Goal: Task Accomplishment & Management: Manage account settings

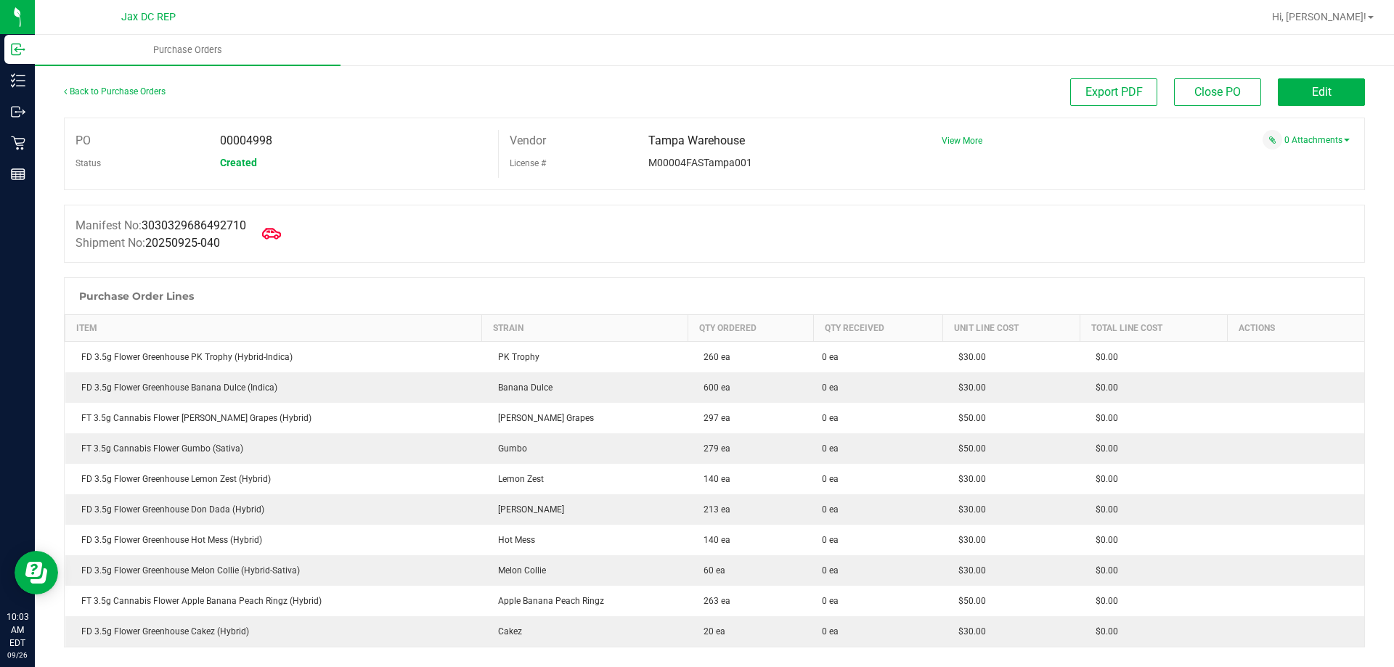
click at [281, 227] on icon at bounding box center [271, 233] width 19 height 19
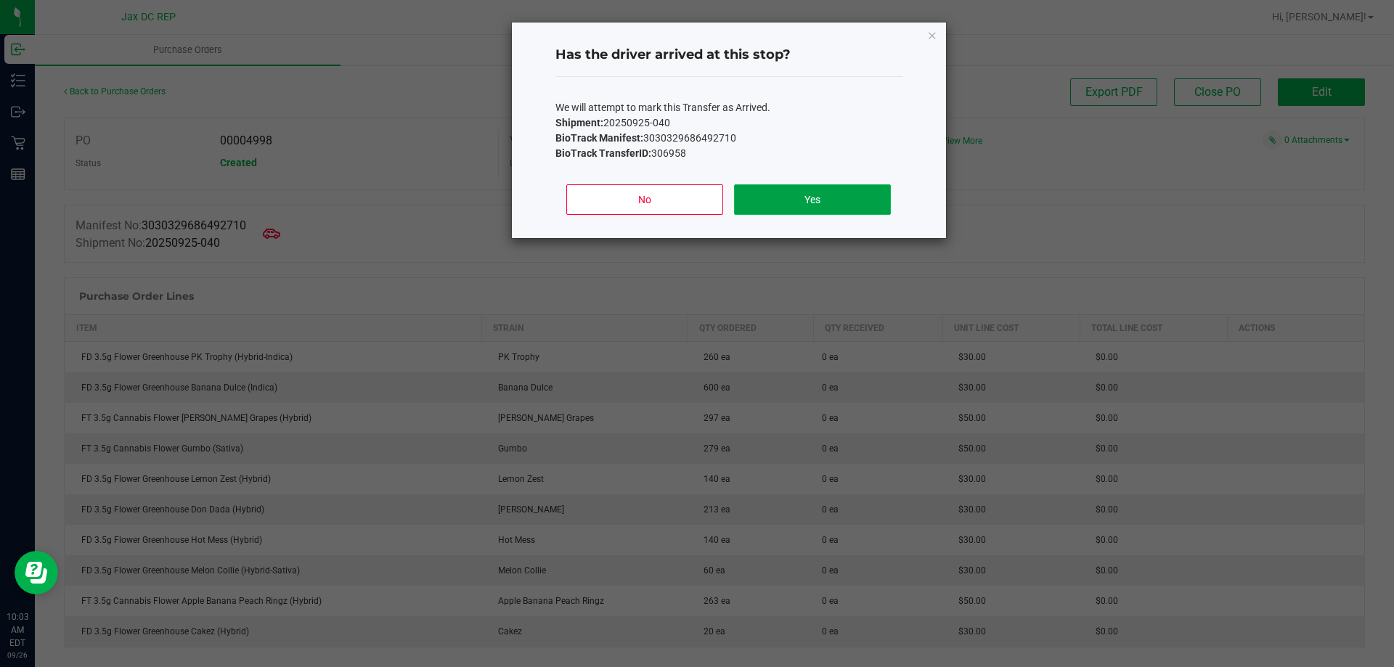
click at [750, 195] on button "Yes" at bounding box center [812, 199] width 156 height 30
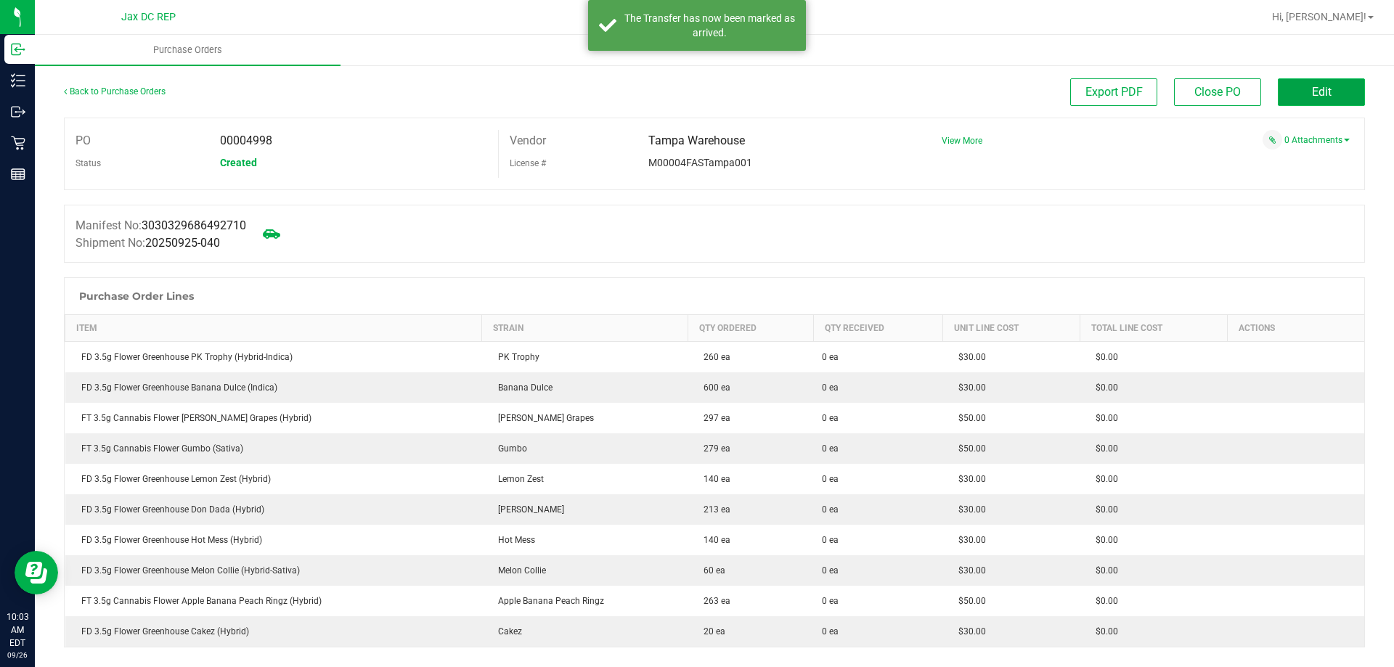
click at [1325, 97] on button "Edit" at bounding box center [1320, 92] width 87 height 28
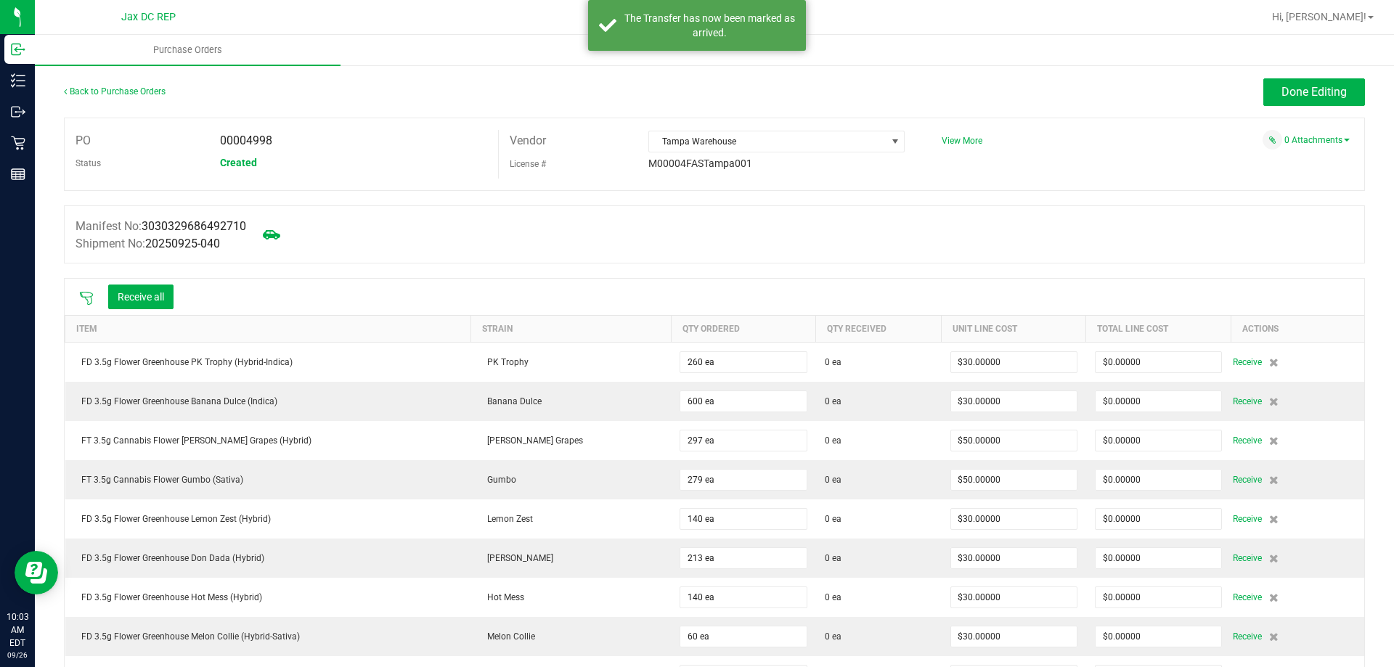
click at [86, 298] on icon at bounding box center [86, 298] width 13 height 13
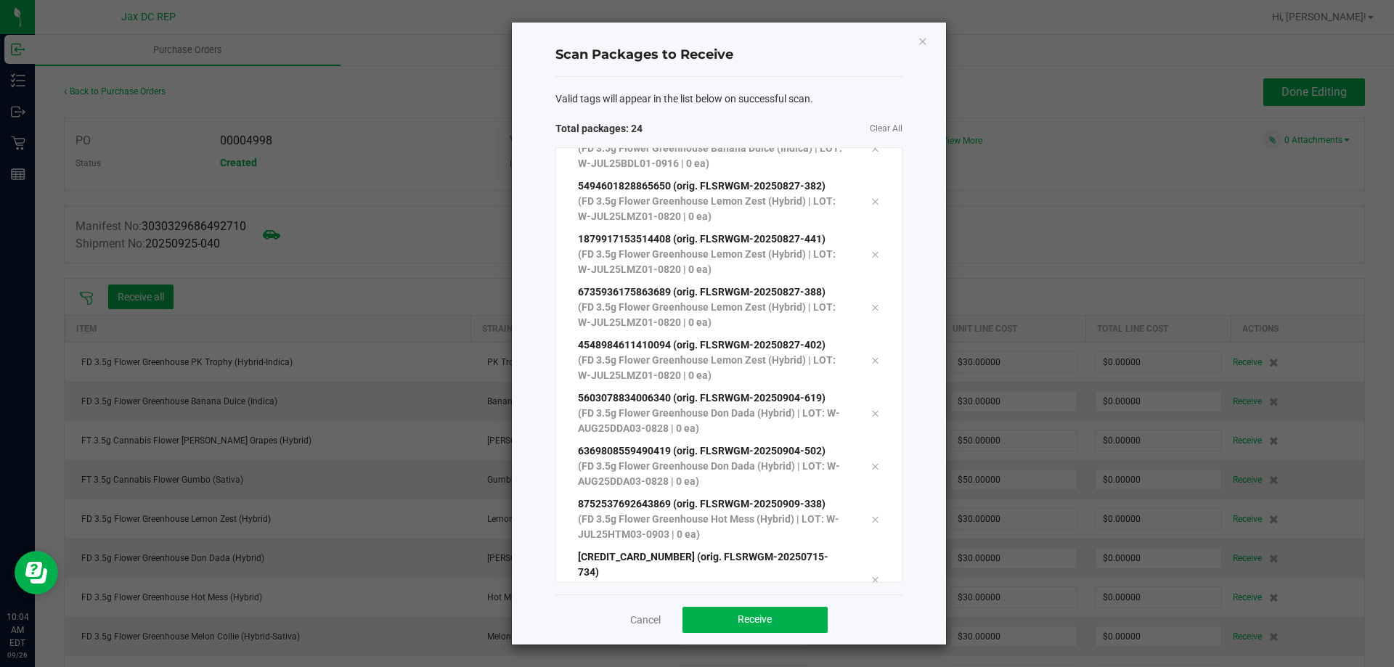
scroll to position [874, 0]
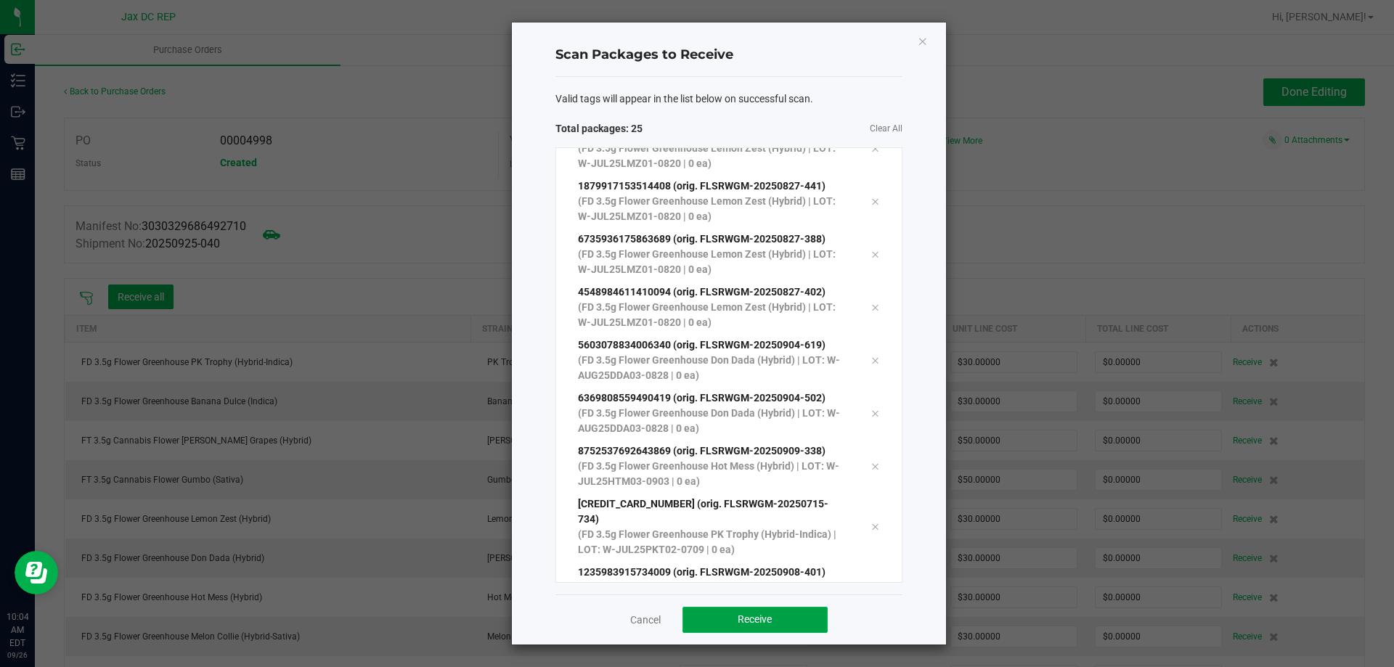
click at [747, 616] on span "Receive" at bounding box center [754, 619] width 34 height 12
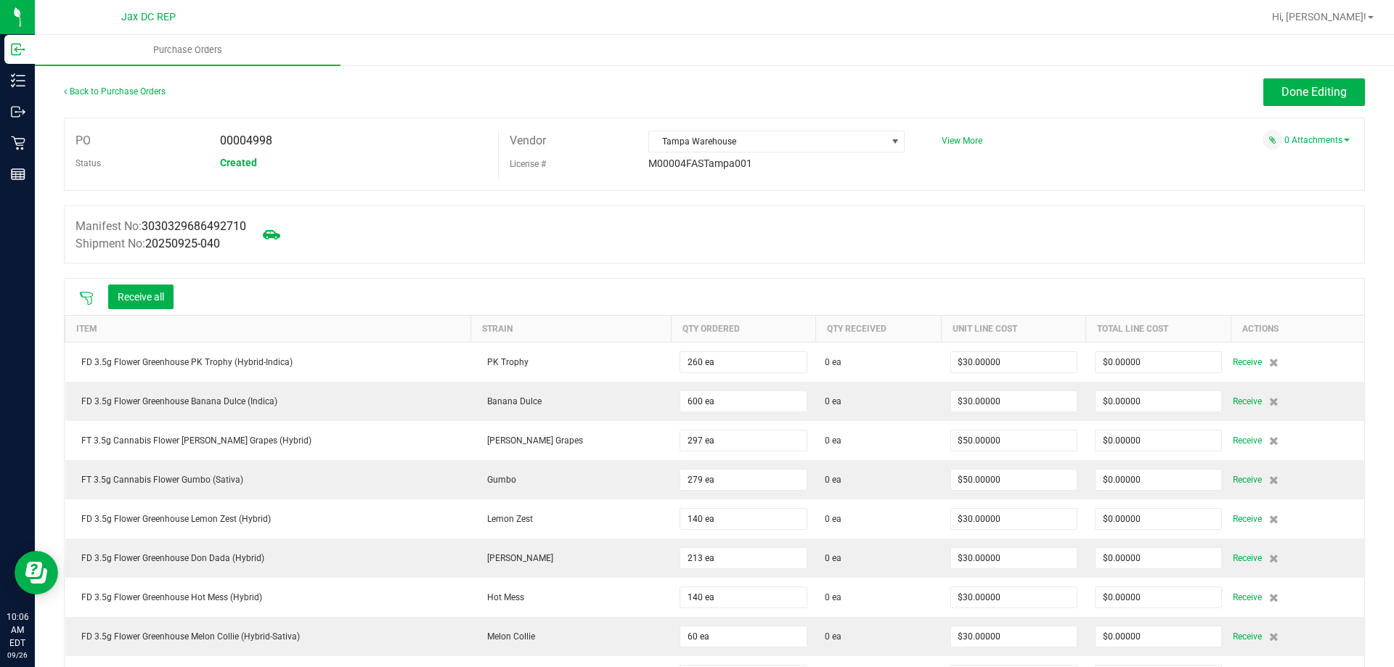
click at [86, 300] on icon at bounding box center [86, 298] width 15 height 15
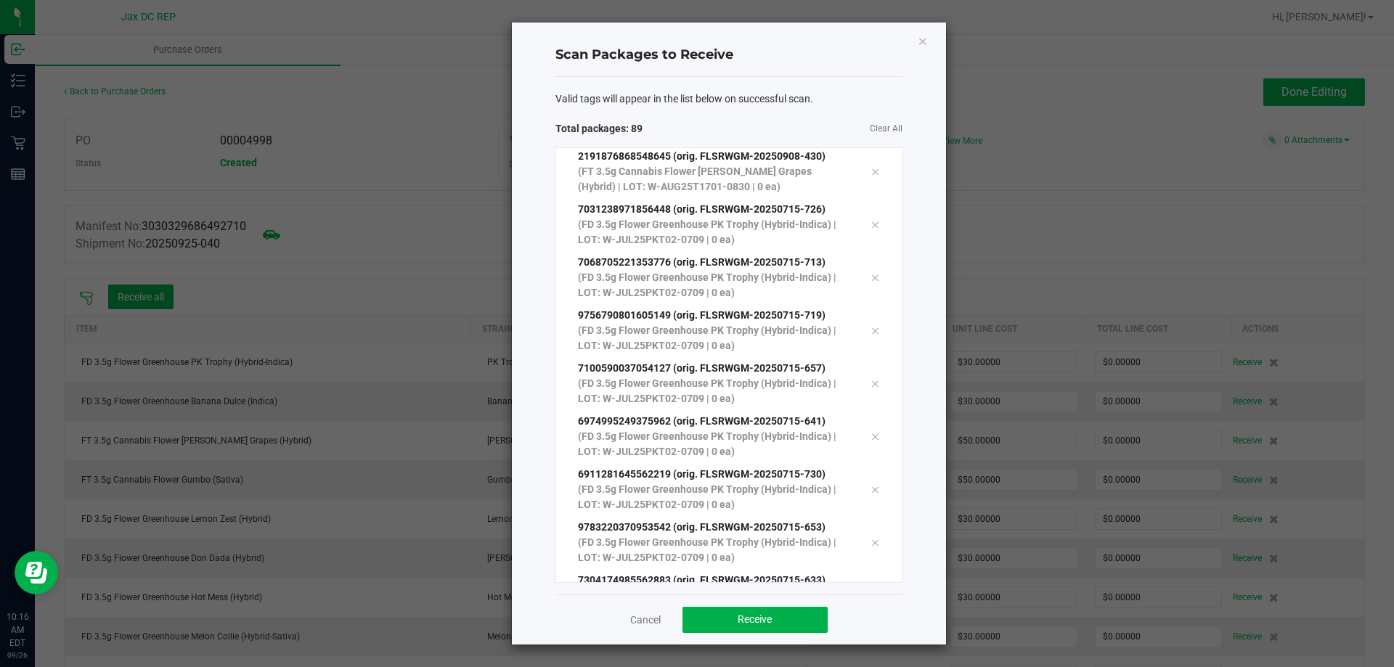
scroll to position [4318, 0]
click at [782, 621] on button "Receive" at bounding box center [754, 620] width 145 height 26
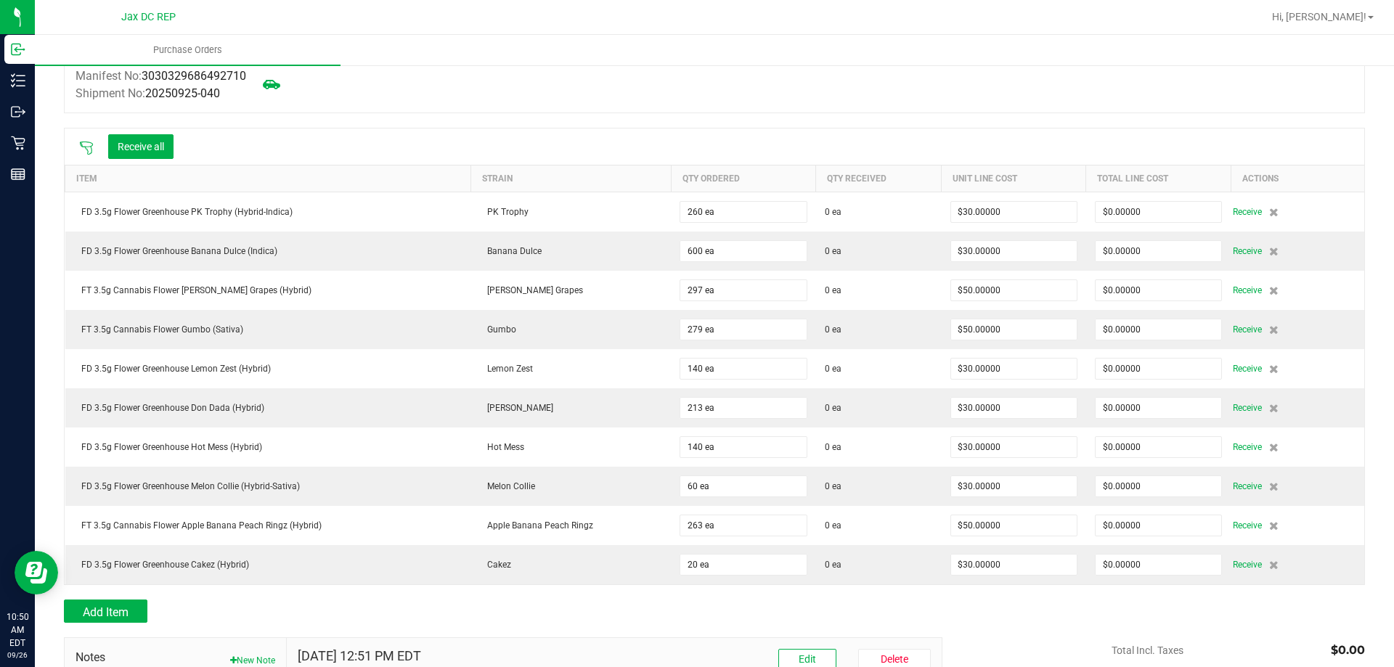
scroll to position [0, 0]
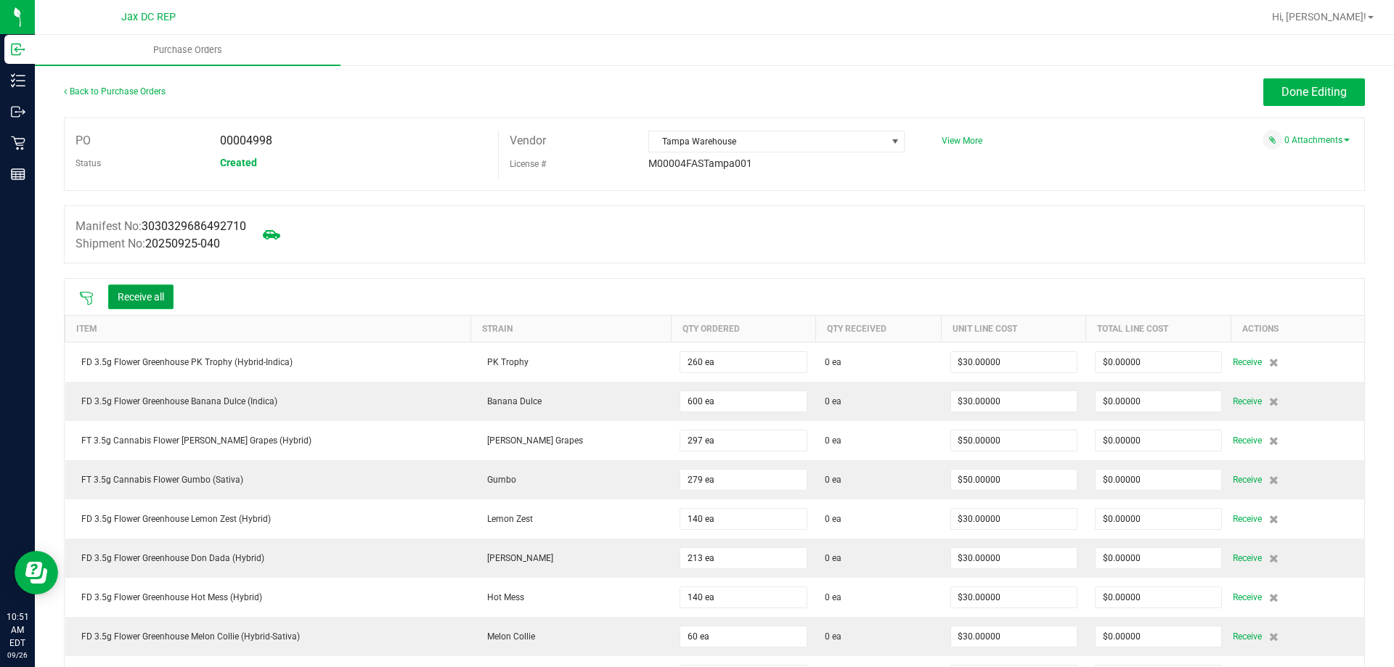
click at [157, 290] on button "Receive all" at bounding box center [140, 297] width 65 height 25
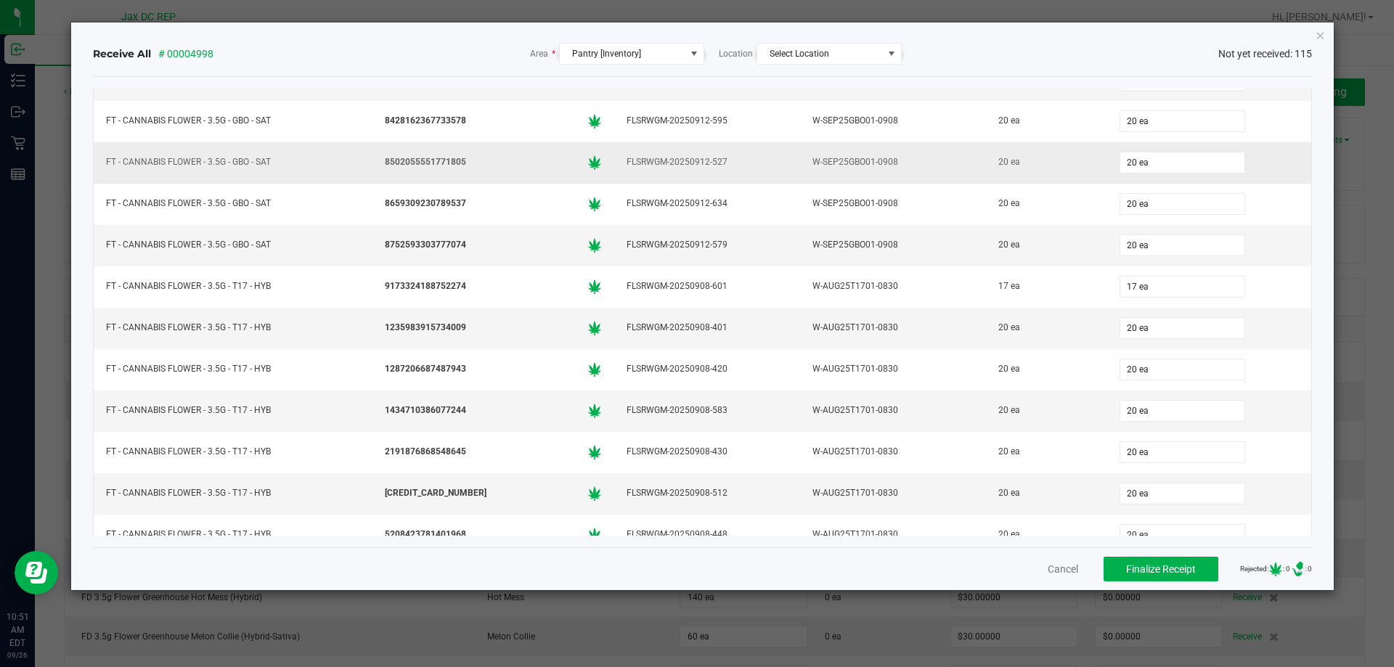
scroll to position [4343, 0]
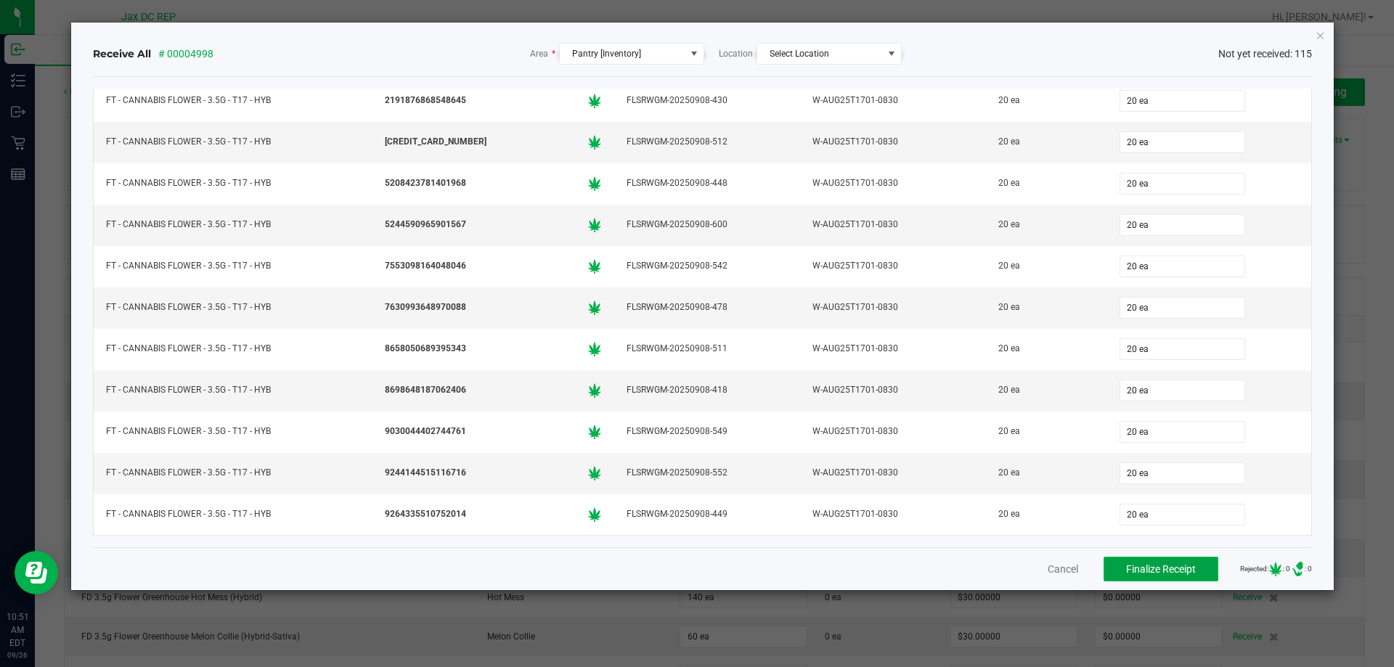
click at [1126, 568] on span "Finalize Receipt" at bounding box center [1161, 569] width 70 height 12
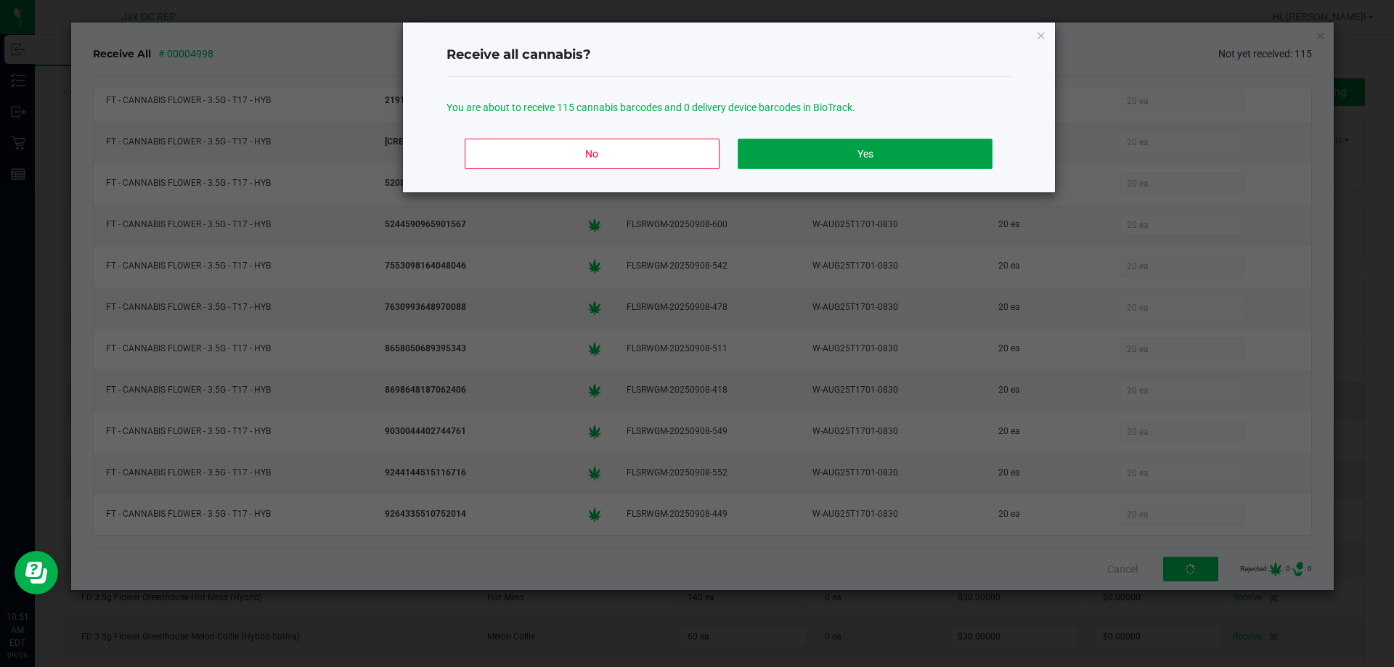
click at [782, 152] on button "Yes" at bounding box center [864, 154] width 254 height 30
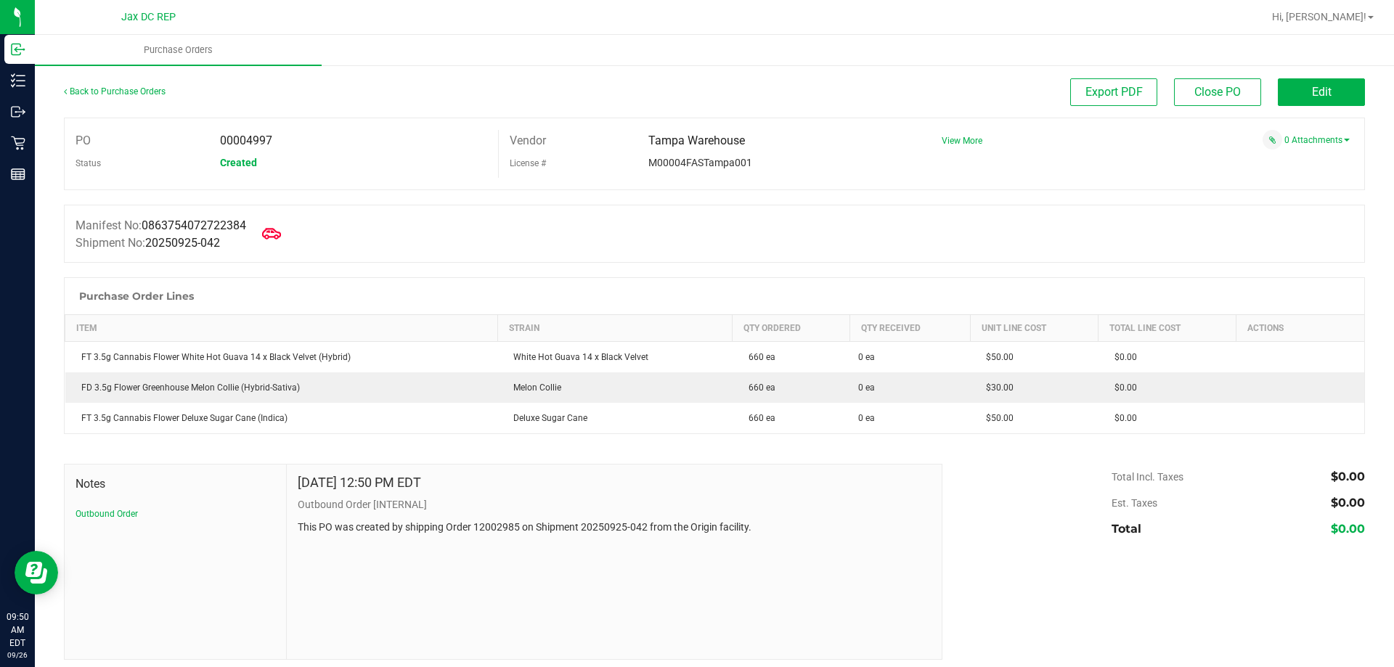
click at [286, 242] on span at bounding box center [271, 234] width 32 height 32
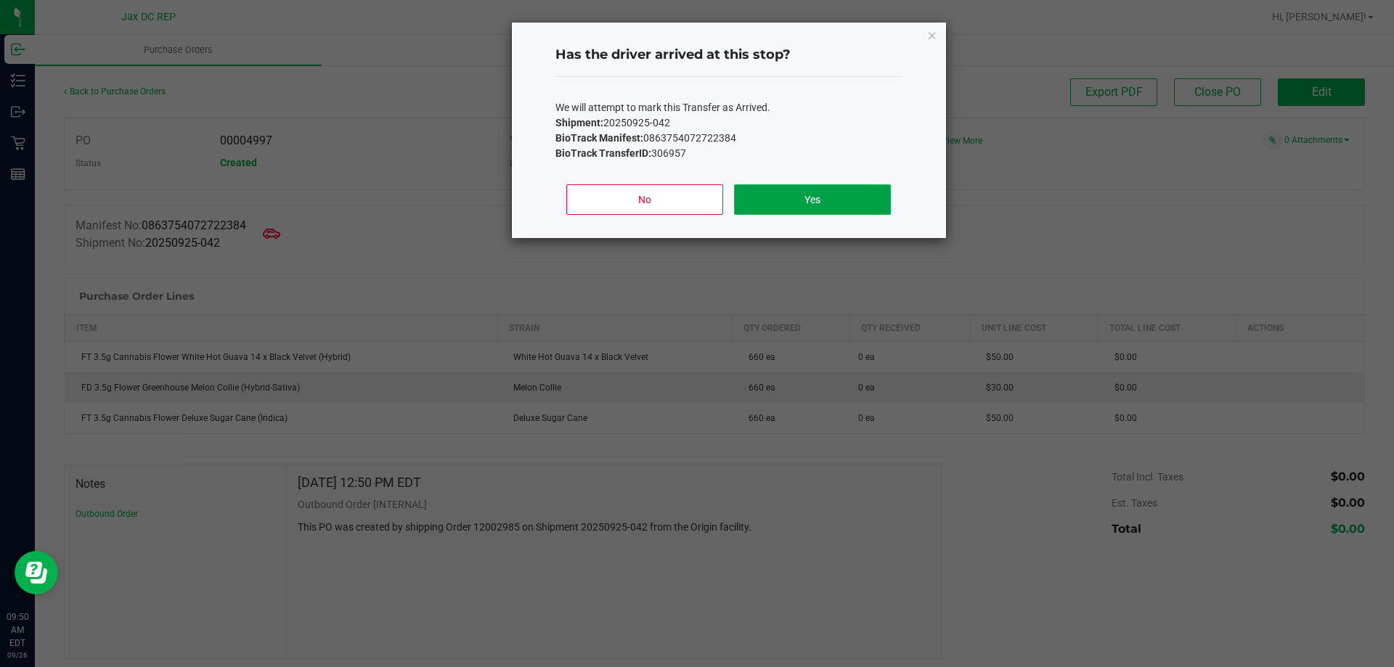
click at [883, 197] on button "Yes" at bounding box center [812, 199] width 156 height 30
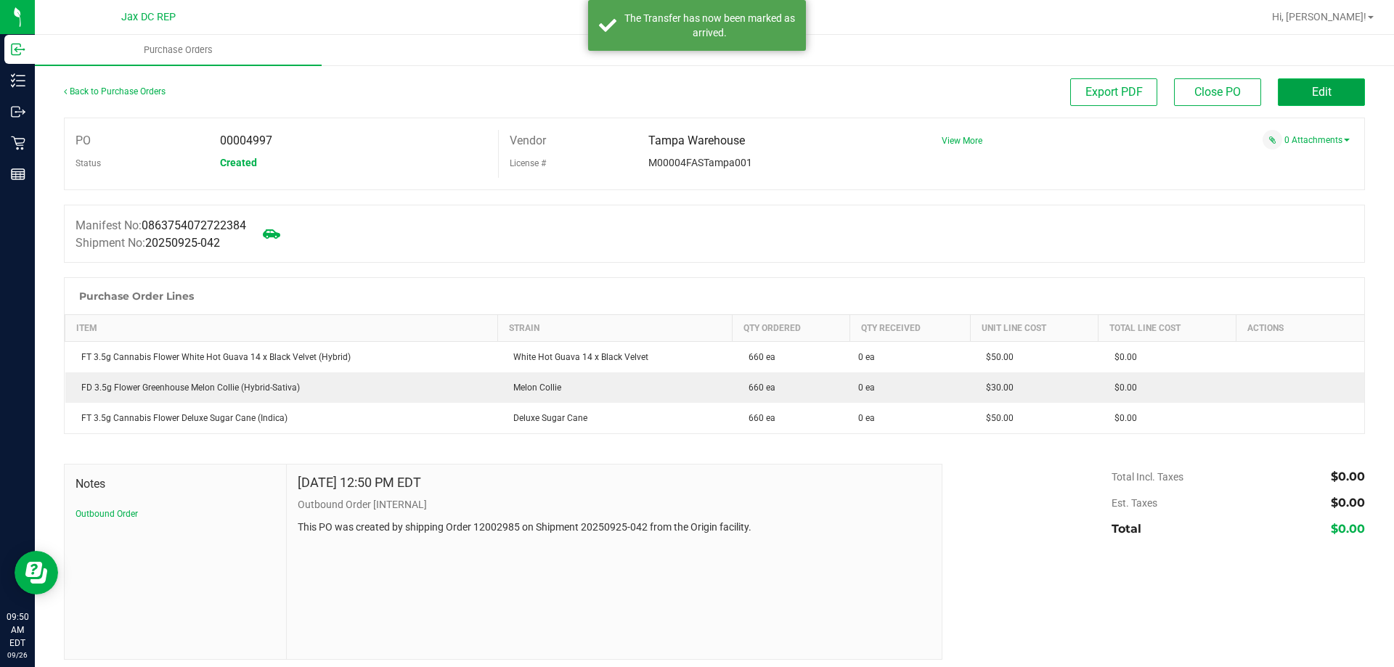
click at [1338, 103] on button "Edit" at bounding box center [1320, 92] width 87 height 28
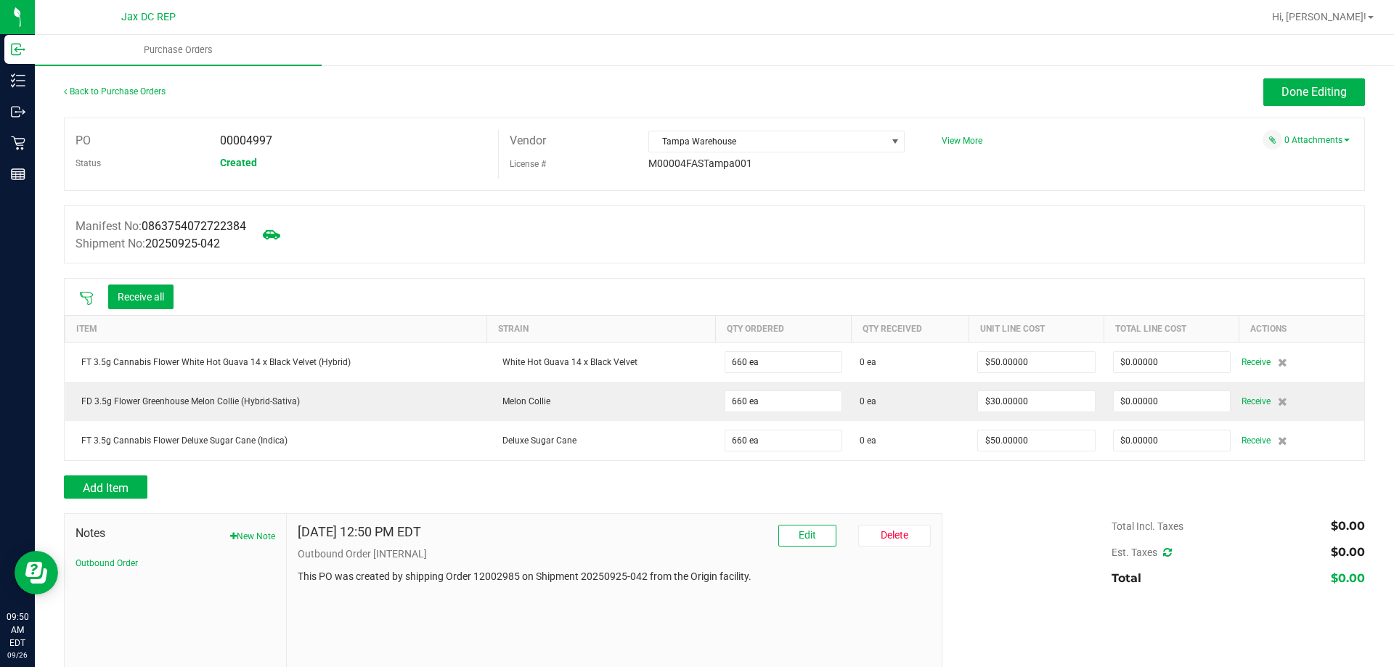
click at [89, 297] on icon at bounding box center [86, 298] width 15 height 15
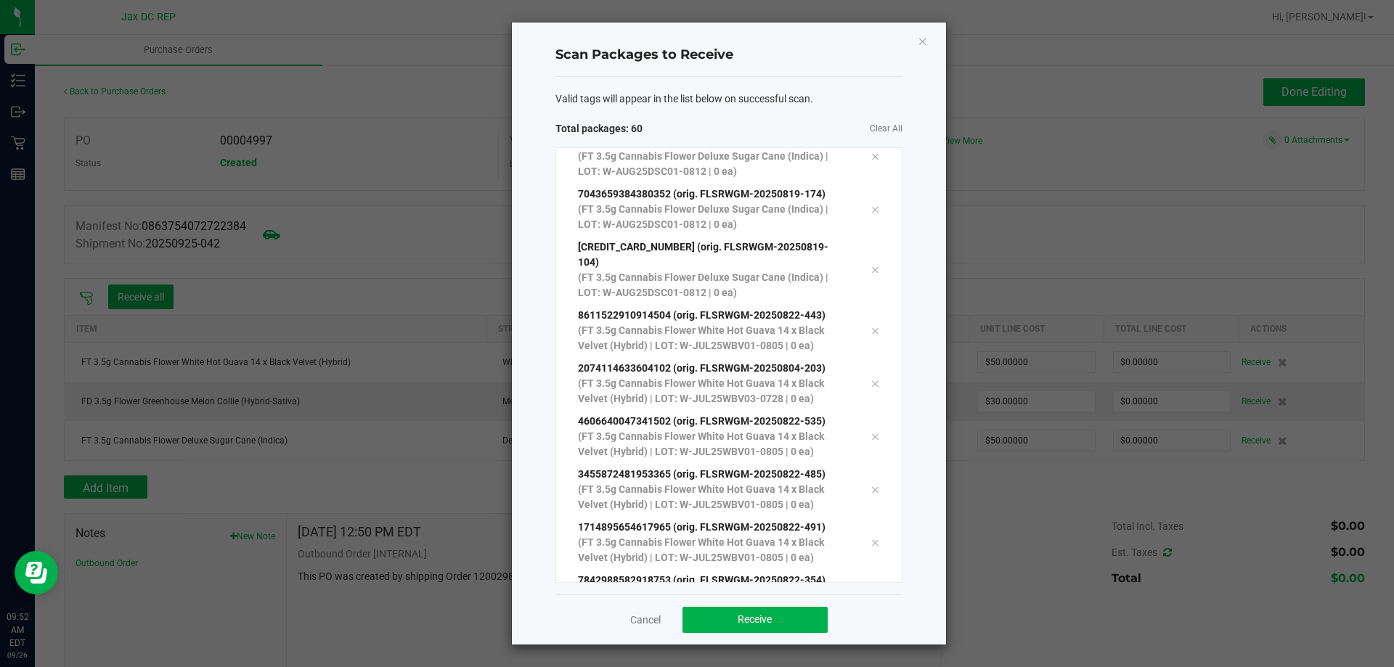
scroll to position [2781, 0]
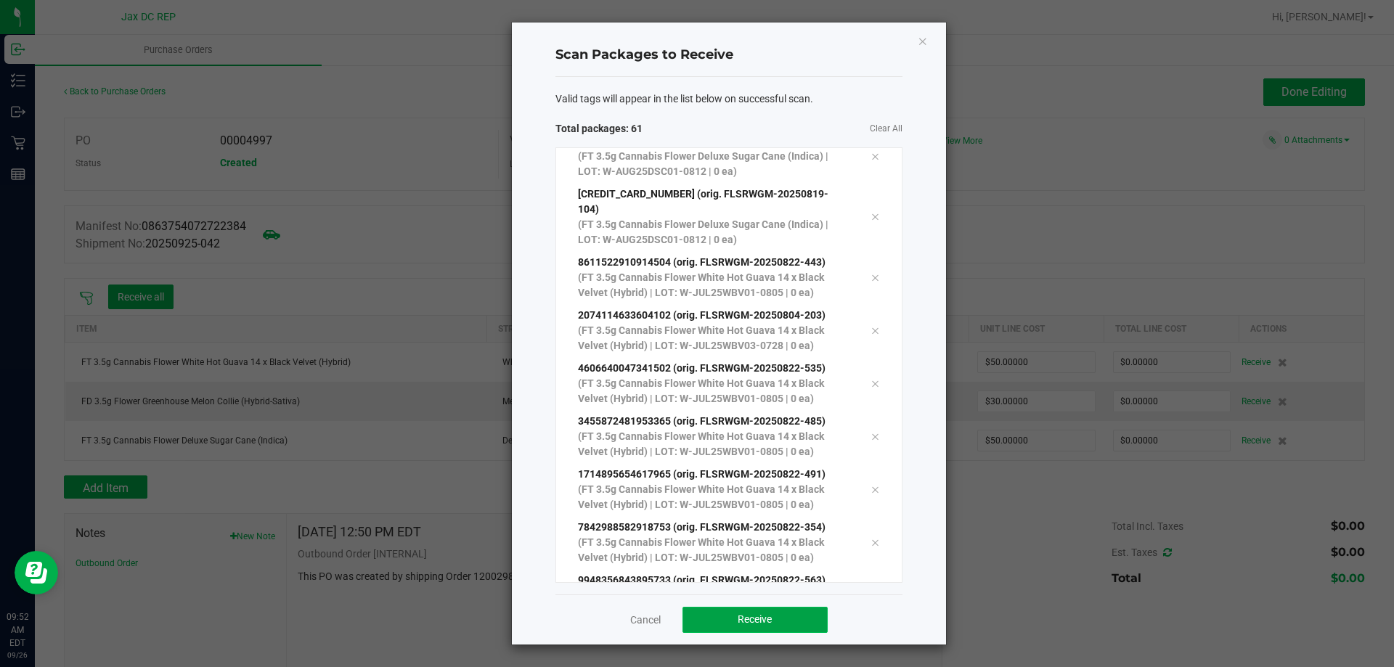
click at [793, 623] on button "Receive" at bounding box center [754, 620] width 145 height 26
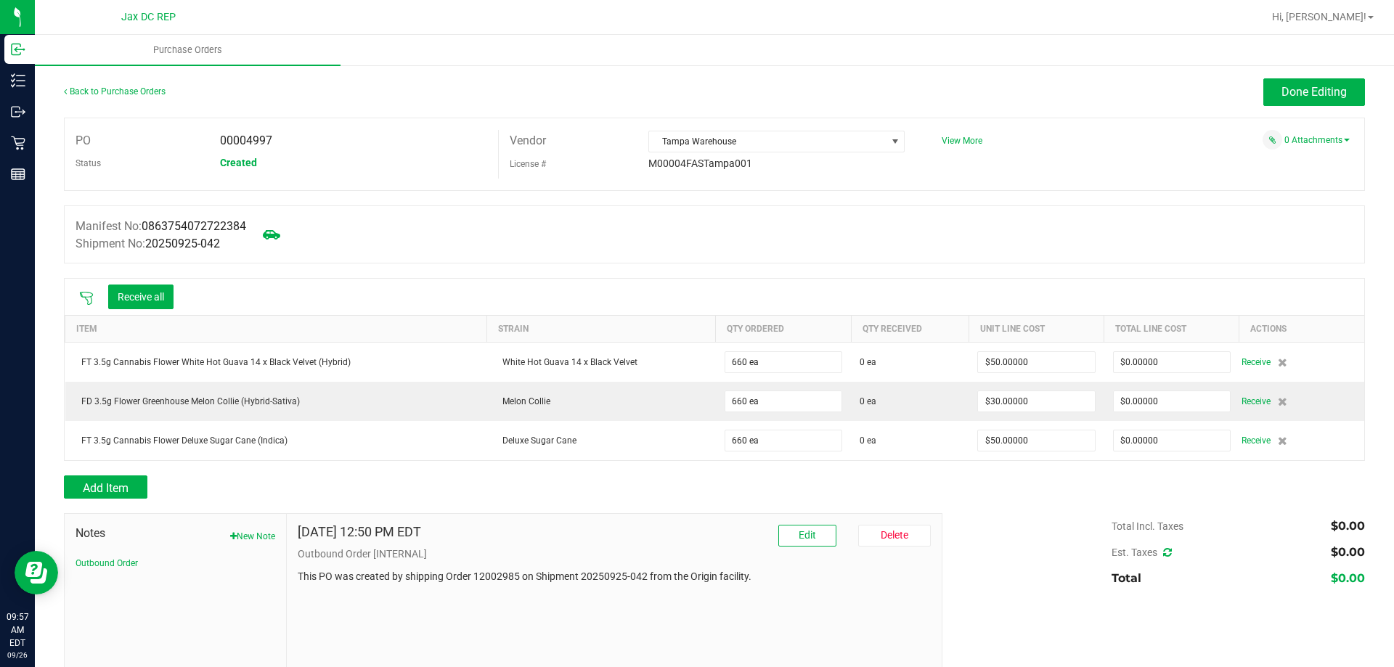
click at [85, 296] on icon at bounding box center [86, 298] width 13 height 13
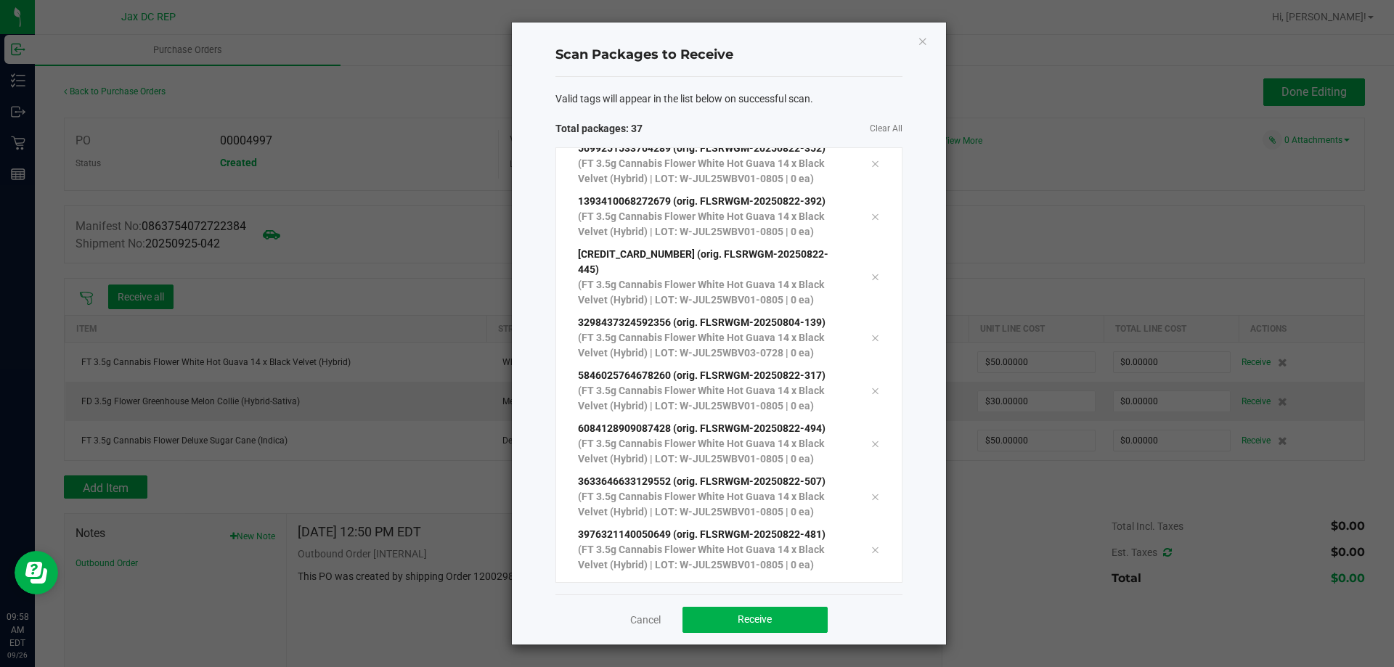
scroll to position [1563, 0]
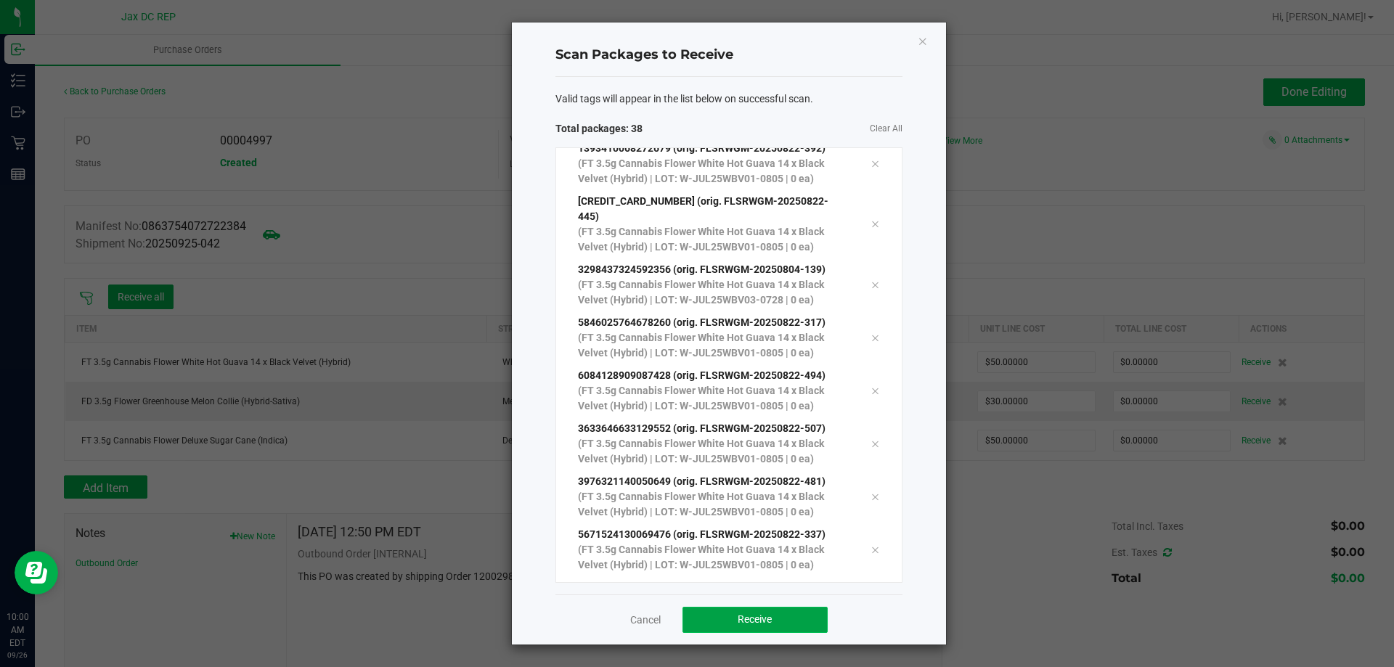
click at [745, 625] on span "Receive" at bounding box center [754, 619] width 34 height 12
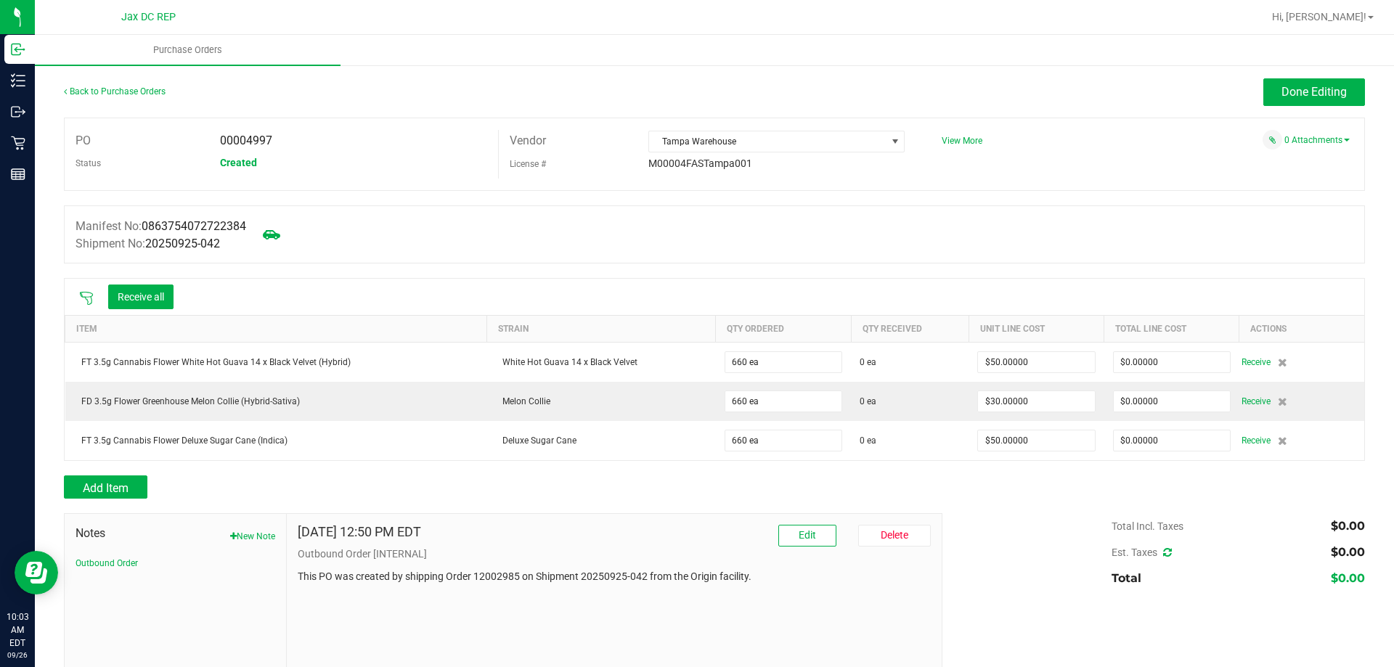
click at [85, 298] on icon at bounding box center [86, 298] width 15 height 15
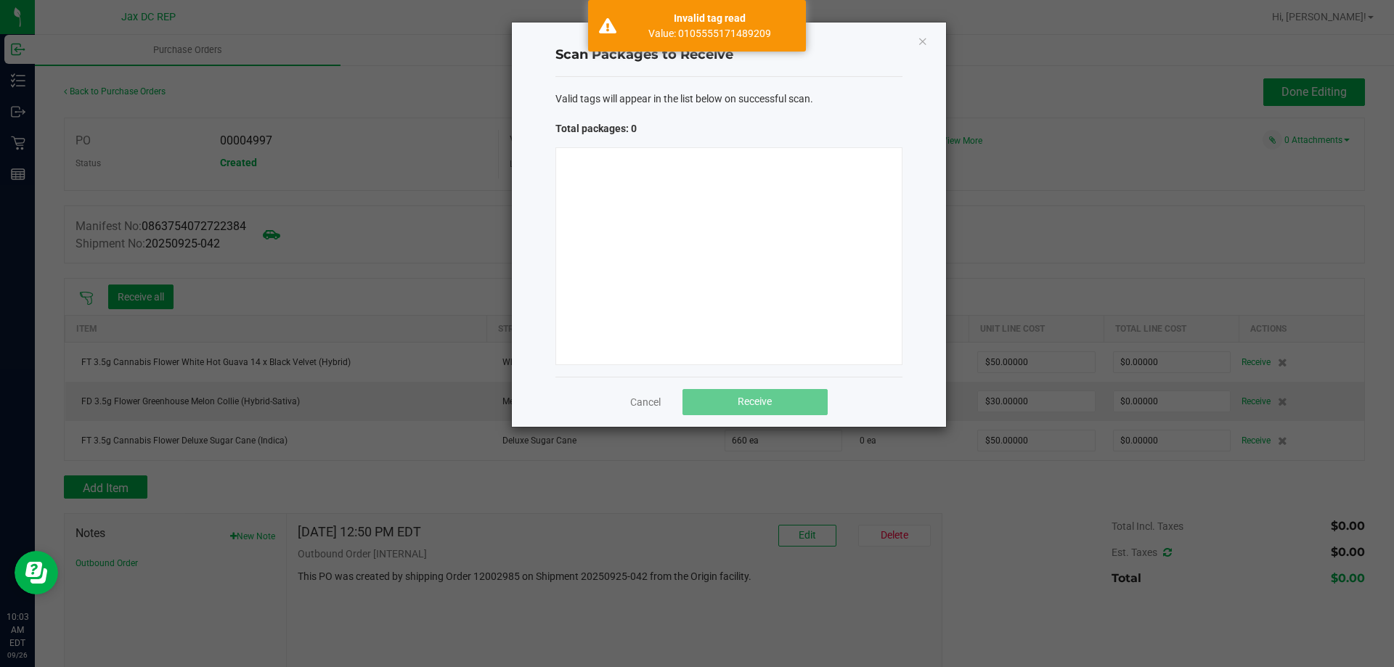
click at [634, 414] on div "Cancel Receive" at bounding box center [728, 402] width 347 height 50
click at [639, 401] on link "Cancel" at bounding box center [645, 402] width 30 height 15
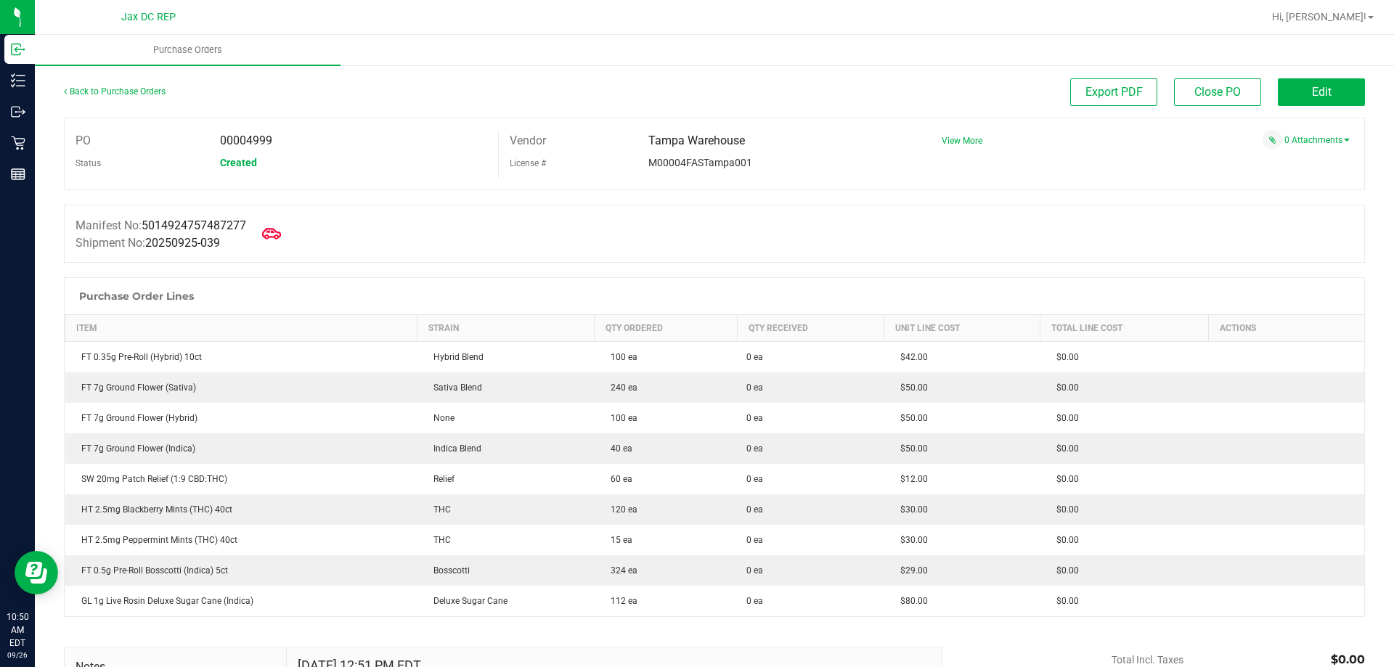
click at [269, 241] on icon at bounding box center [271, 233] width 19 height 19
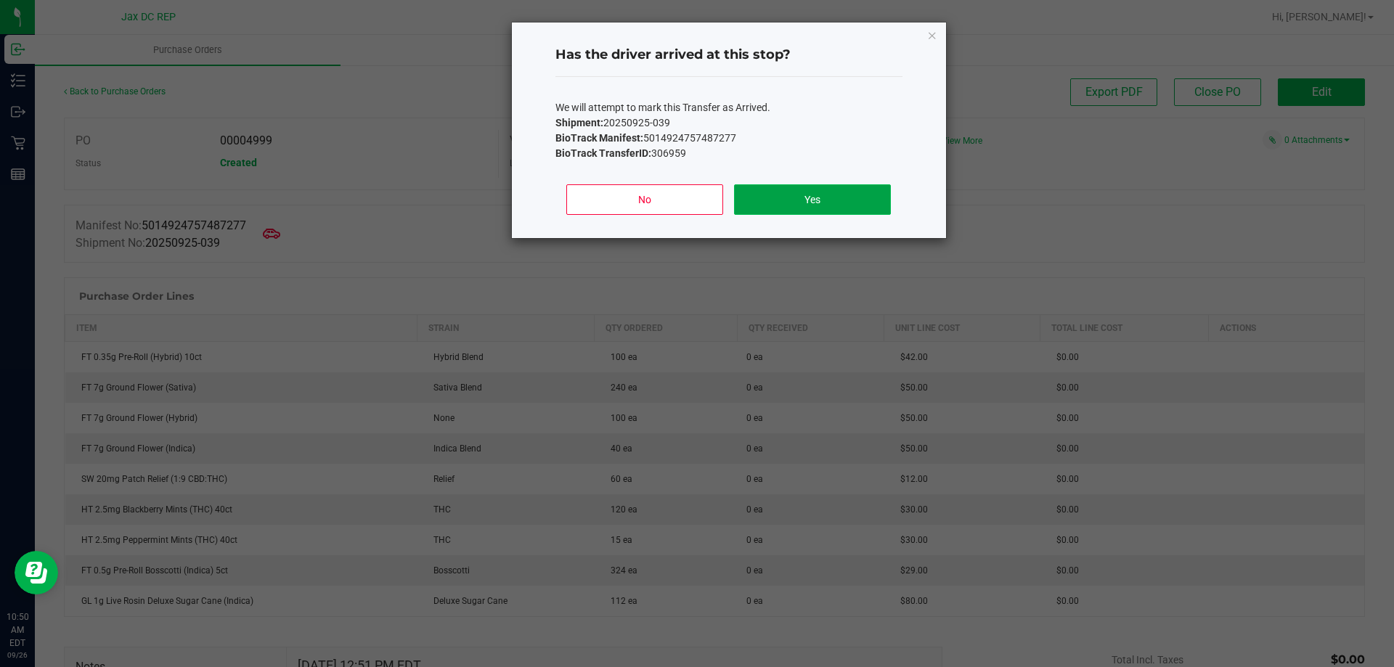
click at [769, 213] on button "Yes" at bounding box center [812, 199] width 156 height 30
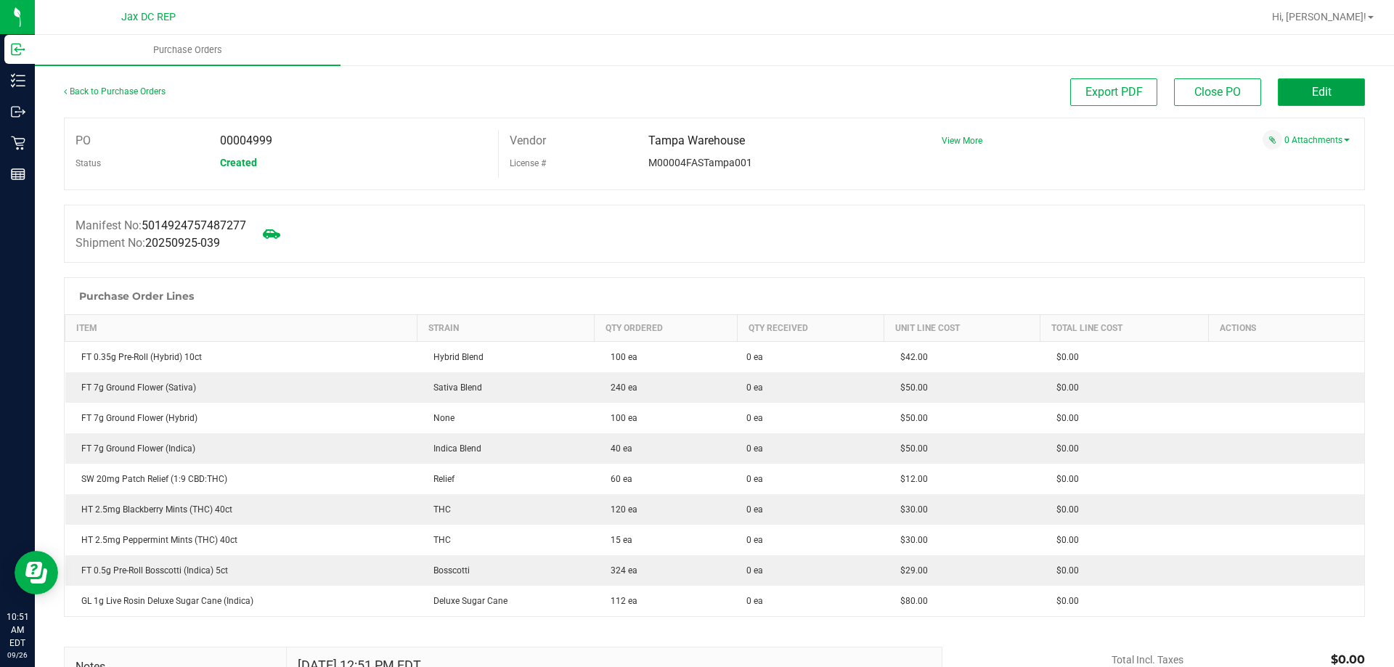
click at [1327, 84] on button "Edit" at bounding box center [1320, 92] width 87 height 28
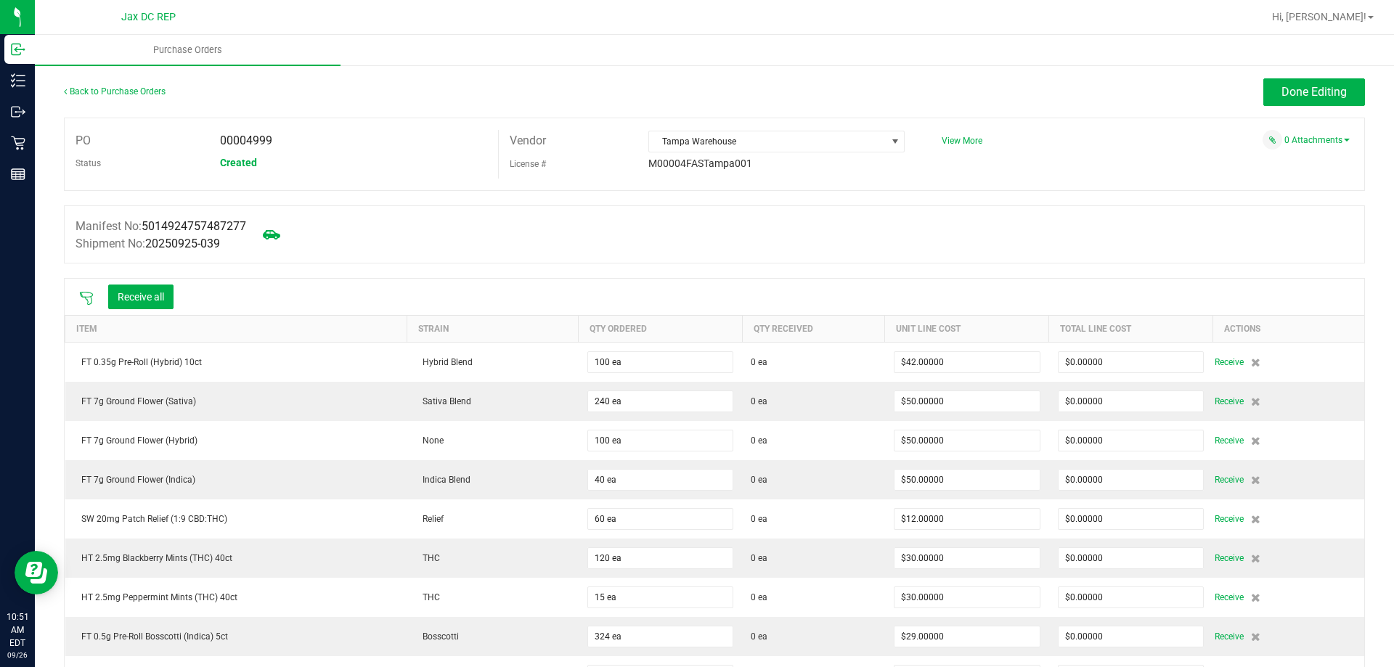
click at [83, 295] on icon at bounding box center [86, 298] width 15 height 15
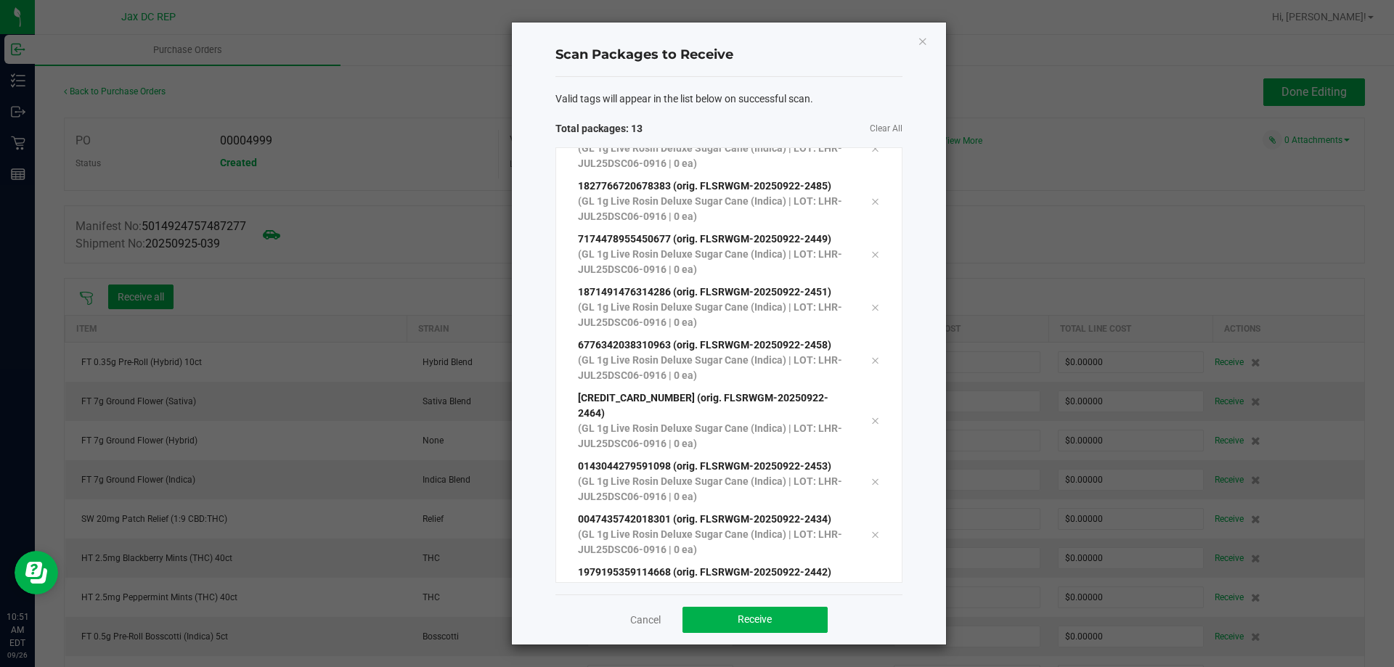
scroll to position [291, 0]
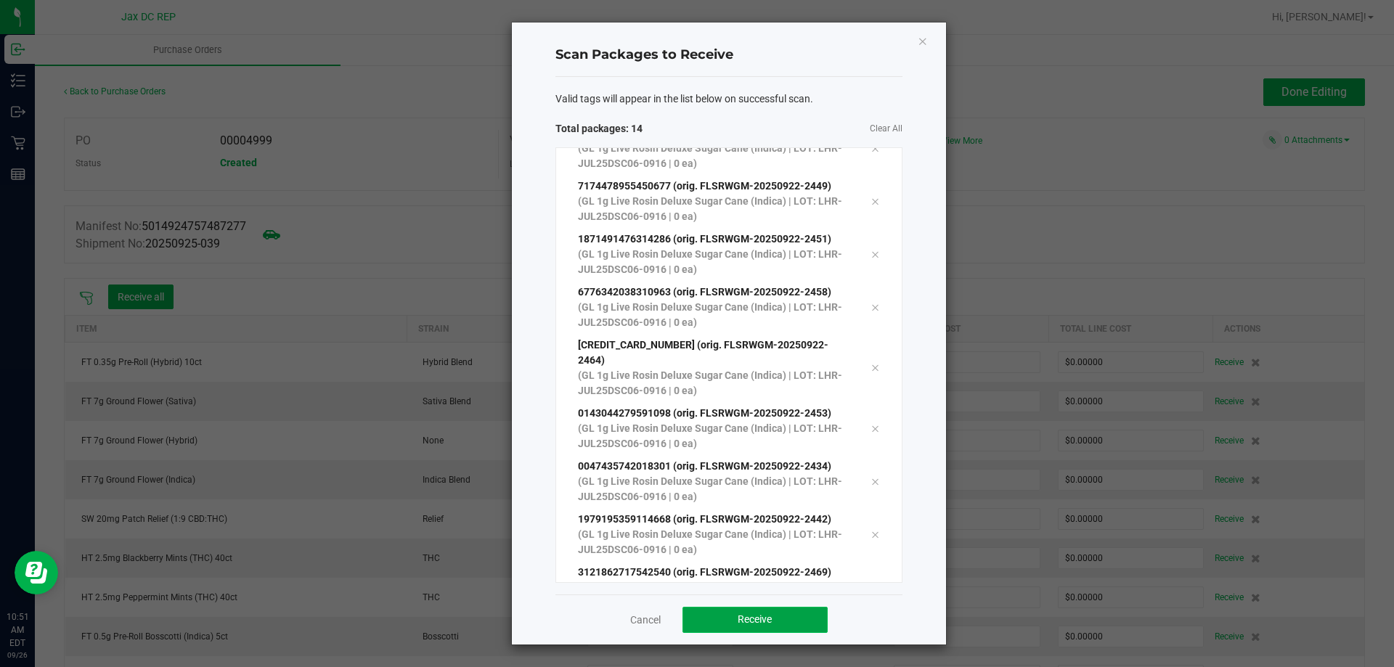
click at [782, 626] on button "Receive" at bounding box center [754, 620] width 145 height 26
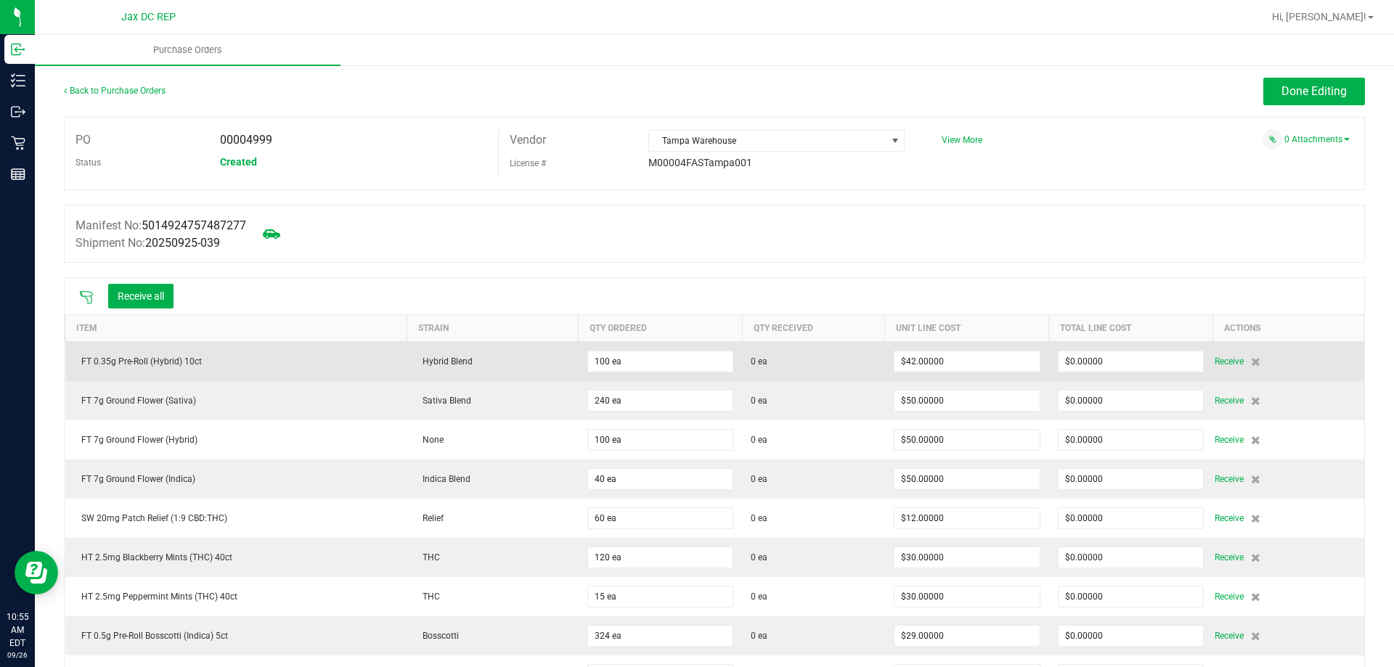
scroll to position [0, 0]
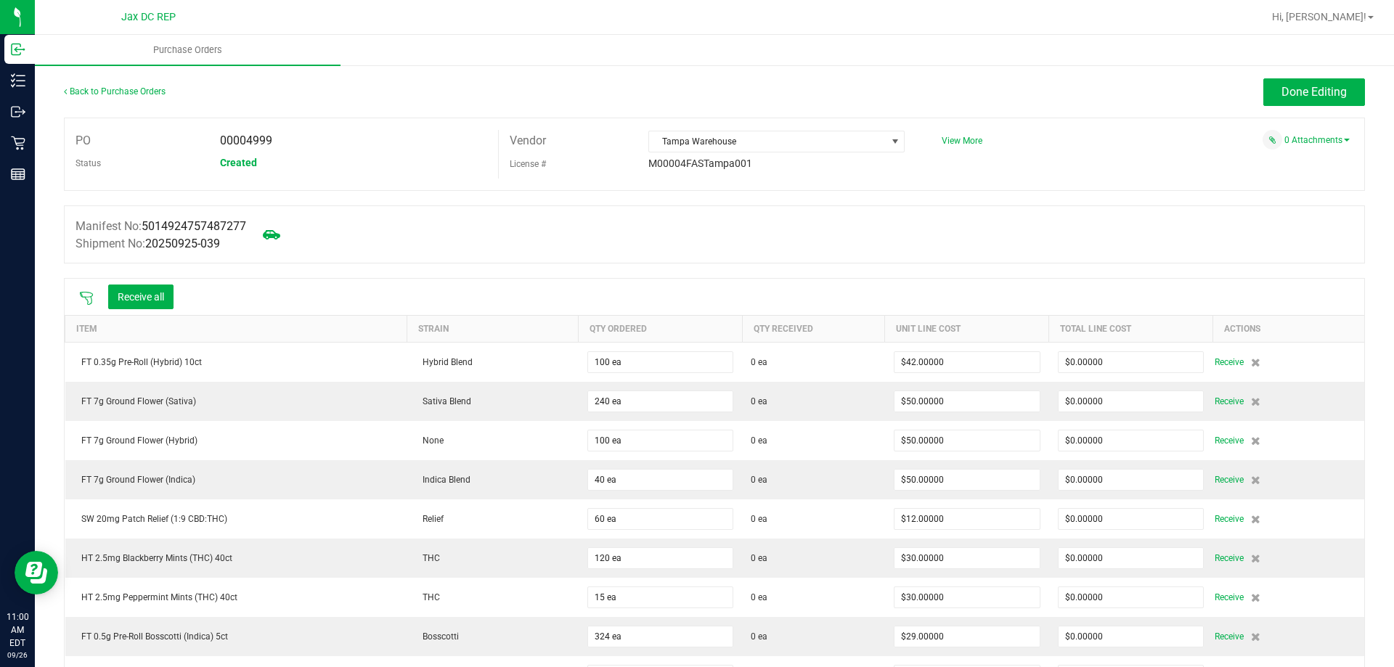
click at [89, 290] on div at bounding box center [86, 297] width 29 height 15
click at [89, 291] on icon at bounding box center [86, 298] width 15 height 15
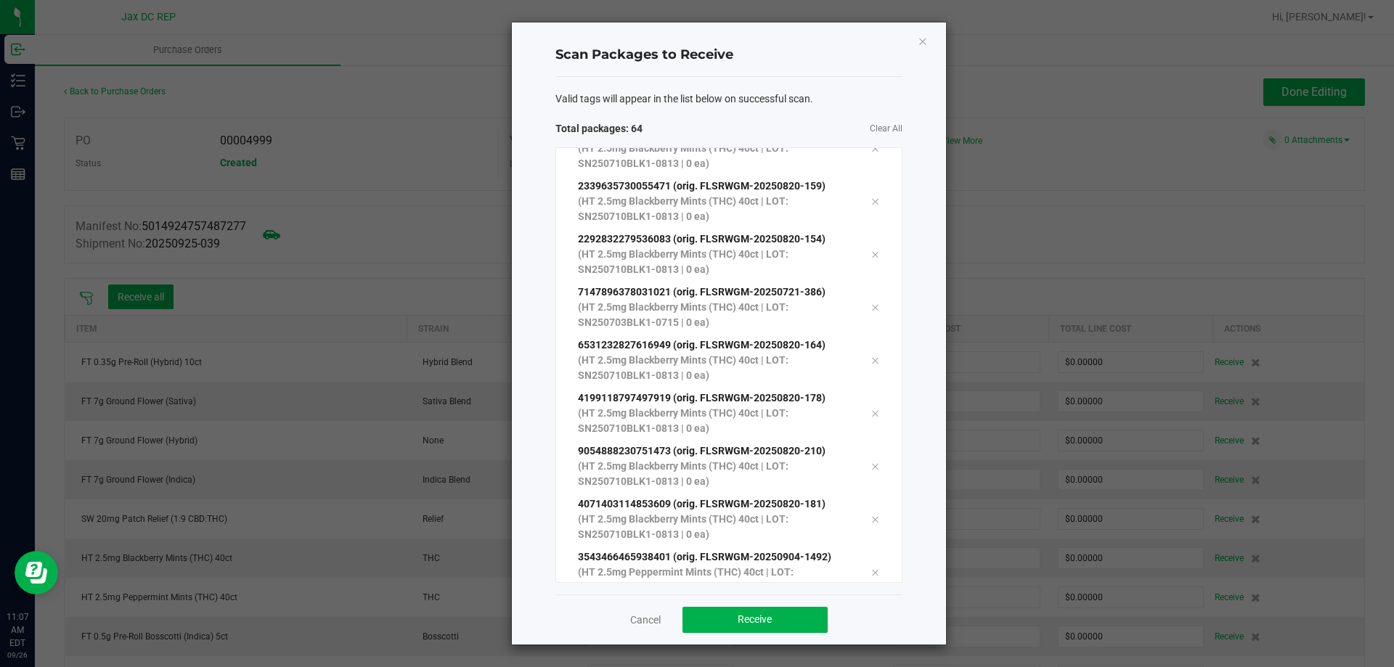
scroll to position [2940, 0]
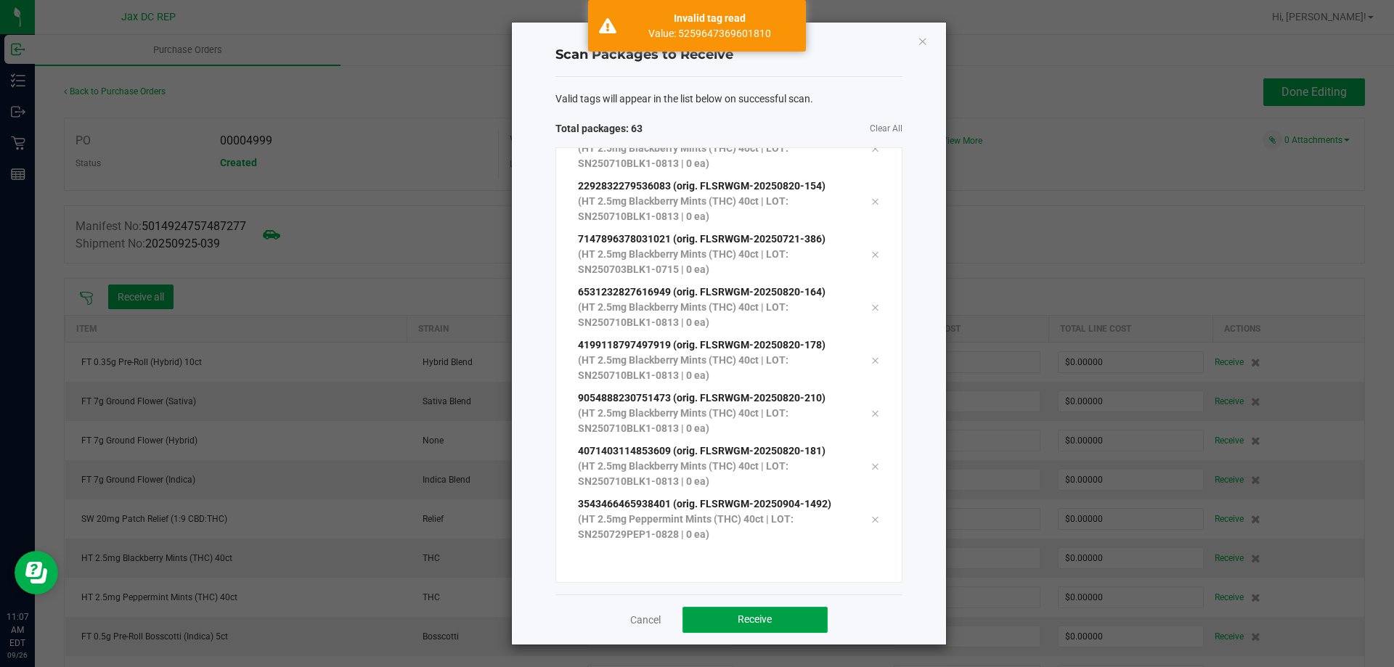
click at [713, 613] on button "Receive" at bounding box center [754, 620] width 145 height 26
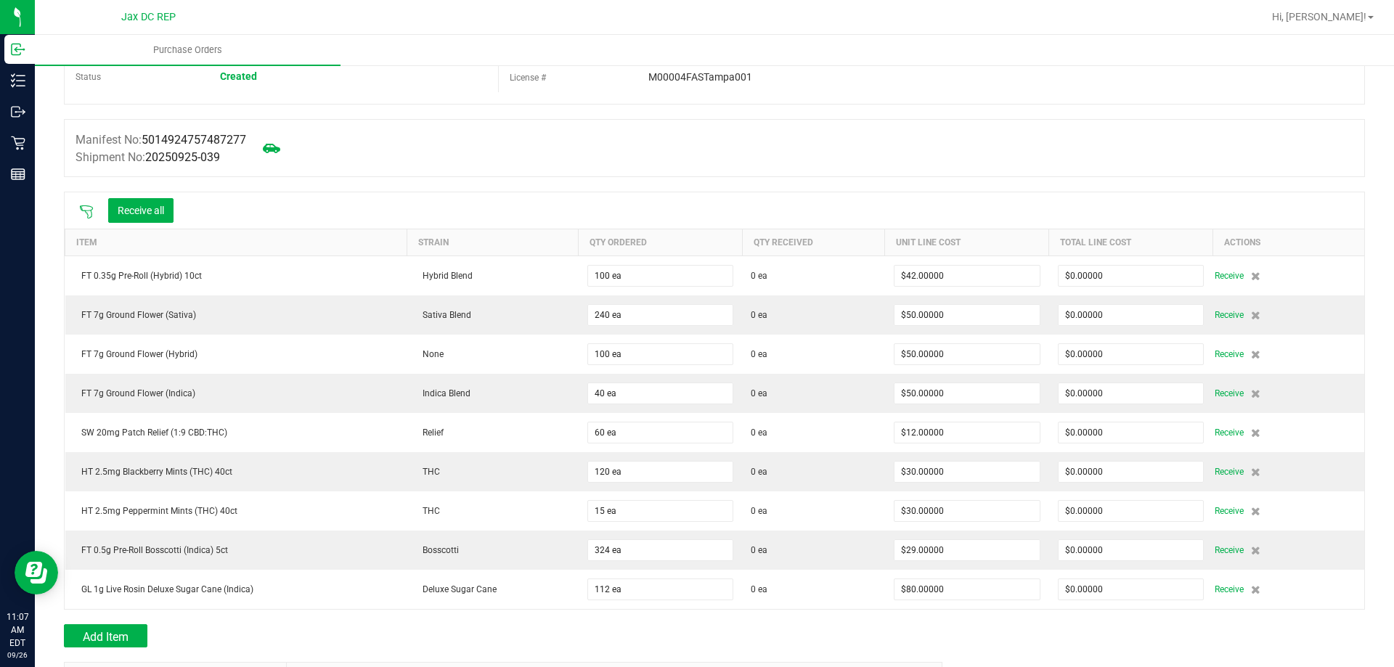
scroll to position [73, 0]
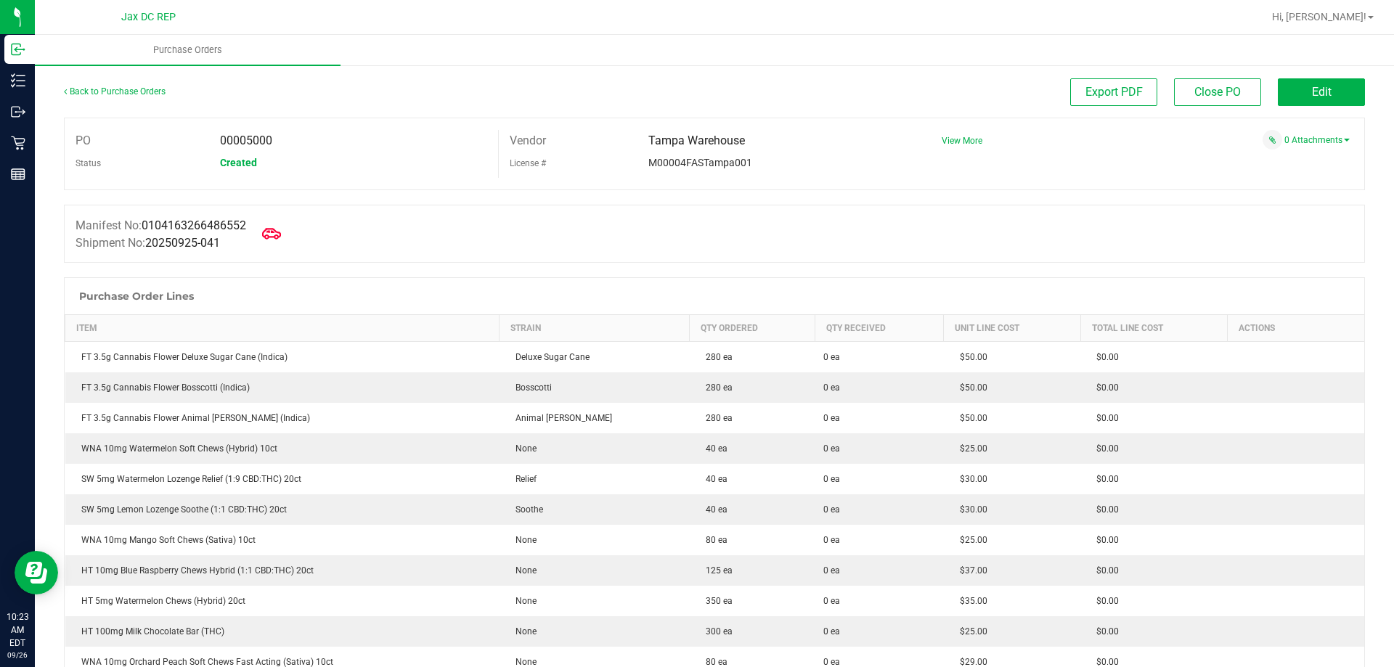
click at [274, 229] on icon at bounding box center [271, 233] width 19 height 11
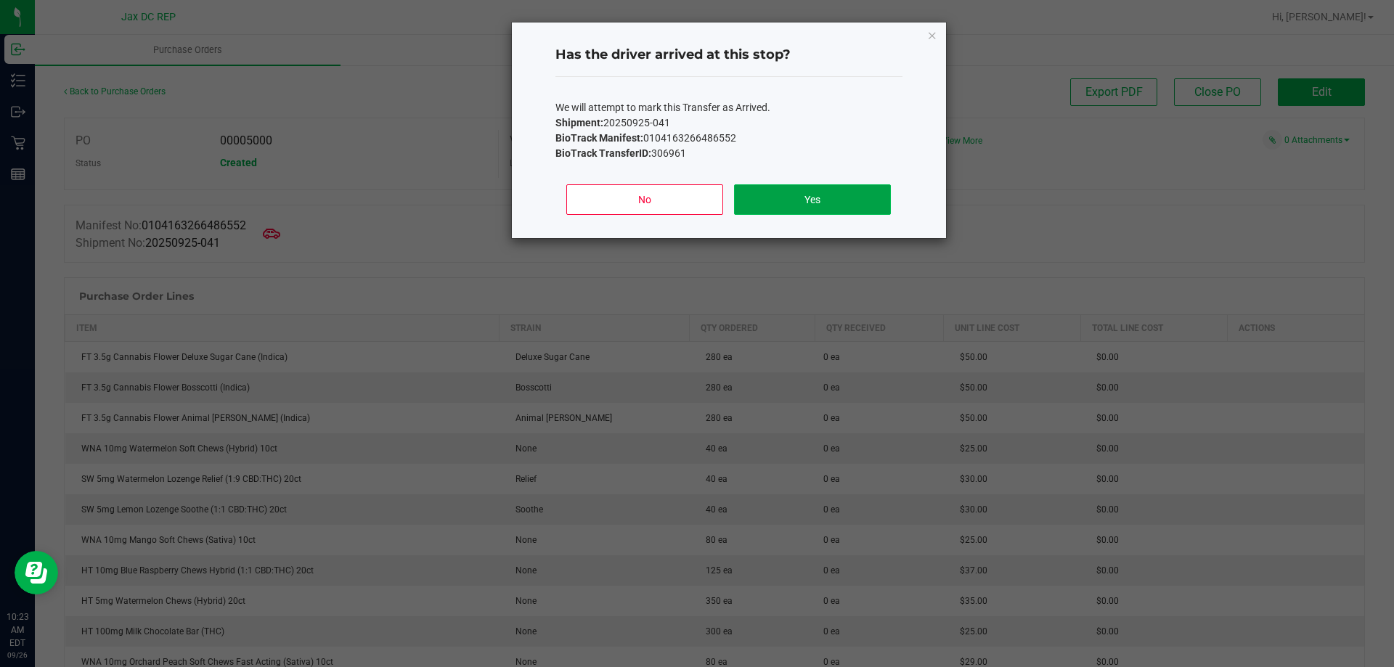
click at [836, 203] on button "Yes" at bounding box center [812, 199] width 156 height 30
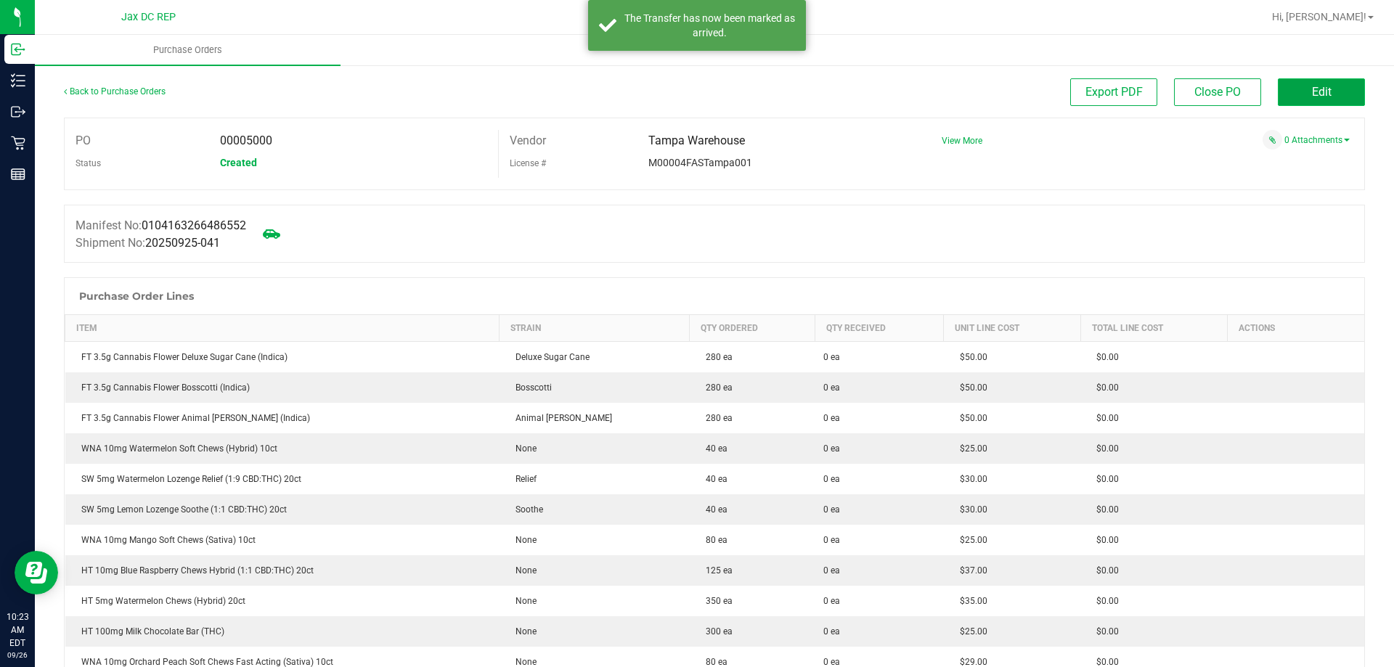
click at [1292, 92] on button "Edit" at bounding box center [1320, 92] width 87 height 28
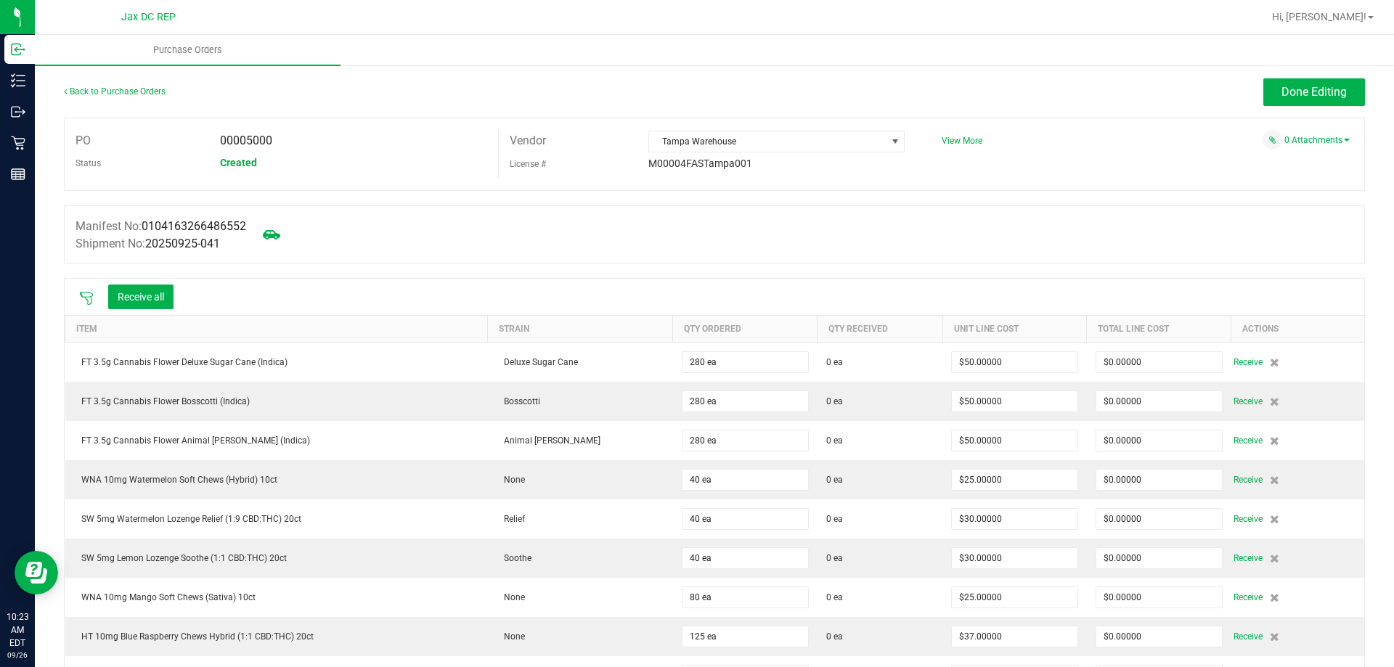
click at [90, 301] on icon at bounding box center [86, 298] width 15 height 15
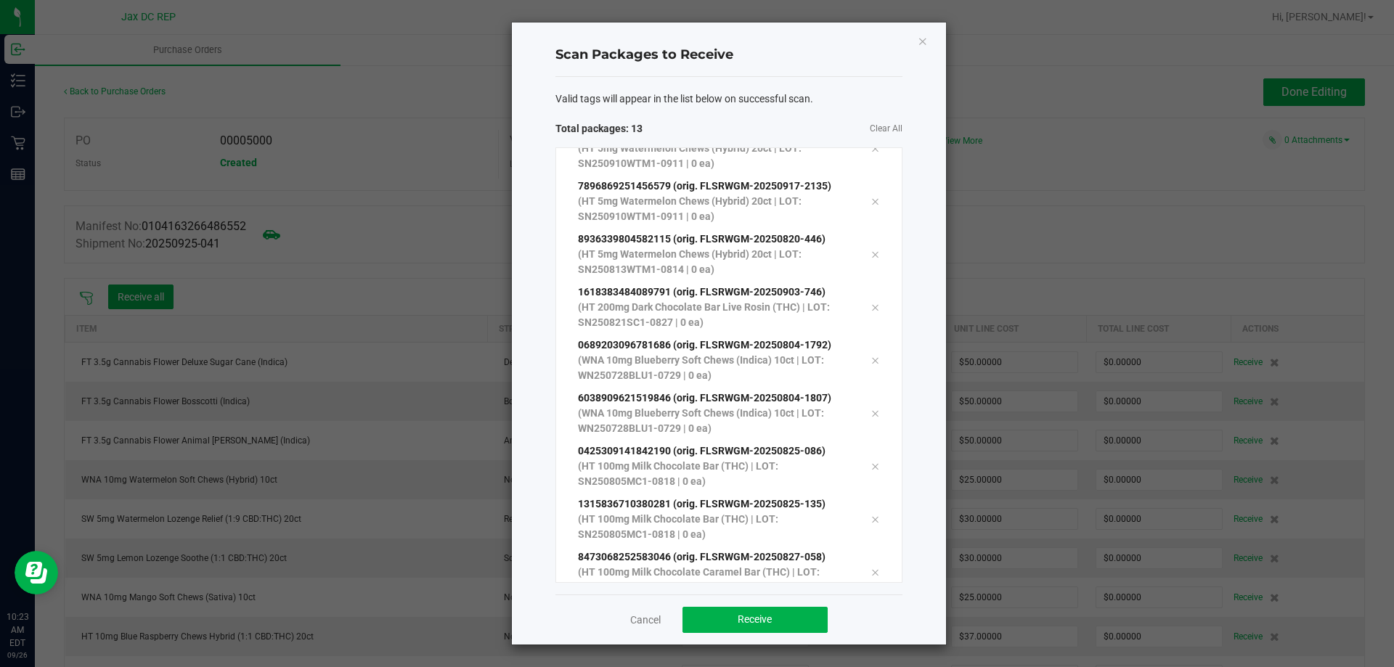
scroll to position [238, 0]
click at [733, 629] on button "Receive" at bounding box center [754, 620] width 145 height 26
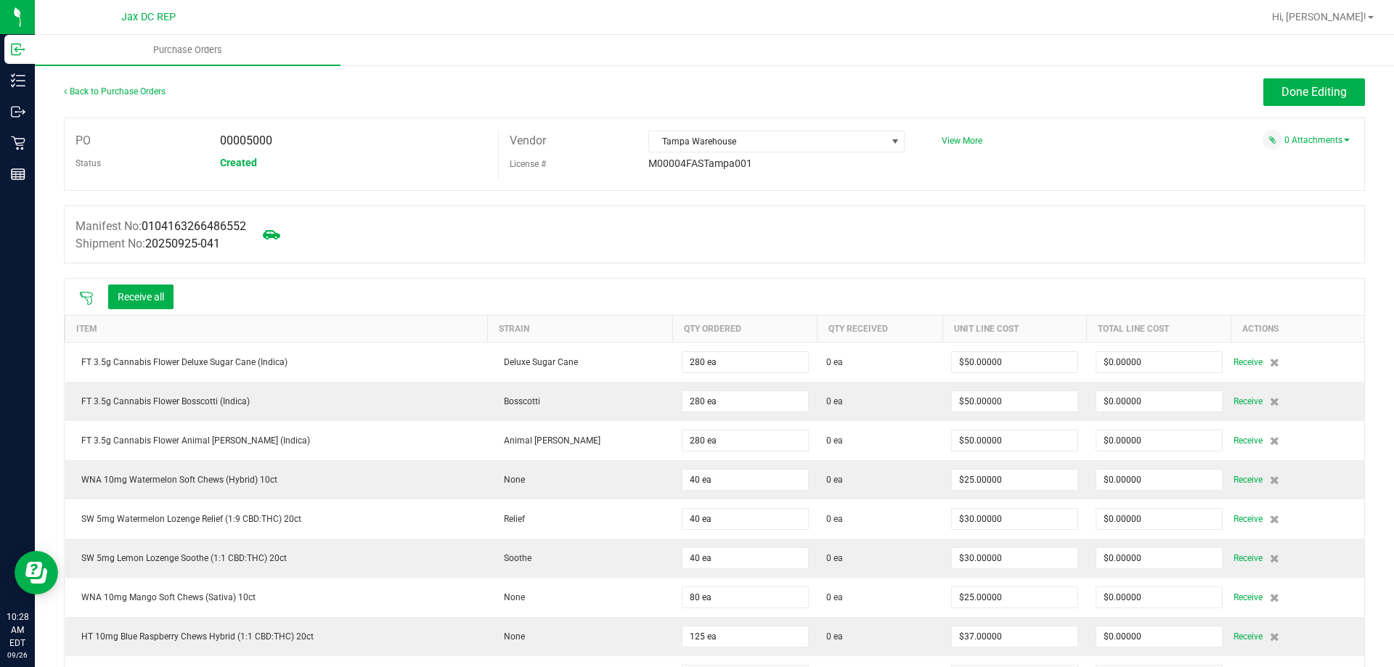
click at [86, 296] on icon at bounding box center [86, 298] width 13 height 13
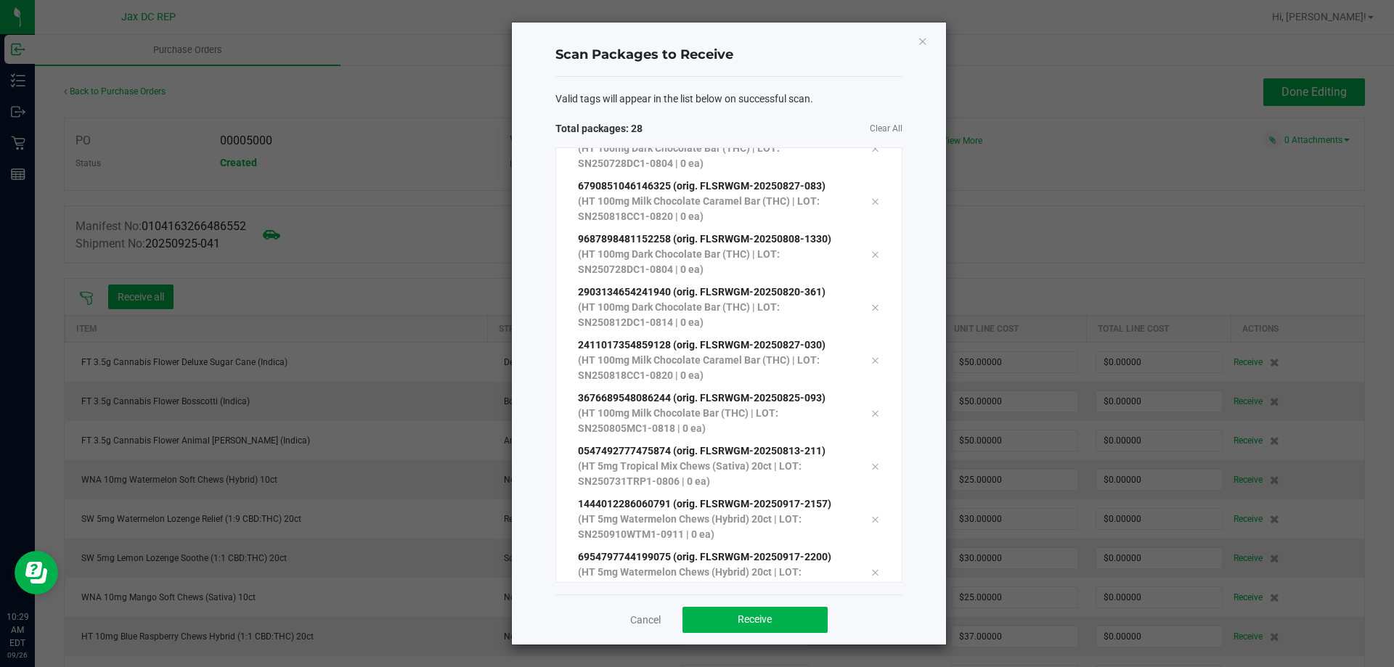
scroll to position [1033, 0]
click at [787, 620] on button "Receive" at bounding box center [754, 620] width 145 height 26
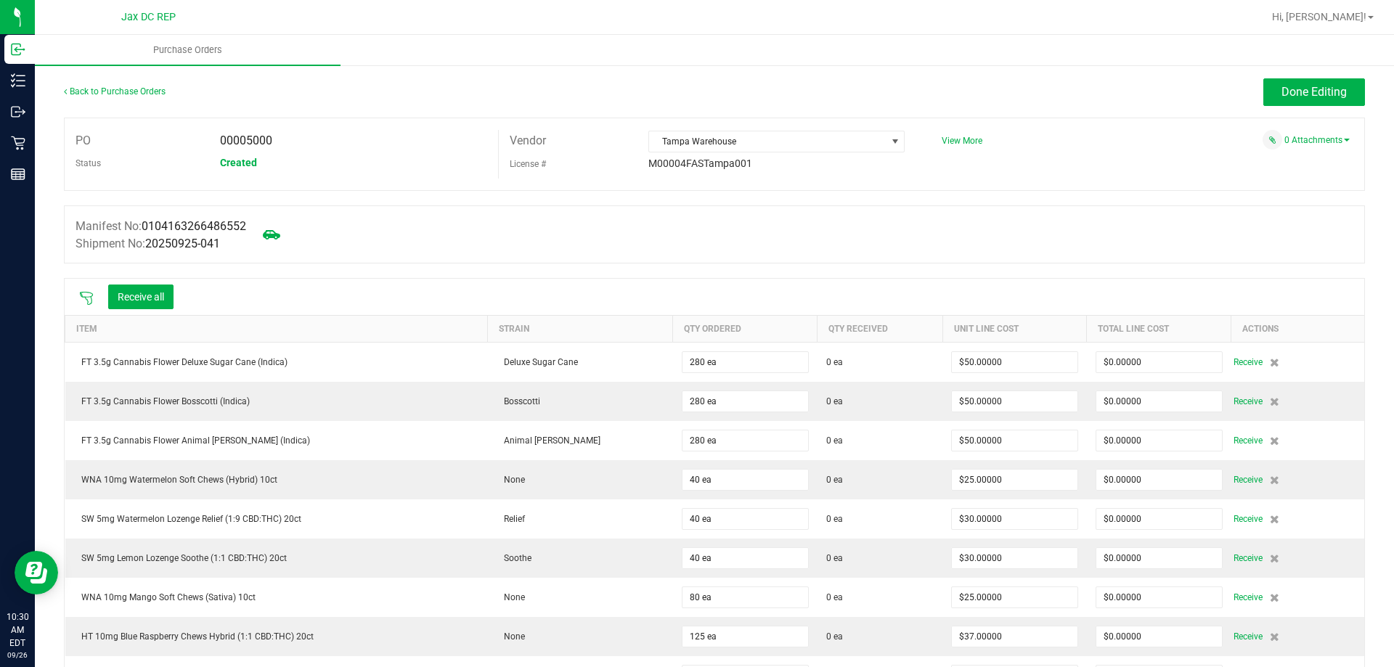
click at [85, 300] on icon at bounding box center [86, 298] width 15 height 15
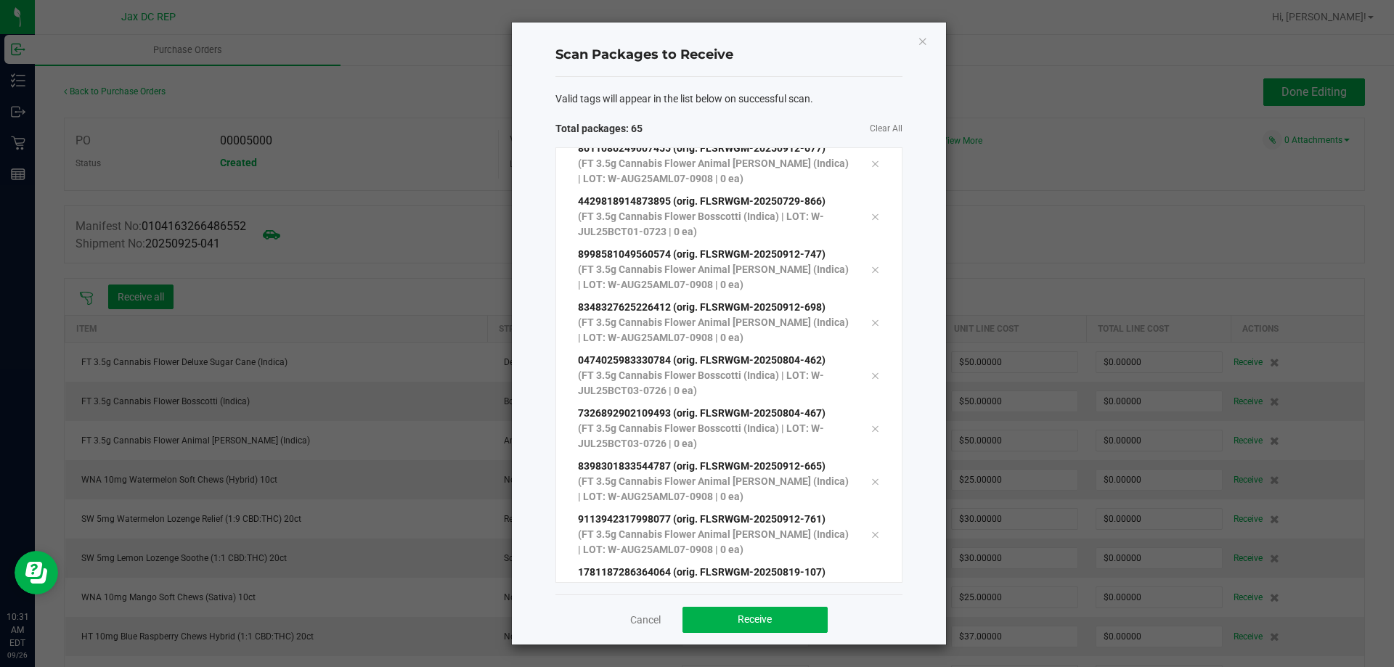
scroll to position [3046, 0]
drag, startPoint x: 810, startPoint y: 225, endPoint x: 1079, endPoint y: 202, distance: 270.2
click at [1097, 160] on ngb-modal-window "Scan Packages to Receive Valid tags will appear in the list below on successful…" at bounding box center [702, 333] width 1404 height 667
click at [749, 613] on button "Receive" at bounding box center [754, 620] width 145 height 26
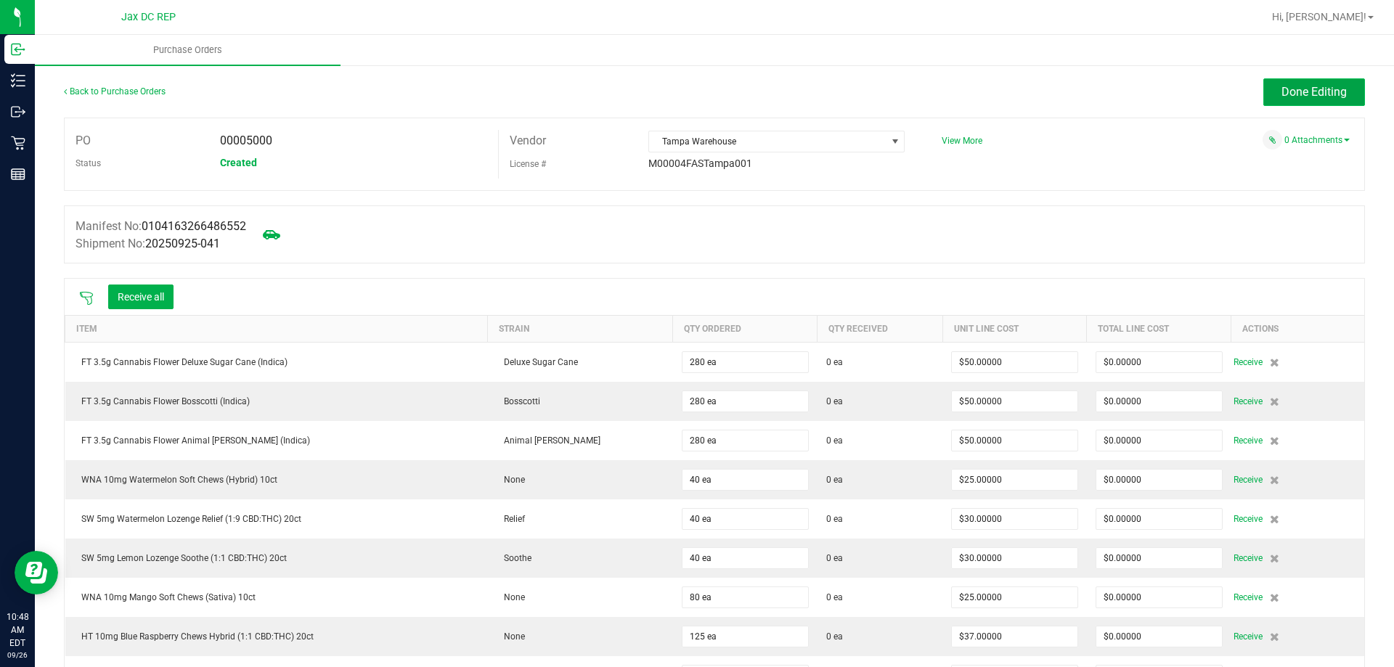
click at [1301, 83] on button "Done Editing" at bounding box center [1314, 92] width 102 height 28
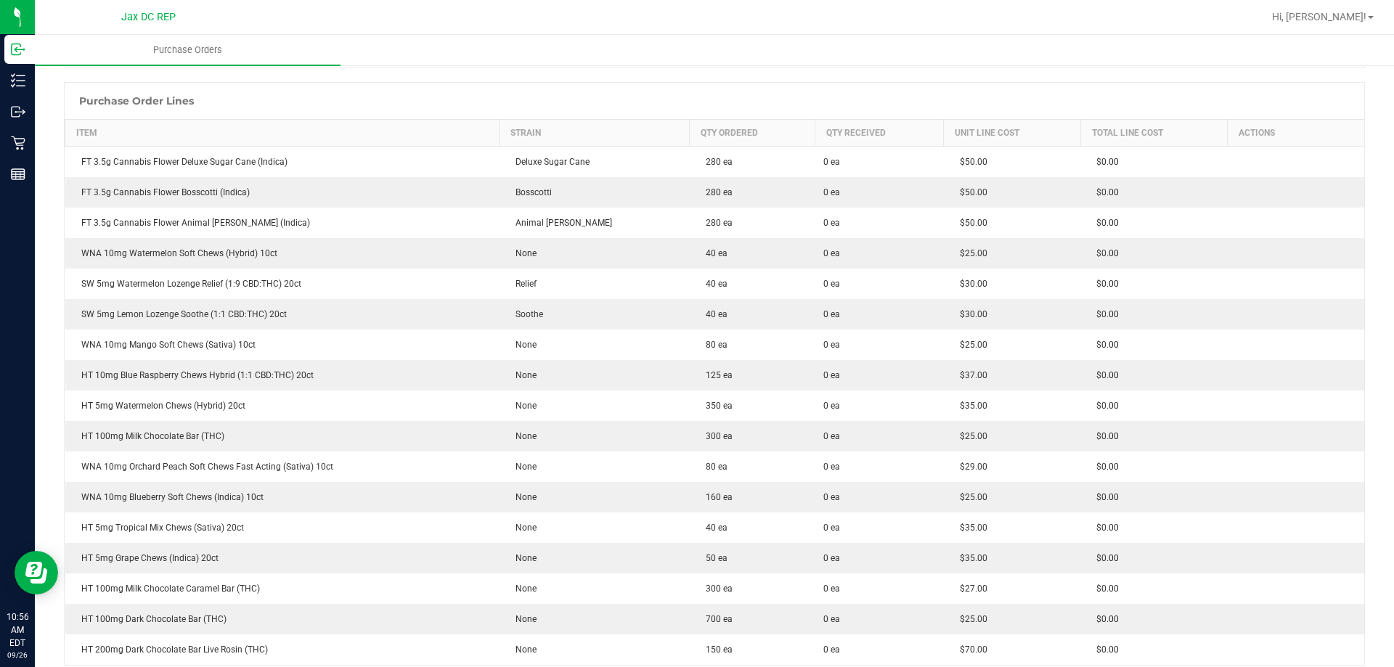
scroll to position [218, 0]
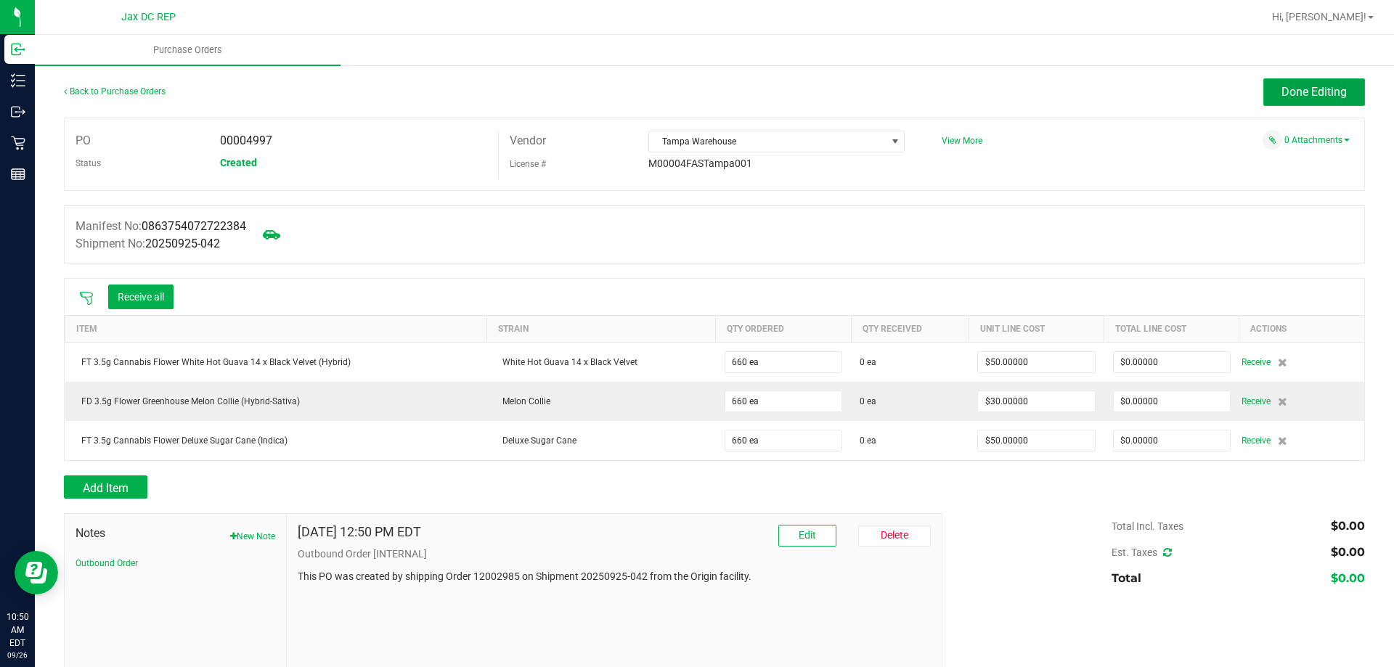
click at [1264, 90] on button "Done Editing" at bounding box center [1314, 92] width 102 height 28
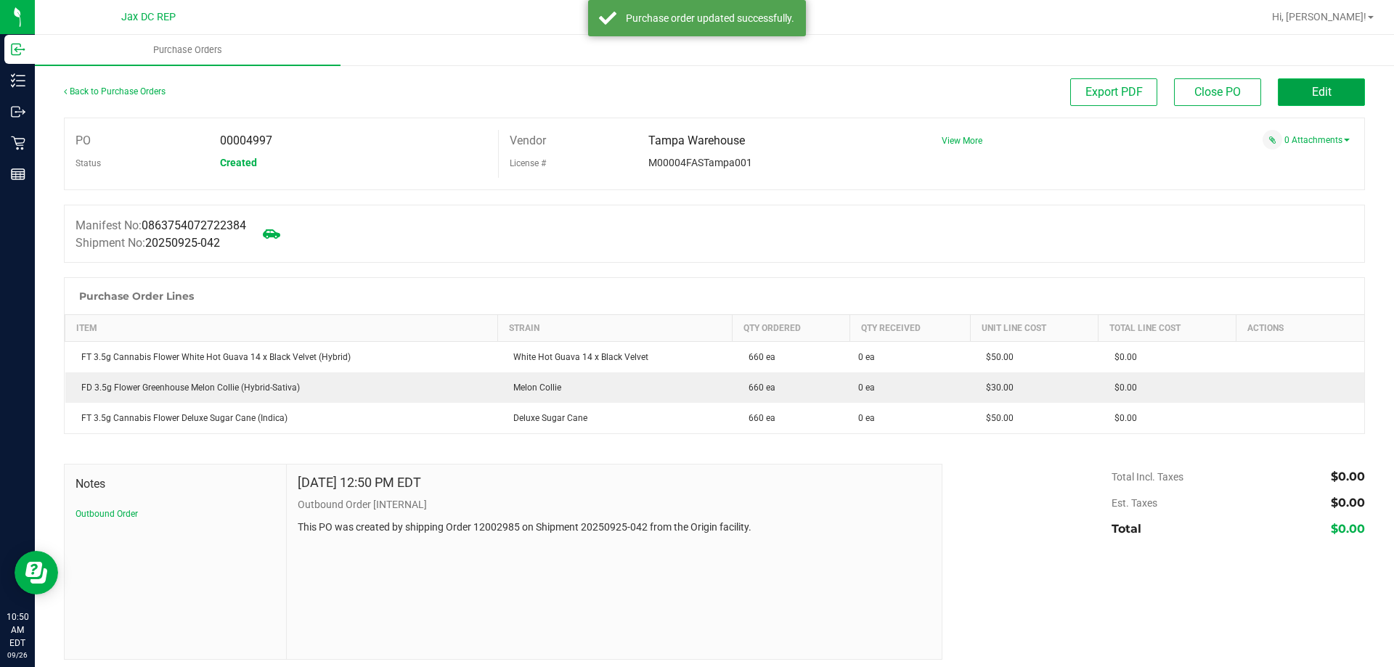
click at [1334, 87] on button "Edit" at bounding box center [1320, 92] width 87 height 28
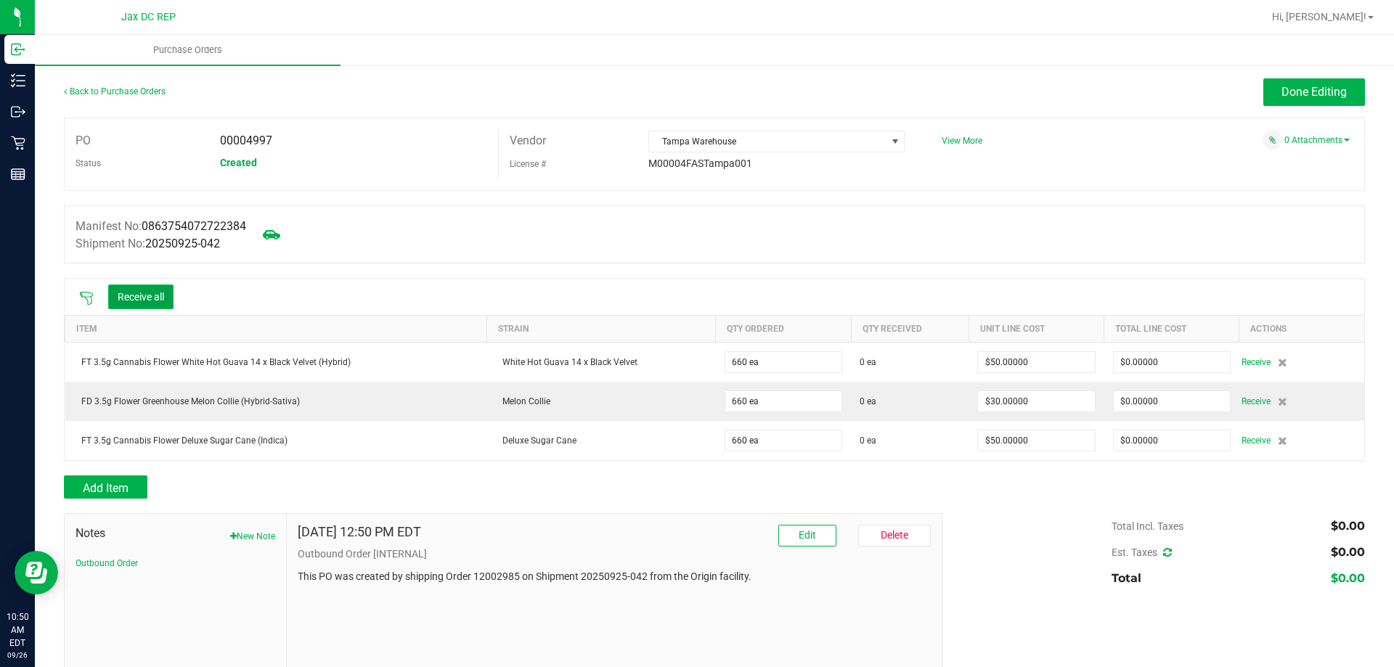
click at [131, 296] on button "Receive all" at bounding box center [140, 297] width 65 height 25
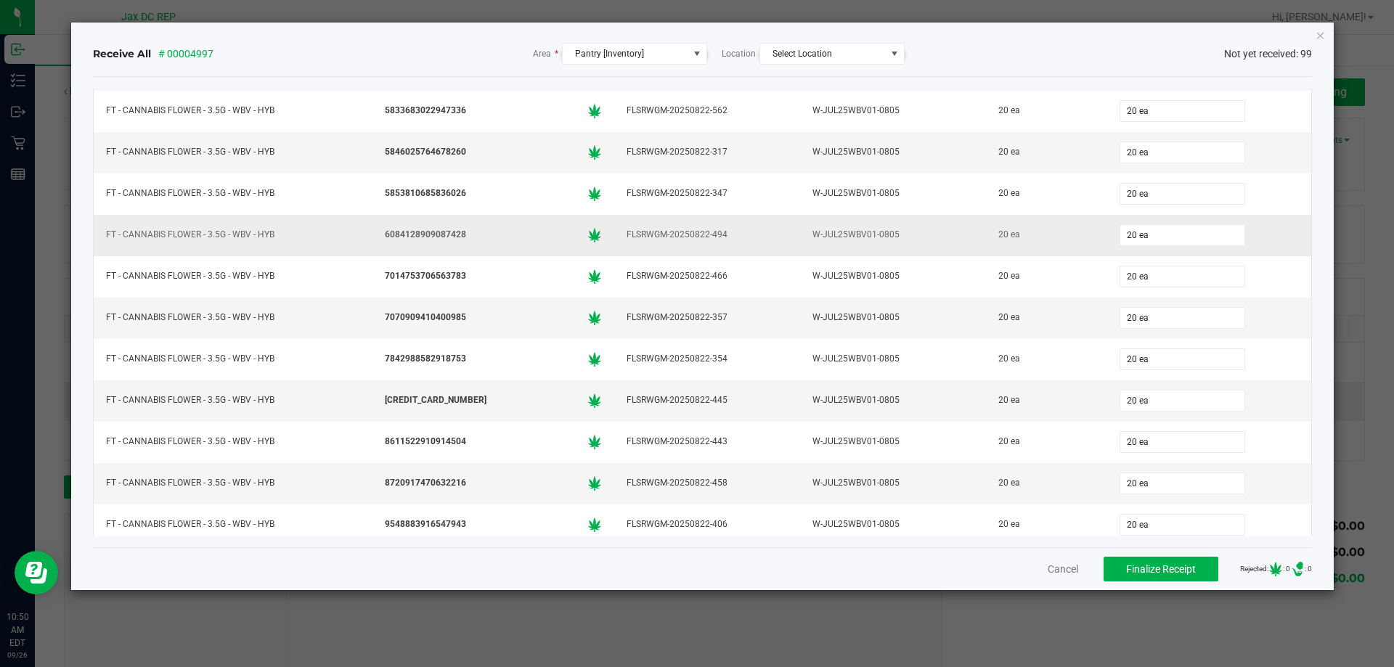
scroll to position [3681, 0]
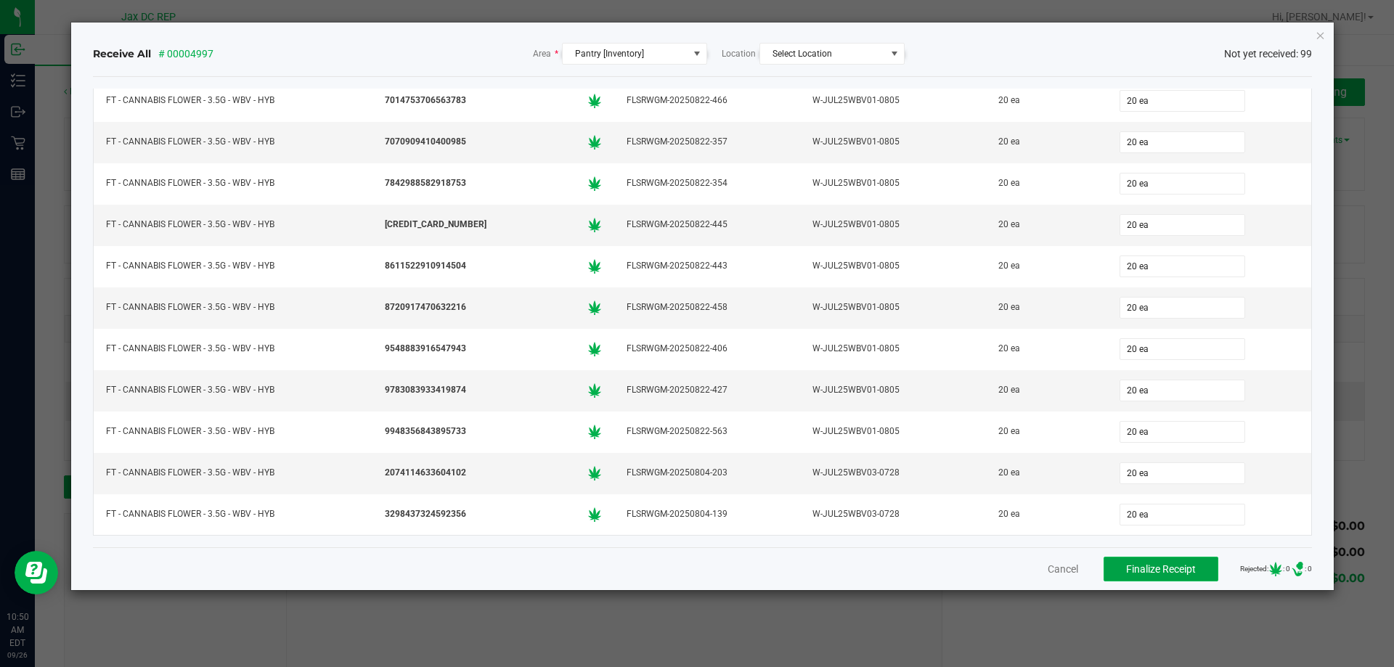
click at [1158, 576] on button "Finalize Receipt" at bounding box center [1160, 569] width 115 height 25
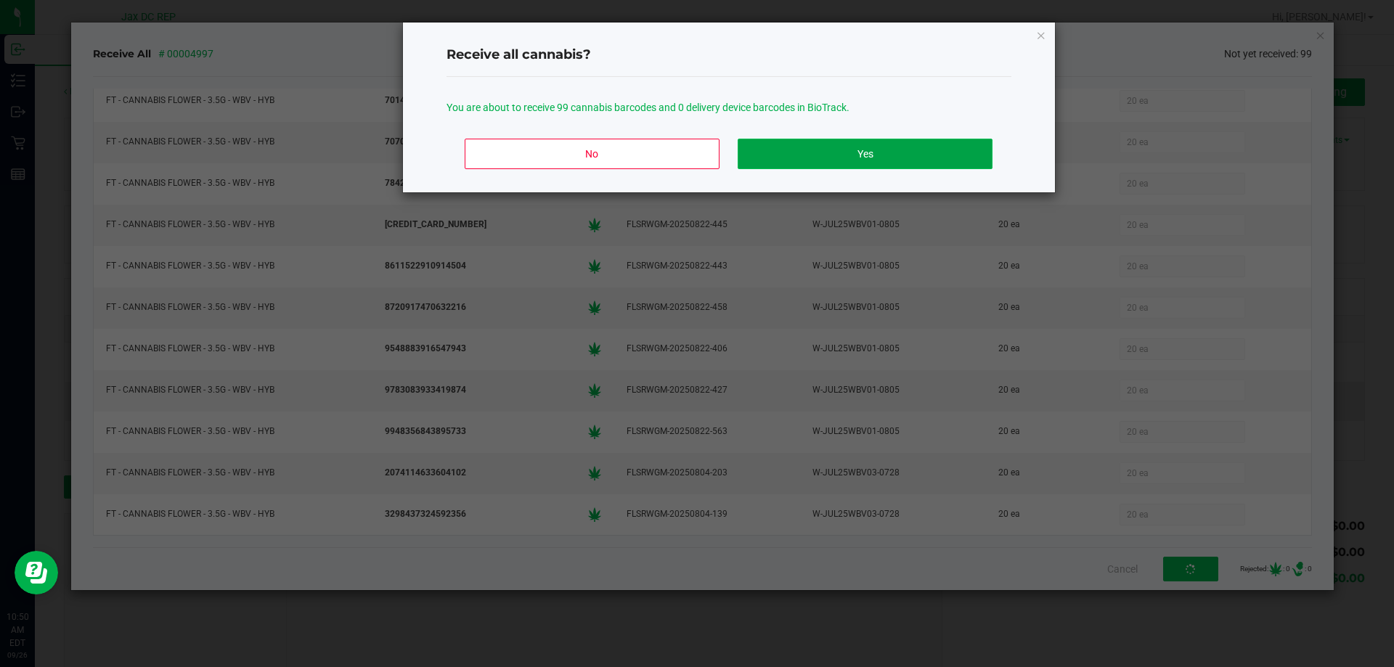
click at [915, 156] on button "Yes" at bounding box center [864, 154] width 254 height 30
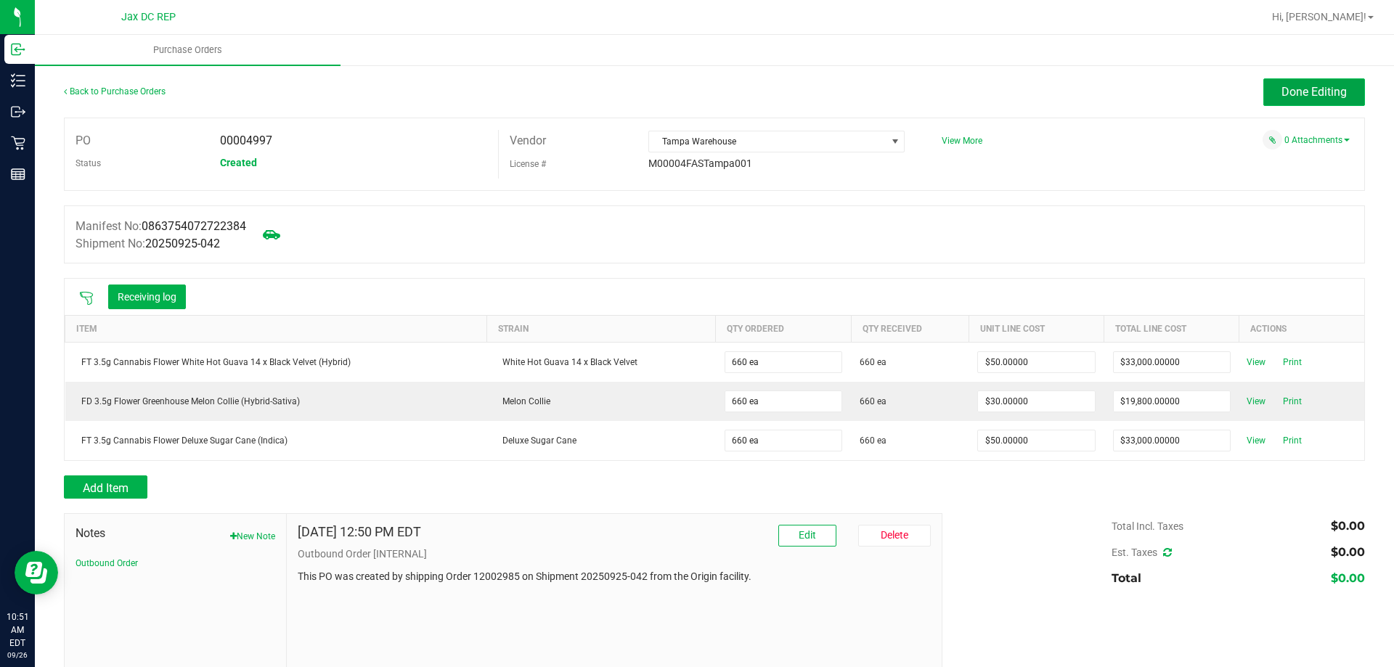
click at [1272, 82] on button "Done Editing" at bounding box center [1314, 92] width 102 height 28
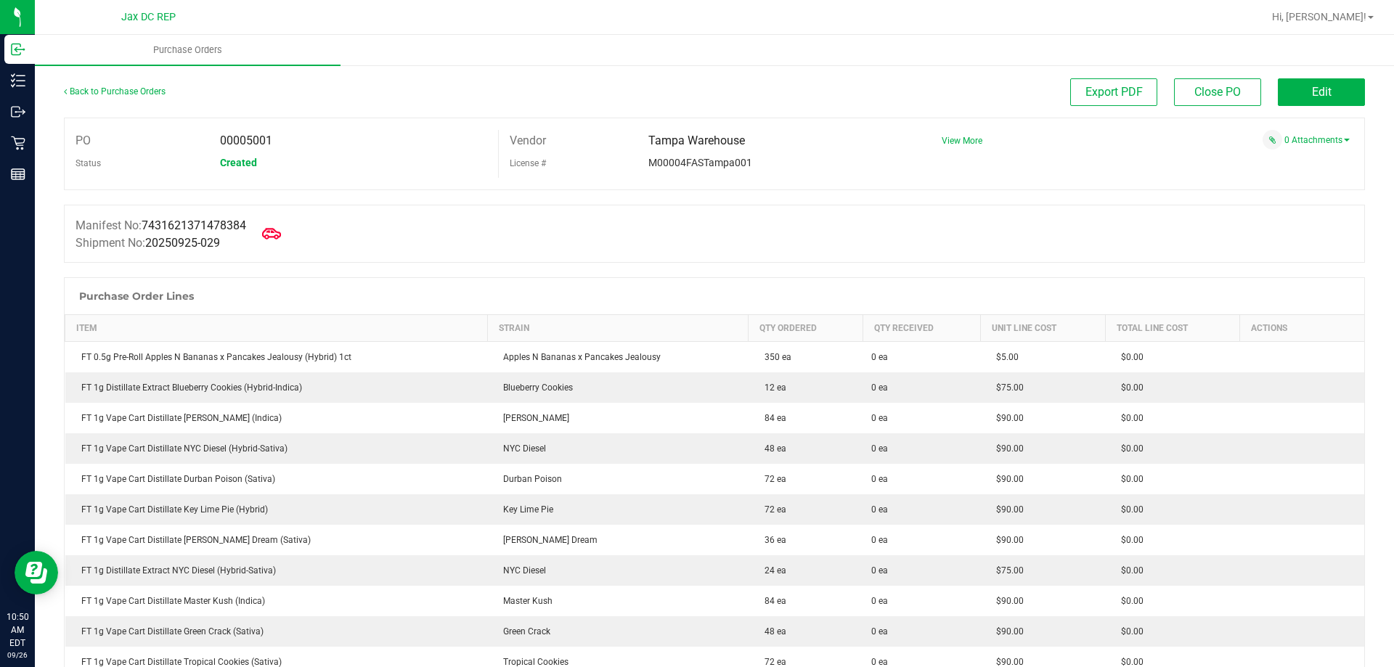
click at [266, 237] on span at bounding box center [271, 234] width 32 height 32
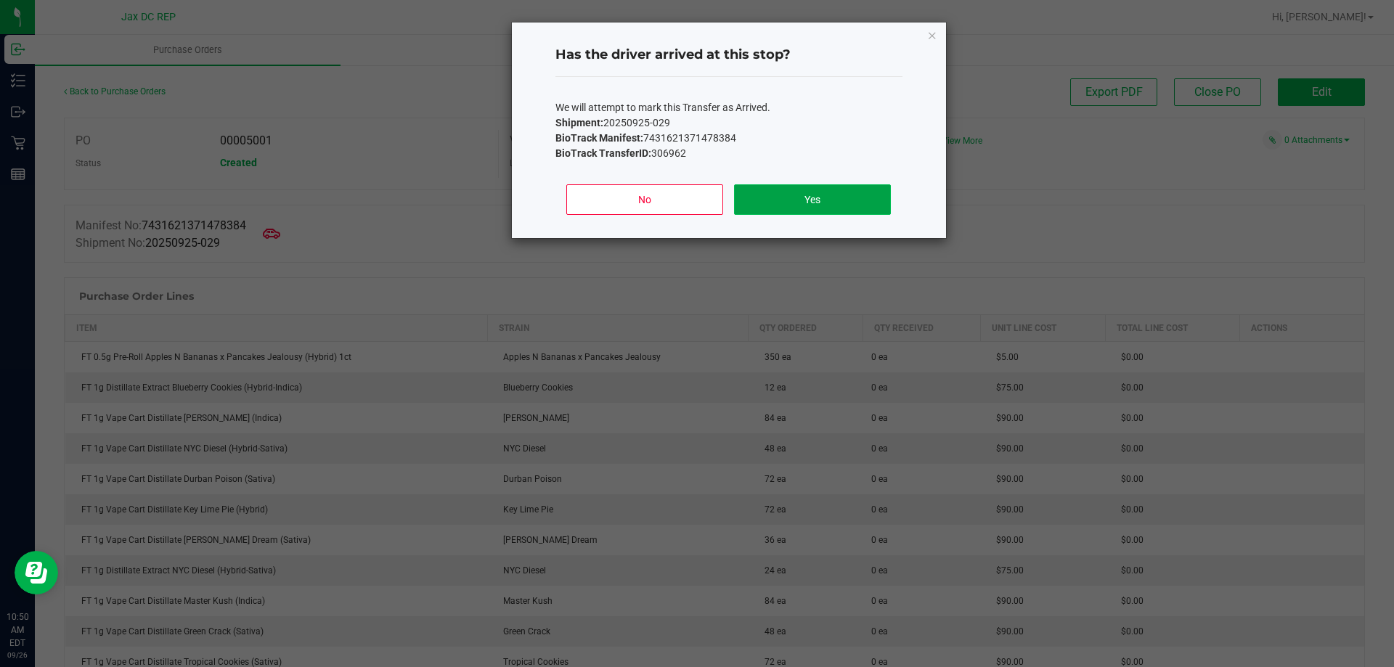
click at [819, 193] on button "Yes" at bounding box center [812, 199] width 156 height 30
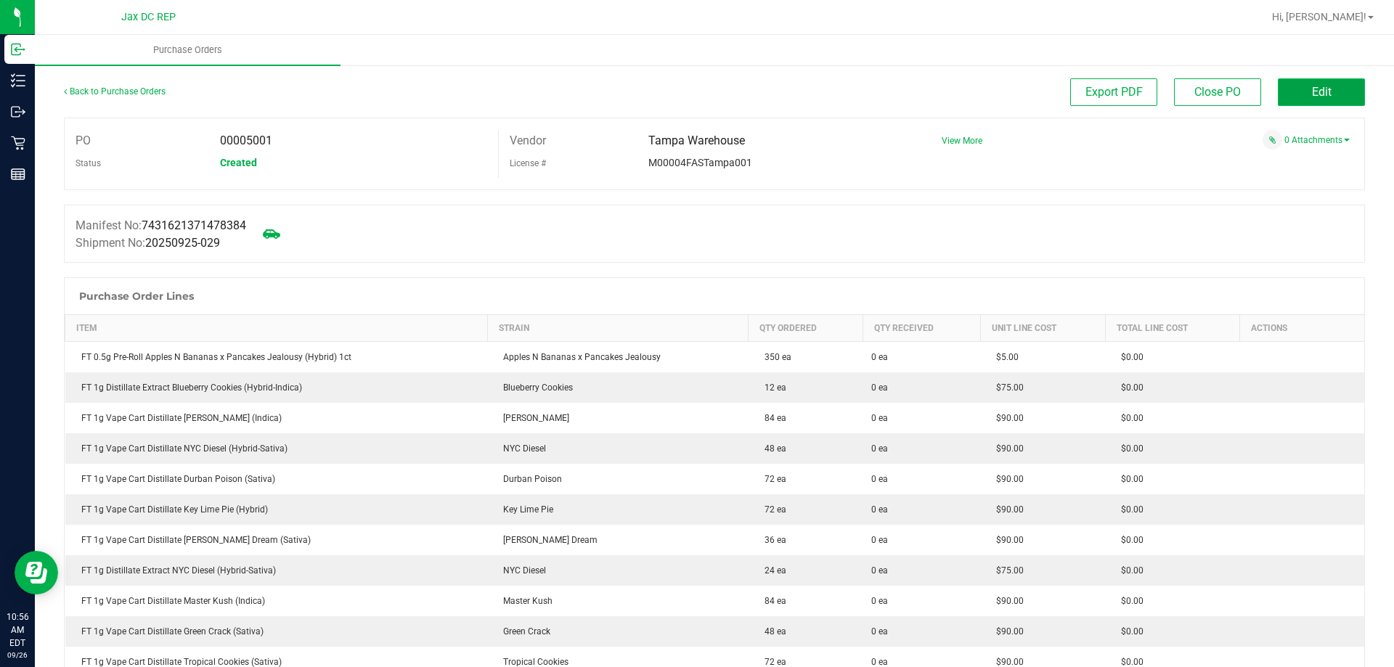
click at [1317, 91] on span "Edit" at bounding box center [1322, 92] width 20 height 14
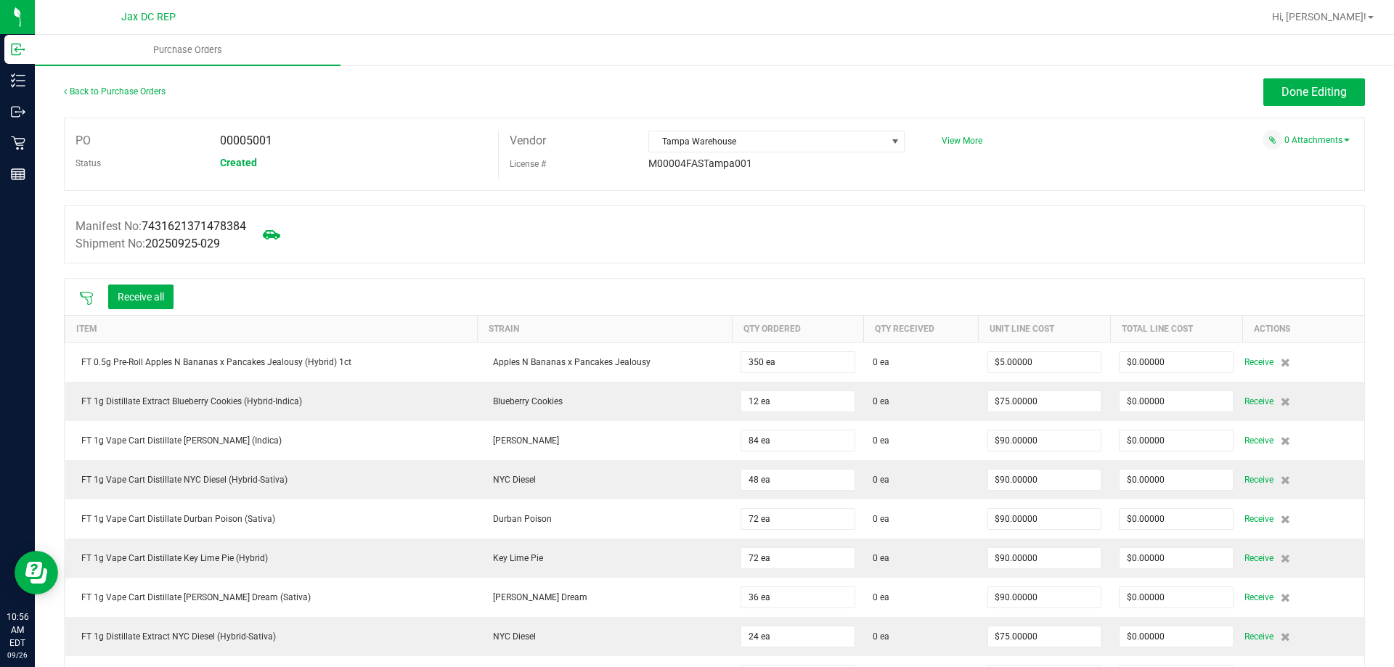
click at [89, 294] on icon at bounding box center [86, 298] width 15 height 15
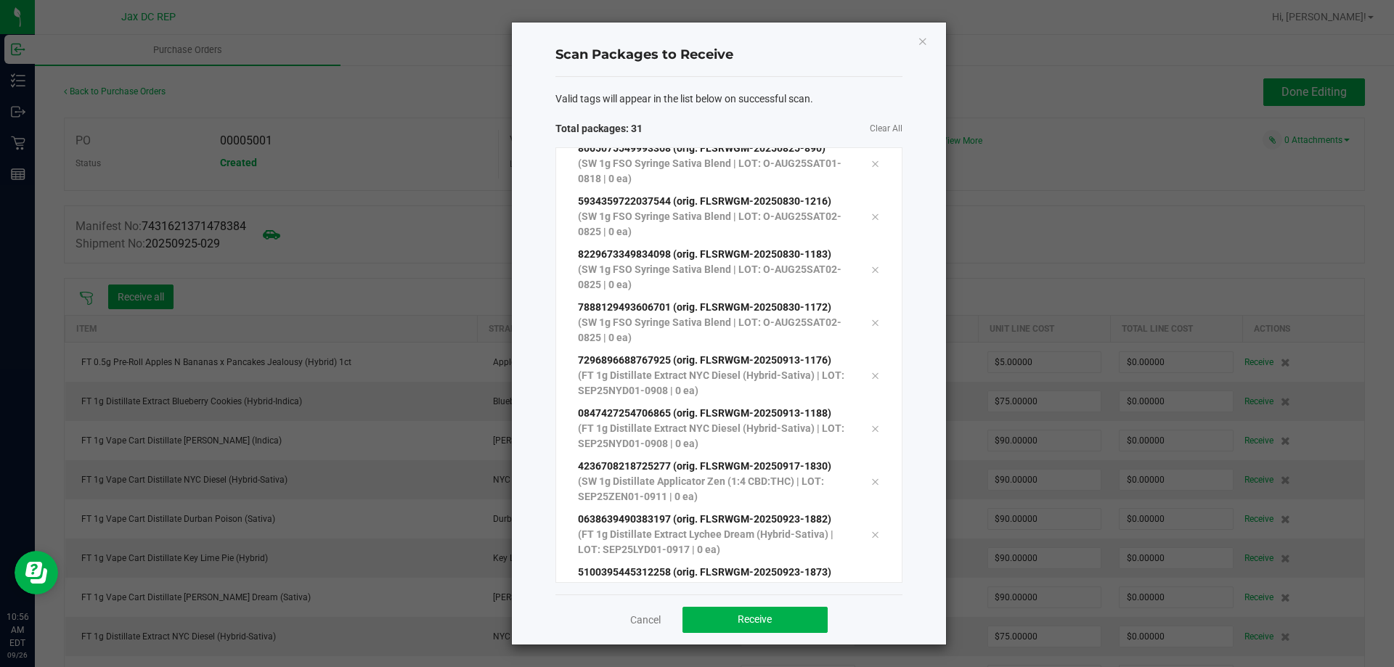
scroll to position [1192, 0]
click at [785, 609] on button "Receive" at bounding box center [754, 620] width 145 height 26
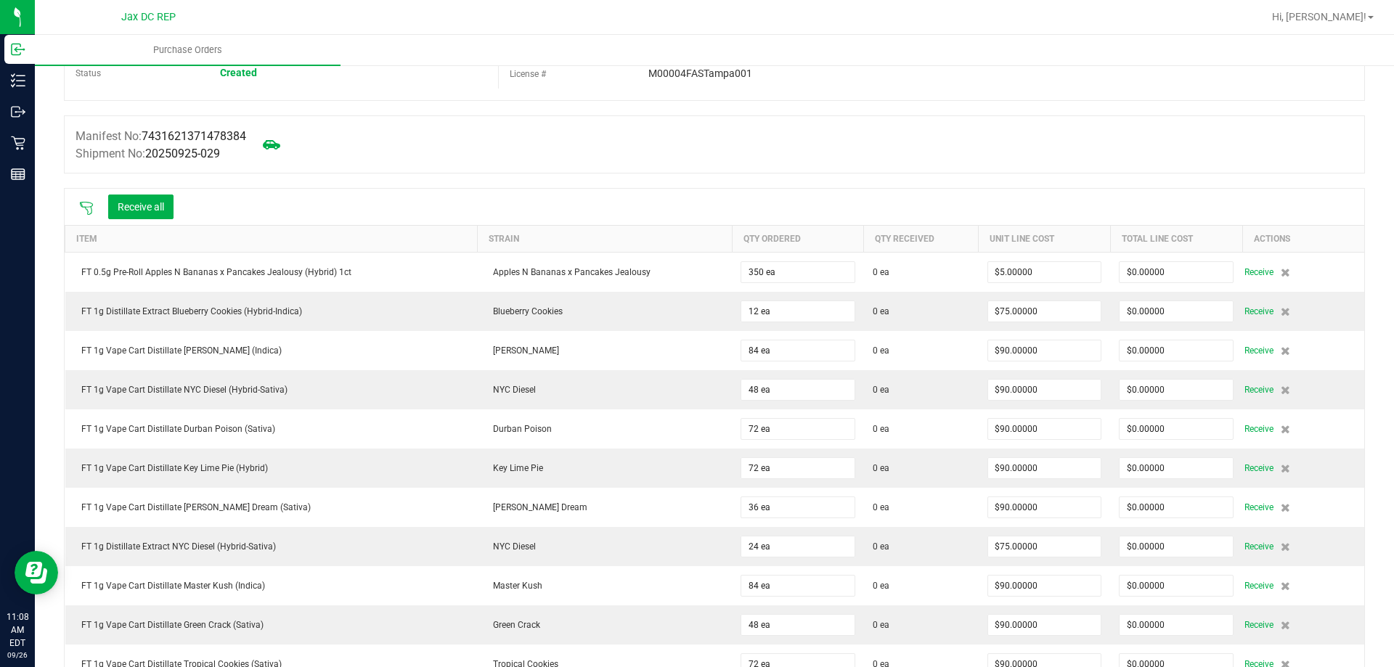
scroll to position [73, 0]
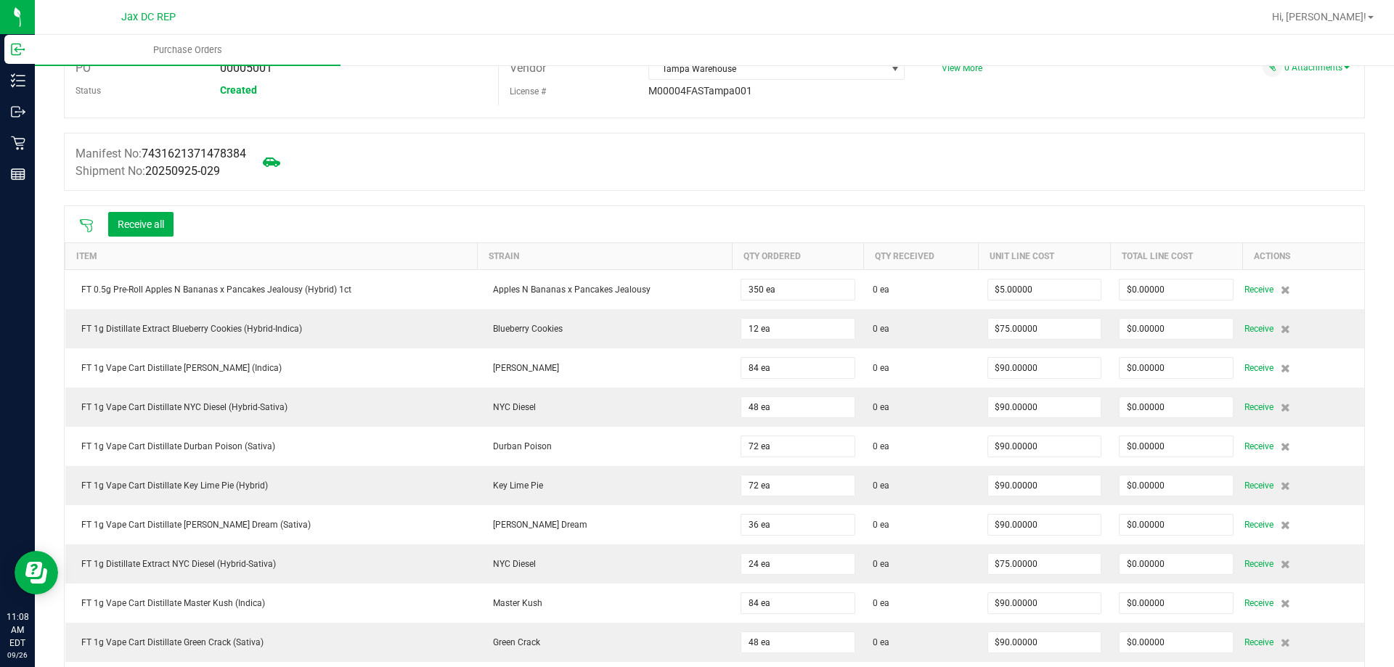
click at [93, 219] on icon at bounding box center [86, 225] width 15 height 15
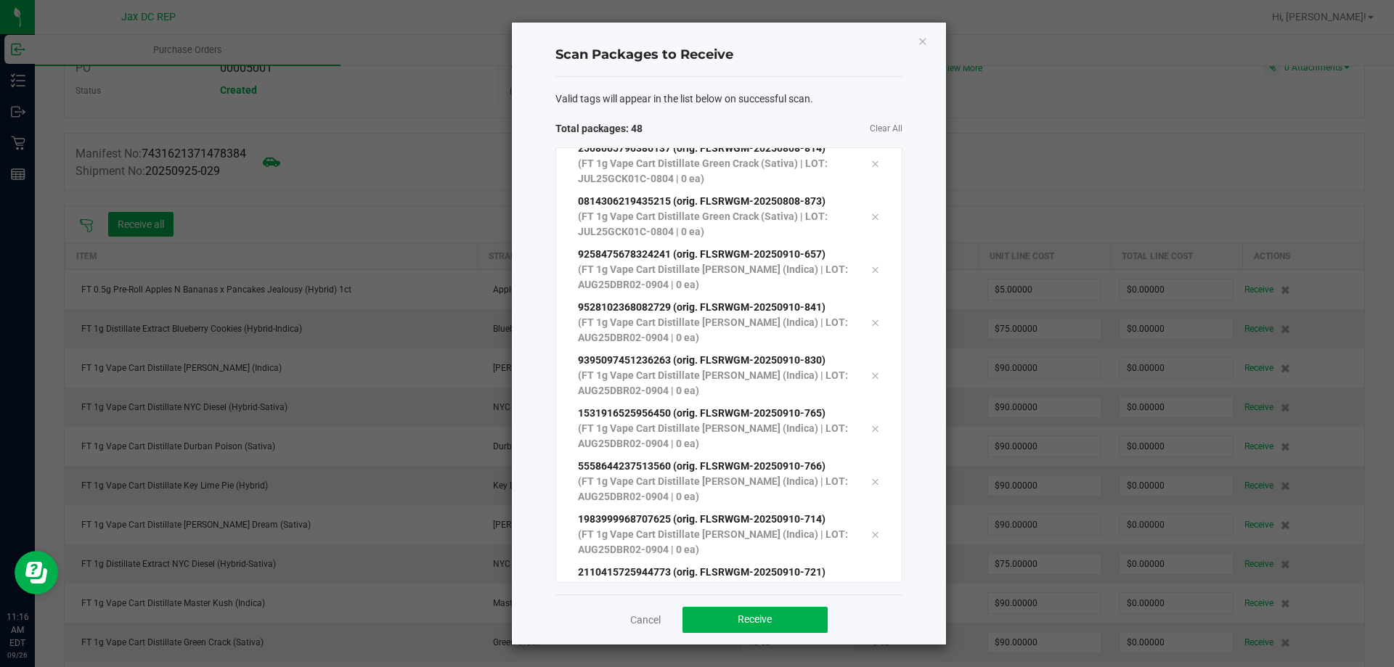
scroll to position [2145, 0]
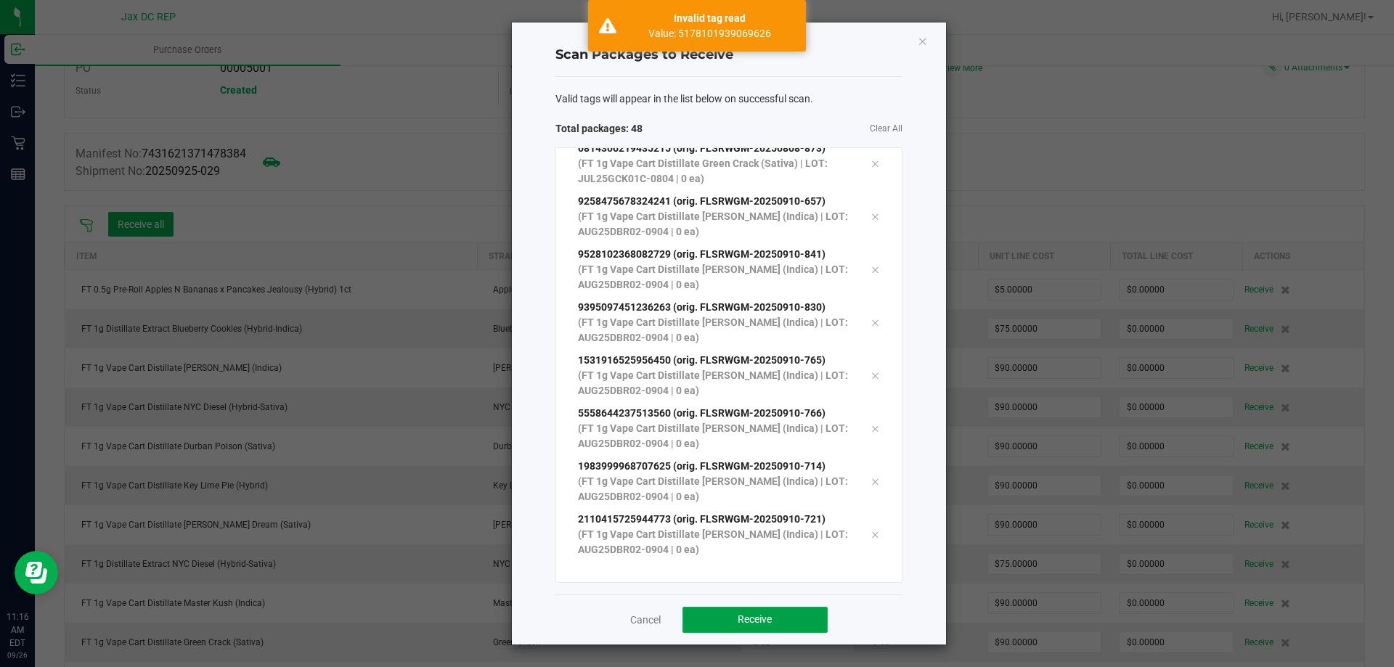
click at [718, 624] on button "Receive" at bounding box center [754, 620] width 145 height 26
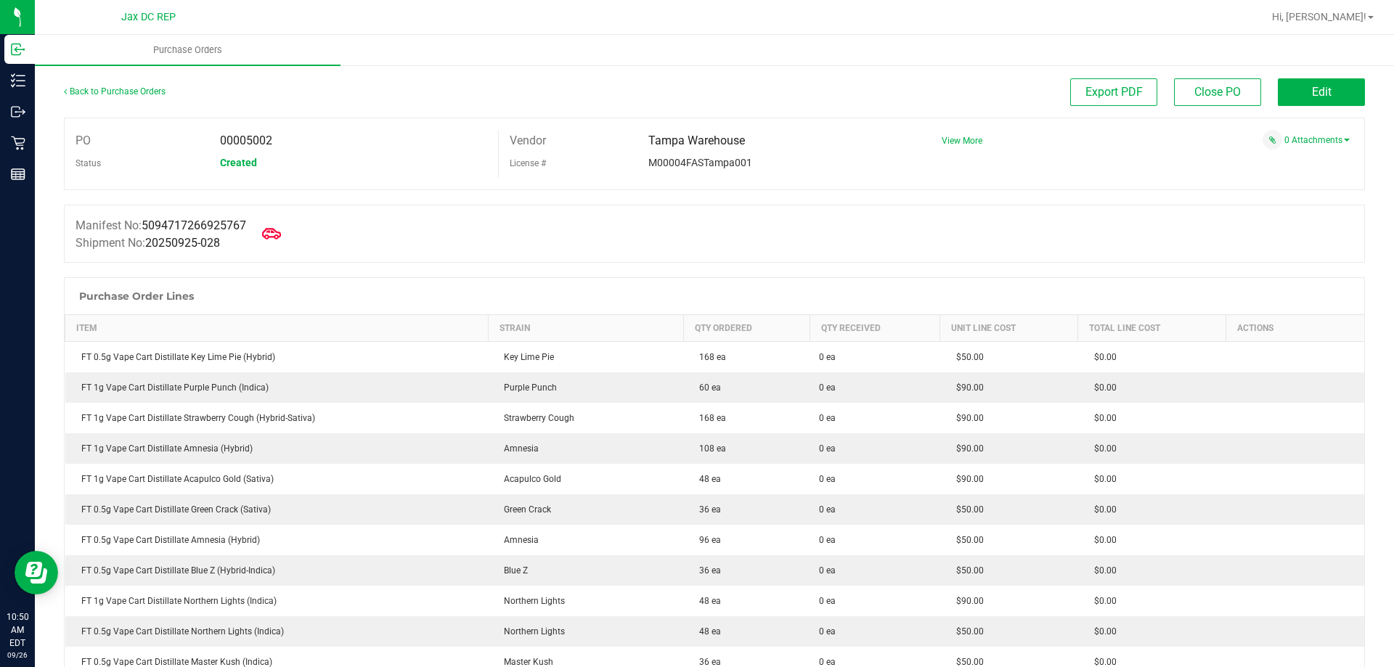
click at [286, 226] on span at bounding box center [271, 234] width 32 height 32
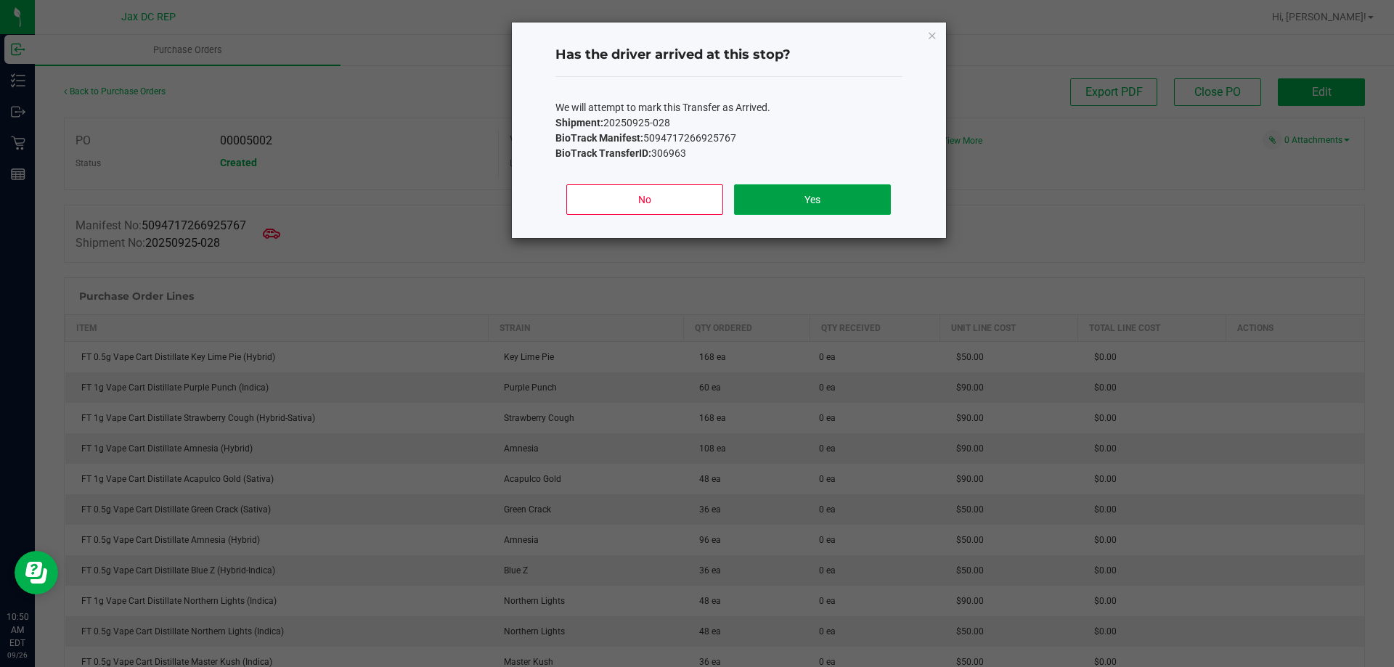
drag, startPoint x: 761, startPoint y: 195, endPoint x: 796, endPoint y: 30, distance: 167.8
click at [761, 195] on button "Yes" at bounding box center [812, 199] width 156 height 30
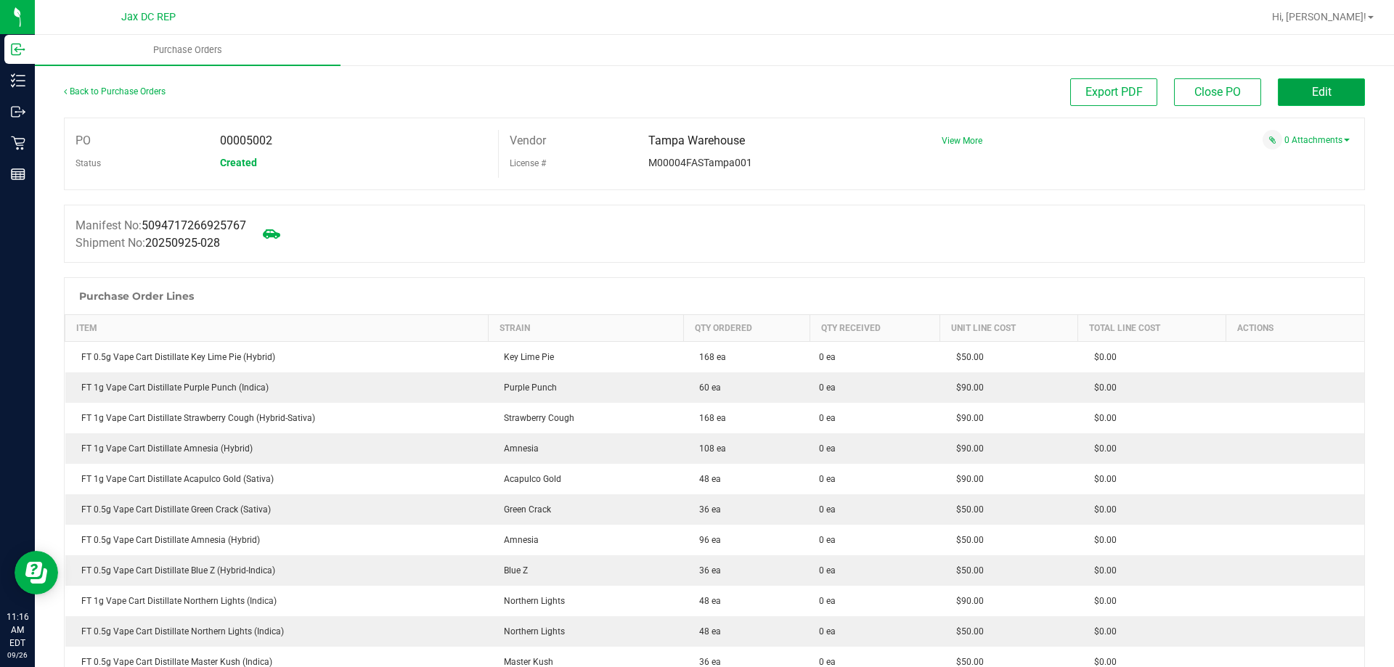
click at [1296, 92] on button "Edit" at bounding box center [1320, 92] width 87 height 28
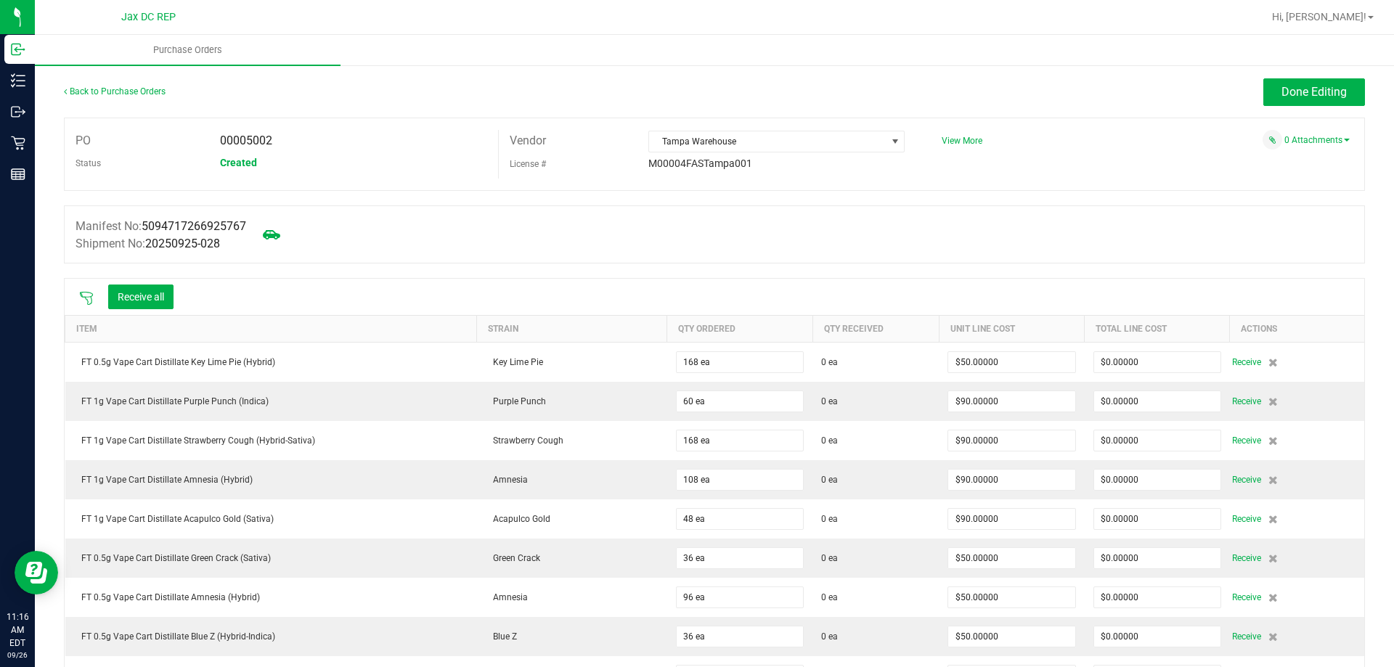
click at [81, 295] on icon at bounding box center [86, 298] width 15 height 15
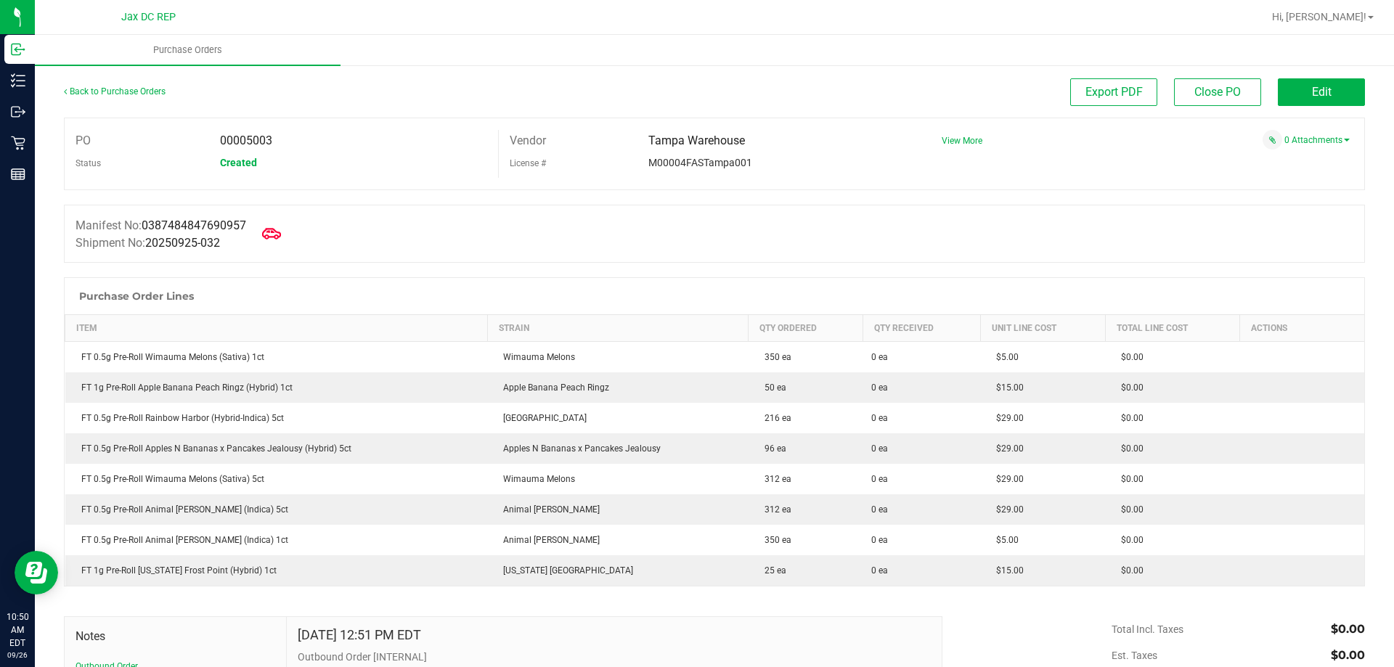
click at [274, 240] on icon at bounding box center [271, 233] width 19 height 19
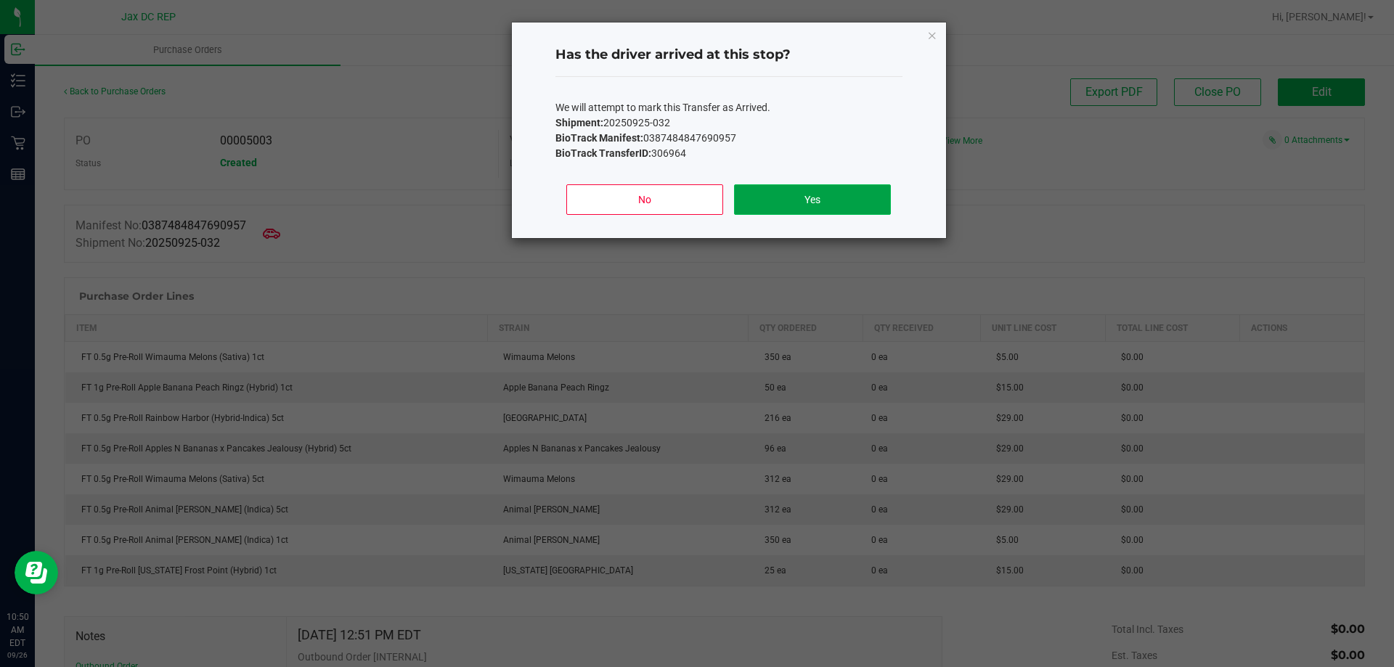
click at [825, 200] on button "Yes" at bounding box center [812, 199] width 156 height 30
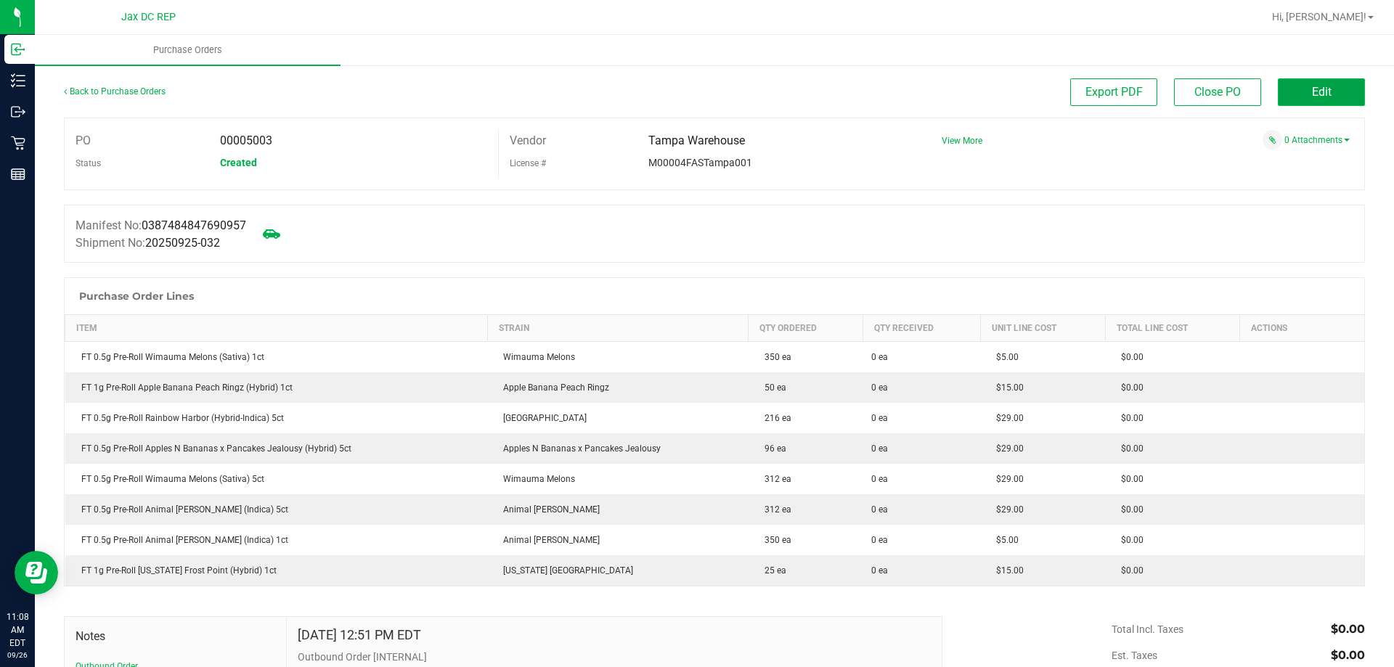
click at [1316, 101] on button "Edit" at bounding box center [1320, 92] width 87 height 28
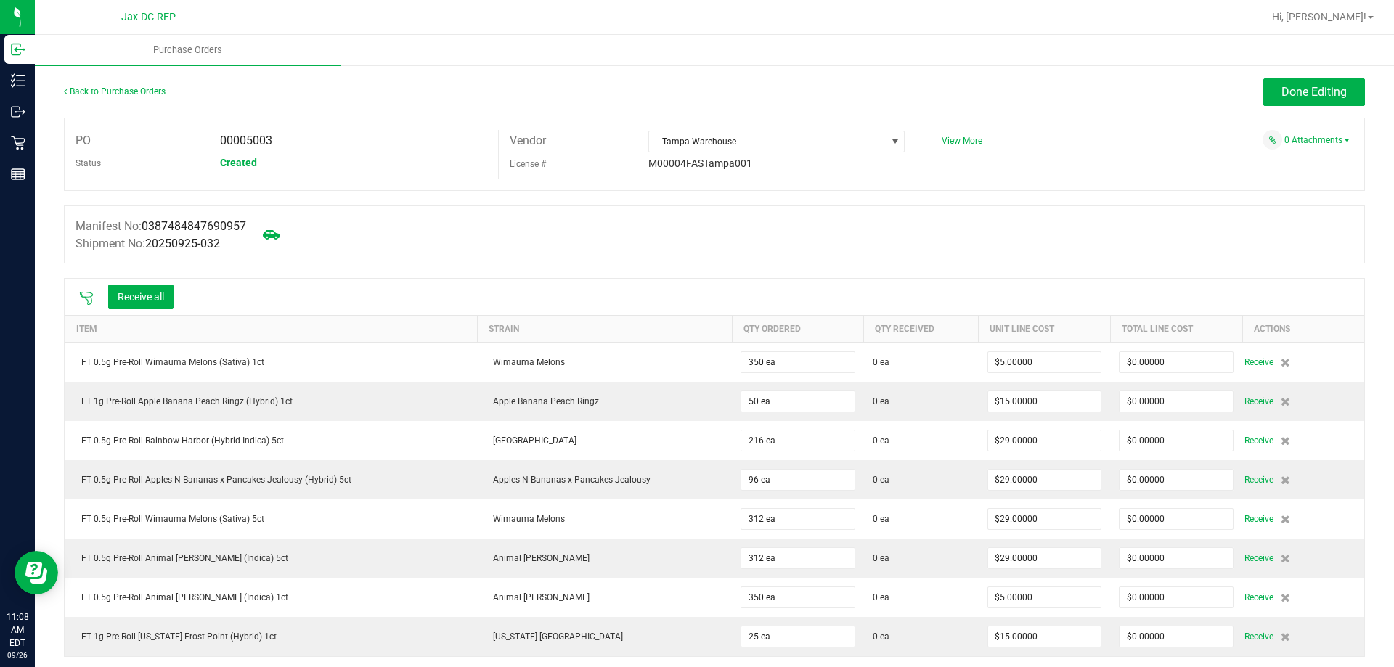
click at [85, 294] on icon at bounding box center [86, 298] width 15 height 15
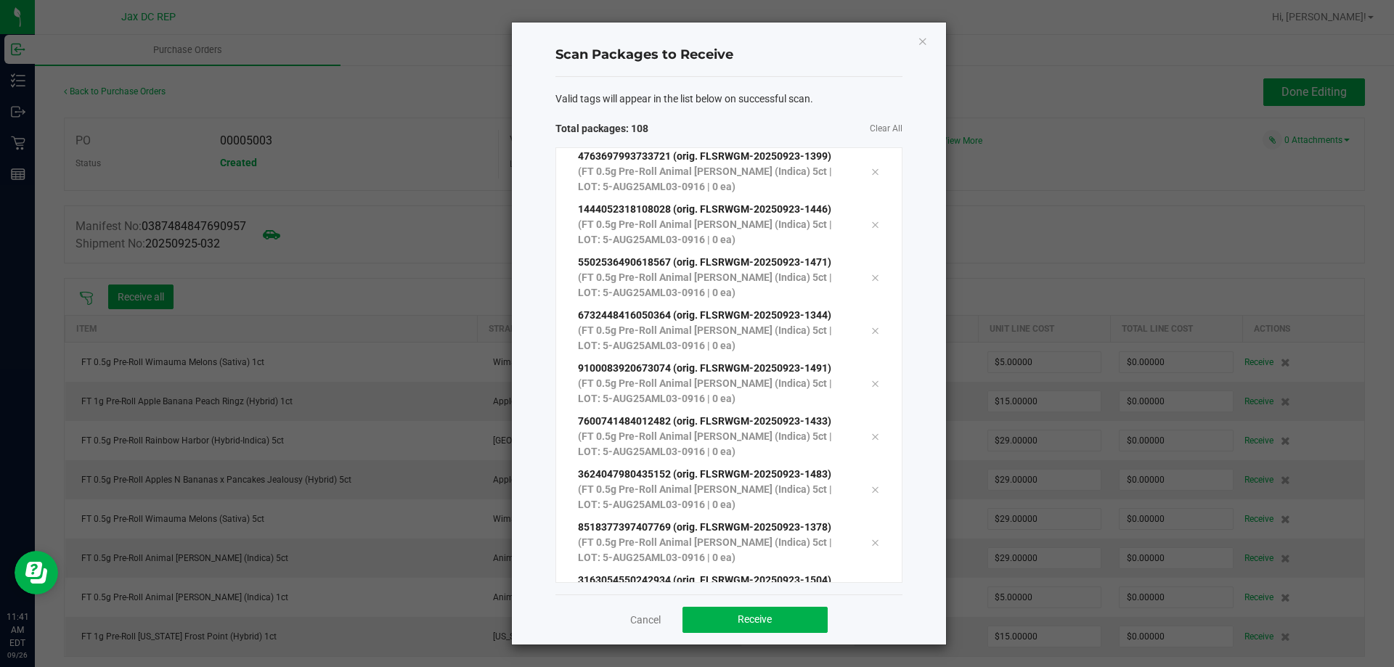
scroll to position [5324, 0]
click at [765, 621] on span "Receive" at bounding box center [754, 619] width 34 height 12
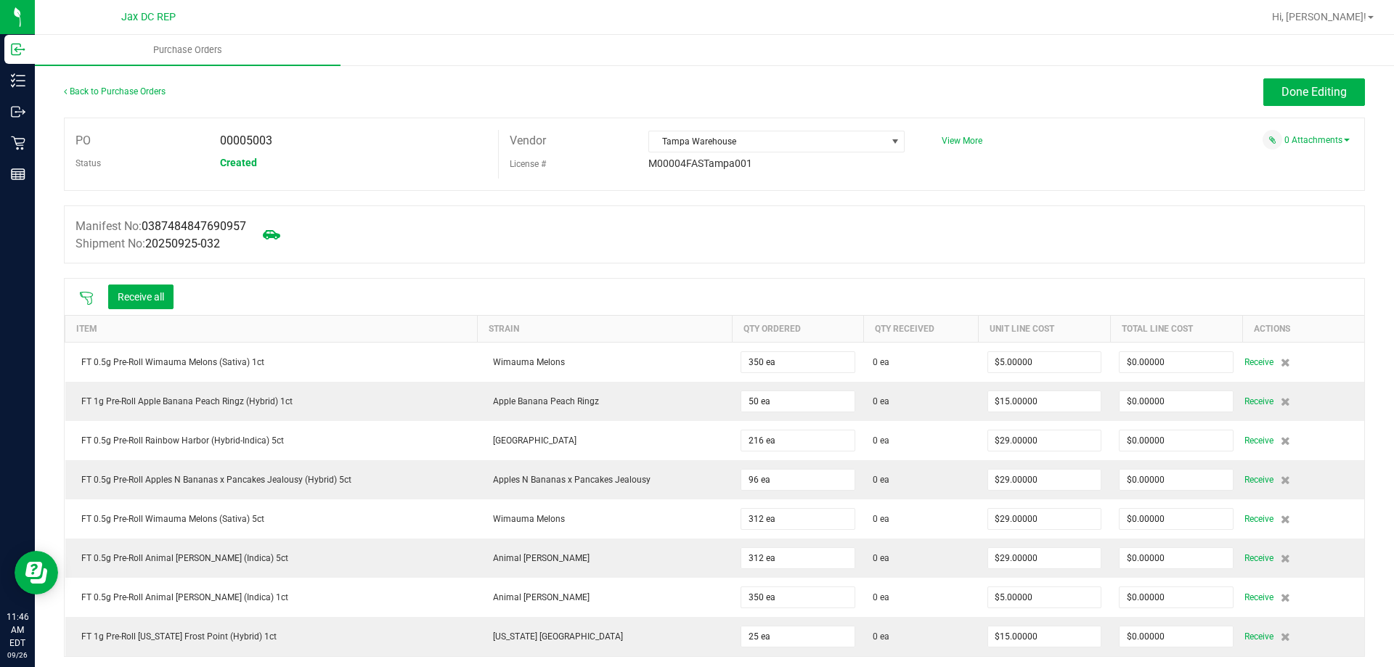
click at [86, 301] on icon at bounding box center [86, 298] width 15 height 15
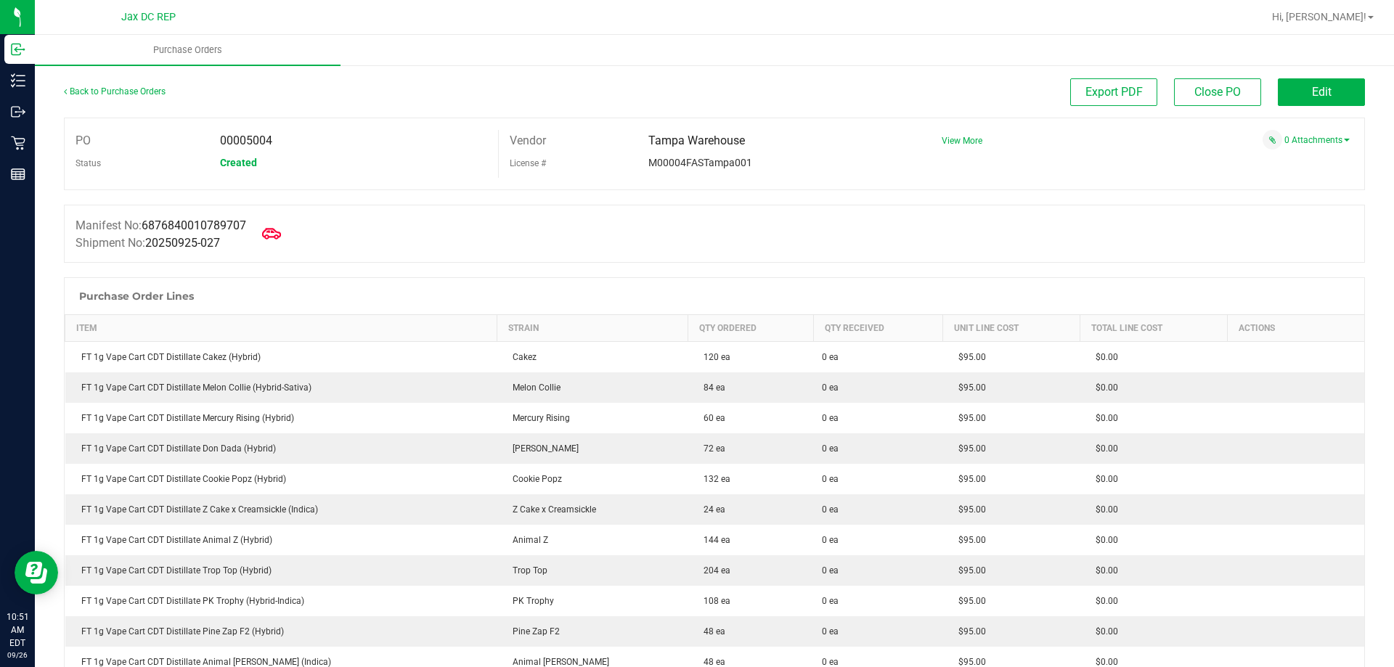
click at [287, 235] on span at bounding box center [271, 234] width 32 height 32
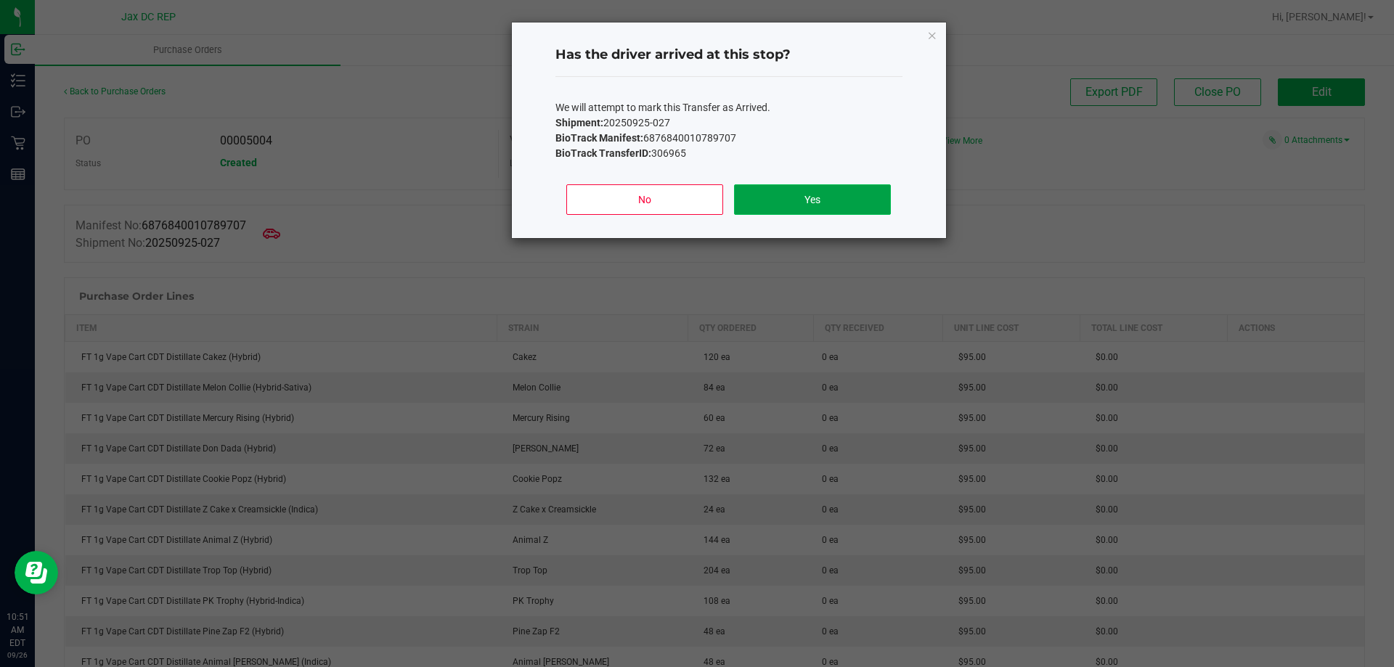
click at [833, 200] on button "Yes" at bounding box center [812, 199] width 156 height 30
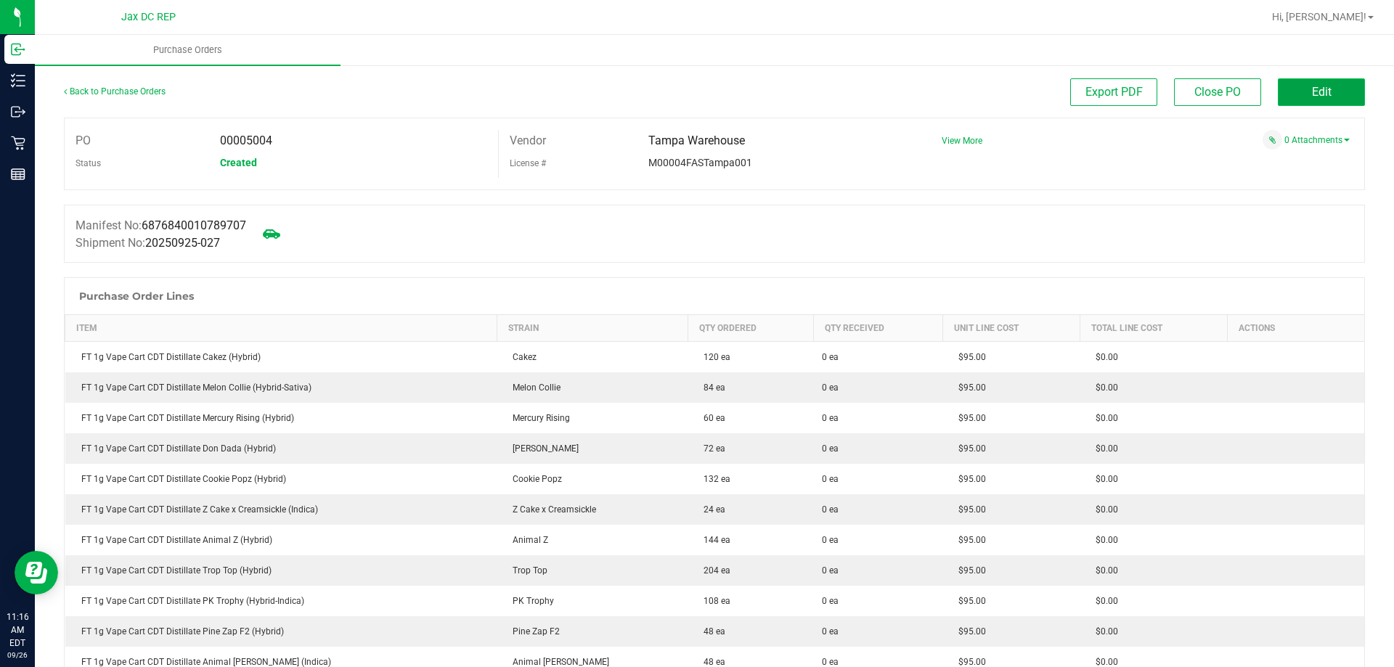
click at [1280, 97] on button "Edit" at bounding box center [1320, 92] width 87 height 28
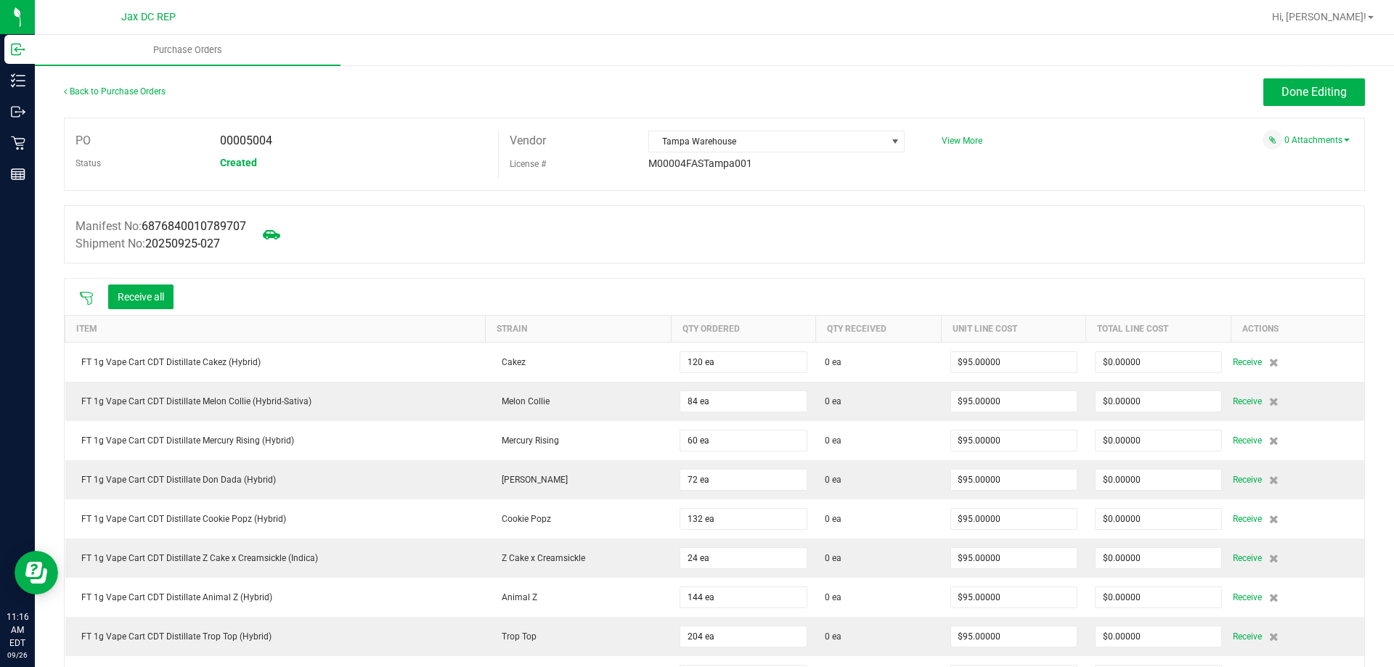
click at [91, 290] on div at bounding box center [86, 297] width 29 height 15
click at [91, 292] on icon at bounding box center [86, 298] width 15 height 15
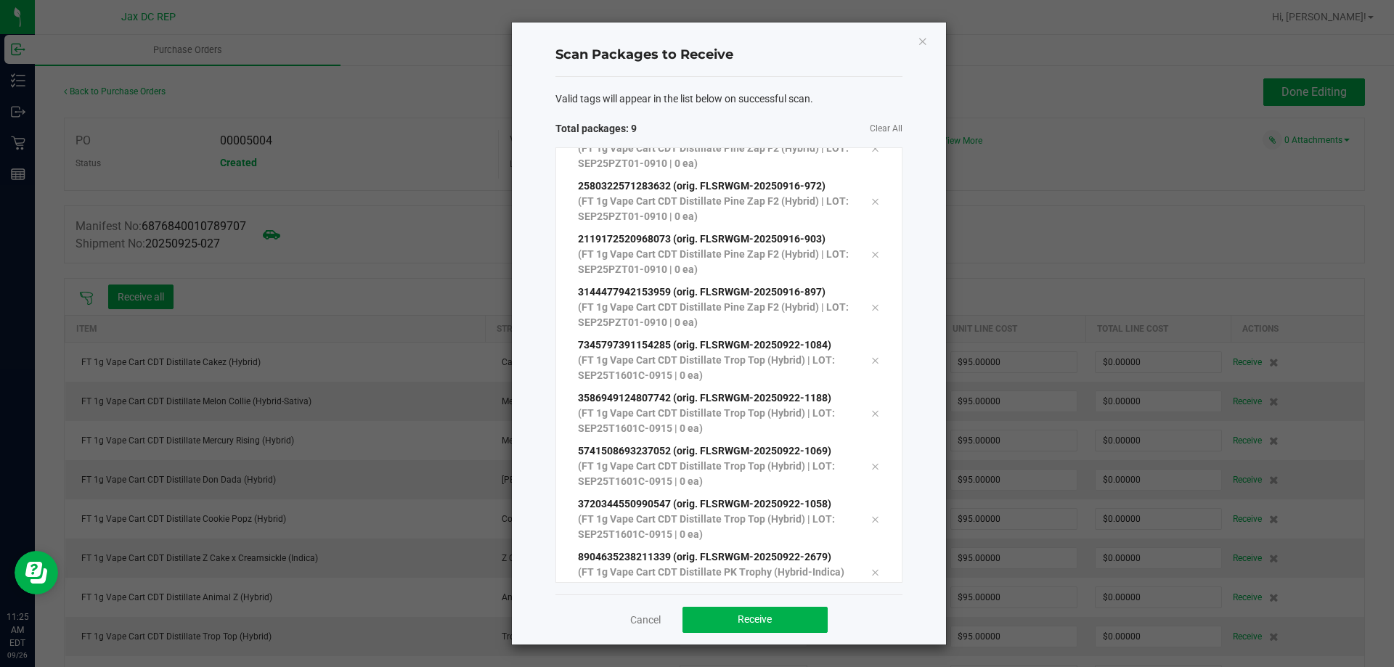
scroll to position [79, 0]
click at [724, 611] on button "Receive" at bounding box center [754, 620] width 145 height 26
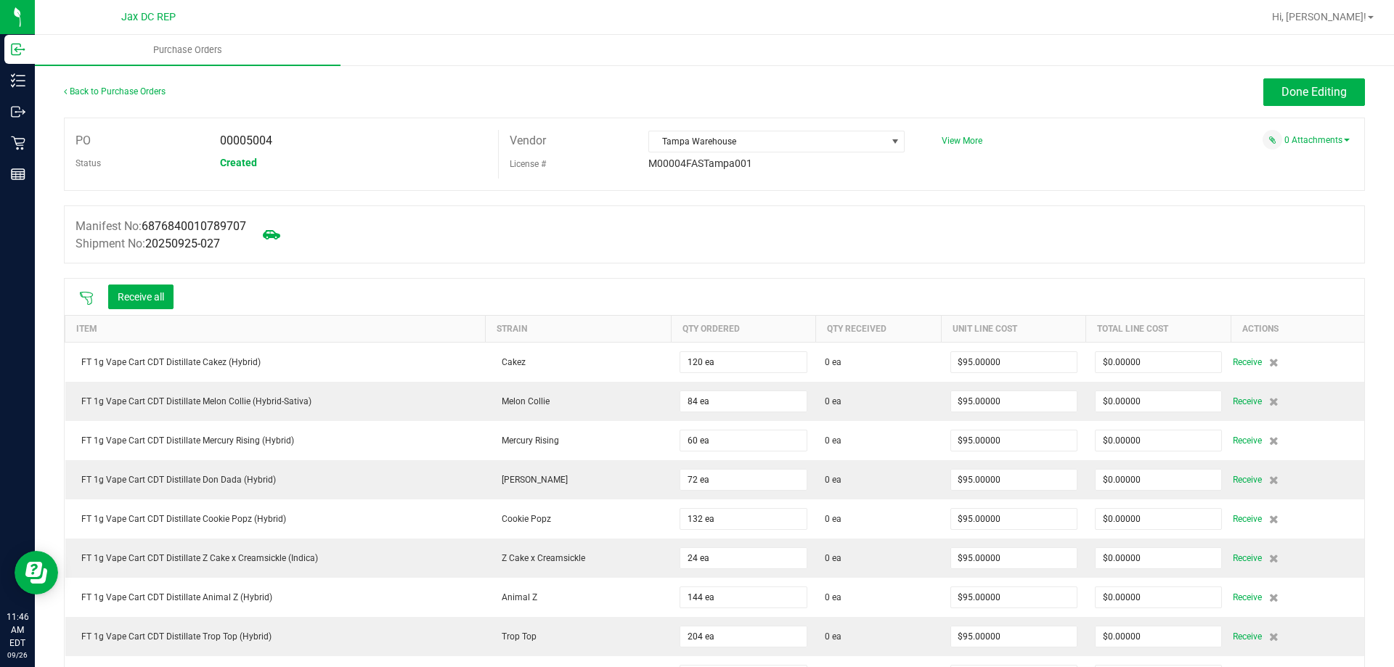
click at [97, 291] on div at bounding box center [86, 297] width 29 height 15
click at [89, 295] on icon at bounding box center [86, 298] width 15 height 15
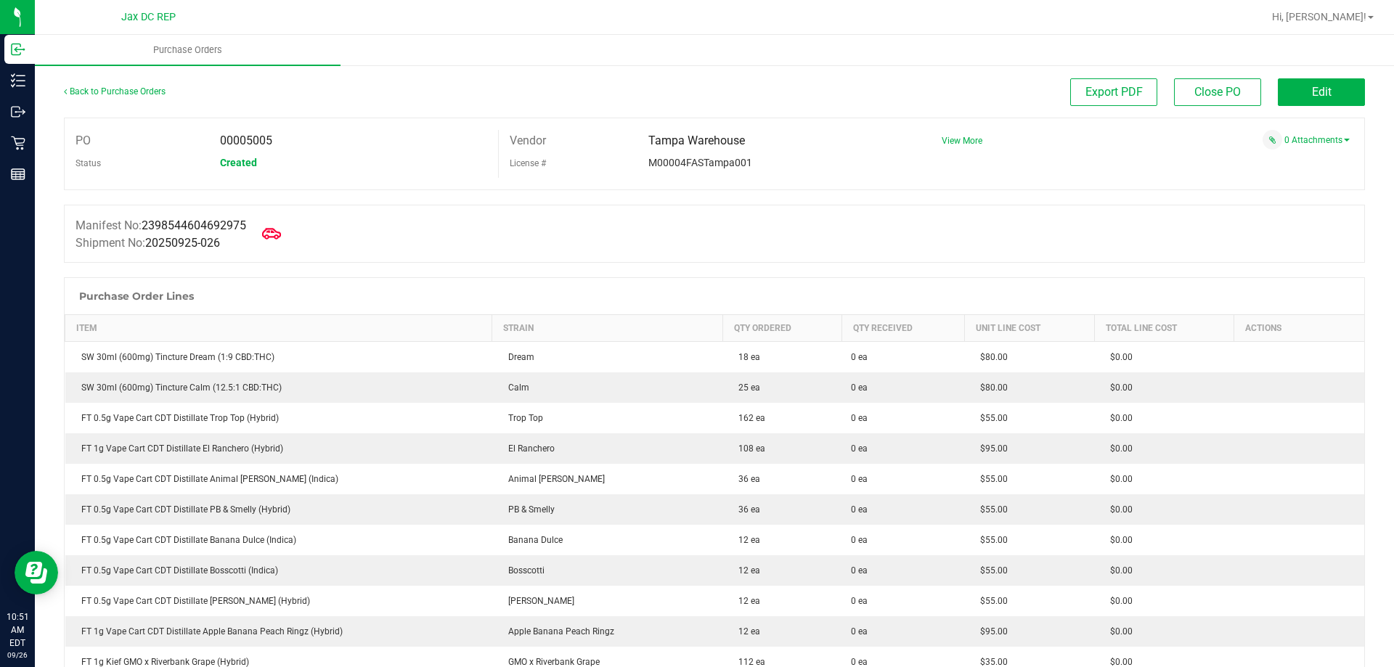
click at [277, 237] on icon at bounding box center [271, 233] width 19 height 19
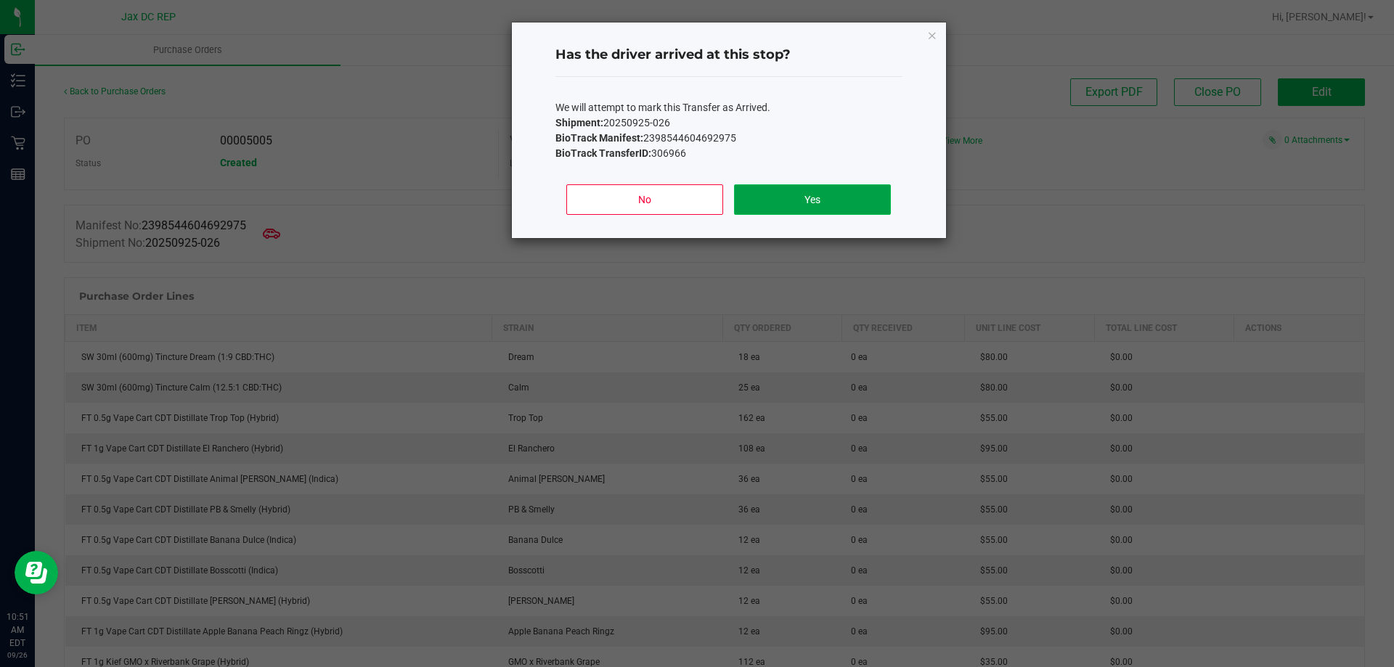
click at [872, 196] on button "Yes" at bounding box center [812, 199] width 156 height 30
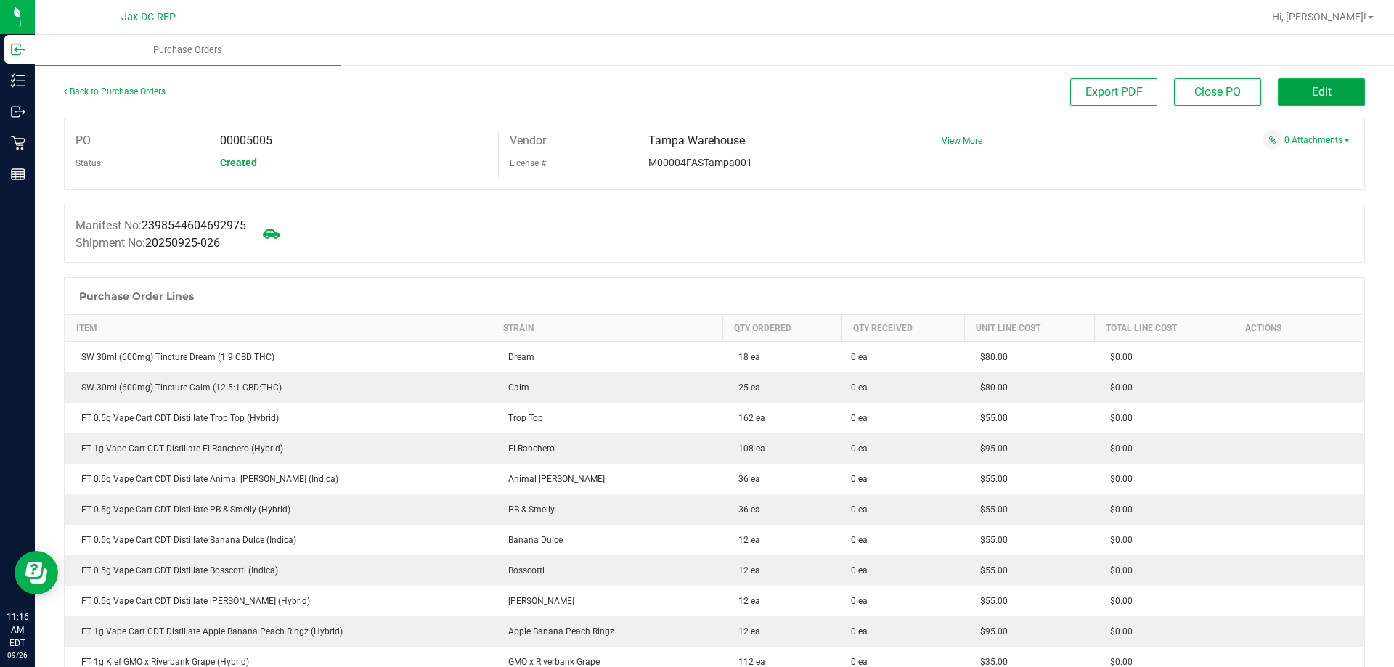
click at [1330, 94] on button "Edit" at bounding box center [1320, 92] width 87 height 28
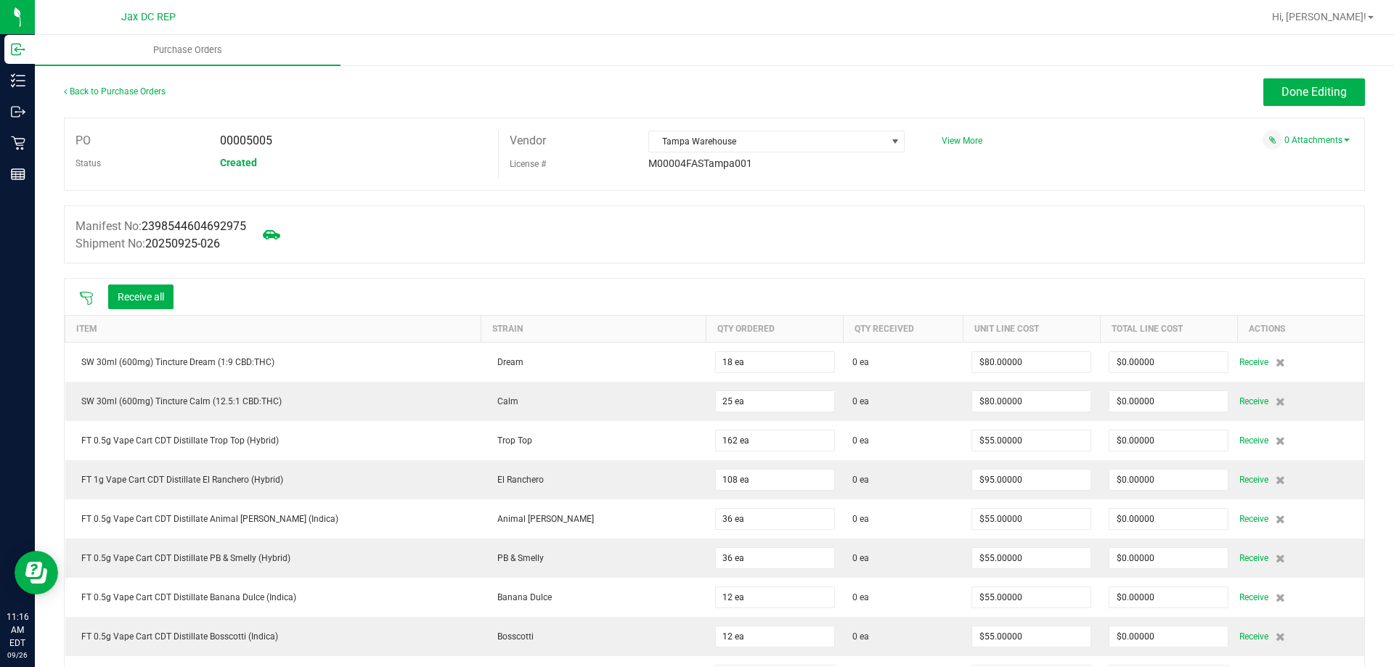
click at [83, 296] on icon at bounding box center [86, 298] width 13 height 13
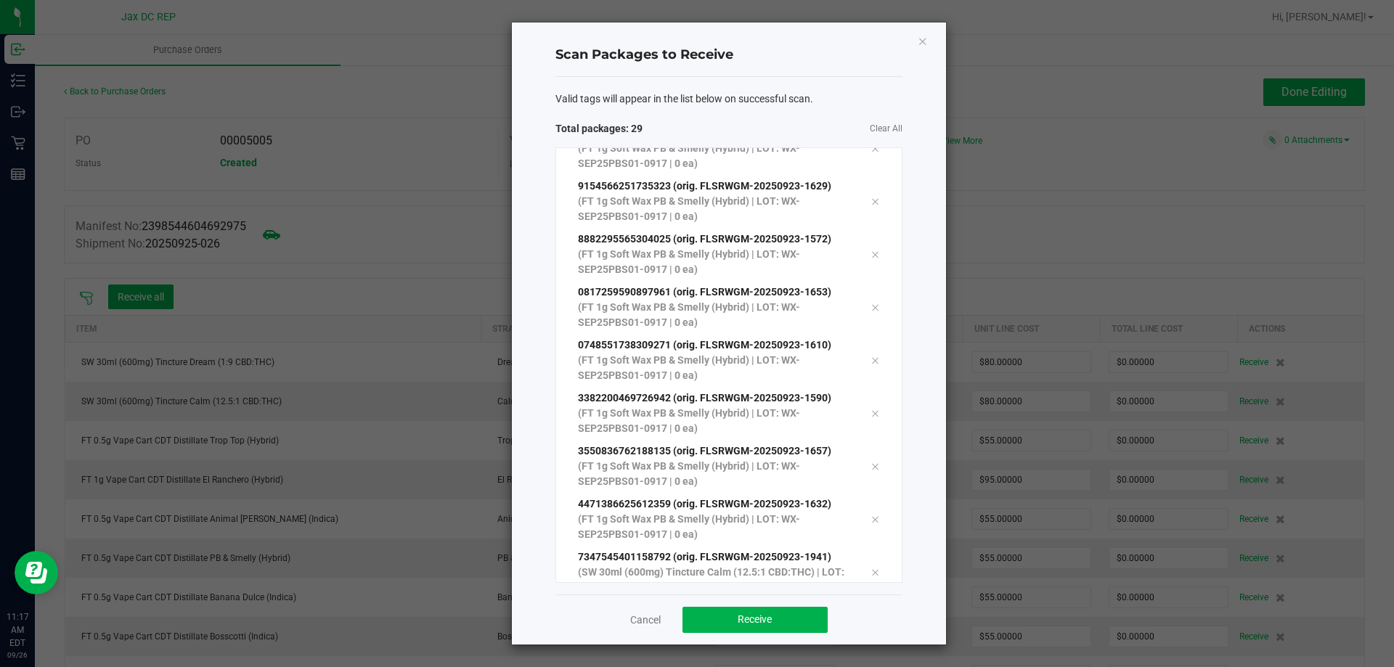
scroll to position [1139, 0]
click at [748, 615] on span "Receive" at bounding box center [754, 619] width 34 height 12
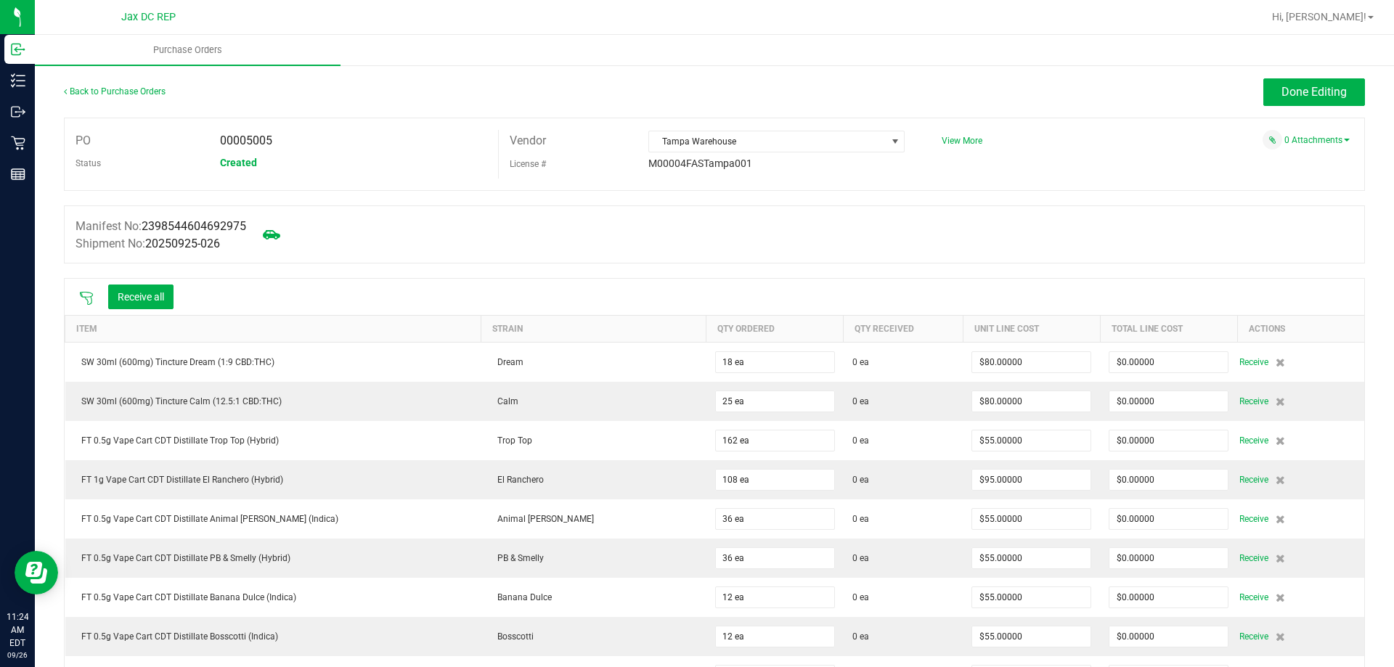
click at [91, 294] on icon at bounding box center [86, 298] width 15 height 15
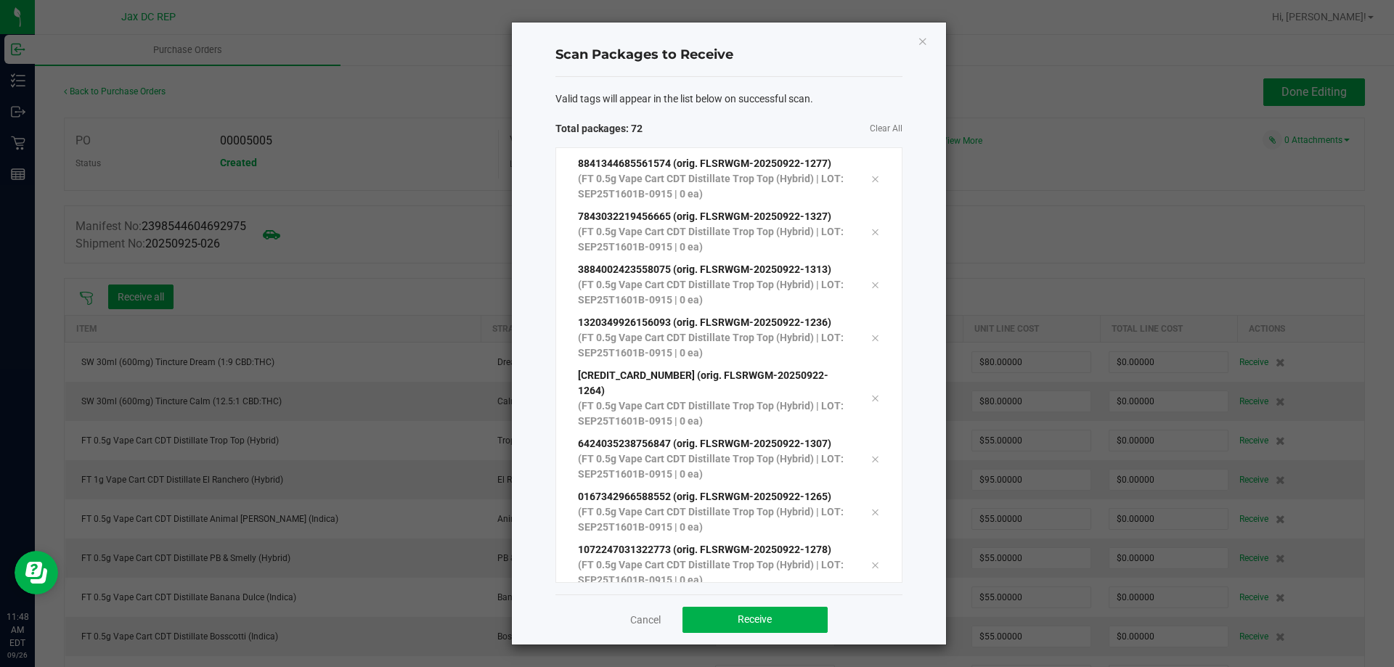
scroll to position [3364, 0]
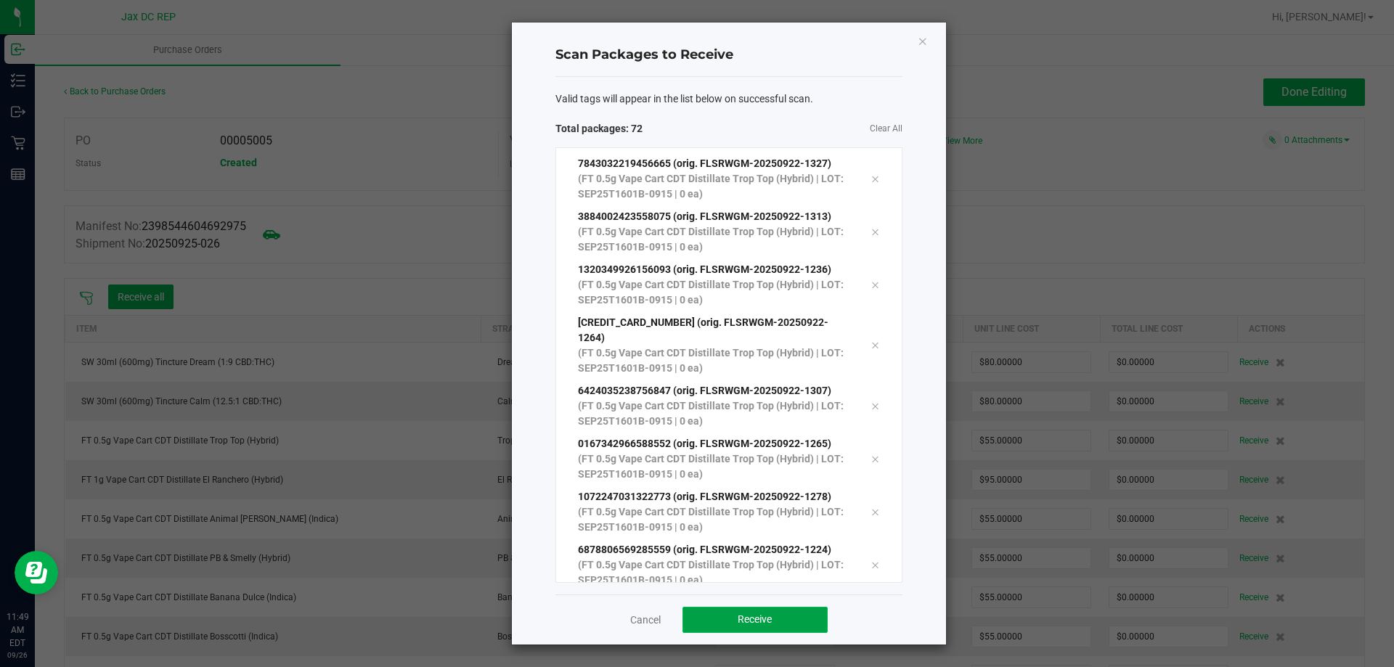
click at [805, 609] on button "Receive" at bounding box center [754, 620] width 145 height 26
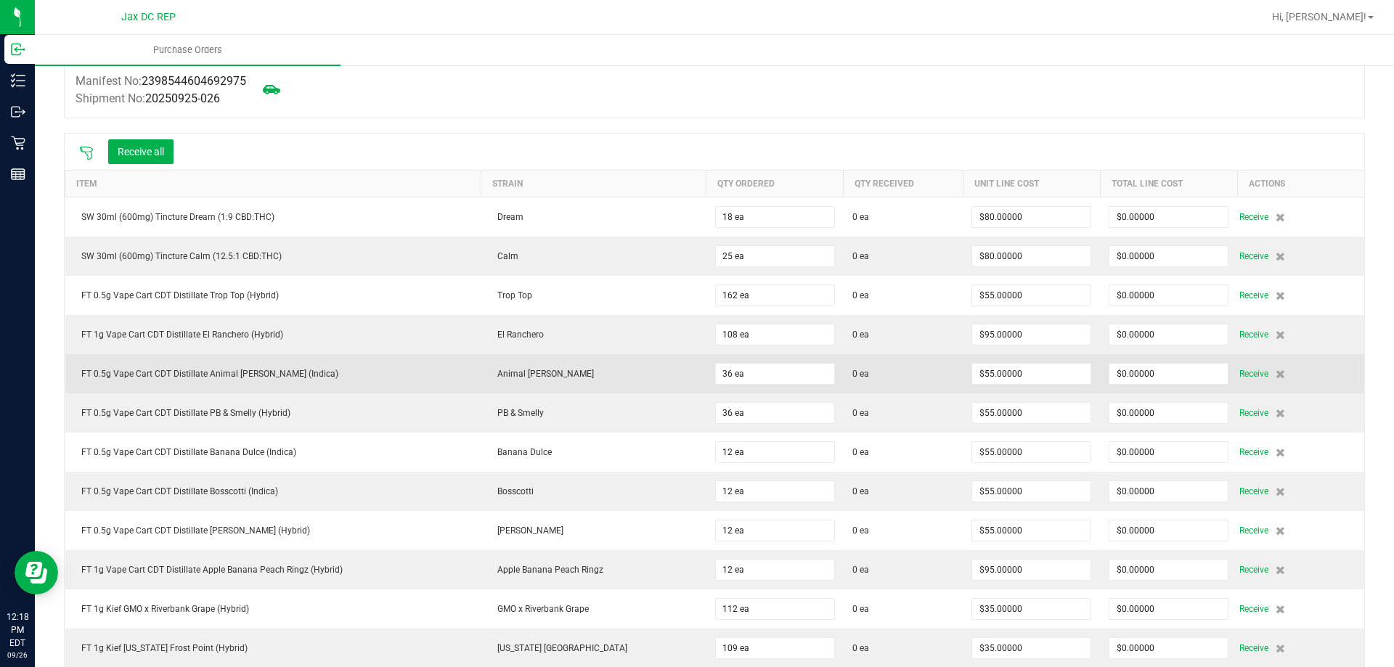
scroll to position [0, 0]
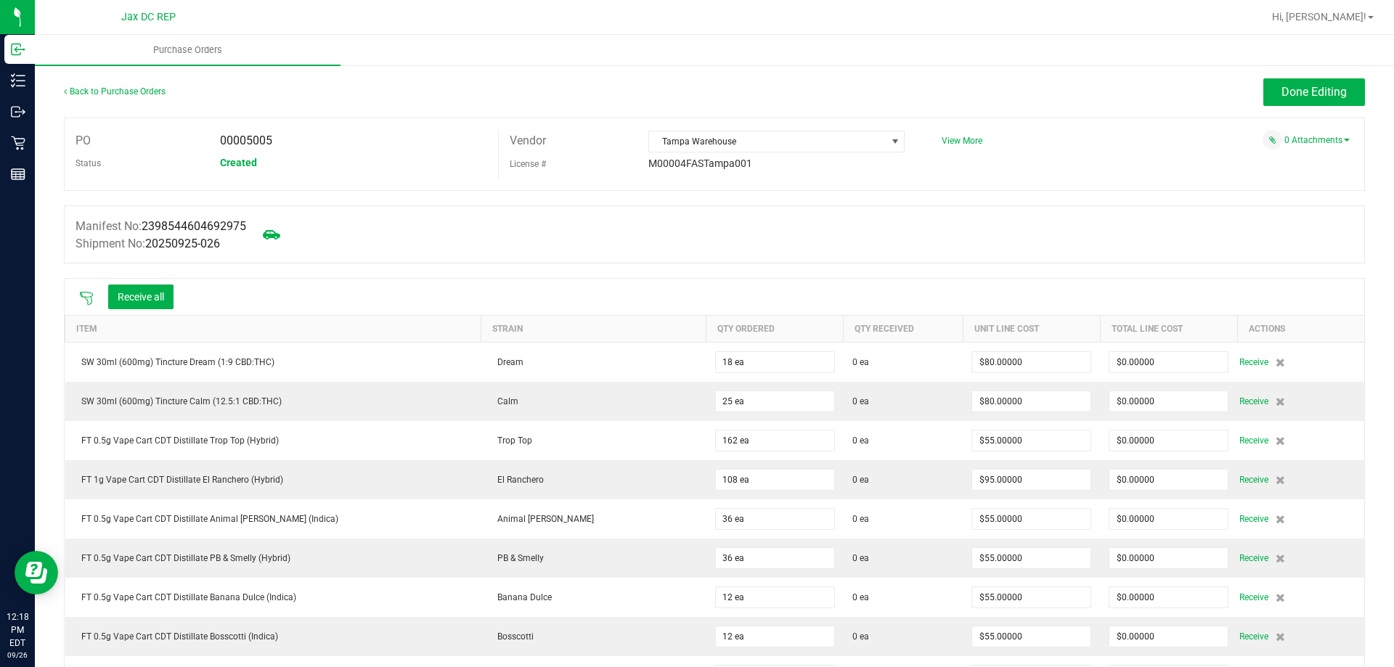
click at [86, 291] on icon at bounding box center [86, 298] width 15 height 15
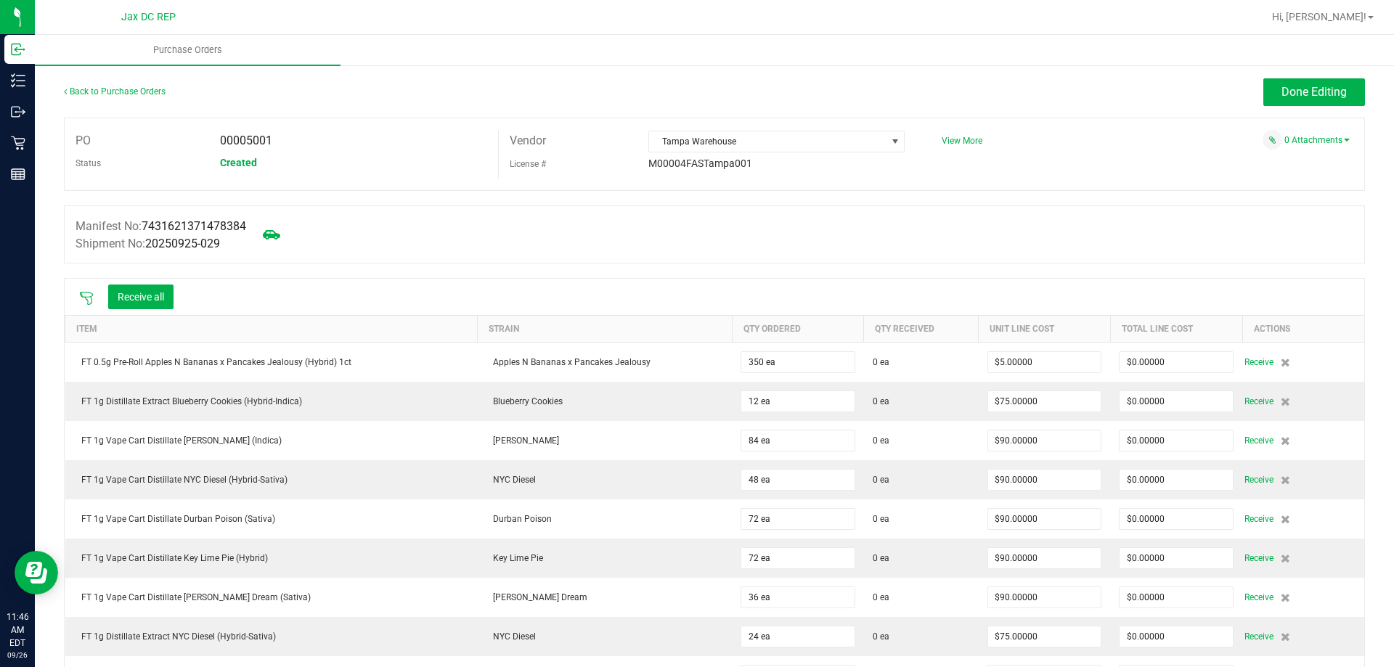
scroll to position [73, 0]
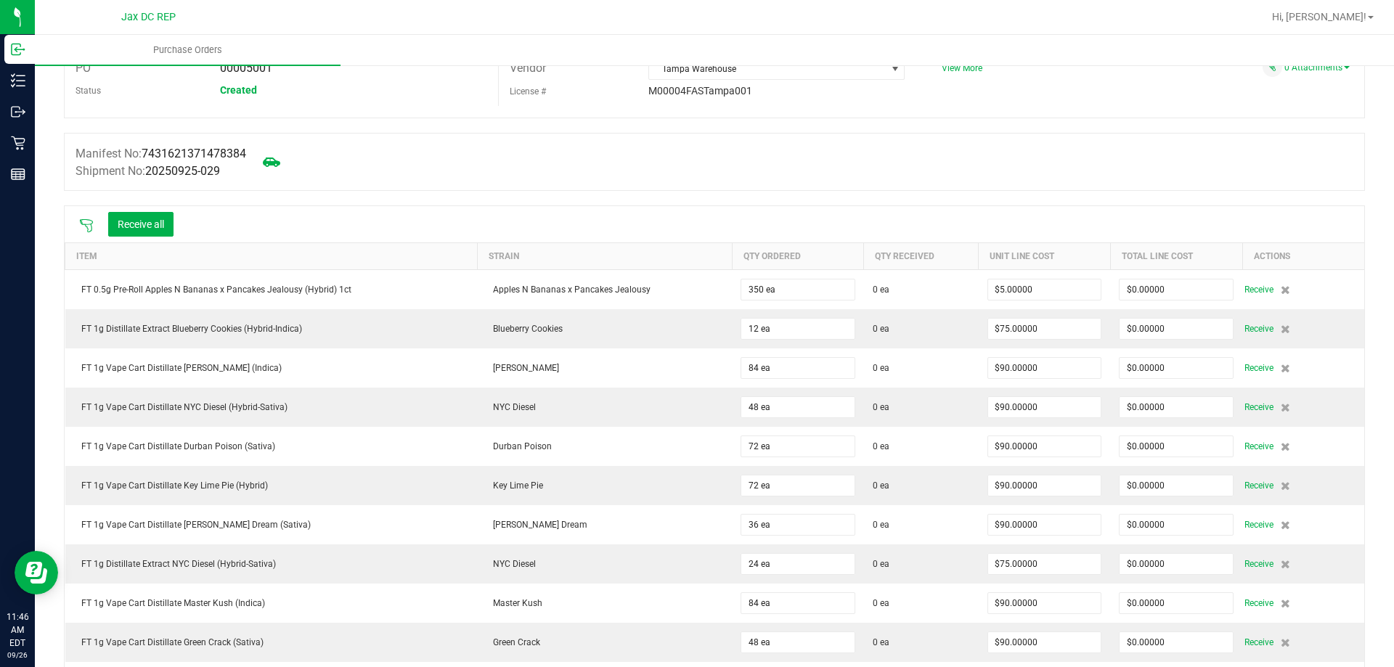
click at [85, 219] on icon at bounding box center [86, 225] width 15 height 15
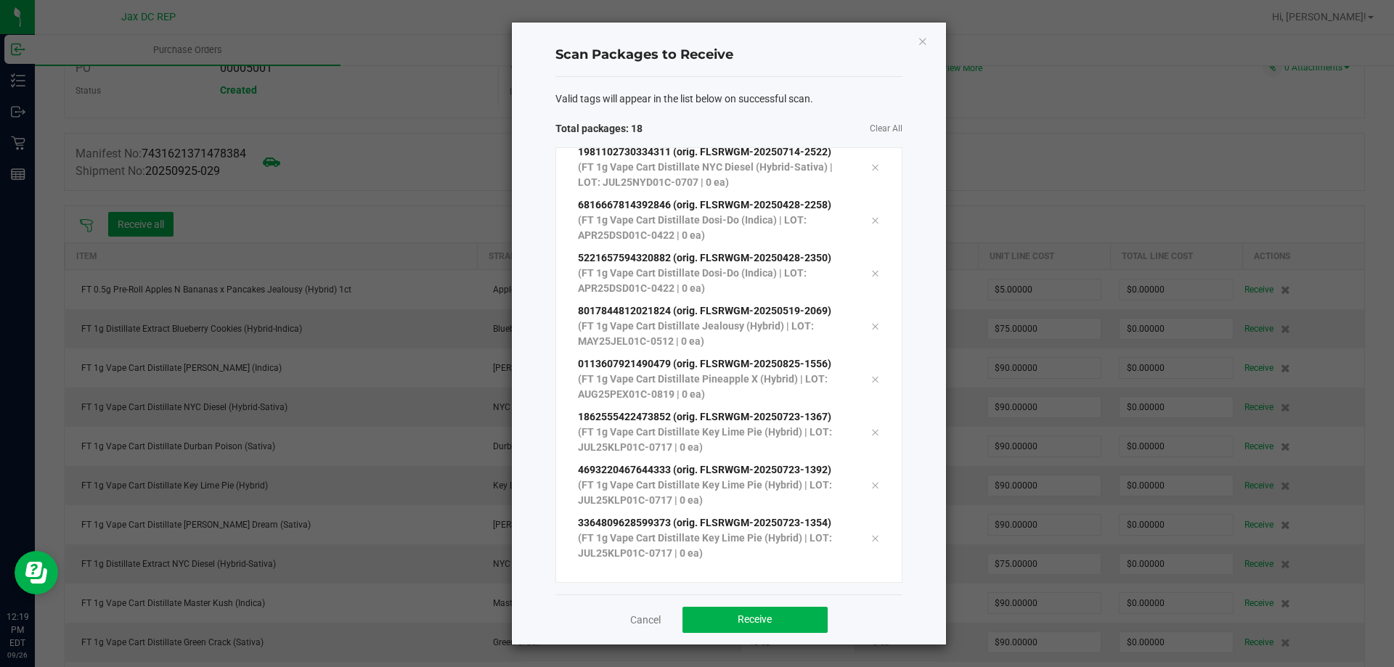
scroll to position [556, 0]
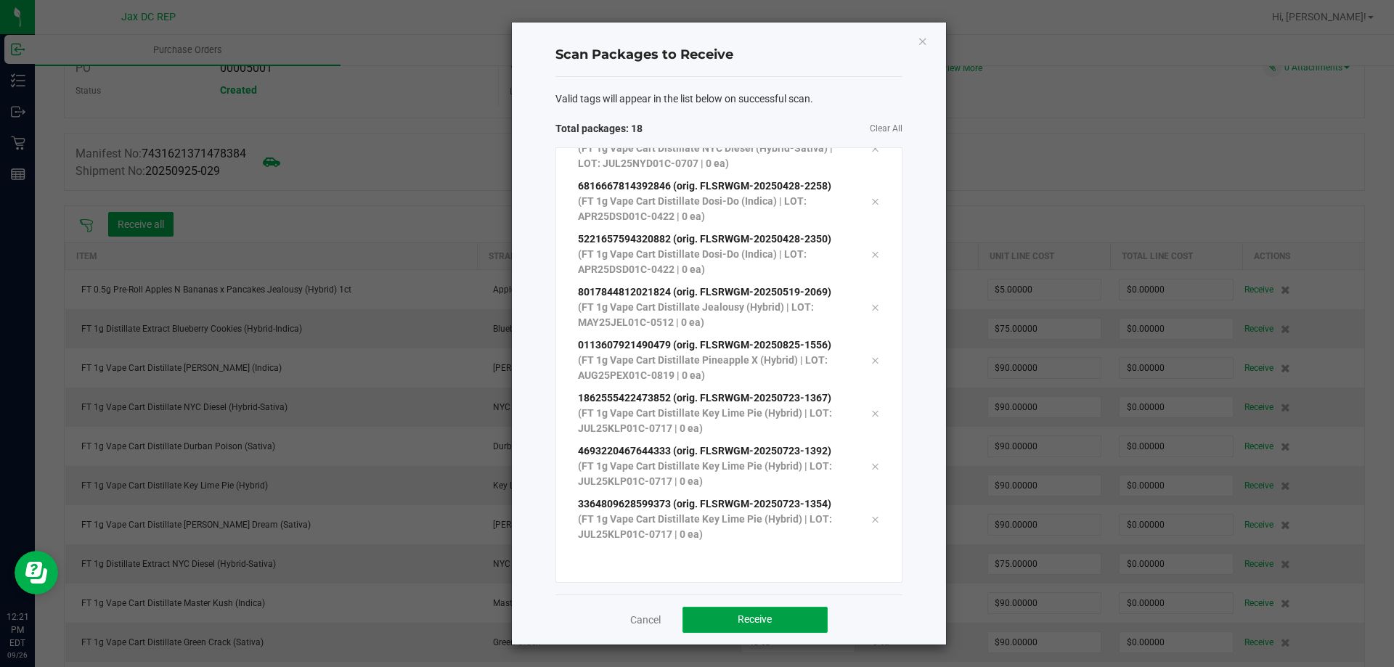
click at [713, 623] on button "Receive" at bounding box center [754, 620] width 145 height 26
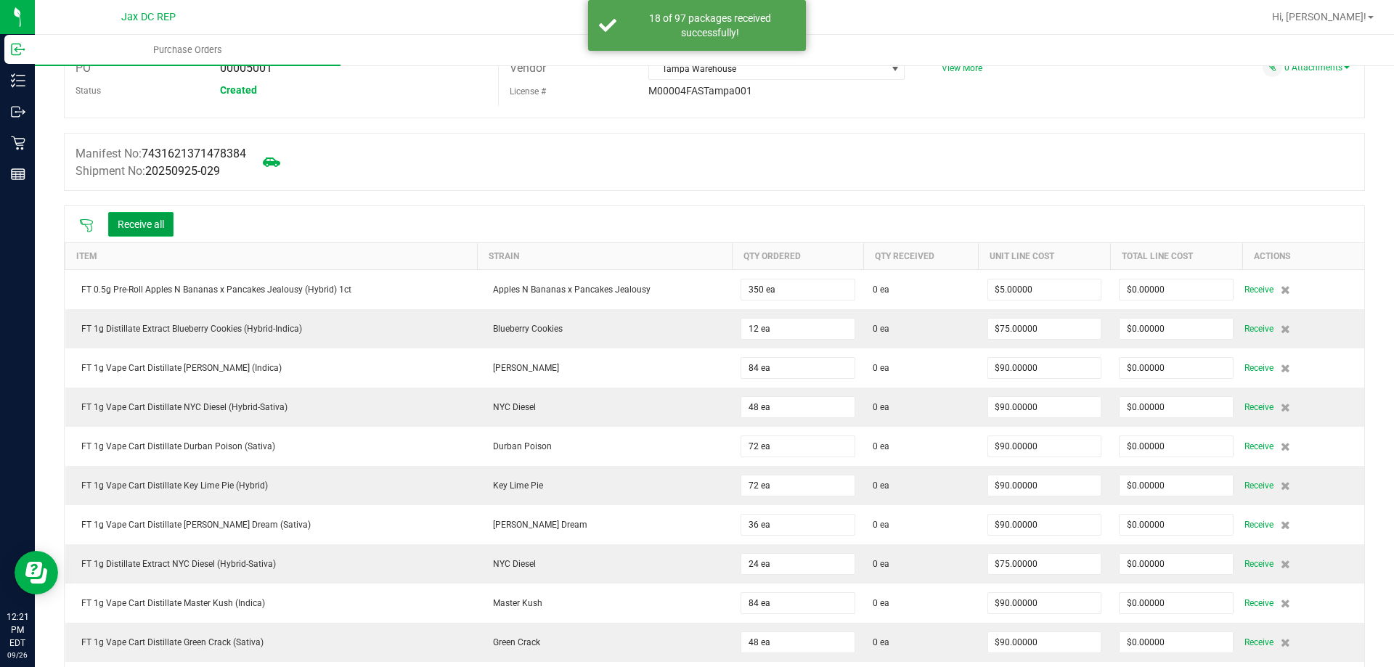
click at [154, 220] on button "Receive all" at bounding box center [140, 224] width 65 height 25
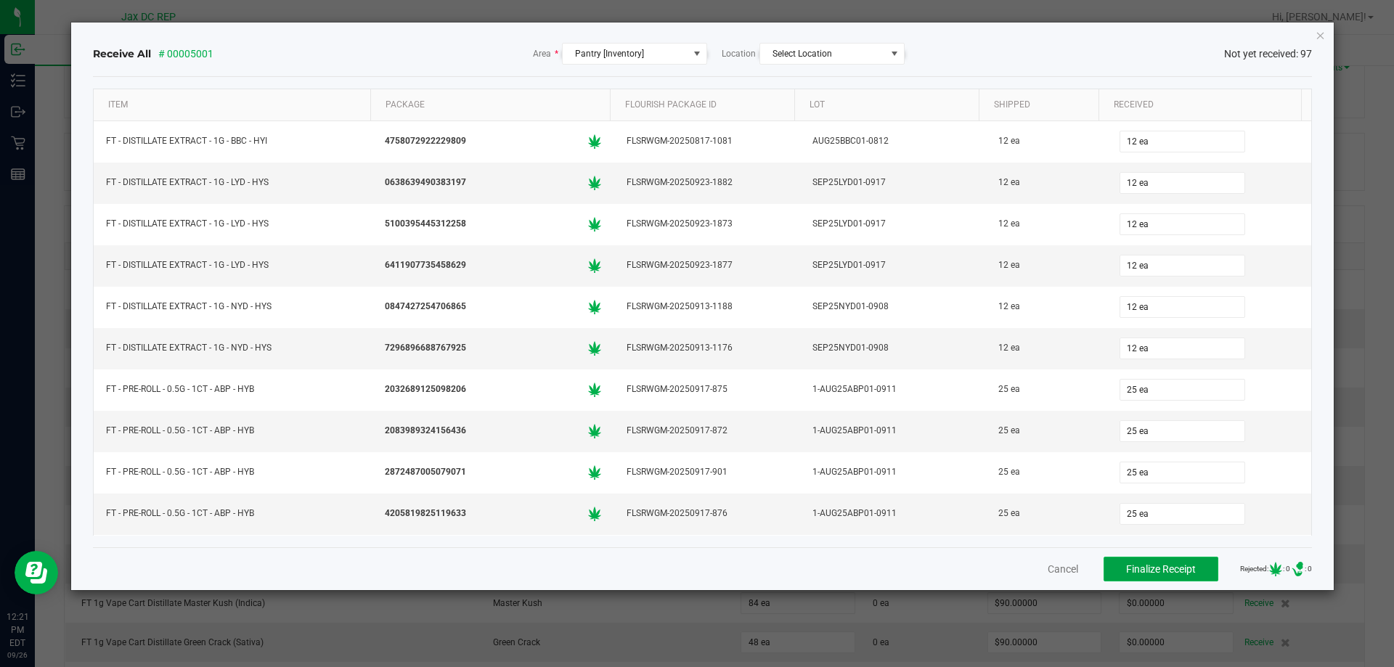
click at [1171, 566] on span "Finalize Receipt" at bounding box center [1161, 569] width 70 height 12
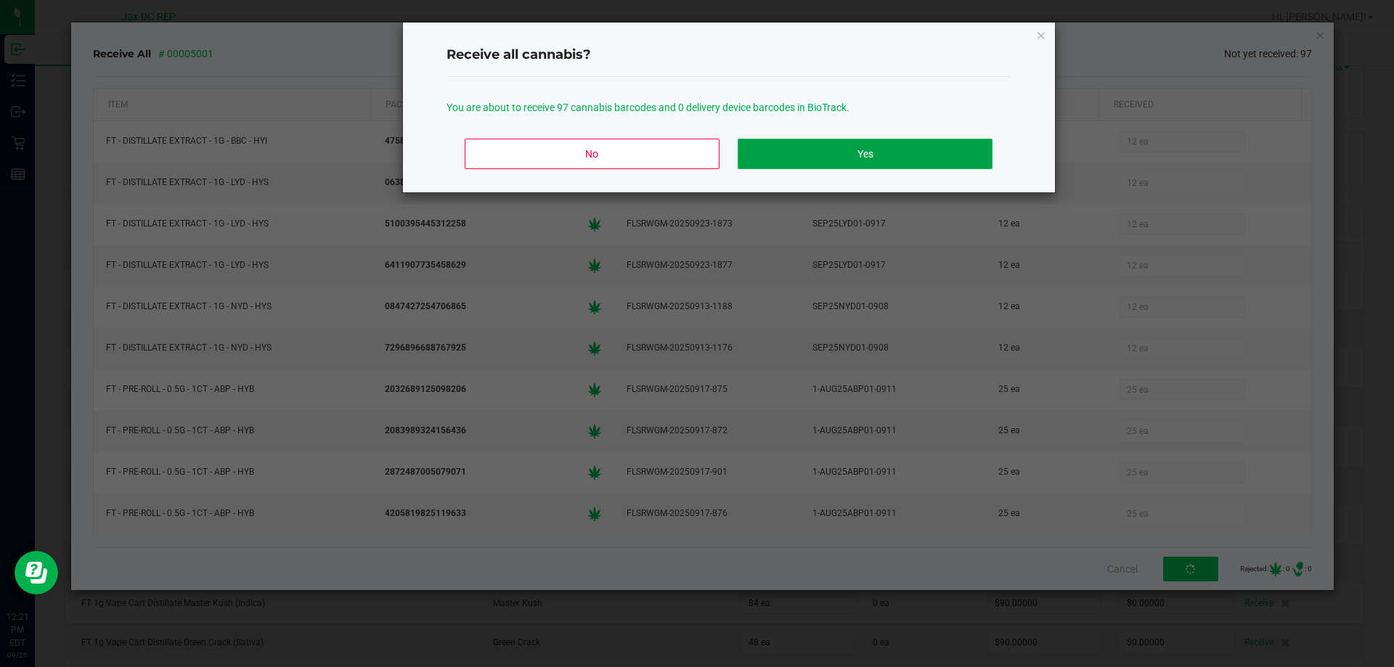
click at [945, 151] on button "Yes" at bounding box center [864, 154] width 254 height 30
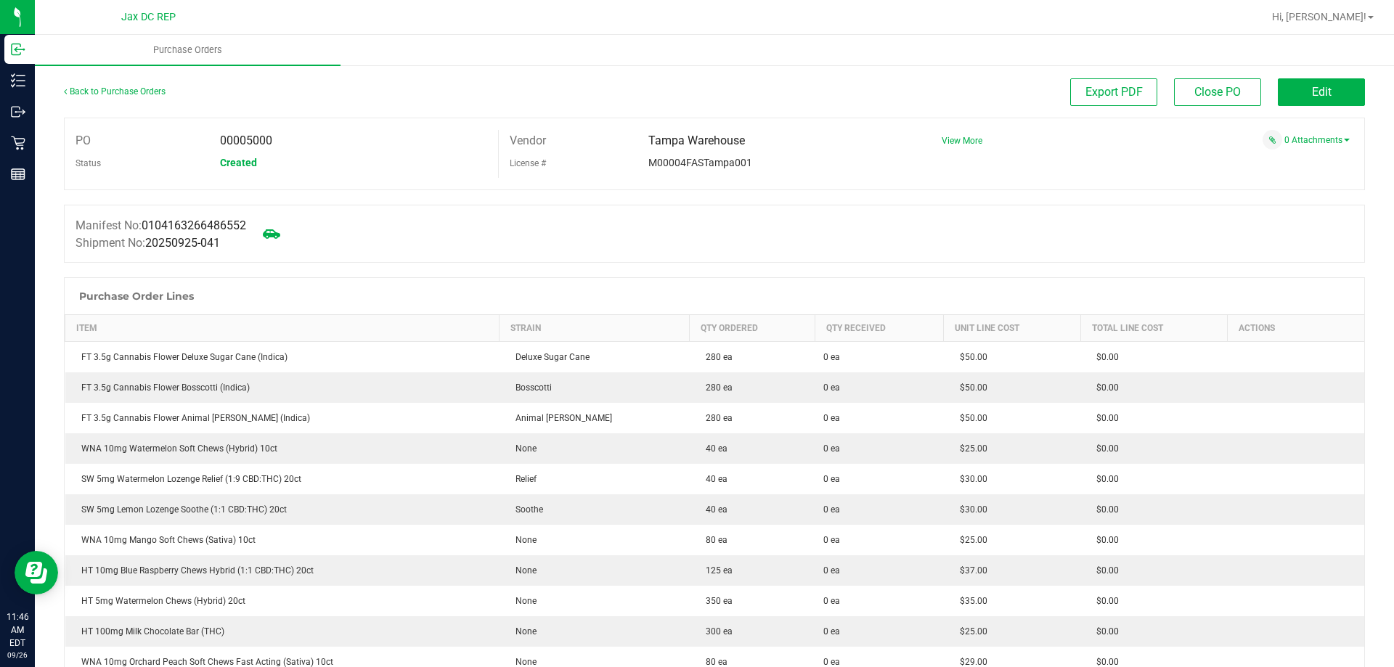
scroll to position [218, 0]
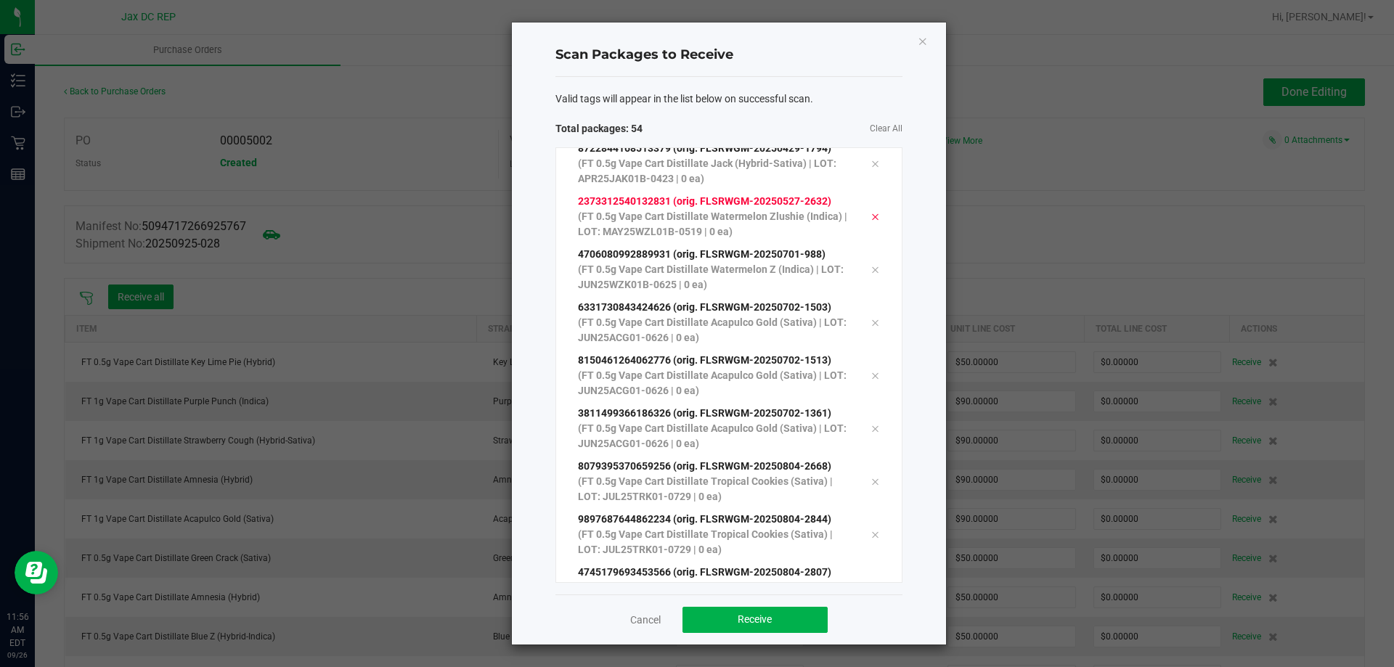
scroll to position [2463, 0]
click at [777, 629] on button "Receive" at bounding box center [754, 620] width 145 height 26
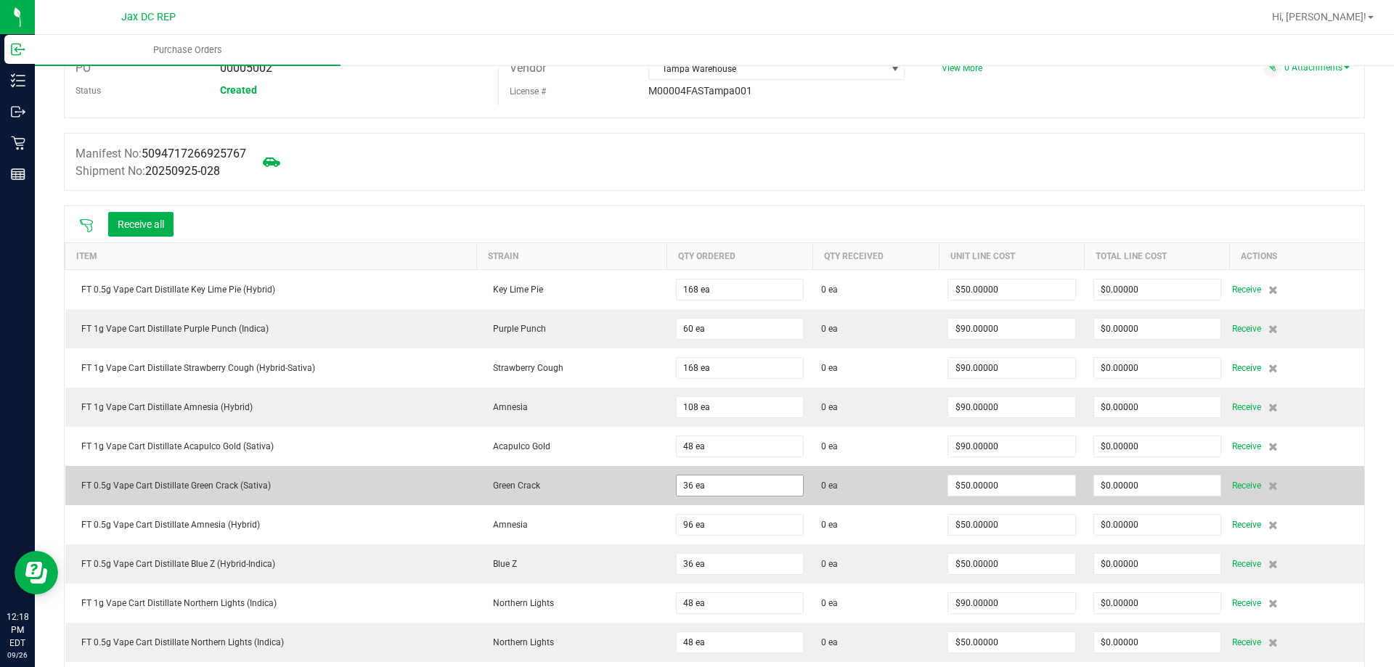
scroll to position [0, 0]
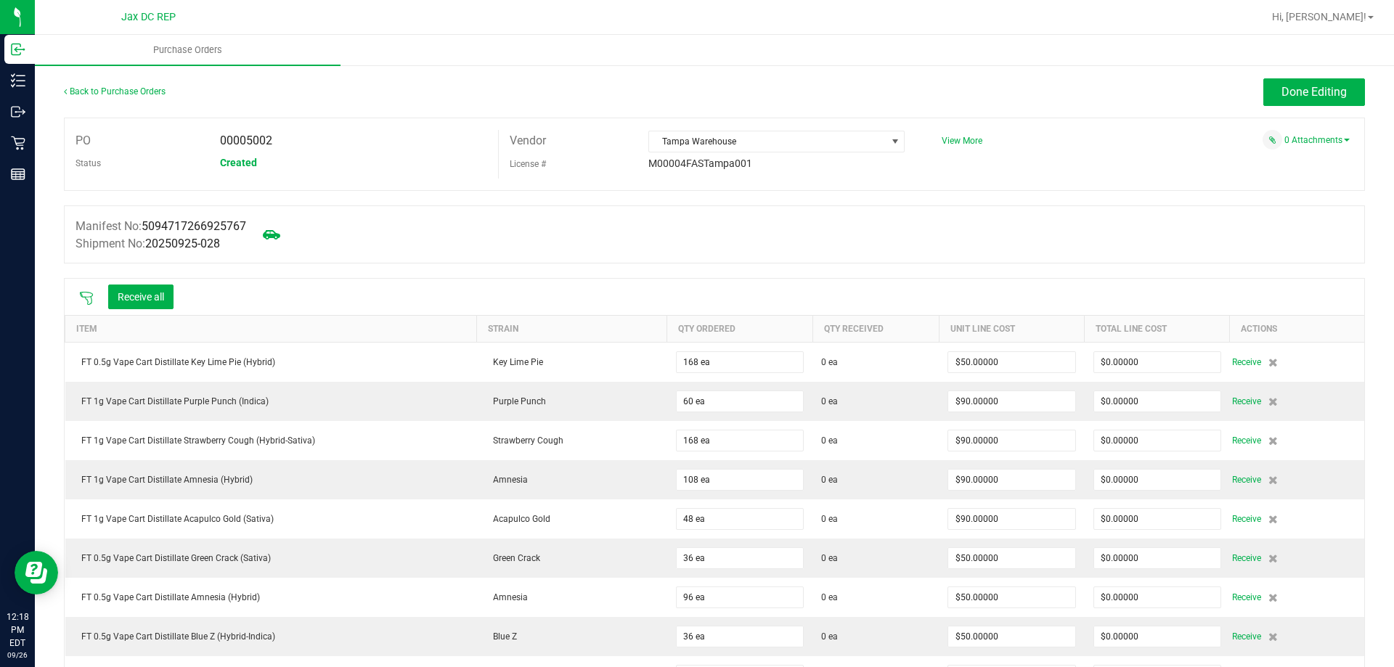
click at [87, 292] on icon at bounding box center [86, 298] width 15 height 15
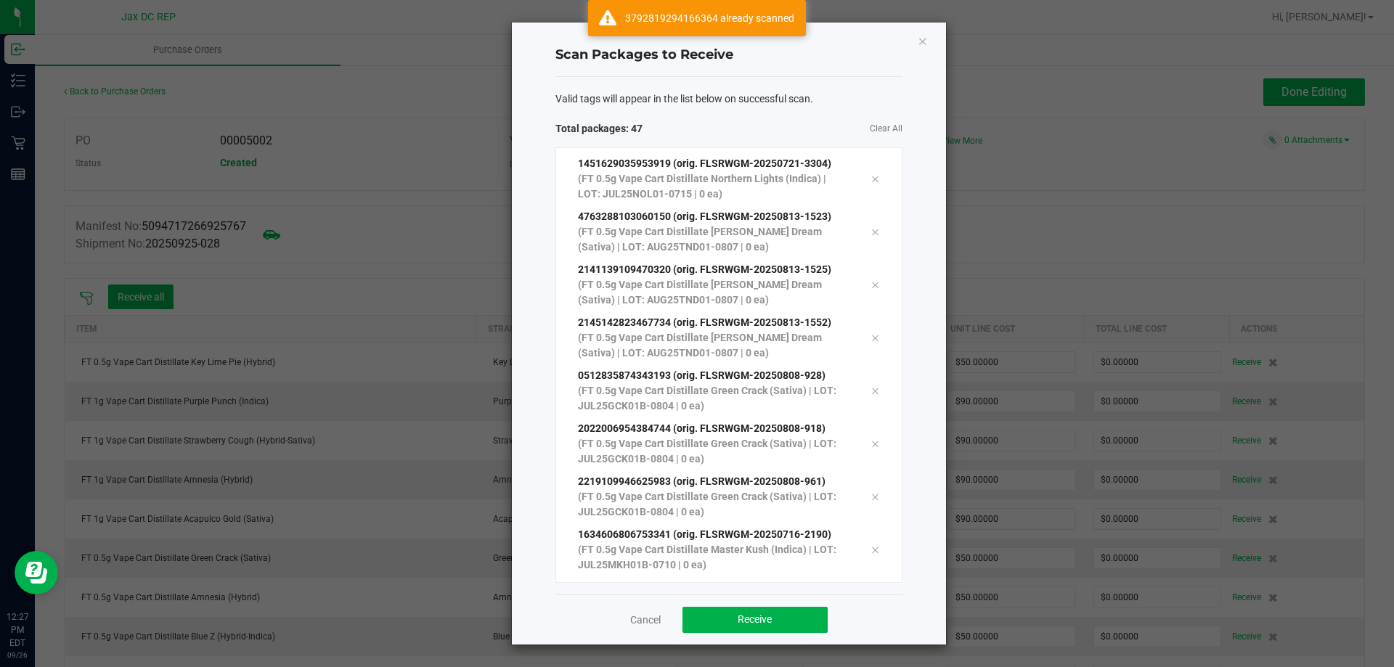
scroll to position [2092, 0]
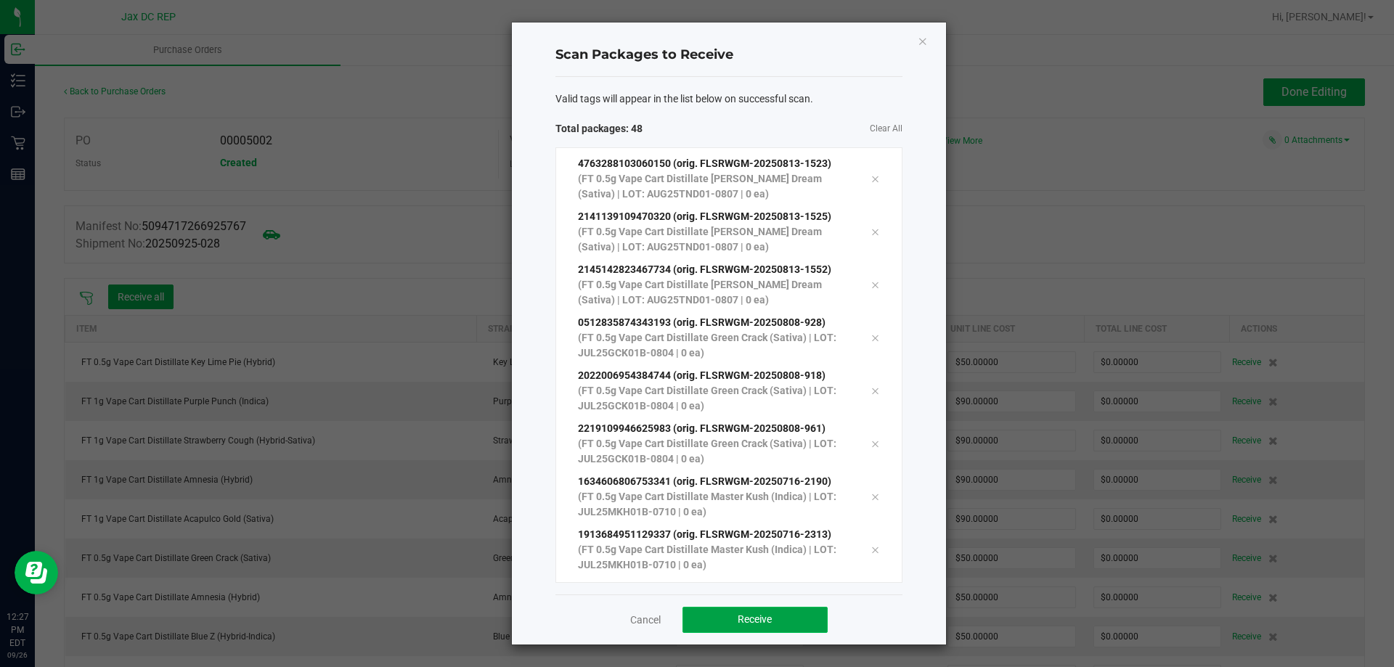
click at [782, 609] on button "Receive" at bounding box center [754, 620] width 145 height 26
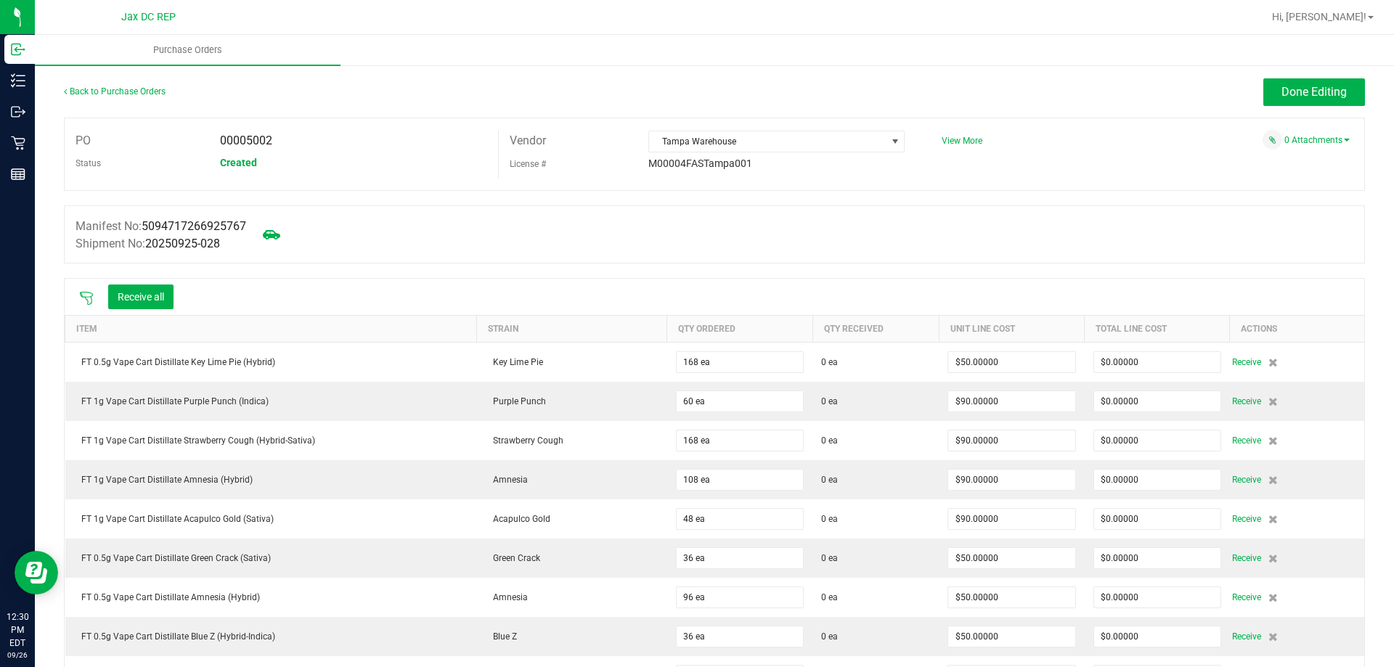
click at [78, 288] on div "Receive all" at bounding box center [126, 297] width 109 height 30
click at [81, 298] on icon at bounding box center [86, 298] width 15 height 15
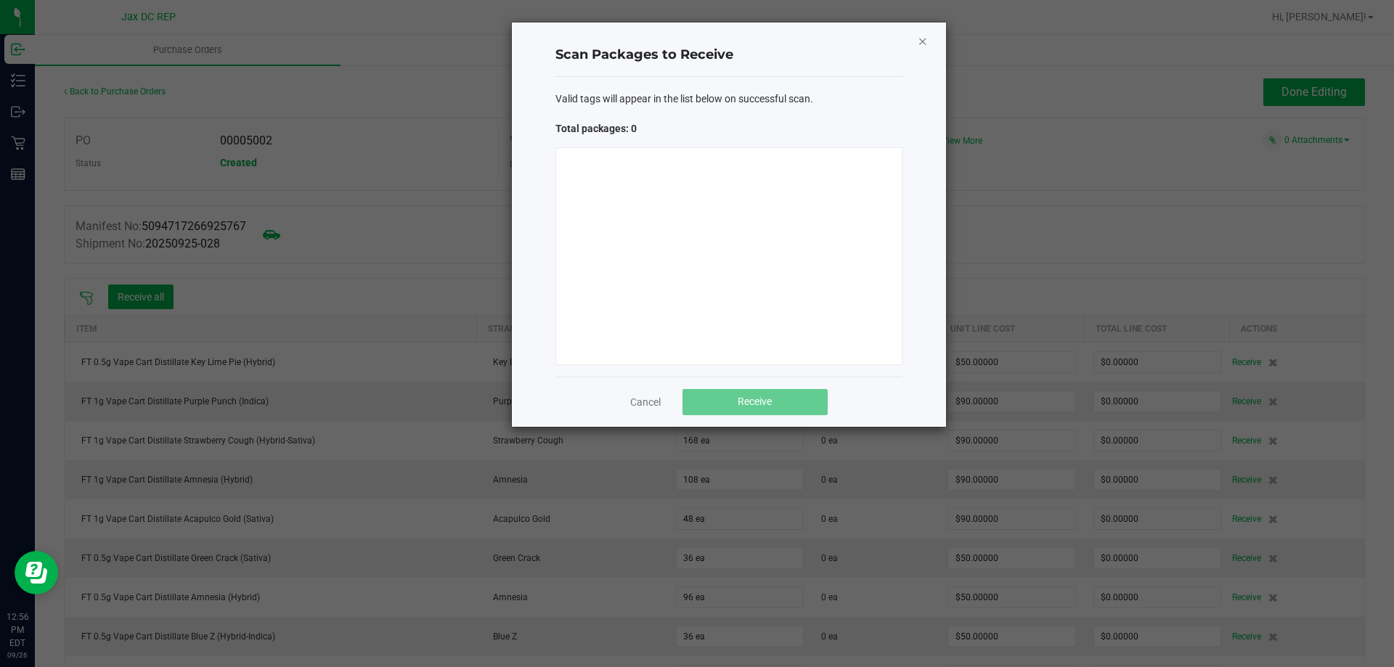
click at [925, 45] on icon "Close" at bounding box center [922, 40] width 10 height 17
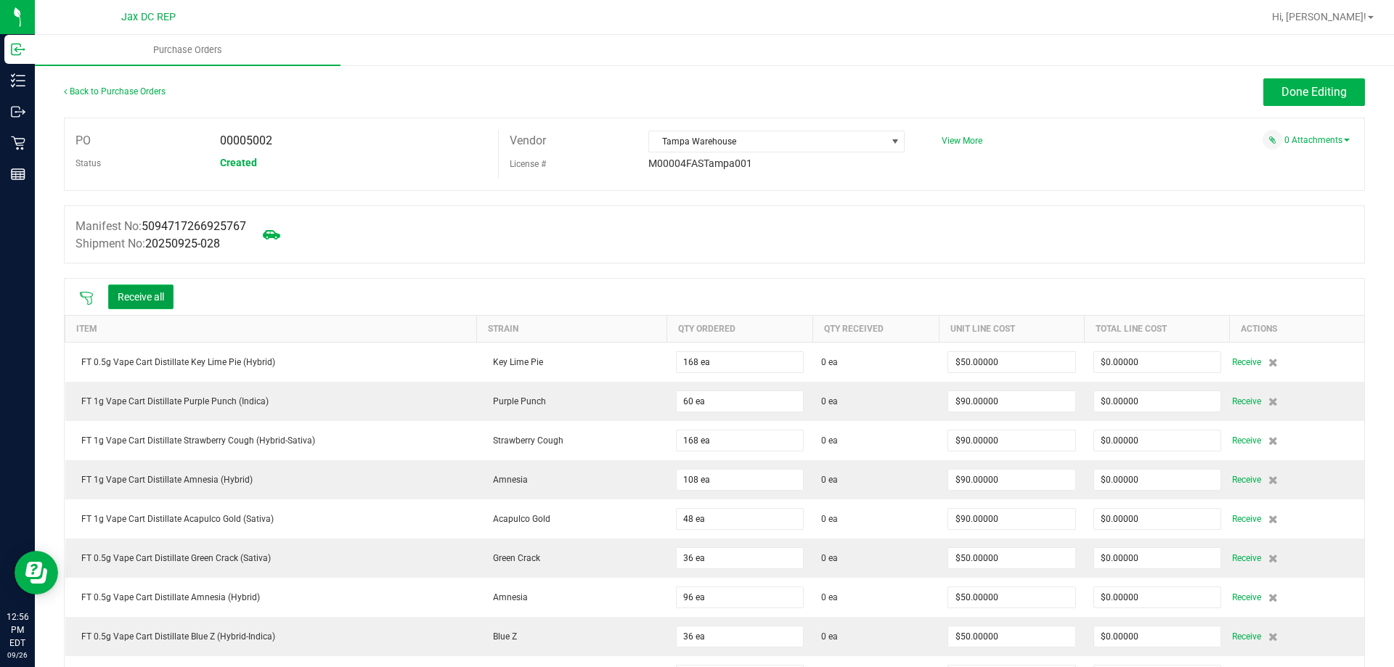
click at [152, 298] on button "Receive all" at bounding box center [140, 297] width 65 height 25
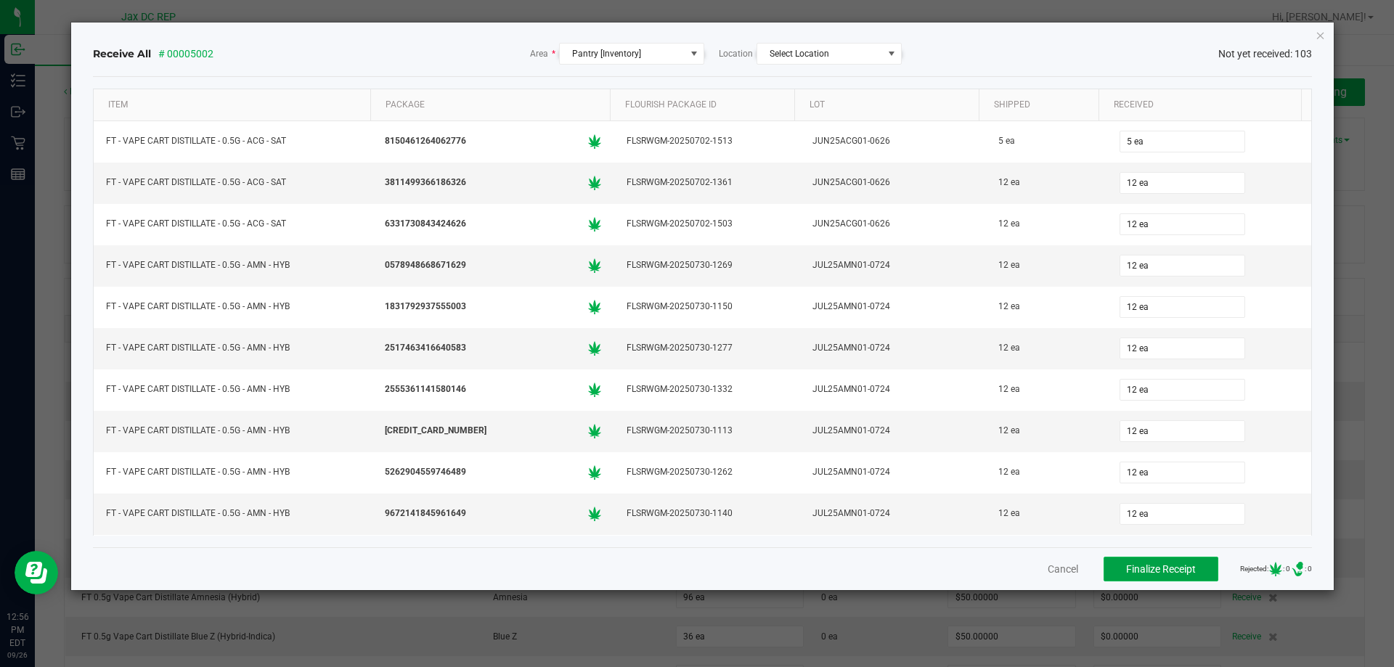
click at [1106, 561] on button "Finalize Receipt" at bounding box center [1160, 569] width 115 height 25
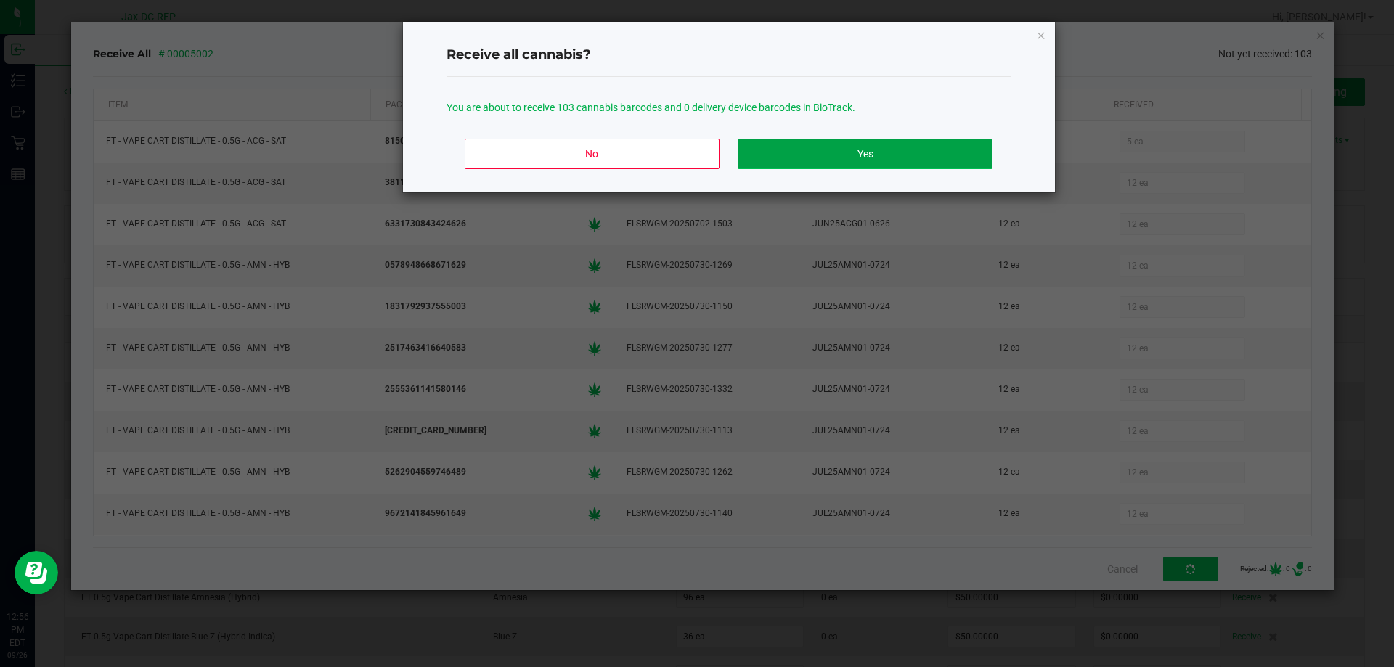
click at [833, 149] on button "Yes" at bounding box center [864, 154] width 254 height 30
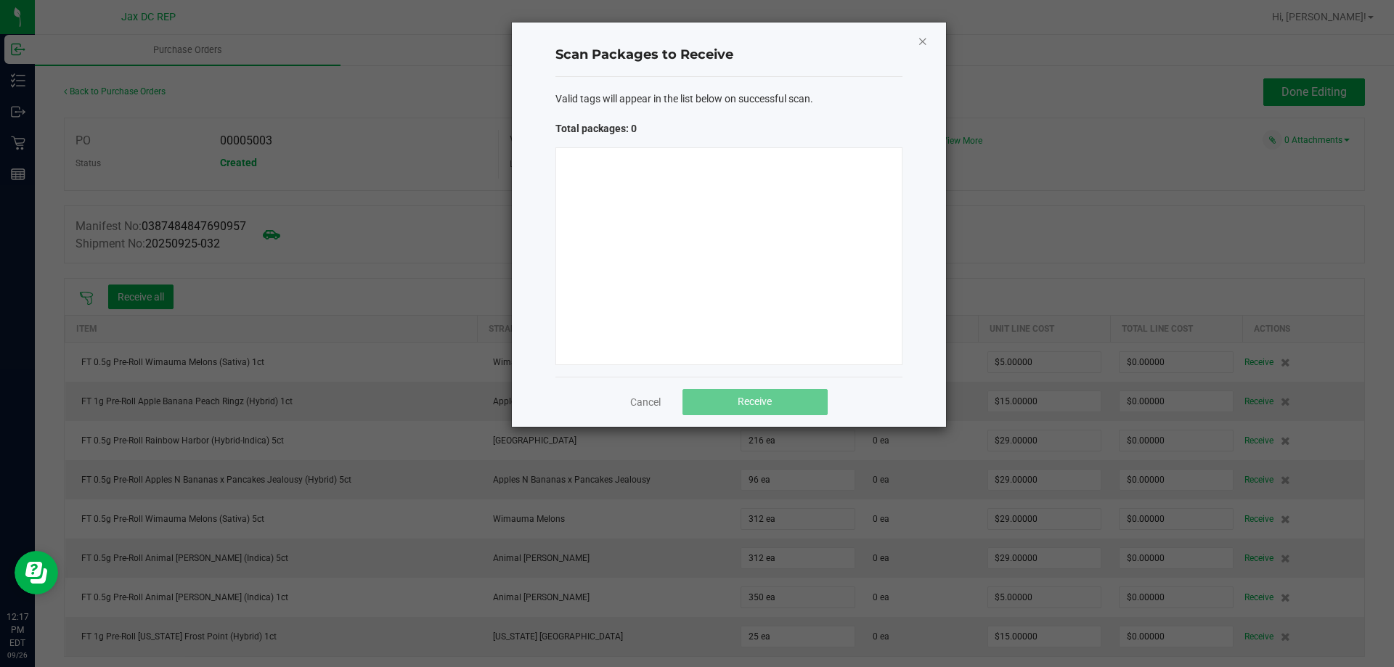
click at [919, 41] on icon "Close" at bounding box center [922, 40] width 10 height 17
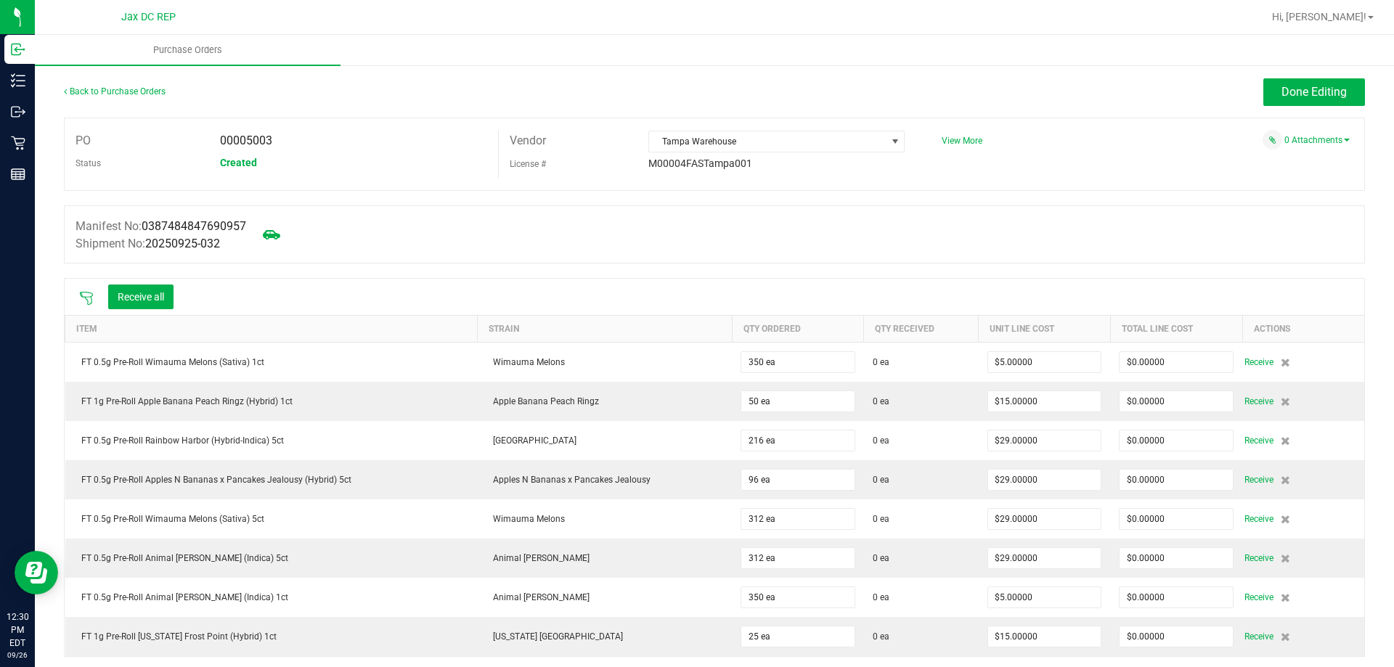
click at [81, 288] on div "Receive all" at bounding box center [126, 297] width 109 height 30
click at [88, 297] on icon at bounding box center [86, 298] width 15 height 15
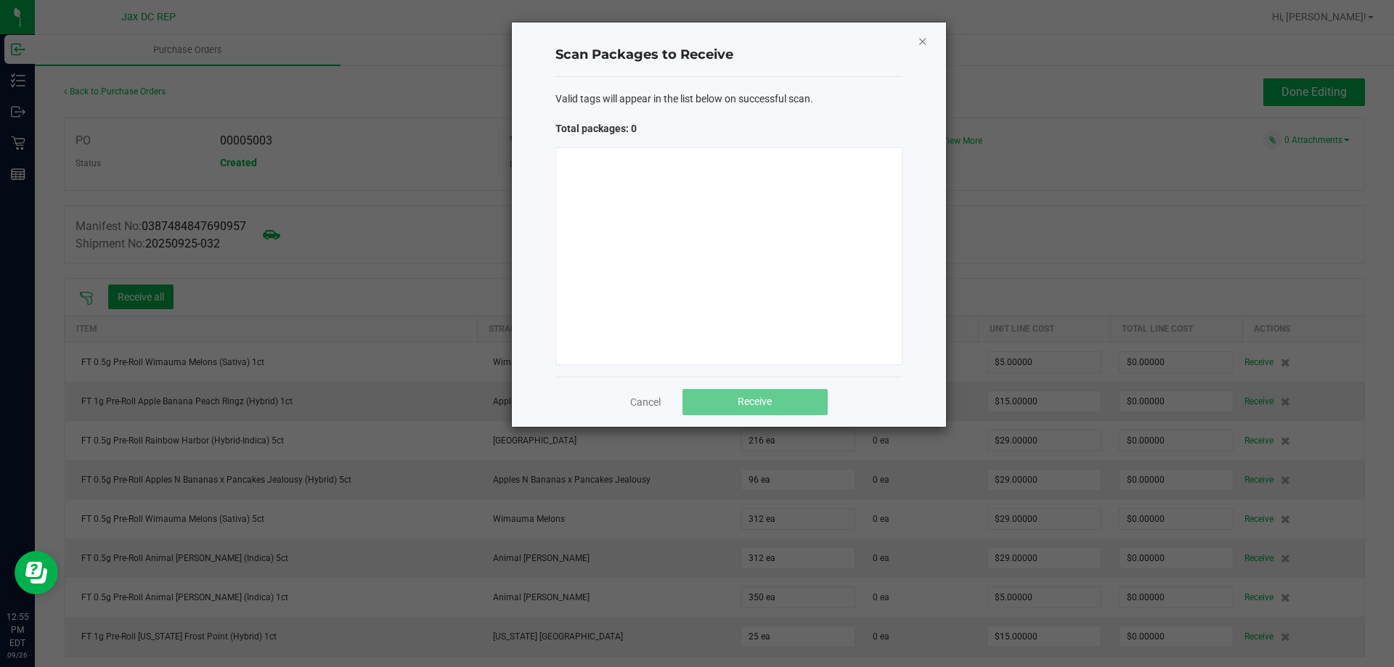
click at [922, 46] on icon "Close" at bounding box center [922, 40] width 10 height 17
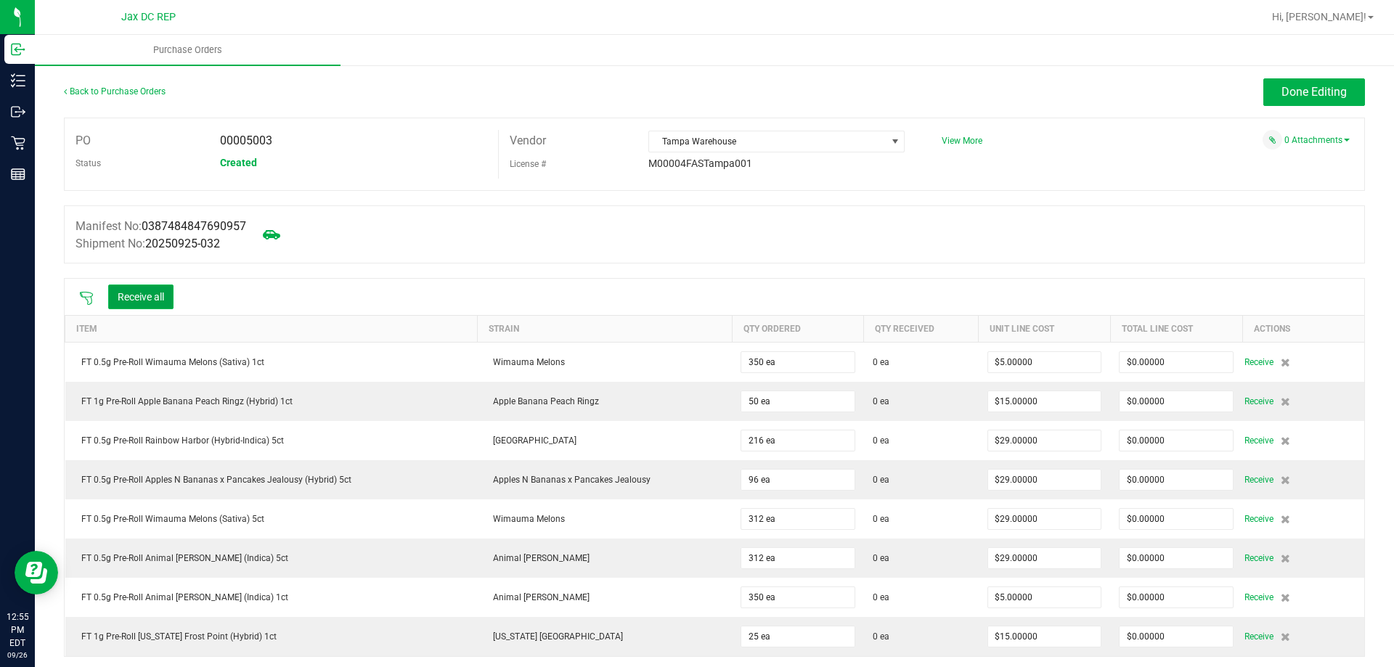
click at [131, 297] on button "Receive all" at bounding box center [140, 297] width 65 height 25
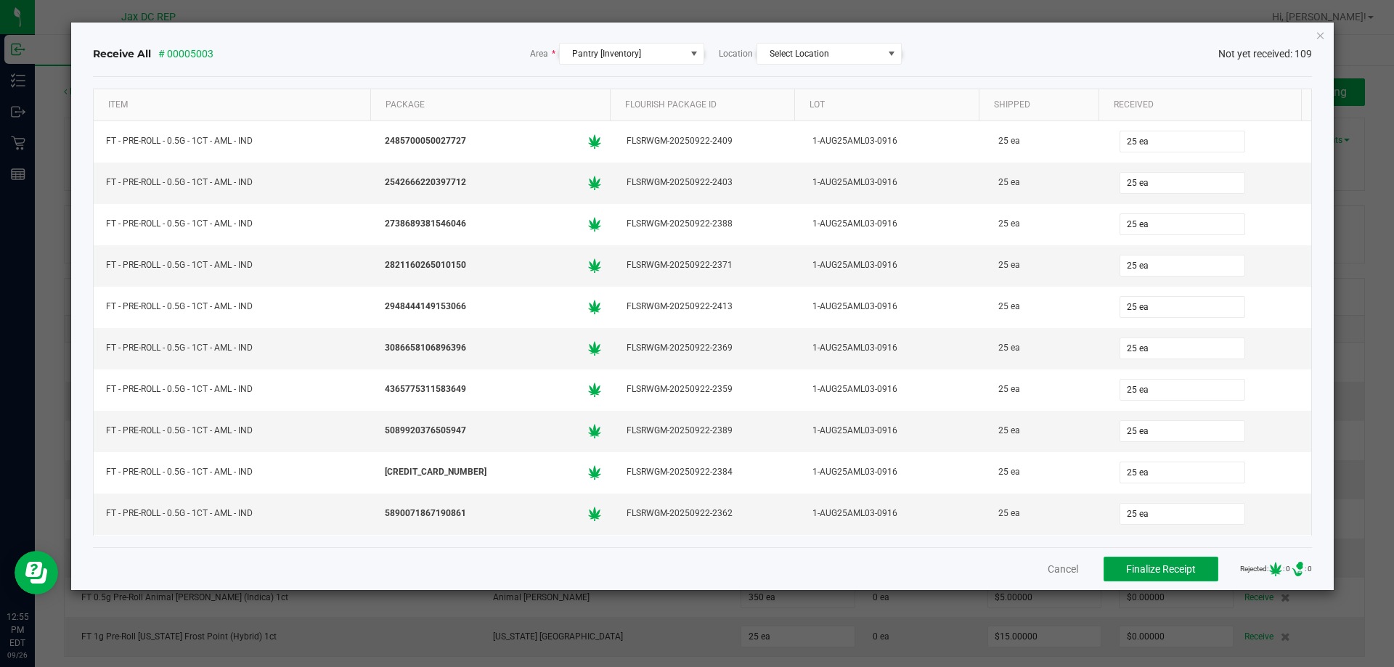
click at [1169, 570] on span "Finalize Receipt" at bounding box center [1161, 569] width 70 height 12
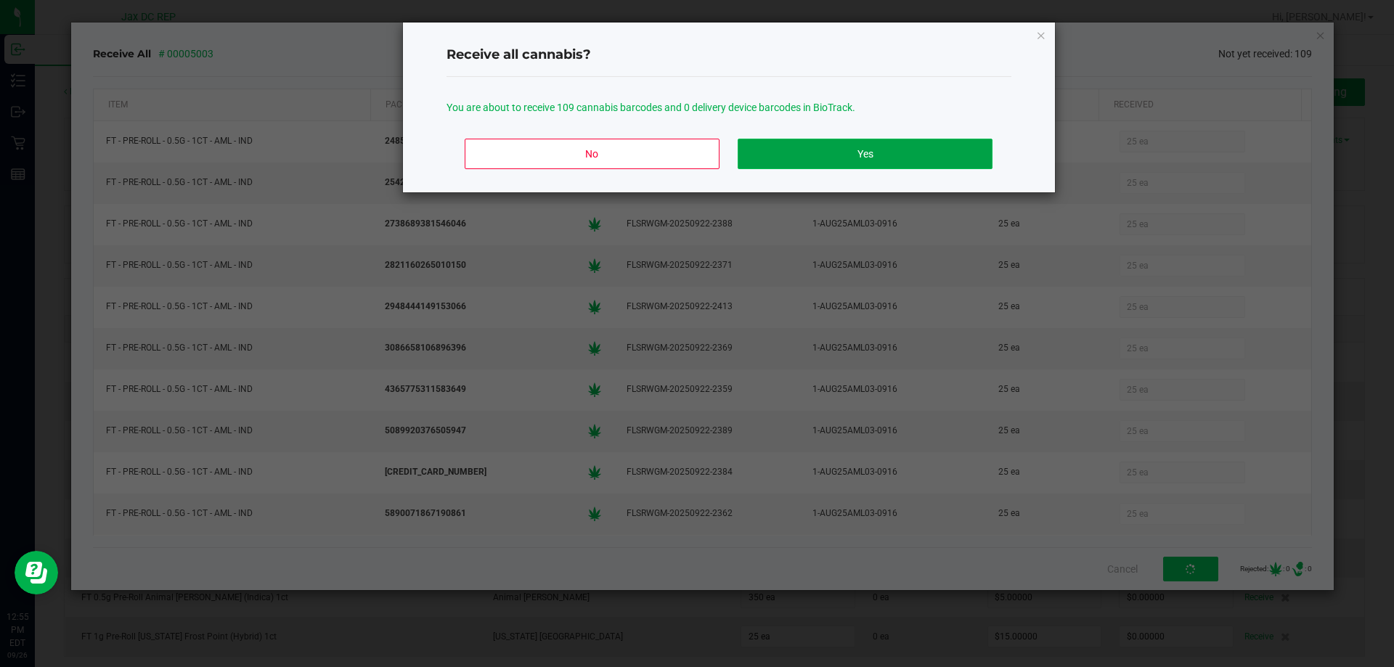
click at [926, 153] on button "Yes" at bounding box center [864, 154] width 254 height 30
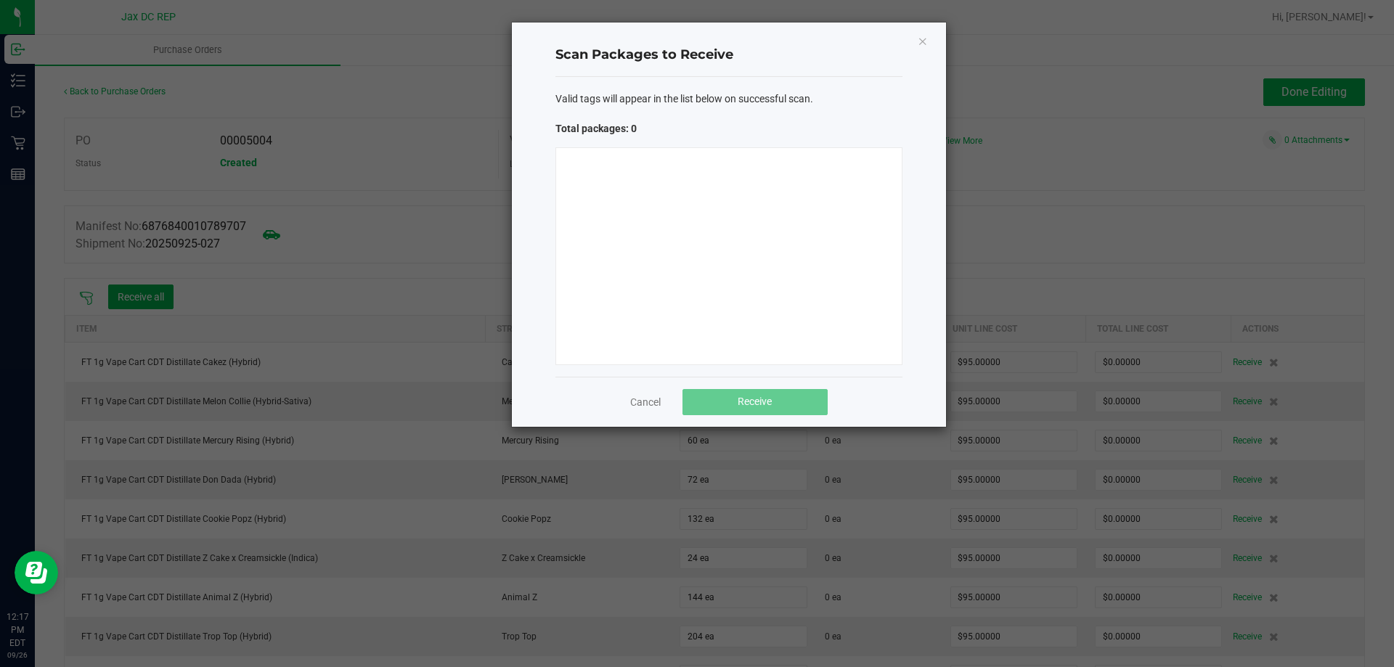
click at [928, 31] on div "Scan Packages to Receive Valid tags will appear in the list below on successful…" at bounding box center [729, 224] width 434 height 404
click at [920, 40] on icon "Close" at bounding box center [922, 40] width 10 height 17
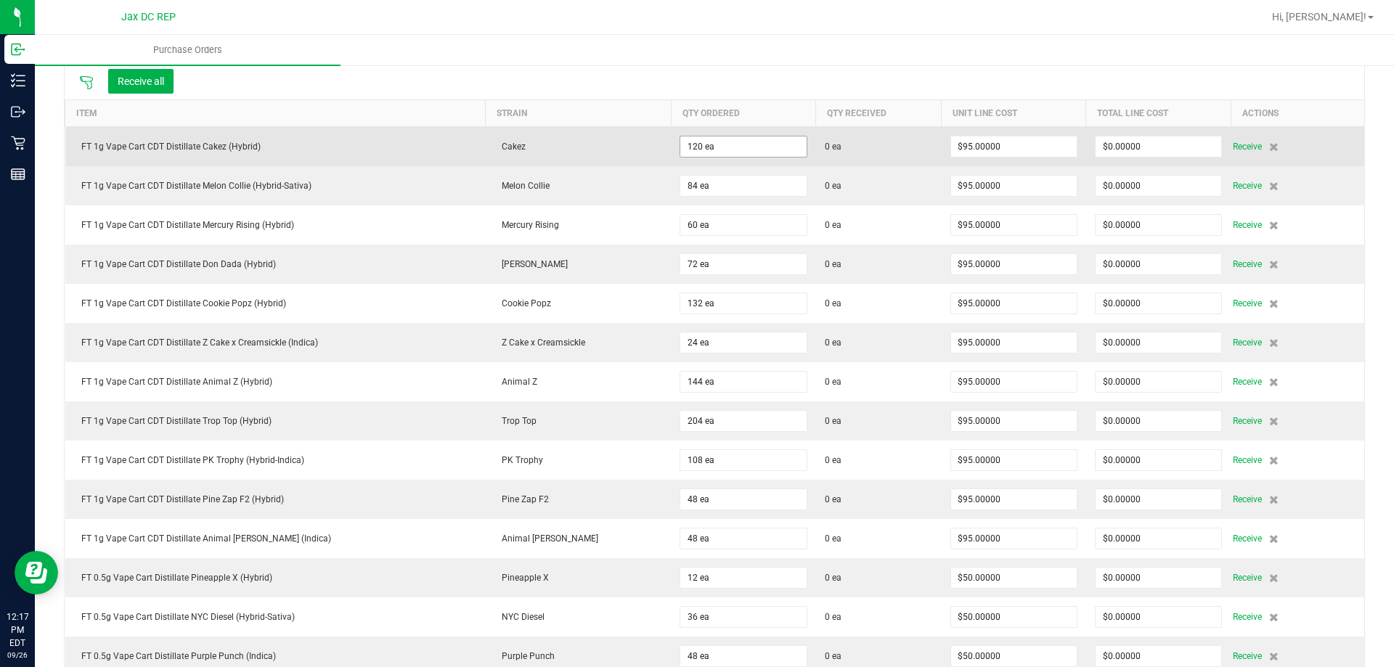
scroll to position [73, 0]
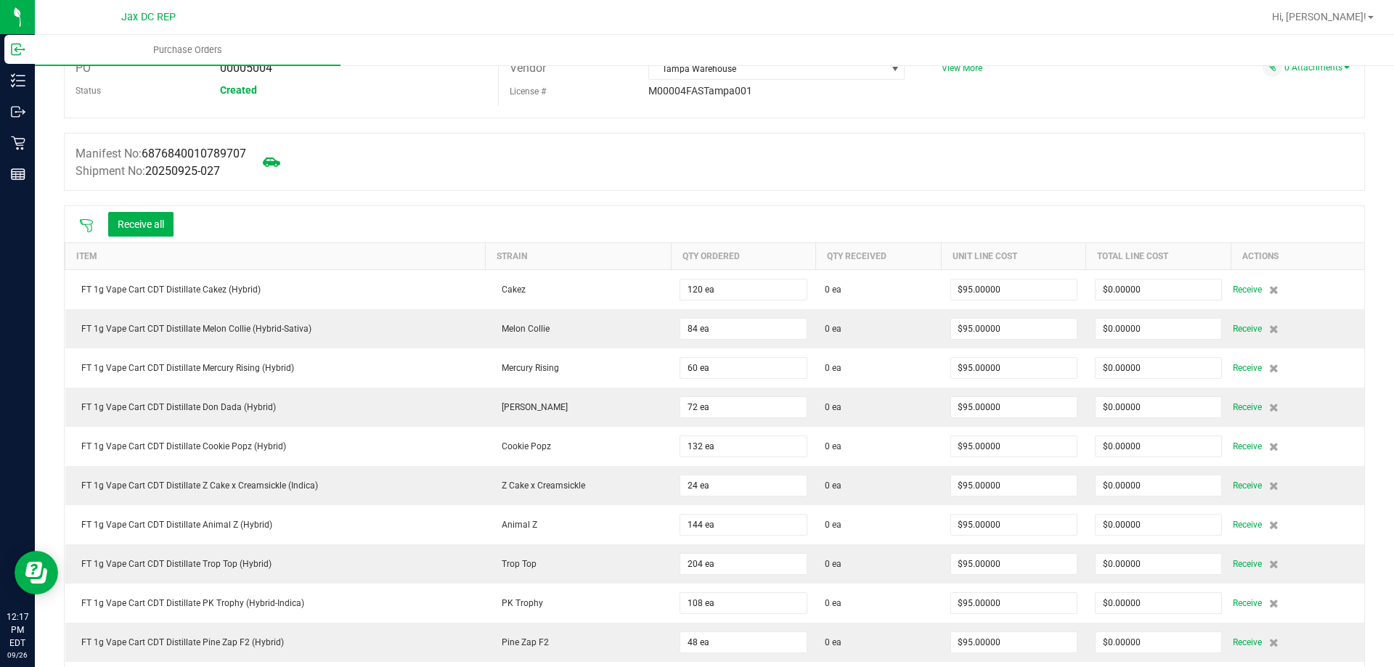
click at [89, 223] on icon at bounding box center [86, 225] width 15 height 15
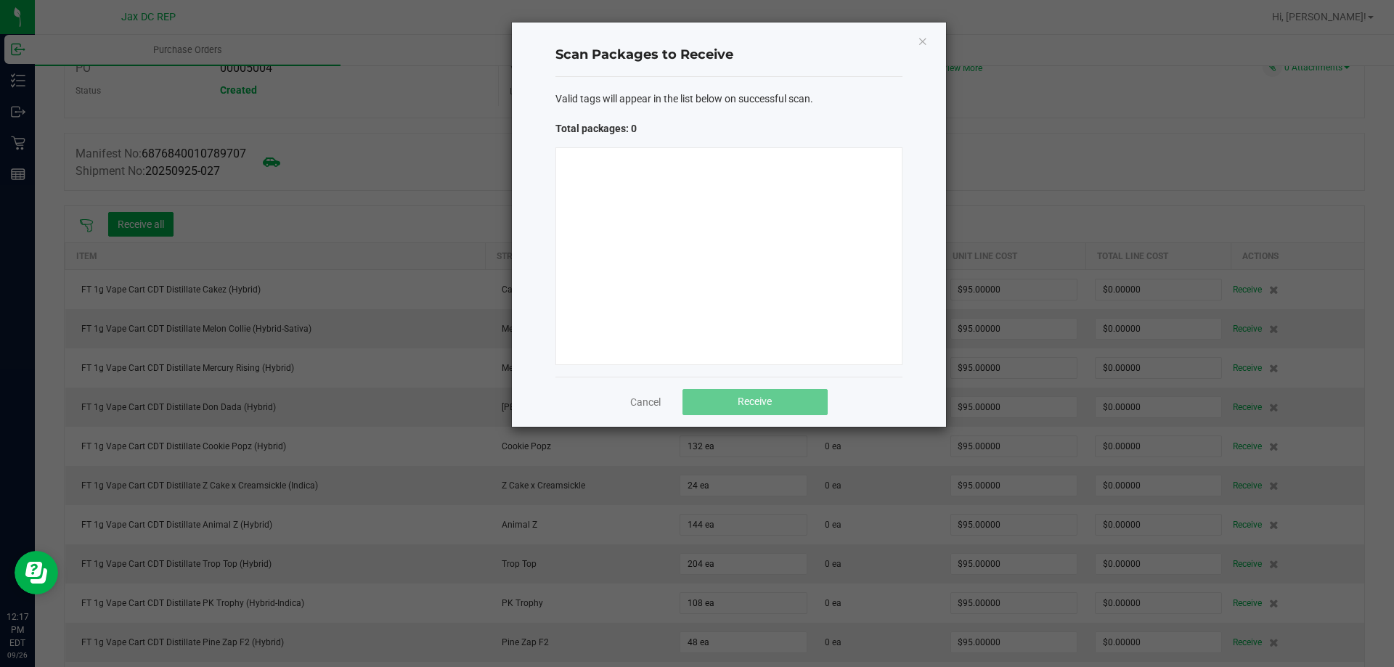
click at [533, 134] on div "Scan Packages to Receive Valid tags will appear in the list below on successful…" at bounding box center [729, 224] width 434 height 404
click at [533, 136] on div "Scan Packages to Receive Valid tags will appear in the list below on successful…" at bounding box center [729, 224] width 434 height 404
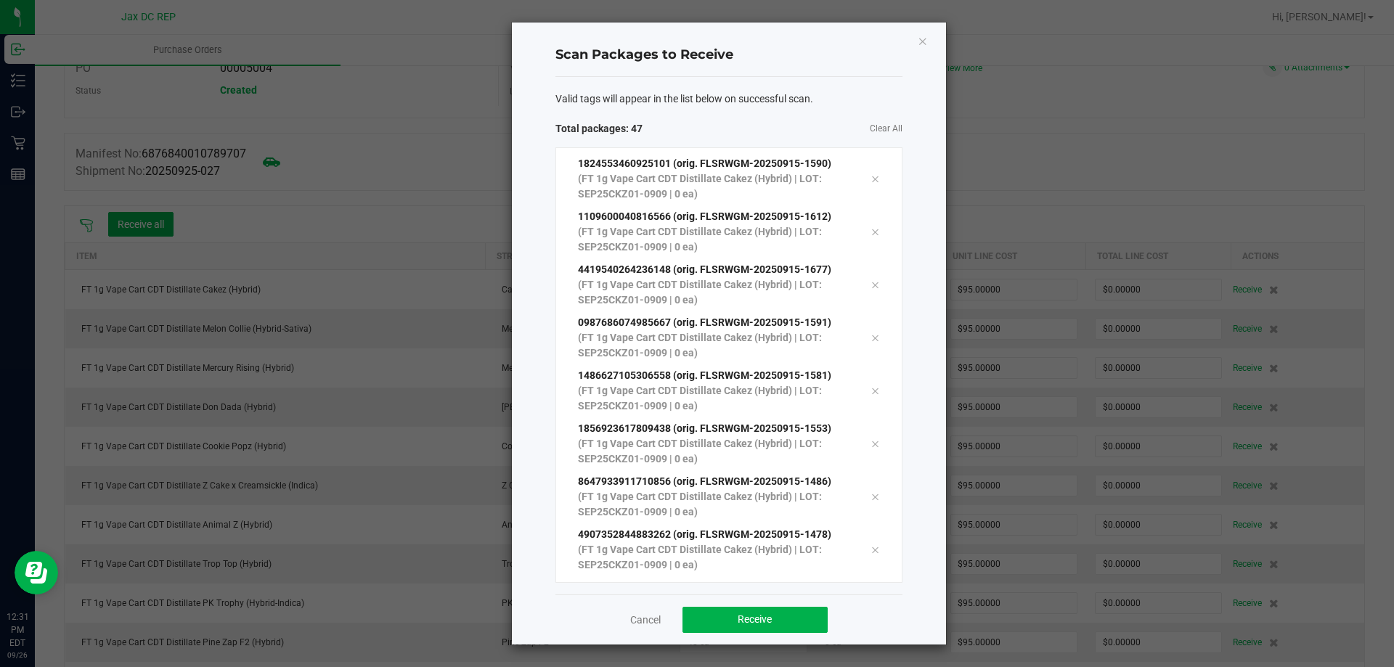
scroll to position [2092, 0]
click at [788, 621] on button "Receive" at bounding box center [754, 620] width 145 height 26
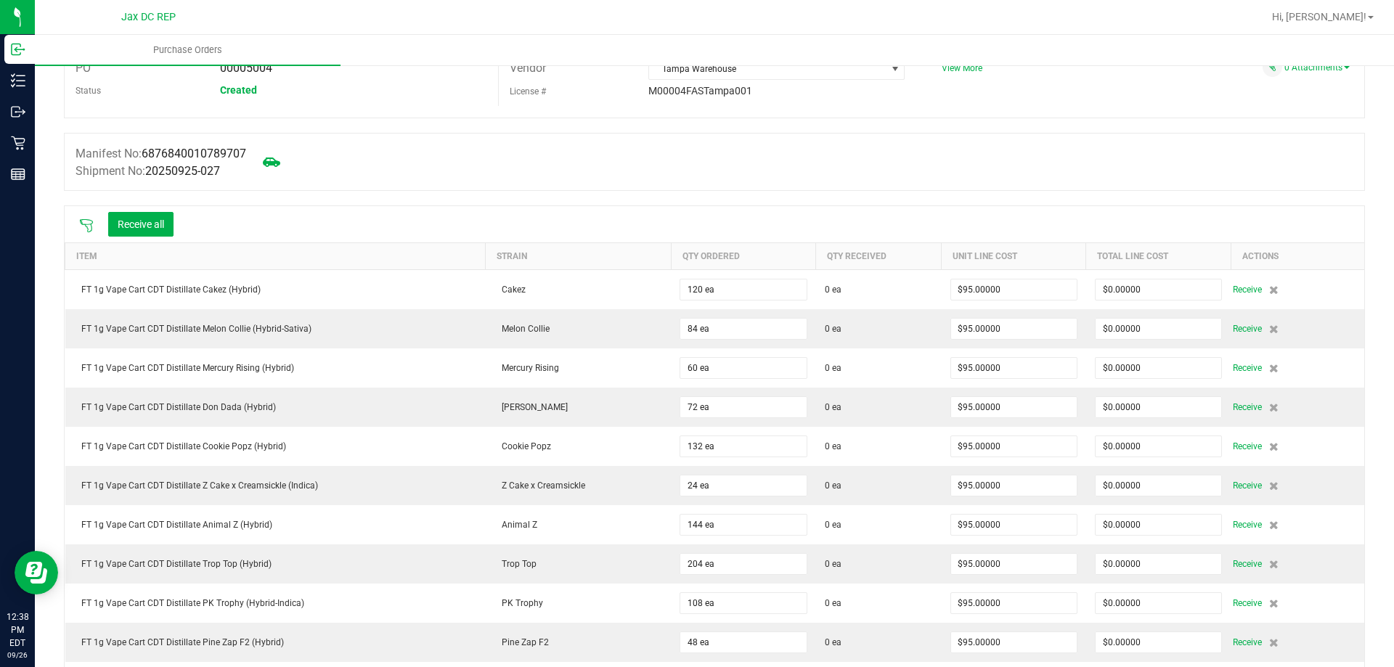
click at [83, 222] on icon at bounding box center [86, 225] width 15 height 15
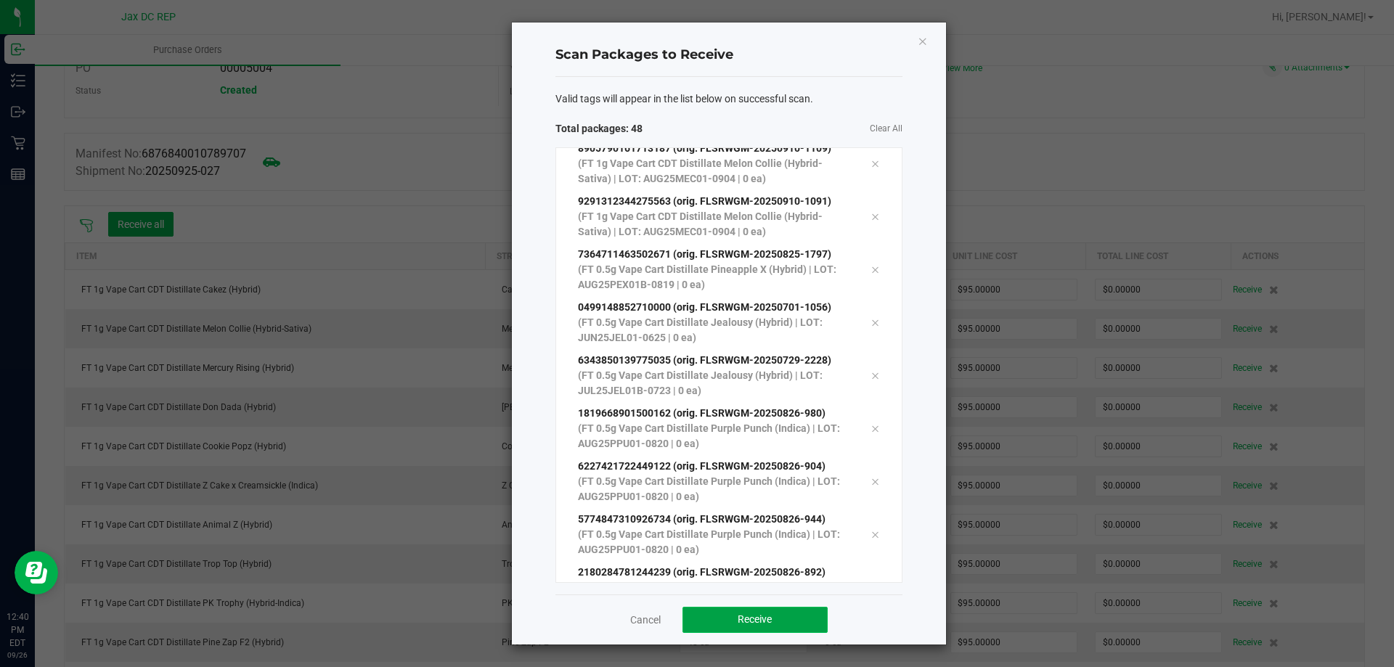
click at [740, 623] on span "Receive" at bounding box center [754, 619] width 34 height 12
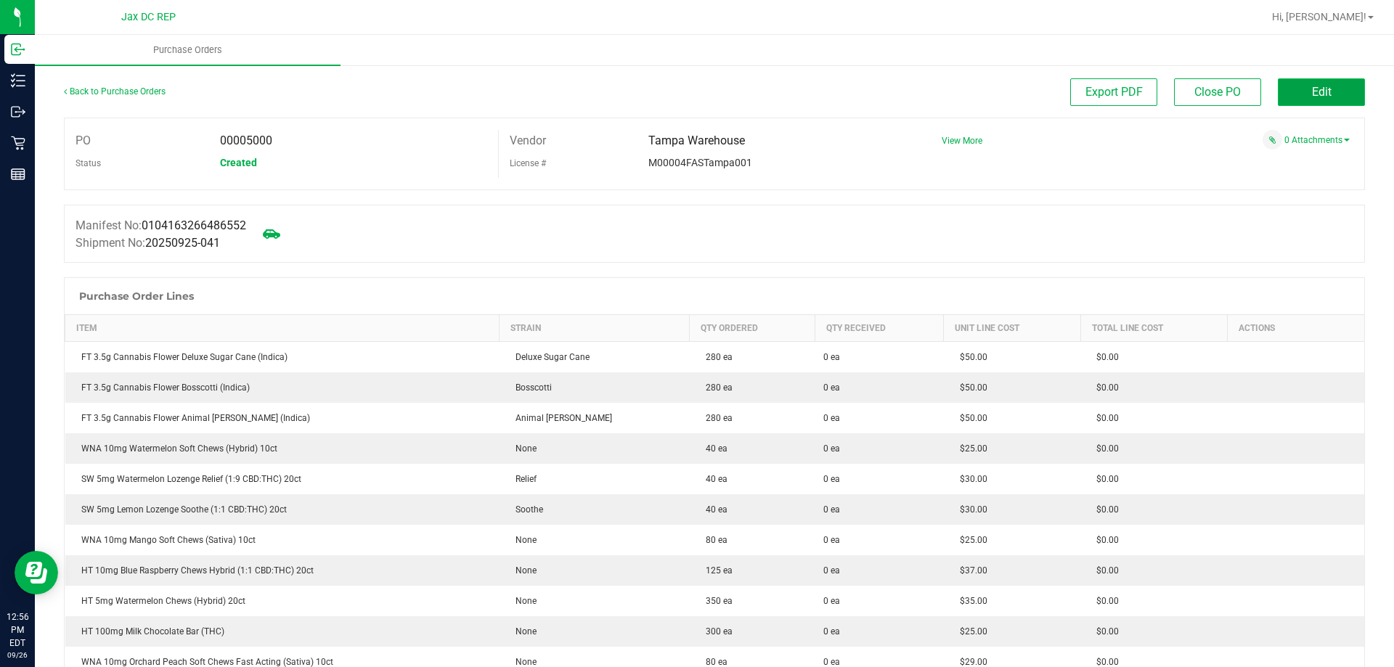
click at [1335, 79] on button "Edit" at bounding box center [1320, 92] width 87 height 28
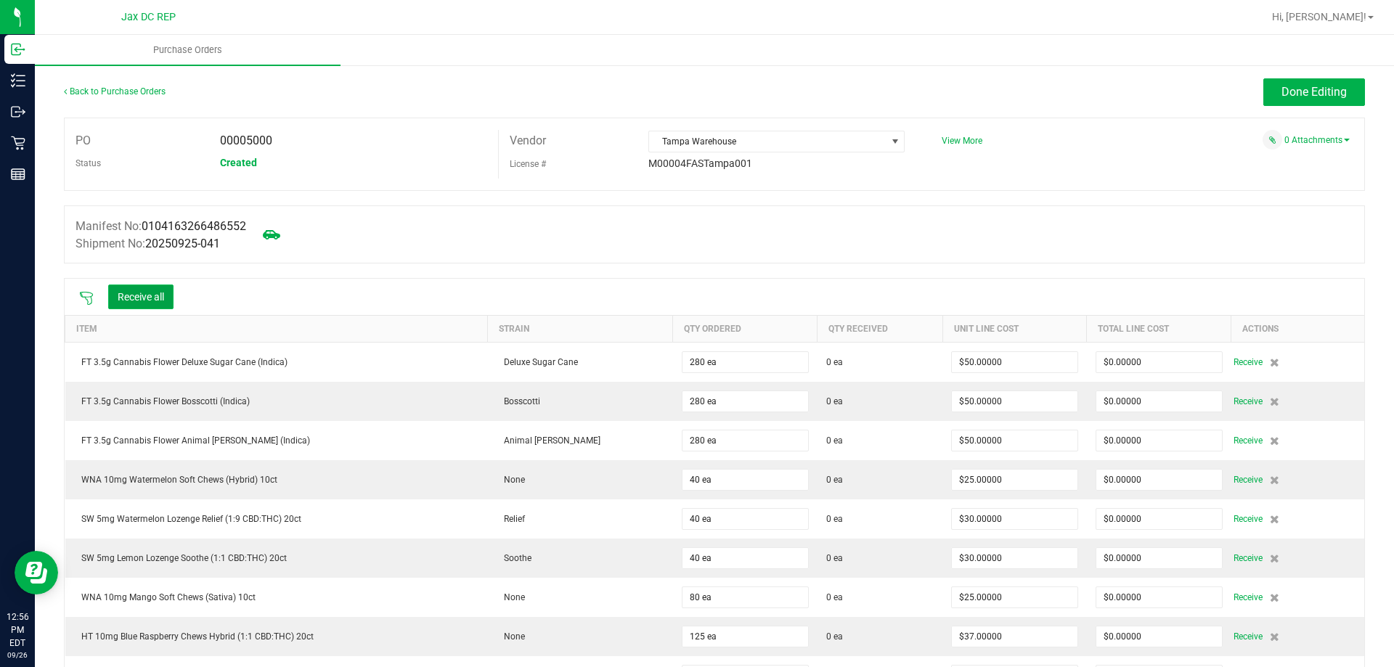
click at [128, 299] on button "Receive all" at bounding box center [140, 297] width 65 height 25
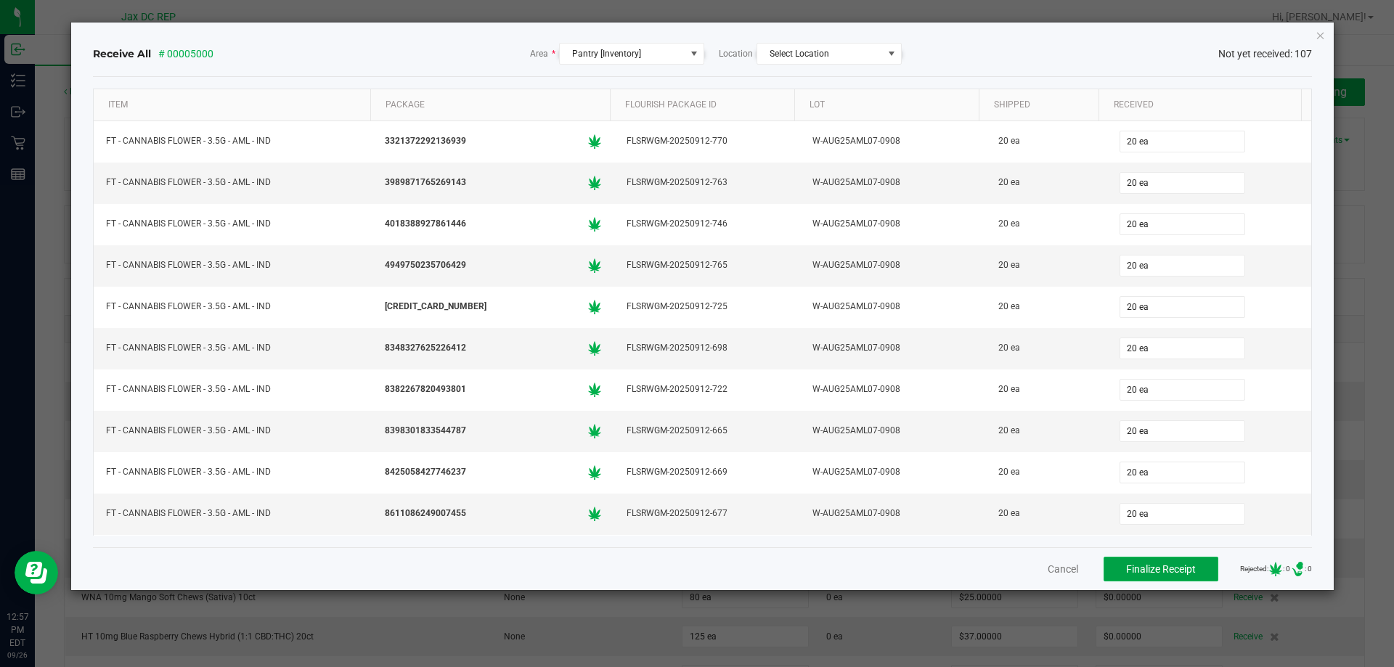
click at [1127, 569] on span "Finalize Receipt" at bounding box center [1161, 569] width 70 height 12
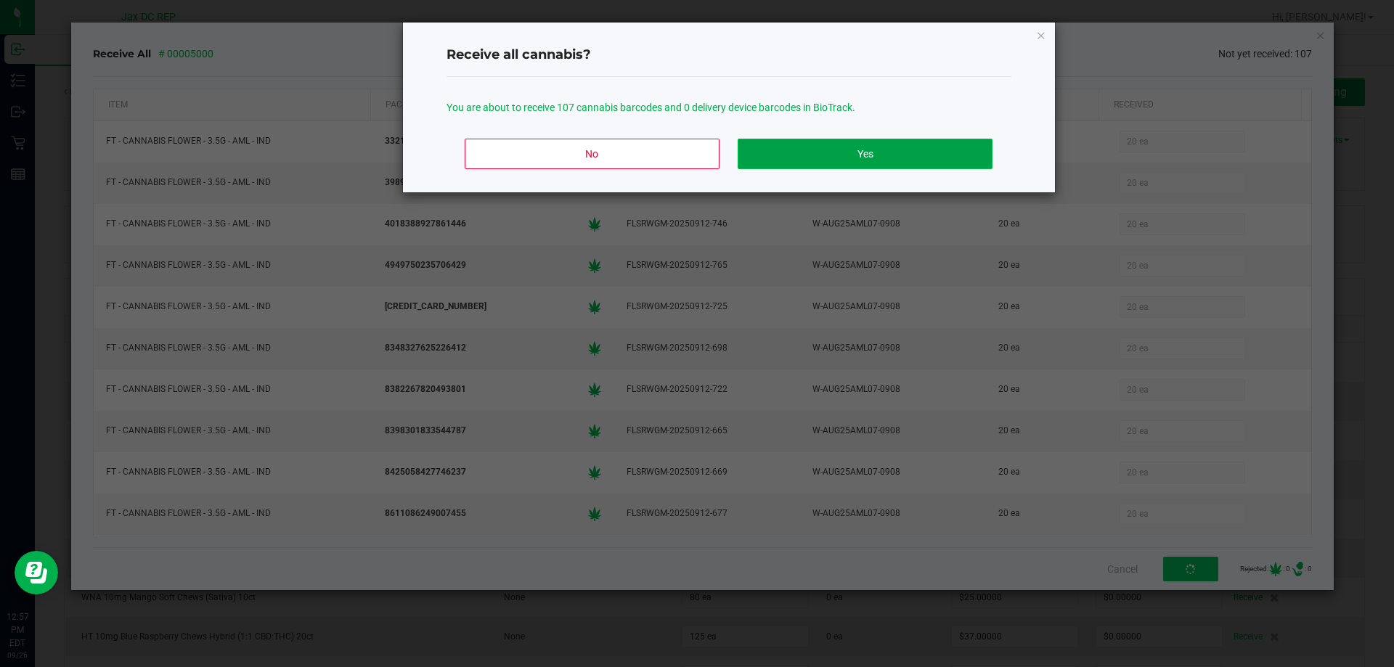
click at [883, 151] on button "Yes" at bounding box center [864, 154] width 254 height 30
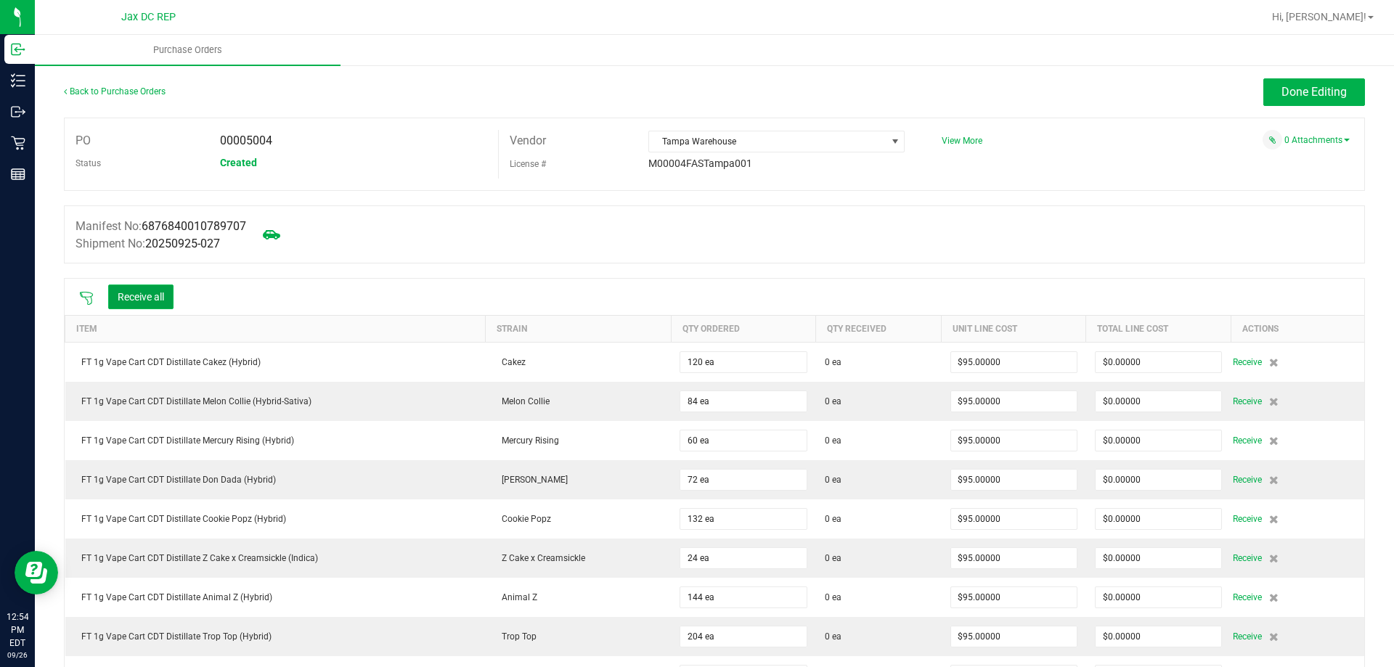
click at [136, 295] on button "Receive all" at bounding box center [140, 297] width 65 height 25
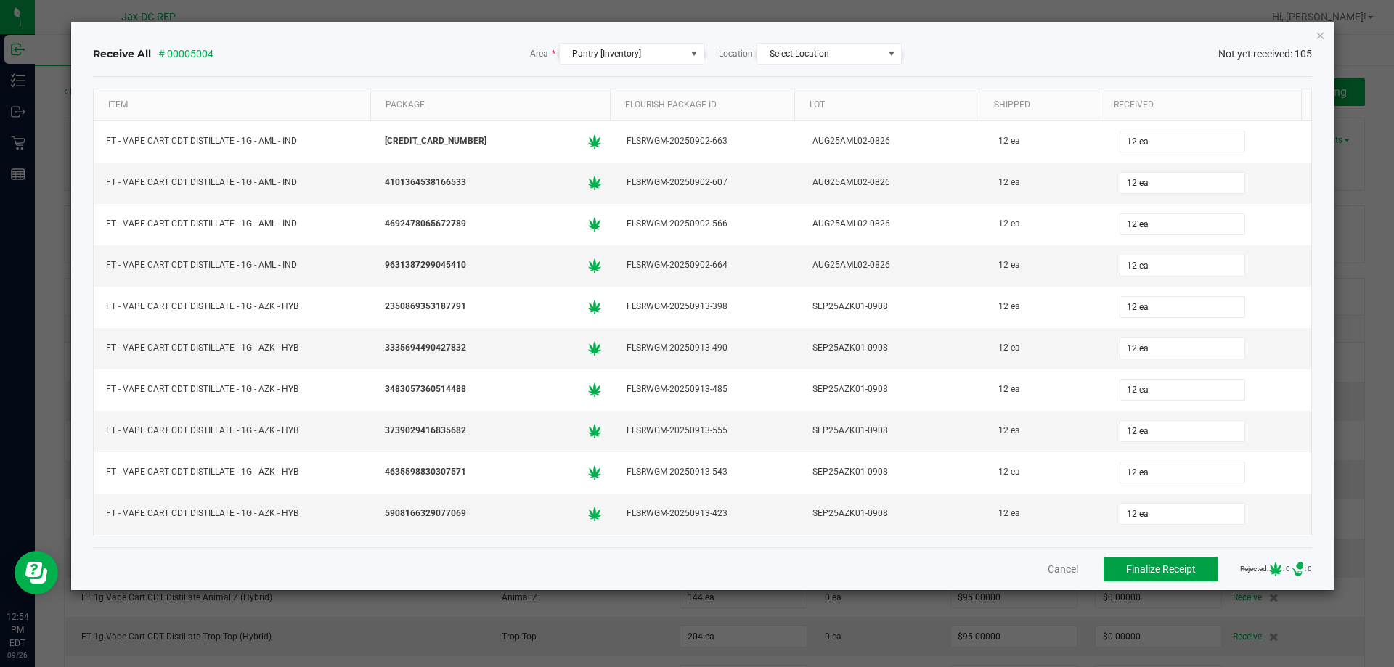
click at [1176, 572] on span "Finalize Receipt" at bounding box center [1161, 569] width 70 height 12
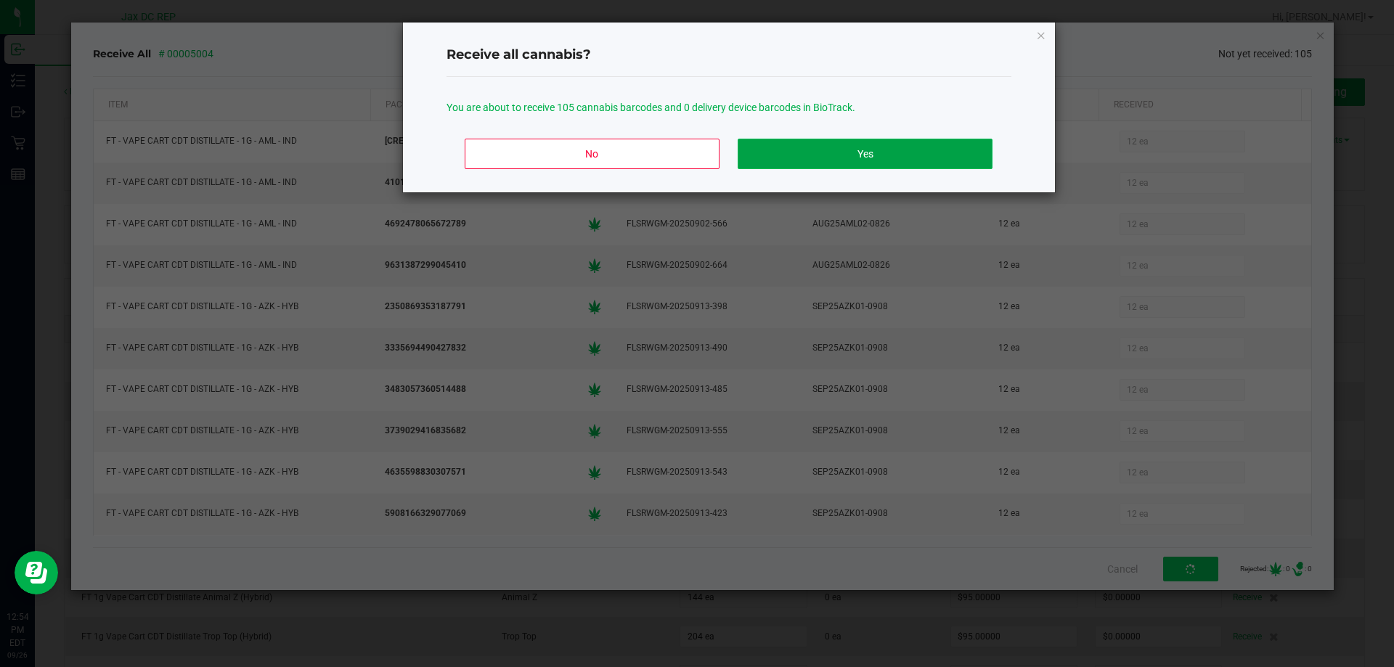
click at [820, 139] on button "Yes" at bounding box center [864, 154] width 254 height 30
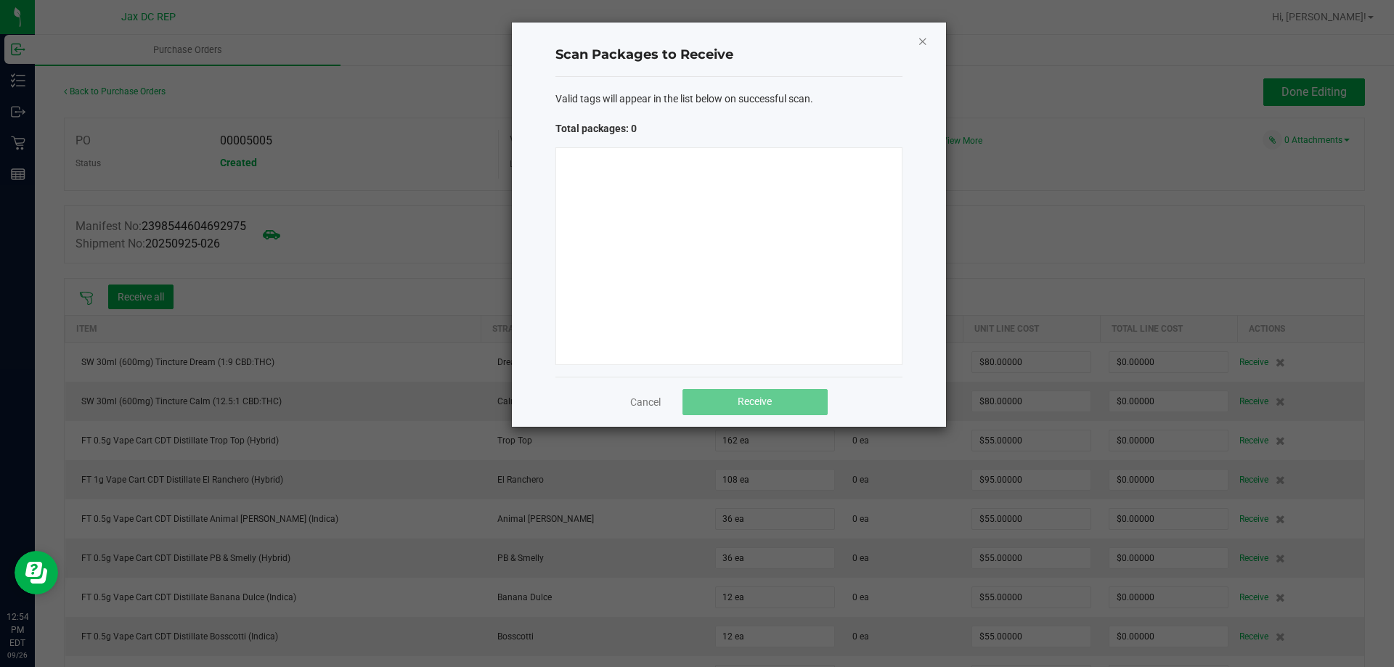
click at [926, 38] on icon "Close" at bounding box center [922, 40] width 10 height 17
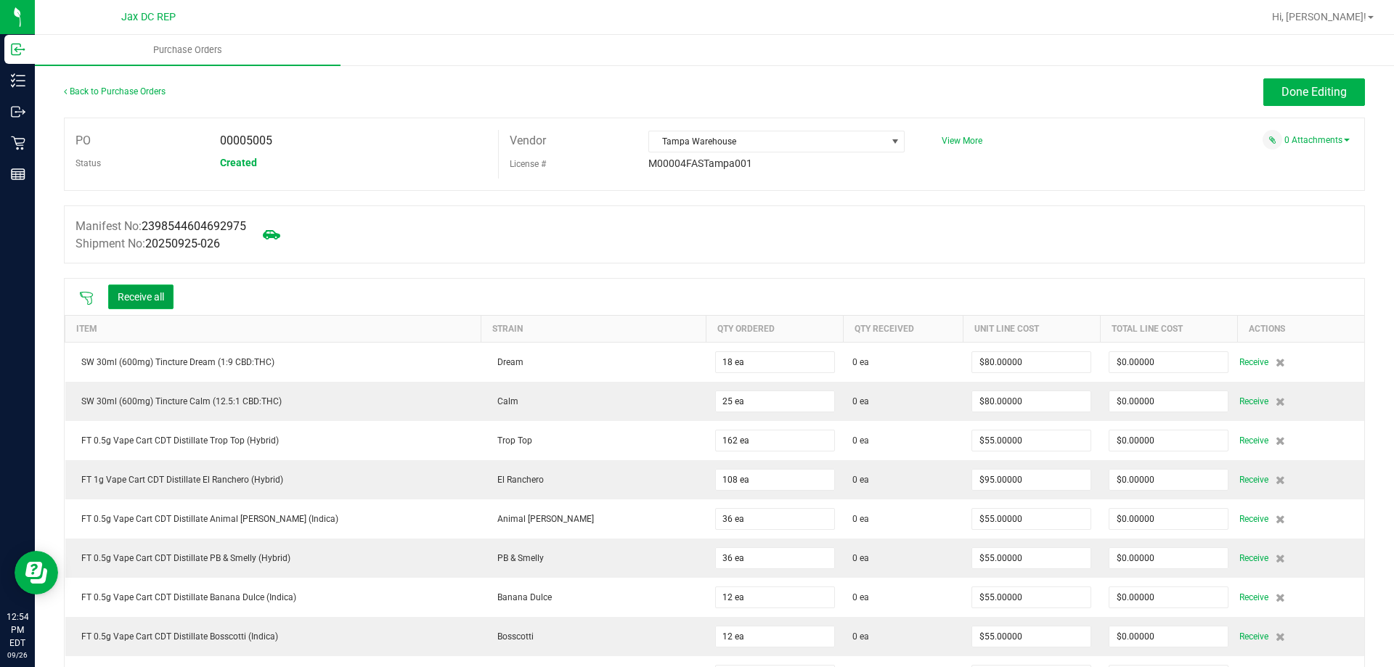
click at [160, 285] on button "Receive all" at bounding box center [140, 297] width 65 height 25
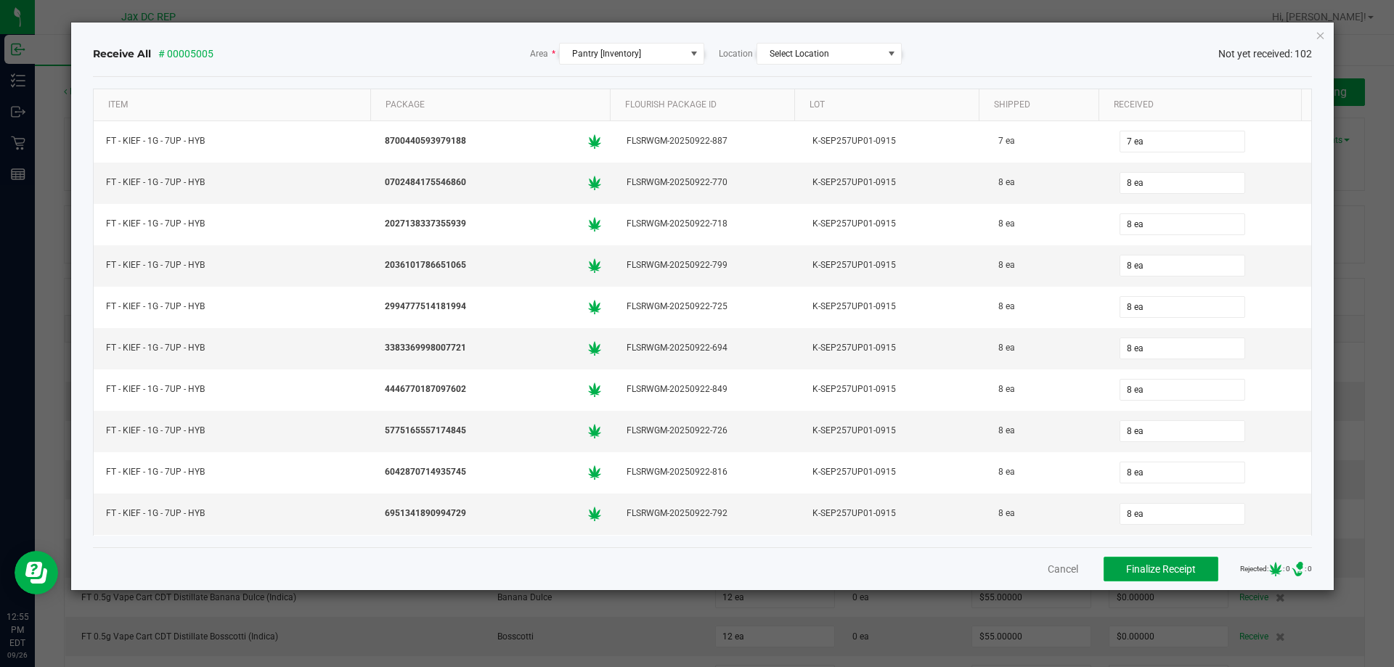
click at [1134, 557] on button "Finalize Receipt" at bounding box center [1160, 569] width 115 height 25
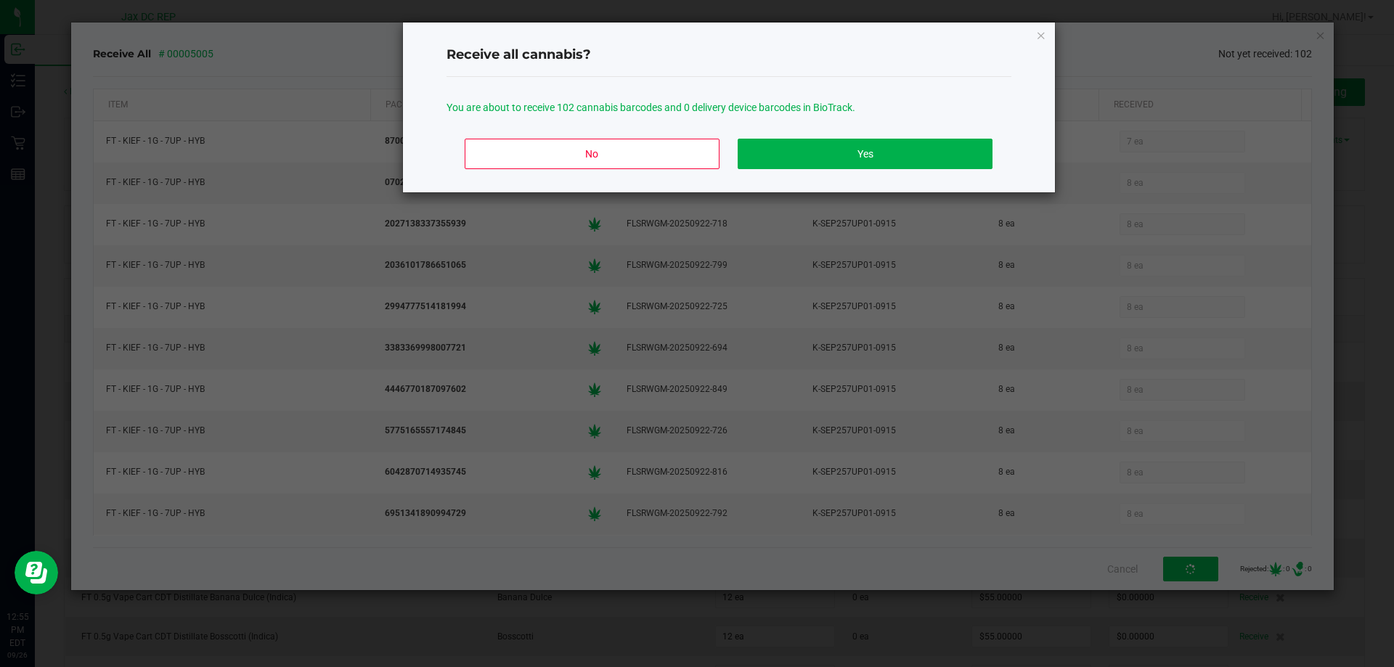
click at [840, 180] on div "No Yes" at bounding box center [728, 159] width 565 height 65
click at [830, 163] on button "Yes" at bounding box center [864, 154] width 254 height 30
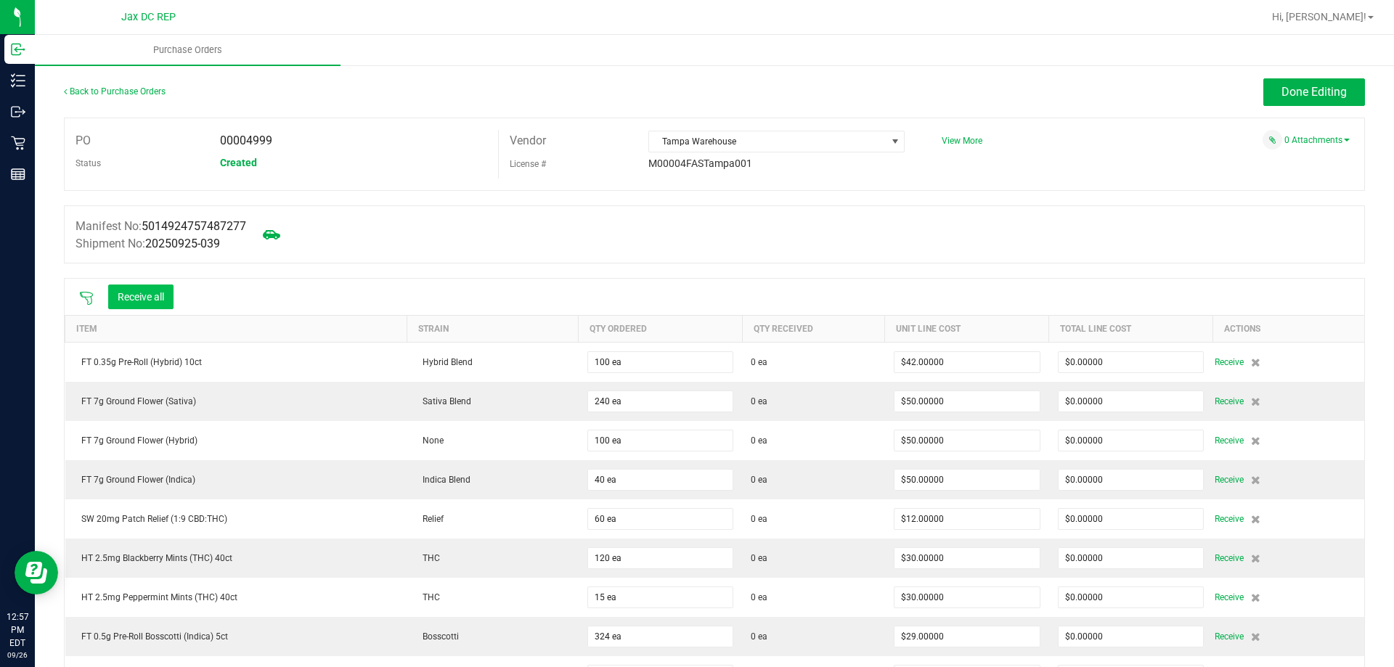
scroll to position [73, 0]
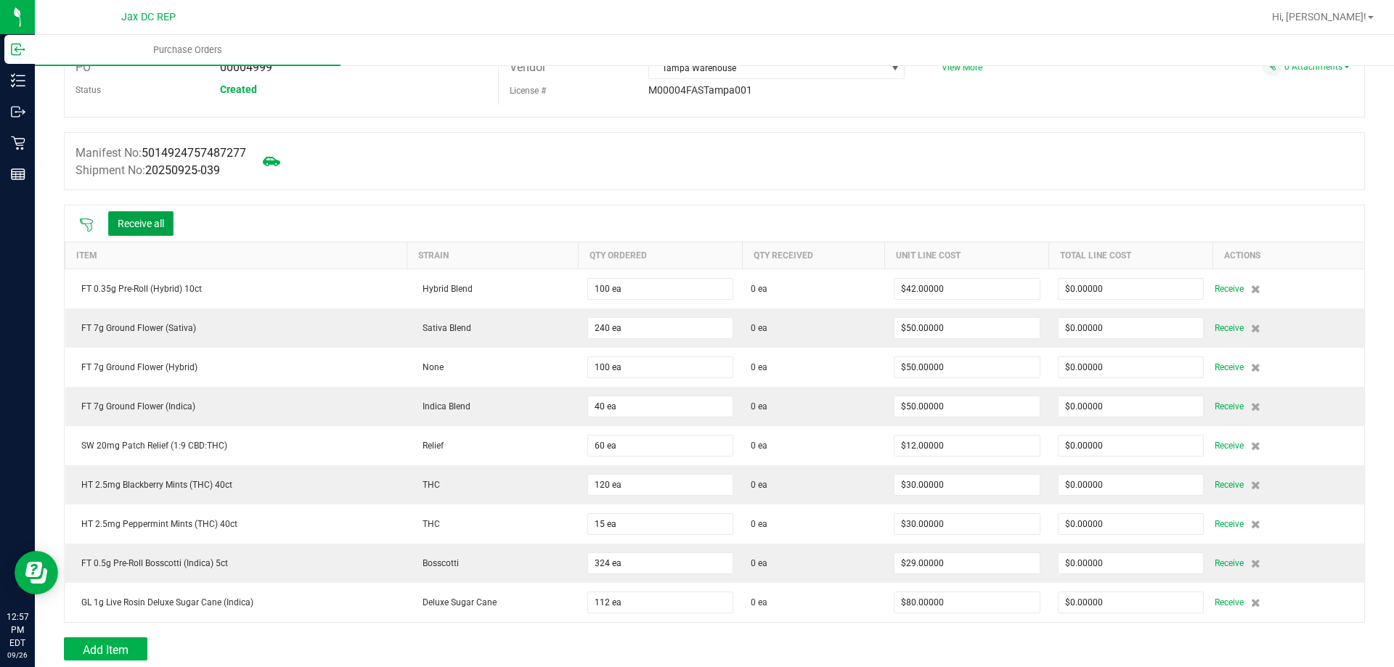
click at [134, 224] on button "Receive all" at bounding box center [140, 223] width 65 height 25
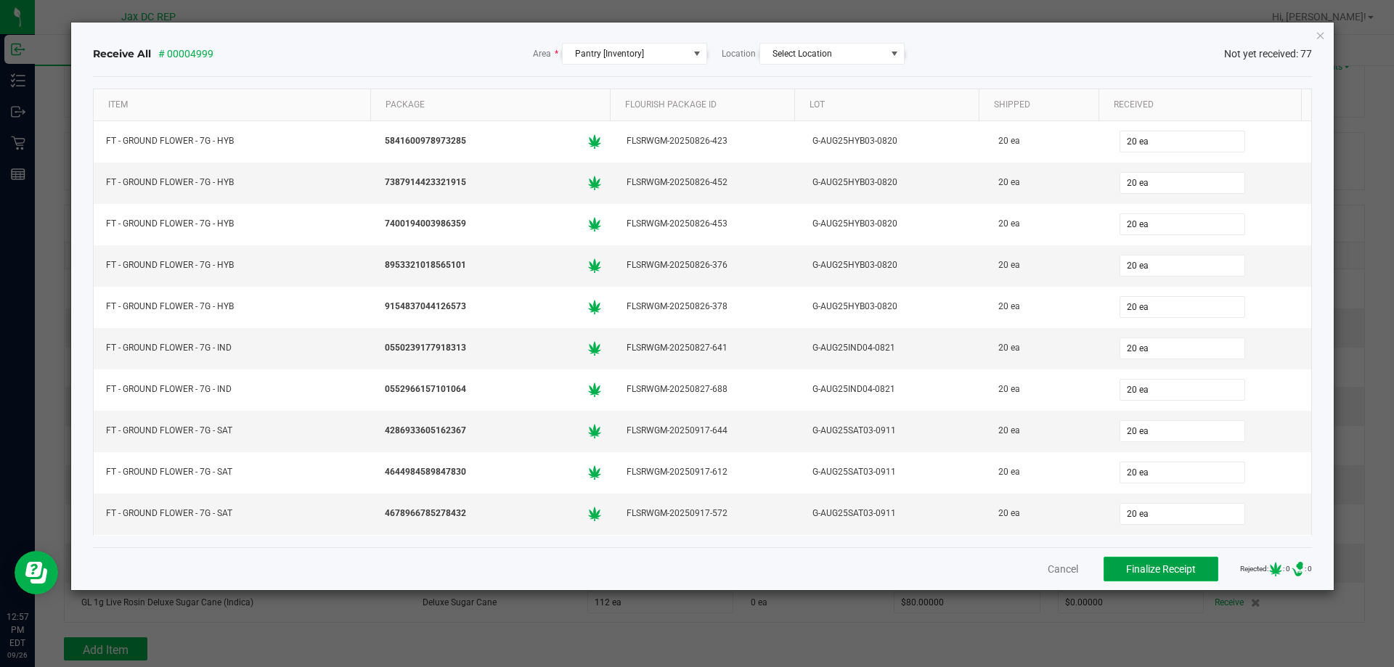
click at [1182, 563] on span "Finalize Receipt" at bounding box center [1161, 569] width 70 height 12
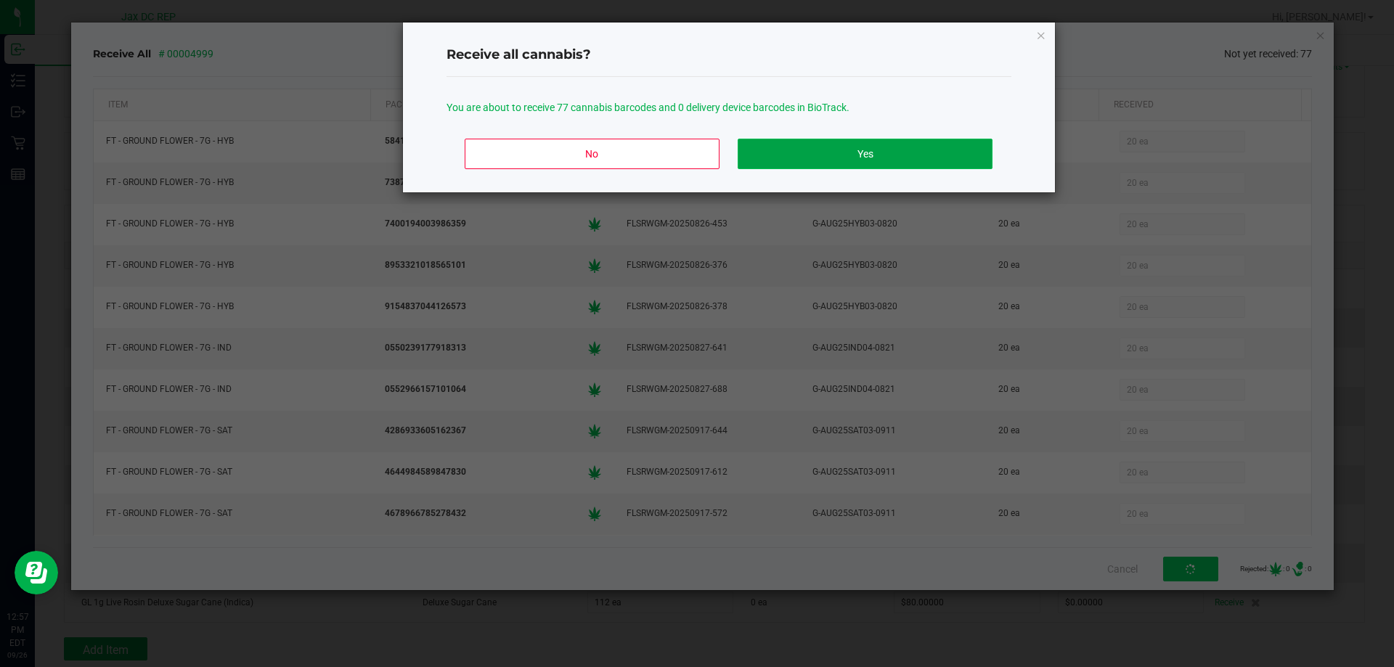
click at [888, 153] on button "Yes" at bounding box center [864, 154] width 254 height 30
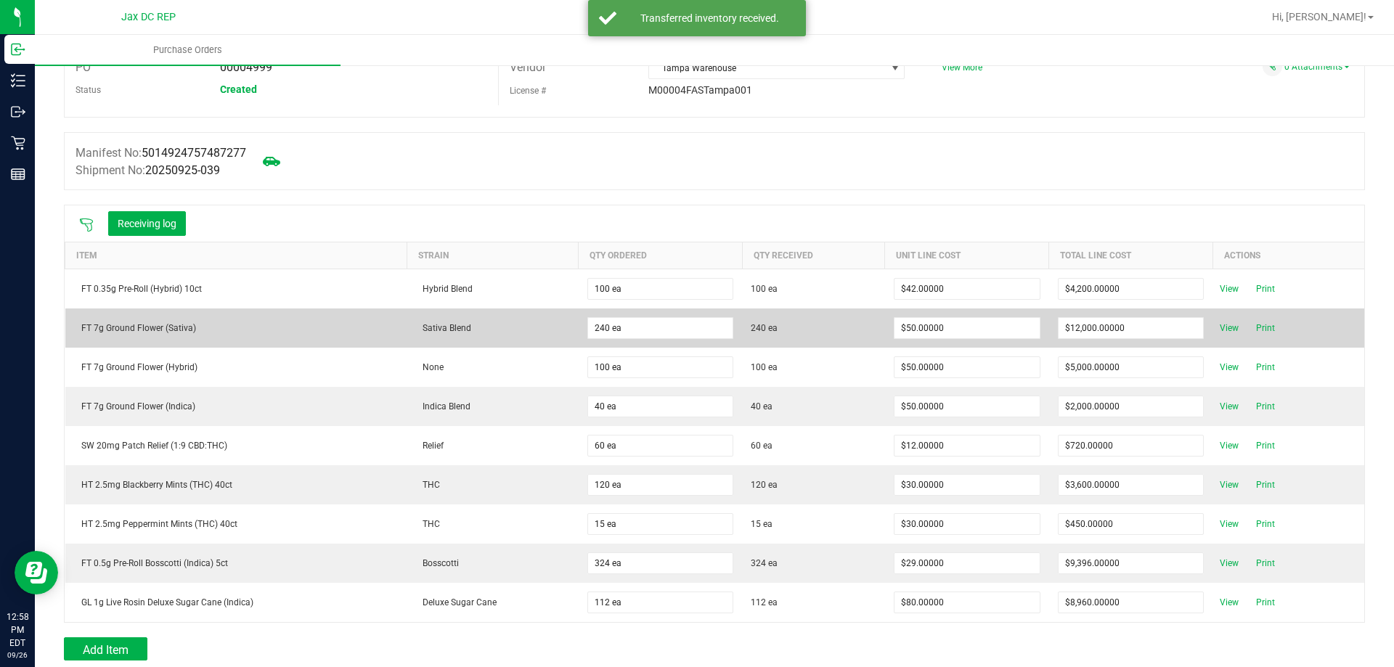
scroll to position [0, 0]
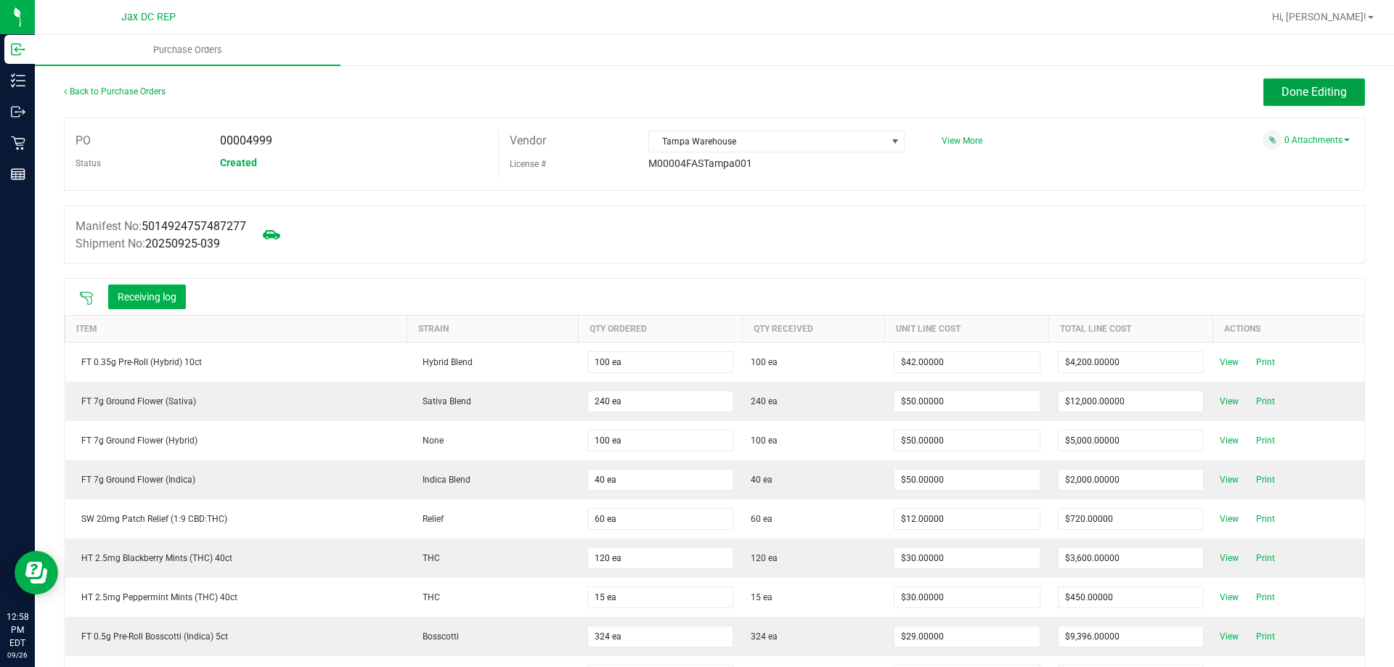
click at [1268, 83] on button "Done Editing" at bounding box center [1314, 92] width 102 height 28
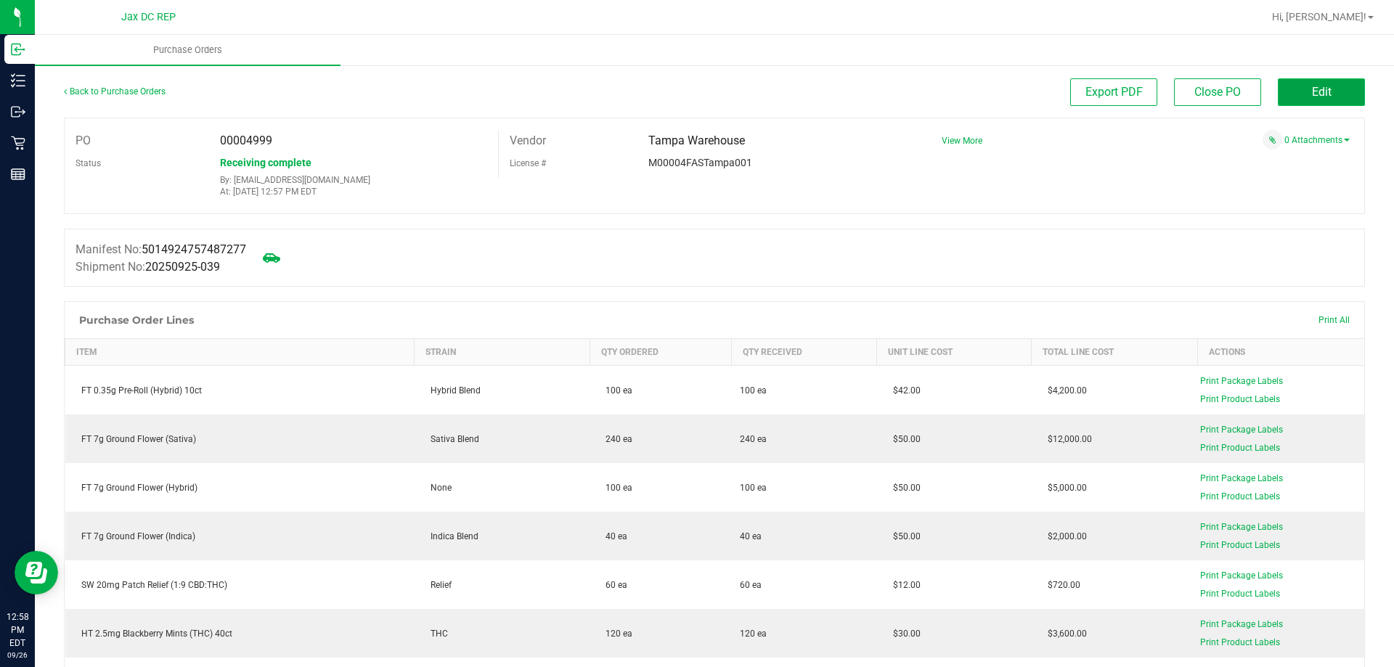
click at [1277, 85] on button "Edit" at bounding box center [1320, 92] width 87 height 28
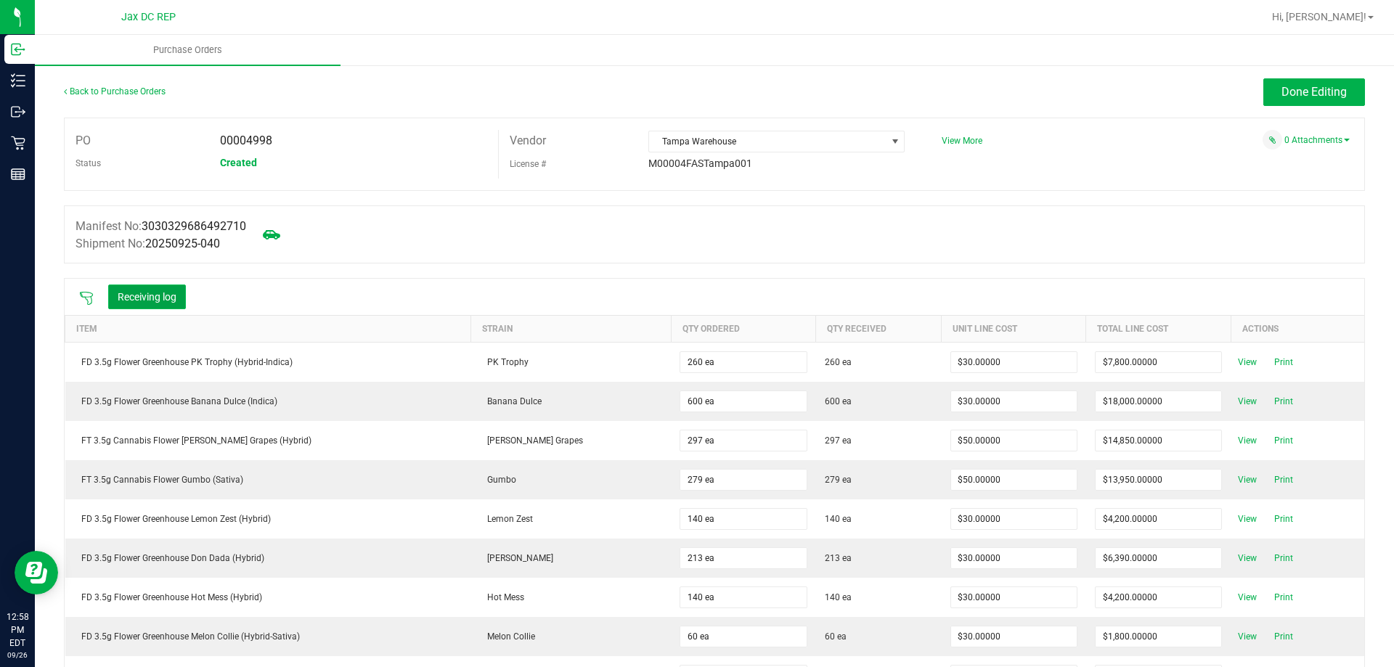
click at [110, 300] on button "Receiving log" at bounding box center [147, 297] width 78 height 25
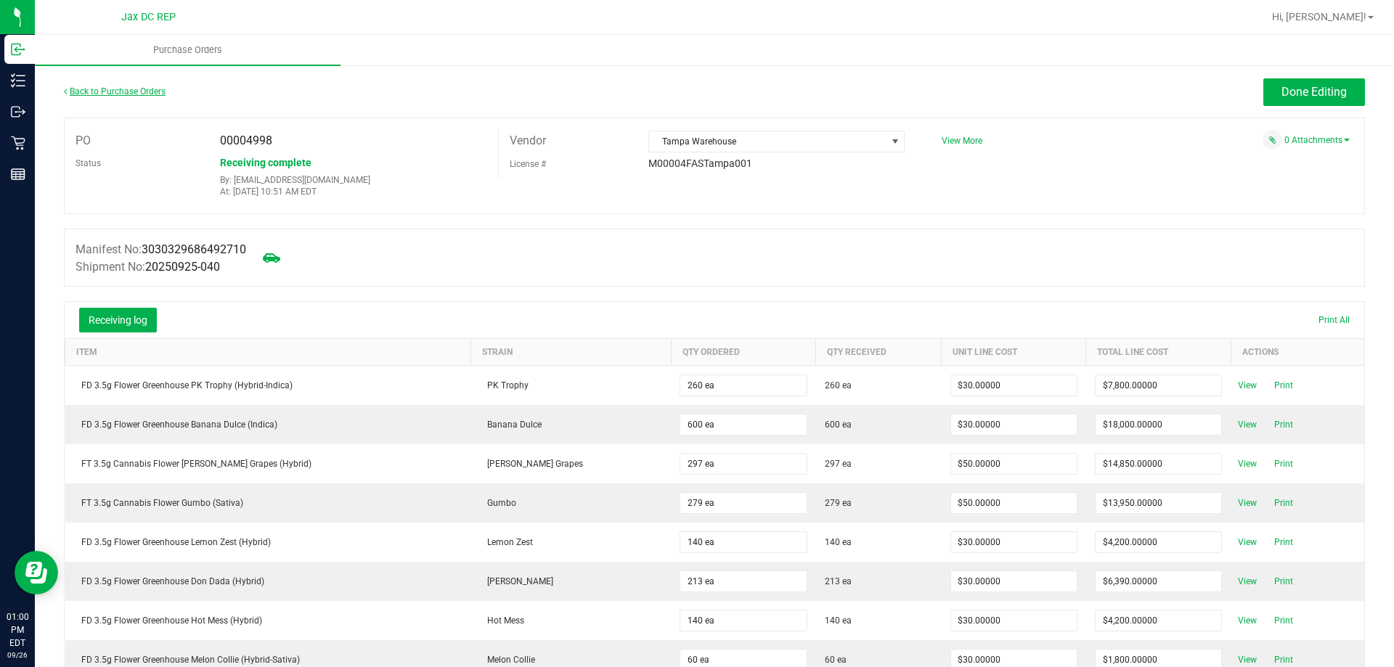
click at [118, 95] on link "Back to Purchase Orders" at bounding box center [115, 91] width 102 height 10
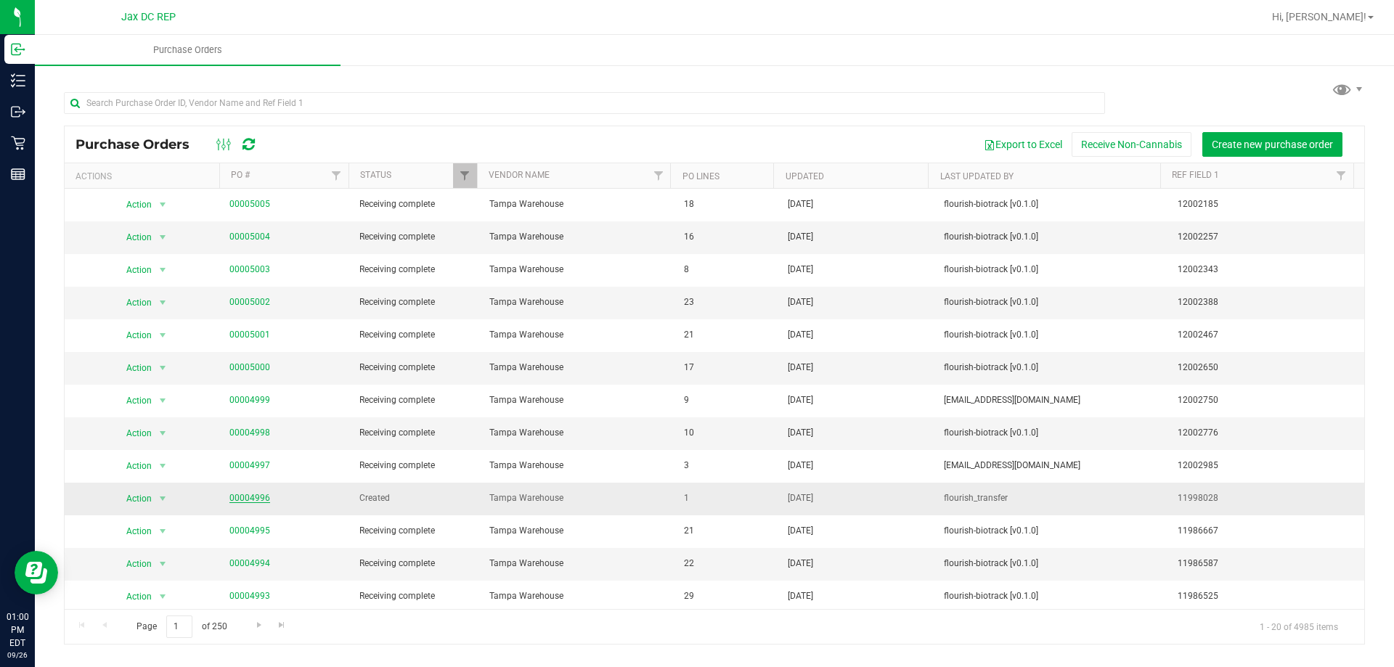
click at [254, 502] on link "00004996" at bounding box center [249, 498] width 41 height 10
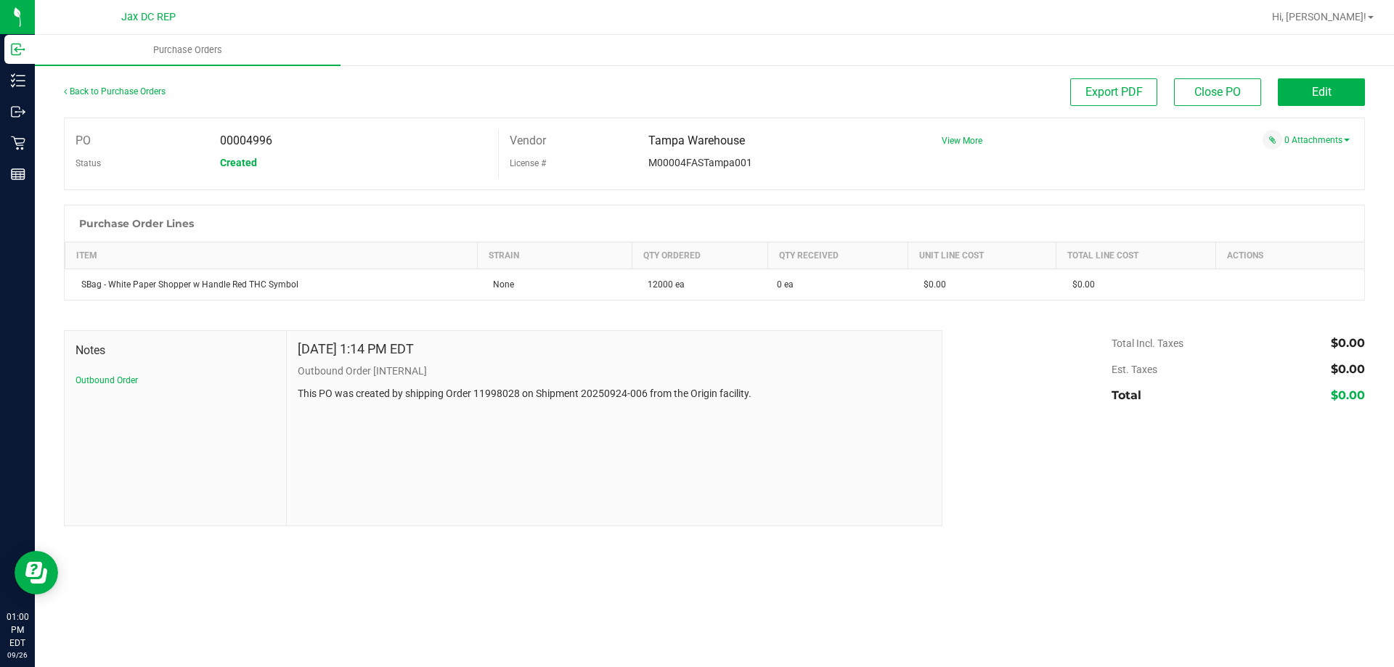
click at [1268, 87] on div "Export PDF Close PO Edit" at bounding box center [876, 92] width 975 height 28
click at [1274, 93] on span "Close PO Edit" at bounding box center [1269, 93] width 191 height 10
click at [1282, 91] on button "Edit" at bounding box center [1320, 92] width 87 height 28
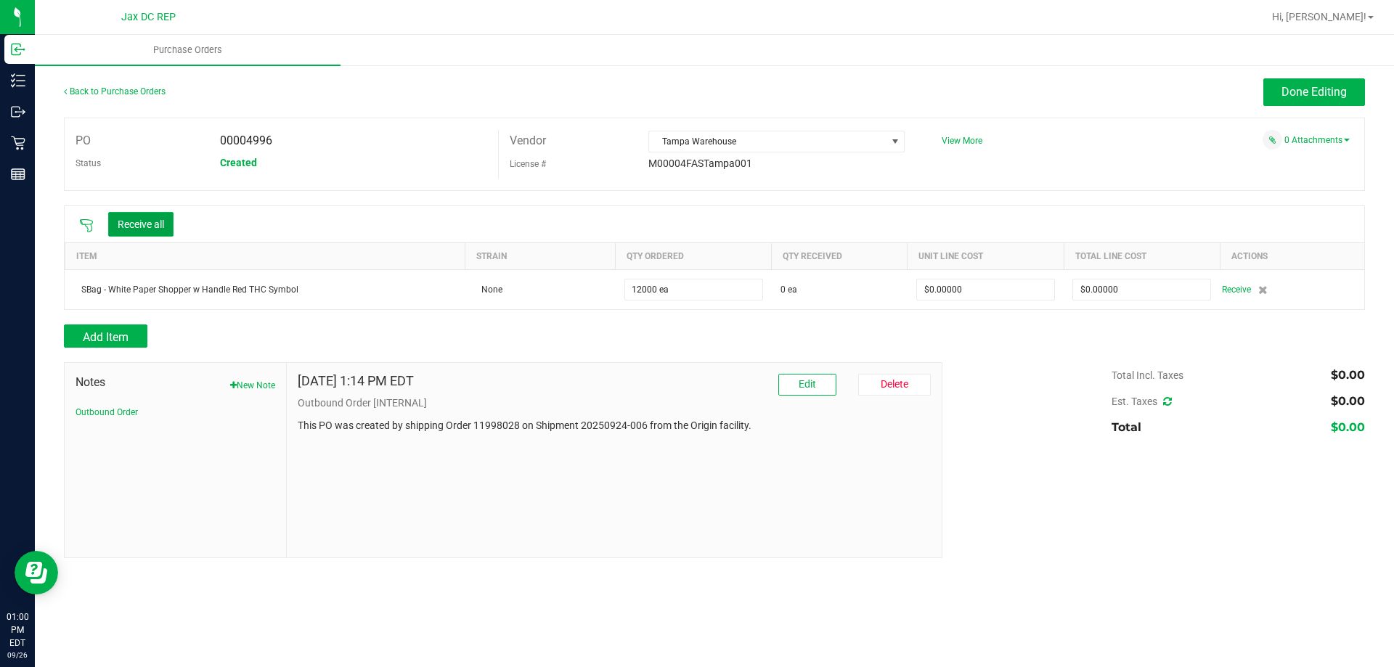
click at [128, 230] on button "Receive all" at bounding box center [140, 224] width 65 height 25
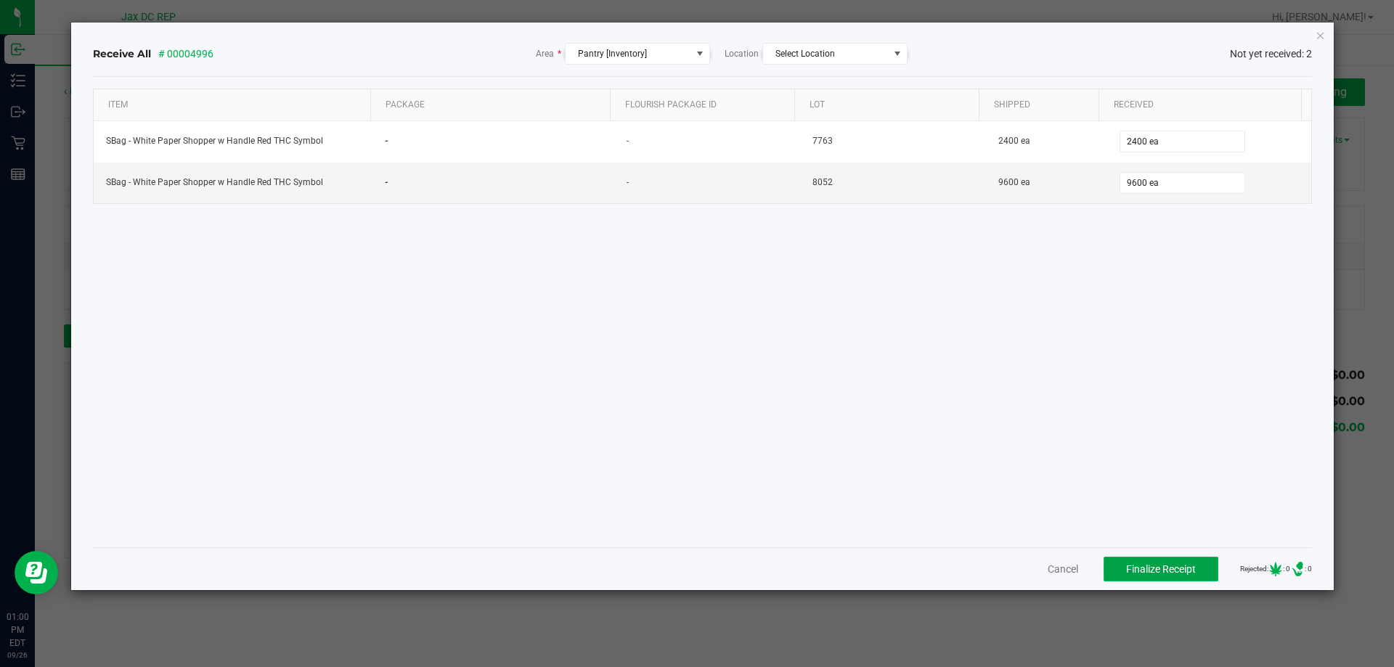
click at [1108, 566] on button "Finalize Receipt" at bounding box center [1160, 569] width 115 height 25
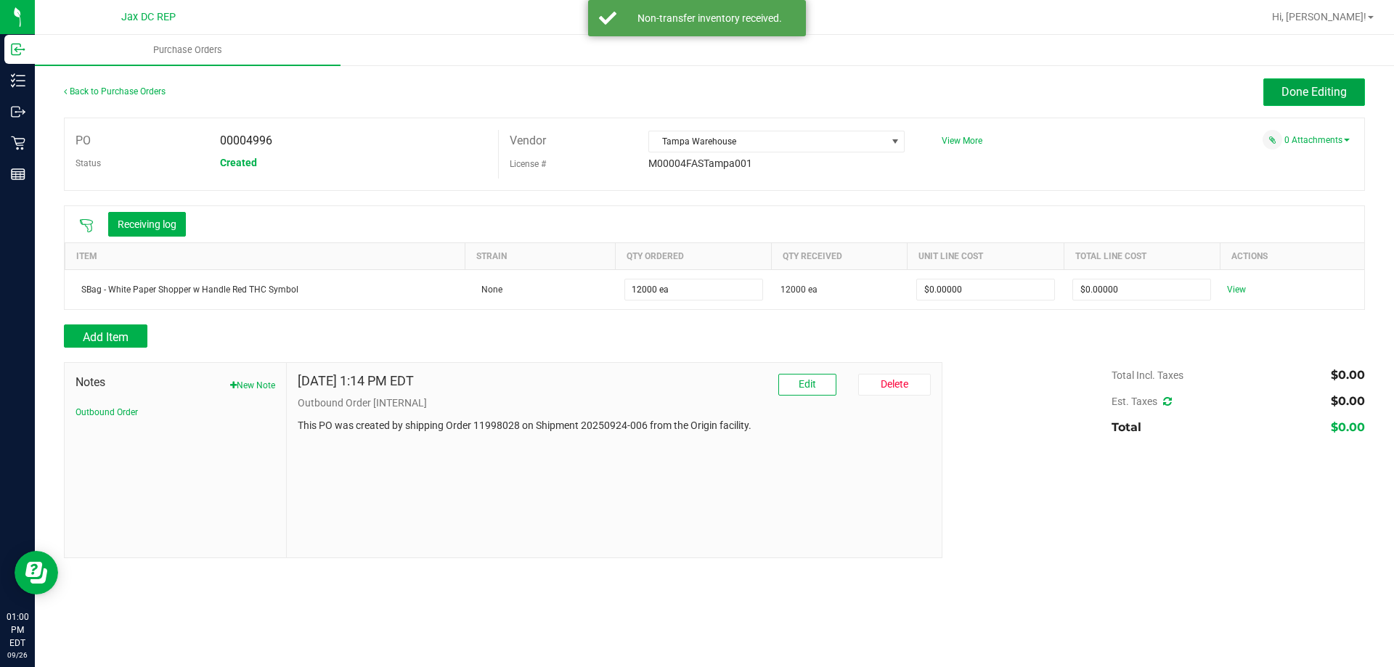
click at [1333, 87] on span "Done Editing" at bounding box center [1313, 92] width 65 height 14
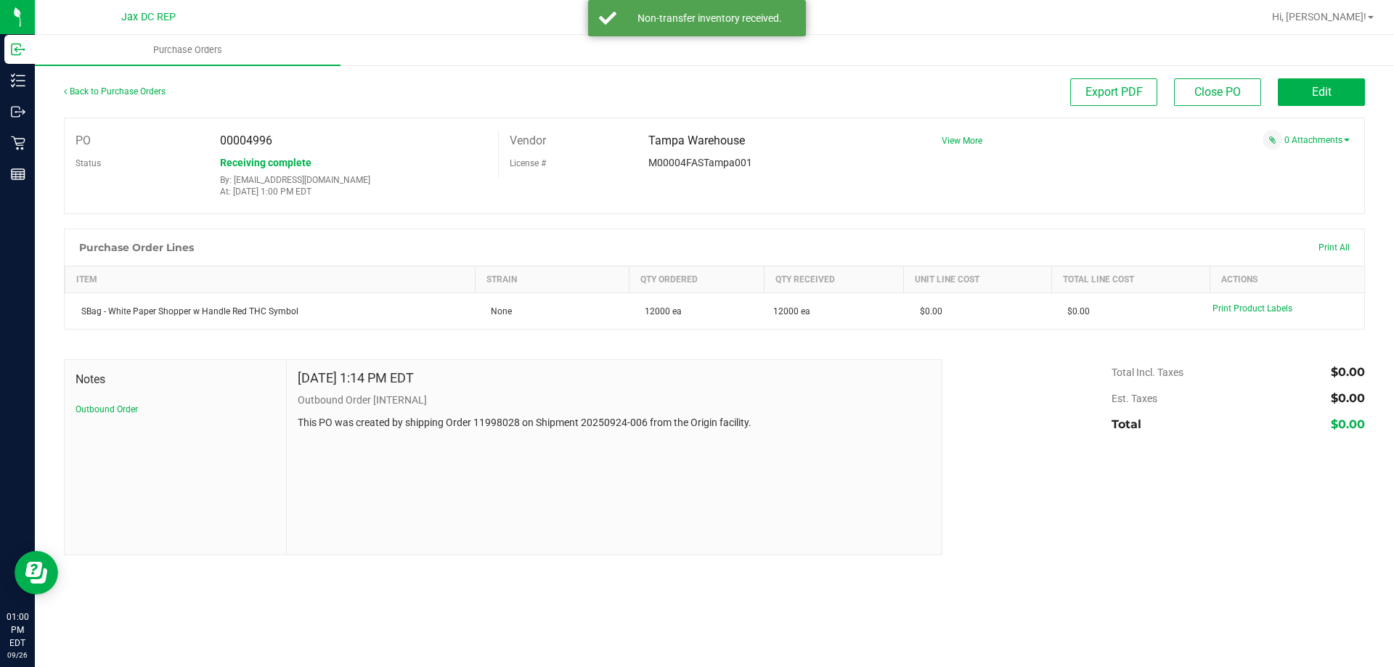
click at [119, 109] on div "Back to Purchase Orders Export PDF Close PO Edit" at bounding box center [714, 97] width 1301 height 39
click at [119, 91] on link "Back to Purchase Orders" at bounding box center [115, 91] width 102 height 10
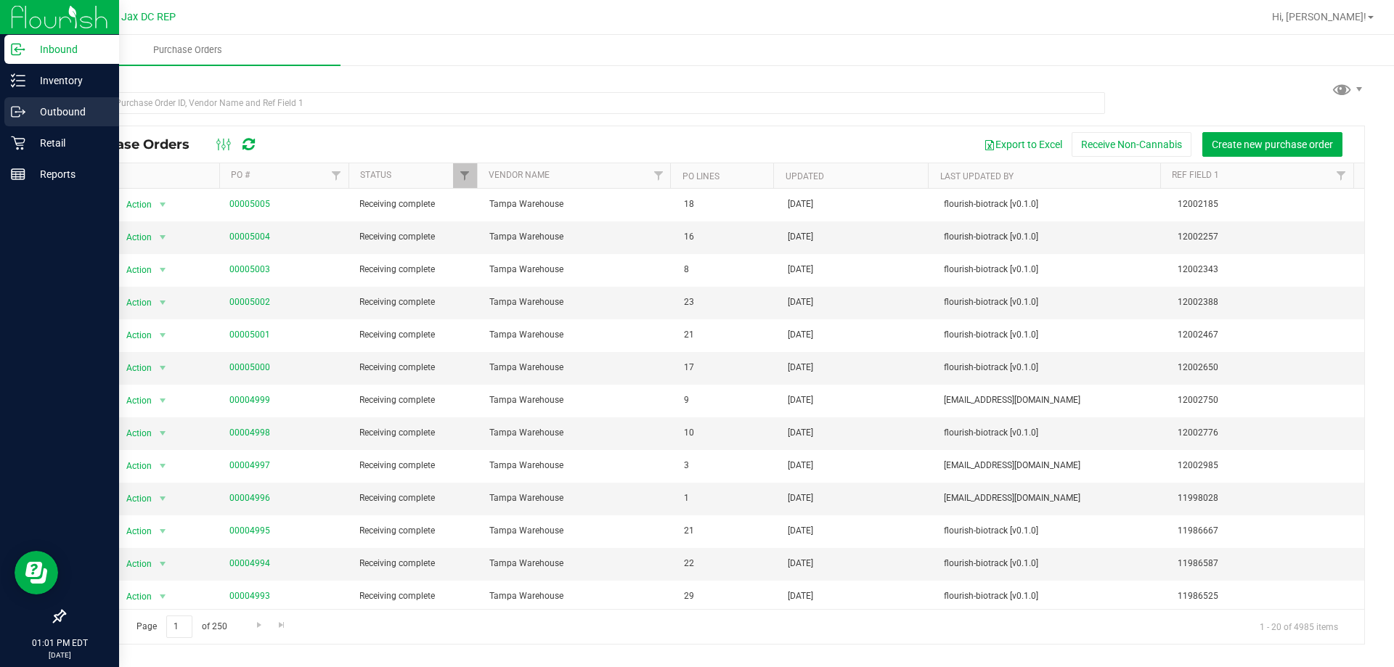
click at [54, 115] on p "Outbound" at bounding box center [68, 111] width 87 height 17
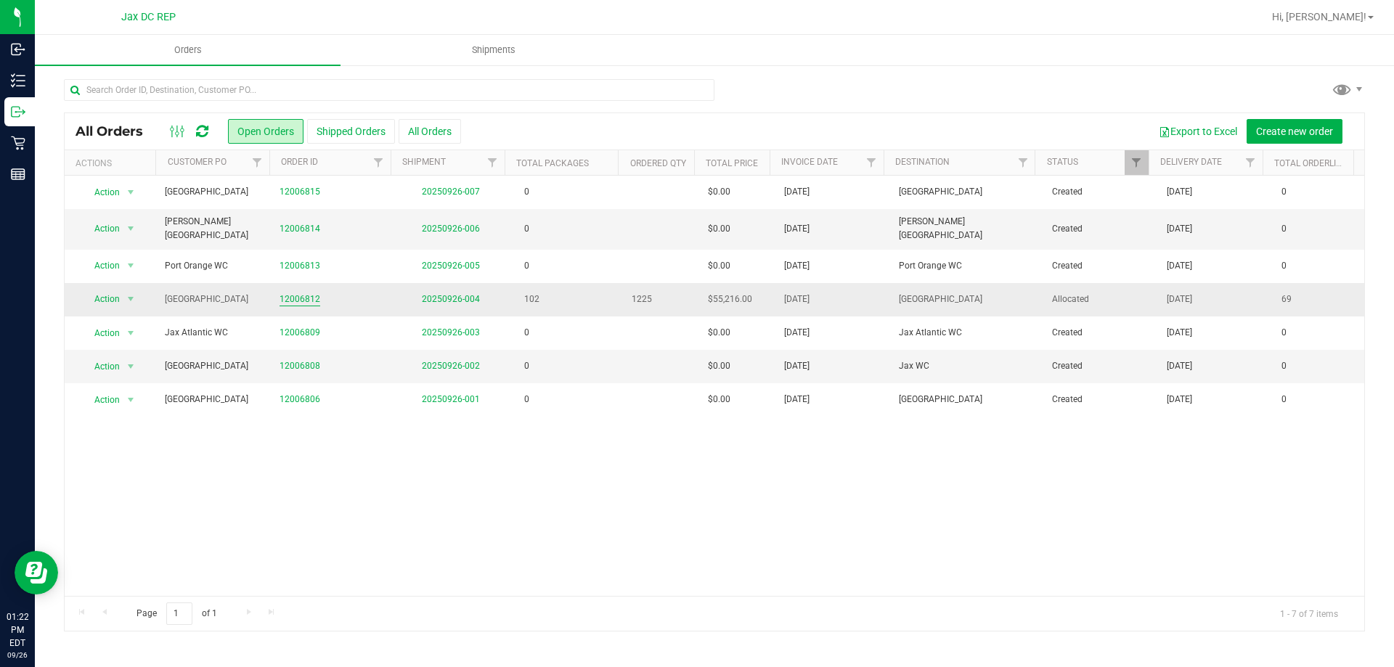
click at [301, 292] on link "12006812" at bounding box center [299, 299] width 41 height 14
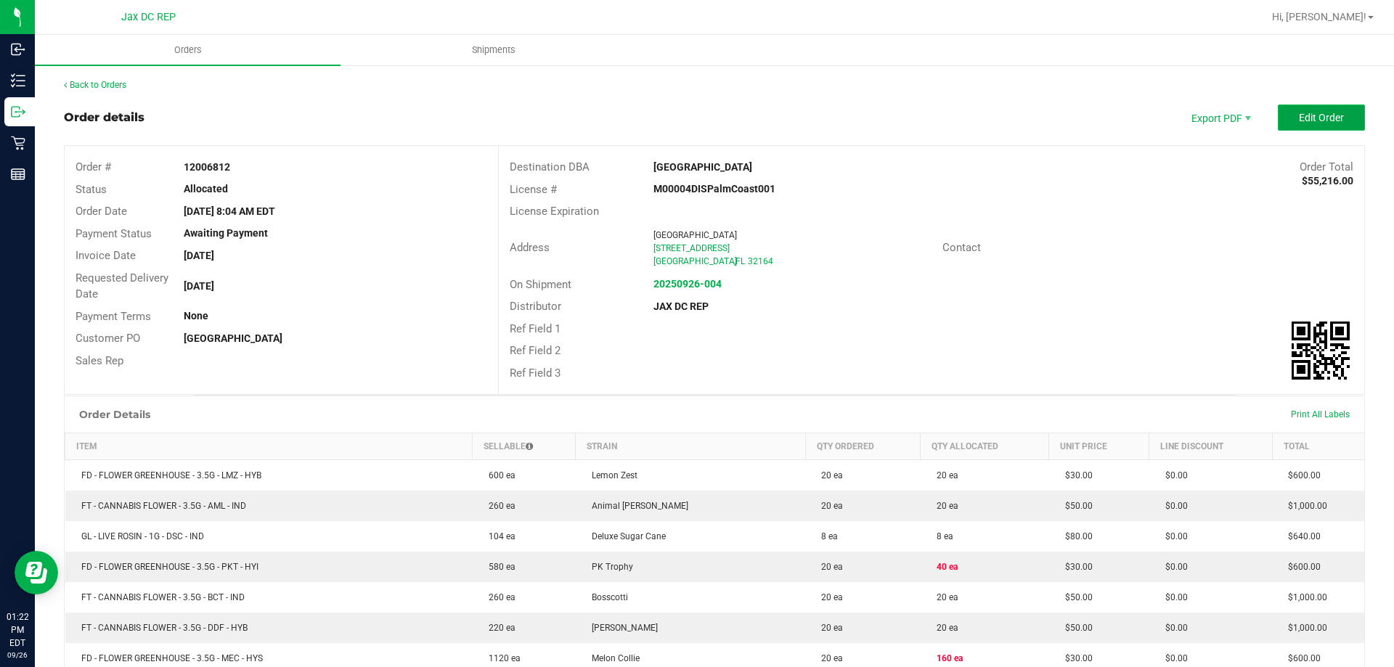
click at [1277, 110] on button "Edit Order" at bounding box center [1320, 118] width 87 height 26
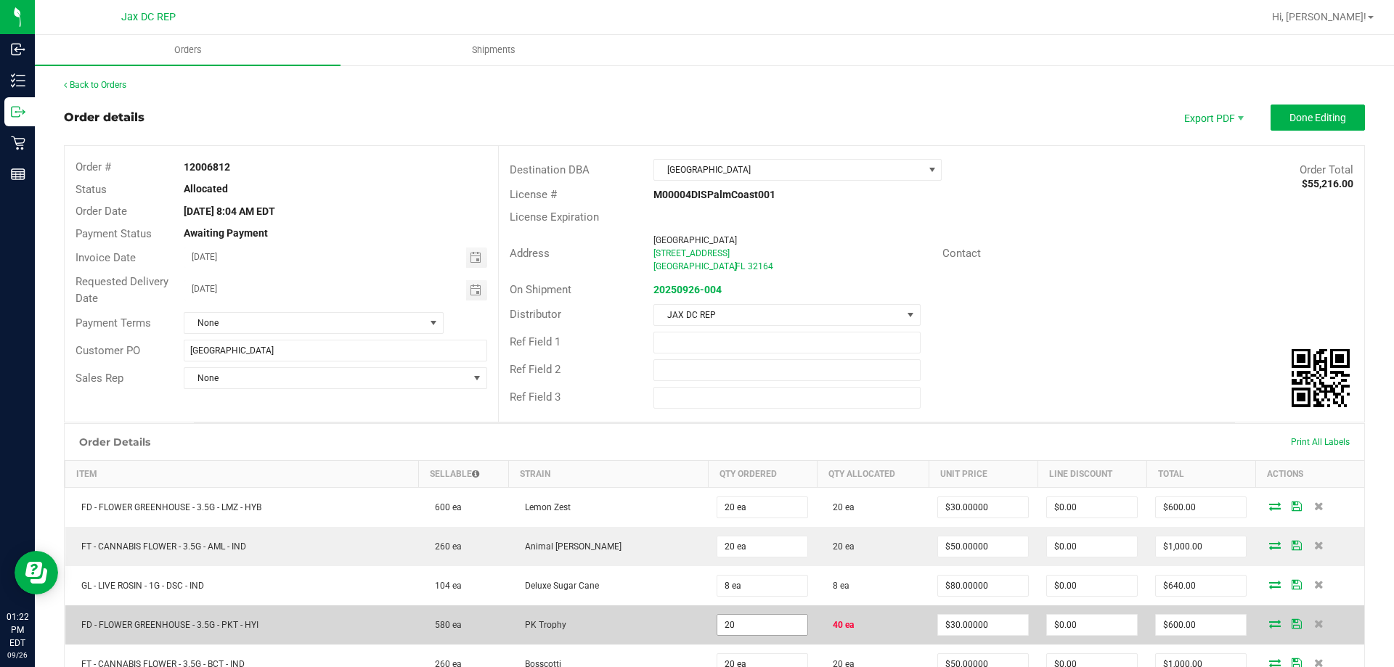
click at [745, 626] on input "20" at bounding box center [762, 625] width 90 height 20
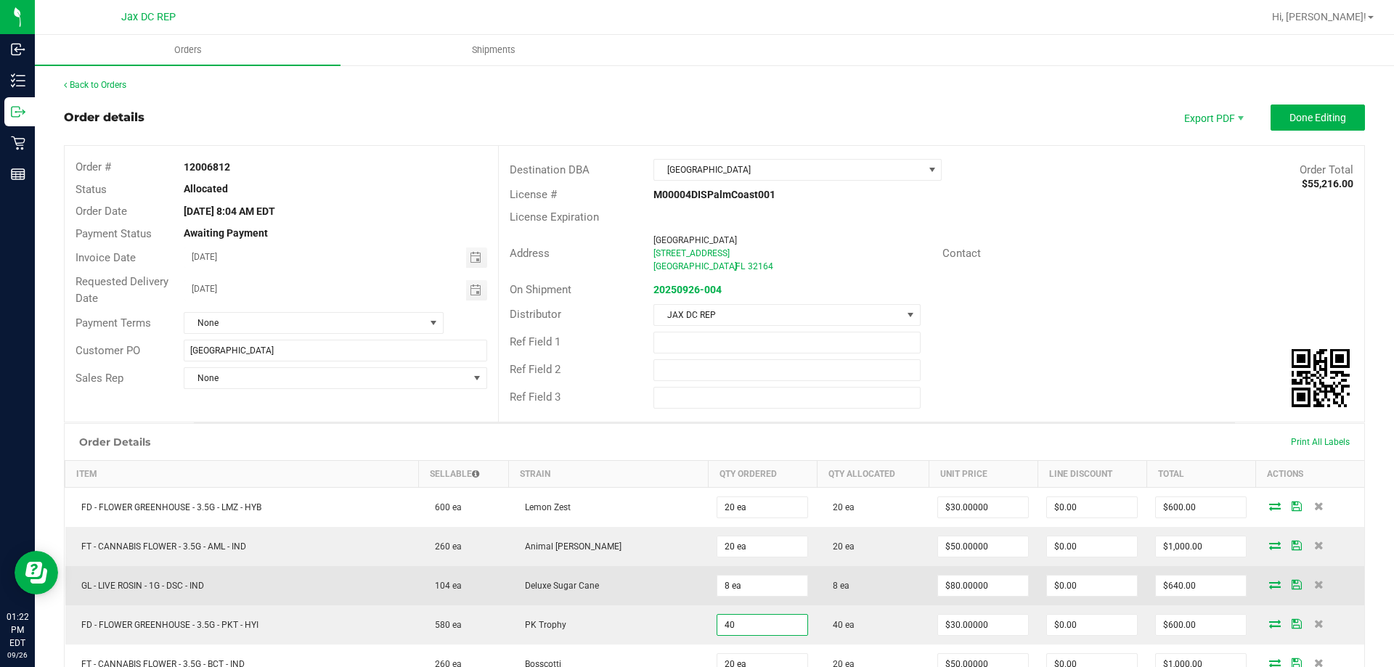
type input "40 ea"
type input "$1,200.00"
click at [679, 574] on td "Deluxe Sugar Cane" at bounding box center [609, 585] width 200 height 39
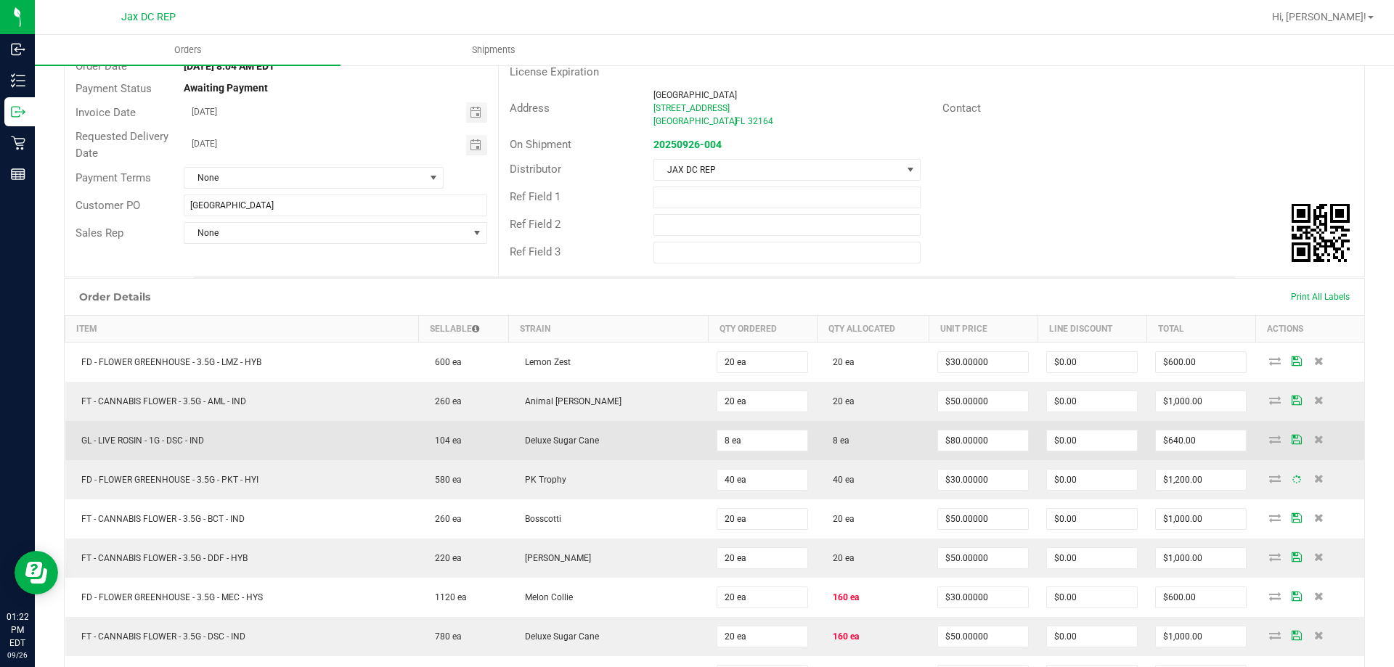
scroll to position [218, 0]
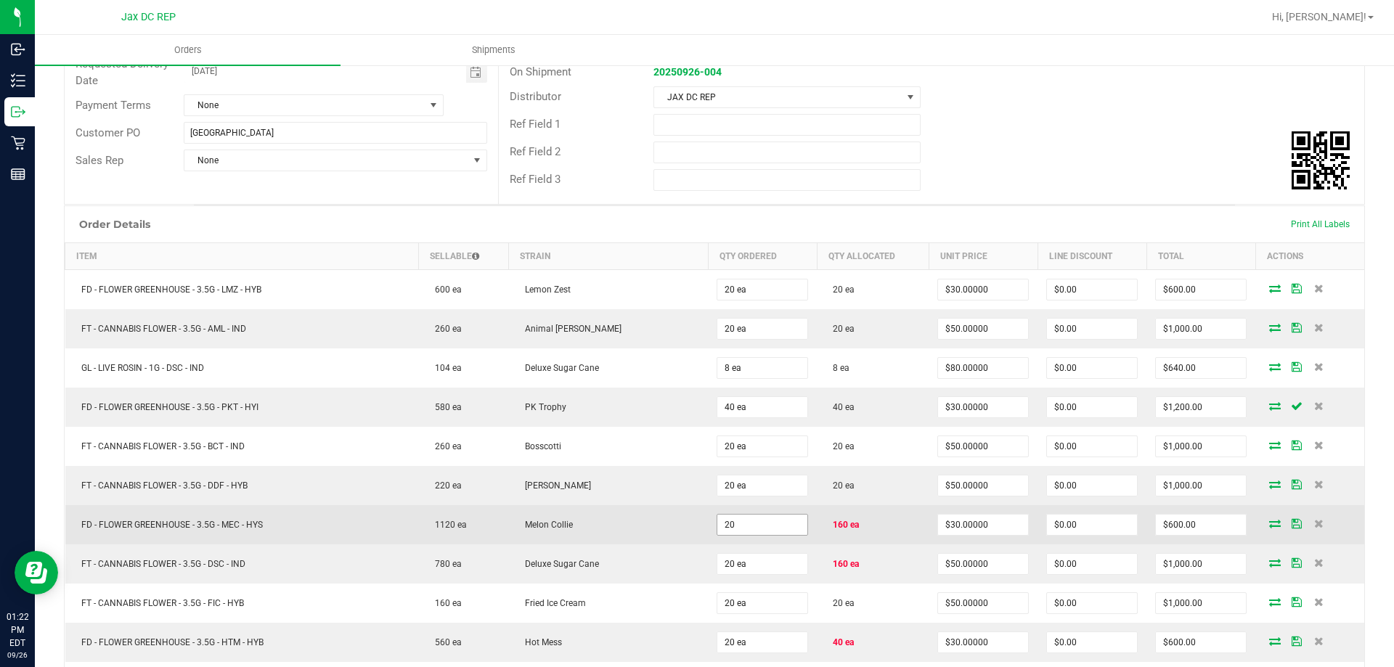
click at [729, 533] on input "20" at bounding box center [762, 525] width 90 height 20
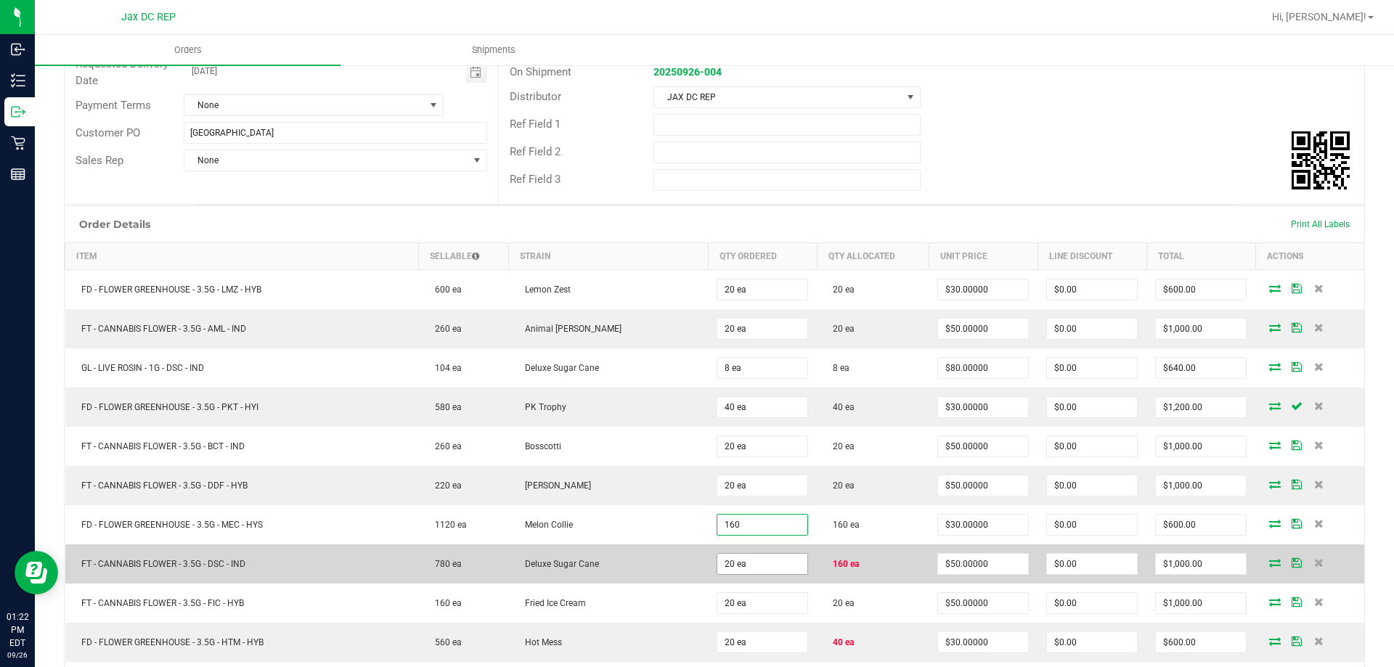
type input "160 ea"
type input "$4,800.00"
click at [732, 563] on input "20" at bounding box center [762, 564] width 90 height 20
type input "160 ea"
type input "$8,000.00"
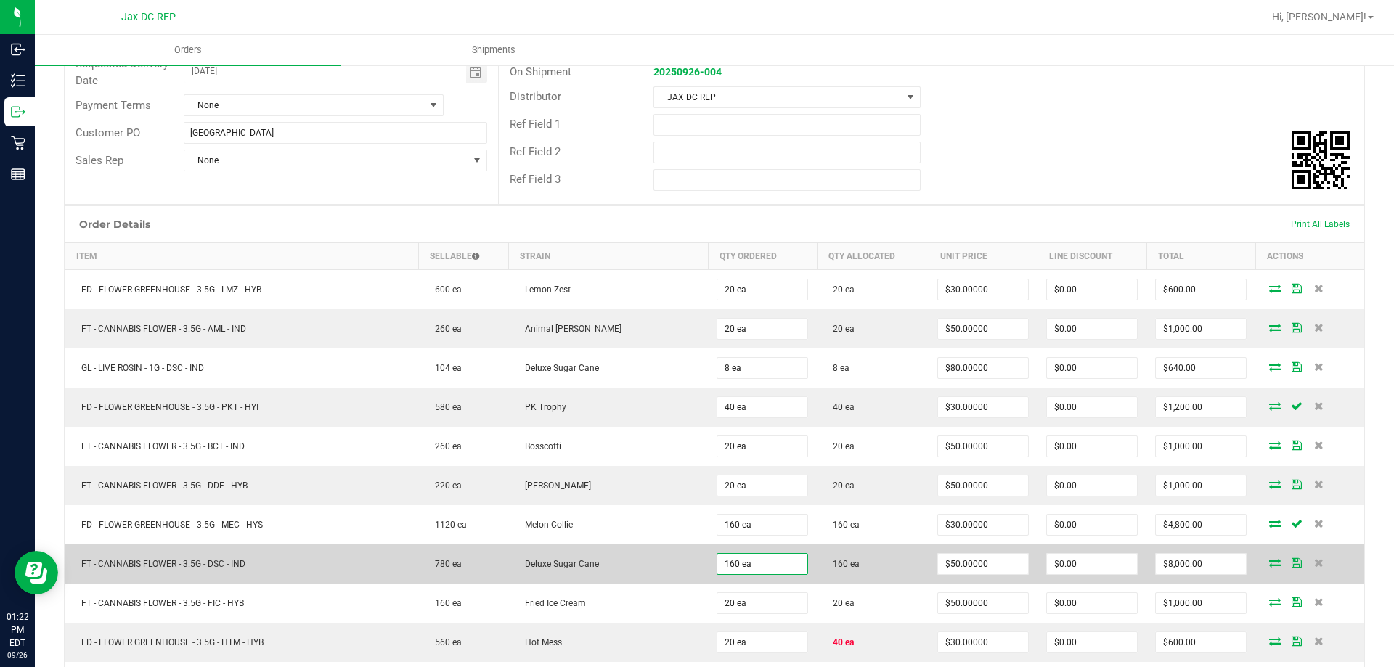
click at [711, 577] on td "160 ea" at bounding box center [762, 563] width 109 height 39
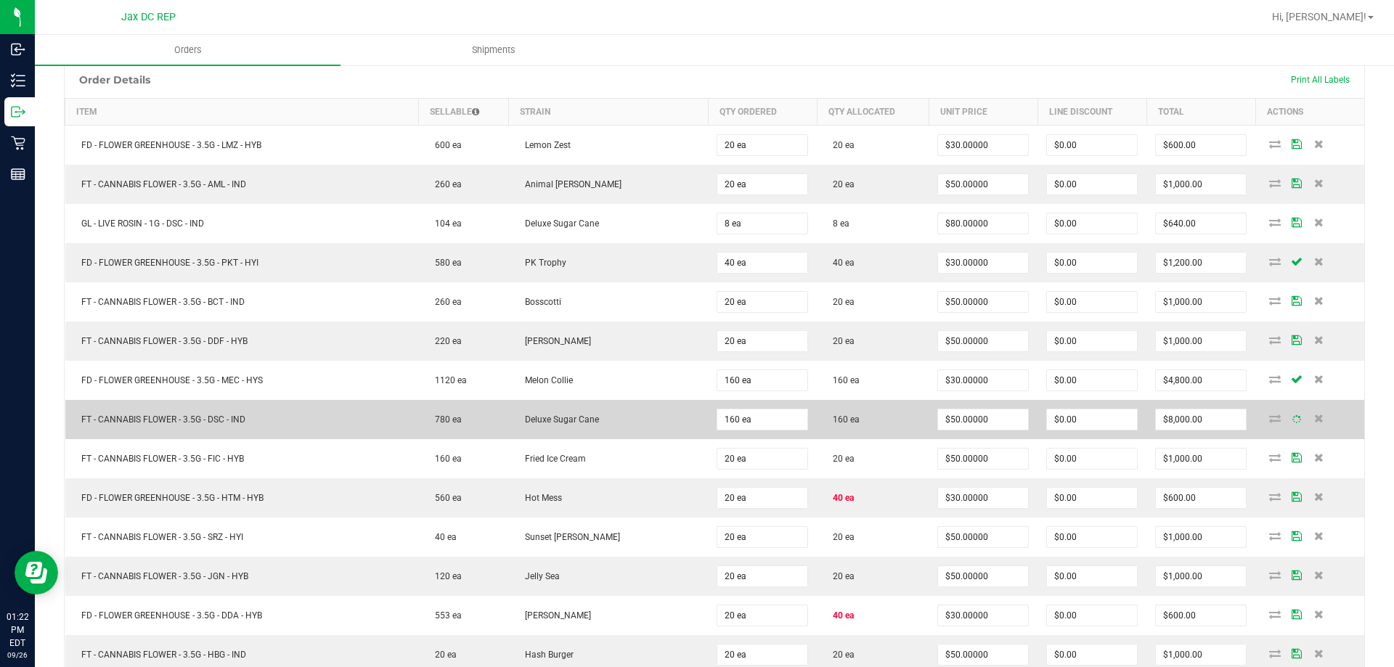
scroll to position [363, 0]
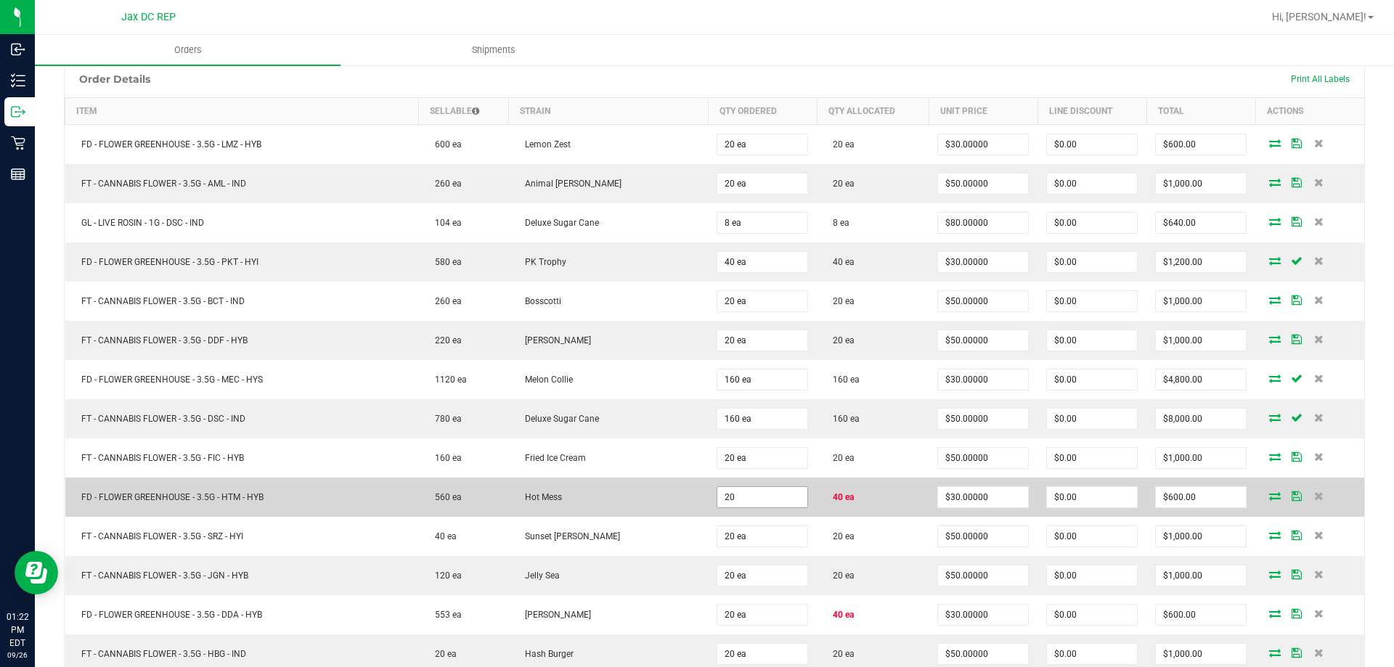
click at [759, 488] on input "20" at bounding box center [762, 497] width 90 height 20
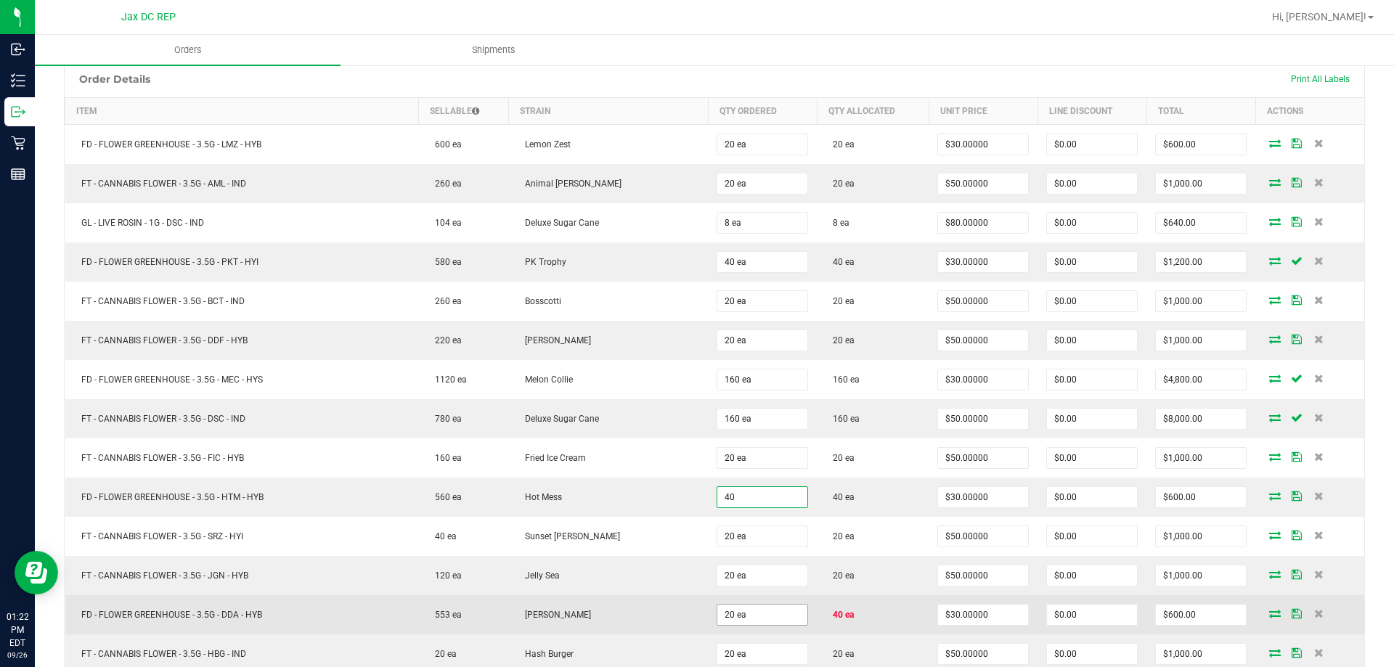
type input "40 ea"
type input "$1,200.00"
click at [748, 621] on input "20" at bounding box center [762, 615] width 90 height 20
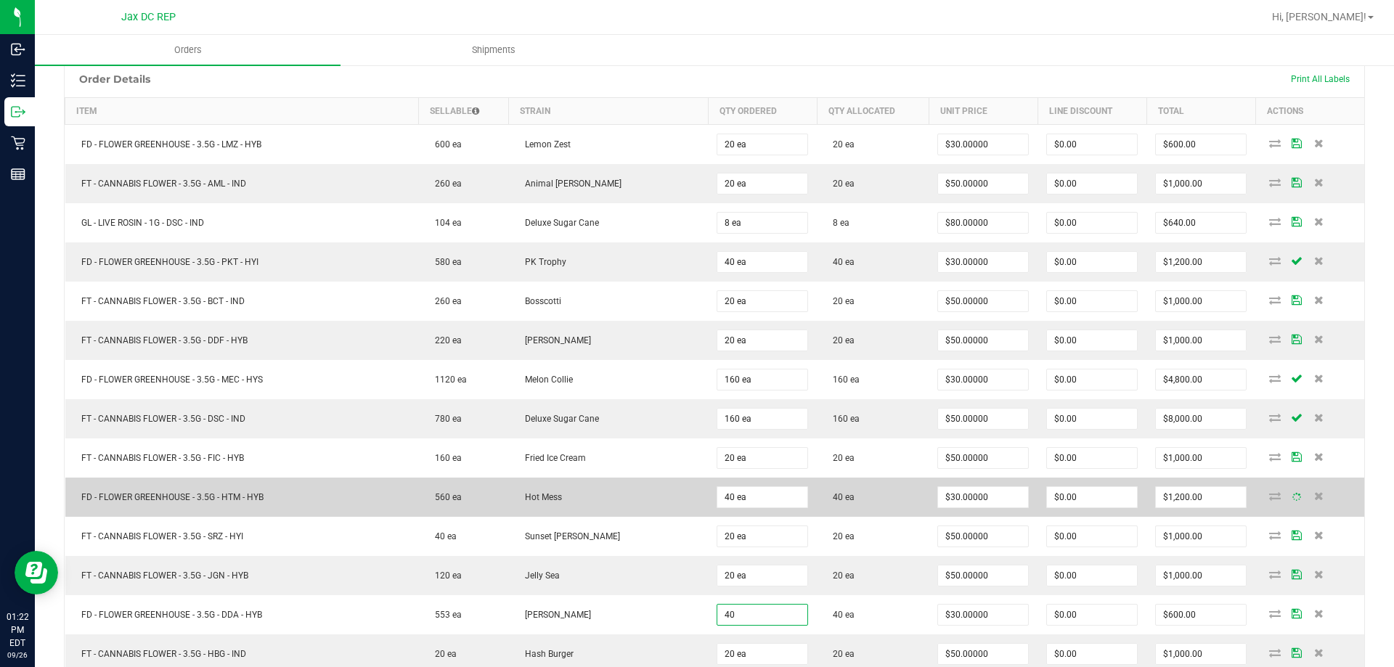
type input "40 ea"
type input "$1,200.00"
click at [668, 510] on td "Hot Mess" at bounding box center [609, 497] width 200 height 39
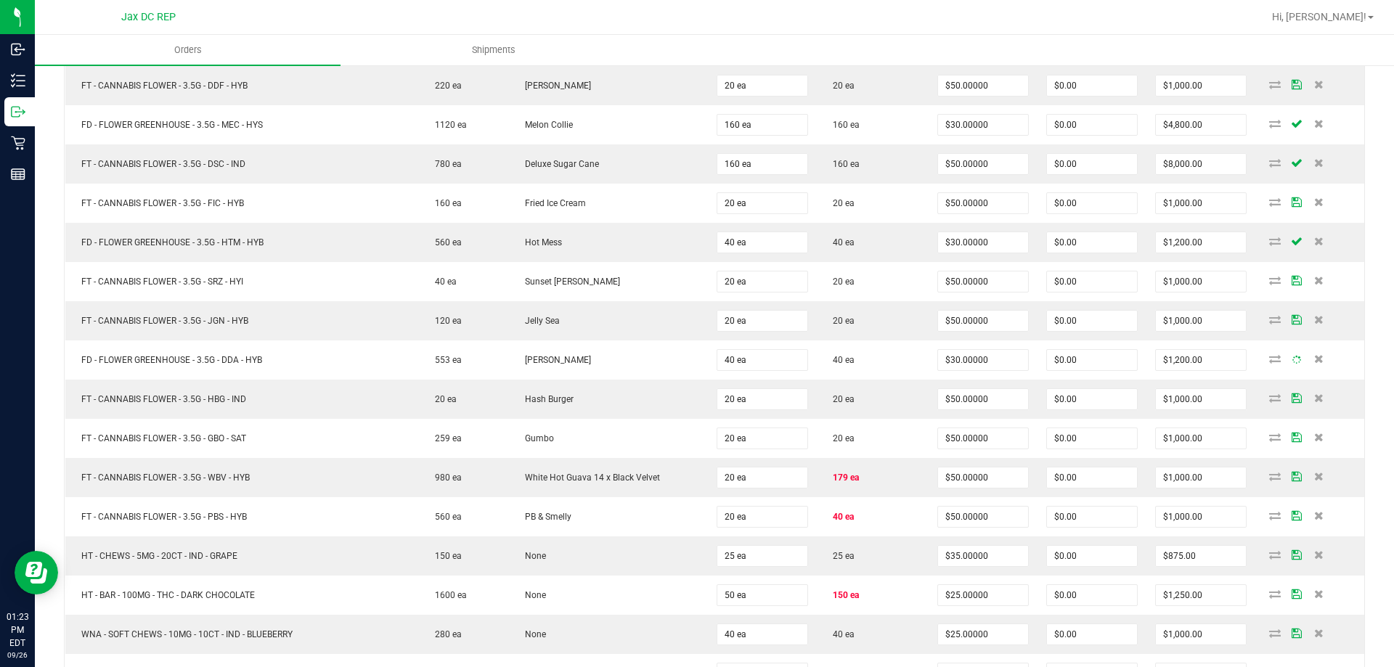
scroll to position [653, 0]
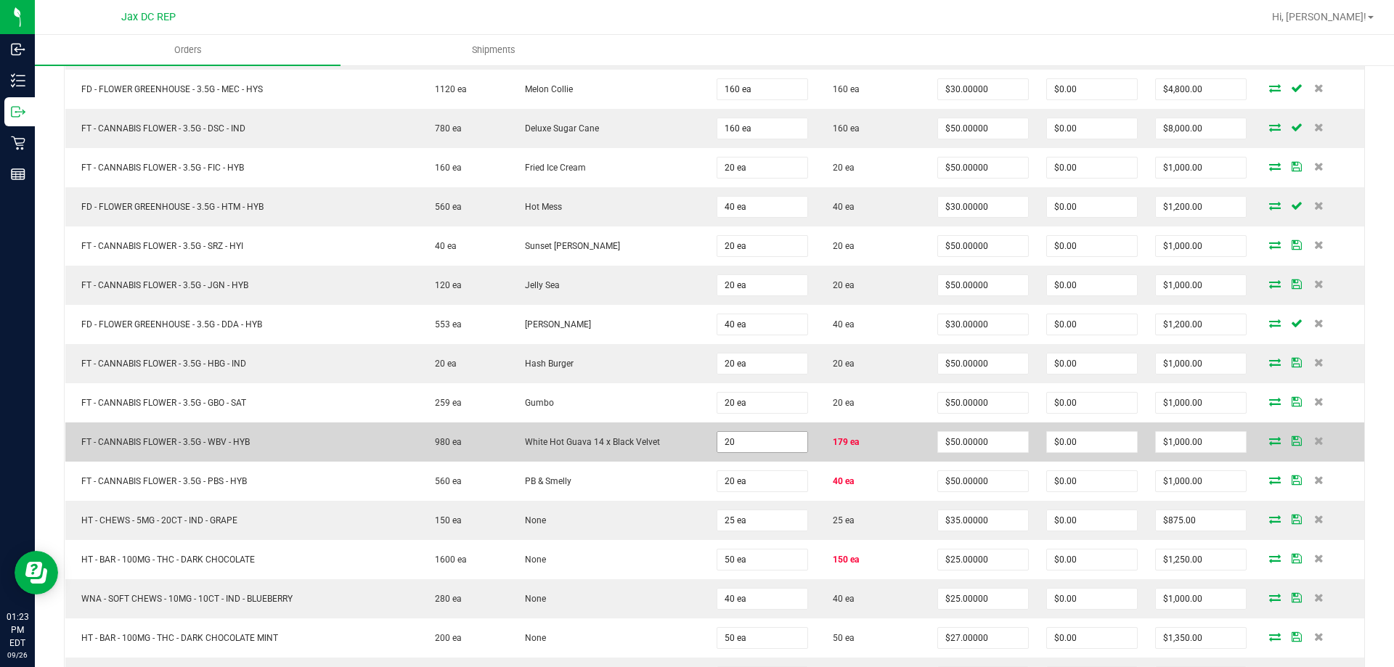
click at [765, 442] on input "20" at bounding box center [762, 442] width 90 height 20
type input "179 ea"
type input "$8,950.00"
click at [660, 439] on td "White Hot Guava 14 x Black Velvet" at bounding box center [609, 441] width 200 height 39
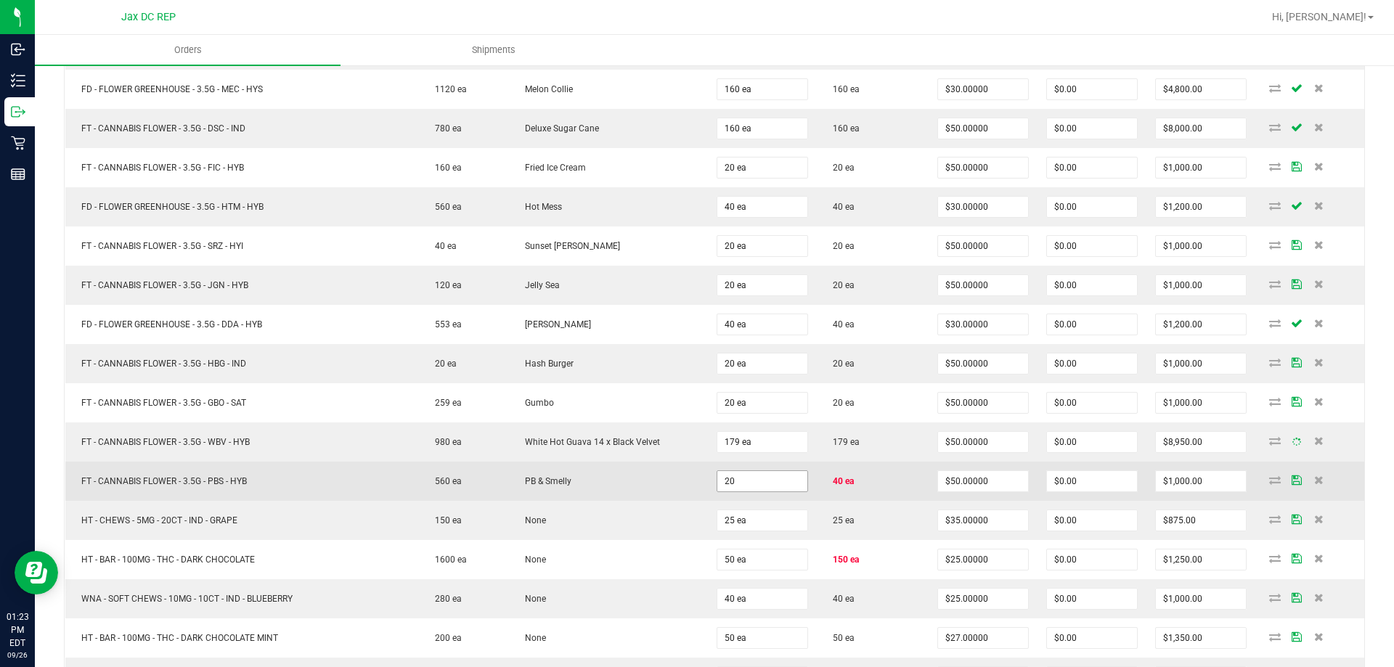
click at [740, 480] on input "20" at bounding box center [762, 481] width 90 height 20
type input "40 ea"
type input "$2,000.00"
click at [687, 487] on td "PB & Smelly" at bounding box center [609, 481] width 200 height 39
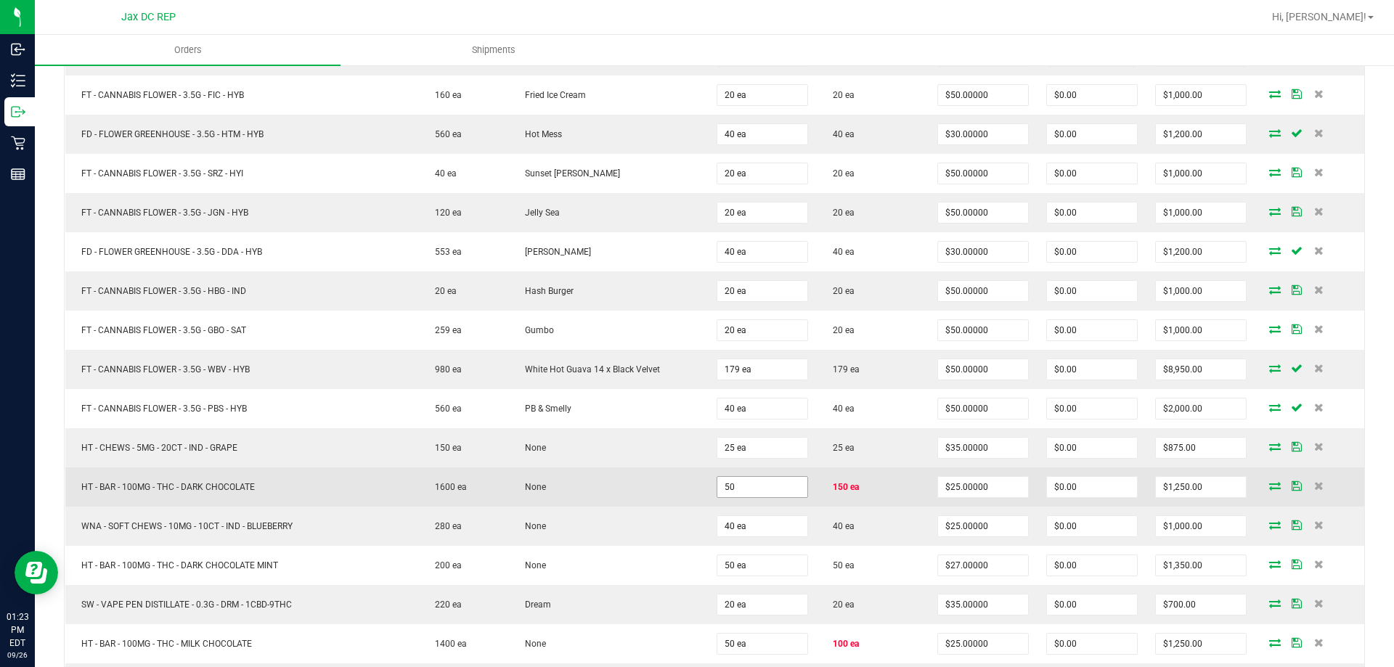
click at [744, 494] on input "50" at bounding box center [762, 487] width 90 height 20
type input "150 ea"
type input "$3,750.00"
click at [656, 501] on td "None" at bounding box center [609, 486] width 200 height 39
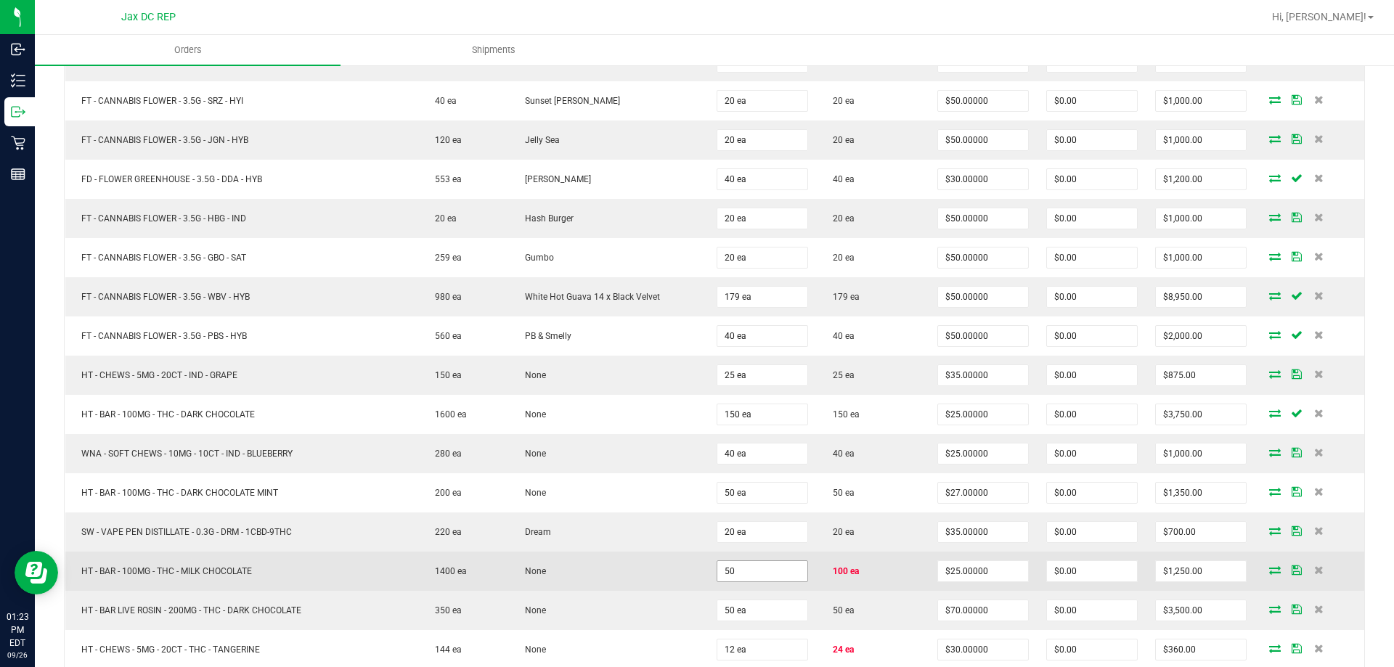
click at [731, 568] on input "50" at bounding box center [762, 571] width 90 height 20
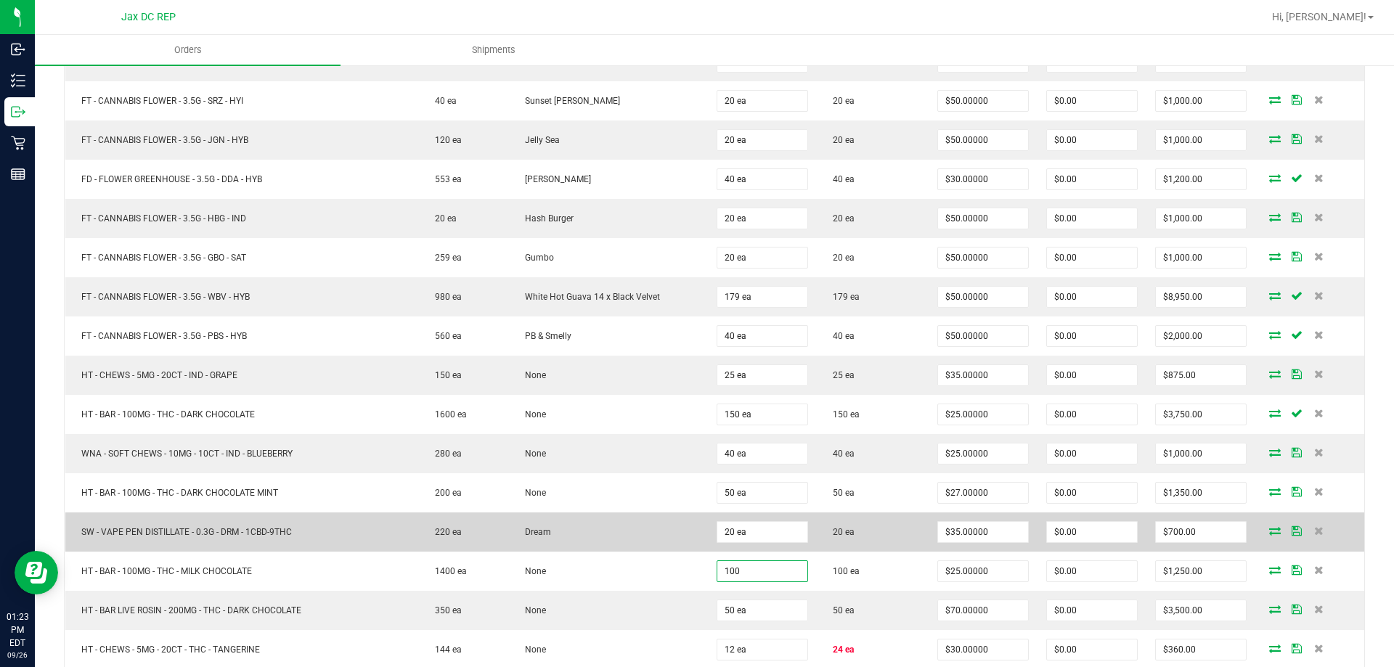
type input "100 ea"
type input "$2,500.00"
click at [650, 526] on td "Dream" at bounding box center [609, 531] width 200 height 39
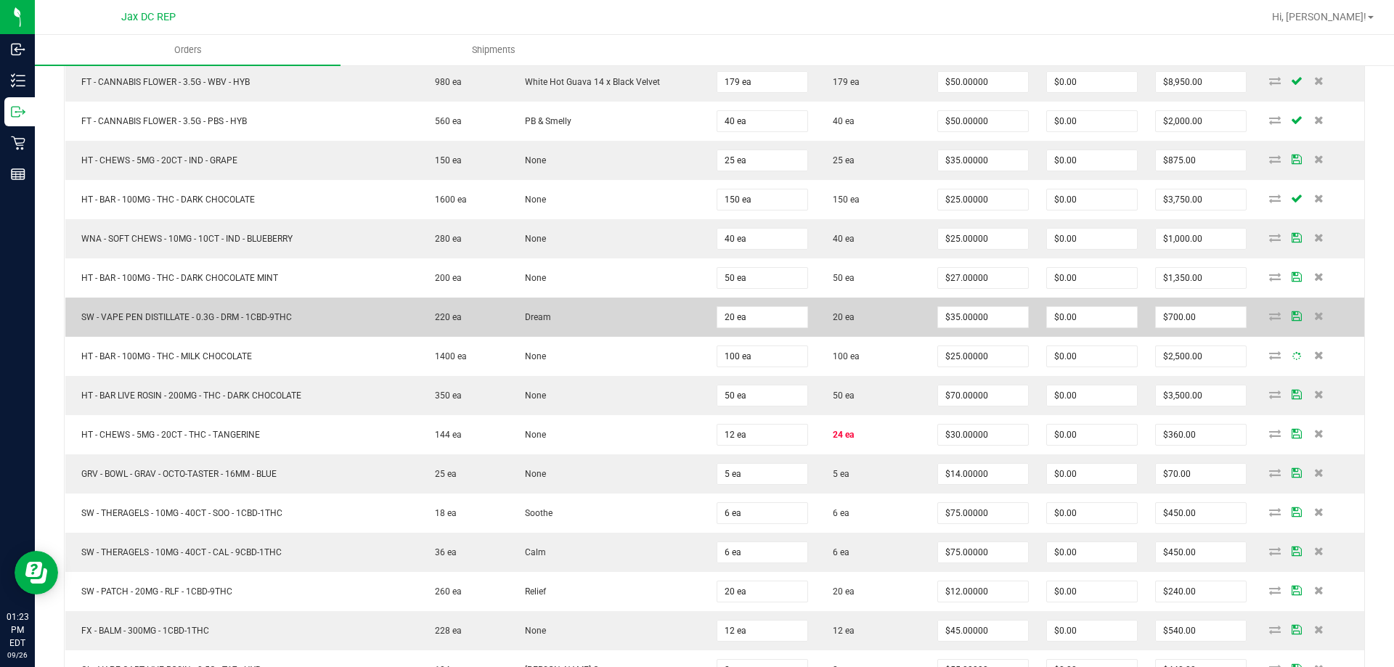
scroll to position [1016, 0]
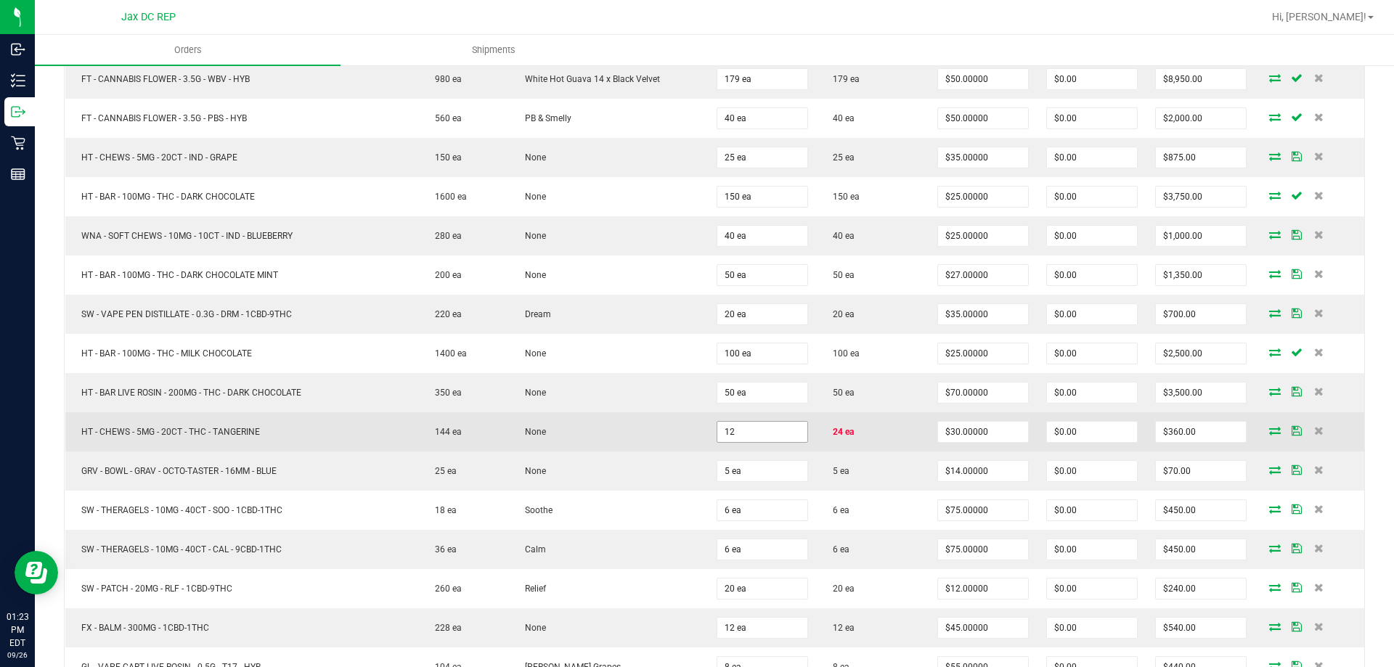
click at [723, 422] on input "12" at bounding box center [762, 432] width 90 height 20
type input "24 ea"
type input "$720.00"
click at [633, 420] on td "None" at bounding box center [609, 431] width 200 height 39
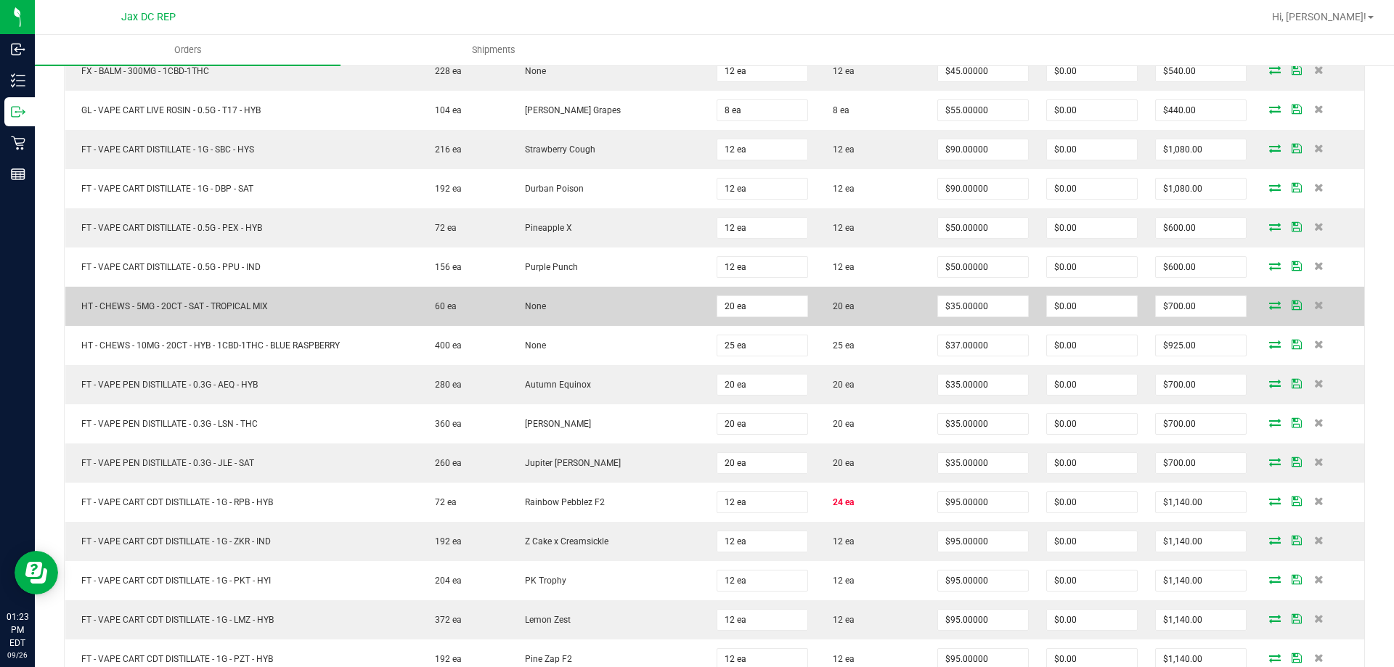
scroll to position [1597, 0]
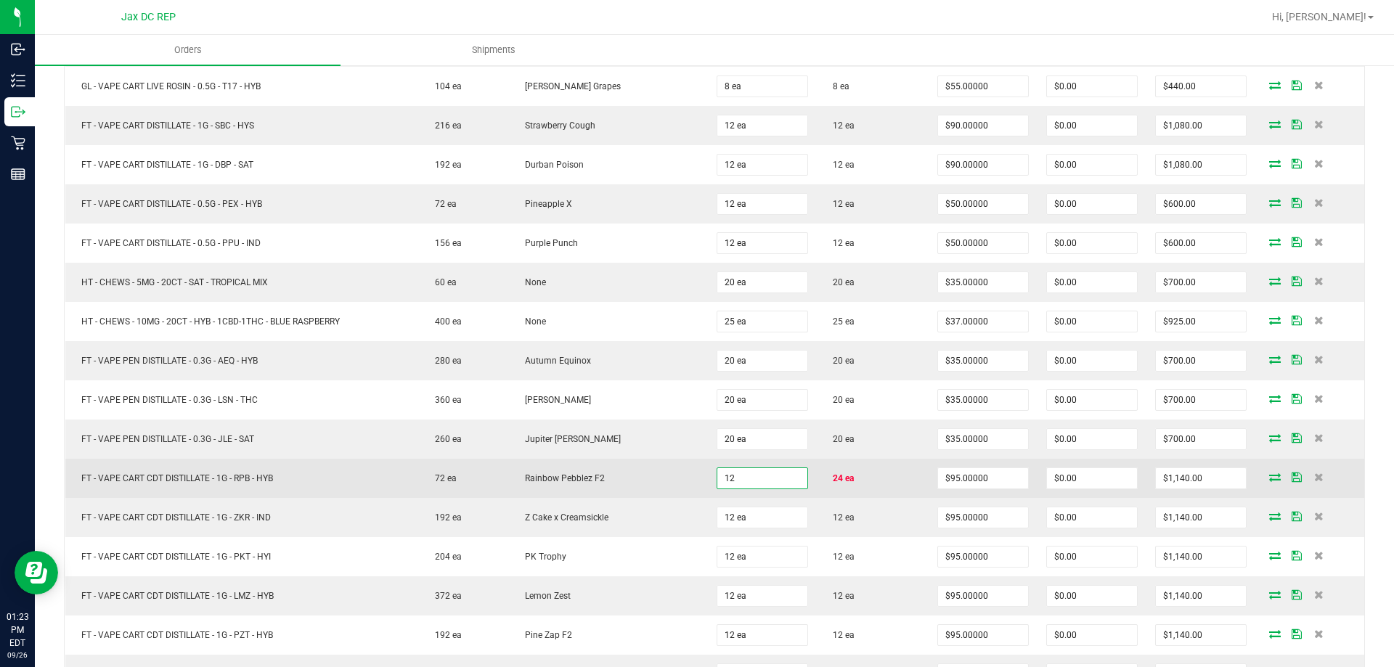
click at [744, 475] on input "12" at bounding box center [762, 478] width 90 height 20
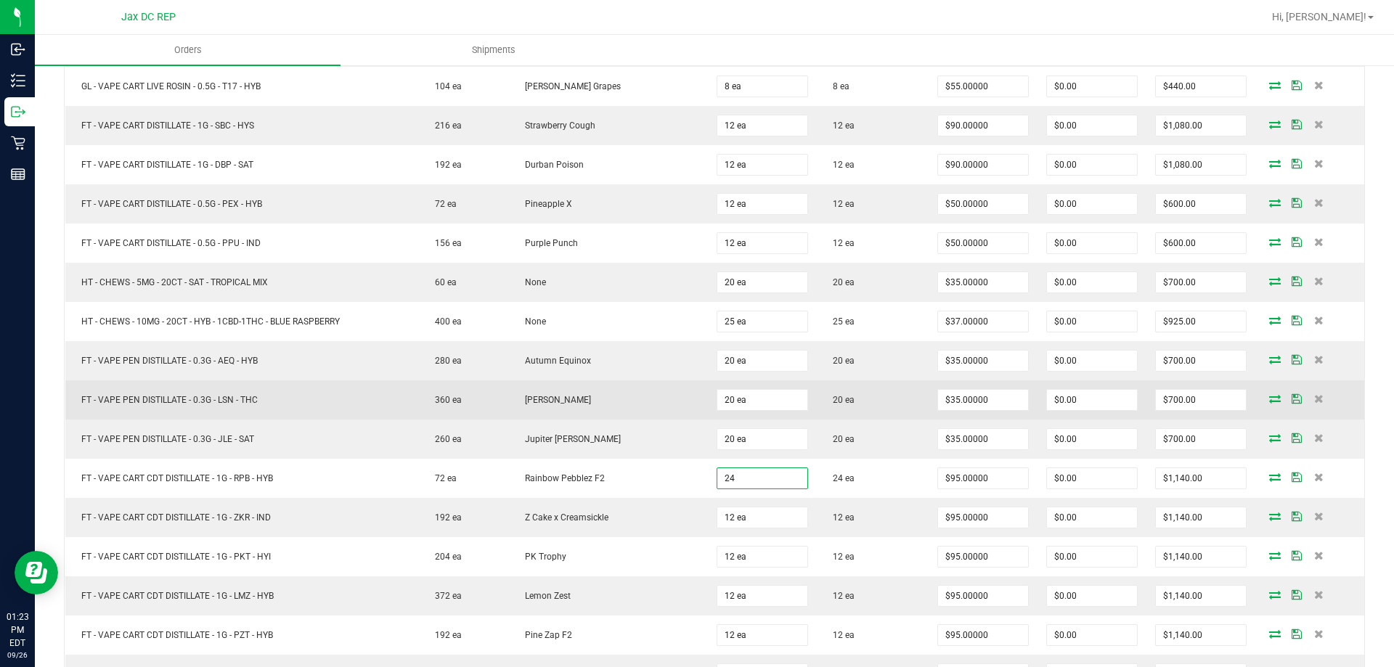
type input "24 ea"
type input "$2,280.00"
click at [600, 403] on td "[PERSON_NAME]" at bounding box center [609, 399] width 200 height 39
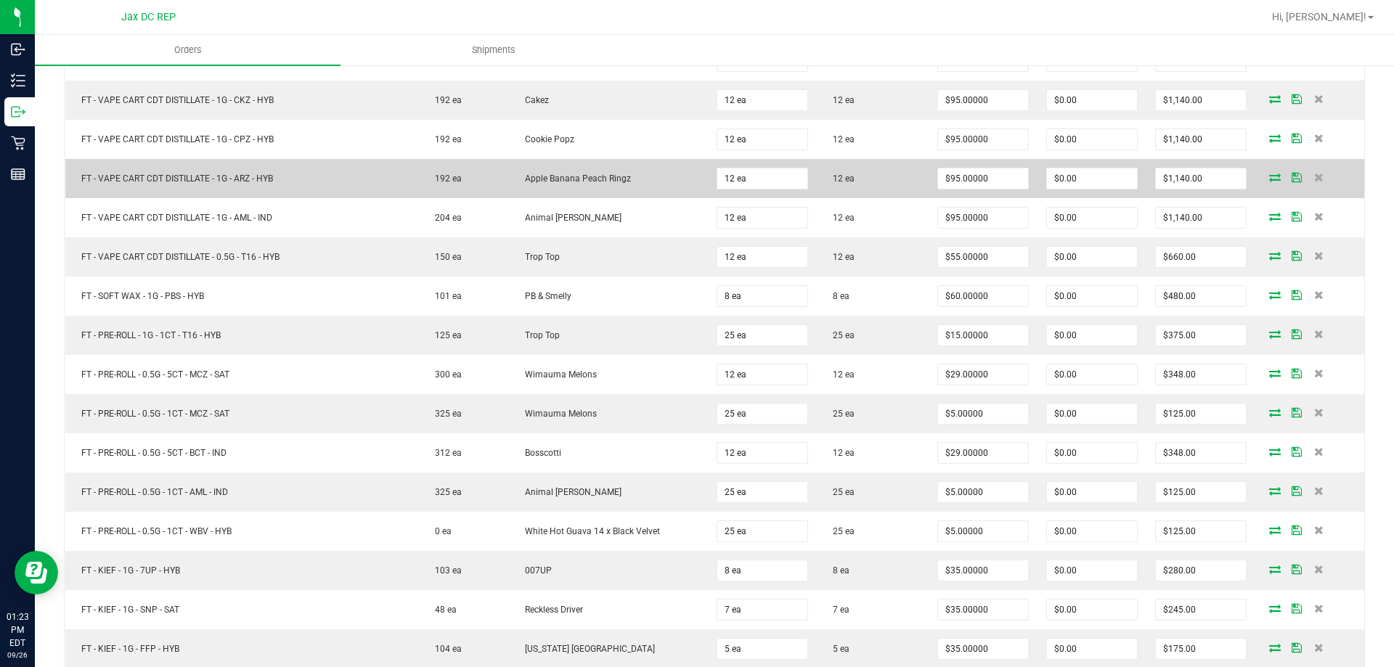
scroll to position [2250, 0]
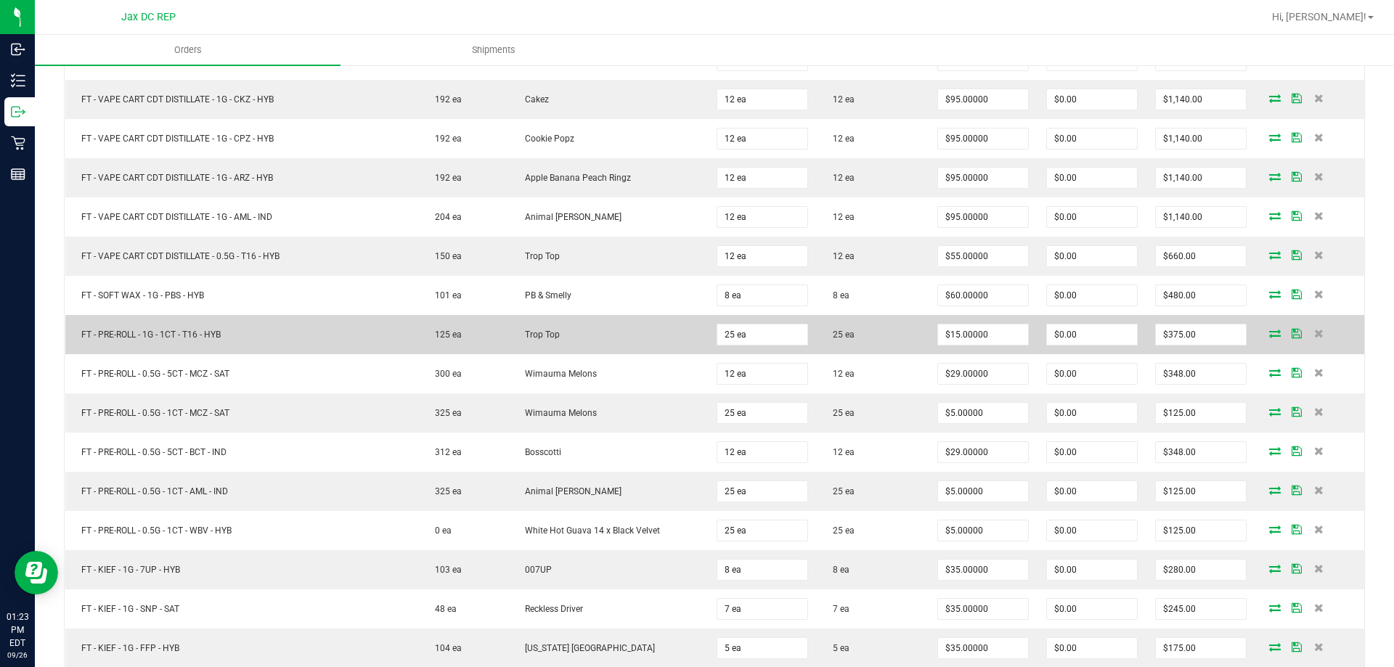
click at [658, 317] on td "Trop Top" at bounding box center [609, 334] width 200 height 39
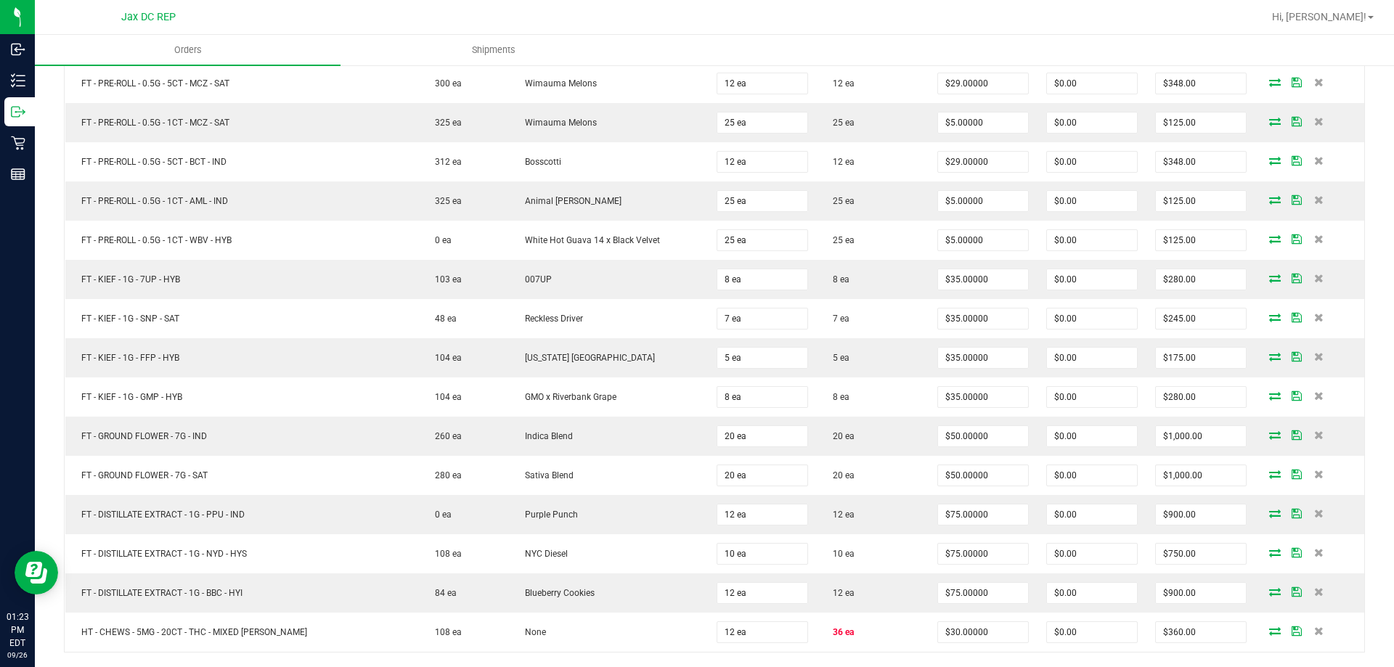
scroll to position [2685, 0]
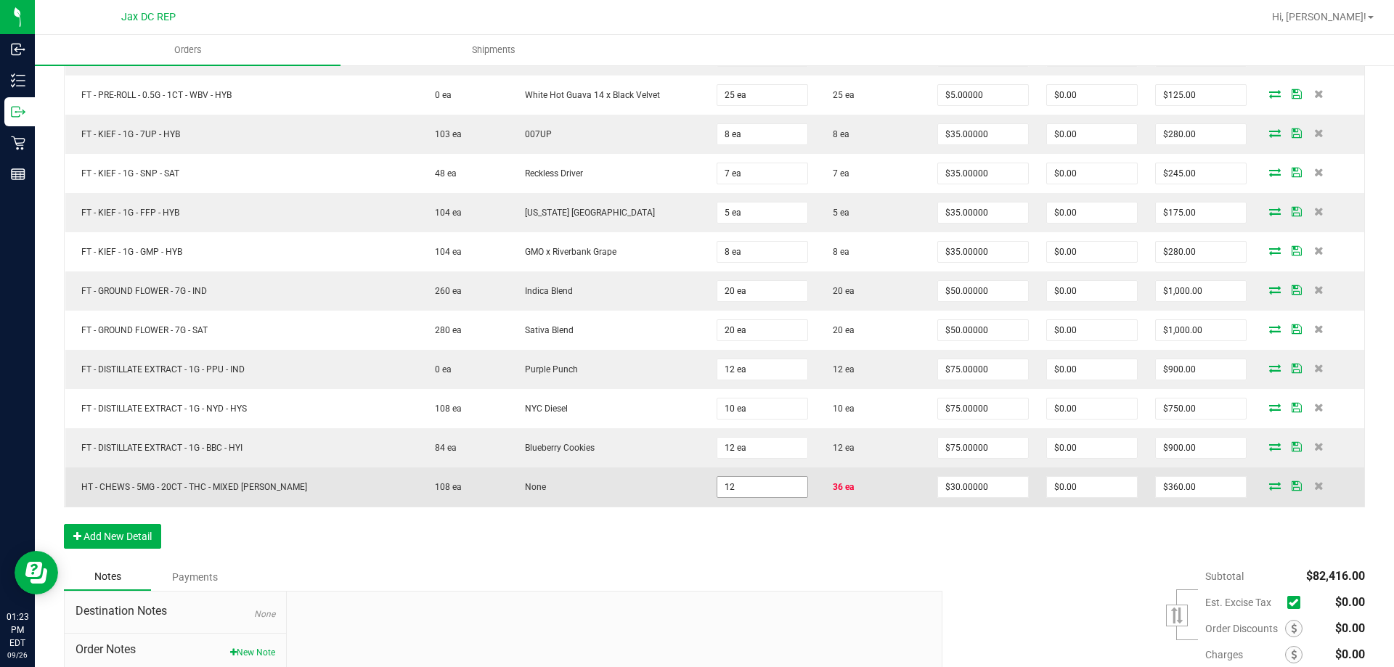
click at [751, 486] on input "12" at bounding box center [762, 487] width 90 height 20
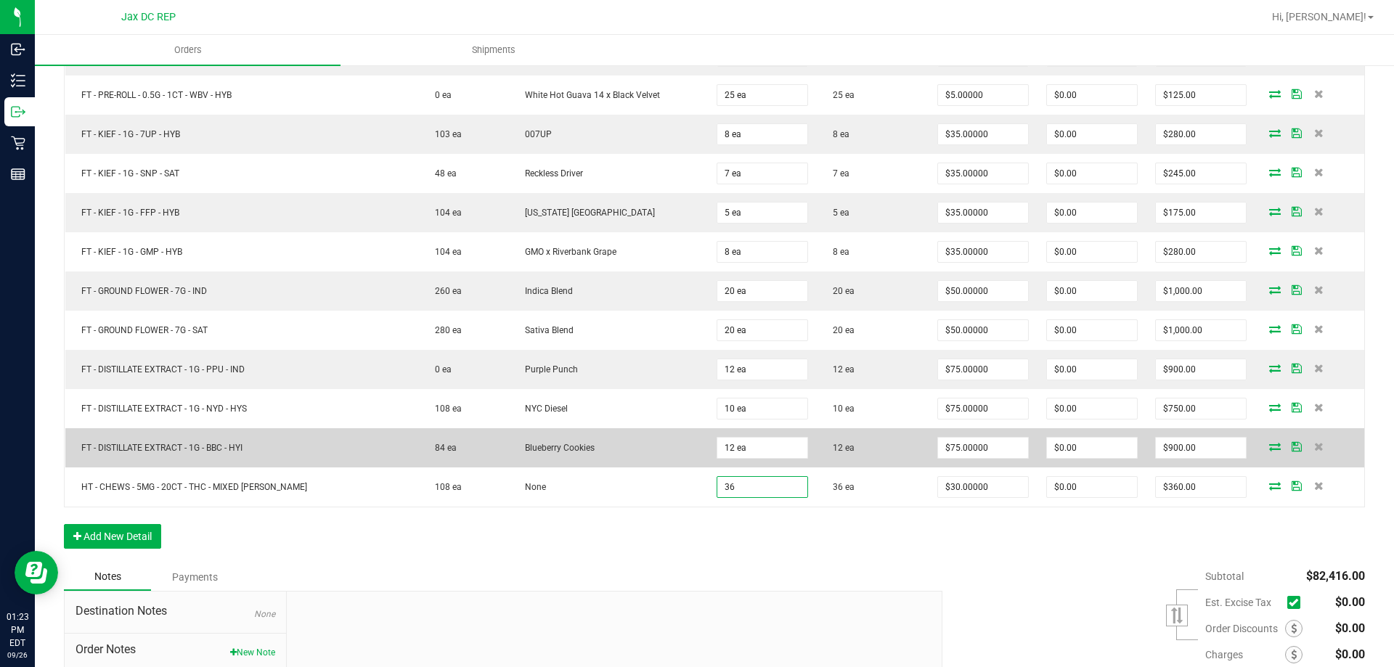
type input "36 ea"
type input "$1,080.00"
click at [584, 462] on td "Blueberry Cookies" at bounding box center [609, 447] width 200 height 39
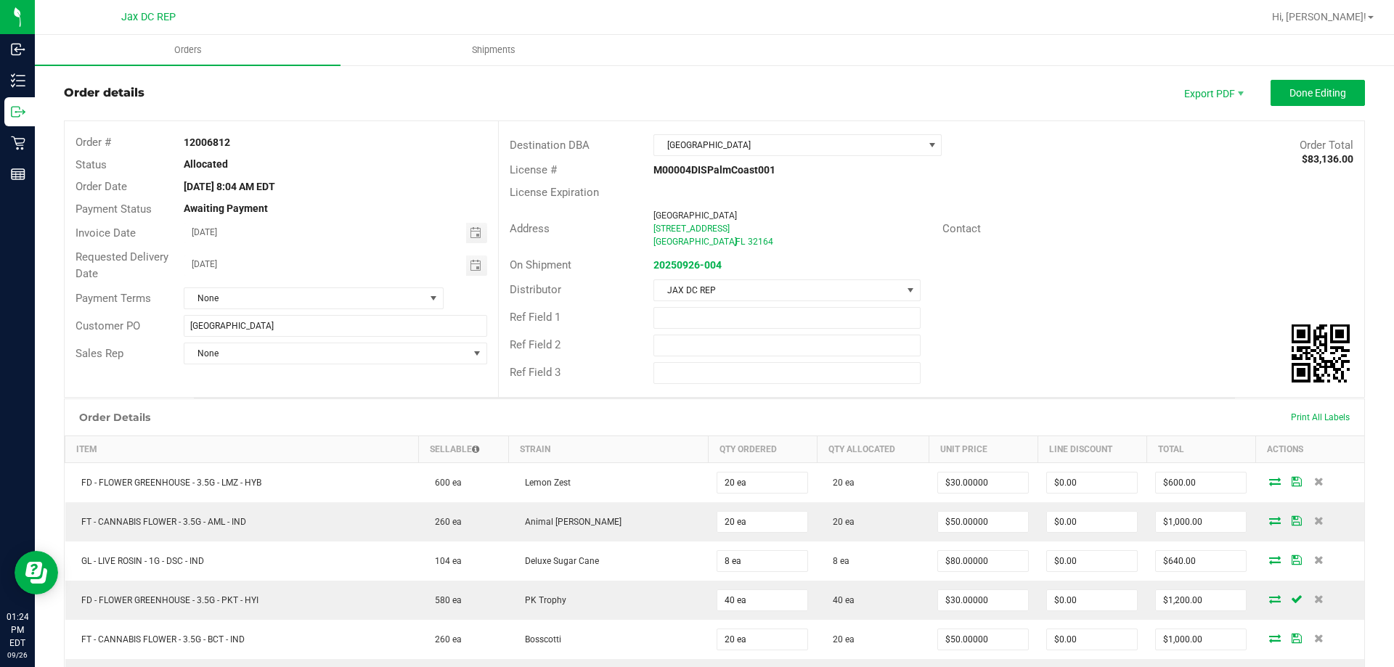
scroll to position [0, 0]
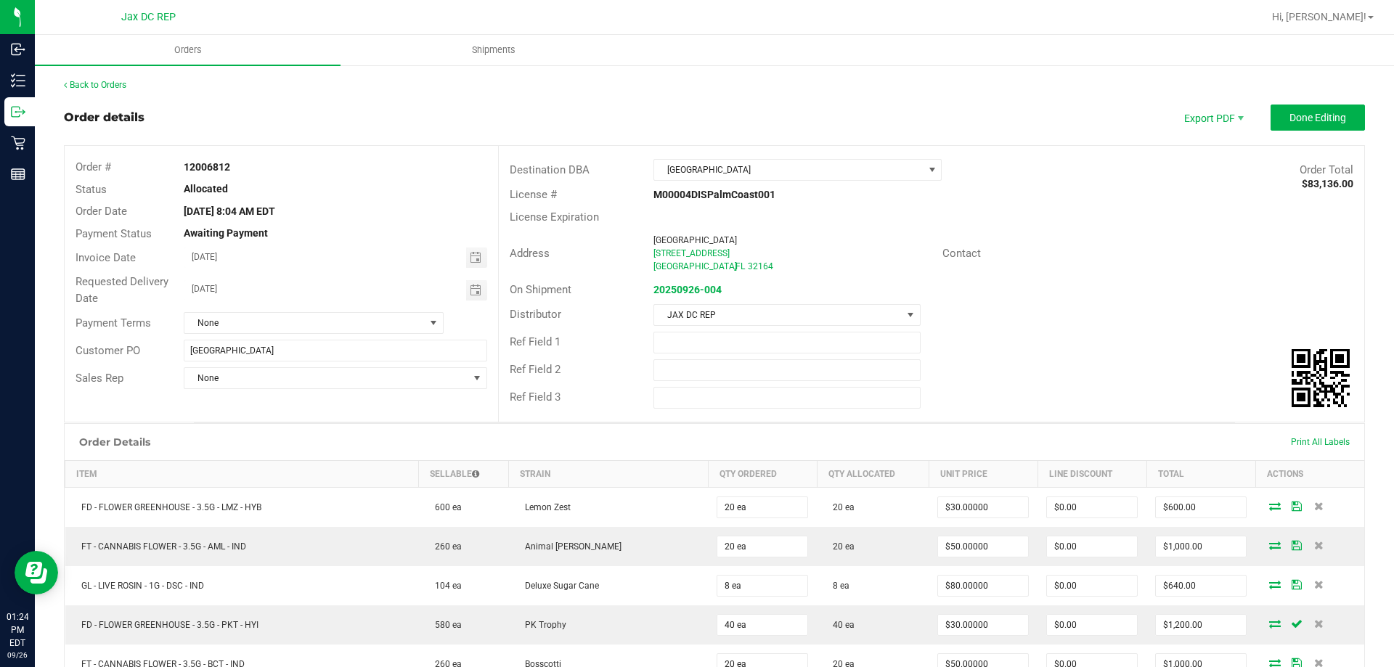
click at [1349, 133] on outbound-order-header "Order details Export PDF Done Editing Order # 12006812 Status Allocated Order D…" at bounding box center [714, 264] width 1301 height 318
click at [1323, 112] on span "Done Editing" at bounding box center [1317, 118] width 57 height 12
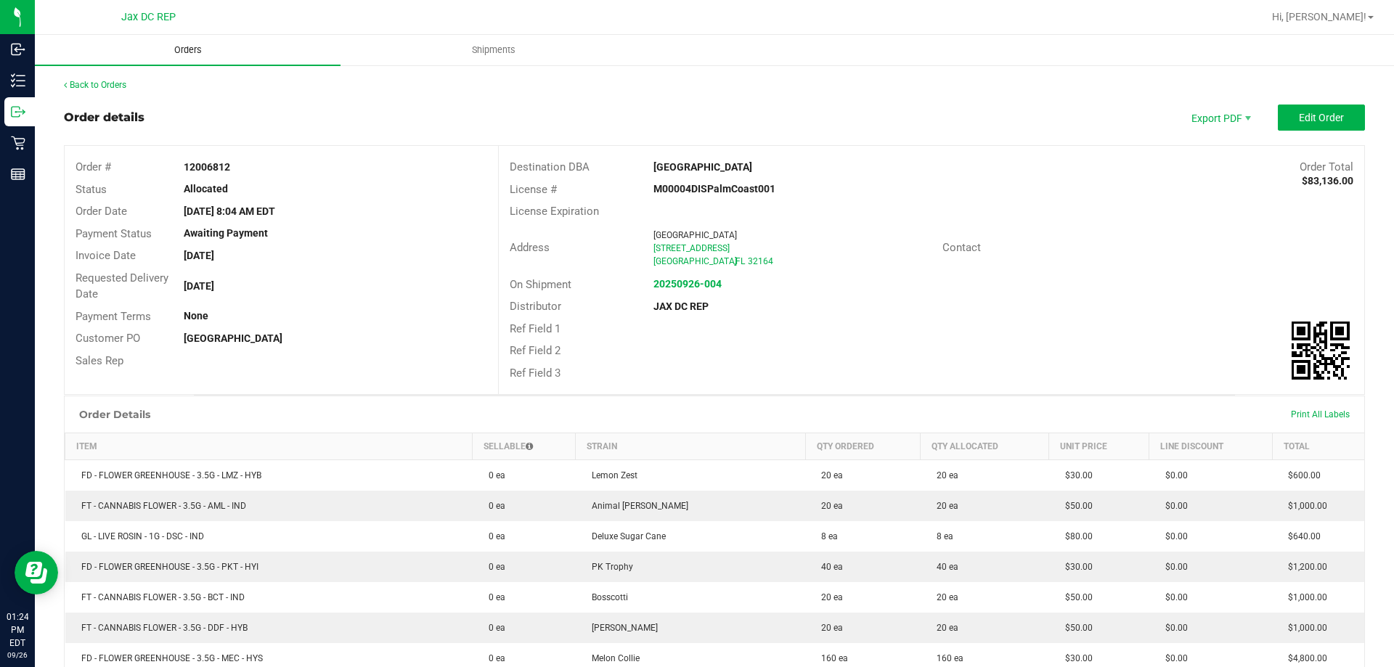
click at [176, 52] on span "Orders" at bounding box center [188, 50] width 67 height 13
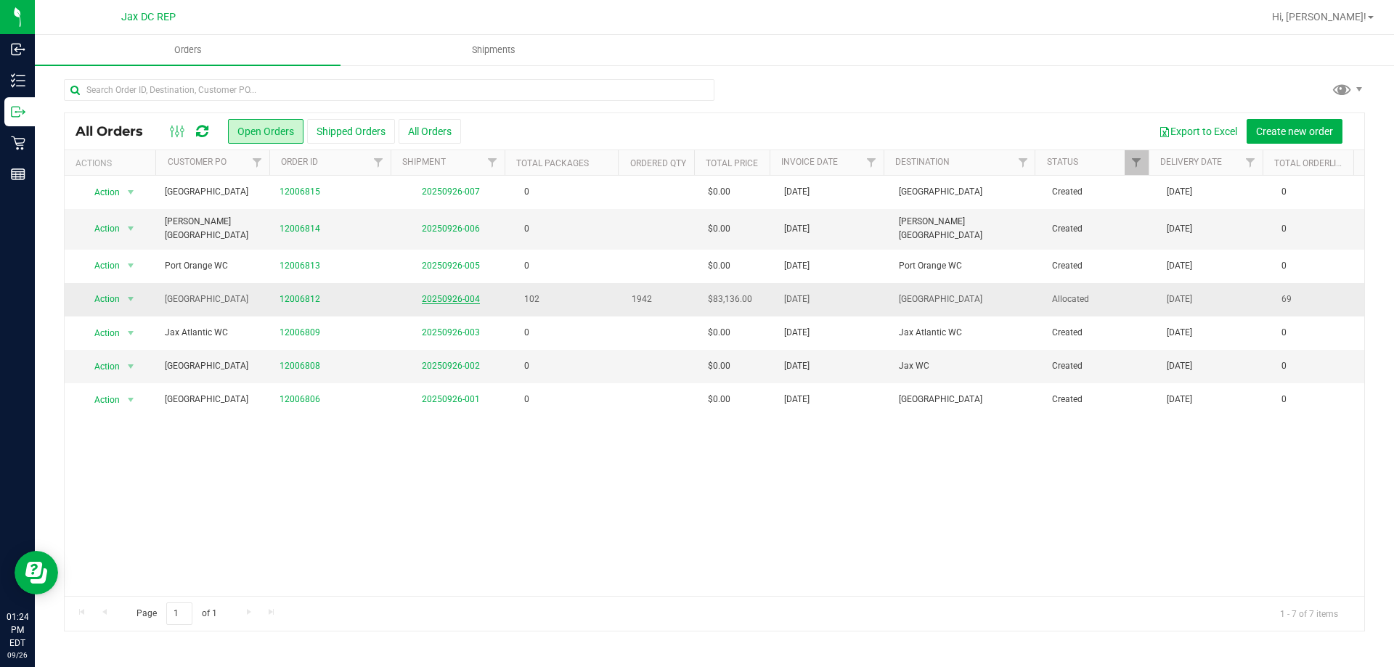
click at [459, 294] on link "20250926-004" at bounding box center [451, 299] width 58 height 10
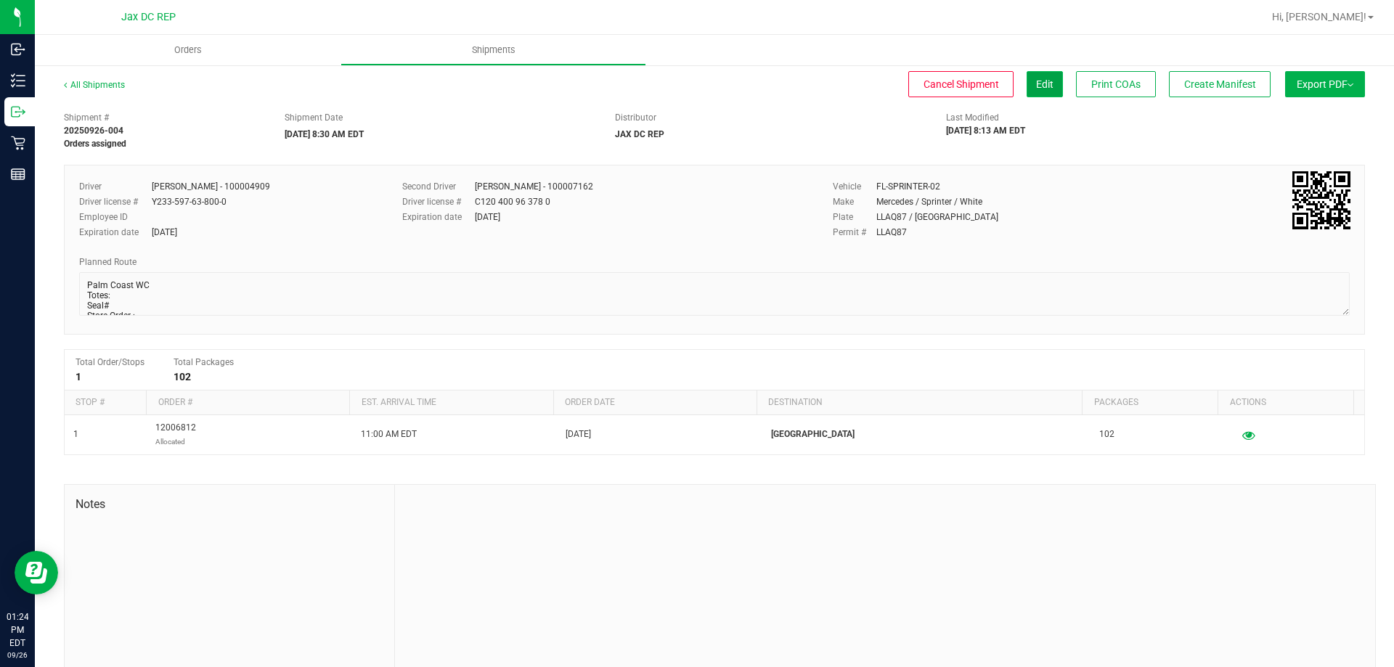
click at [1036, 85] on span "Edit" at bounding box center [1044, 84] width 17 height 12
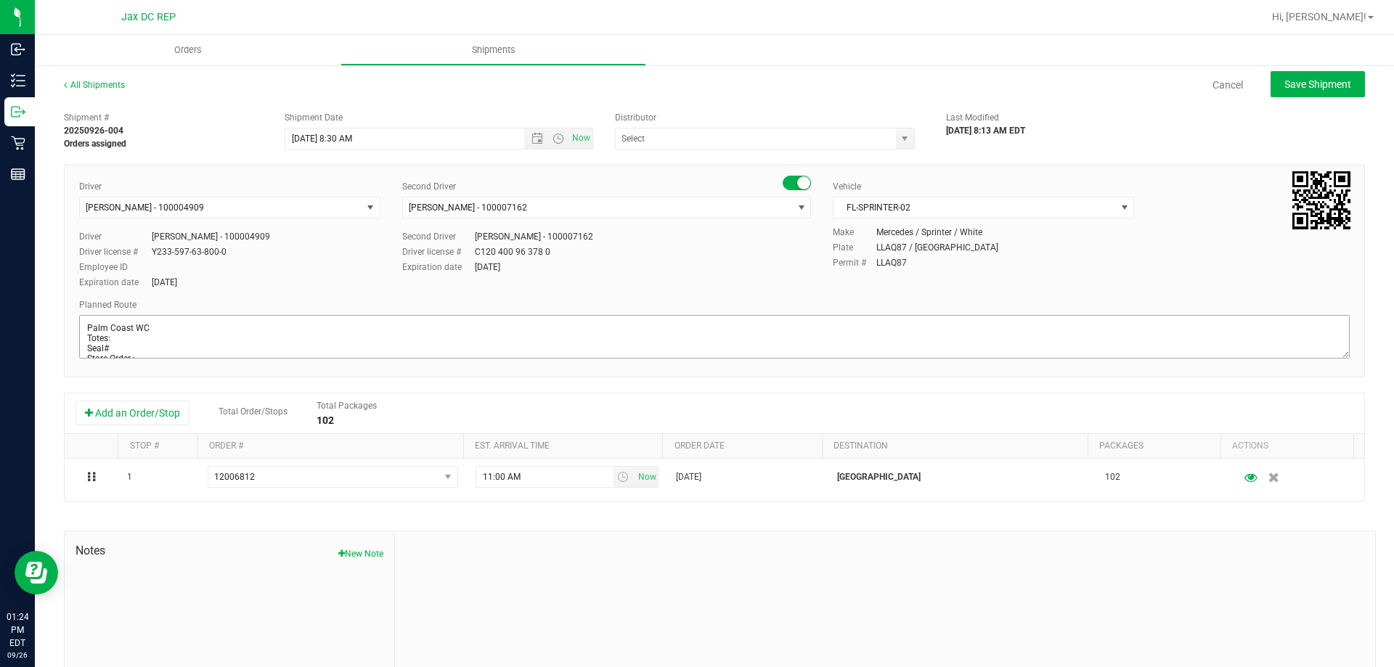
type input "JAX DC REP"
click at [132, 343] on textarea at bounding box center [714, 337] width 1270 height 44
click at [126, 338] on textarea at bounding box center [714, 337] width 1270 height 44
click at [115, 347] on textarea at bounding box center [714, 337] width 1270 height 44
type textarea "Palm Coast WC Totes: 5 Seal# 021655-021646 Store Order : 1) Orange Park WC 2) J…"
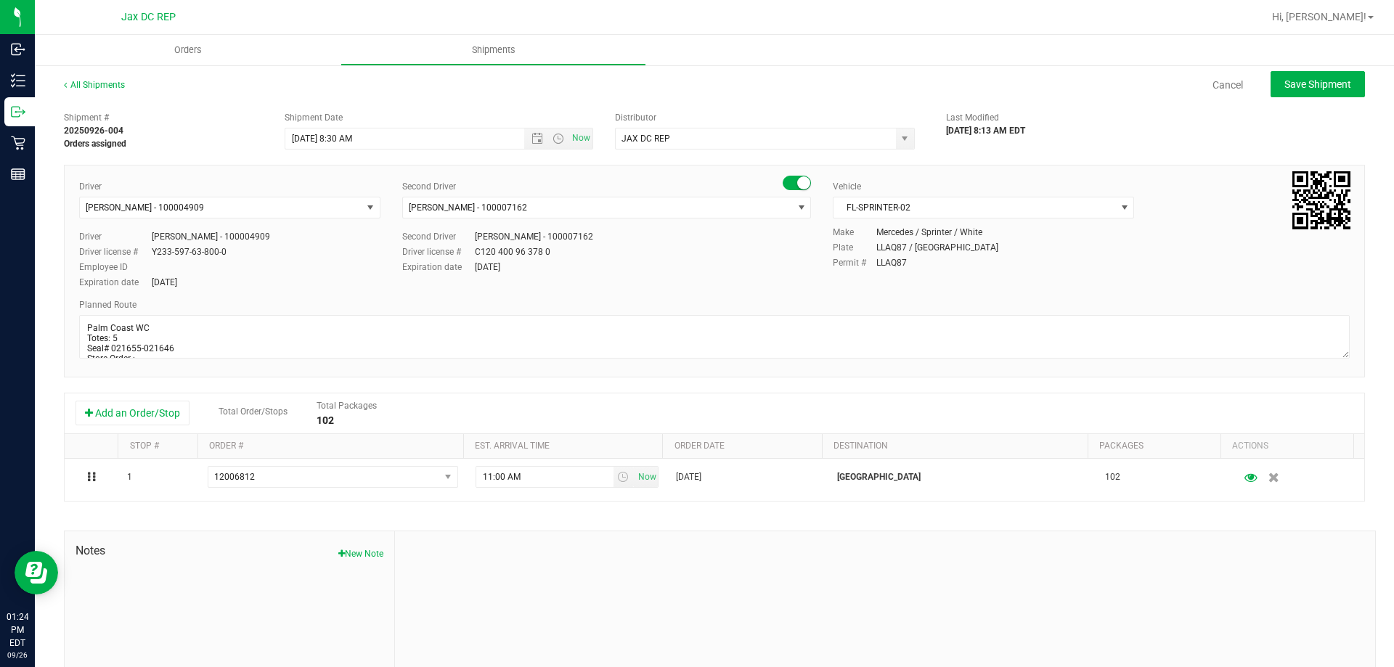
click at [245, 279] on div "Expiration date Aug 12, 2030" at bounding box center [229, 282] width 301 height 13
click at [1335, 84] on span "Save Shipment" at bounding box center [1317, 84] width 67 height 12
type input "[DATE] 12:30 PM"
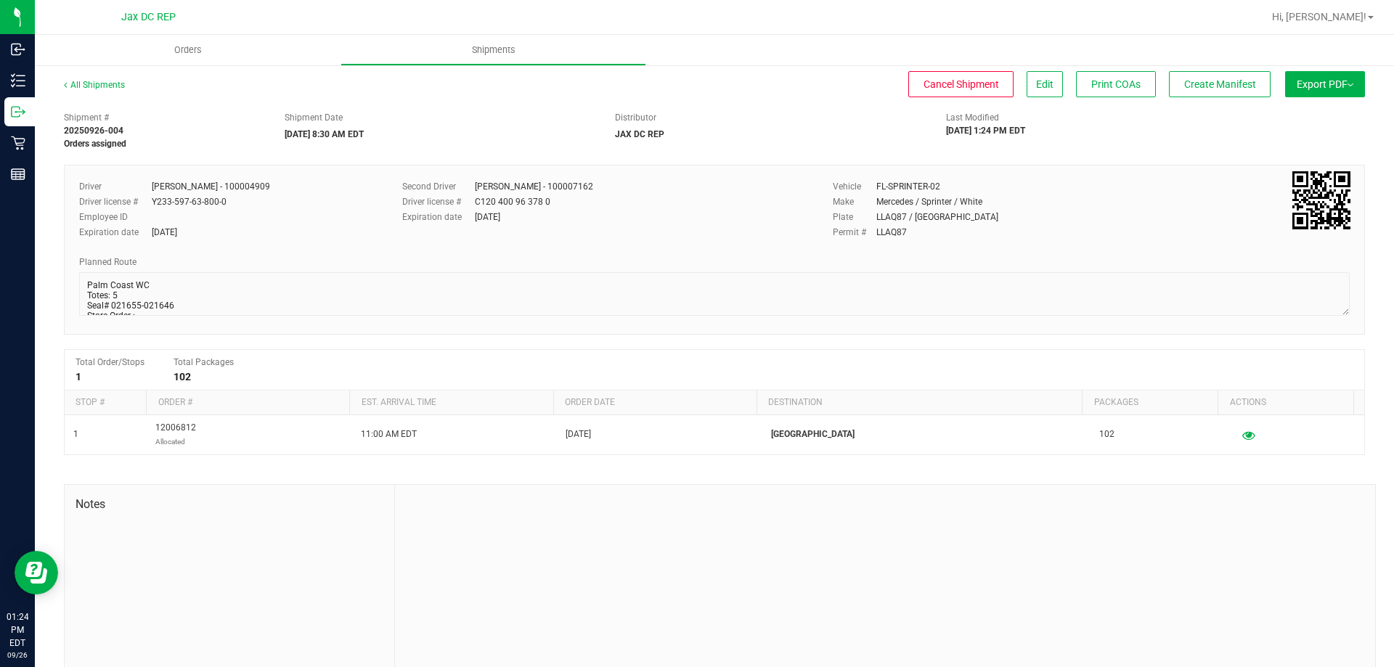
click at [1323, 75] on button "Export PDF" at bounding box center [1325, 84] width 80 height 26
click at [1317, 111] on span "Manifest by Package ID" at bounding box center [1303, 116] width 92 height 10
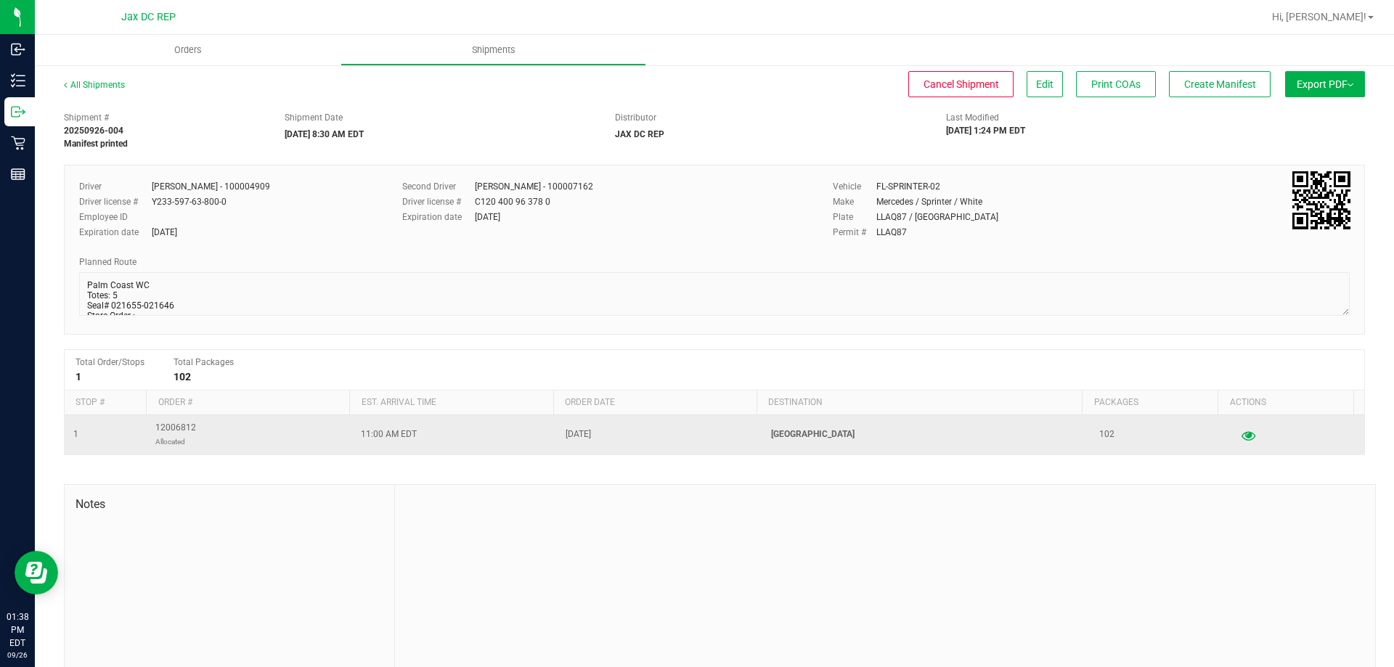
click at [1241, 437] on icon "button" at bounding box center [1248, 435] width 14 height 10
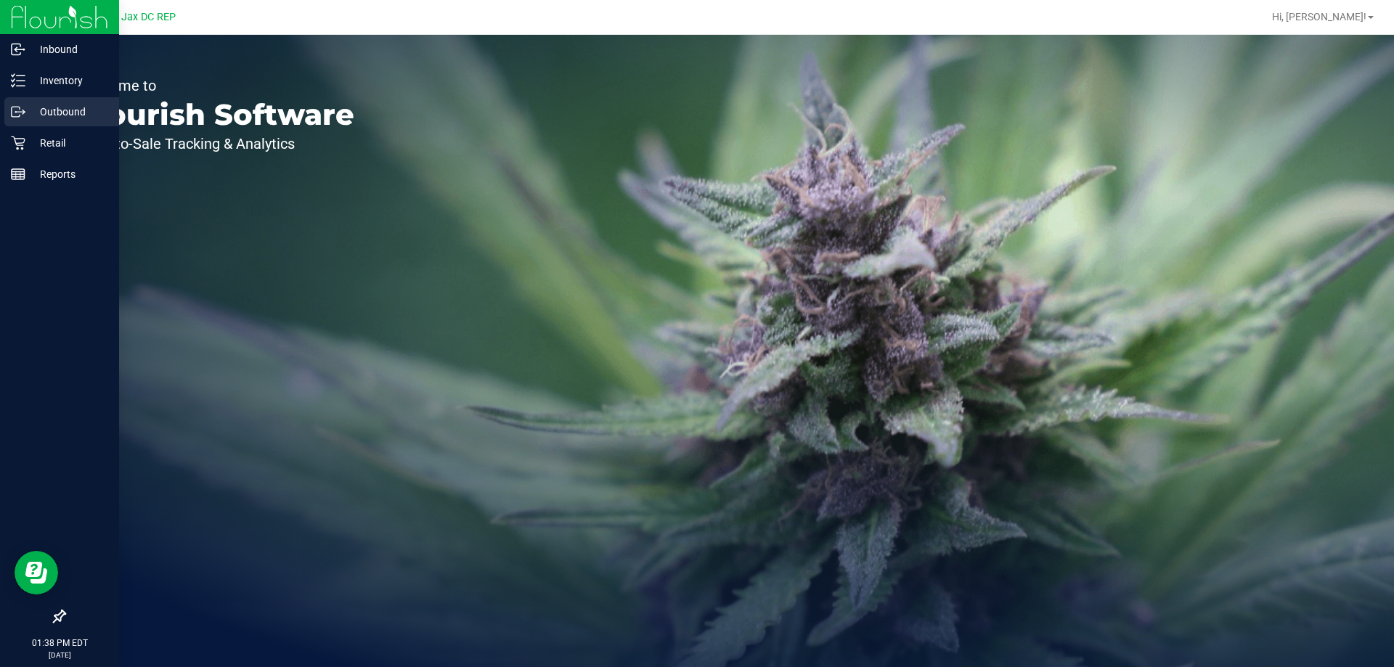
click at [65, 114] on p "Outbound" at bounding box center [68, 111] width 87 height 17
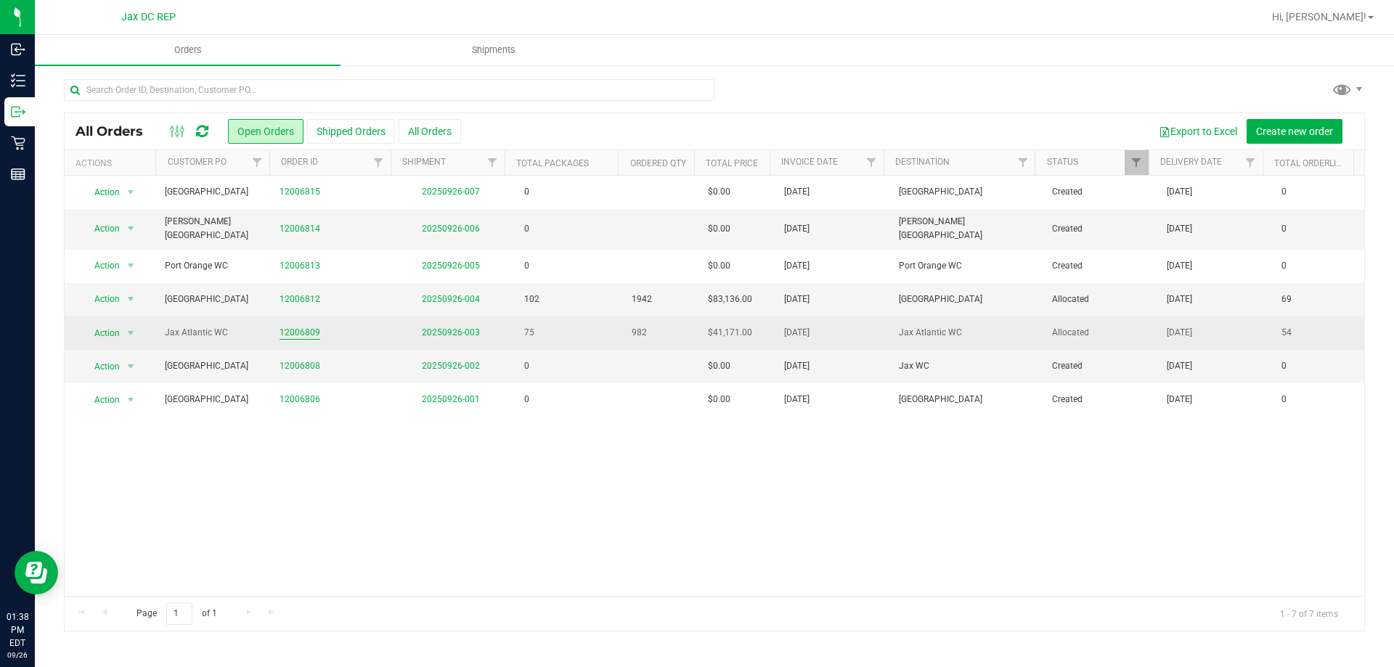
click at [296, 326] on link "12006809" at bounding box center [299, 333] width 41 height 14
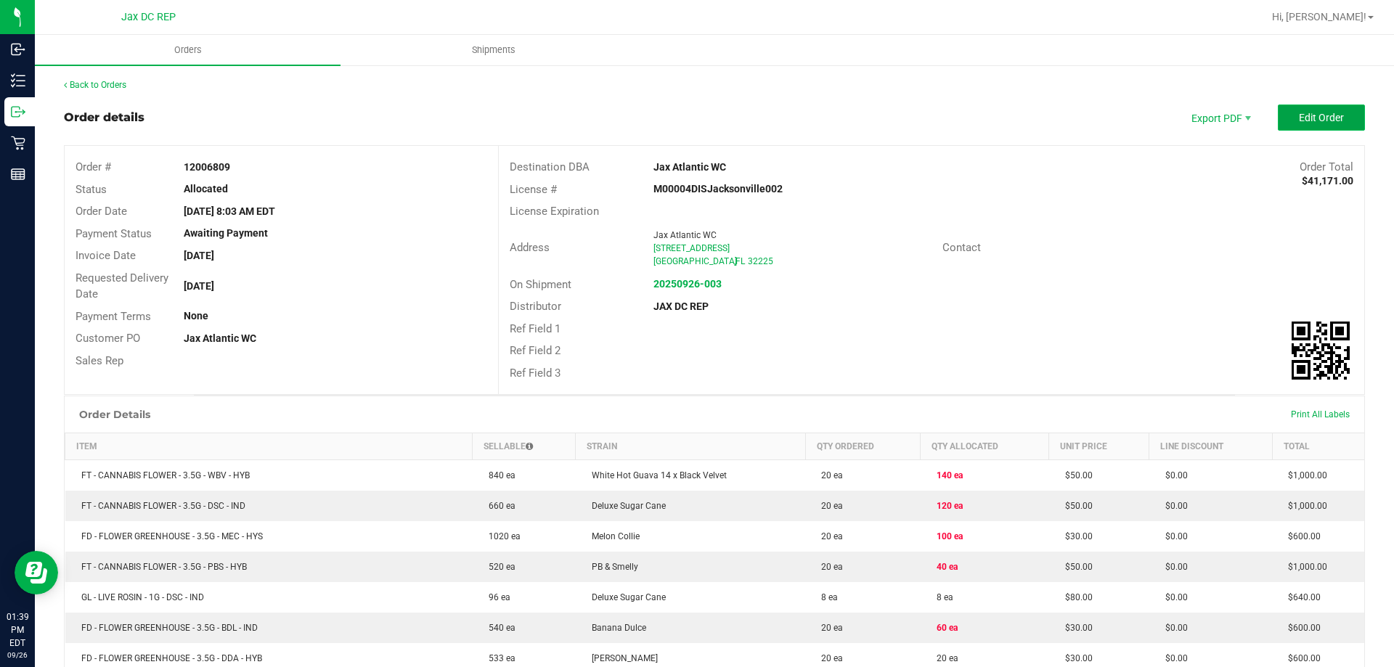
click at [1317, 108] on button "Edit Order" at bounding box center [1320, 118] width 87 height 26
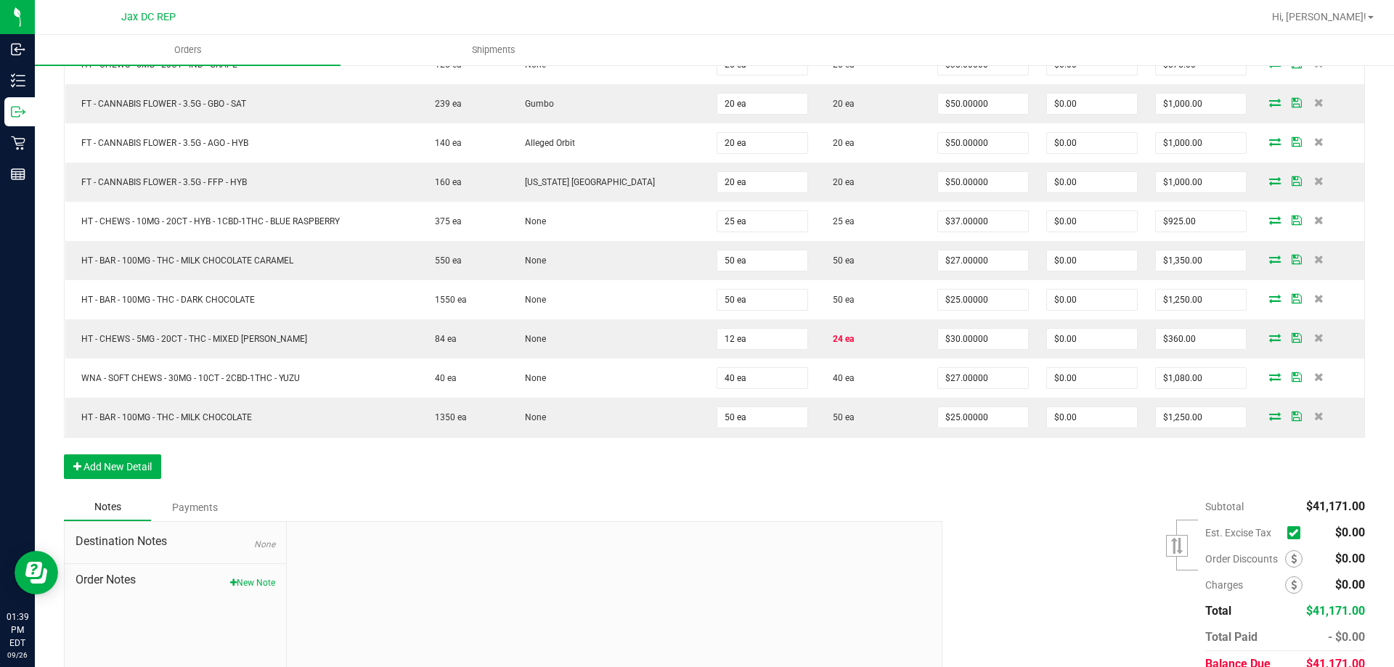
scroll to position [2232, 0]
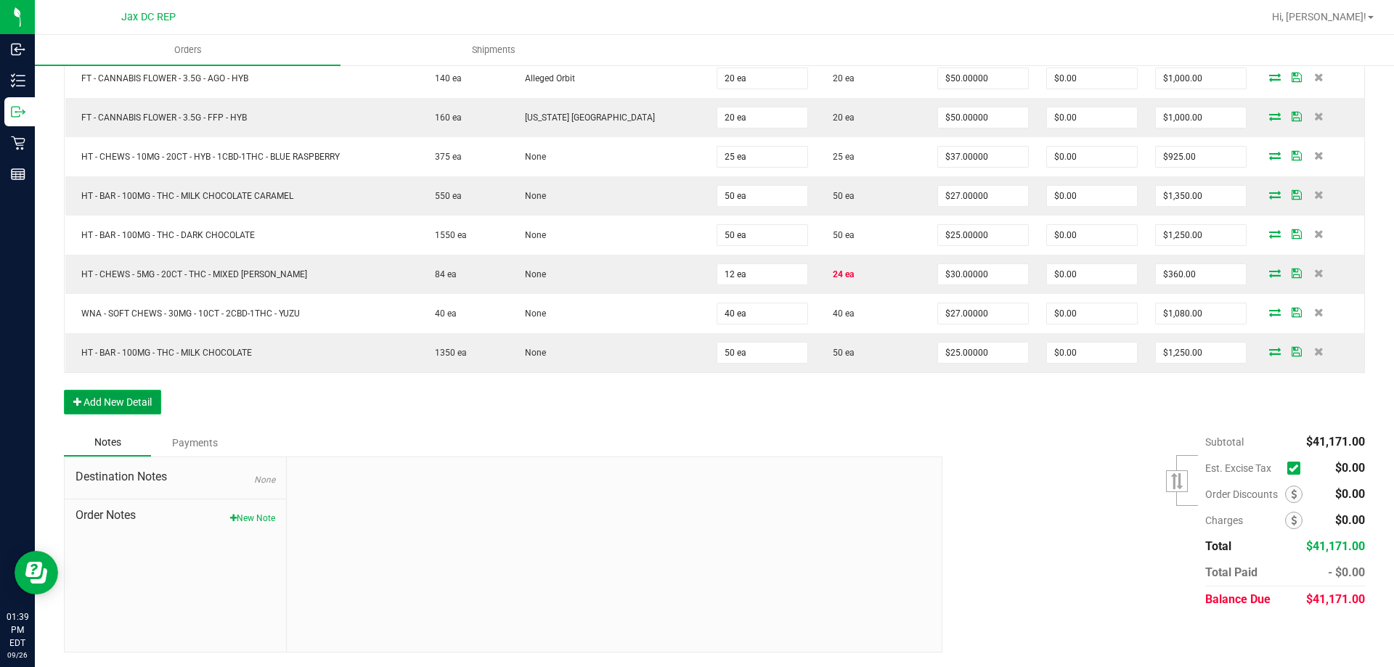
click at [128, 408] on button "Add New Detail" at bounding box center [112, 402] width 97 height 25
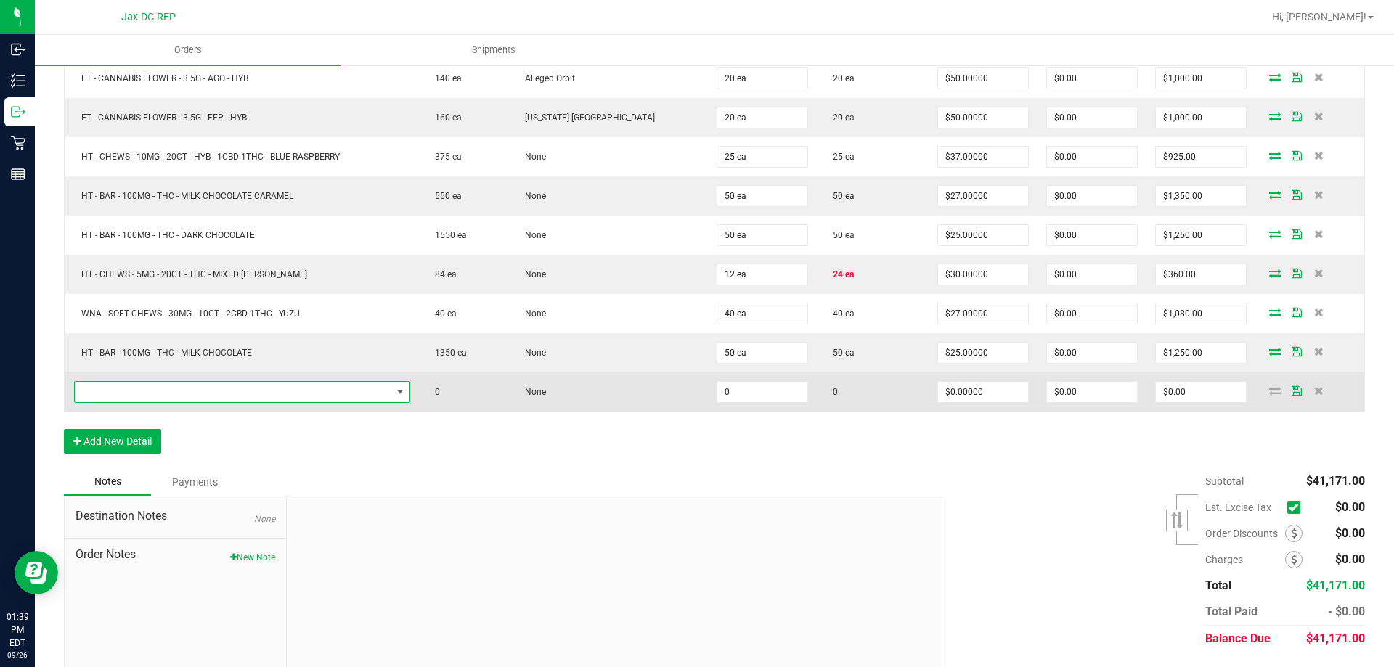
click at [186, 392] on span "NO DATA FOUND" at bounding box center [233, 392] width 316 height 20
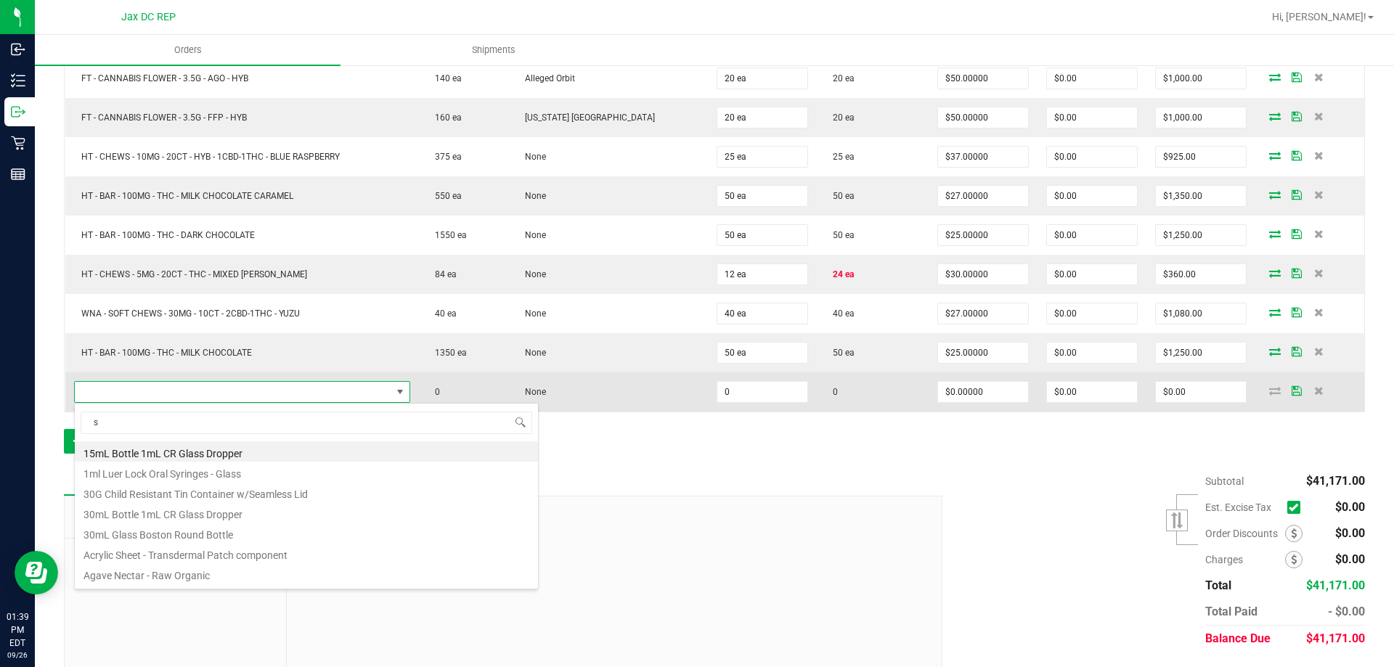
scroll to position [22, 330]
type input "sbag"
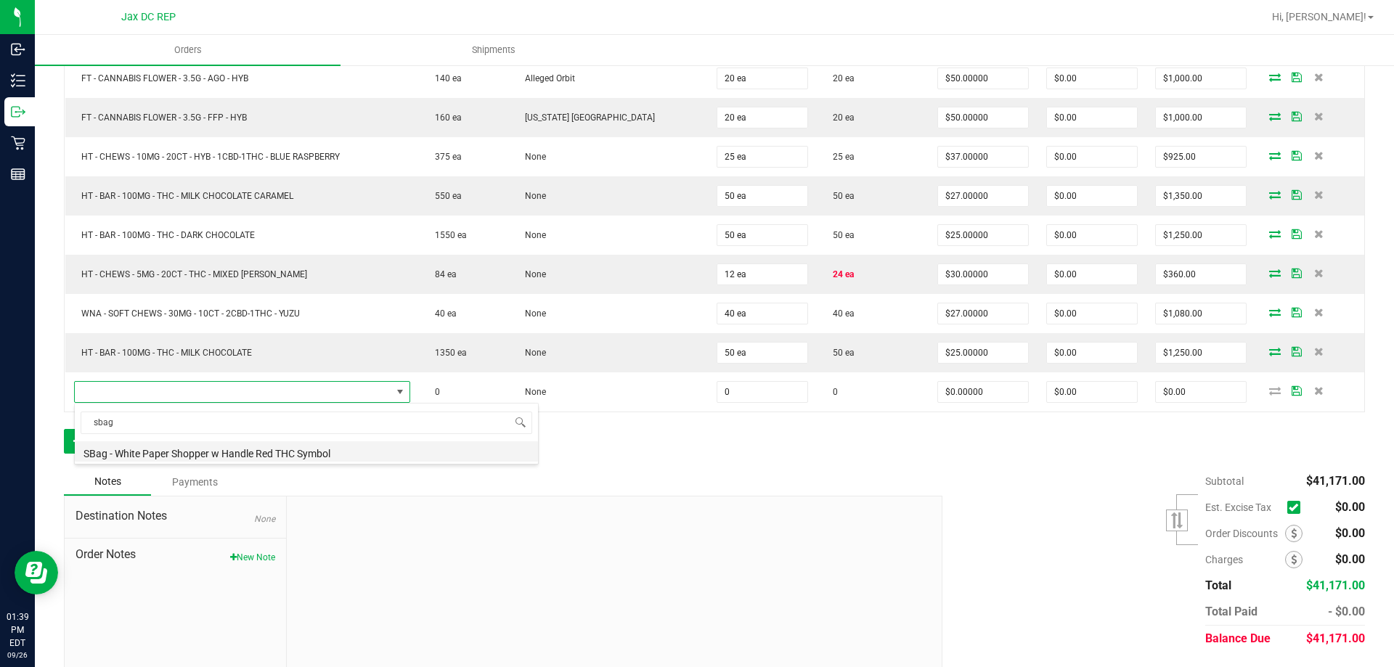
click at [194, 451] on li "SBag - White Paper Shopper w Handle Red THC Symbol" at bounding box center [306, 451] width 463 height 20
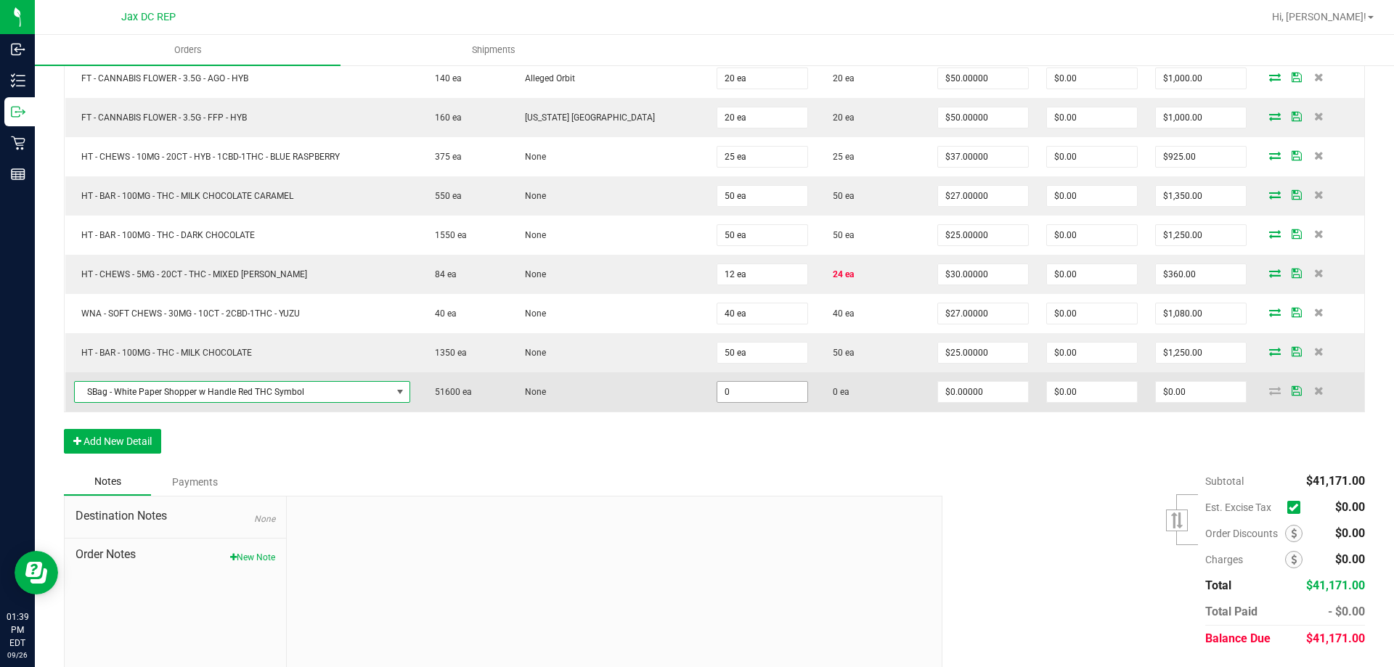
click at [747, 399] on input "0" at bounding box center [762, 392] width 90 height 20
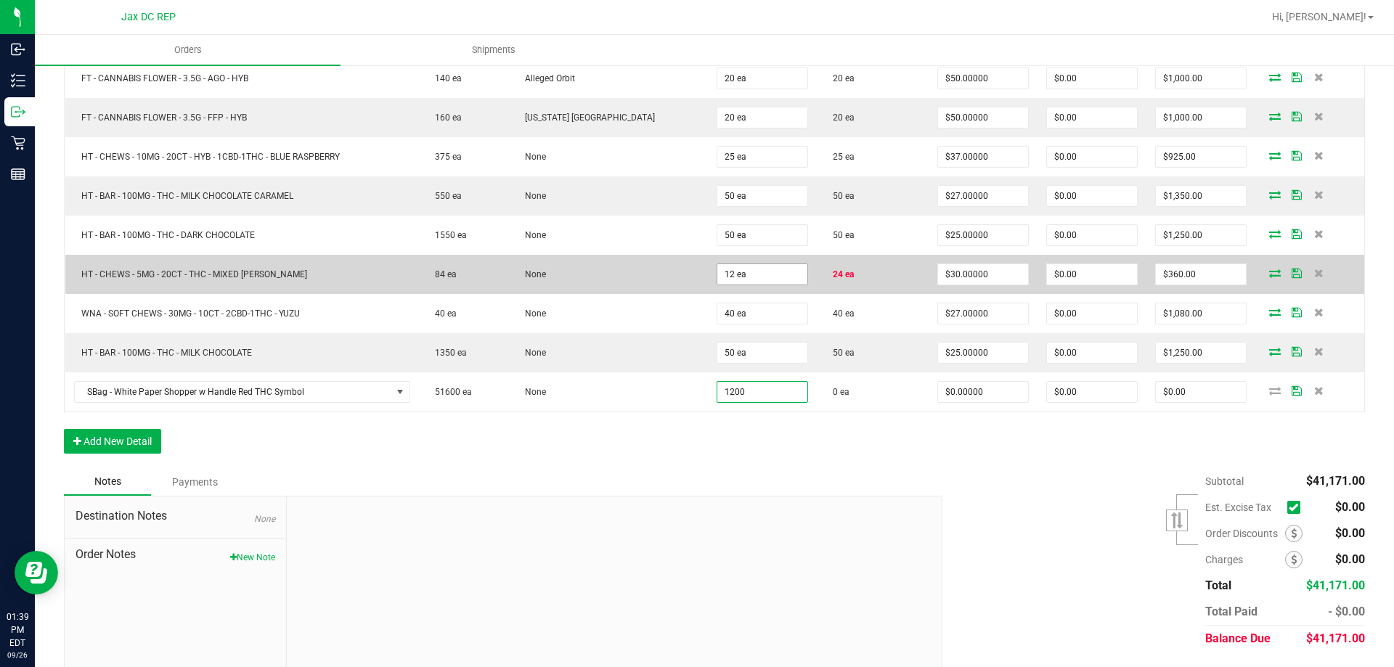
type input "1200"
type input "12"
type input "1200 ea"
click at [753, 266] on input "12" at bounding box center [762, 274] width 90 height 20
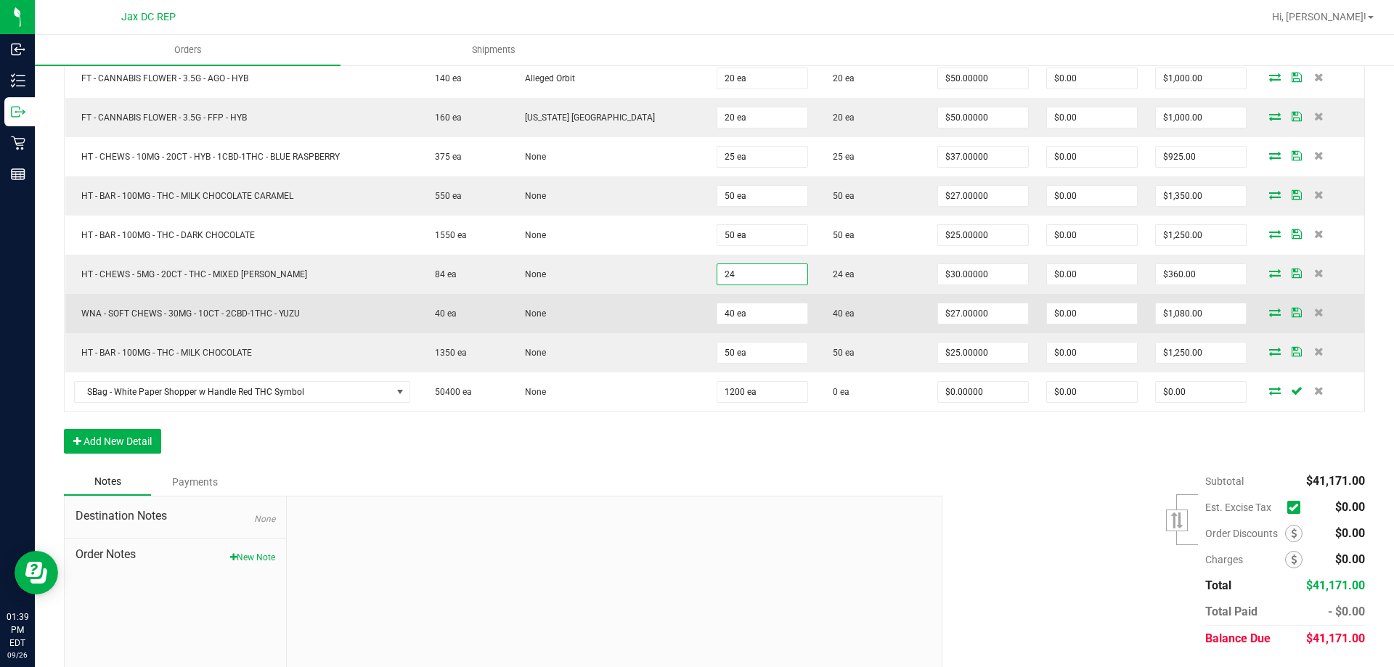
type input "24 ea"
type input "$720.00"
click at [666, 303] on td "None" at bounding box center [609, 313] width 200 height 39
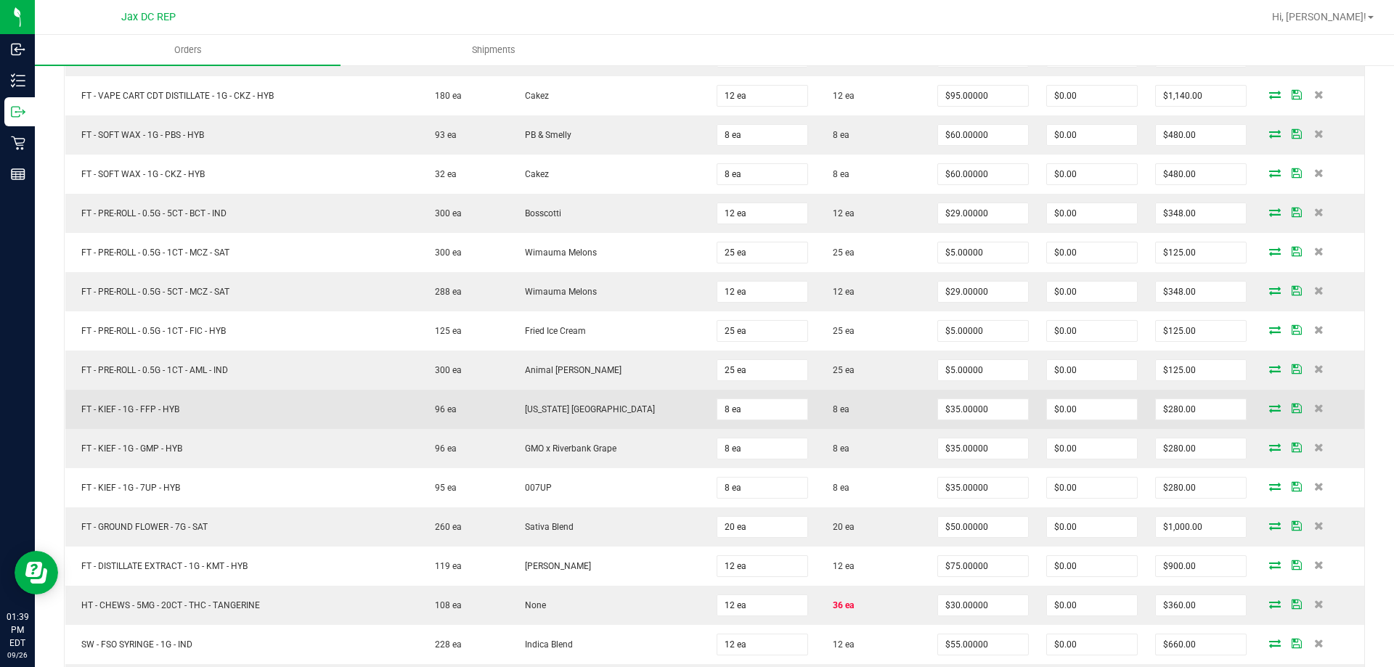
scroll to position [1433, 0]
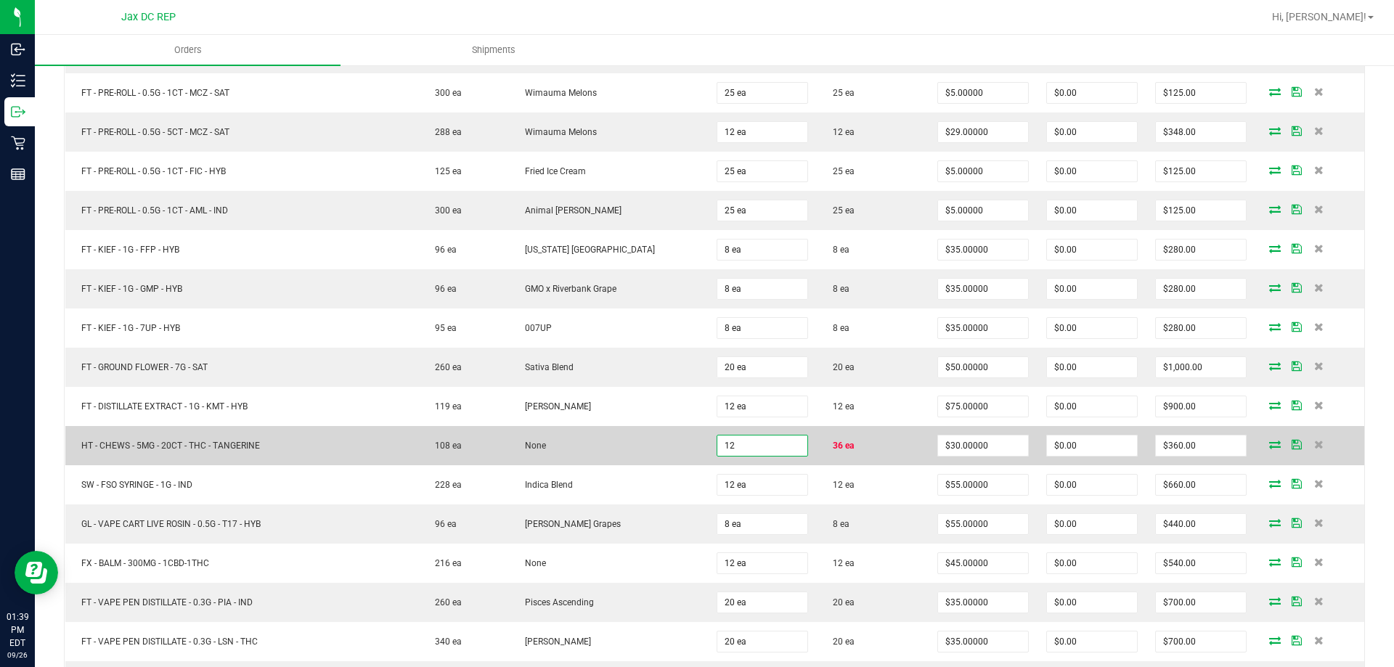
click at [780, 449] on input "12" at bounding box center [762, 445] width 90 height 20
type input "36 ea"
type input "$1,080.00"
click at [631, 433] on td "None" at bounding box center [609, 445] width 200 height 39
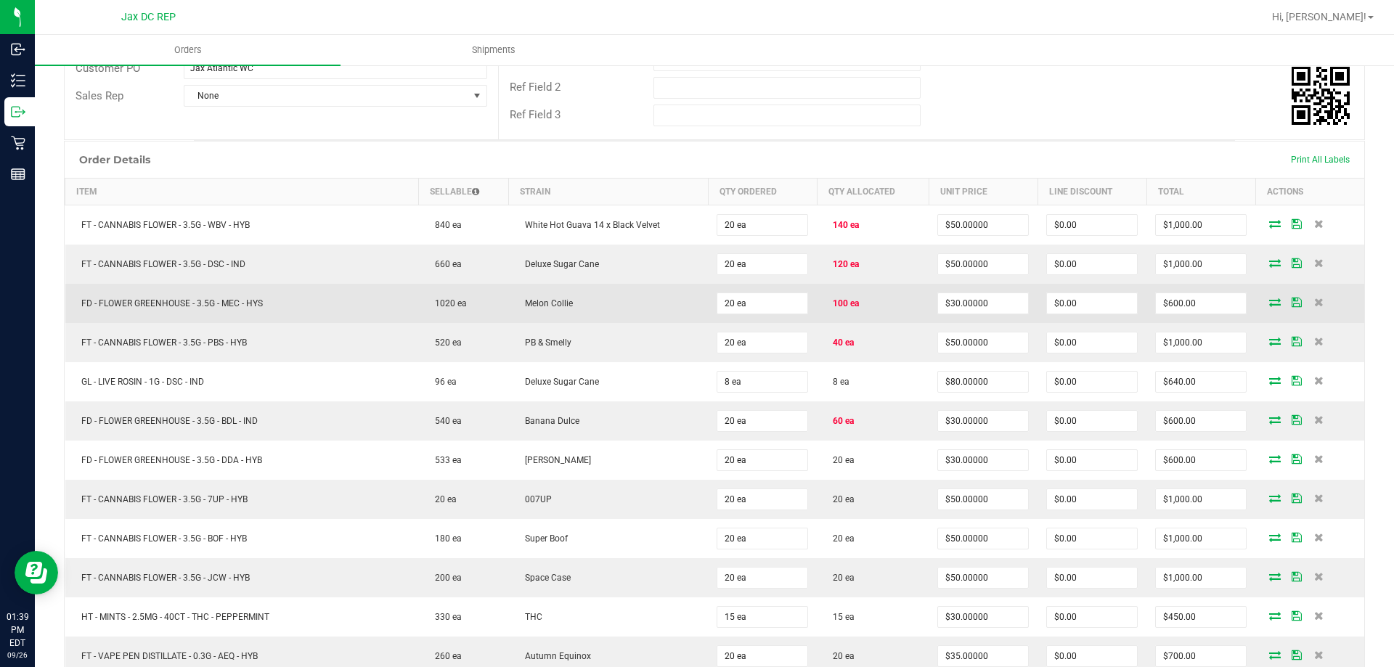
scroll to position [290, 0]
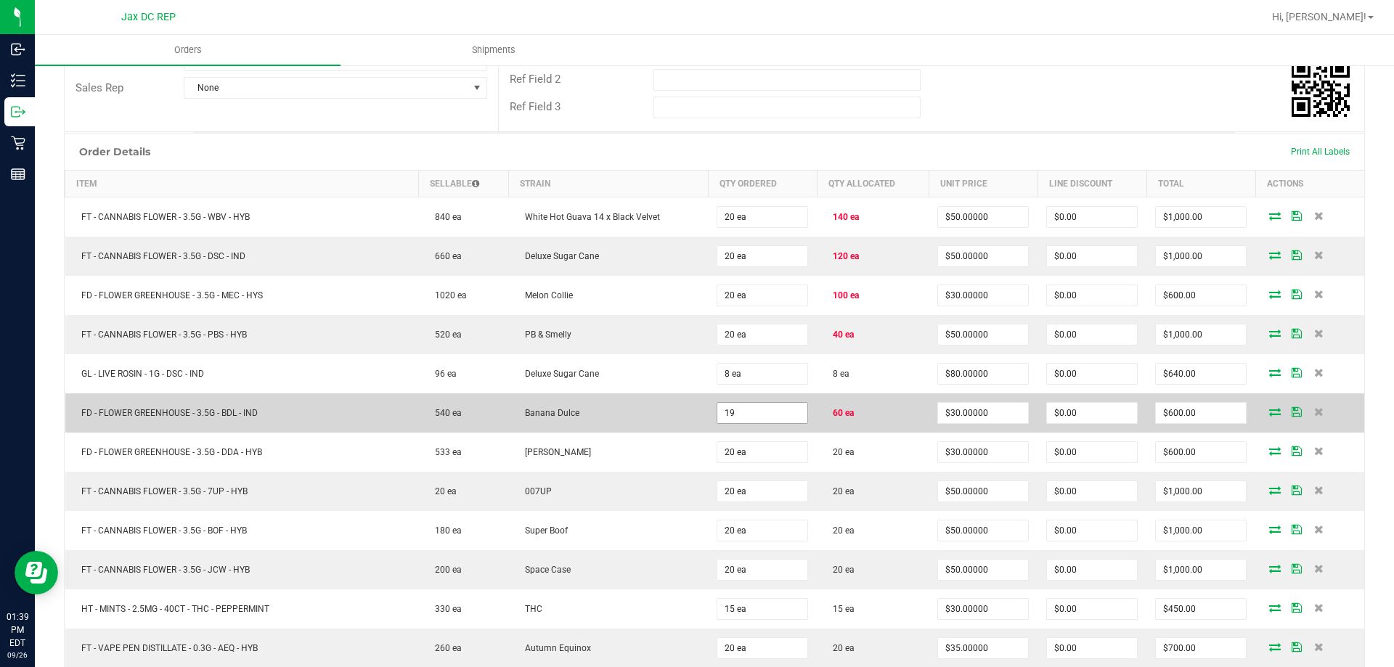
click at [750, 404] on input "19" at bounding box center [762, 413] width 90 height 20
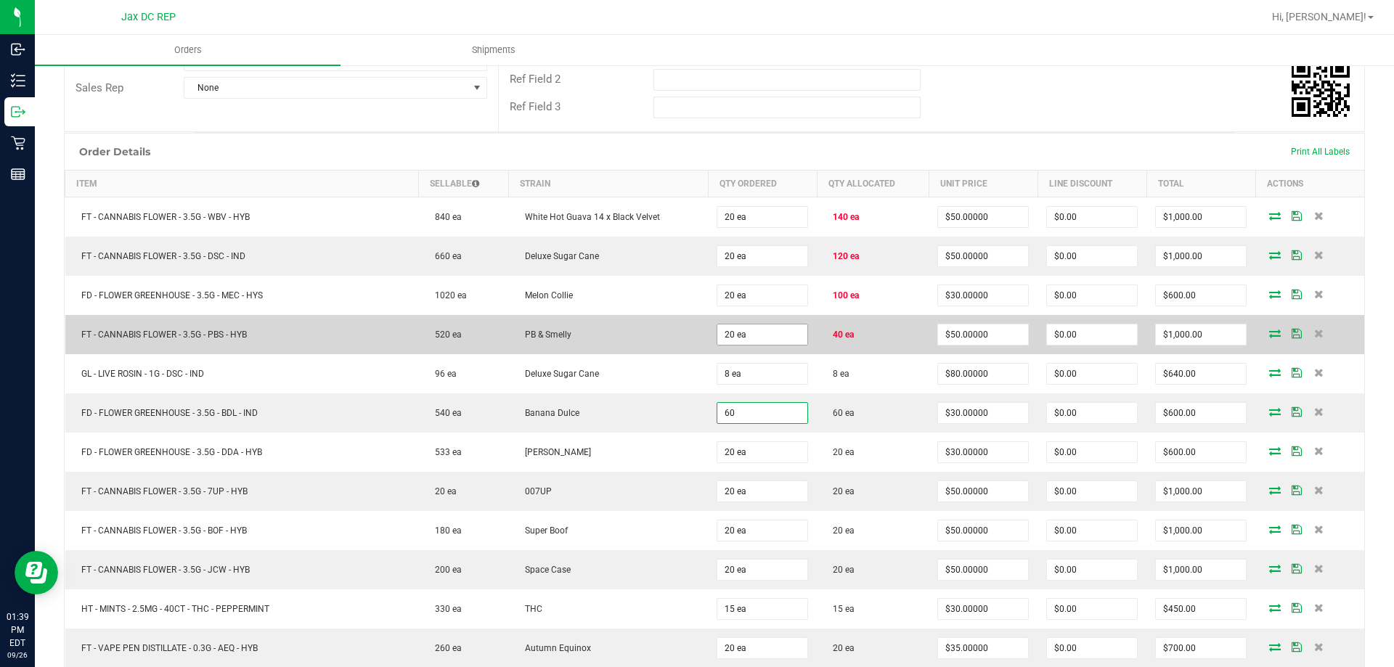
type input "60"
type input "20"
type input "60 ea"
type input "$1,800.00"
click at [753, 337] on input "20" at bounding box center [762, 334] width 90 height 20
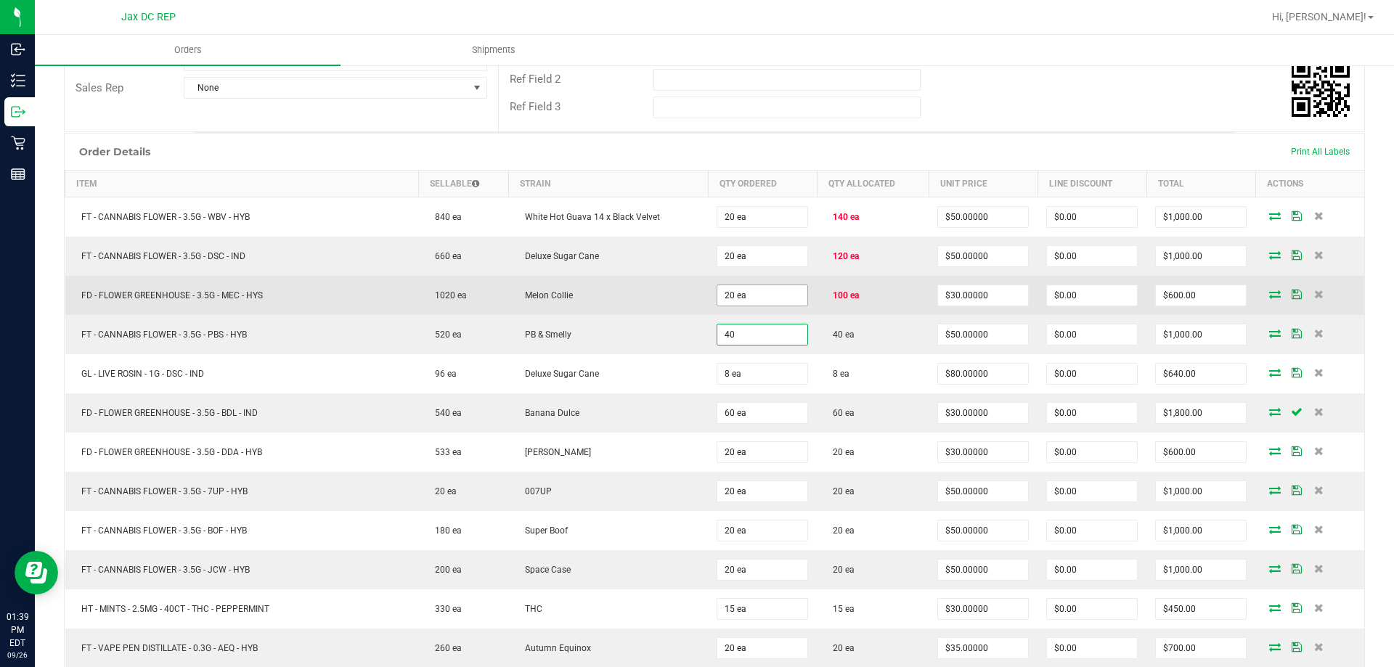
type input "40"
type input "20"
type input "40 ea"
type input "$2,000.00"
click at [761, 287] on input "20" at bounding box center [762, 295] width 90 height 20
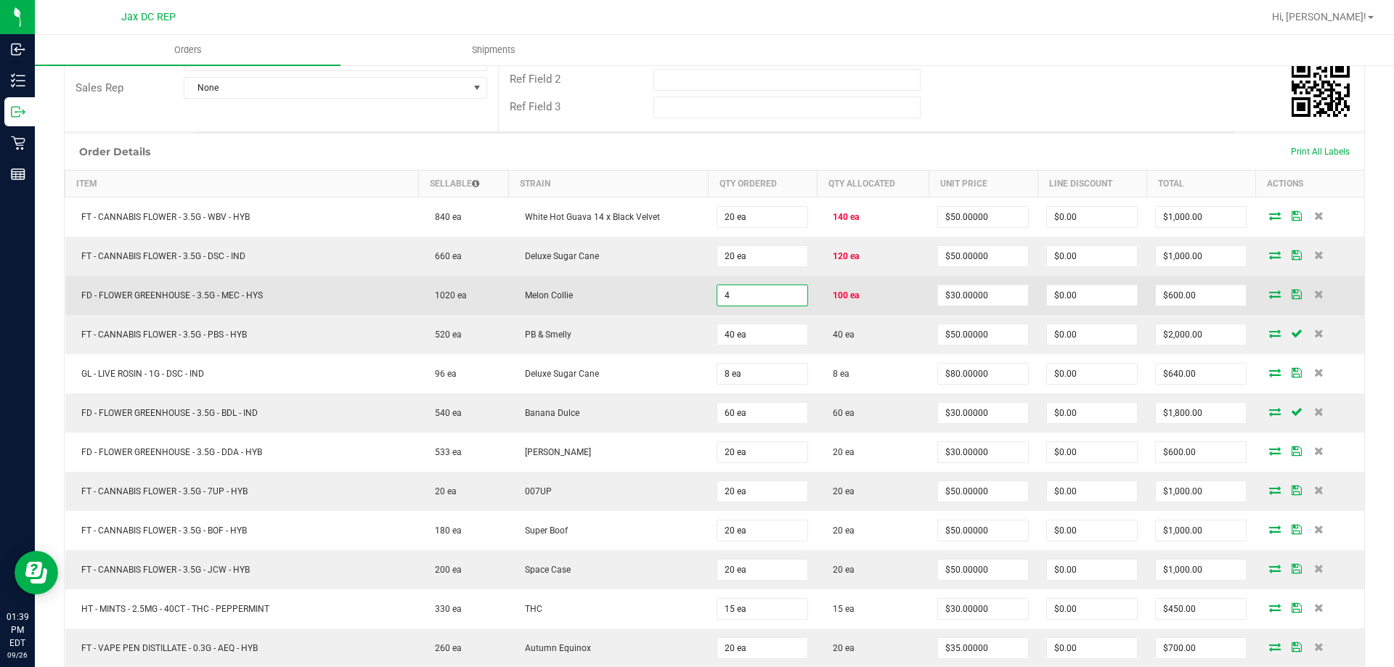
click at [761, 287] on input "4" at bounding box center [762, 295] width 90 height 20
drag, startPoint x: 739, startPoint y: 296, endPoint x: 666, endPoint y: 299, distance: 72.6
click at [666, 299] on outbound-order-line-row "FD - FLOWER GREENHOUSE - 3.5G - MEC - HYS 1020 ea Melon Collie 4 100 ea $30.000…" at bounding box center [714, 295] width 1299 height 39
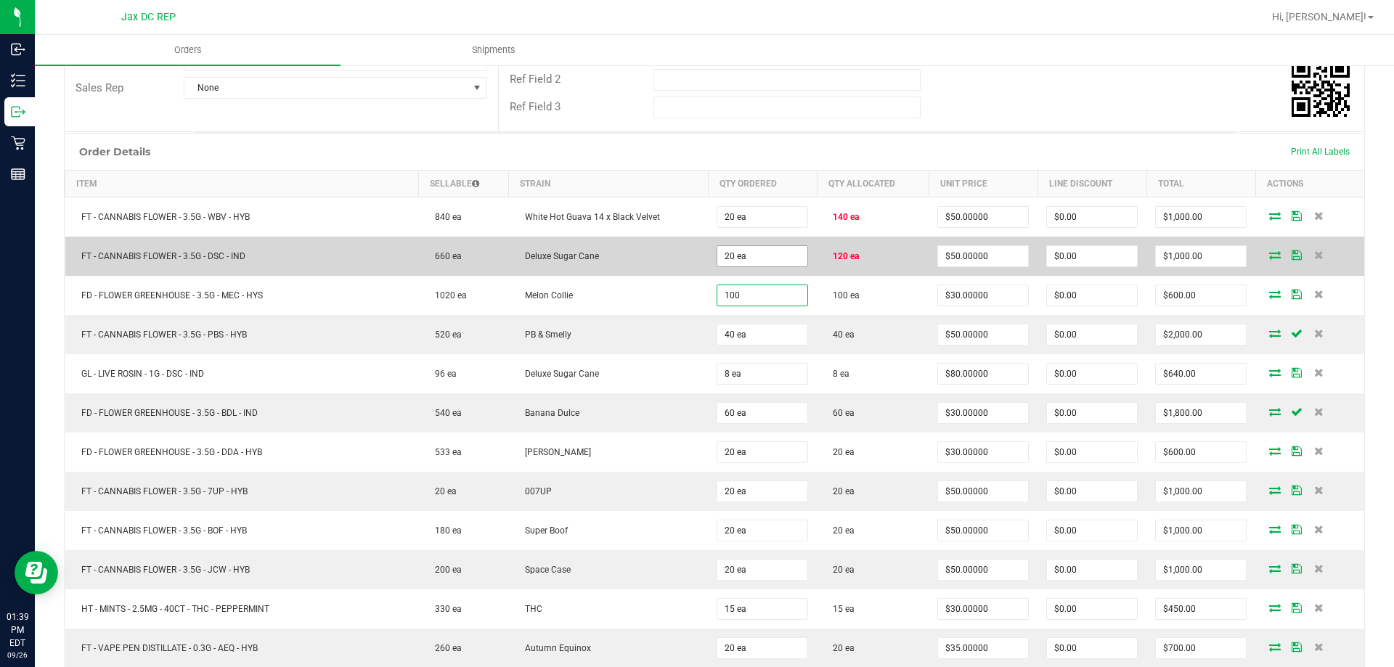
type input "100"
type input "20"
type input "100 ea"
type input "$3,000.00"
click at [742, 255] on input "20" at bounding box center [762, 256] width 90 height 20
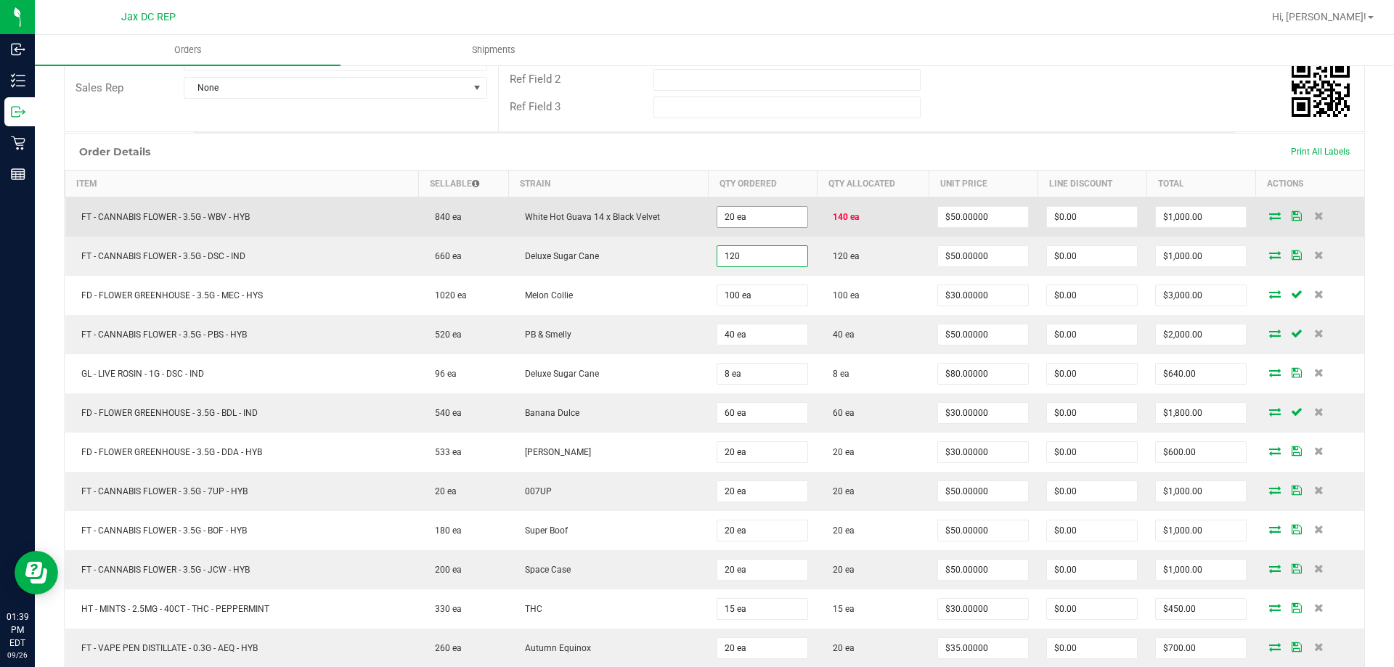
type input "120"
type input "20"
type input "120 ea"
type input "$6,000.00"
click at [744, 214] on input "20" at bounding box center [762, 217] width 90 height 20
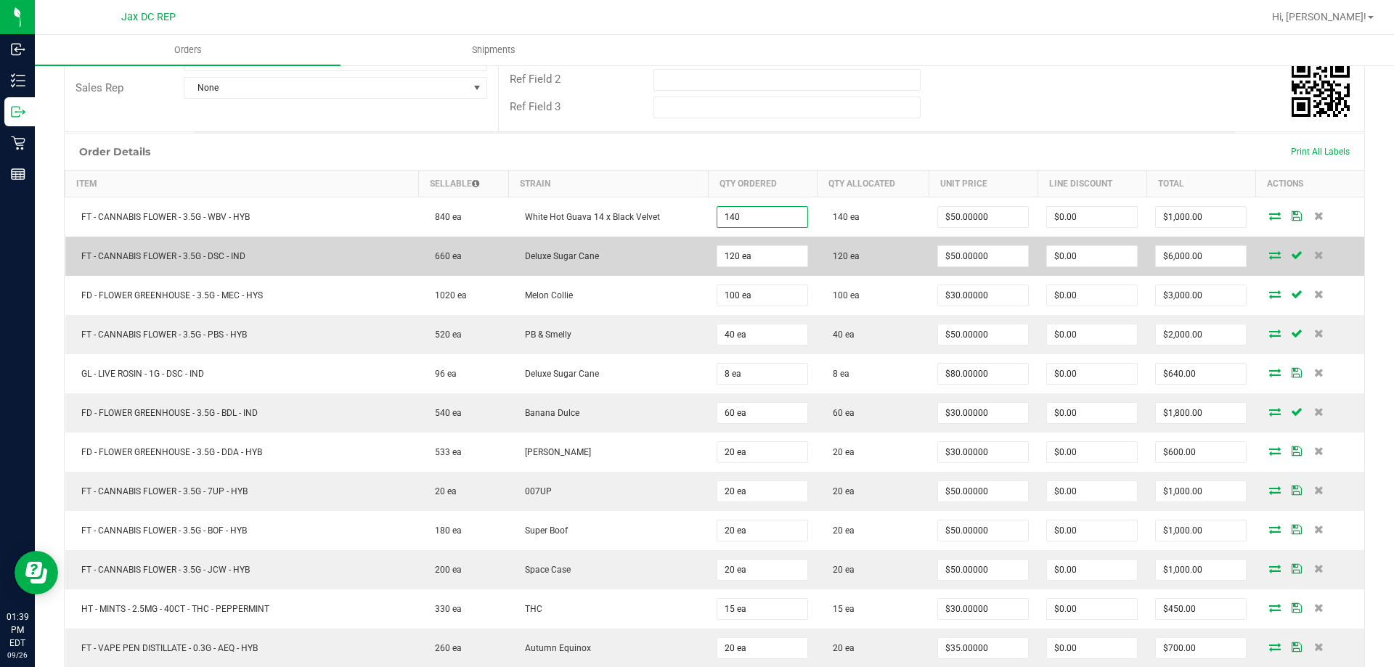
type input "140 ea"
type input "$7,000.00"
click at [708, 247] on td "120 ea" at bounding box center [762, 256] width 109 height 39
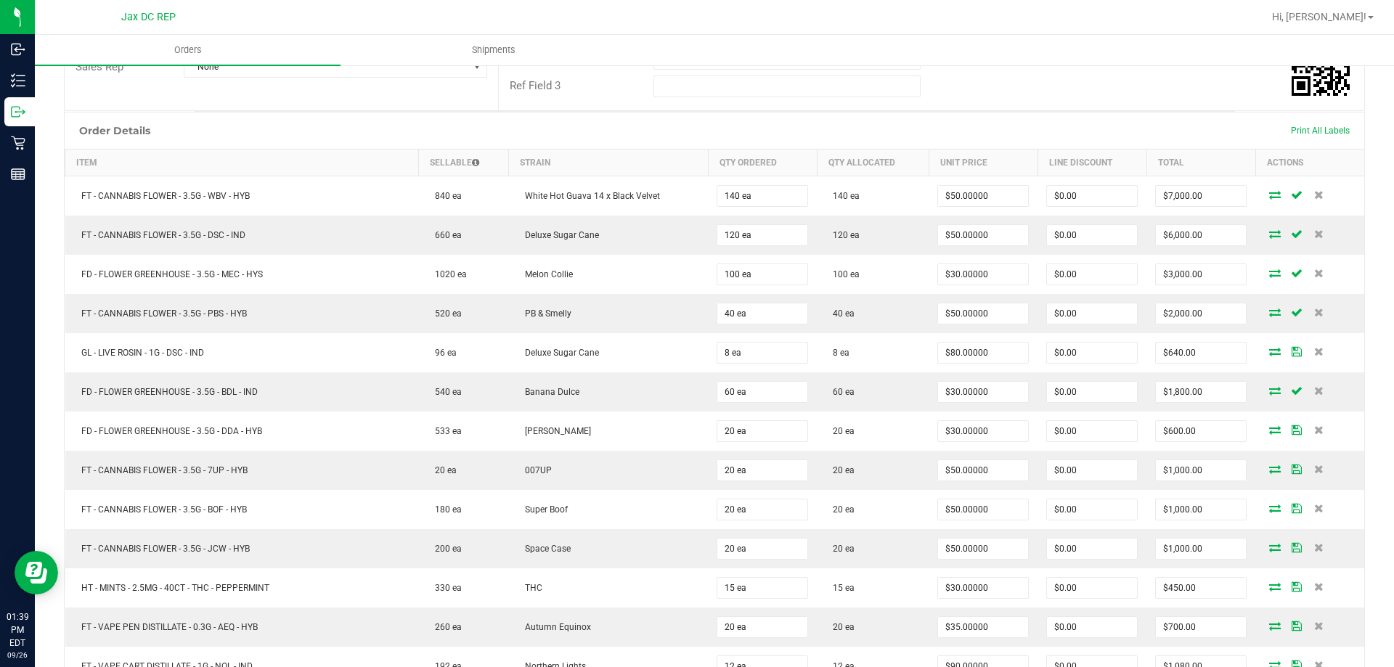
scroll to position [0, 0]
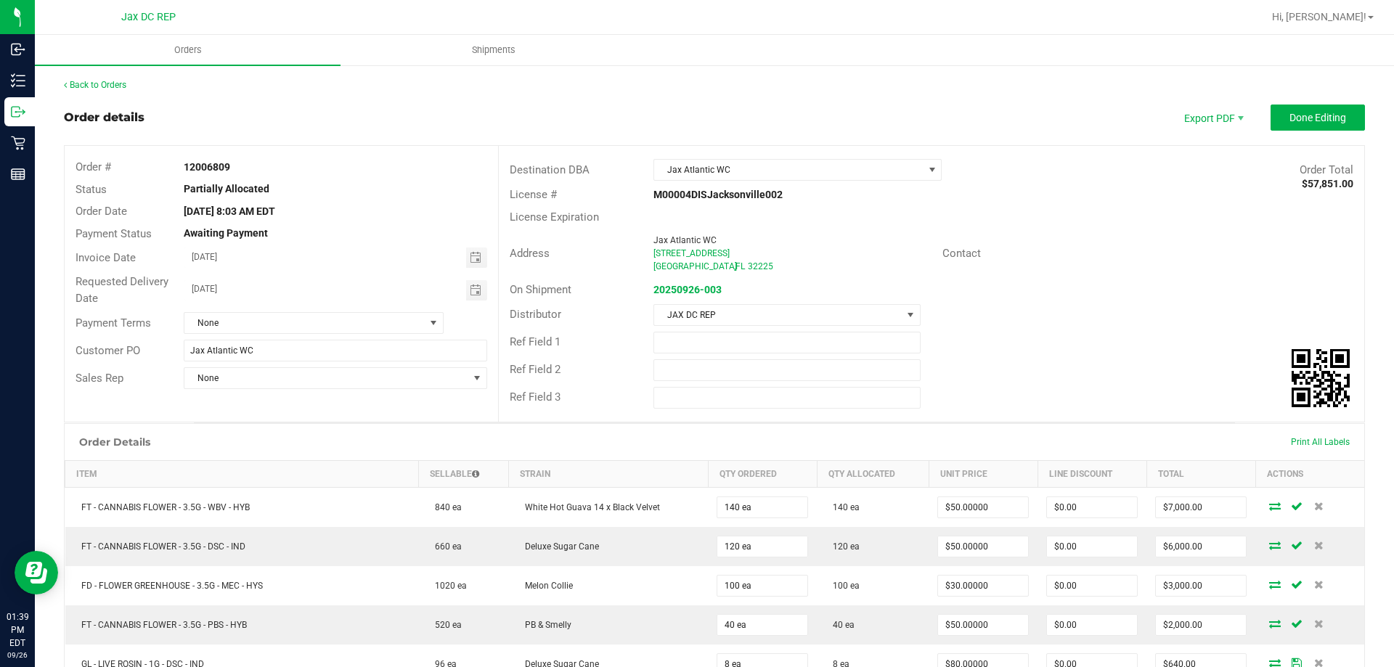
click at [1289, 131] on outbound-order-header "Order details Export PDF Done Editing Order # 12006809 Status Partially Allocat…" at bounding box center [714, 264] width 1301 height 318
click at [1290, 126] on button "Done Editing" at bounding box center [1317, 118] width 94 height 26
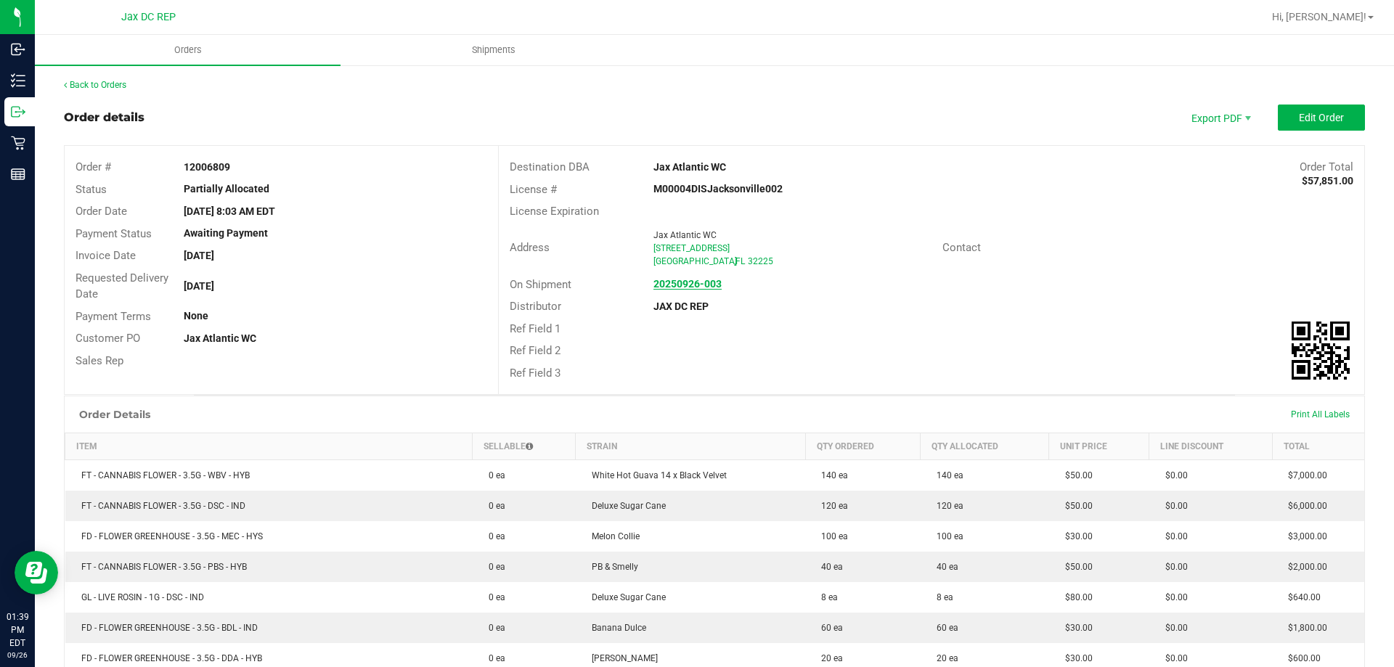
click at [682, 287] on strong "20250926-003" at bounding box center [687, 284] width 68 height 12
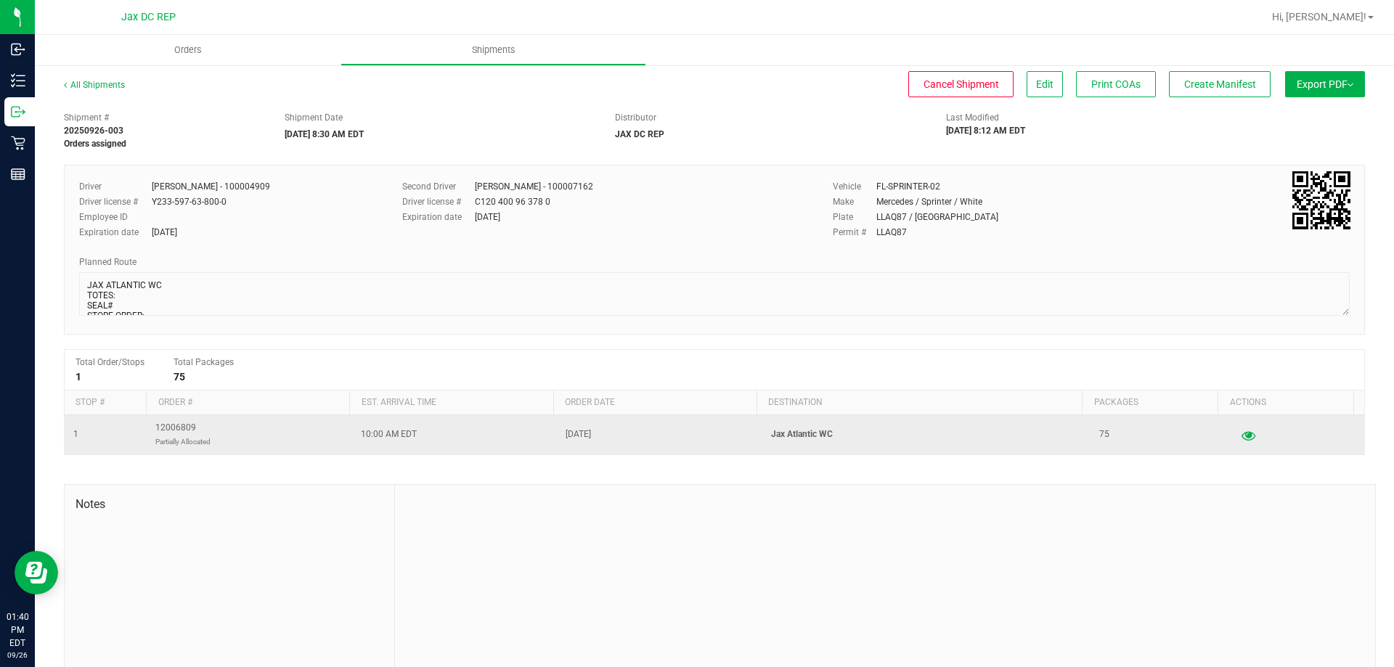
click at [1237, 439] on button "button" at bounding box center [1248, 434] width 26 height 23
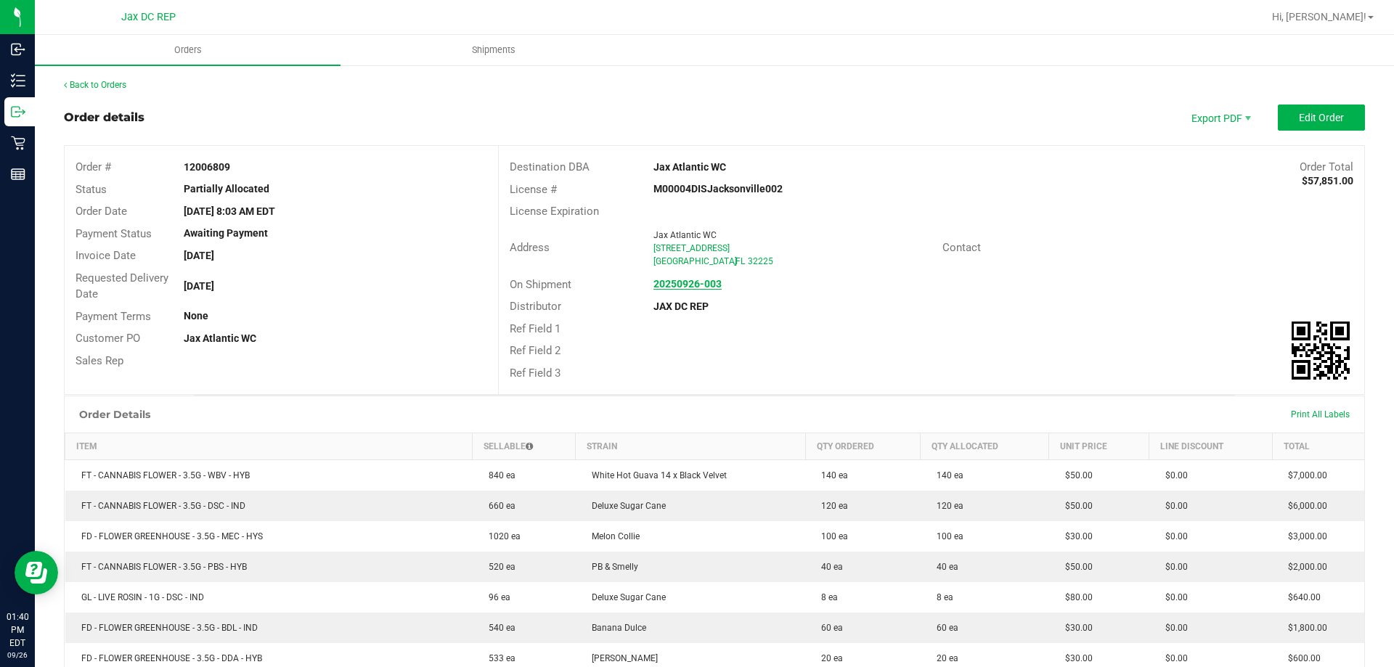
click at [703, 288] on strong "20250926-003" at bounding box center [687, 284] width 68 height 12
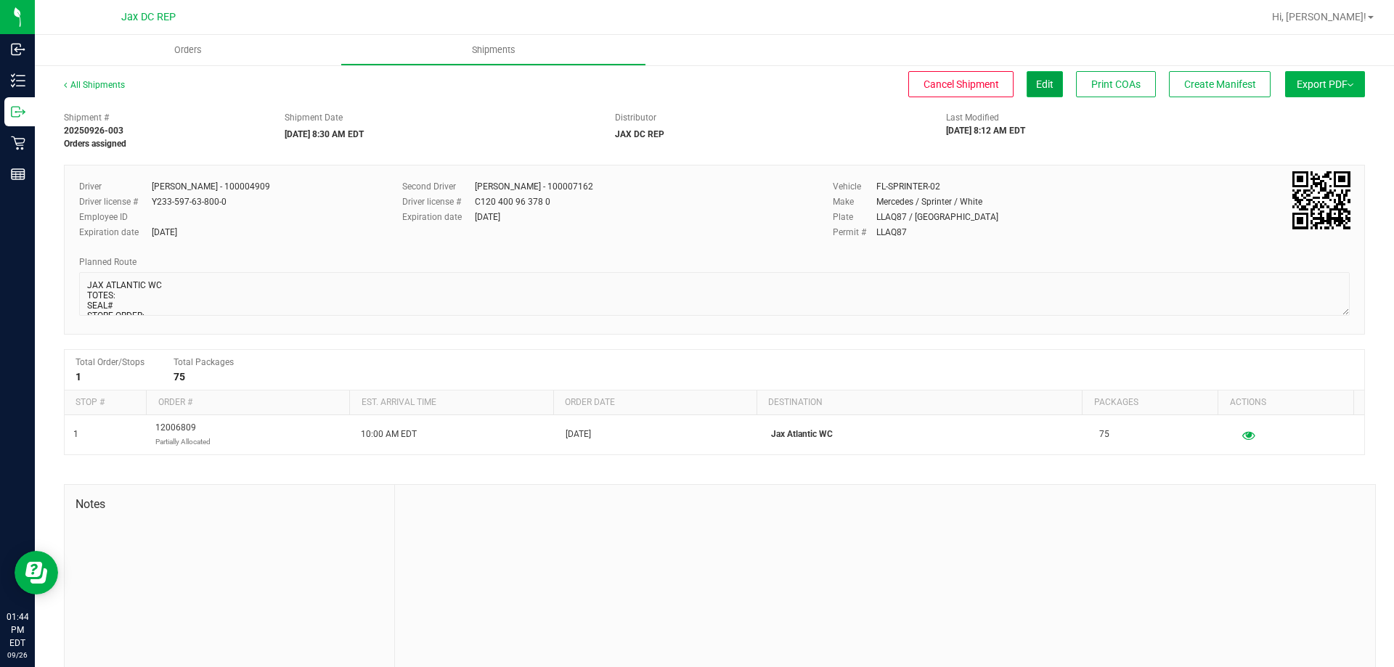
click at [1036, 78] on span "Edit" at bounding box center [1044, 84] width 17 height 12
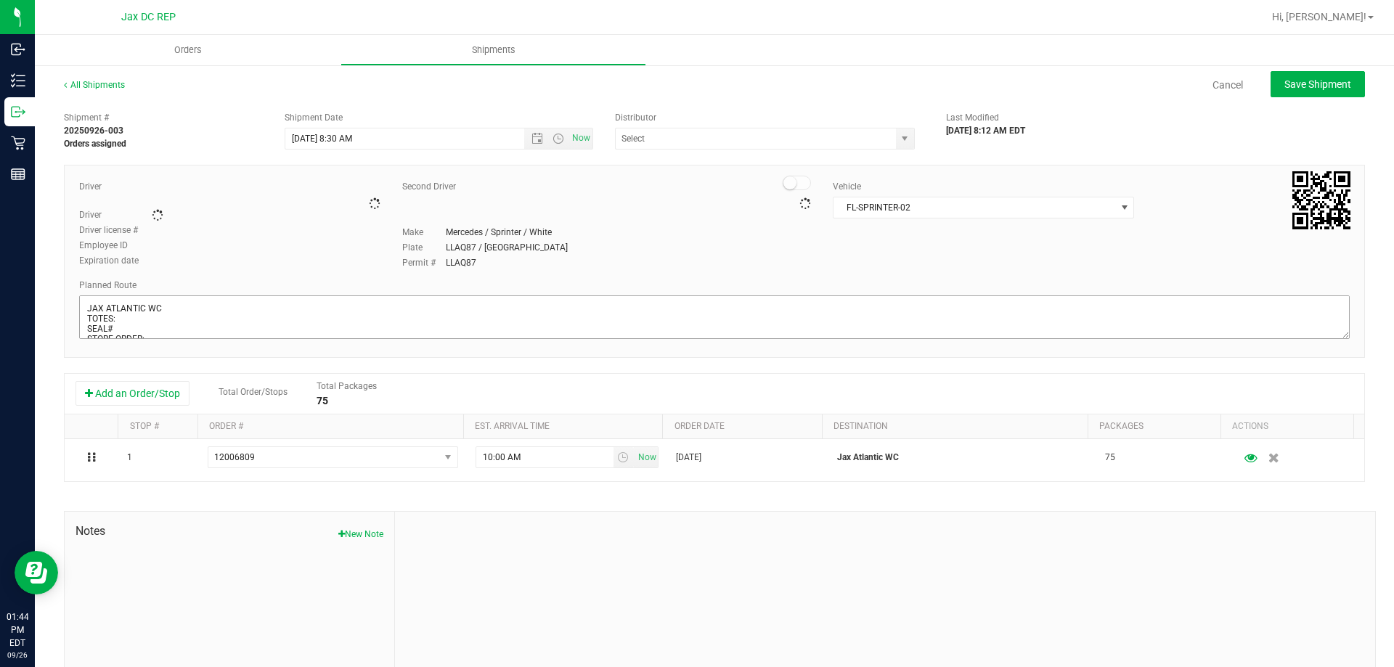
type input "JAX DC REP"
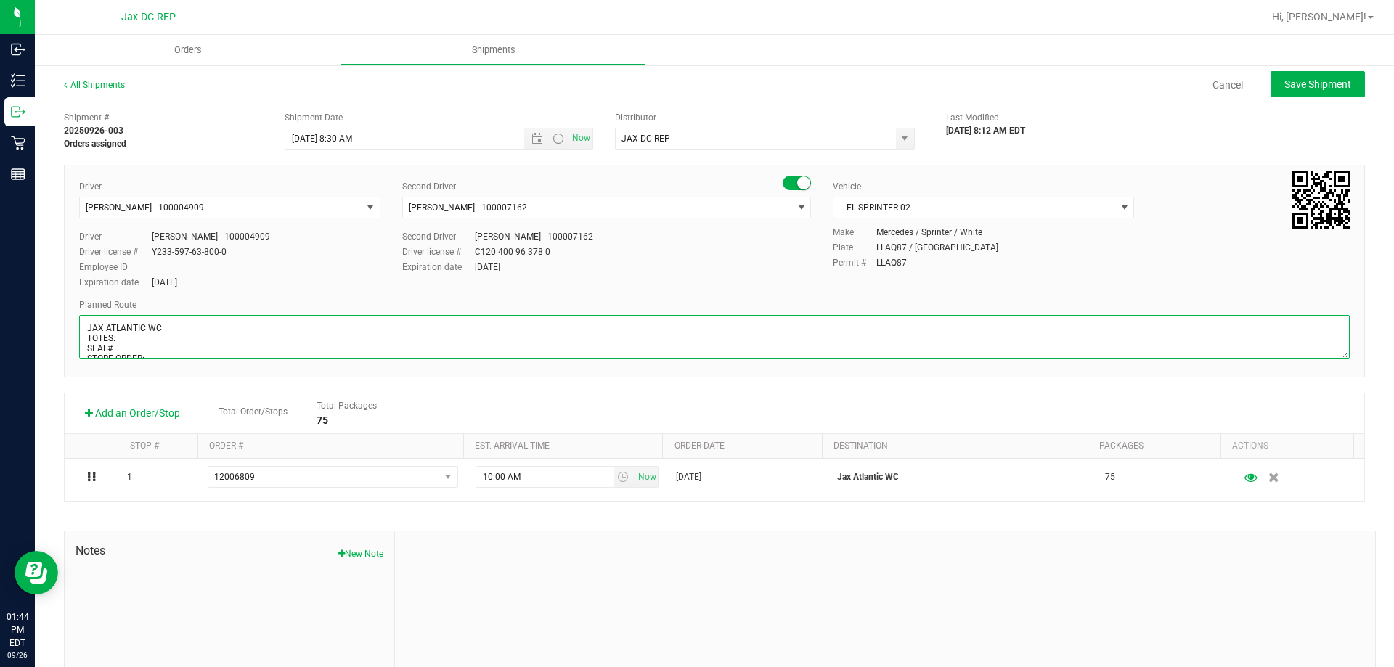
click at [129, 337] on textarea at bounding box center [714, 337] width 1270 height 44
click at [118, 346] on textarea at bounding box center [714, 337] width 1270 height 44
type textarea "JAX ATLANTIC WC TOTES: 4 & 1 pallet of flower SEAL# 021656-021663 1200 small ba…"
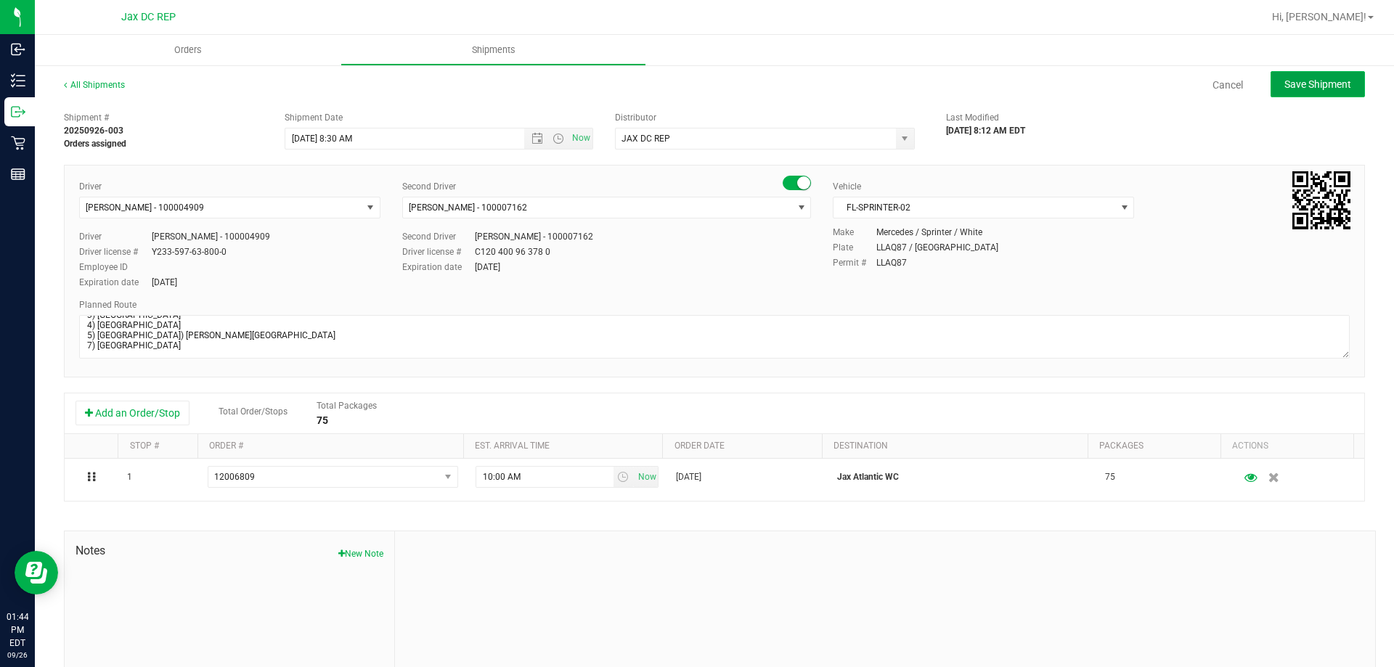
click at [1325, 81] on span "Save Shipment" at bounding box center [1317, 84] width 67 height 12
type input "[DATE] 12:30 PM"
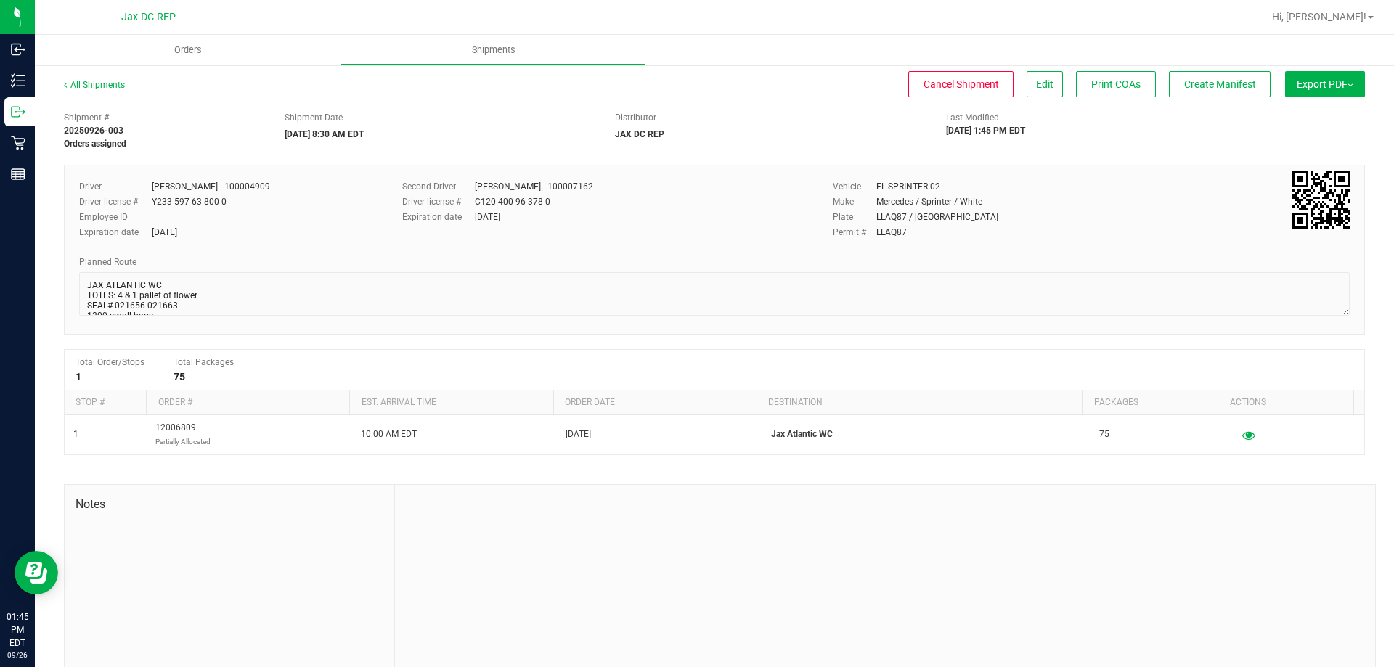
click at [1293, 95] on button "Export PDF" at bounding box center [1325, 84] width 80 height 26
click at [1284, 107] on li "Manifest by Package ID" at bounding box center [1320, 116] width 147 height 22
click at [174, 60] on uib-tab-heading "Orders" at bounding box center [188, 50] width 306 height 30
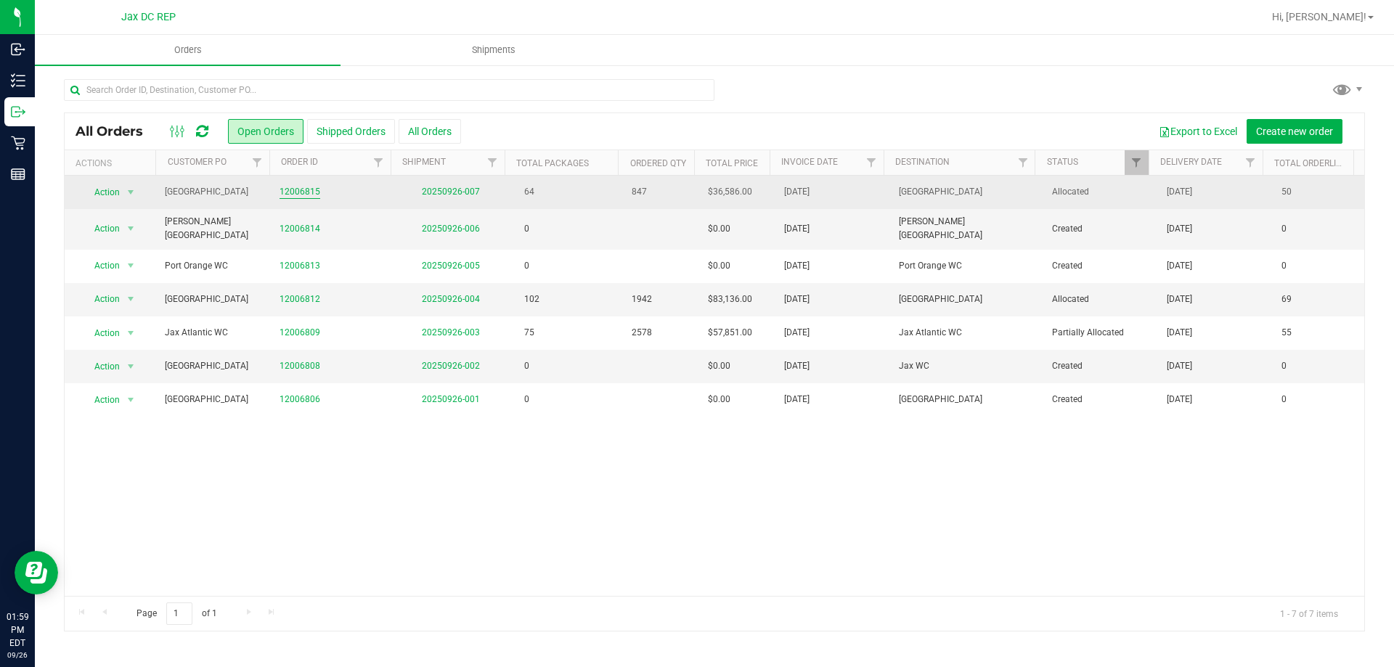
click at [305, 187] on link "12006815" at bounding box center [299, 192] width 41 height 14
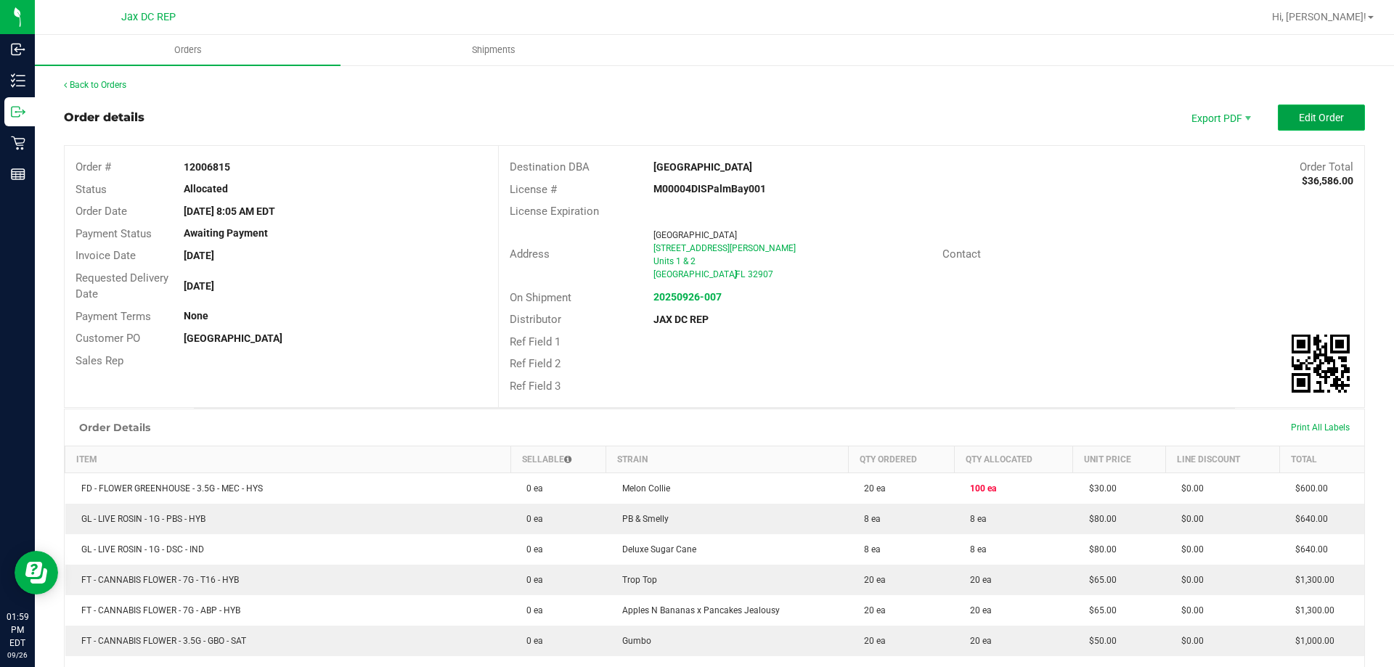
click at [1279, 115] on button "Edit Order" at bounding box center [1320, 118] width 87 height 26
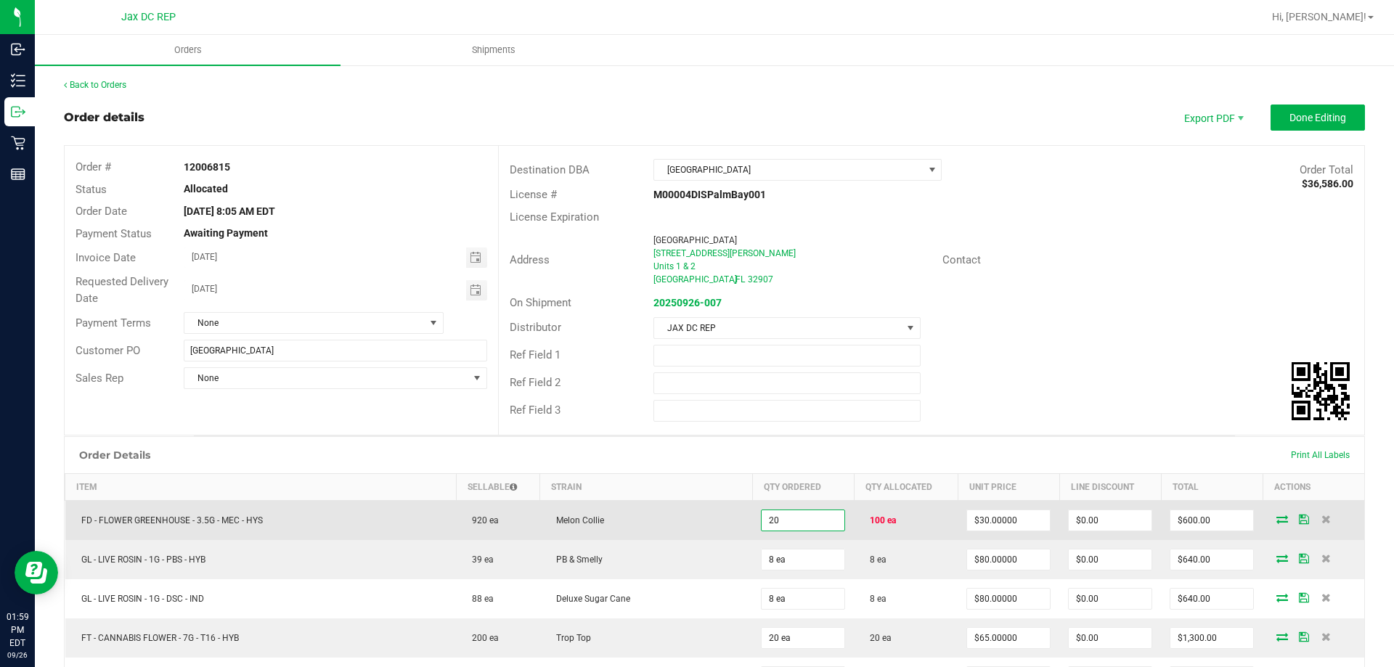
click at [822, 515] on input "20" at bounding box center [802, 520] width 83 height 20
type input "100 ea"
type input "$3,000.00"
click at [681, 515] on td "Melon Collie" at bounding box center [646, 520] width 213 height 40
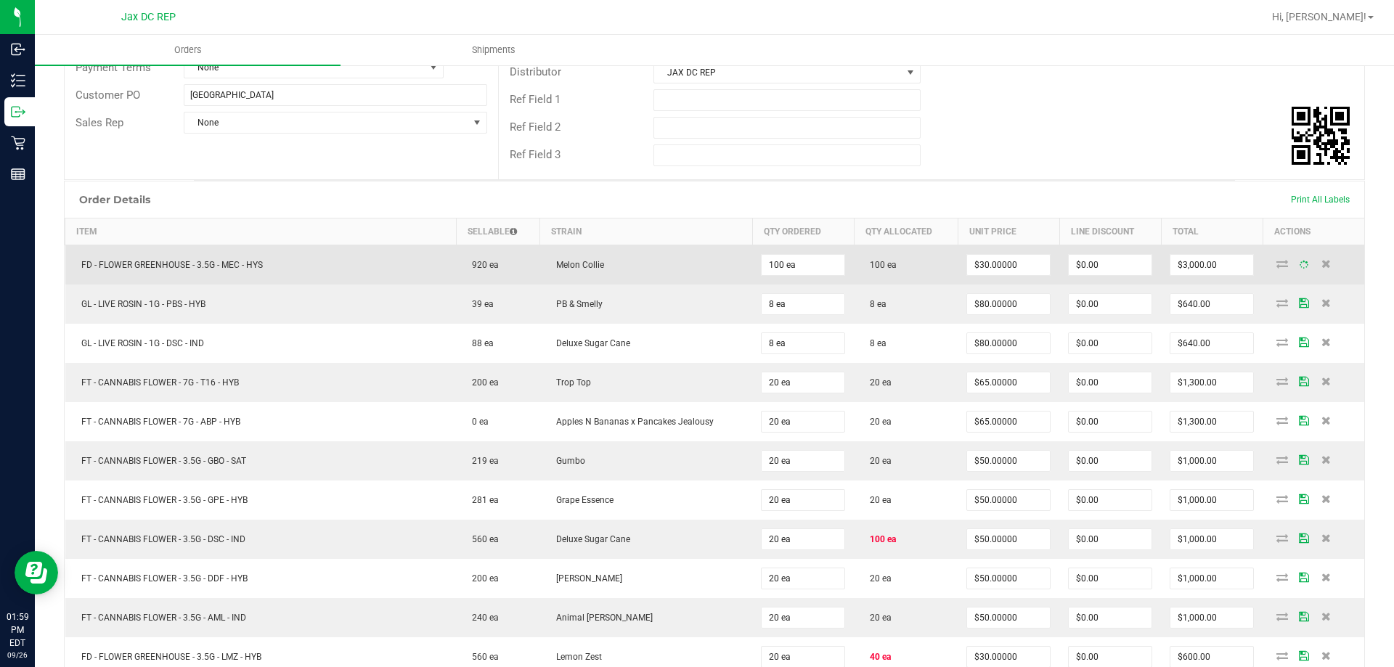
scroll to position [290, 0]
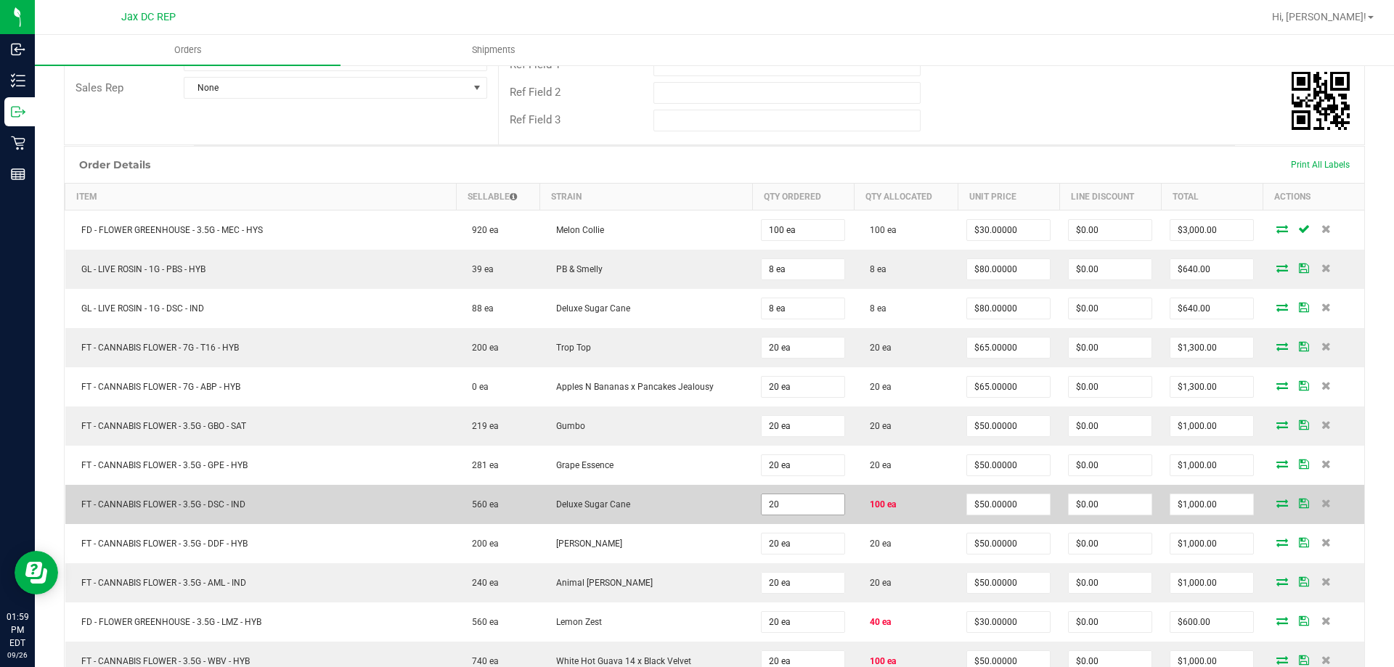
click at [799, 498] on input "20" at bounding box center [802, 504] width 83 height 20
type input "100 ea"
type input "$5,000.00"
click at [732, 506] on td "Deluxe Sugar Cane" at bounding box center [646, 504] width 213 height 39
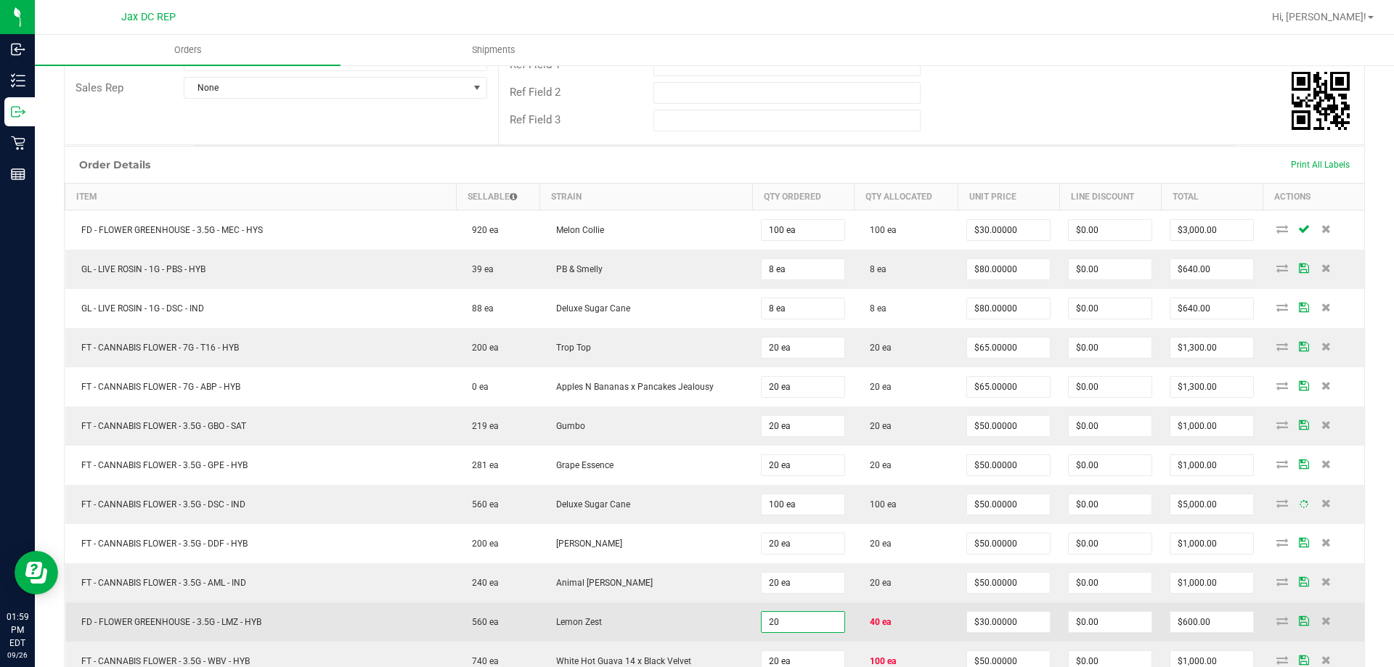
click at [811, 615] on input "20" at bounding box center [802, 622] width 83 height 20
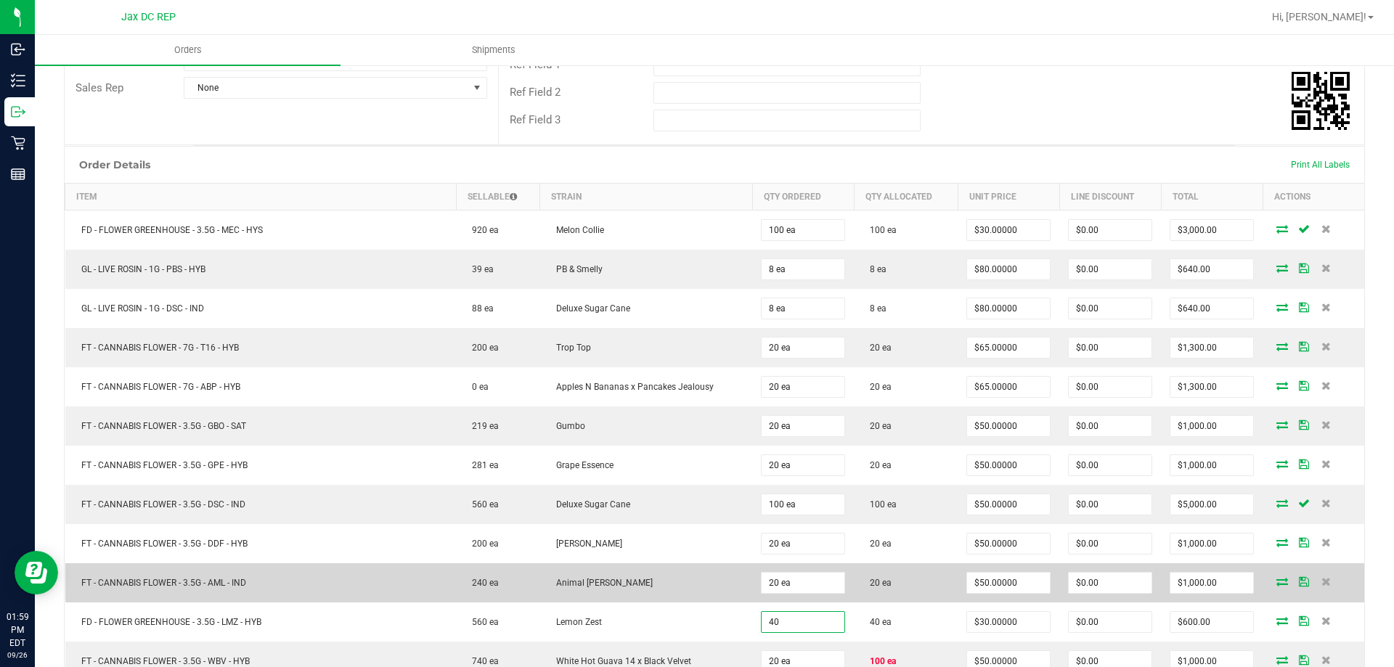
type input "40 ea"
type input "$1,200.00"
click at [682, 589] on td "Animal [PERSON_NAME]" at bounding box center [646, 582] width 213 height 39
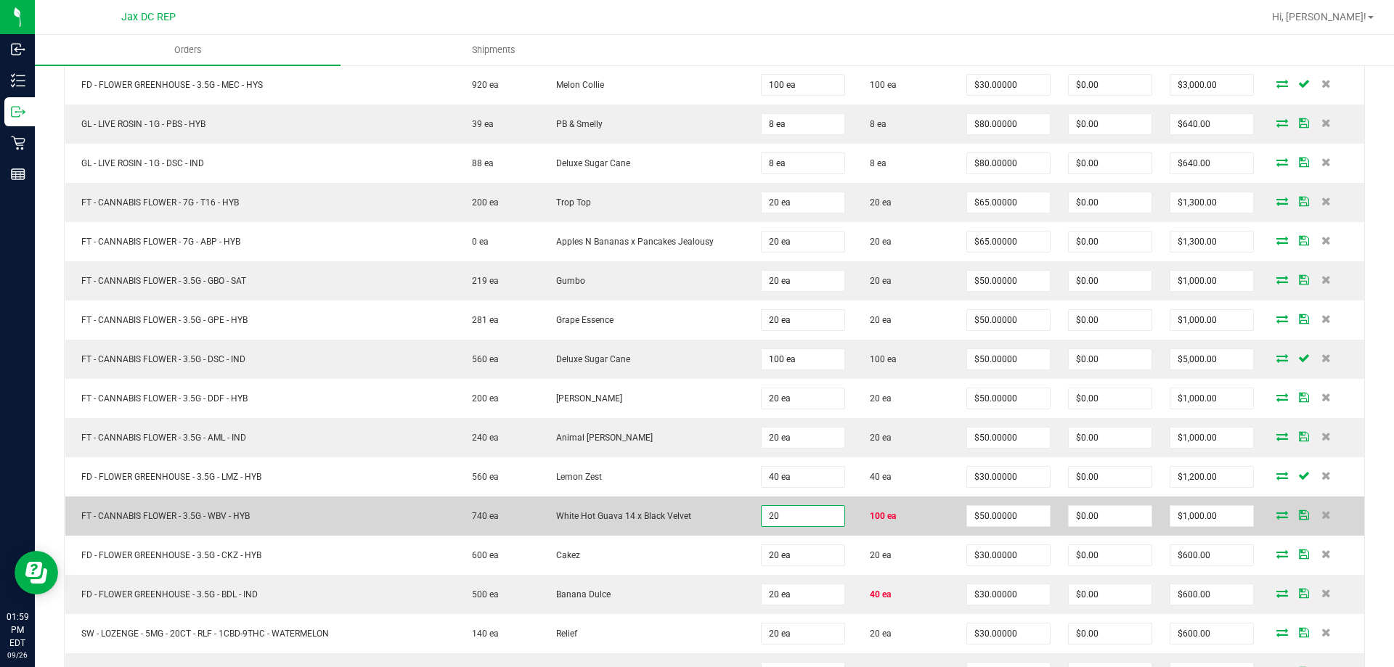
click at [809, 506] on input "20" at bounding box center [802, 516] width 83 height 20
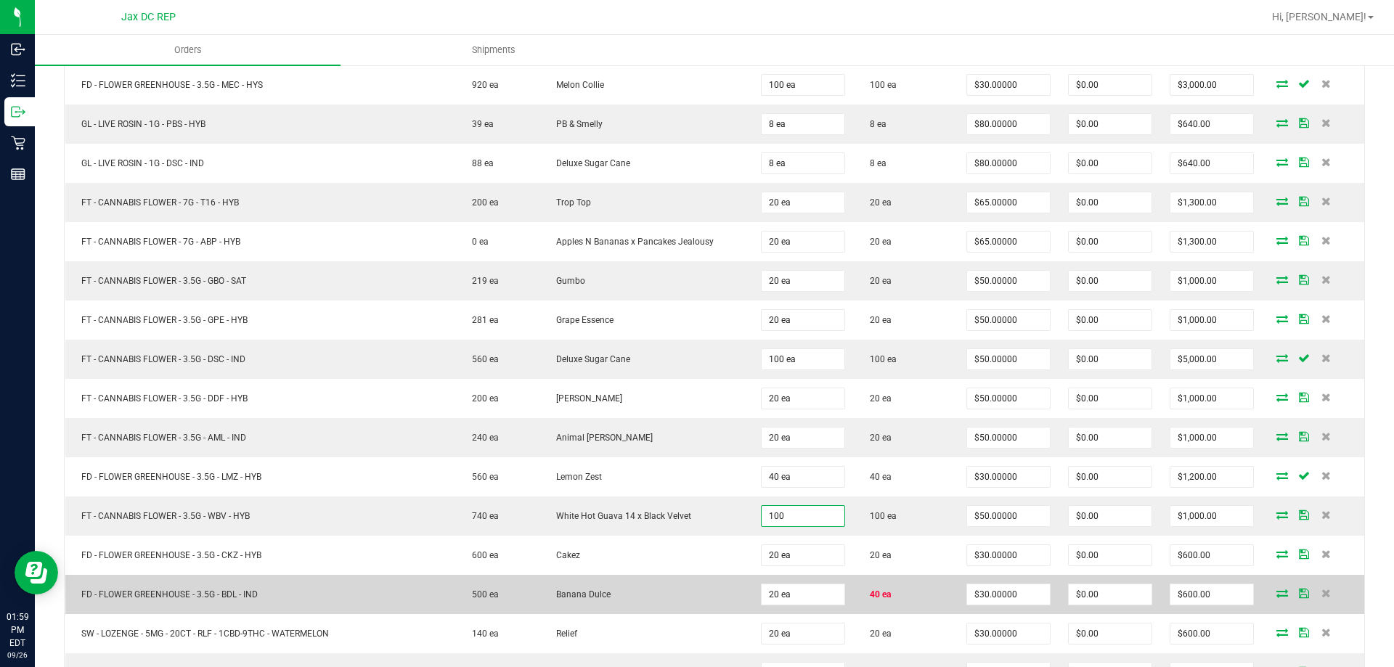
type input "100 ea"
type input "$5,000.00"
click at [778, 607] on td "20 ea" at bounding box center [803, 594] width 102 height 39
click at [778, 602] on input "20" at bounding box center [802, 594] width 83 height 20
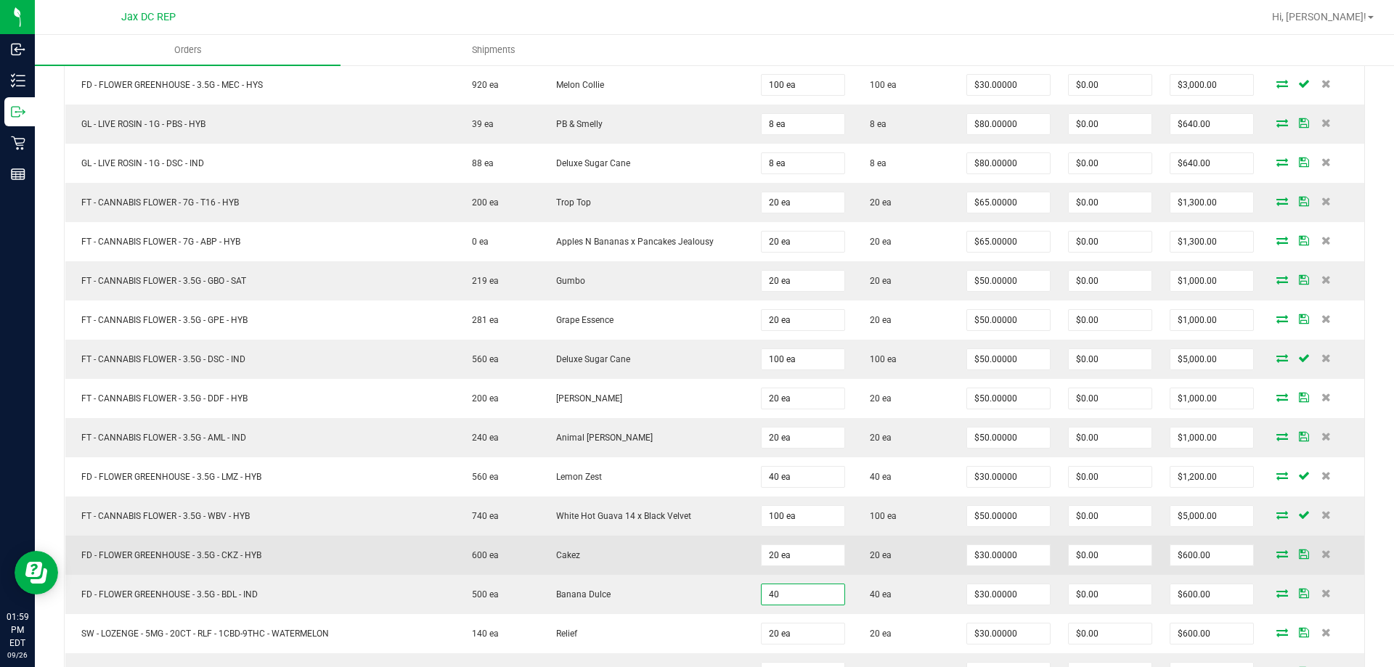
type input "40 ea"
type input "$1,200.00"
click at [675, 549] on td "Cakez" at bounding box center [646, 555] width 213 height 39
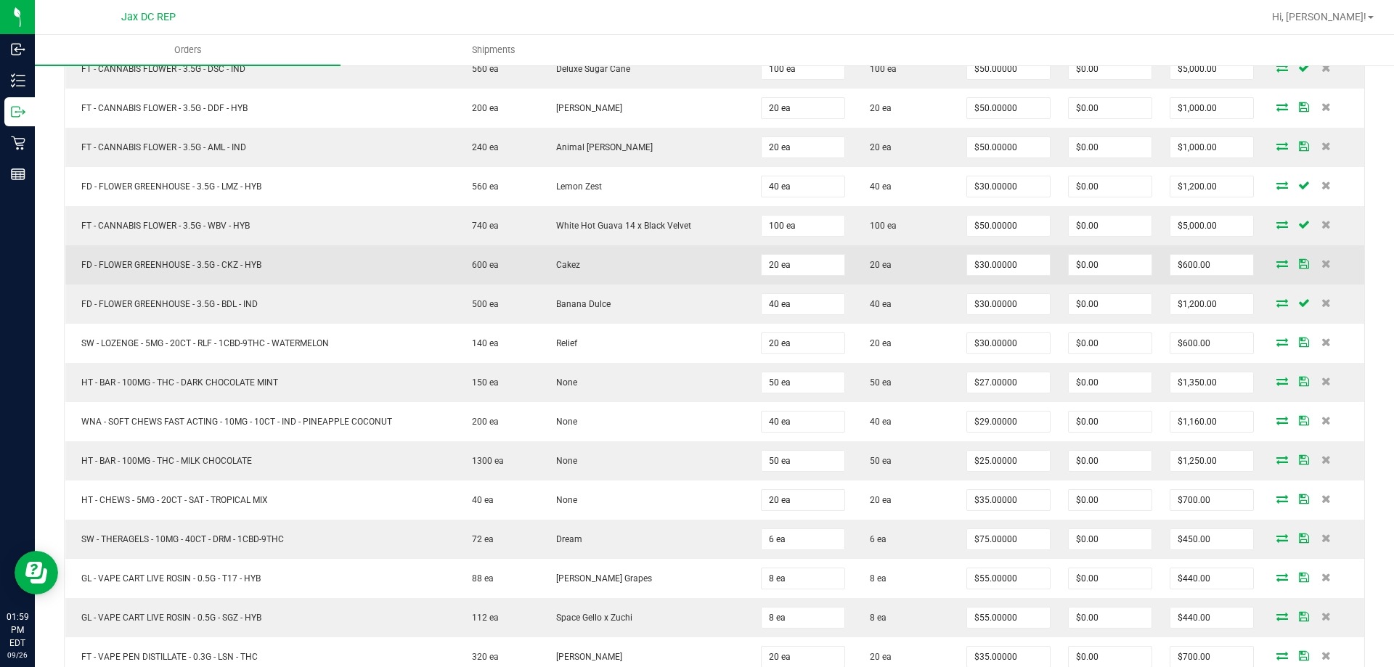
click at [675, 549] on td "Dream" at bounding box center [646, 539] width 213 height 39
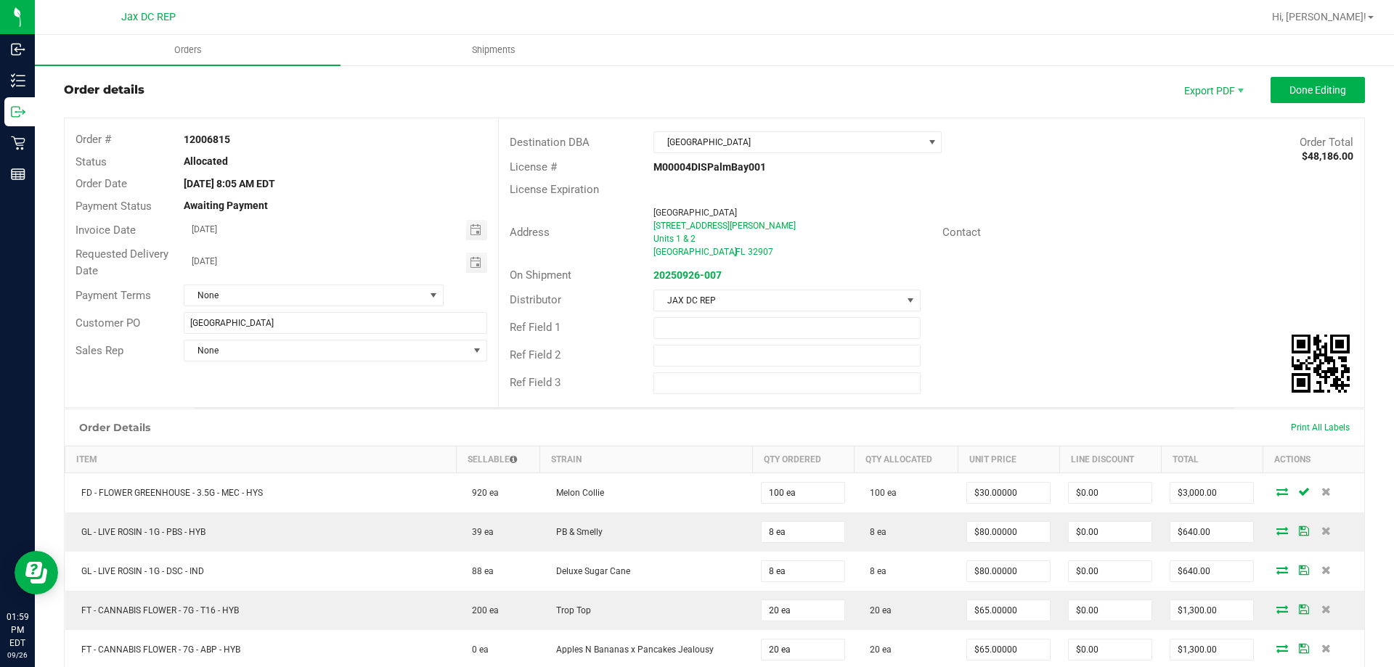
scroll to position [0, 0]
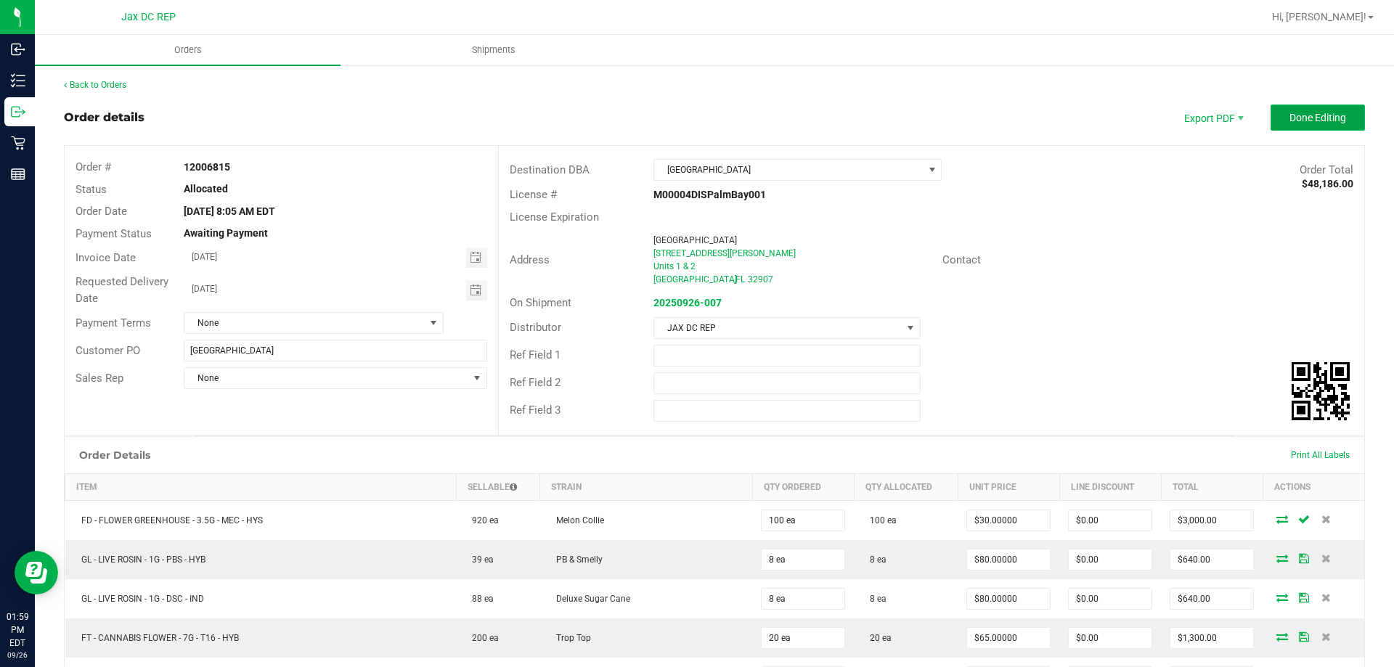
click at [1289, 120] on span "Done Editing" at bounding box center [1317, 118] width 57 height 12
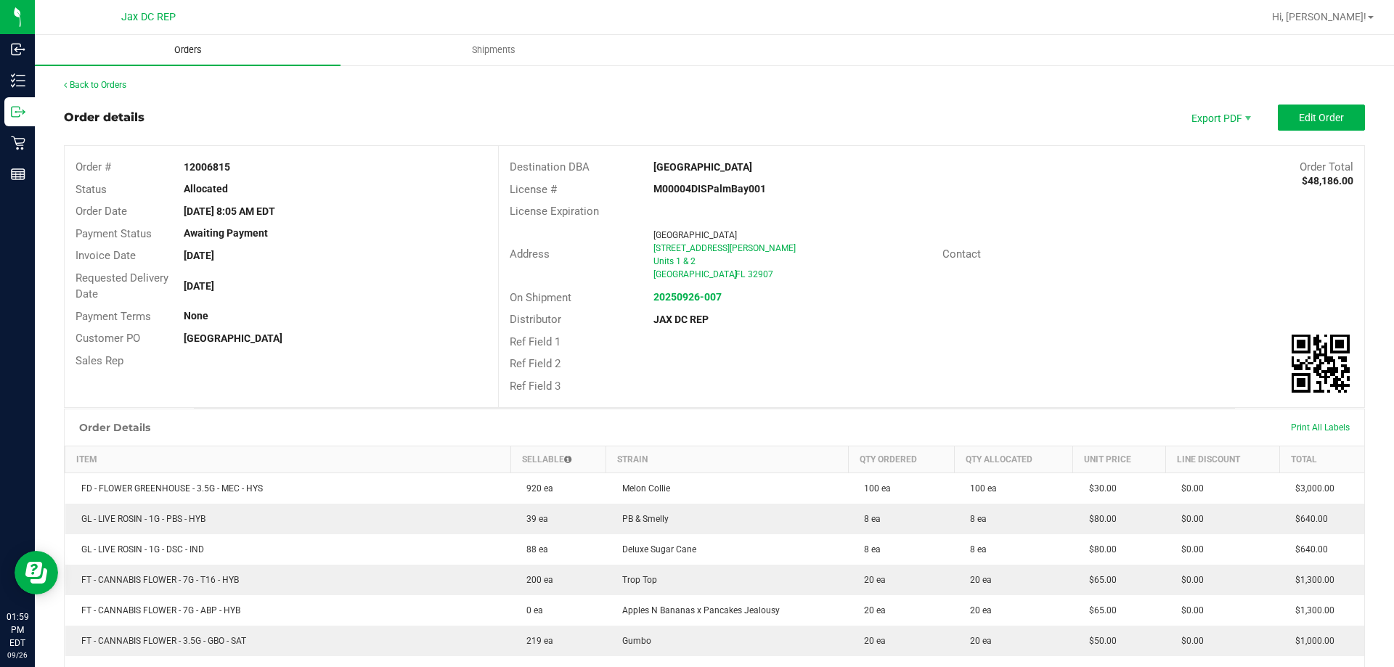
click at [216, 61] on uib-tab-heading "Orders" at bounding box center [188, 50] width 306 height 30
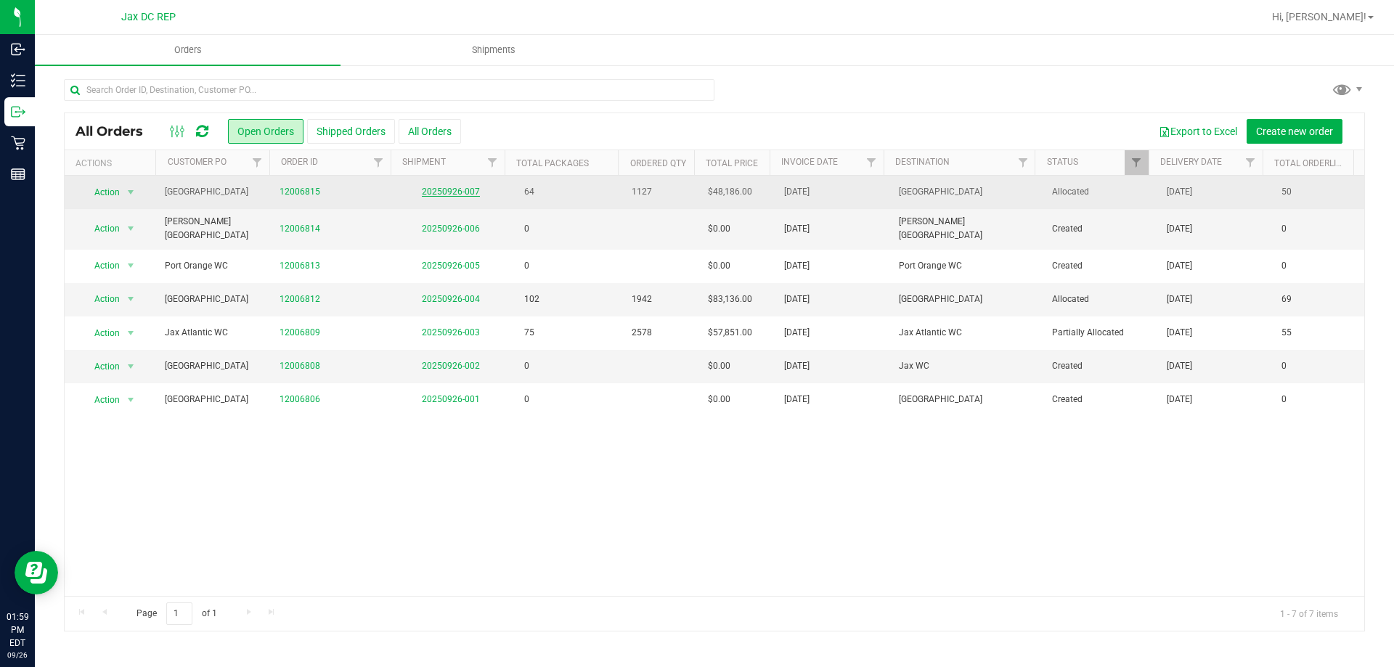
click at [474, 193] on link "20250926-007" at bounding box center [451, 192] width 58 height 10
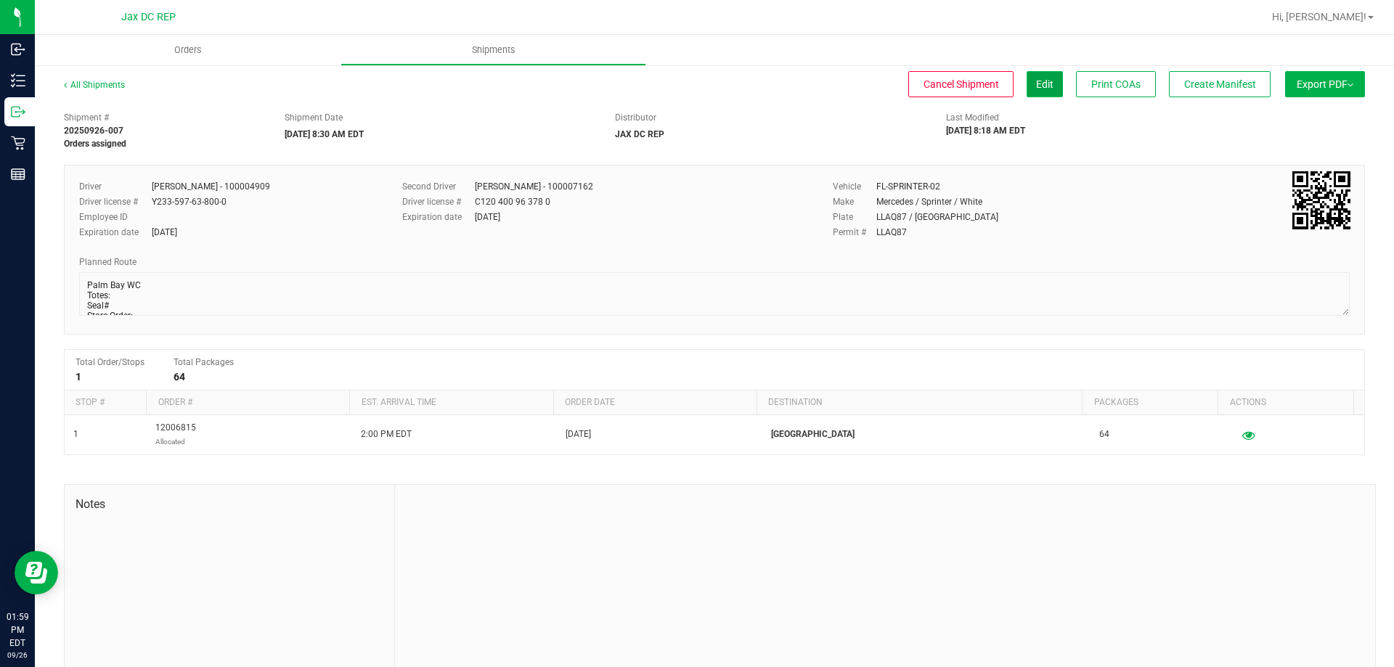
click at [1034, 92] on button "Edit" at bounding box center [1044, 84] width 36 height 26
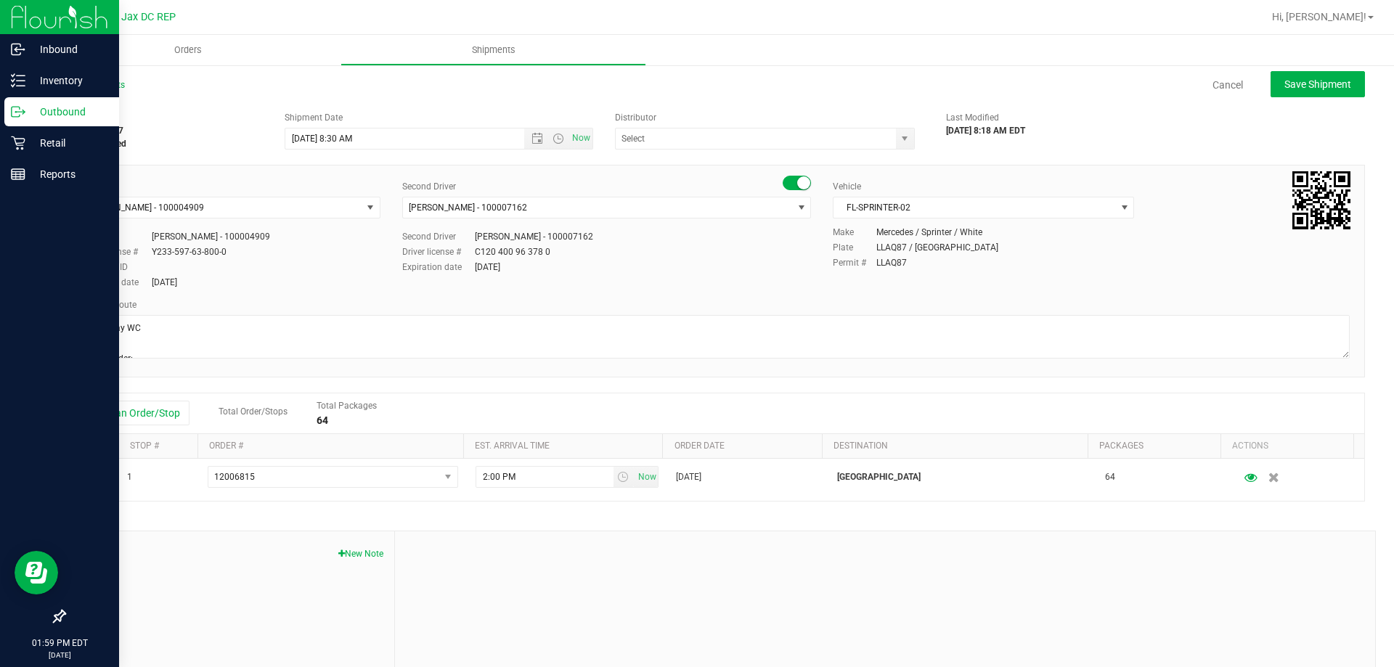
type input "JAX DC REP"
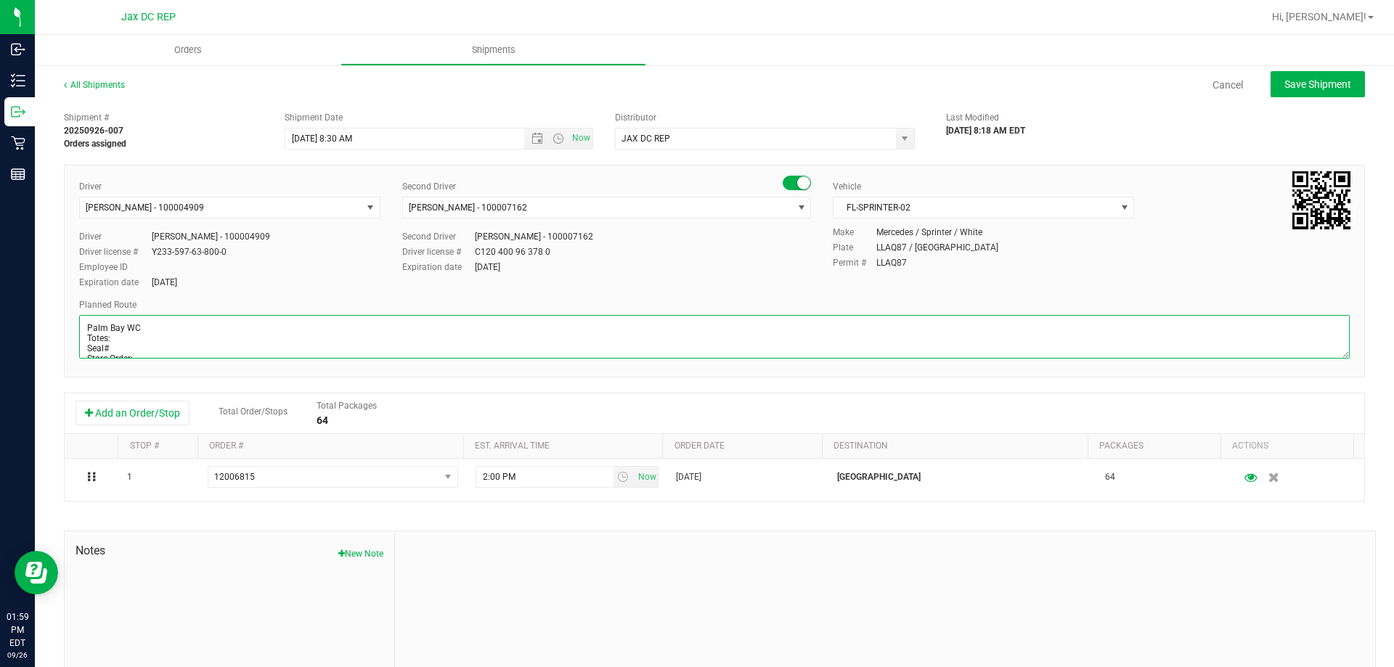
click at [125, 332] on textarea at bounding box center [714, 337] width 1270 height 44
click at [124, 334] on textarea at bounding box center [714, 337] width 1270 height 44
click at [112, 342] on textarea at bounding box center [714, 337] width 1270 height 44
click at [142, 346] on textarea at bounding box center [714, 337] width 1270 height 44
type textarea "Palm Bay WC Totes: 5 Seal# 021664-021673 Store Order: 1) Orange Park WC 2) Jax …"
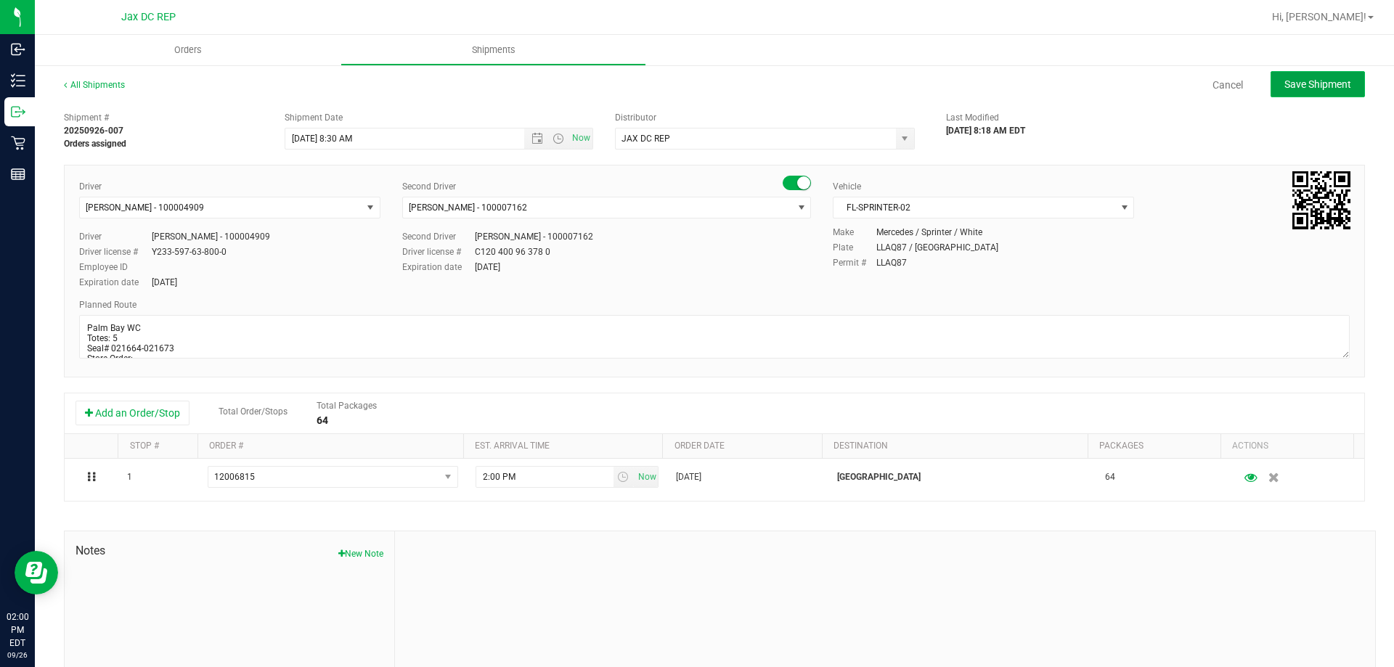
click at [1333, 96] on button "Save Shipment" at bounding box center [1317, 84] width 94 height 26
type input "[DATE] 12:30 PM"
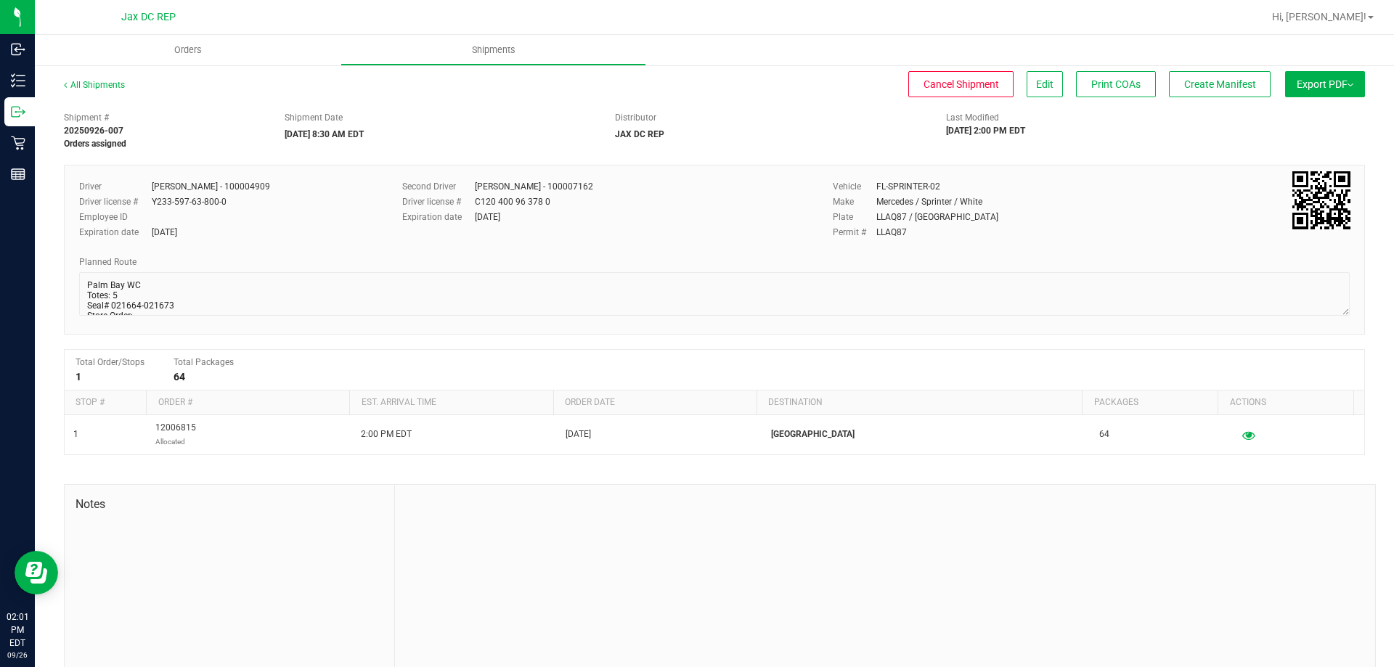
click at [1297, 84] on span "Export PDF" at bounding box center [1324, 84] width 57 height 12
click at [1284, 113] on span "Manifest by Package ID" at bounding box center [1303, 116] width 92 height 10
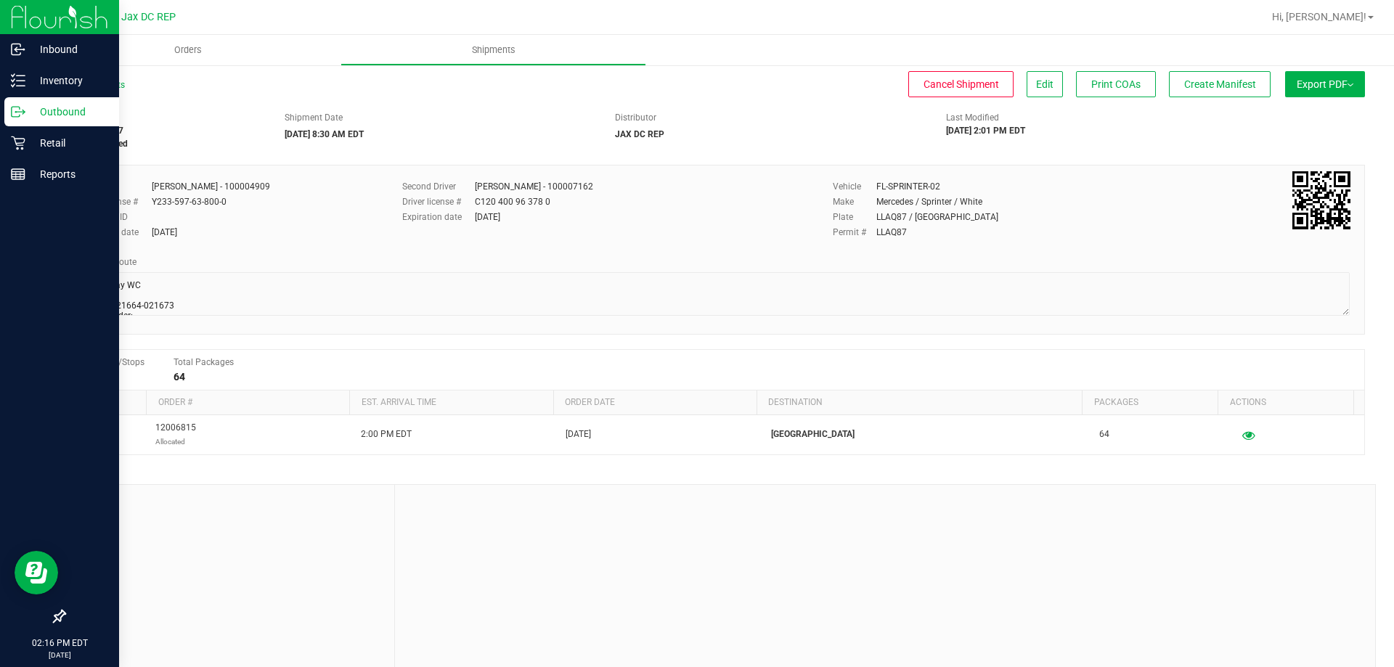
click at [39, 119] on p "Outbound" at bounding box center [68, 111] width 87 height 17
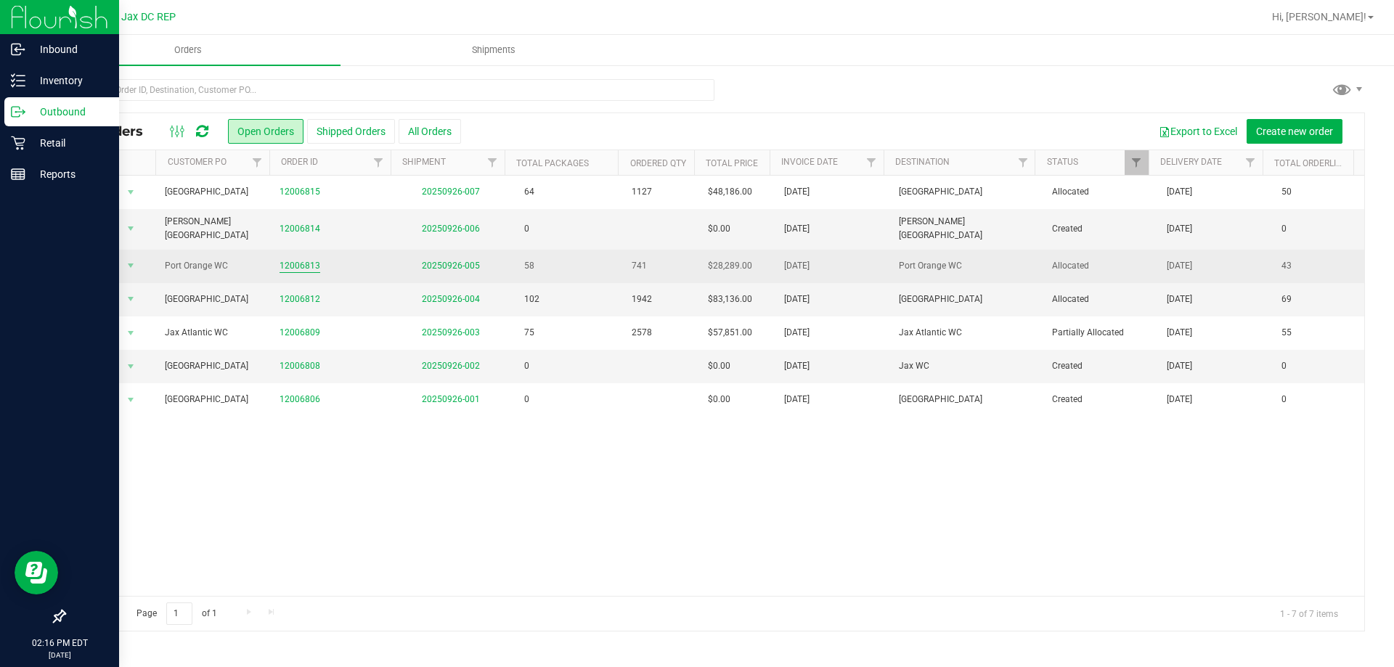
click at [303, 259] on link "12006813" at bounding box center [299, 266] width 41 height 14
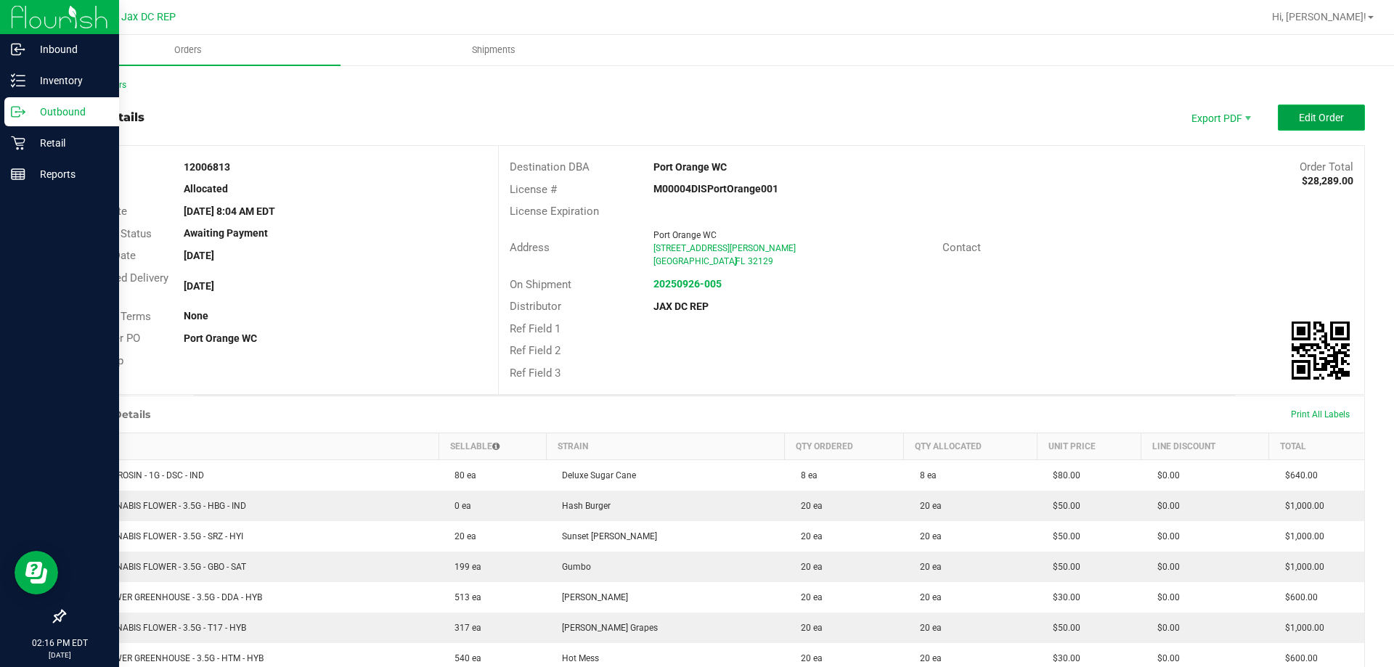
click at [1279, 114] on button "Edit Order" at bounding box center [1320, 118] width 87 height 26
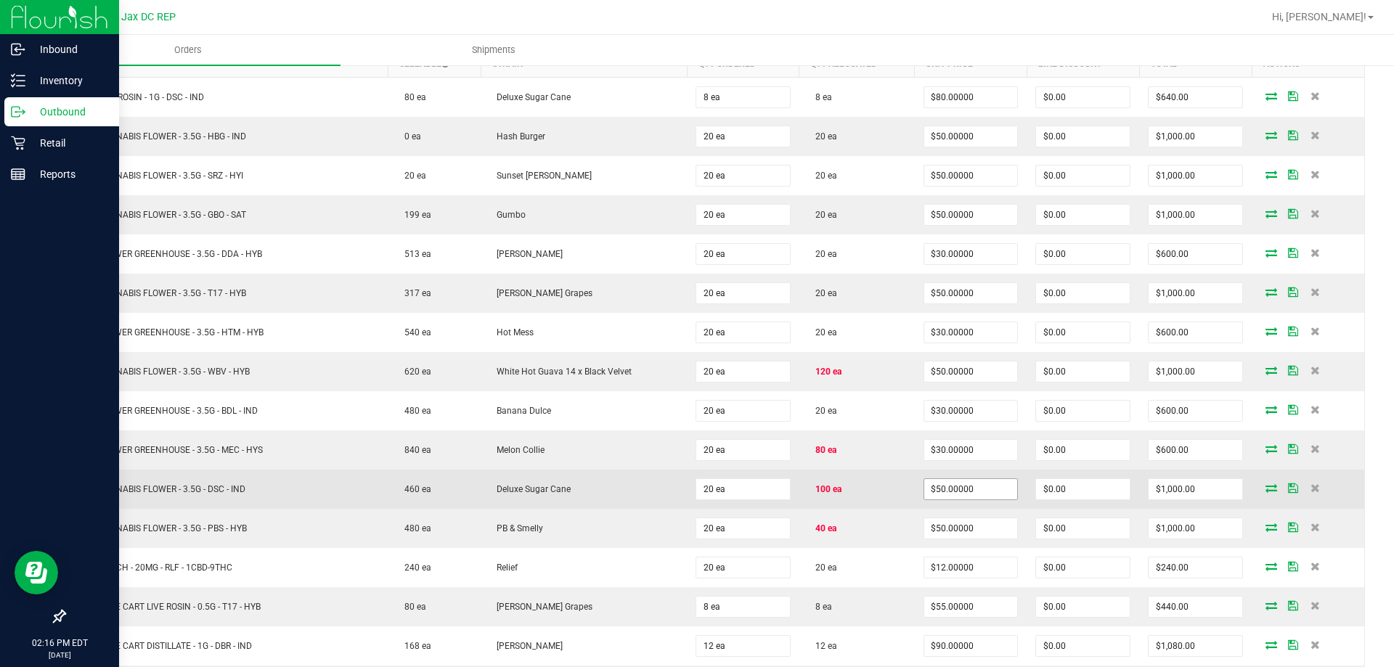
scroll to position [581, 0]
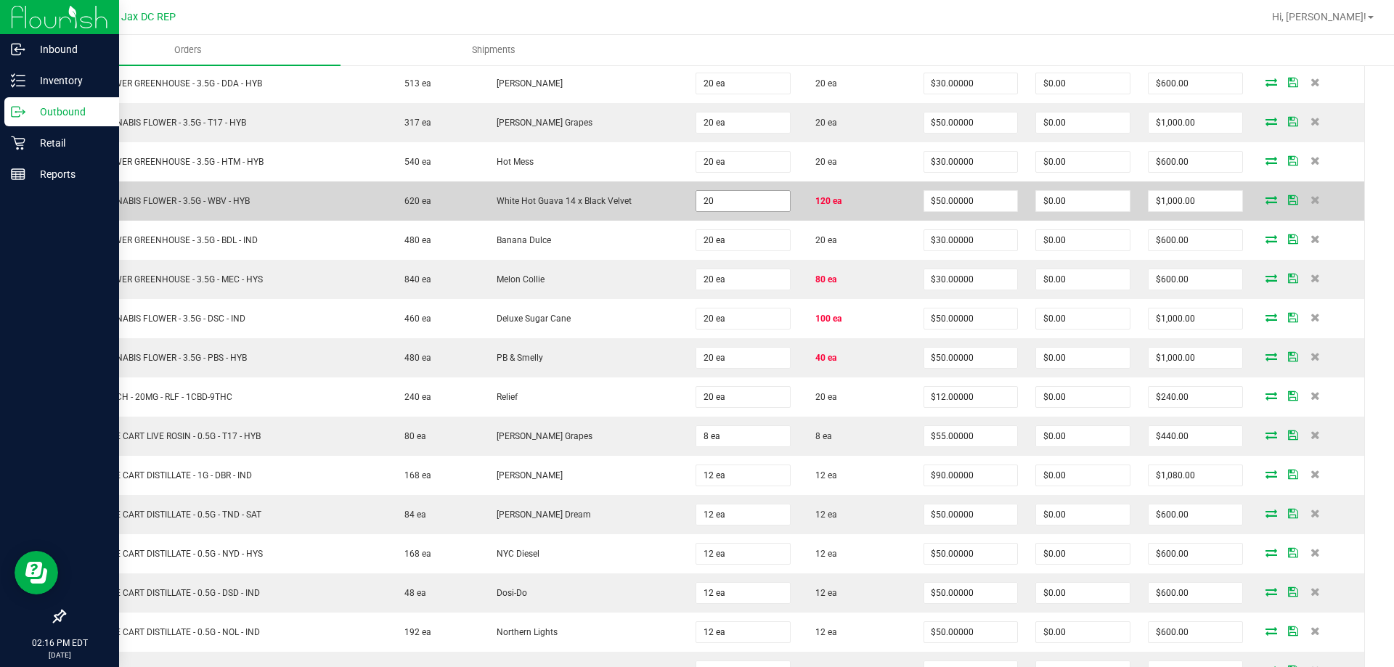
click at [762, 209] on input "20" at bounding box center [743, 201] width 94 height 20
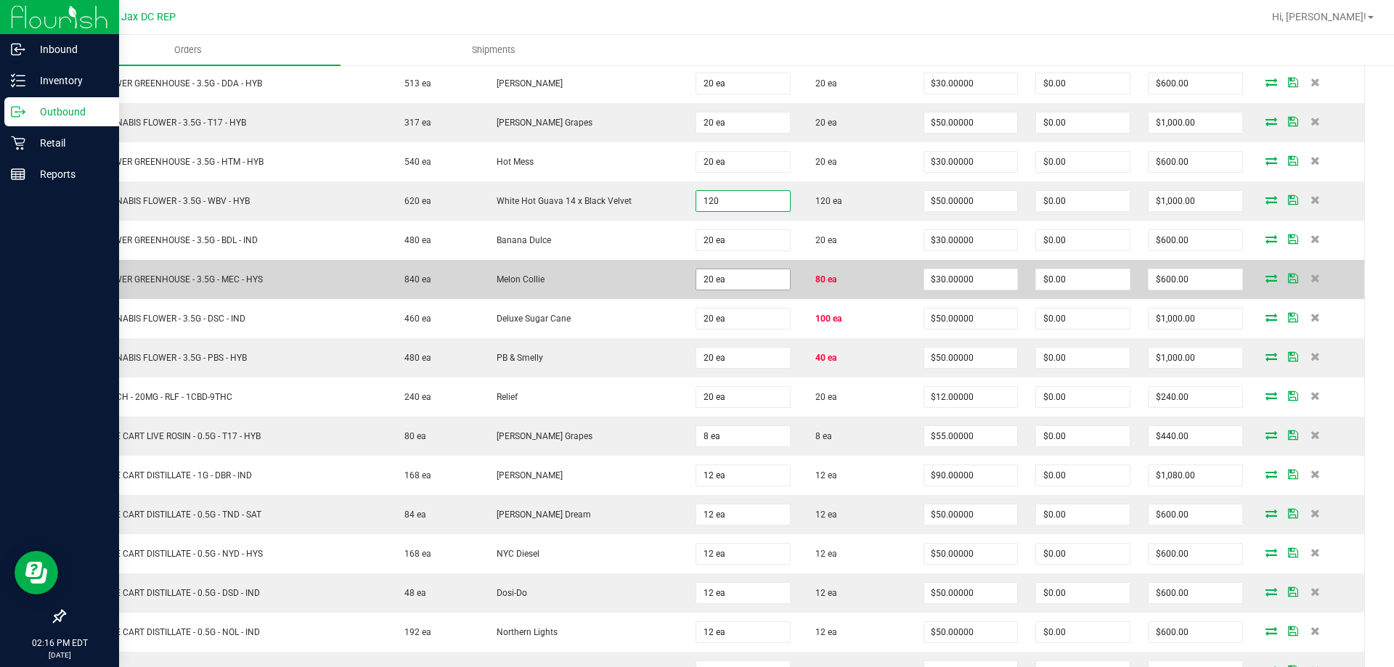
type input "120 ea"
type input "$6,000.00"
click at [750, 281] on input "20" at bounding box center [743, 279] width 94 height 20
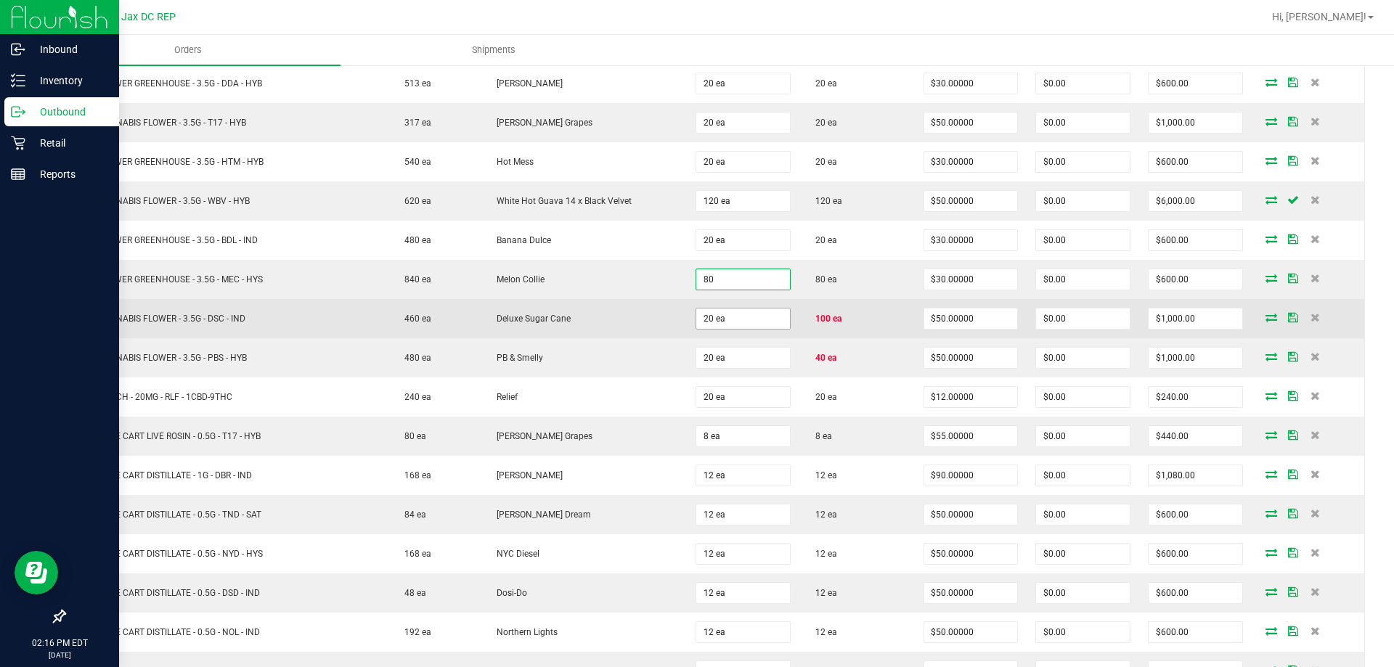
type input "80 ea"
type input "$2,400.00"
click at [754, 314] on input "20" at bounding box center [743, 318] width 94 height 20
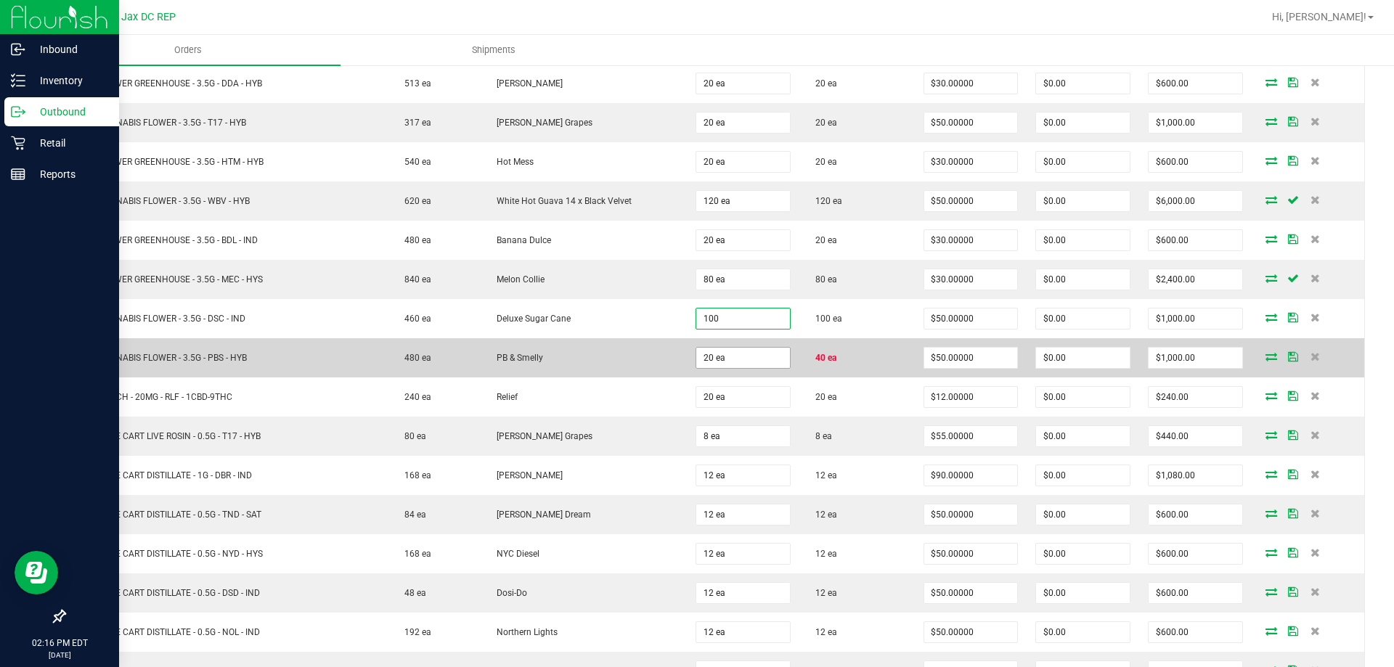
type input "100 ea"
type input "$5,000.00"
click at [753, 363] on input "20" at bounding box center [743, 358] width 94 height 20
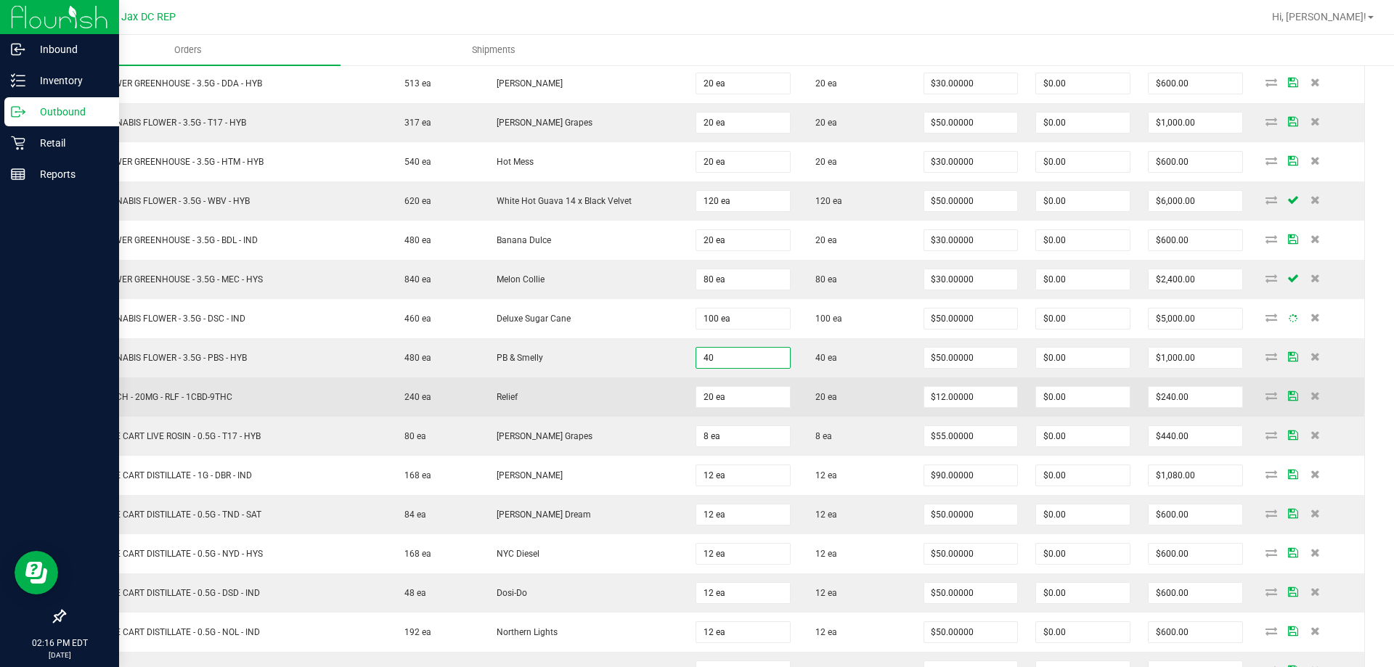
type input "40 ea"
type input "$2,000.00"
click at [647, 404] on td "Relief" at bounding box center [583, 396] width 206 height 39
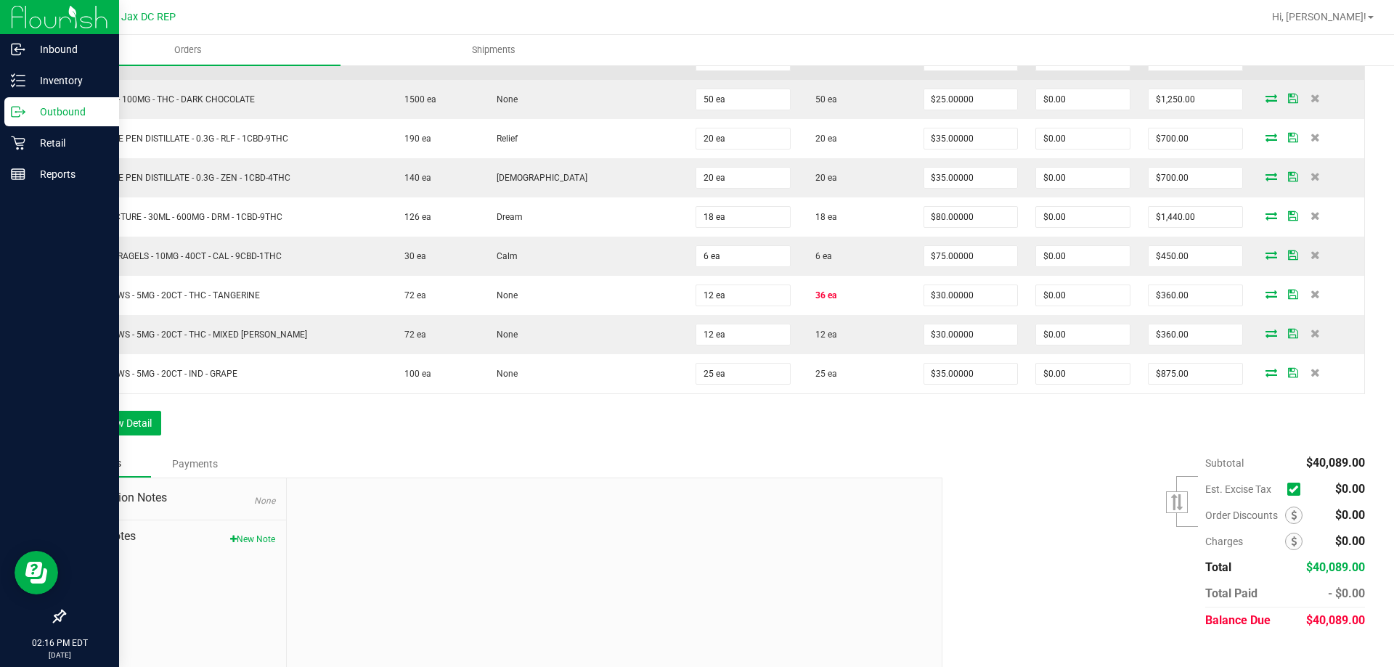
scroll to position [1801, 0]
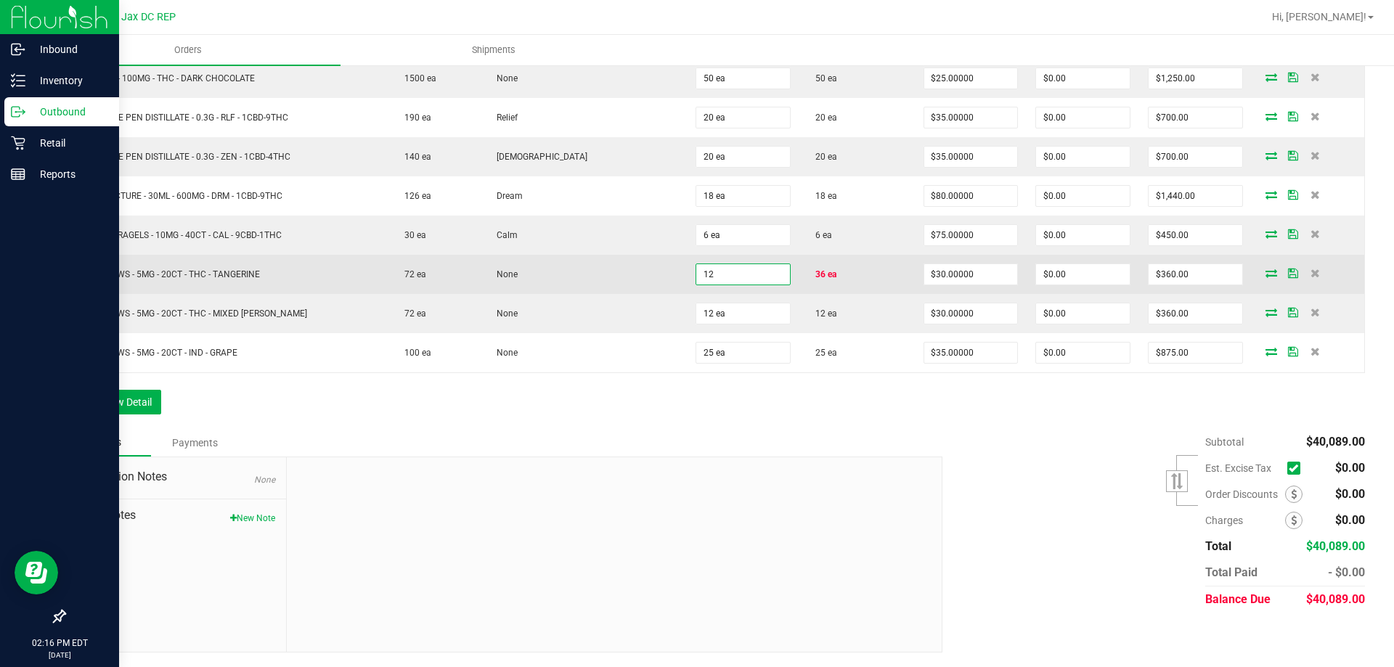
click at [727, 279] on input "12" at bounding box center [743, 274] width 94 height 20
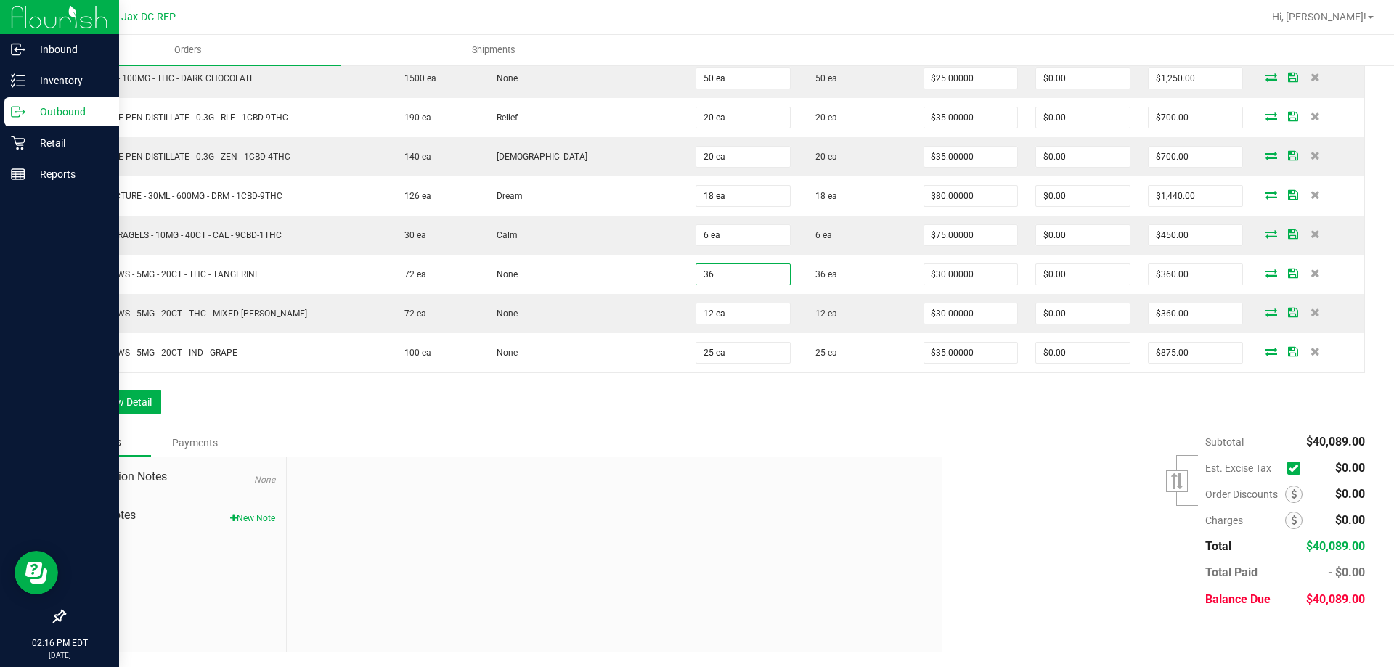
type input "36 ea"
type input "$1,080.00"
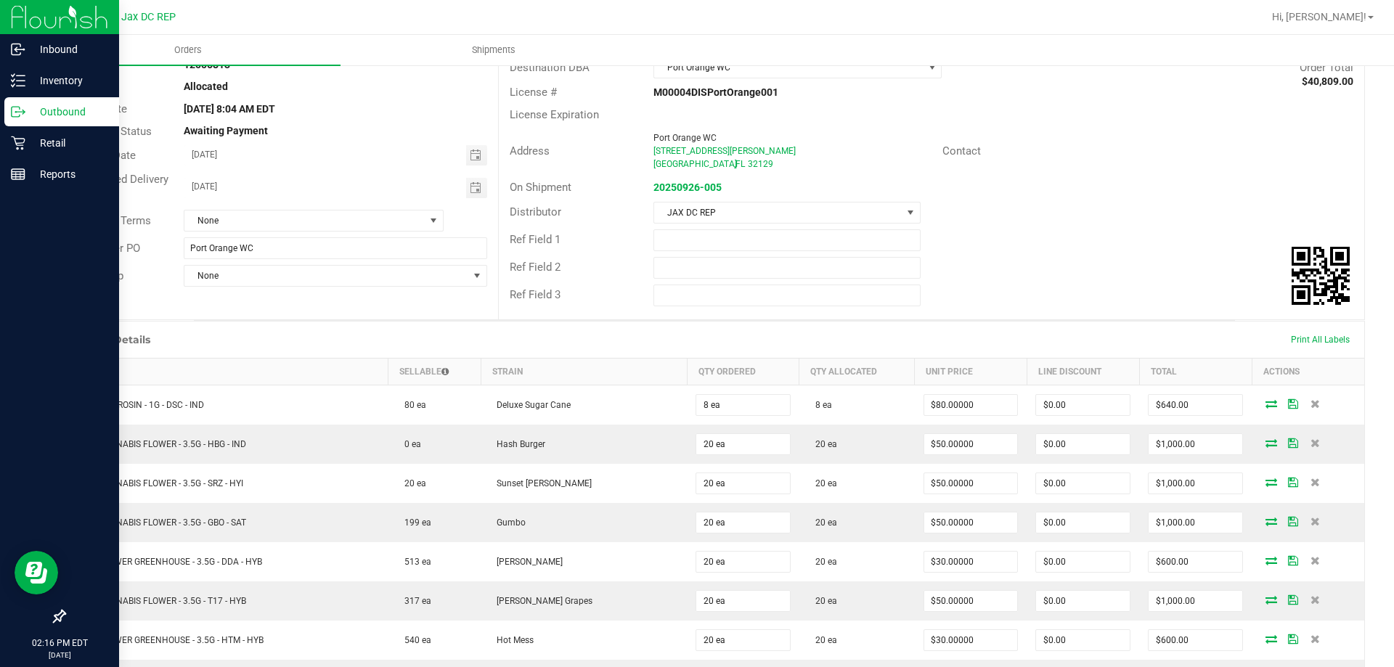
scroll to position [0, 0]
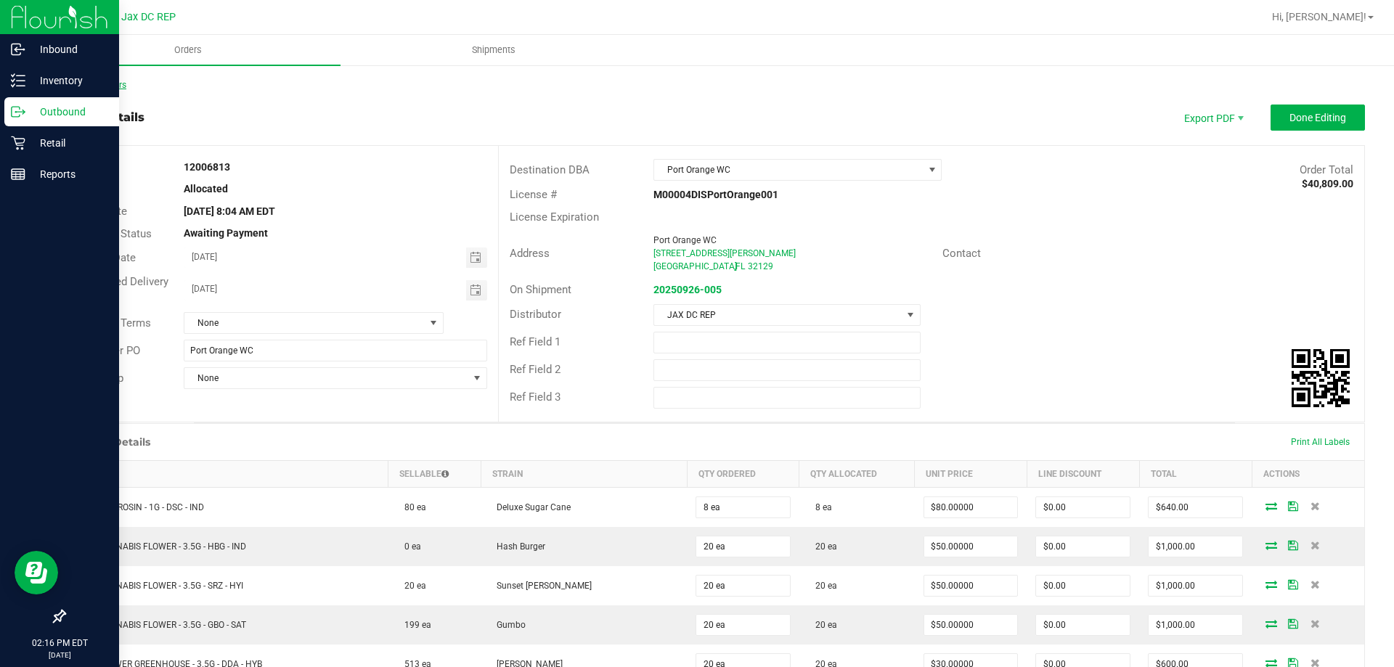
click at [90, 84] on link "Back to Orders" at bounding box center [95, 85] width 62 height 10
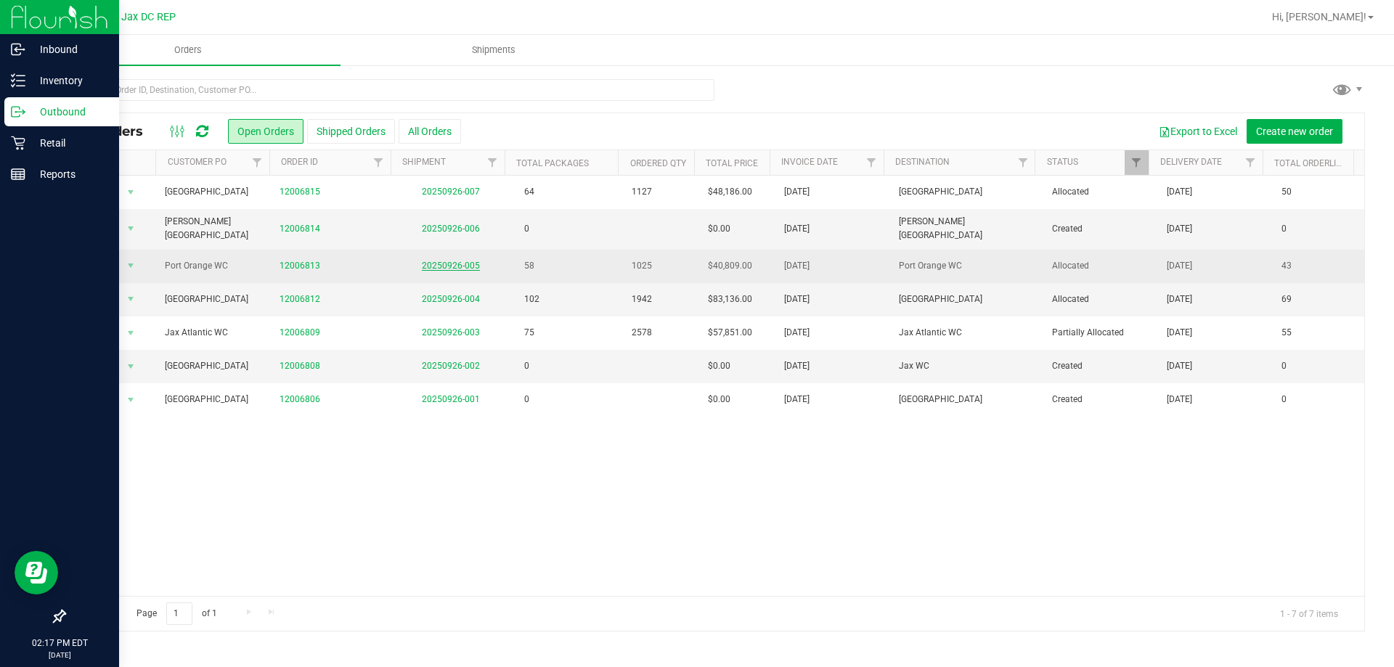
click at [442, 261] on link "20250926-005" at bounding box center [451, 266] width 58 height 10
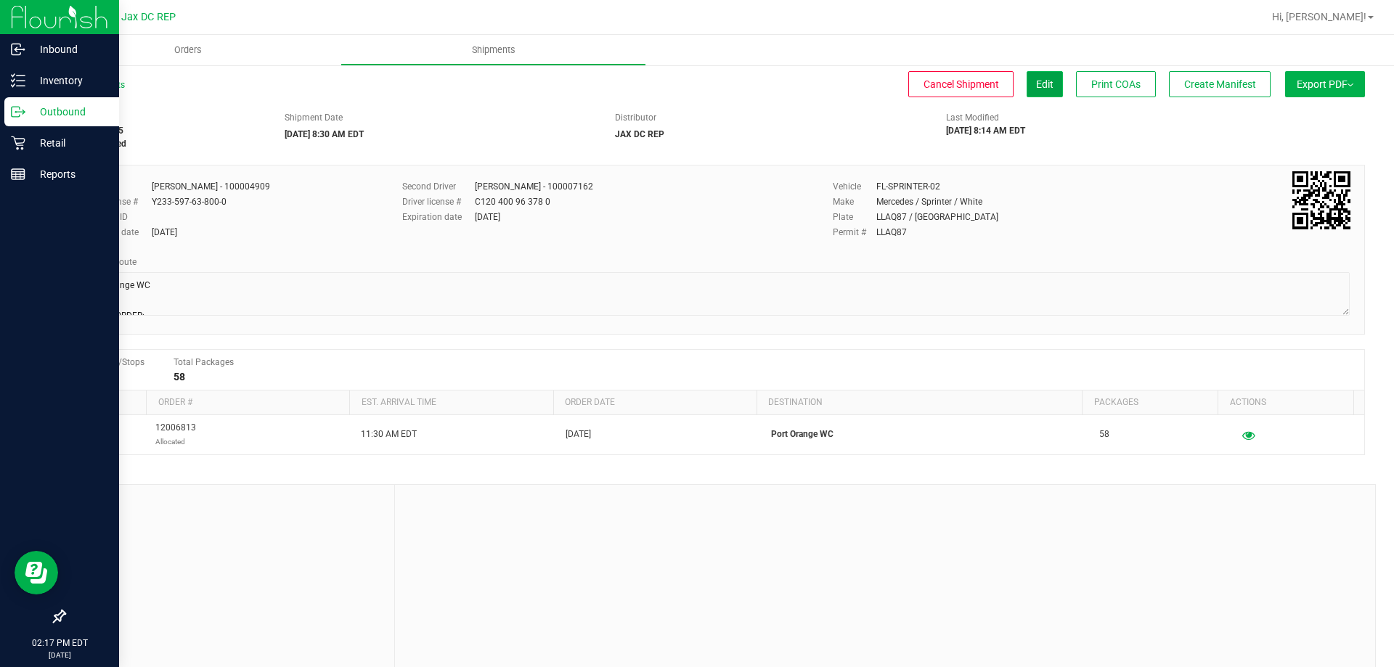
click at [1041, 94] on button "Edit" at bounding box center [1044, 84] width 36 height 26
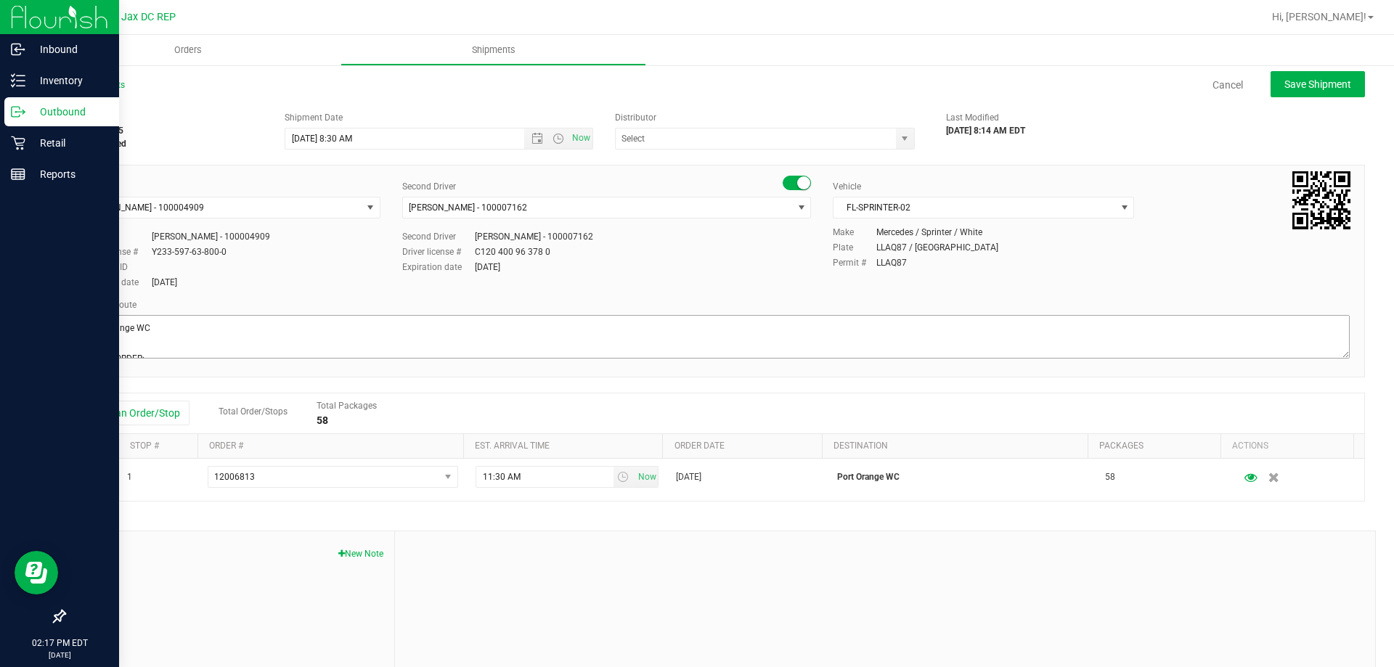
type input "JAX DC REP"
click at [137, 338] on textarea at bounding box center [714, 337] width 1270 height 44
click at [359, 358] on textarea at bounding box center [714, 337] width 1270 height 44
type textarea "Port Orange WC TOTES: 5 SEAL# 021674 - 021683 STORE ORDER: 1) Orange Park WC 2)…"
click at [1304, 81] on span "Save Shipment" at bounding box center [1317, 84] width 67 height 12
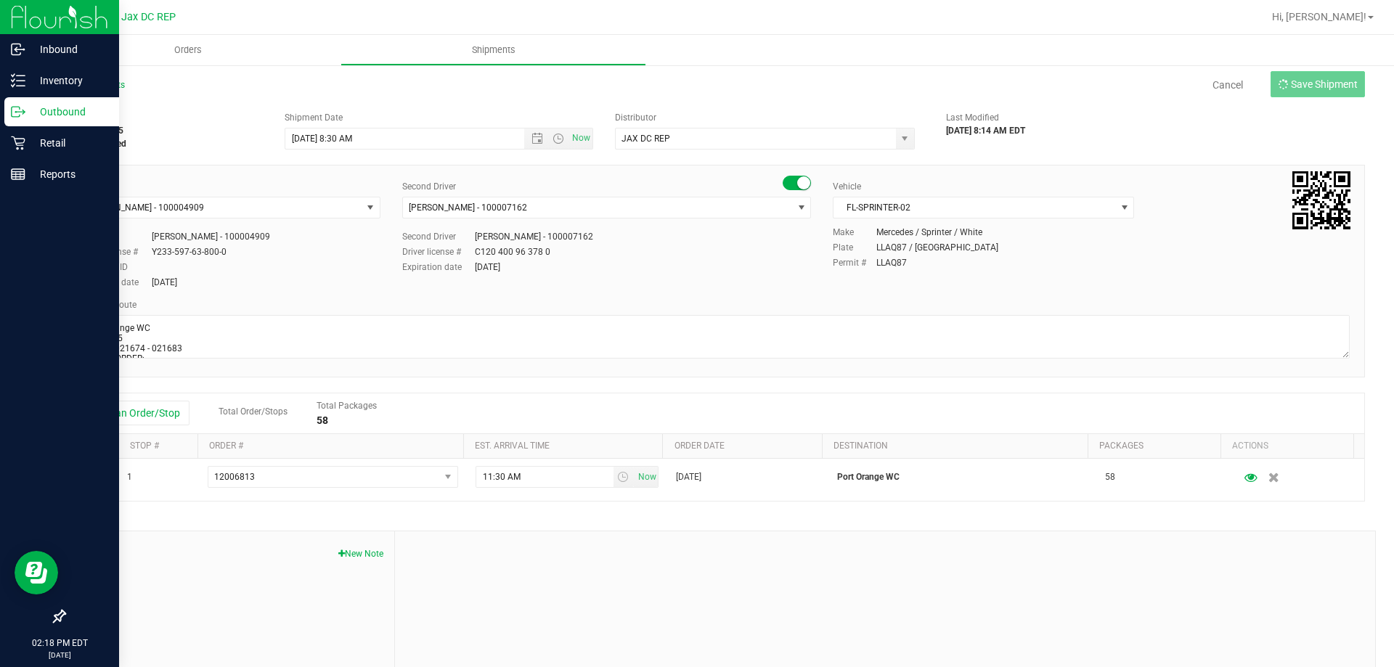
type input "[DATE] 12:30 PM"
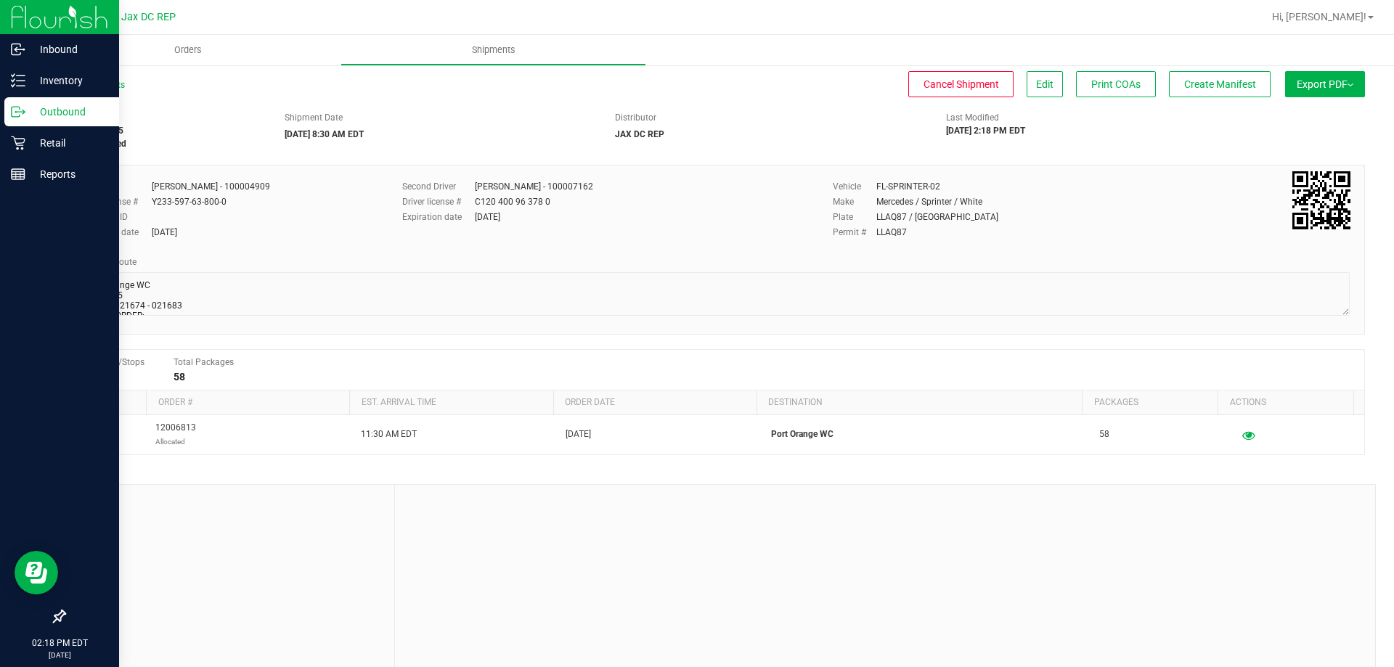
click at [1301, 83] on span "Export PDF" at bounding box center [1324, 84] width 57 height 12
click at [1285, 121] on span "Manifest by Package ID" at bounding box center [1303, 116] width 92 height 10
click at [32, 114] on p "Outbound" at bounding box center [68, 111] width 87 height 17
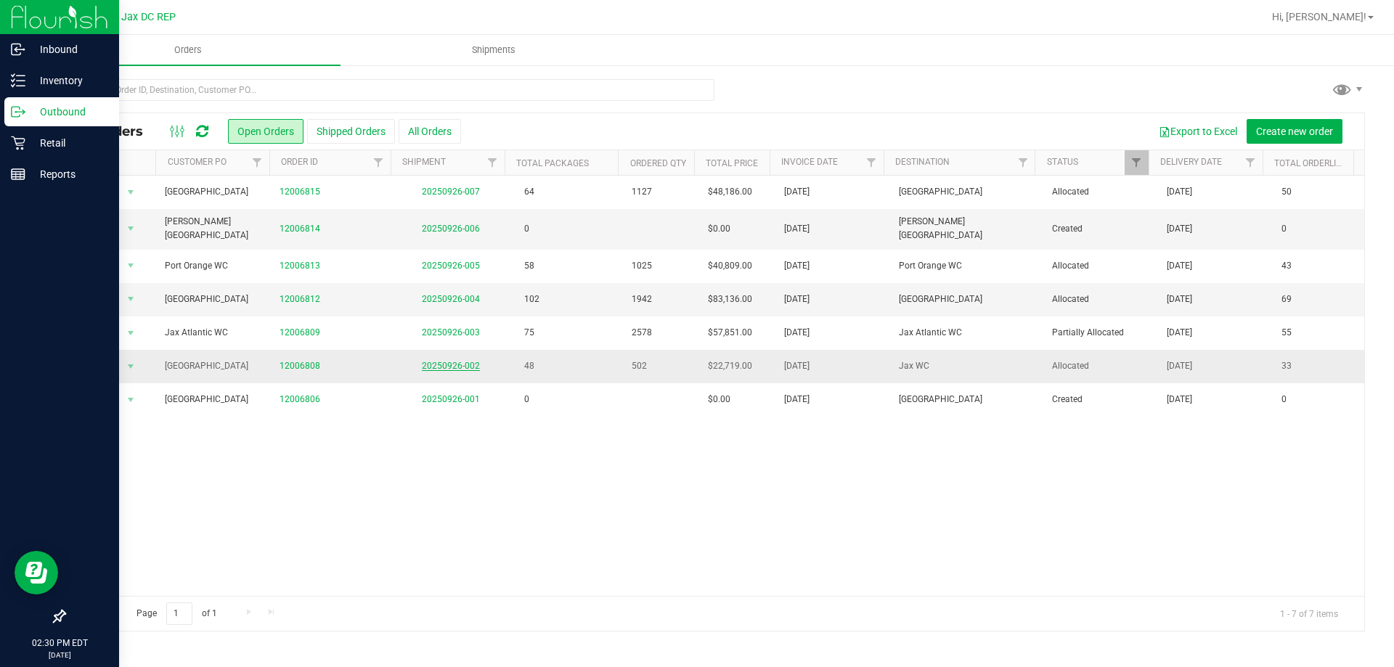
click at [425, 361] on link "20250926-002" at bounding box center [451, 366] width 58 height 10
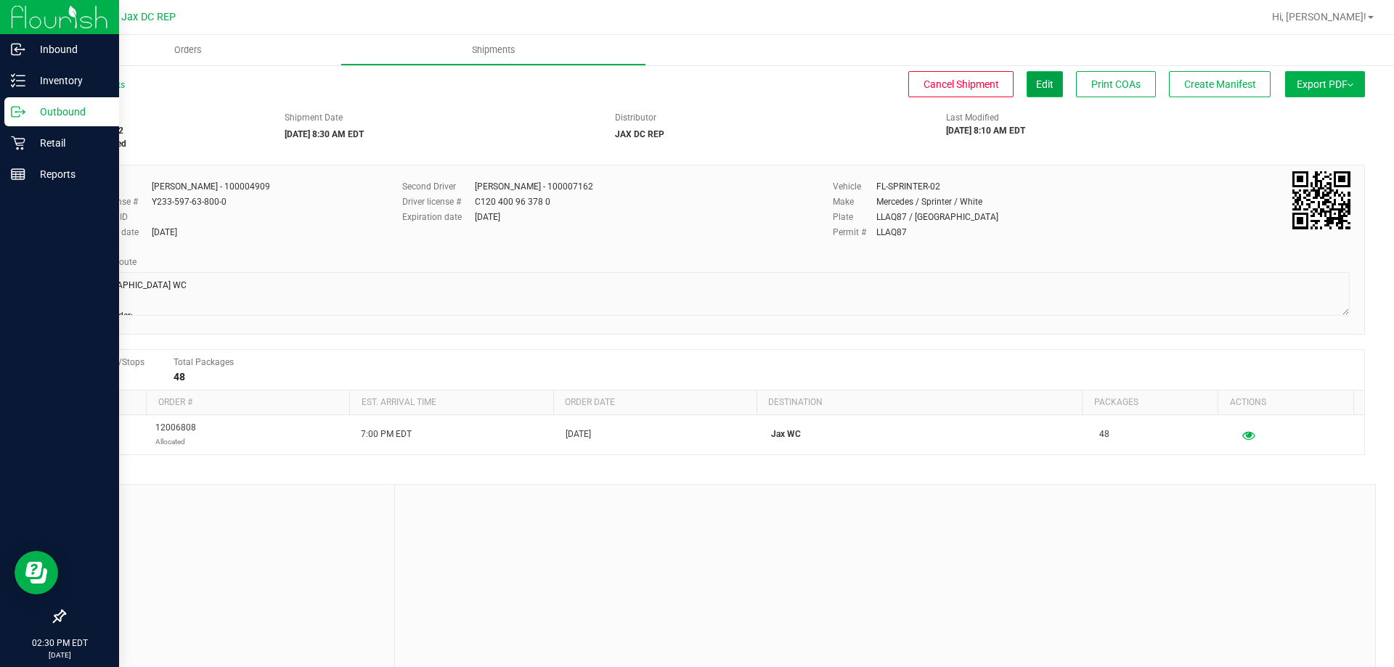
click at [1026, 90] on button "Edit" at bounding box center [1044, 84] width 36 height 26
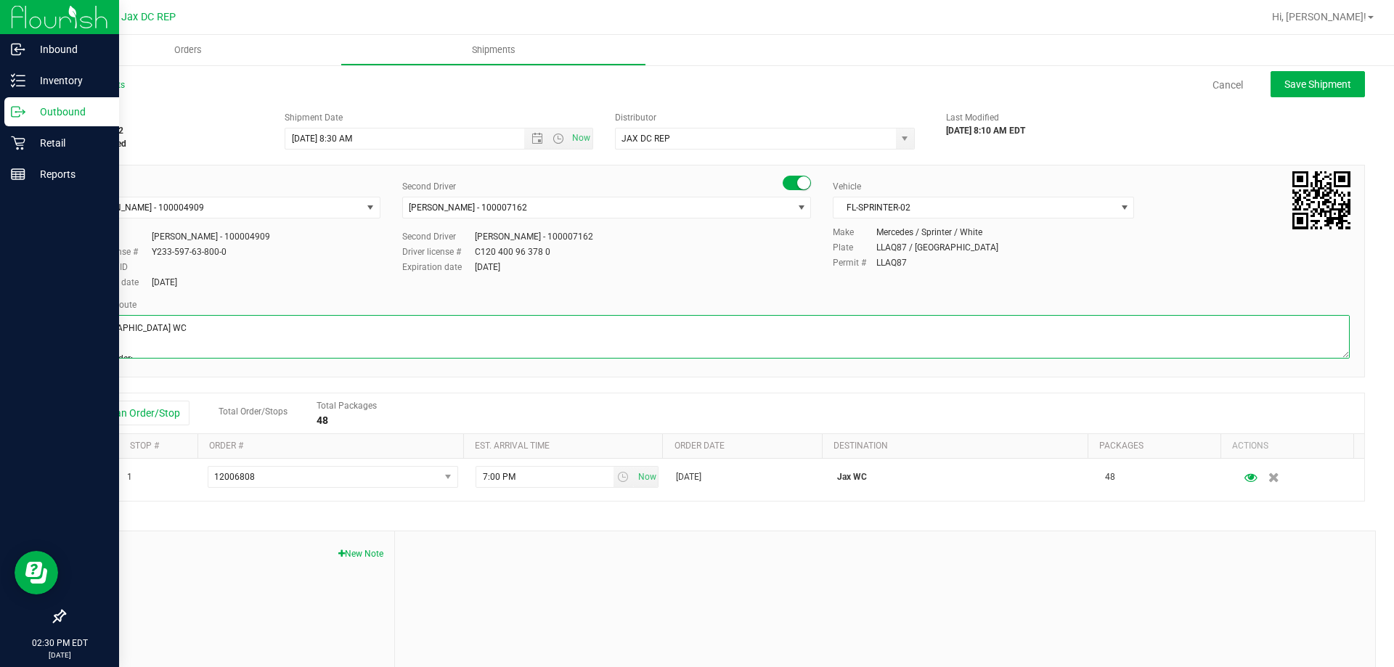
click at [124, 344] on textarea at bounding box center [714, 337] width 1270 height 44
click at [126, 337] on textarea at bounding box center [714, 337] width 1270 height 44
type textarea "Jax Park WC Totes: 5 Seal# 021684 - 021693 Store Order: 1) Orange Park WC 2) Ja…"
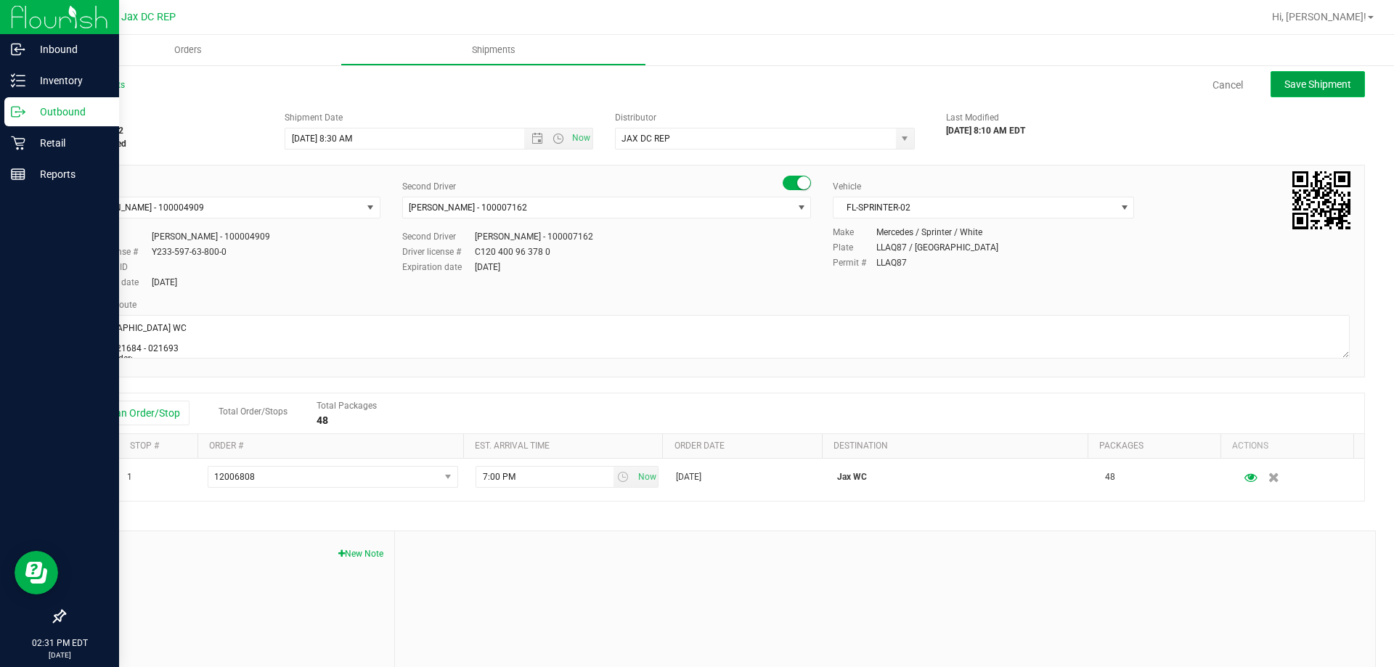
click at [1288, 80] on span "Save Shipment" at bounding box center [1317, 84] width 67 height 12
type input "[DATE] 12:30 PM"
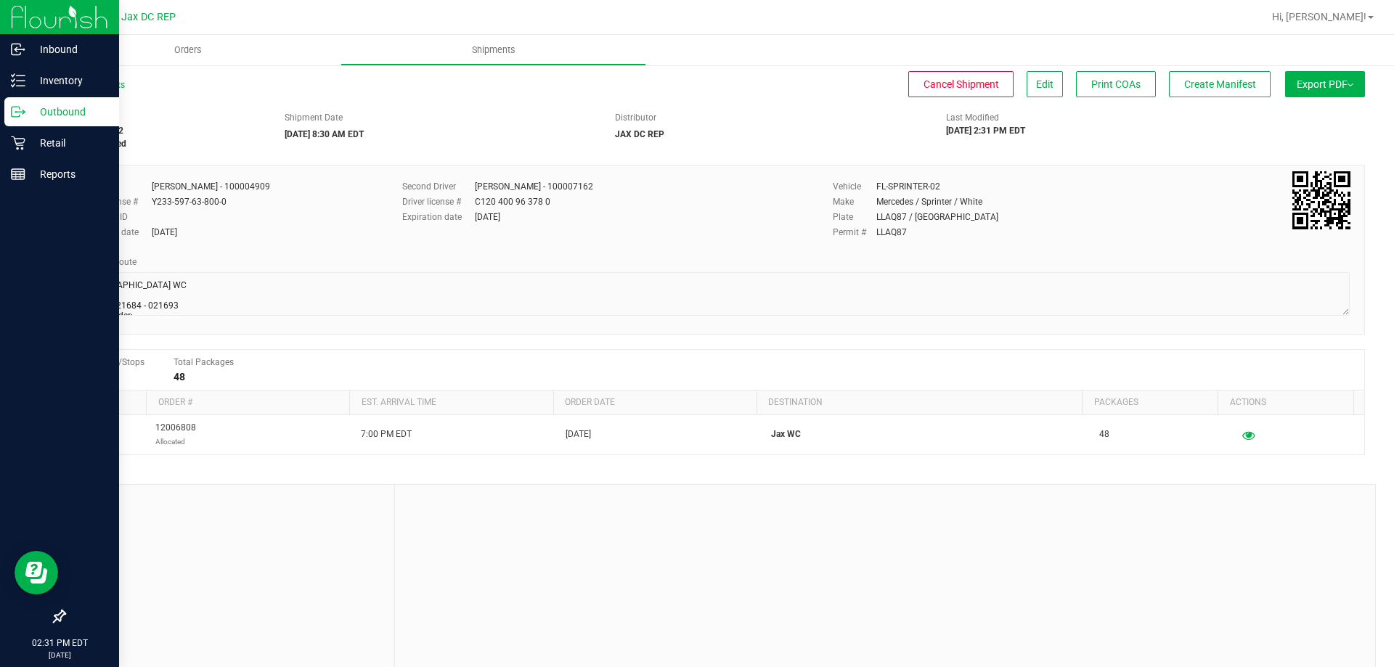
click at [1296, 83] on span "Export PDF" at bounding box center [1324, 84] width 57 height 12
click at [1287, 115] on span "Manifest by Package ID" at bounding box center [1303, 116] width 92 height 10
click at [49, 114] on p "Outbound" at bounding box center [68, 111] width 87 height 17
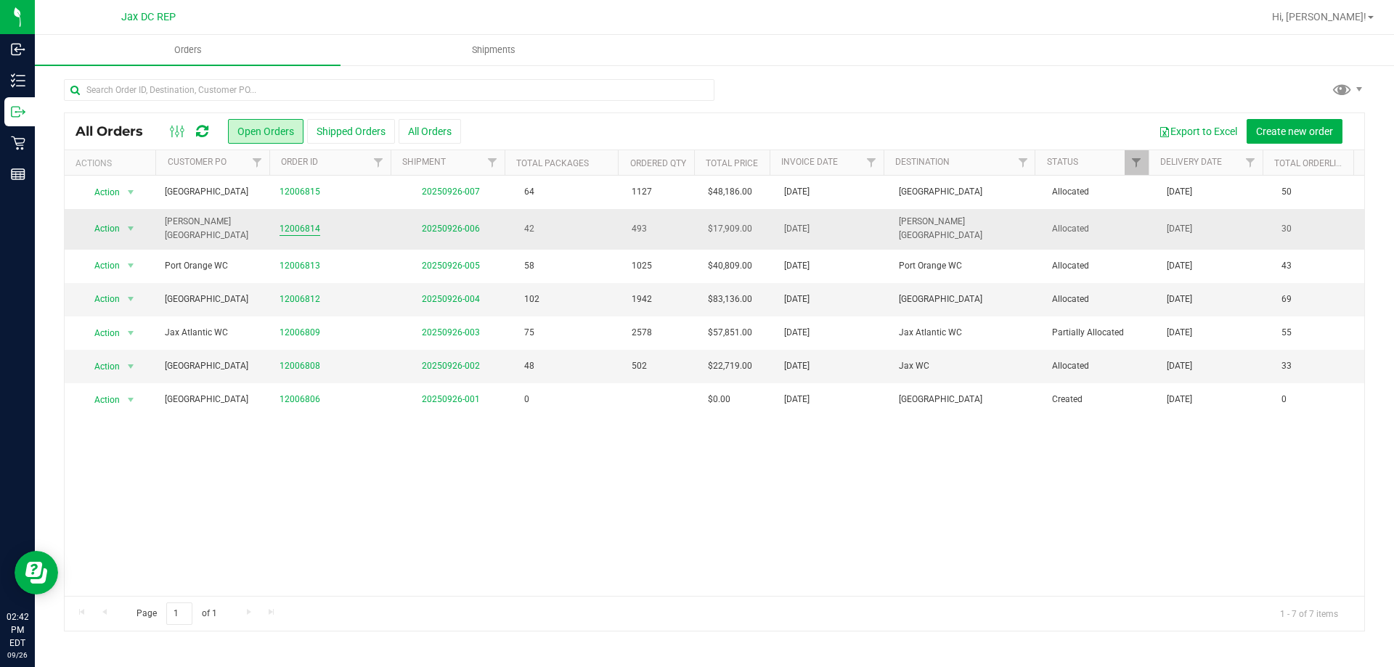
click at [304, 229] on link "12006814" at bounding box center [299, 229] width 41 height 14
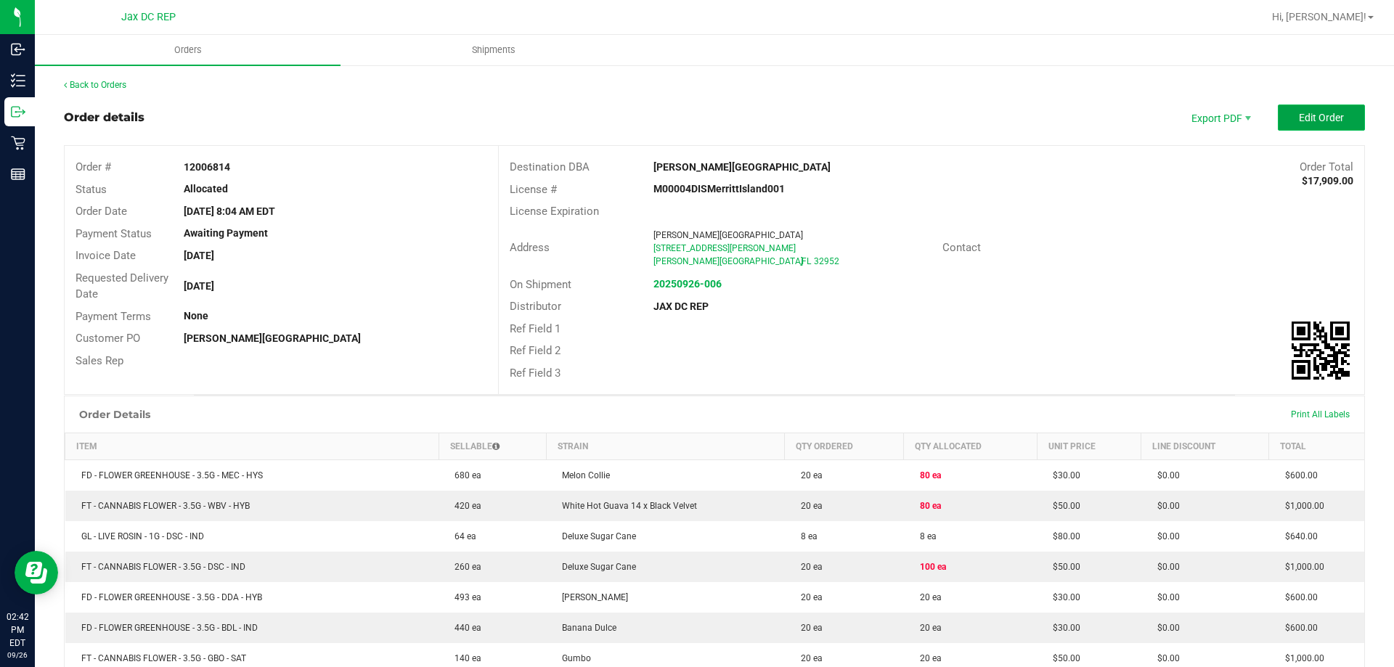
click at [1283, 126] on button "Edit Order" at bounding box center [1320, 118] width 87 height 26
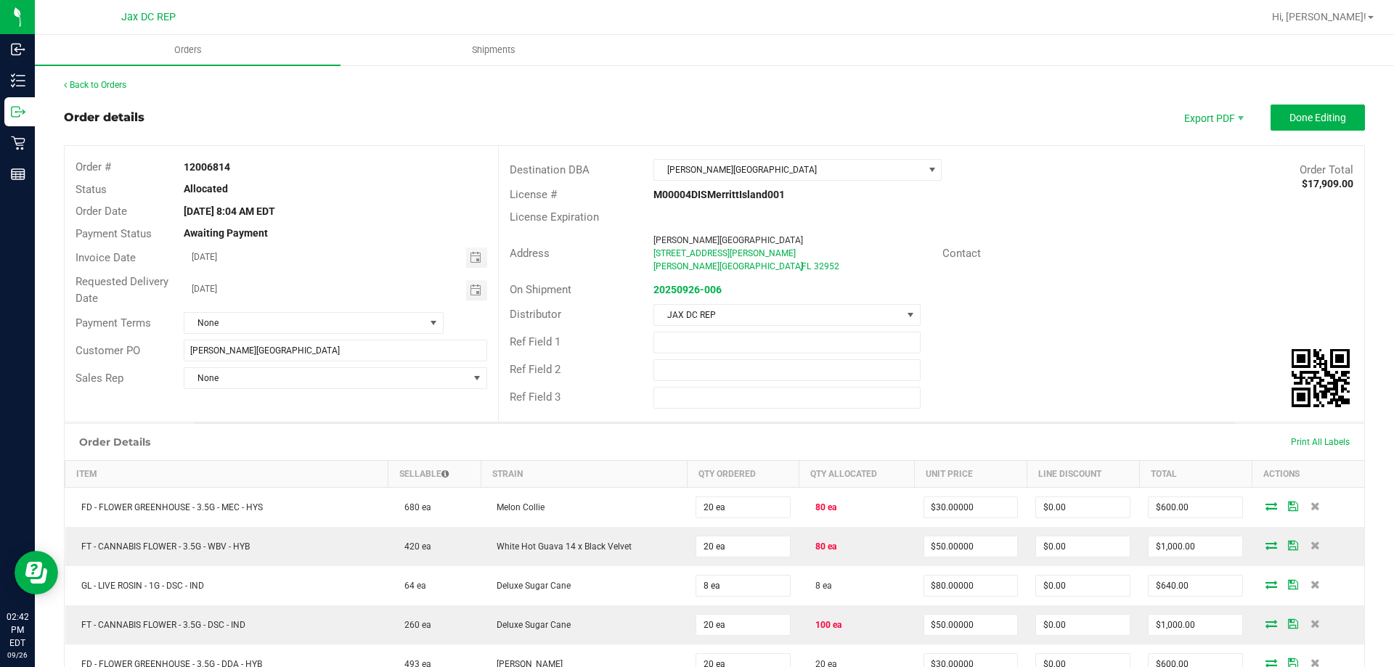
scroll to position [218, 0]
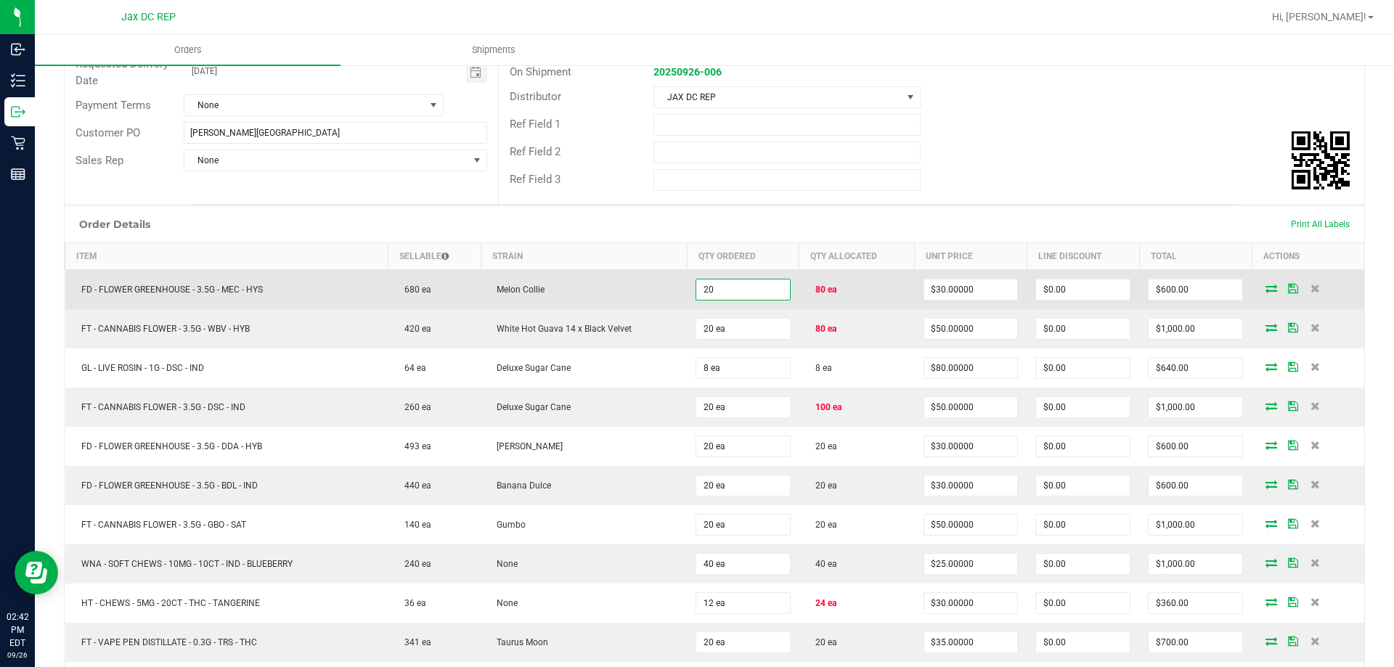
click at [739, 298] on input "20" at bounding box center [743, 289] width 94 height 20
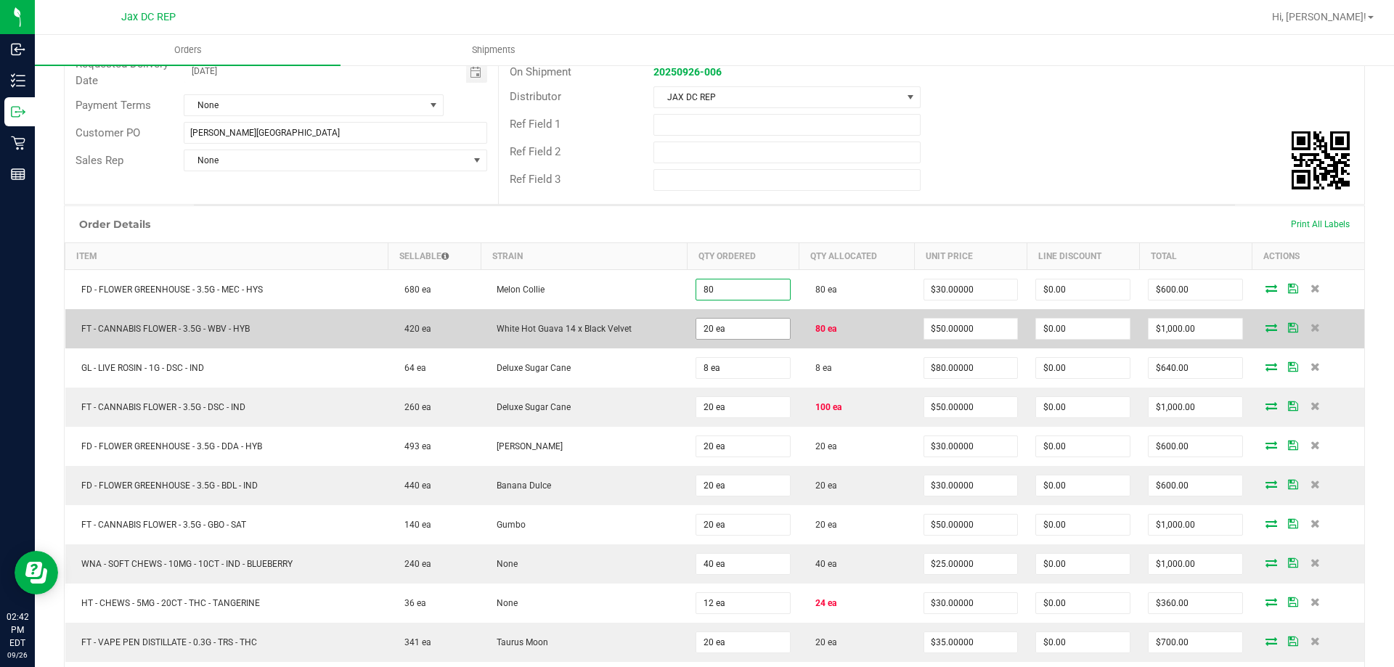
type input "80 ea"
type input "$2,400.00"
click at [735, 332] on input "20" at bounding box center [743, 329] width 94 height 20
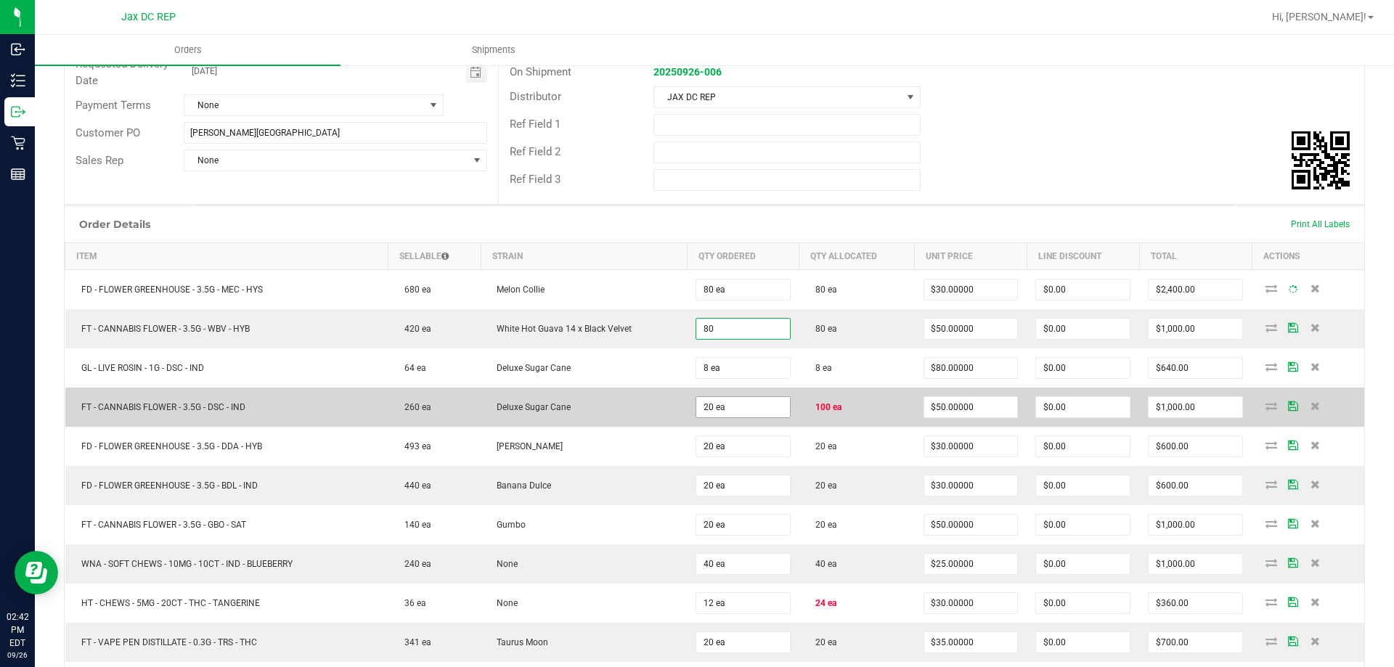
type input "80 ea"
type input "$4,000.00"
click at [720, 406] on input "20" at bounding box center [743, 407] width 94 height 20
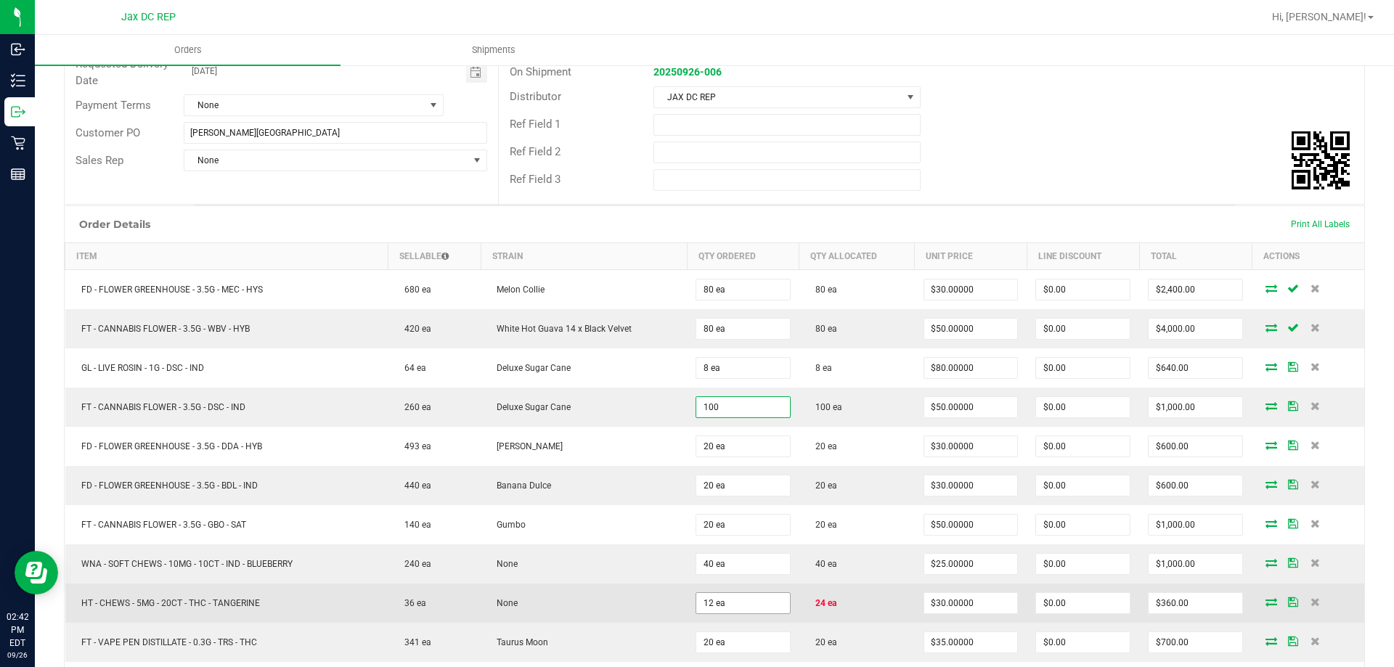
type input "100 ea"
type input "$5,000.00"
click at [728, 605] on input "12" at bounding box center [743, 603] width 94 height 20
type input "24 ea"
type input "$720.00"
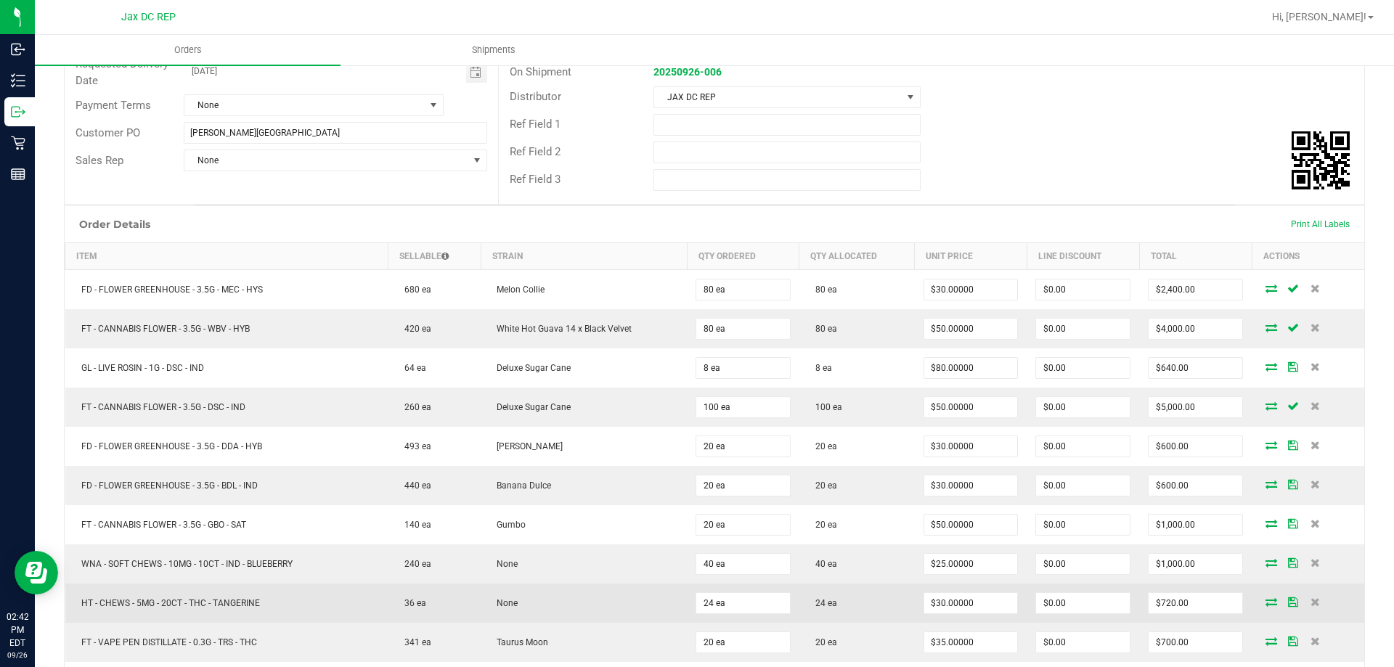
click at [658, 596] on td "None" at bounding box center [583, 603] width 206 height 39
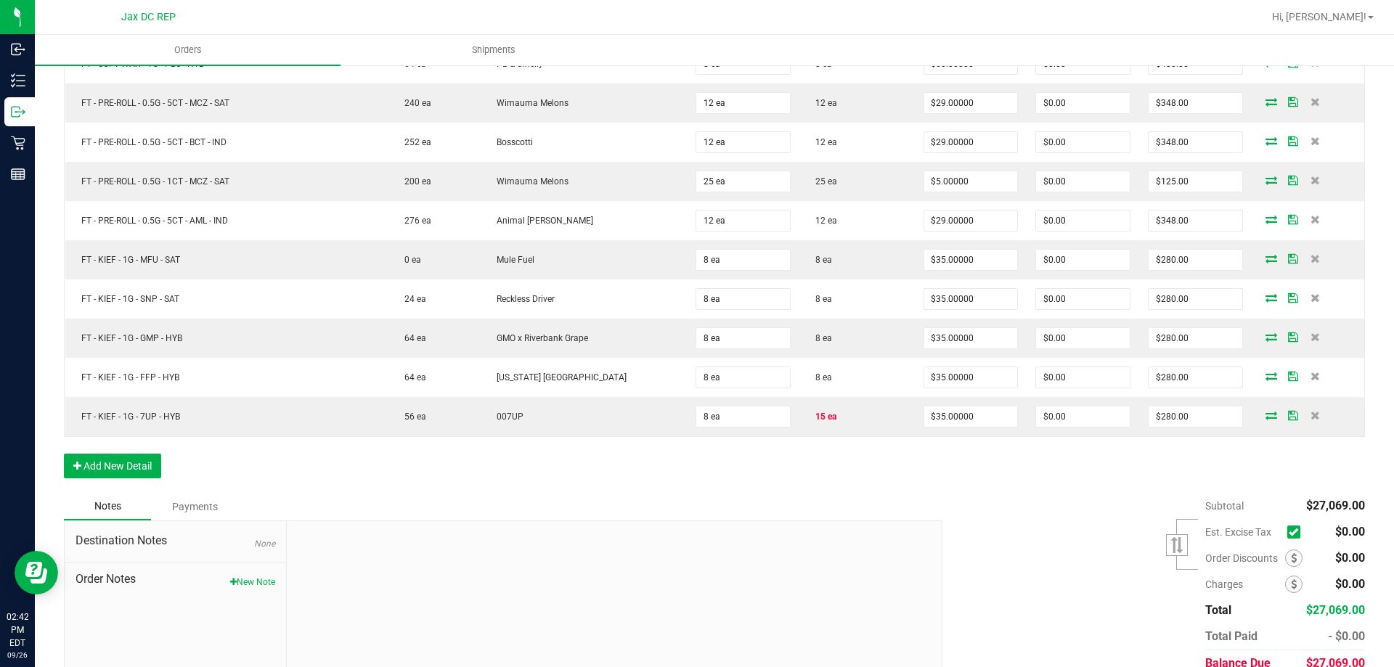
scroll to position [1291, 0]
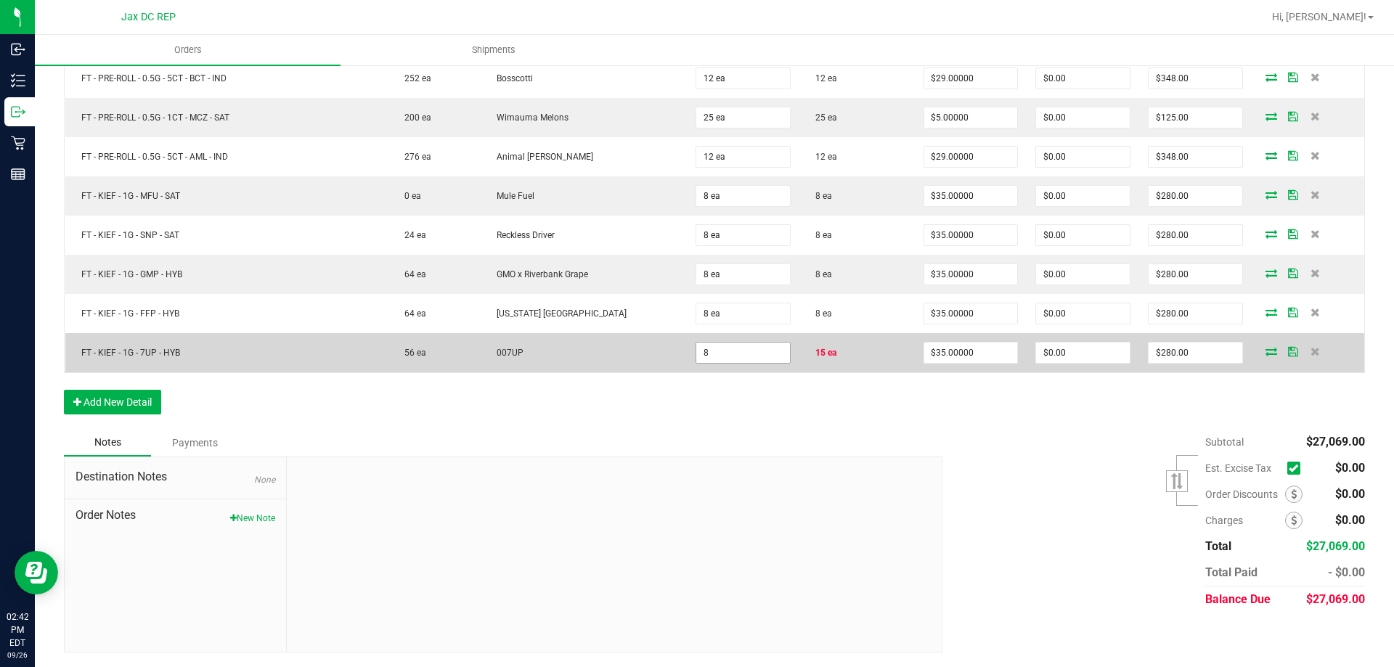
click at [749, 345] on input "8" at bounding box center [743, 353] width 94 height 20
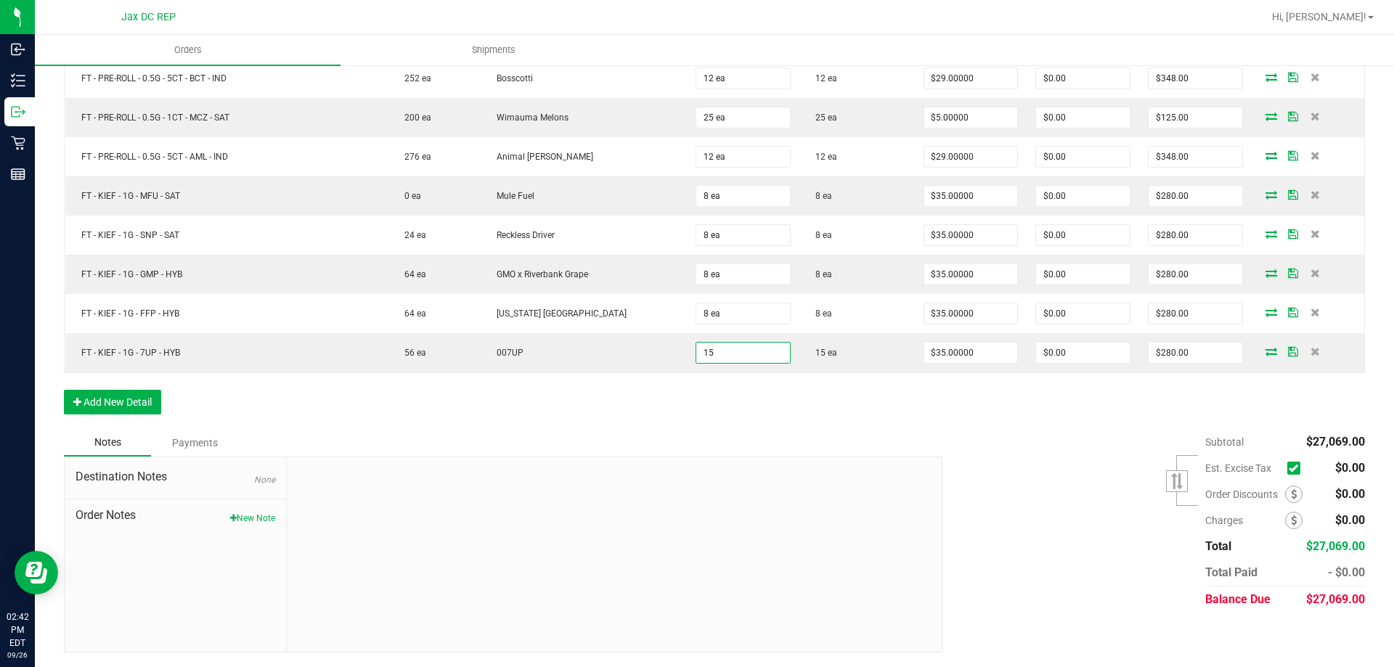
type input "15 ea"
type input "$525.00"
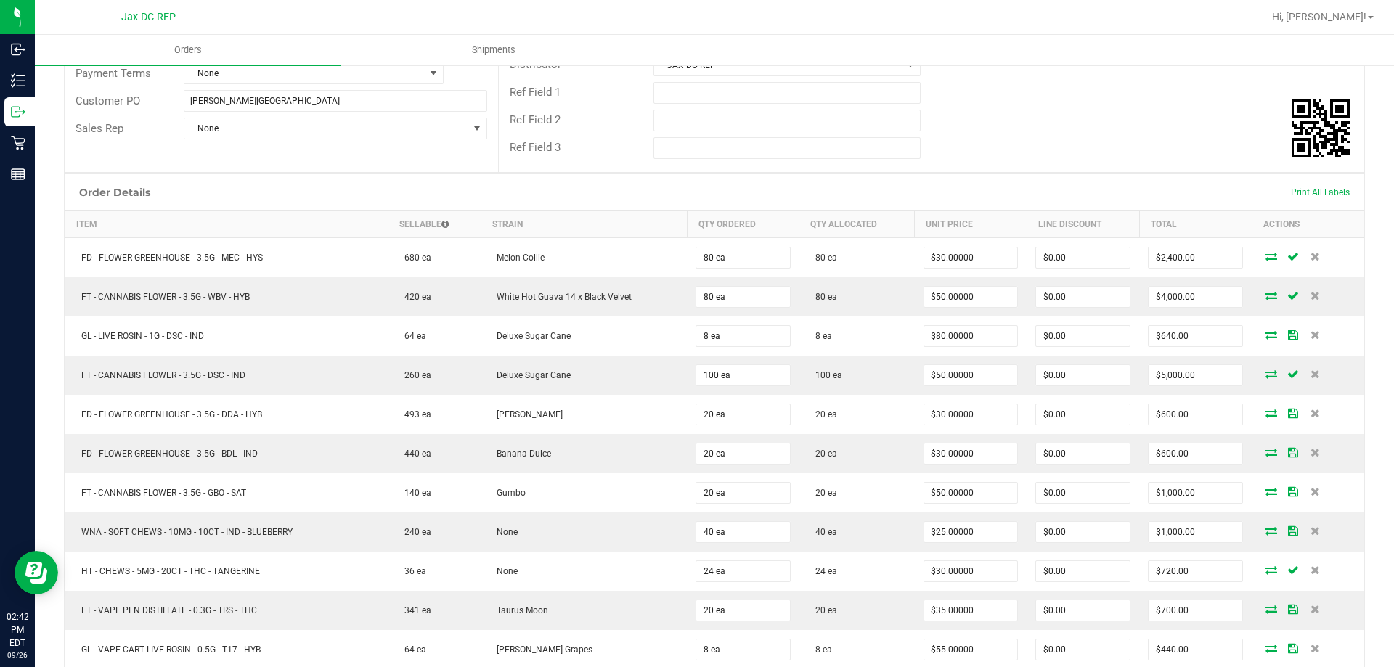
scroll to position [0, 0]
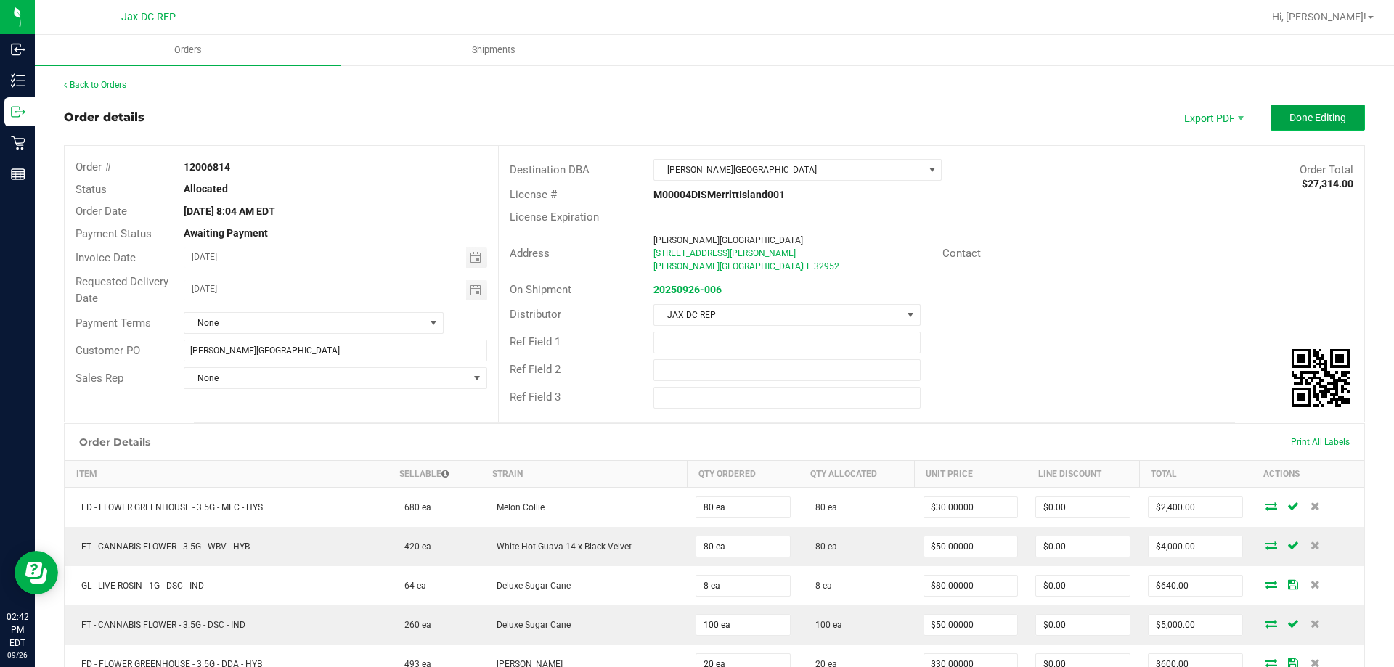
click at [1324, 115] on span "Done Editing" at bounding box center [1317, 118] width 57 height 12
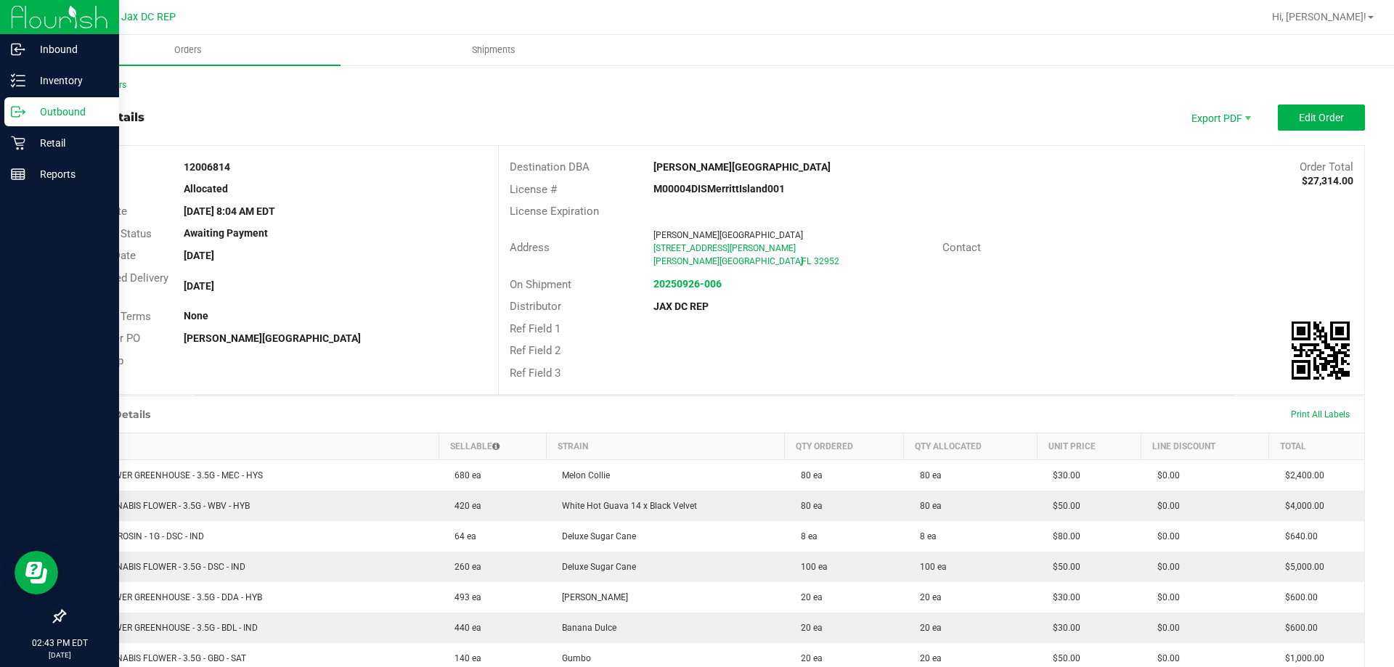
click at [62, 111] on p "Outbound" at bounding box center [68, 111] width 87 height 17
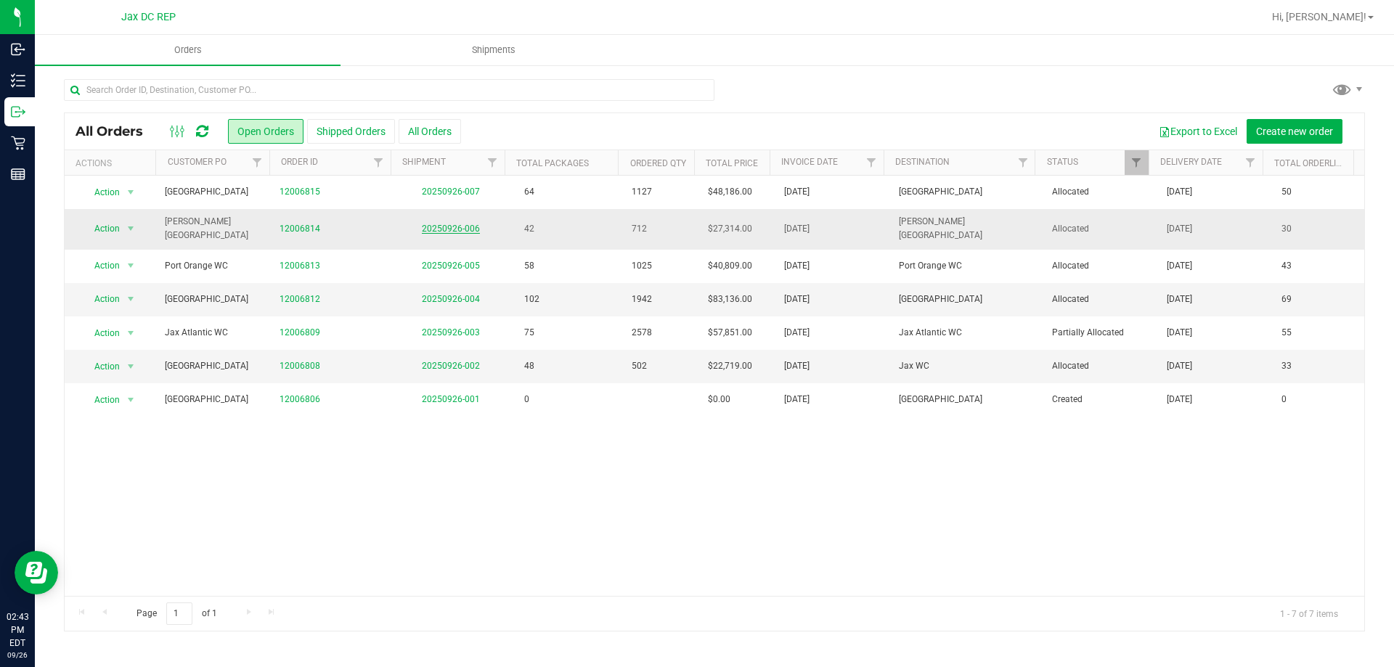
click at [455, 224] on link "20250926-006" at bounding box center [451, 229] width 58 height 10
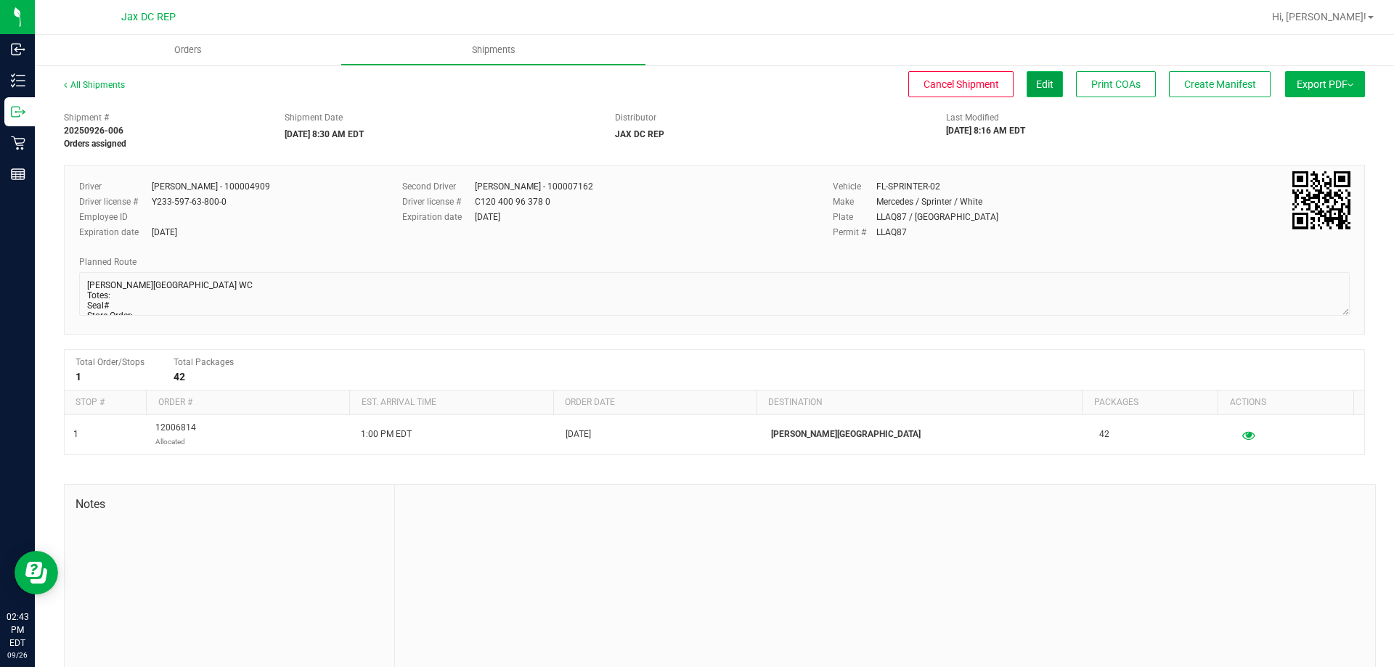
click at [1036, 86] on span "Edit" at bounding box center [1044, 84] width 17 height 12
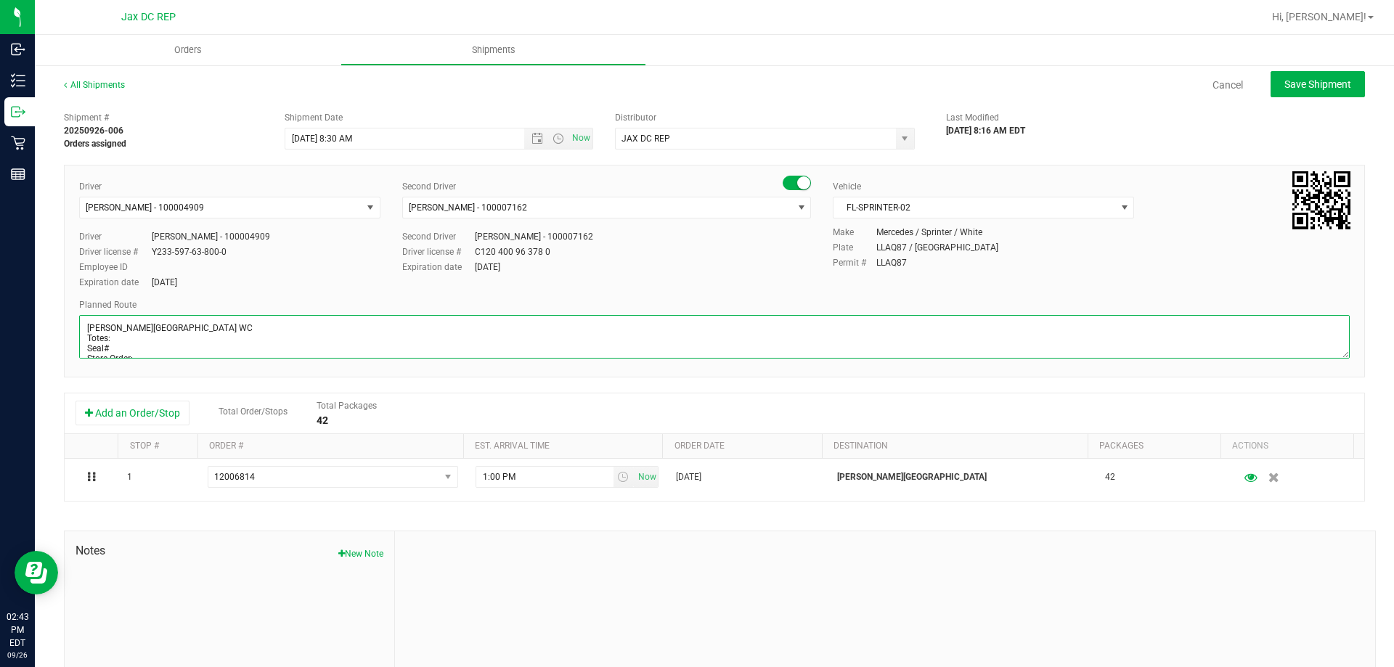
click at [134, 343] on textarea at bounding box center [714, 337] width 1270 height 44
click at [150, 335] on textarea at bounding box center [714, 337] width 1270 height 44
type textarea "Merritt Island WC Totes: 4 Seal# 021694 - 021701 Store Order: 1) Orange Park WC…"
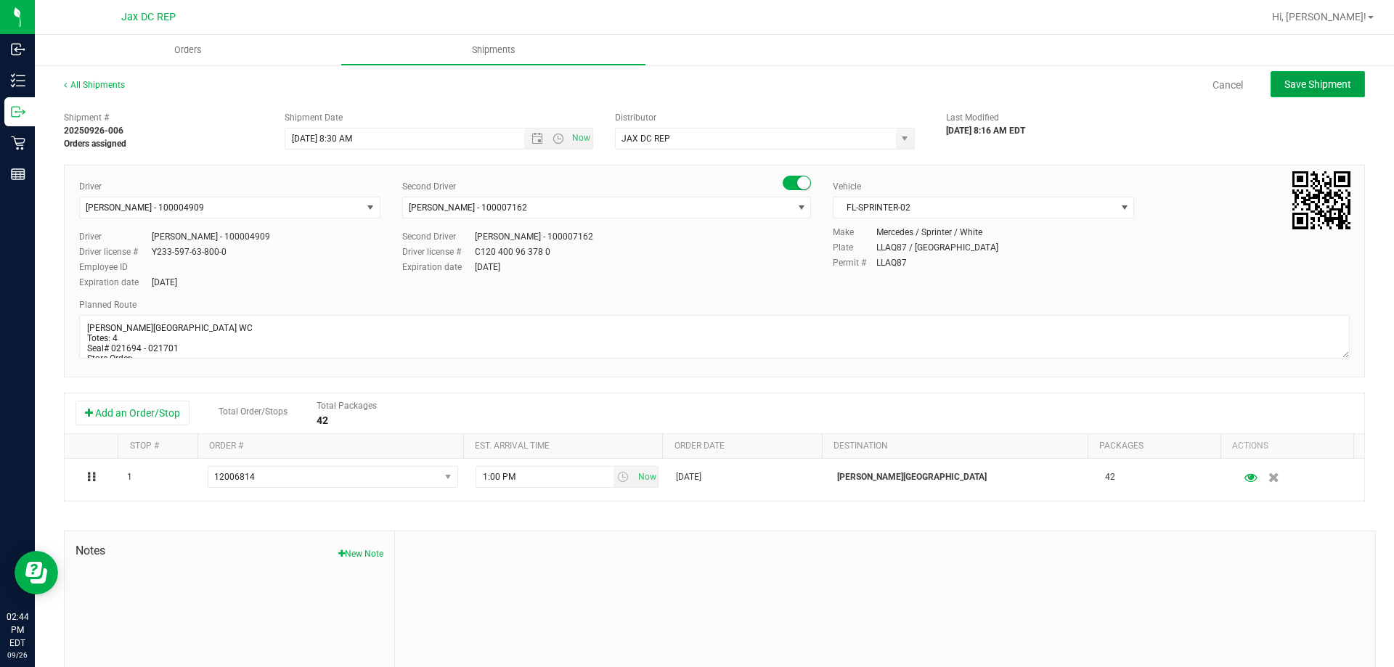
click at [1272, 89] on button "Save Shipment" at bounding box center [1317, 84] width 94 height 26
type input "[DATE] 12:30 PM"
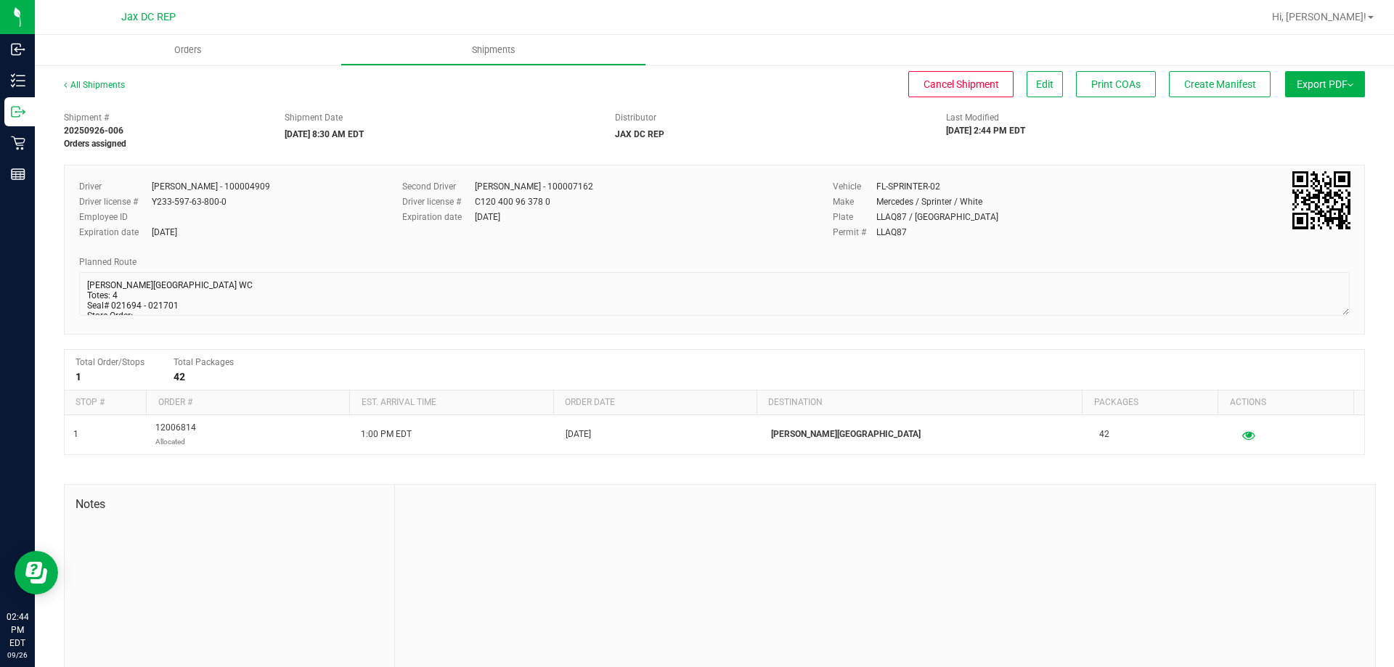
click at [1313, 80] on span "Export PDF" at bounding box center [1324, 84] width 57 height 12
click at [1264, 120] on span "Manifest by Package ID" at bounding box center [1303, 116] width 92 height 10
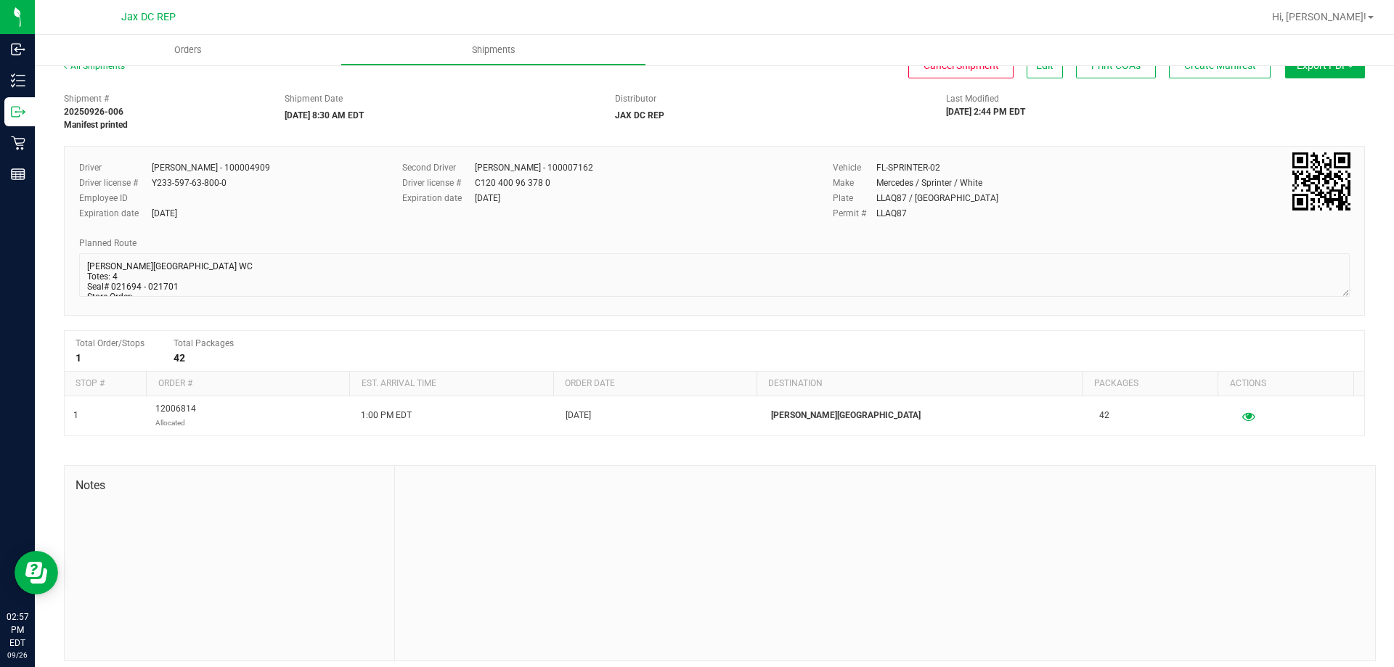
scroll to position [28, 0]
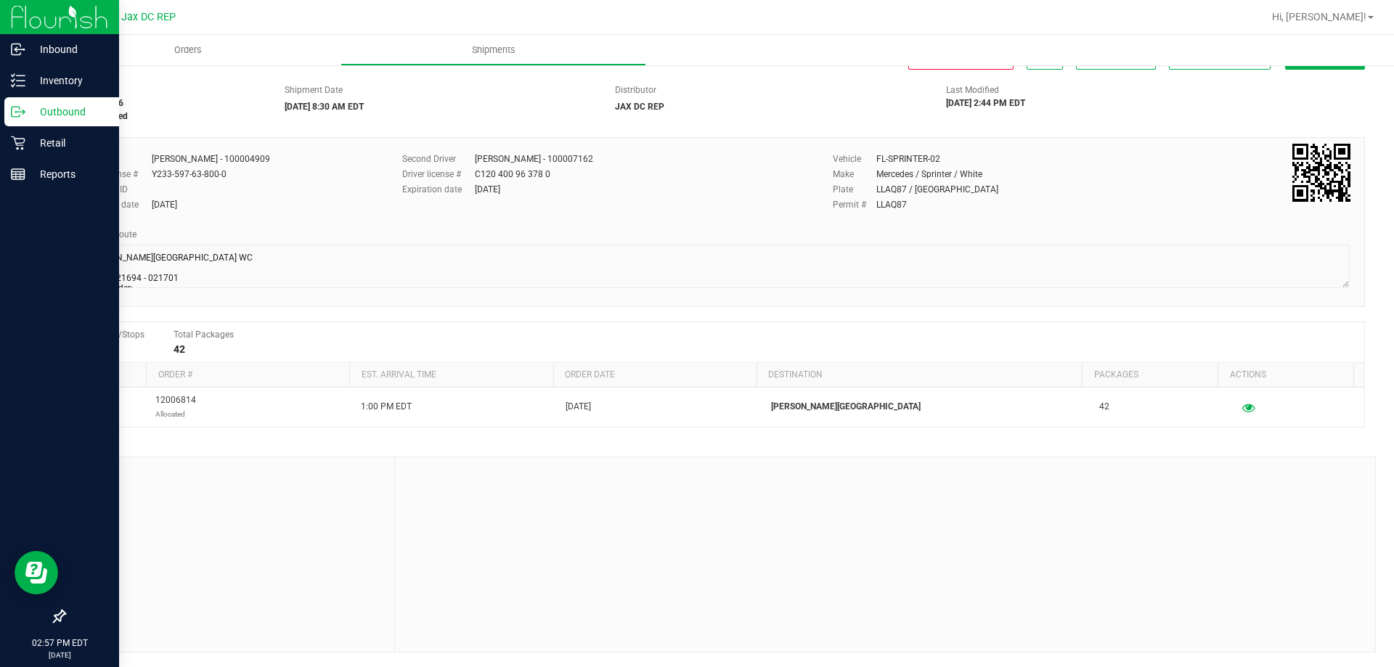
click at [25, 102] on div "Outbound" at bounding box center [61, 111] width 115 height 29
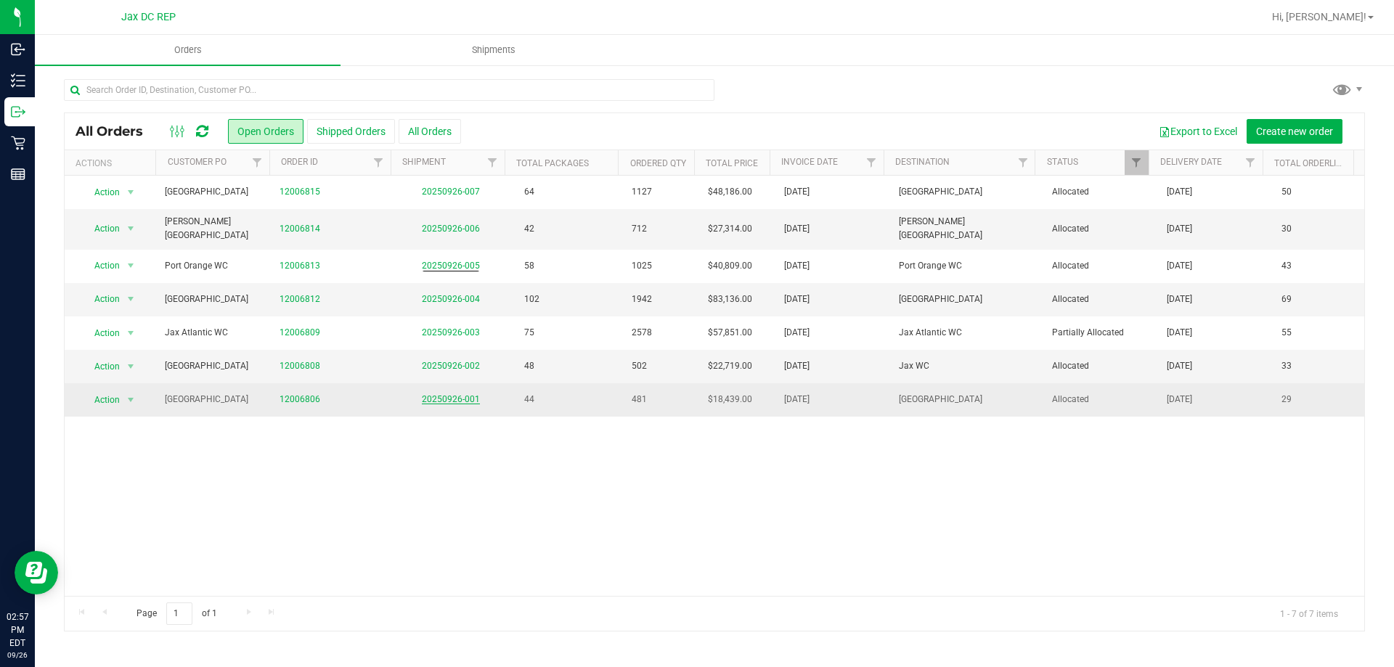
click at [457, 394] on link "20250926-001" at bounding box center [451, 399] width 58 height 10
click at [290, 393] on link "12006806" at bounding box center [299, 400] width 41 height 14
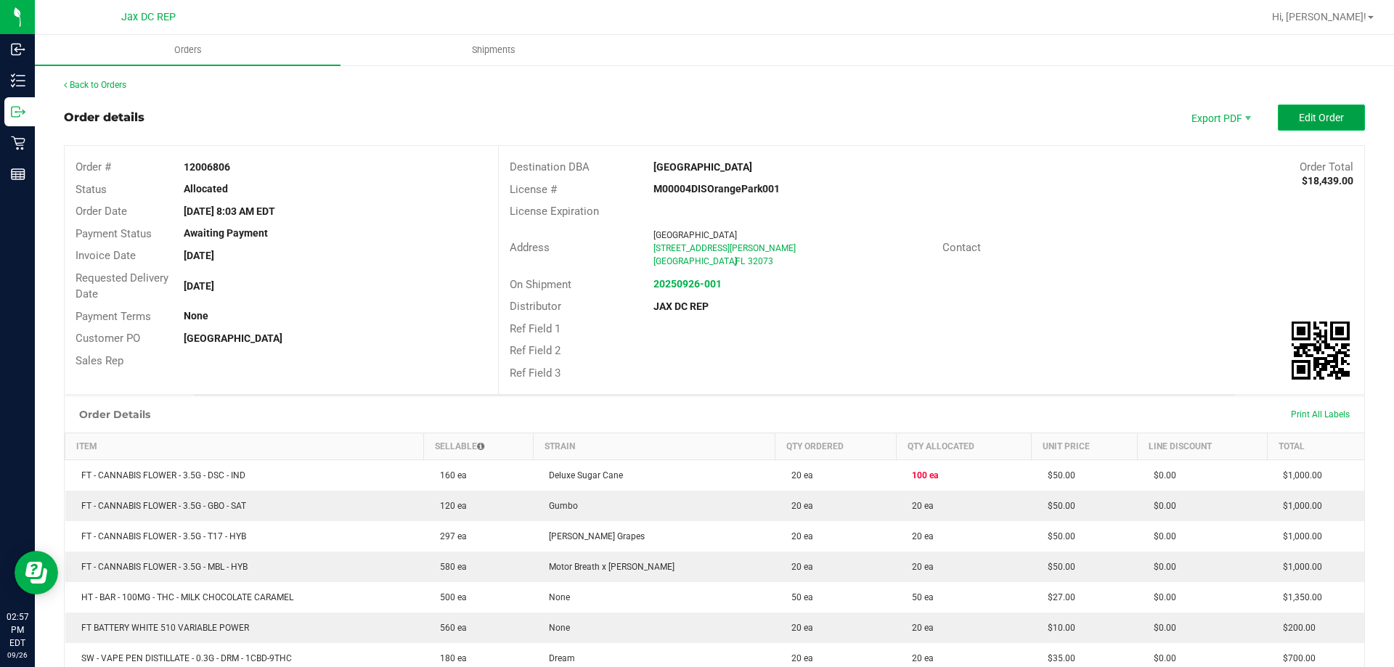
click at [1314, 118] on span "Edit Order" at bounding box center [1320, 118] width 45 height 12
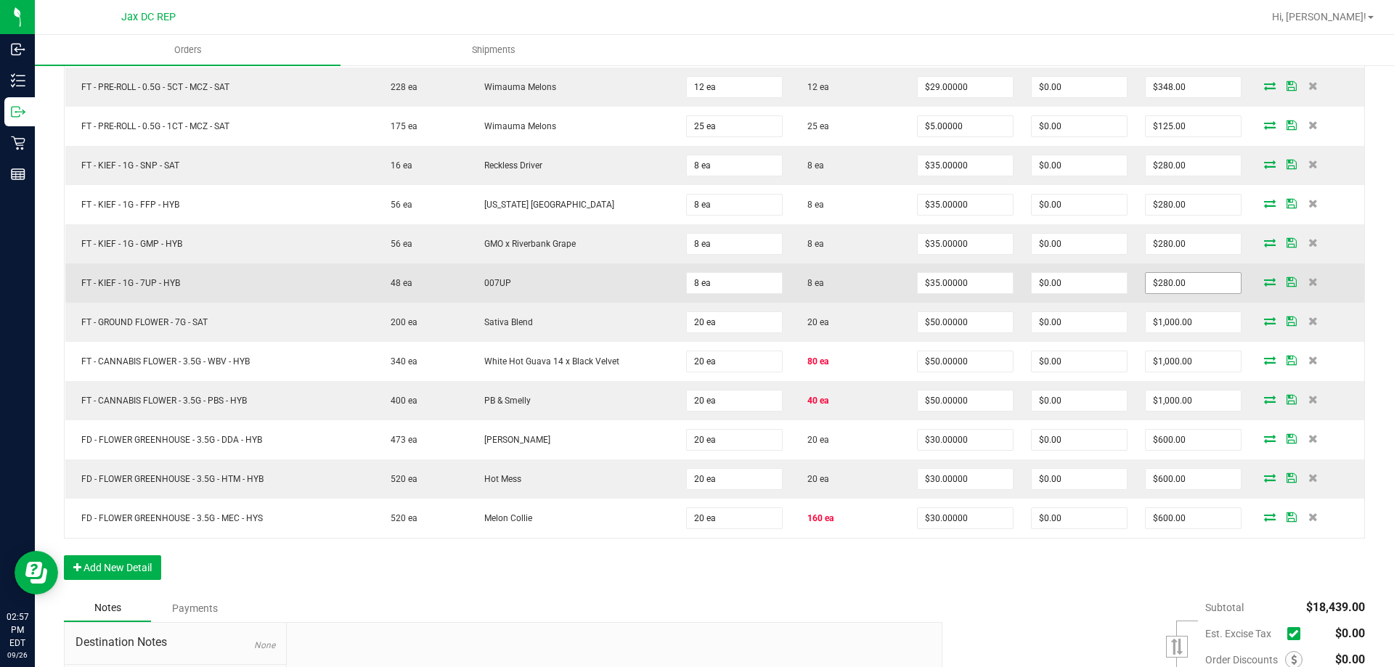
scroll to position [1089, 0]
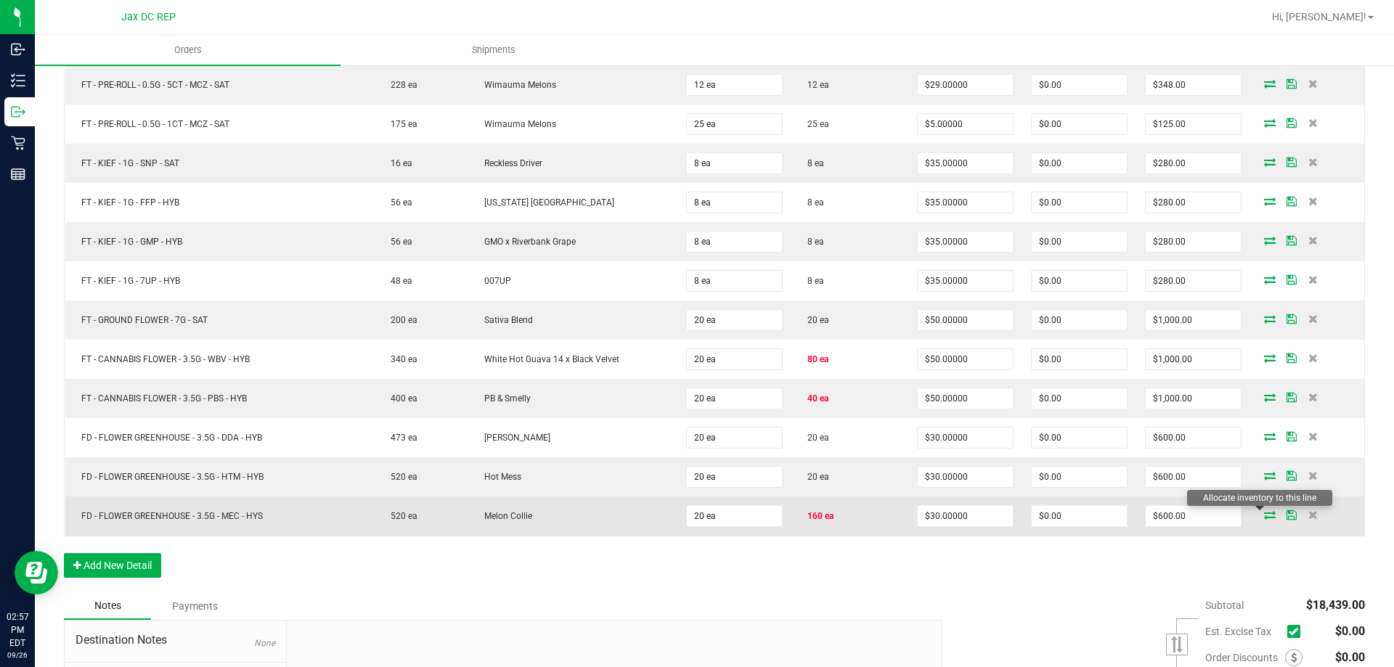
click at [1264, 514] on icon at bounding box center [1270, 514] width 12 height 9
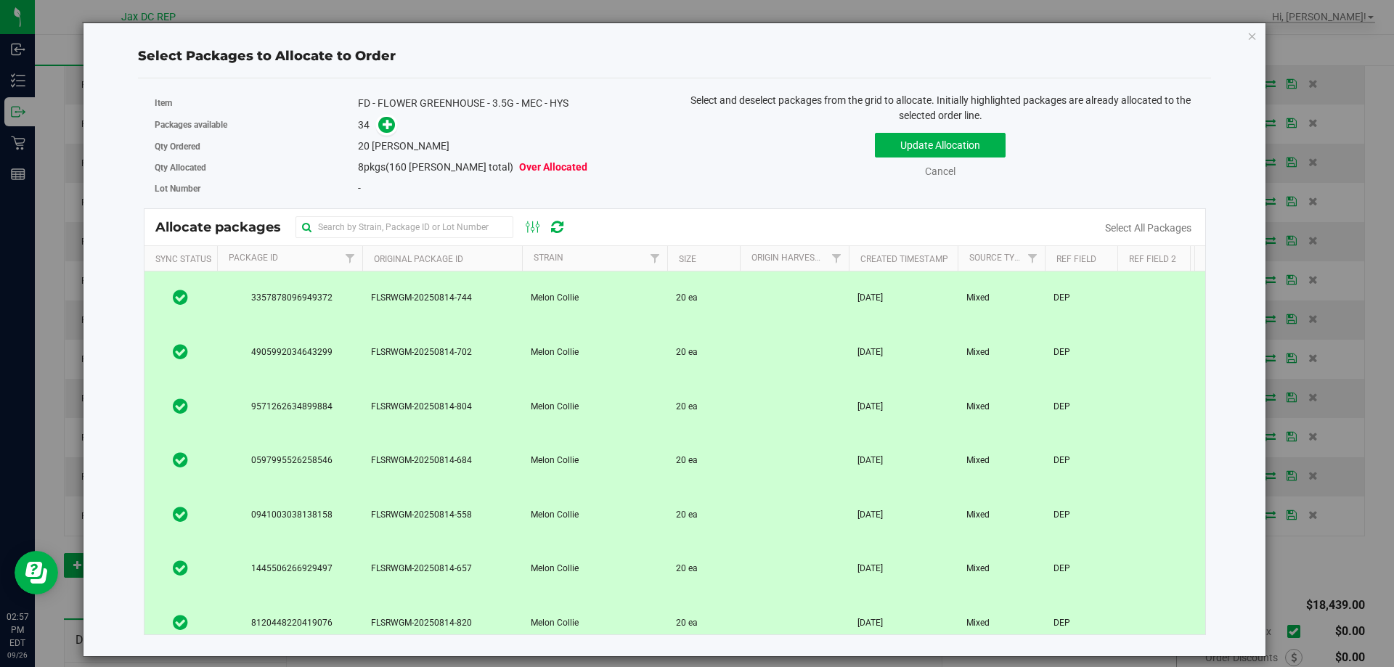
scroll to position [145, 0]
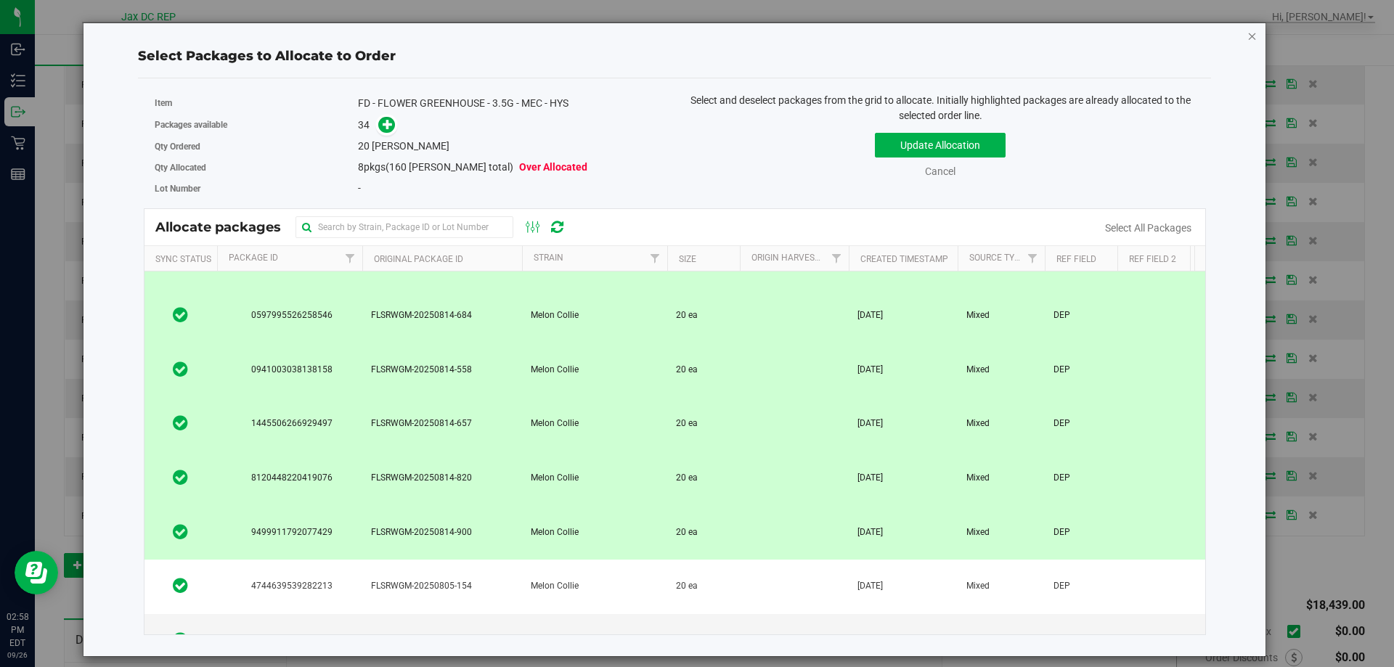
click at [1252, 33] on icon "button" at bounding box center [1252, 35] width 10 height 17
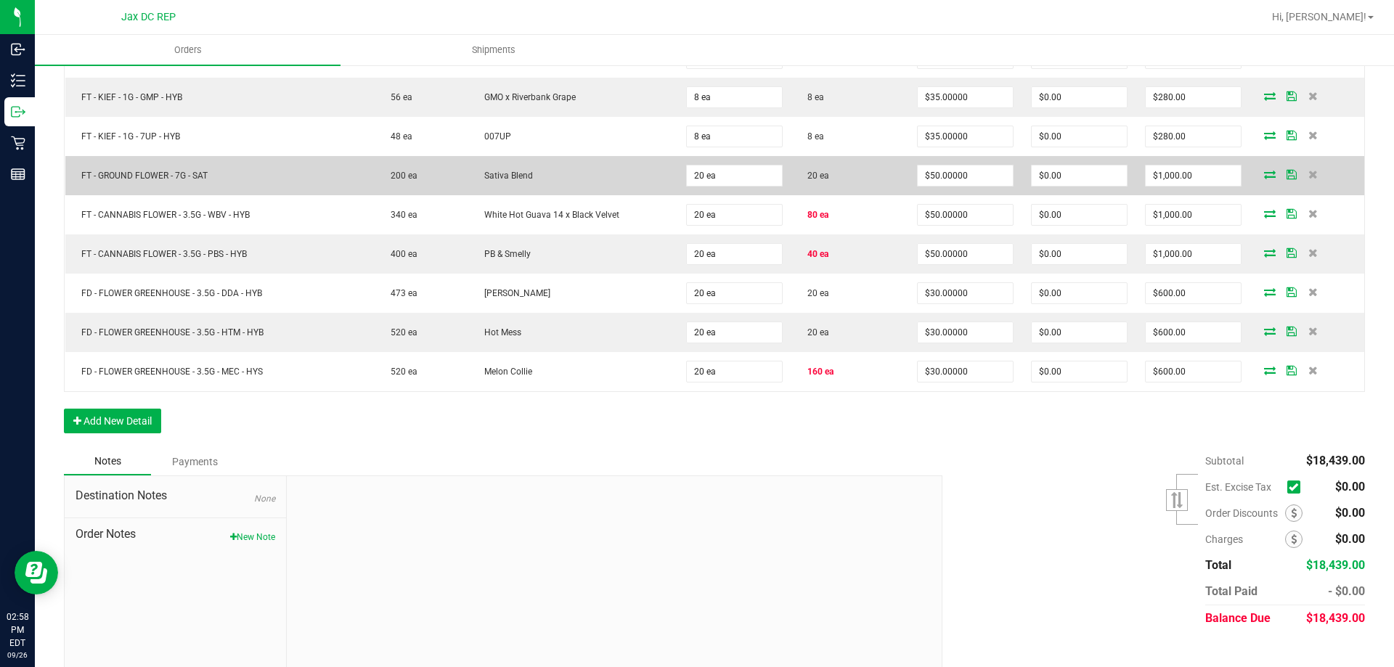
scroll to position [1234, 0]
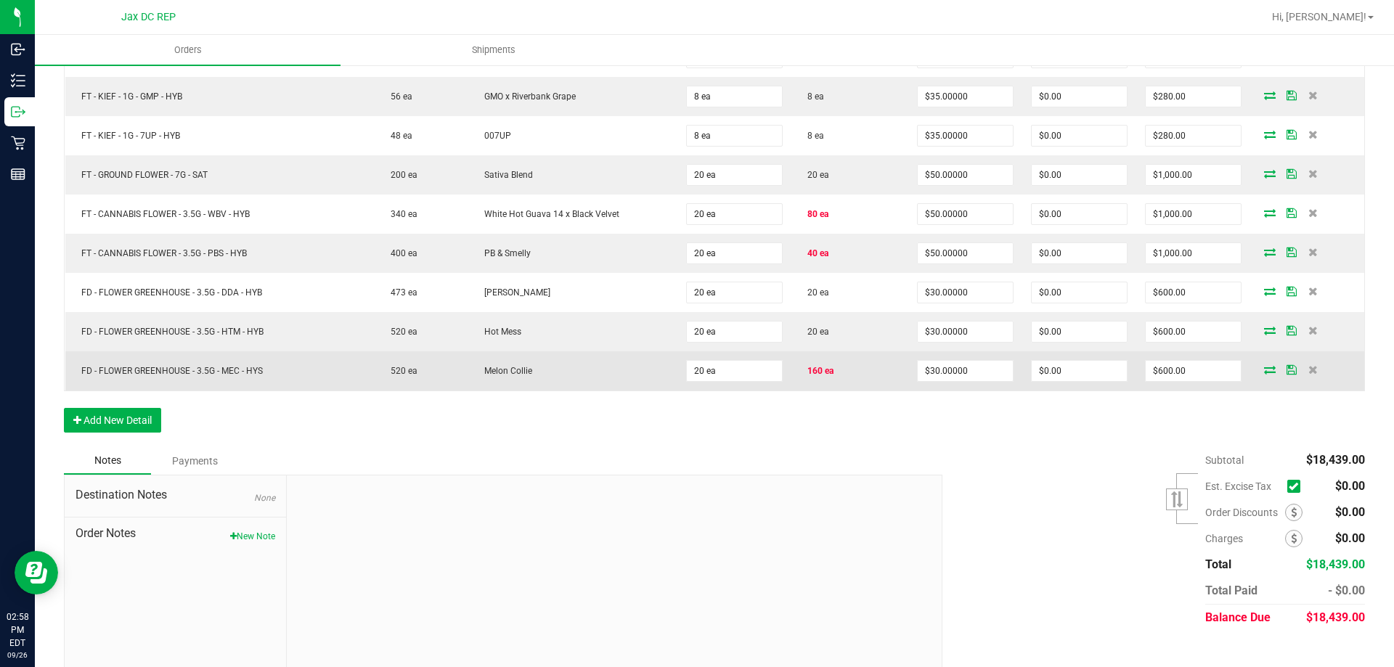
click at [1264, 367] on icon at bounding box center [1270, 369] width 12 height 9
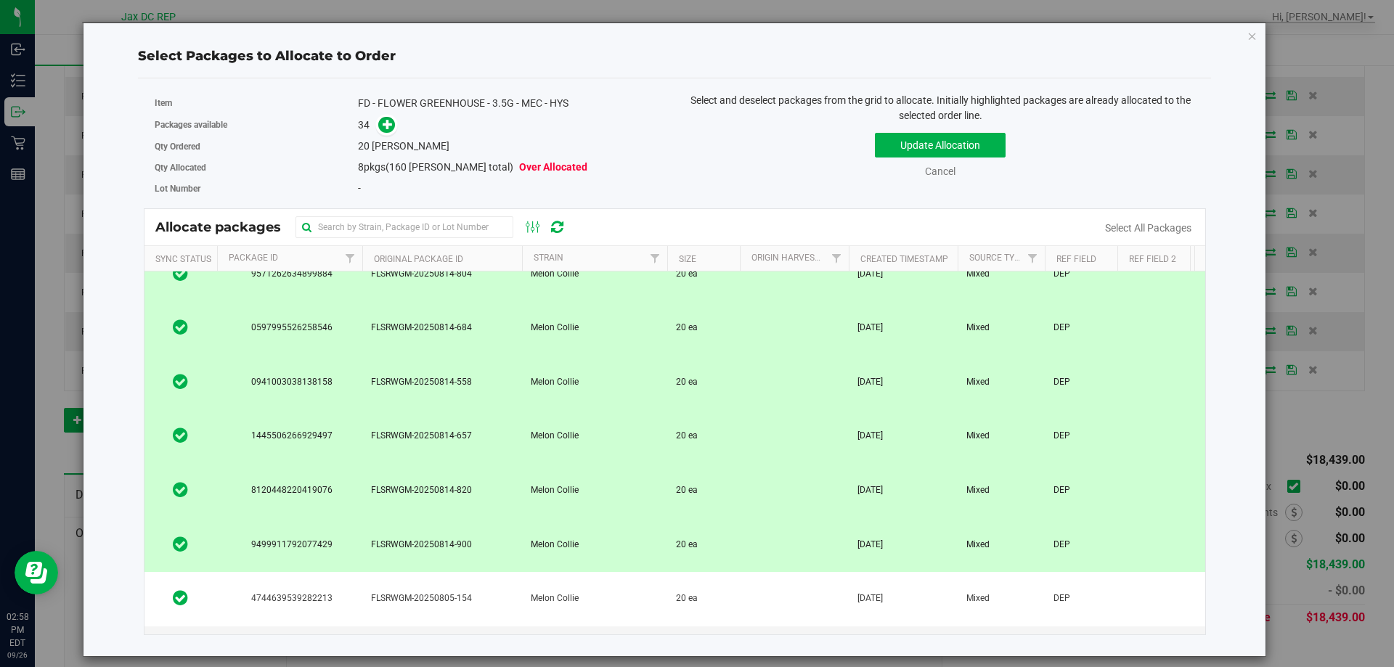
scroll to position [145, 0]
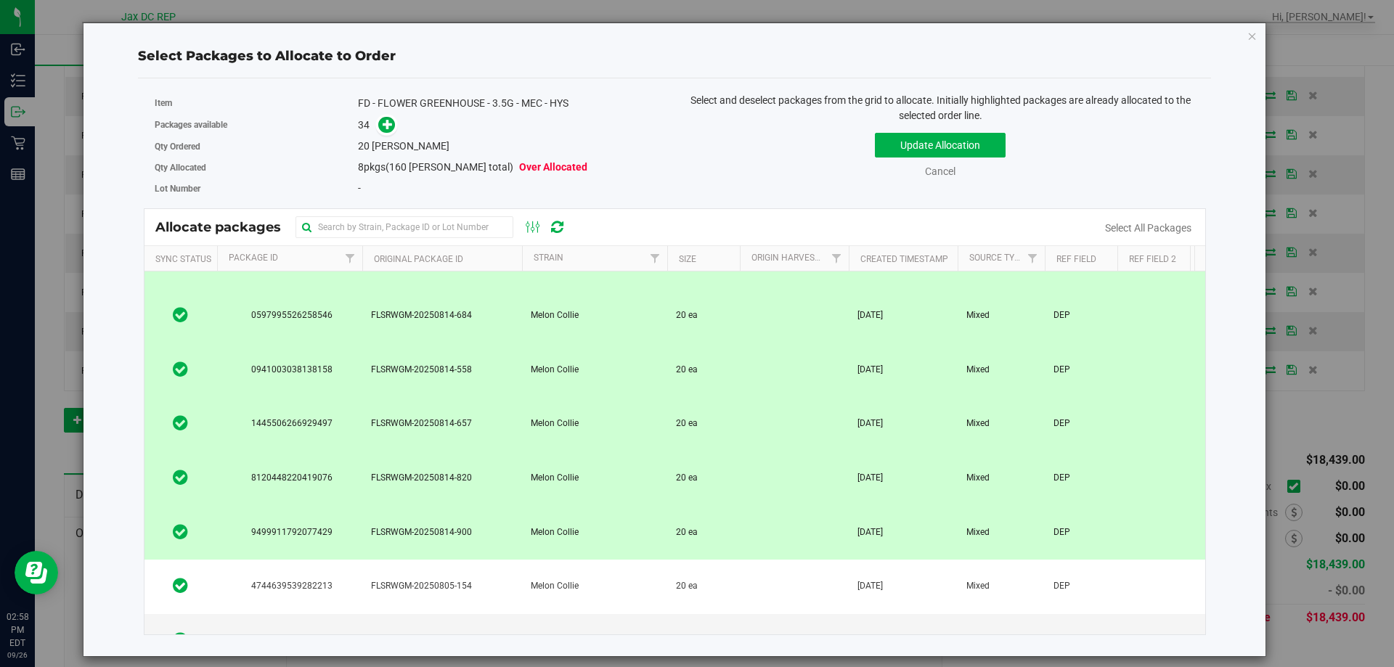
click at [540, 316] on span "Melon Collie" at bounding box center [555, 315] width 48 height 14
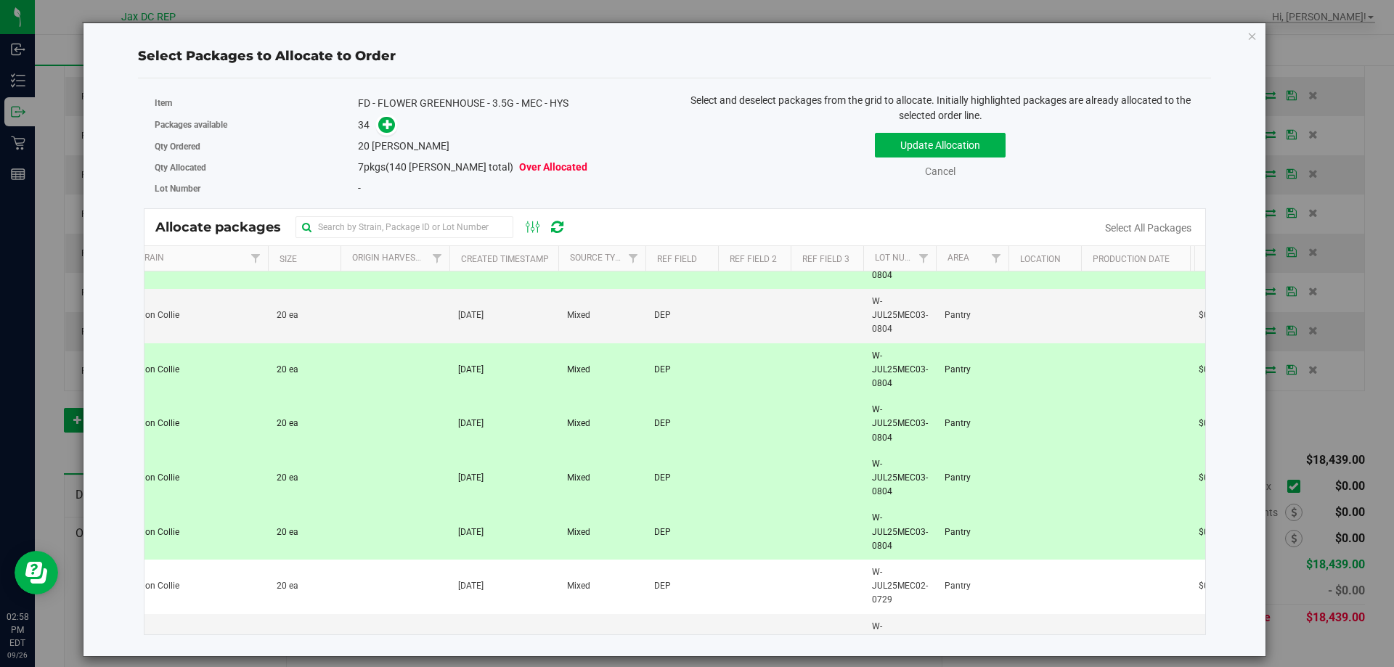
scroll to position [0, 0]
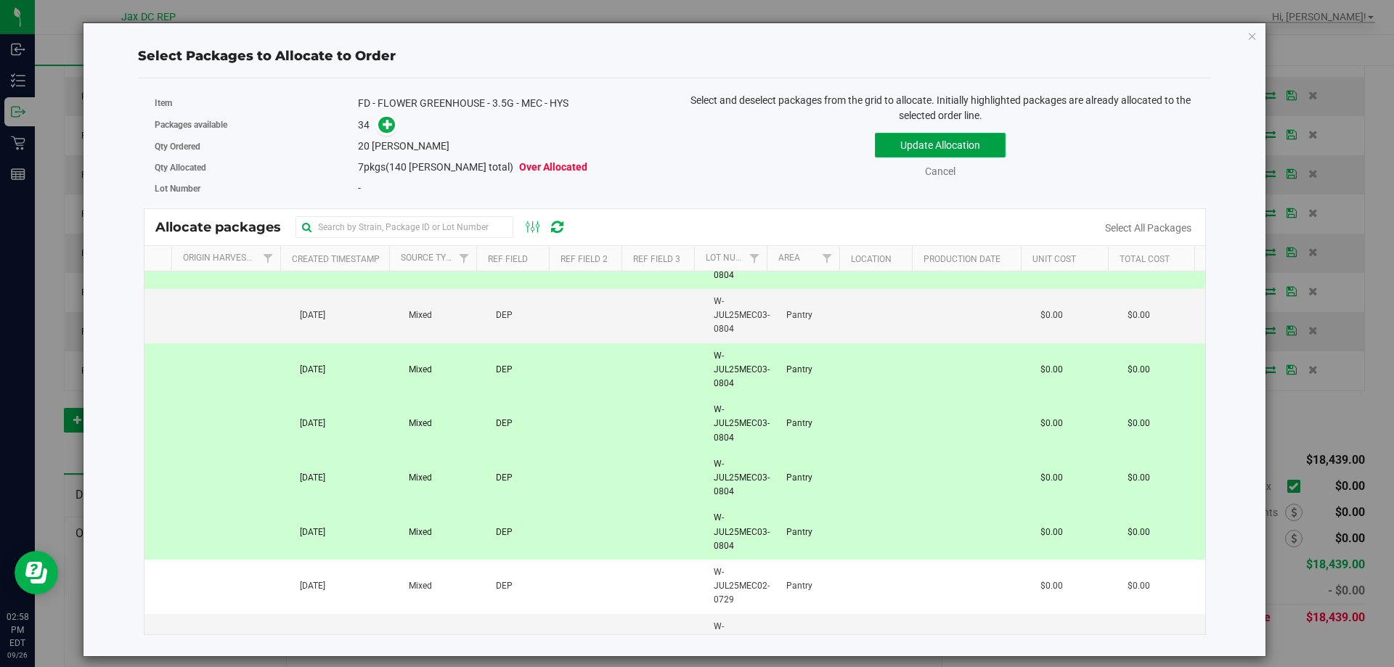
click at [967, 150] on button "Update Allocation" at bounding box center [940, 145] width 131 height 25
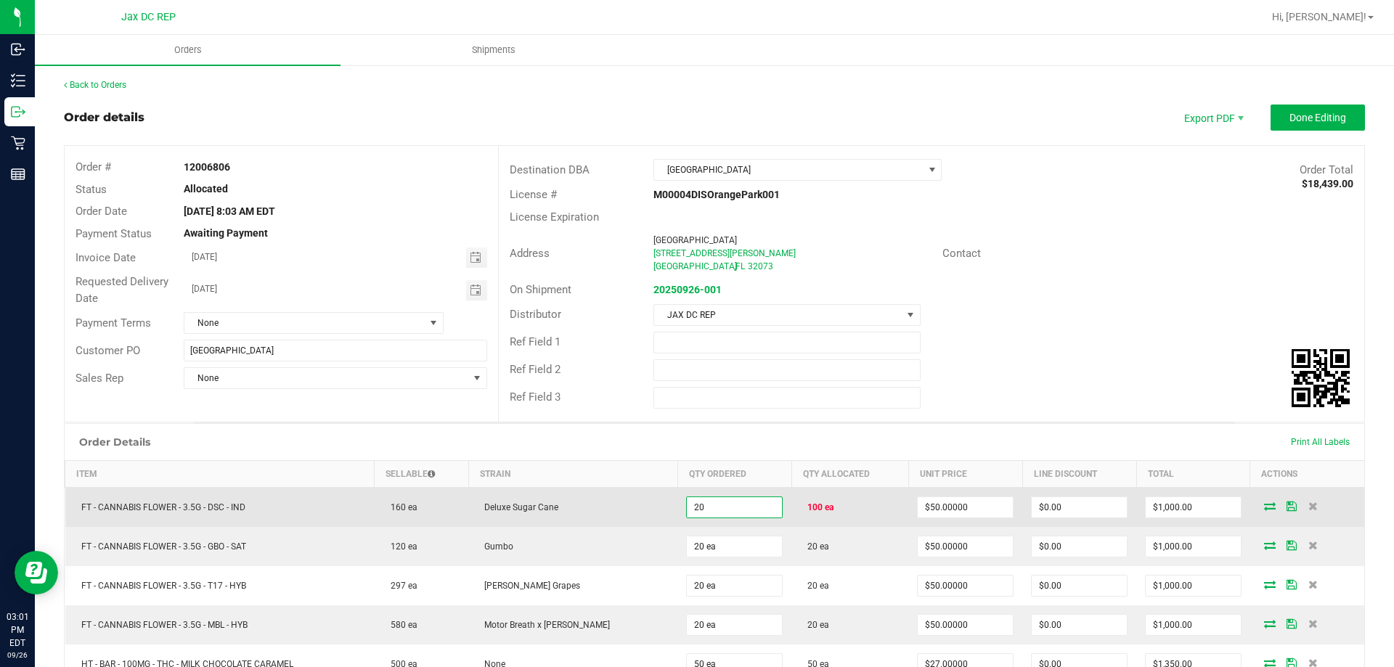
click at [719, 510] on input "20" at bounding box center [734, 507] width 95 height 20
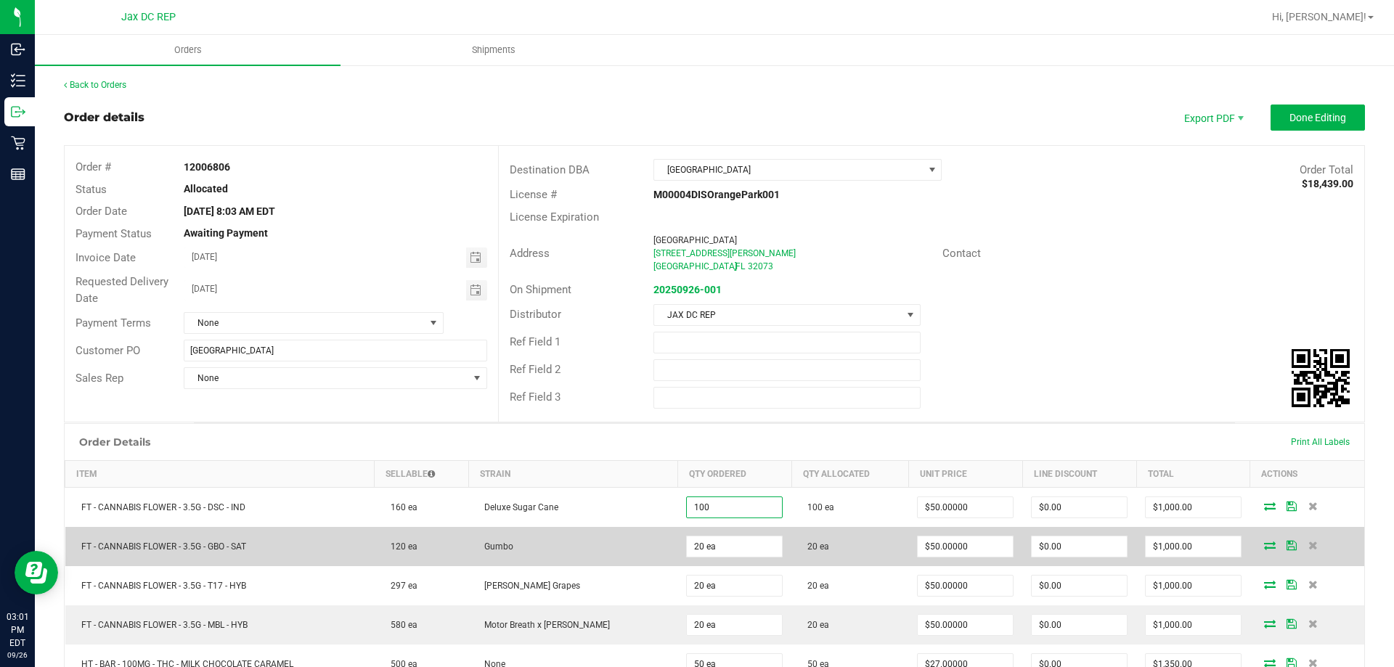
type input "100 ea"
type input "$5,000.00"
click at [632, 532] on td "Gumbo" at bounding box center [572, 546] width 209 height 39
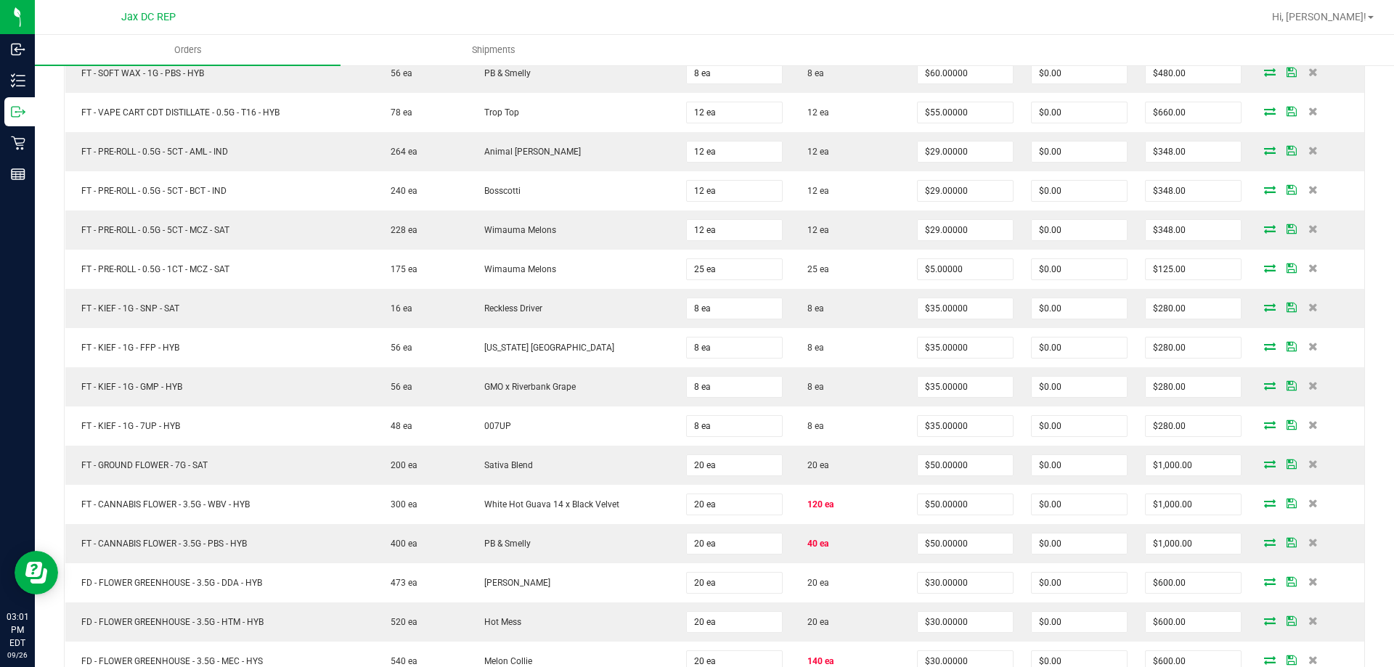
scroll to position [1161, 0]
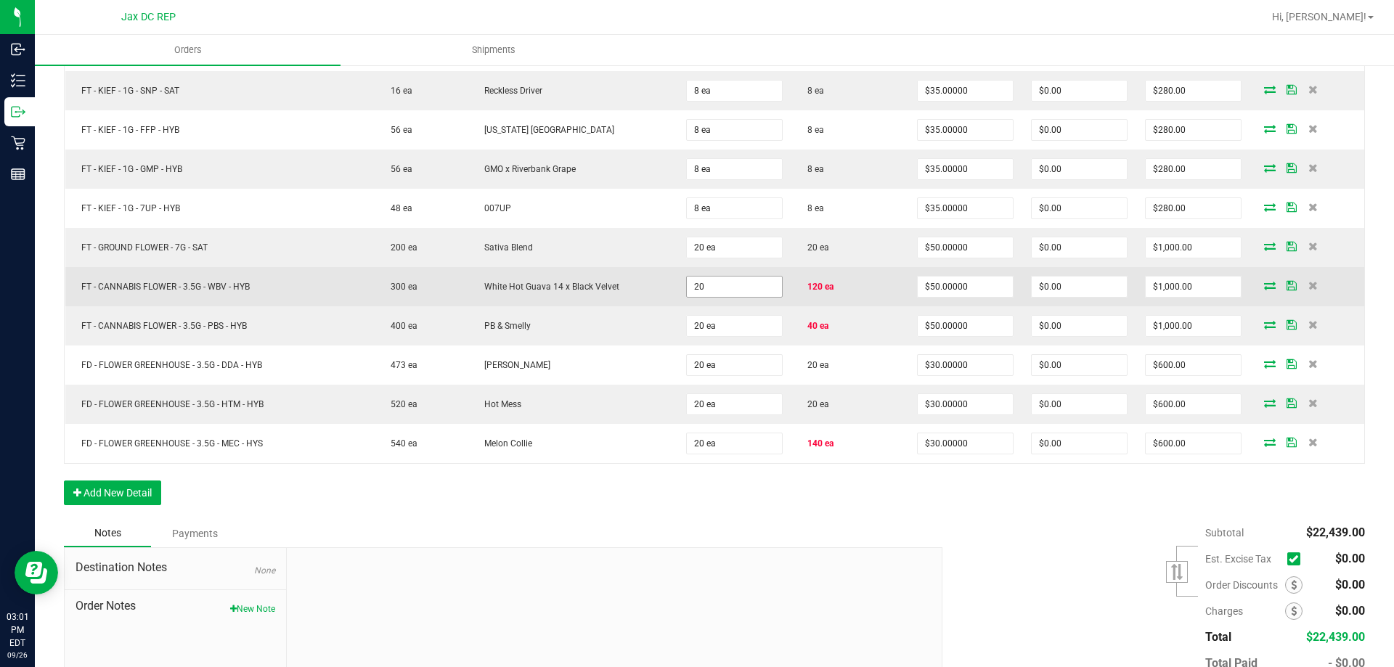
click at [739, 287] on input "20" at bounding box center [734, 287] width 95 height 20
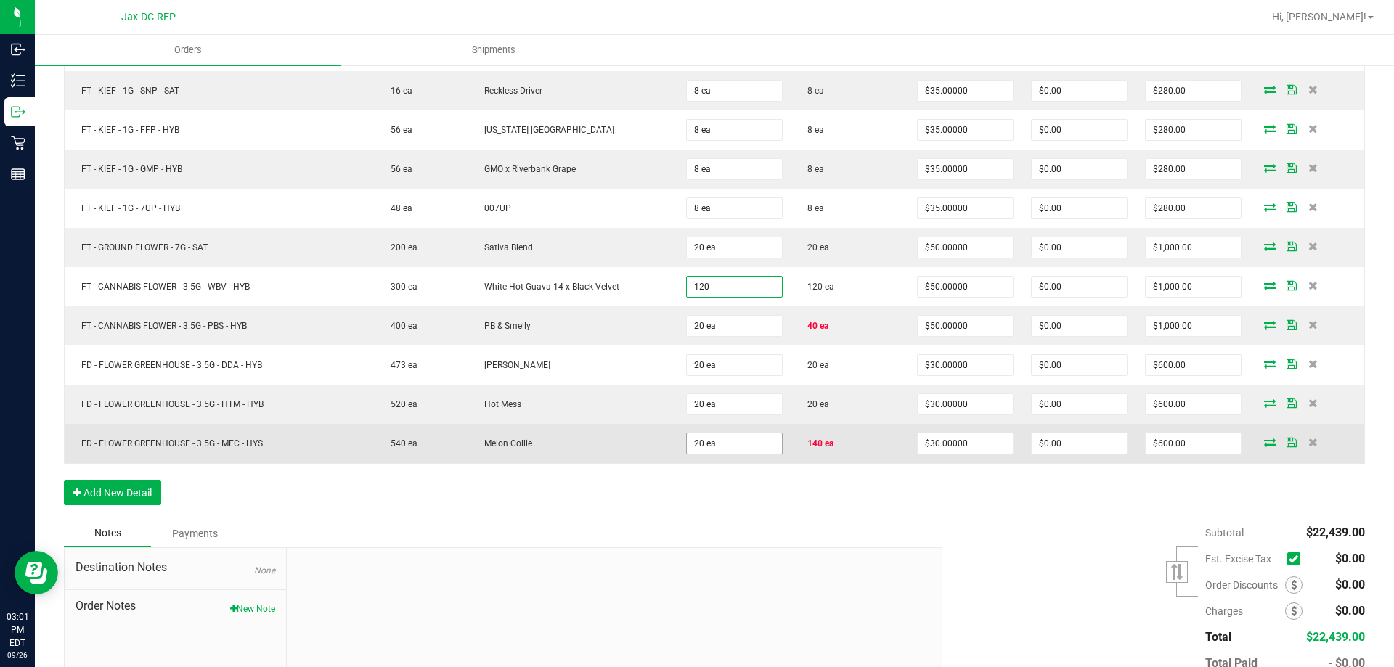
type input "120 ea"
type input "$6,000.00"
click at [725, 440] on input "20" at bounding box center [734, 443] width 95 height 20
type input "140 ea"
type input "$4,200.00"
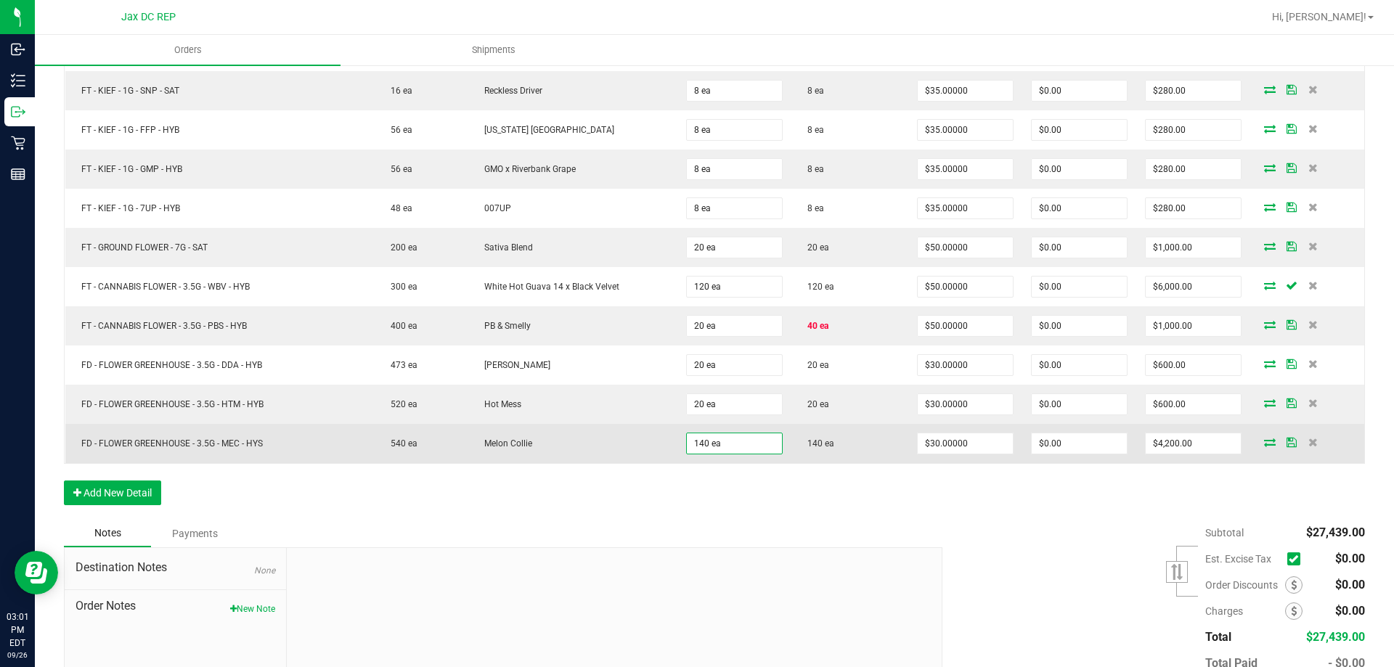
click at [561, 439] on td "Melon Collie" at bounding box center [572, 443] width 209 height 39
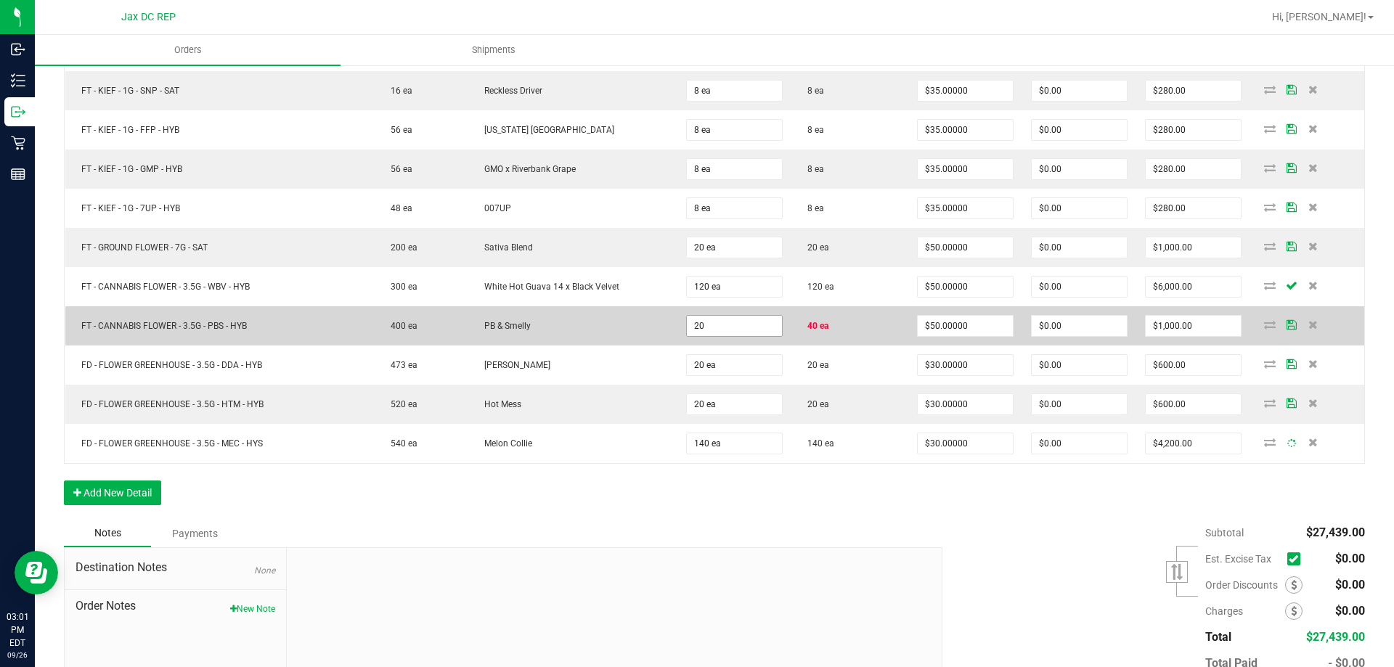
click at [753, 324] on input "20" at bounding box center [734, 326] width 95 height 20
type input "40 ea"
type input "$2,000.00"
click at [454, 324] on td "400 ea" at bounding box center [422, 325] width 94 height 39
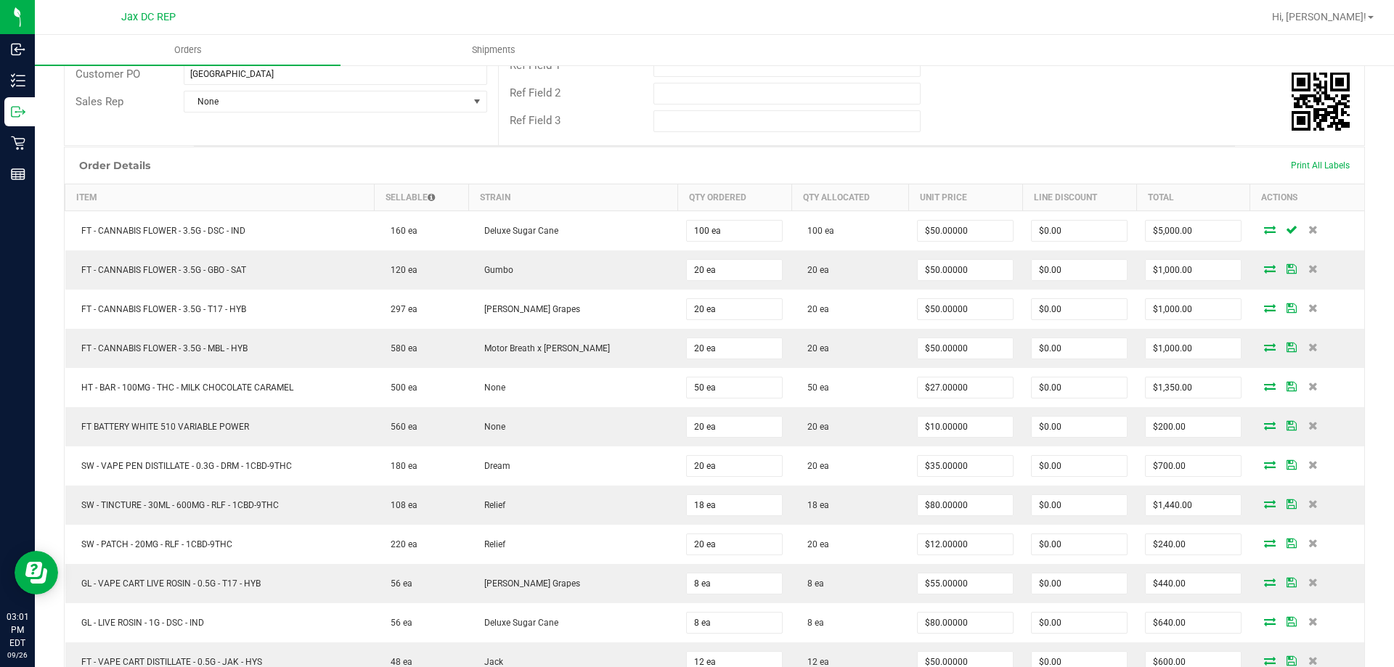
scroll to position [0, 0]
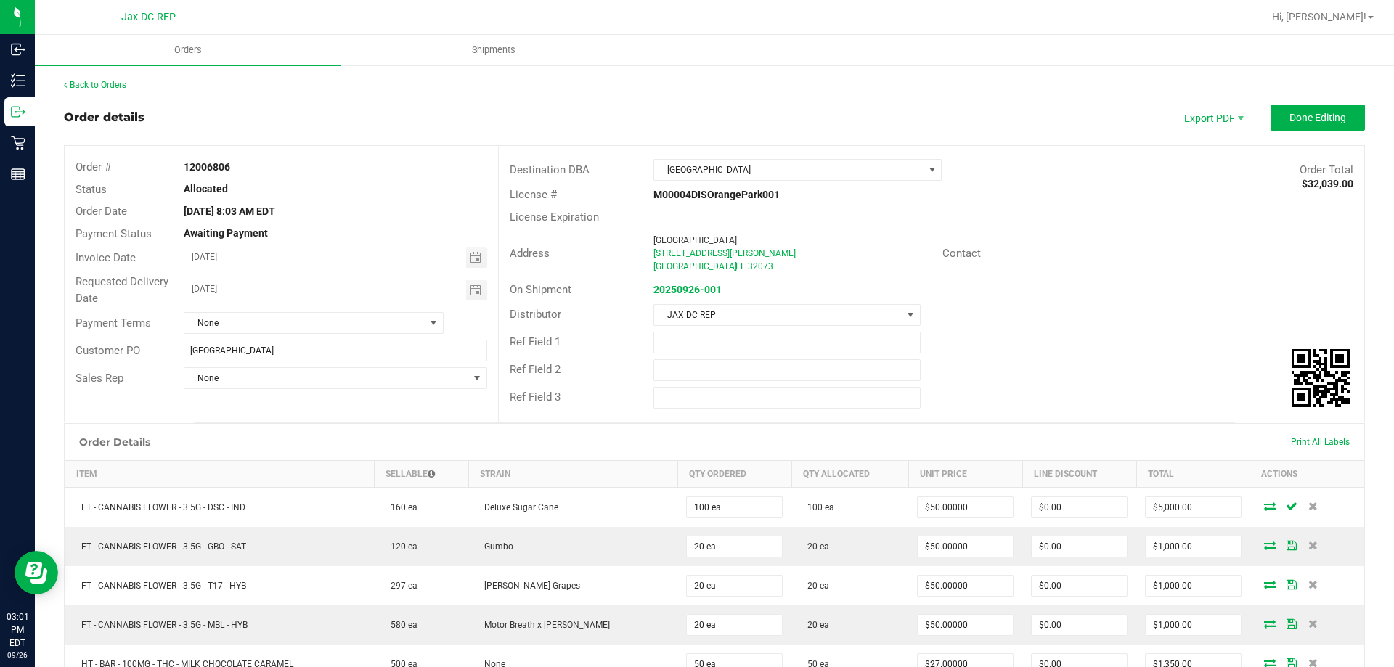
click at [94, 83] on link "Back to Orders" at bounding box center [95, 85] width 62 height 10
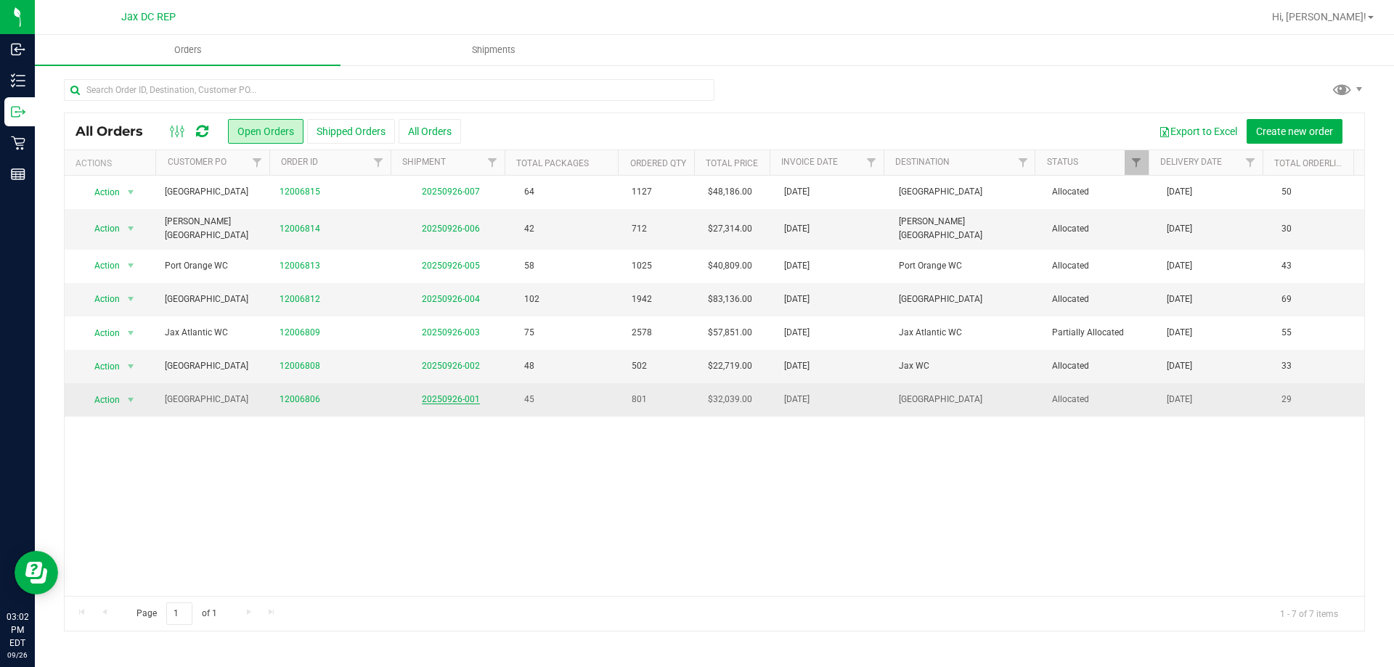
click at [422, 394] on link "20250926-001" at bounding box center [451, 399] width 58 height 10
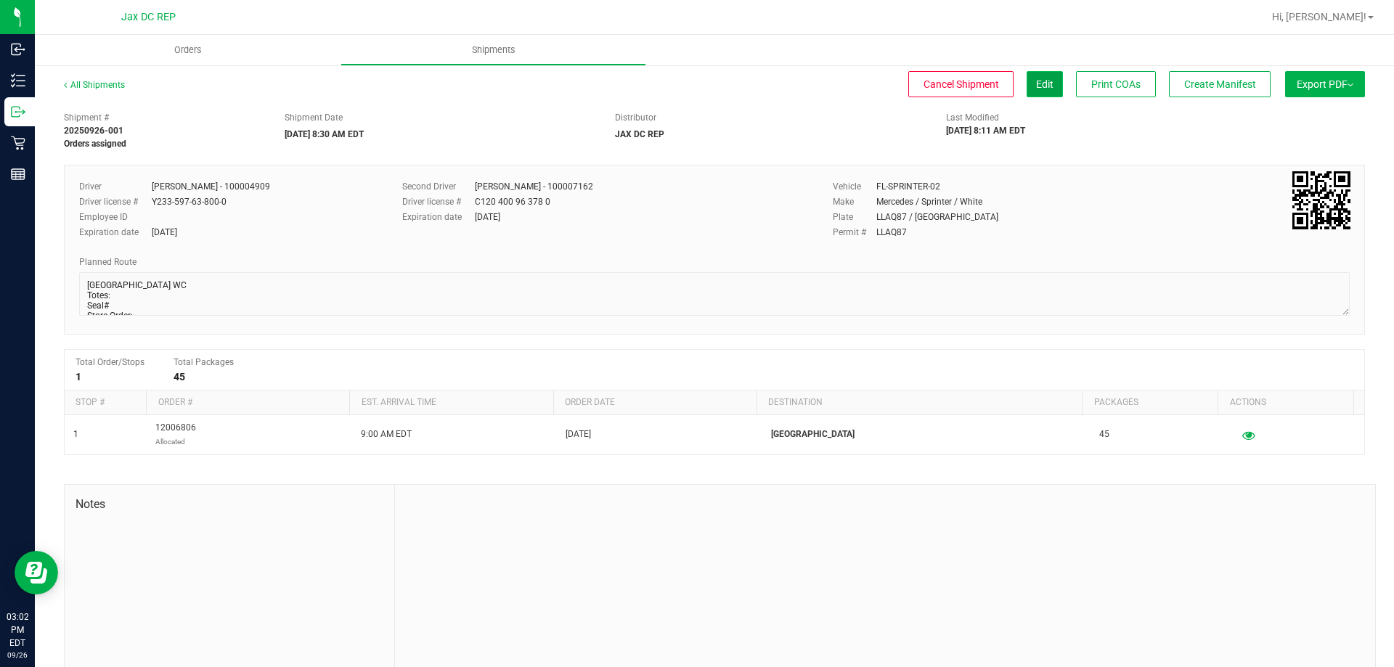
click at [1036, 89] on span "Edit" at bounding box center [1044, 84] width 17 height 12
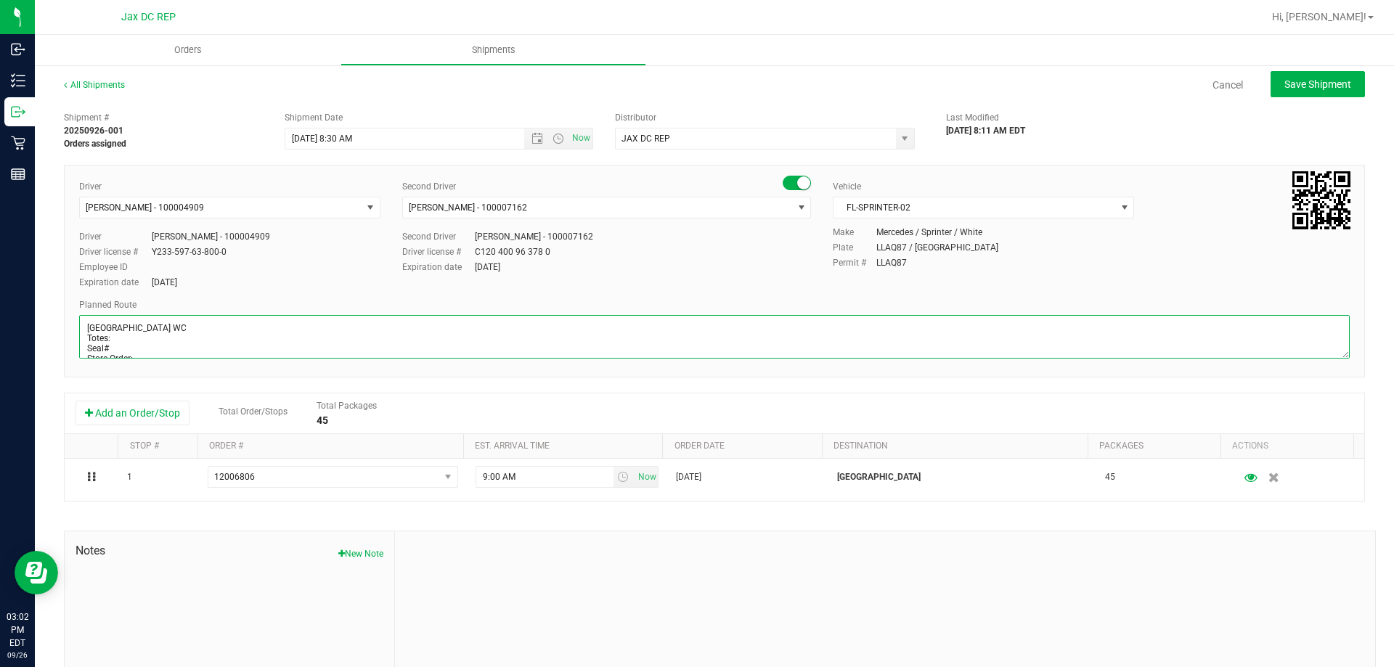
click at [110, 338] on textarea at bounding box center [714, 337] width 1270 height 44
type textarea "[GEOGRAPHIC_DATA] WC Totes: 3 Seal# 021702 - 011709 Store Order: 1) [GEOGRAPHIC…"
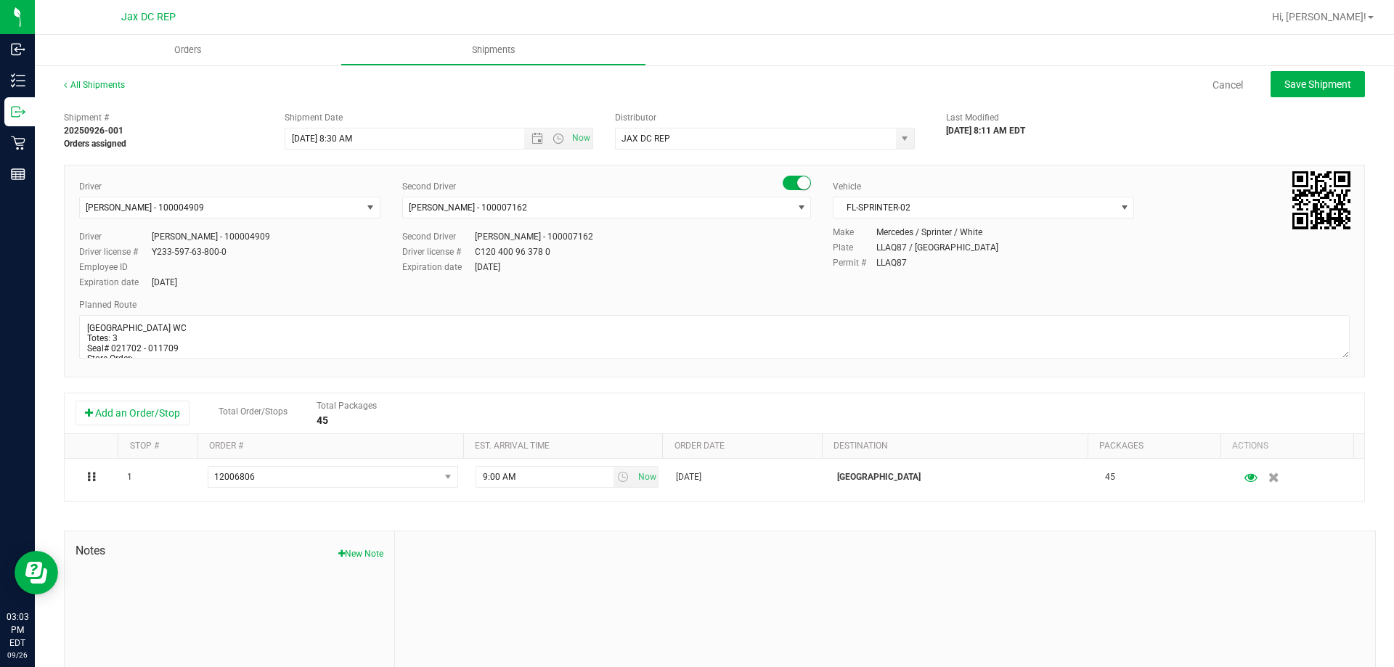
click at [1032, 269] on div "Permit # LLAQ87" at bounding box center [1090, 262] width 517 height 13
click at [1169, 251] on div "Plate LLAQ87 / [GEOGRAPHIC_DATA]" at bounding box center [1090, 247] width 517 height 13
click at [1284, 85] on span "Save Shipment" at bounding box center [1317, 84] width 67 height 12
type input "[DATE] 12:30 PM"
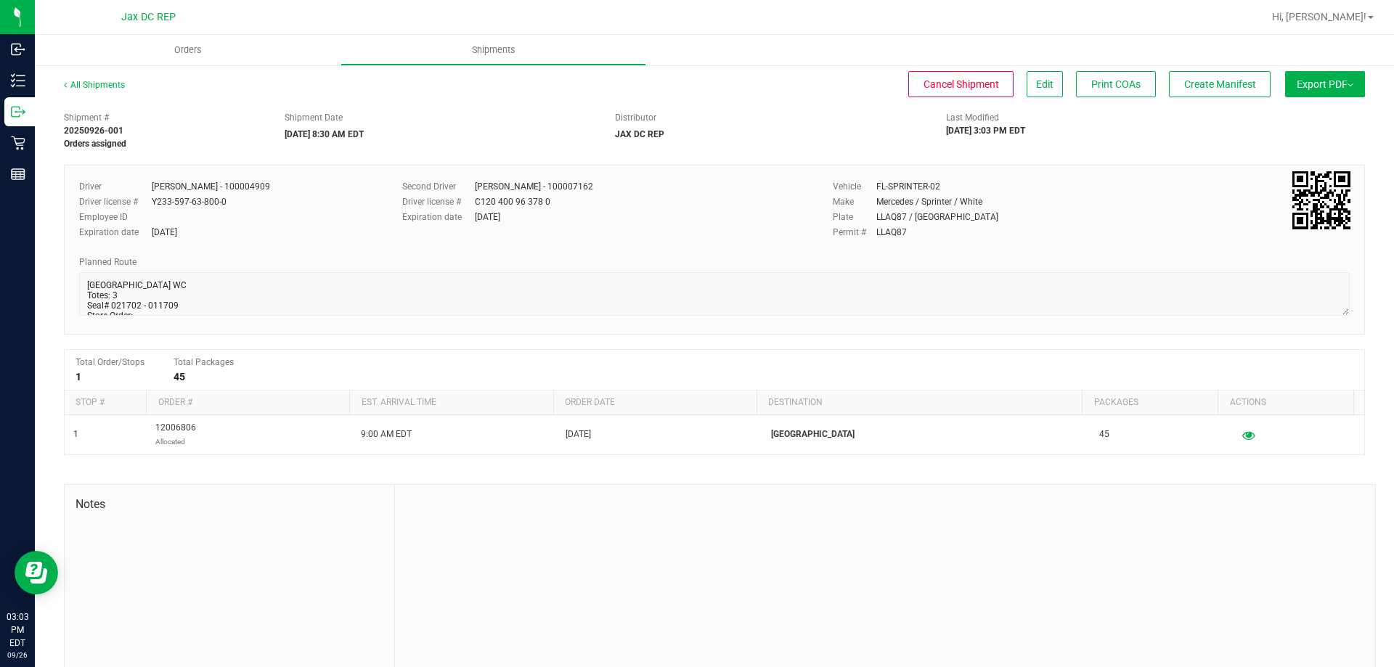
click at [1296, 86] on span "Export PDF" at bounding box center [1324, 84] width 57 height 12
click at [1284, 115] on span "Manifest by Package ID" at bounding box center [1303, 116] width 92 height 10
click at [160, 49] on span "Orders" at bounding box center [188, 50] width 67 height 13
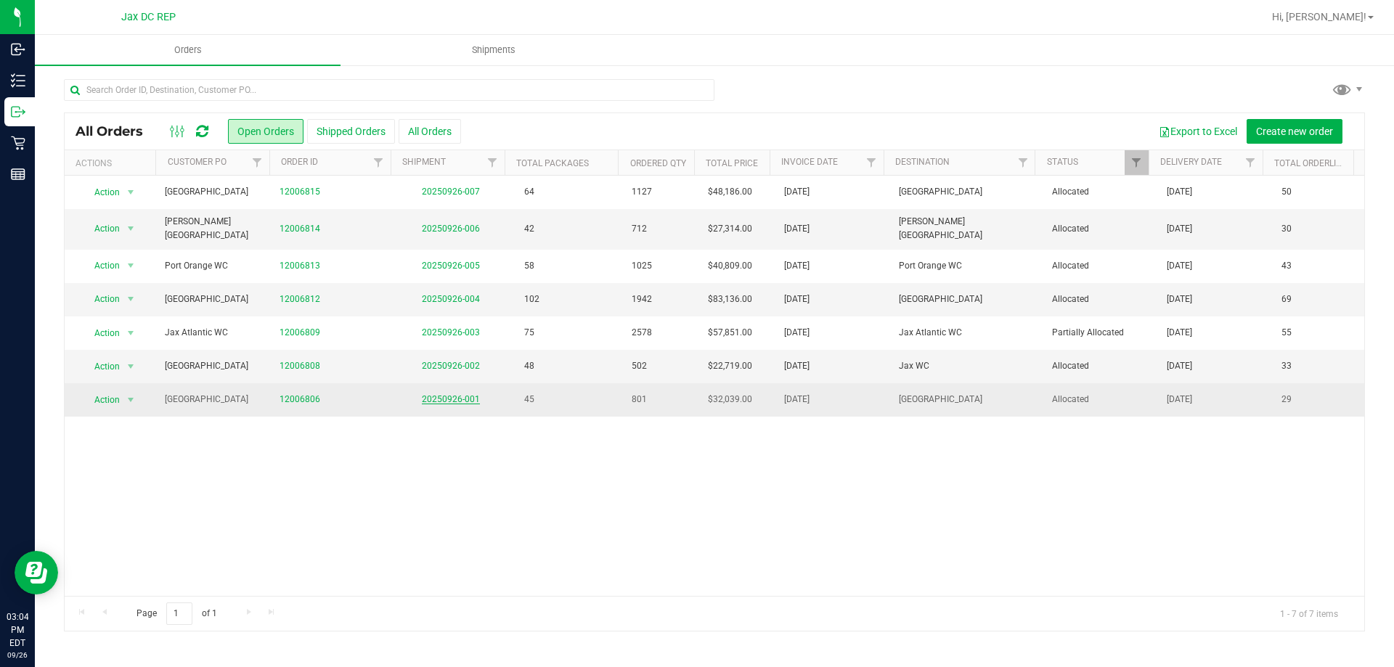
click at [453, 394] on link "20250926-001" at bounding box center [451, 399] width 58 height 10
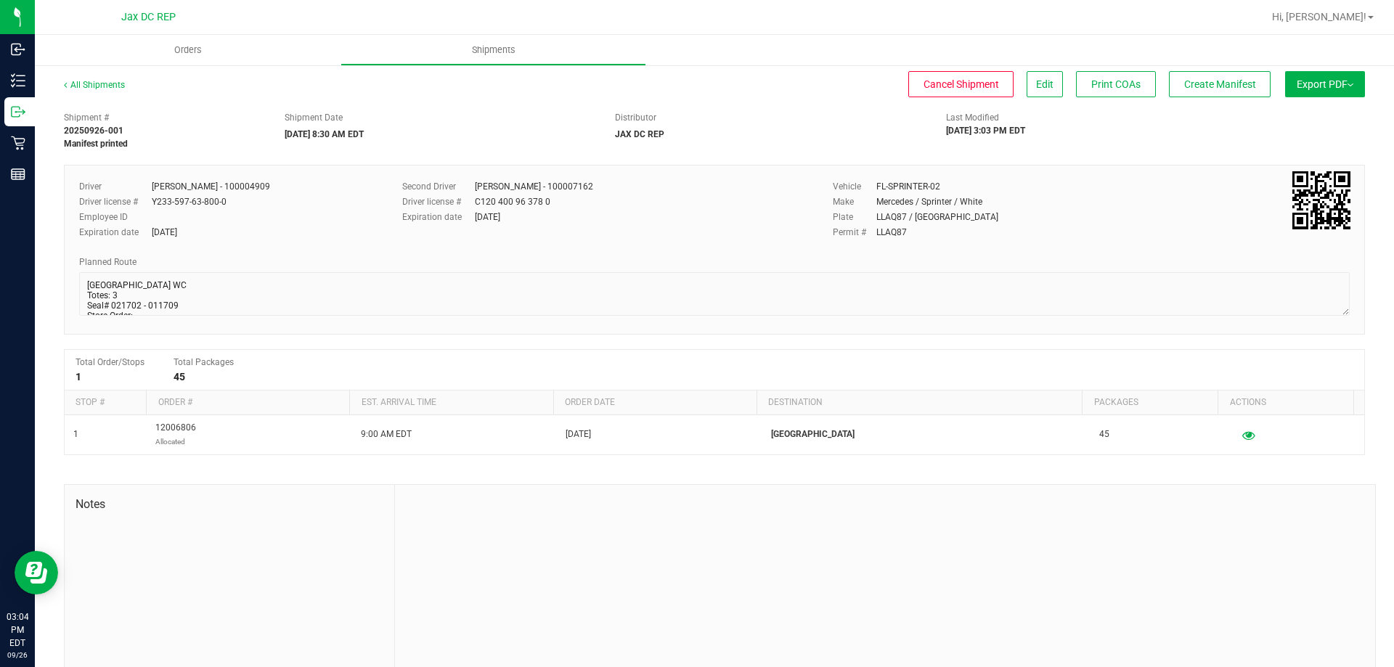
click at [1260, 82] on div "All Shipments Cancel Shipment Edit Print COAs Create Manifest Export PDF Manife…" at bounding box center [714, 91] width 1301 height 26
click at [1223, 91] on button "Create Manifest" at bounding box center [1220, 84] width 102 height 26
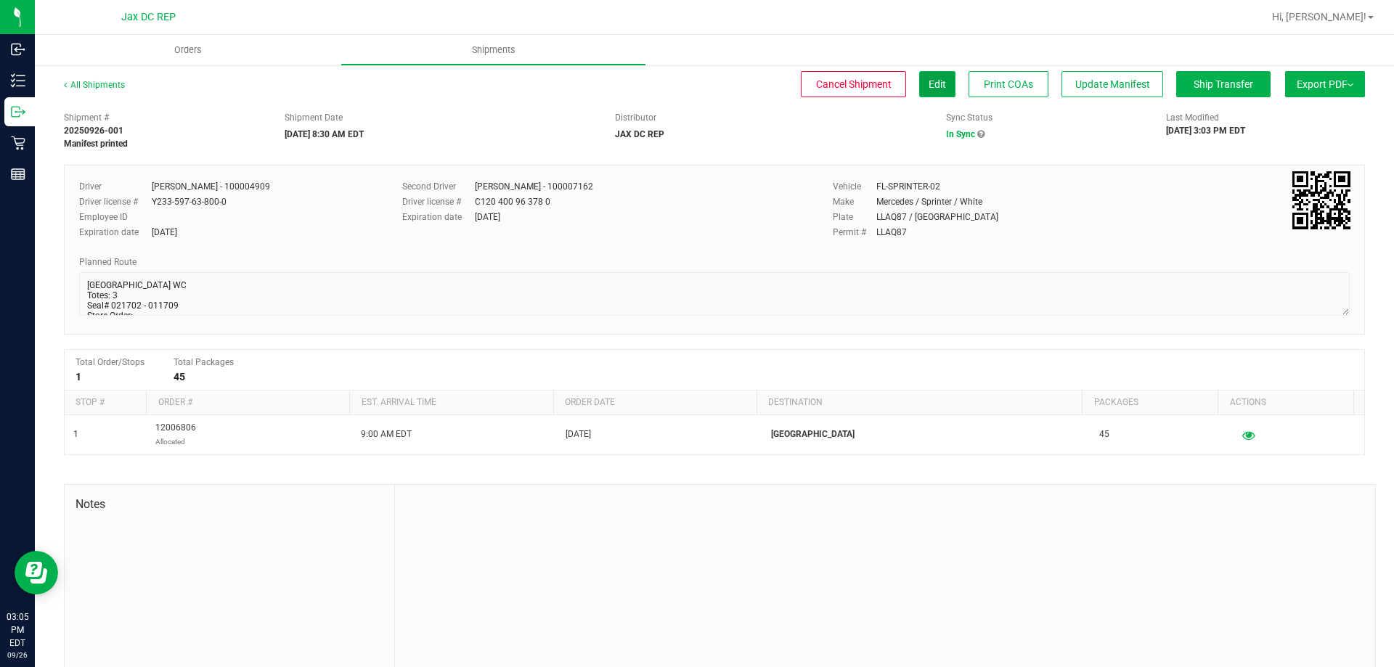
click at [919, 79] on button "Edit" at bounding box center [937, 84] width 36 height 26
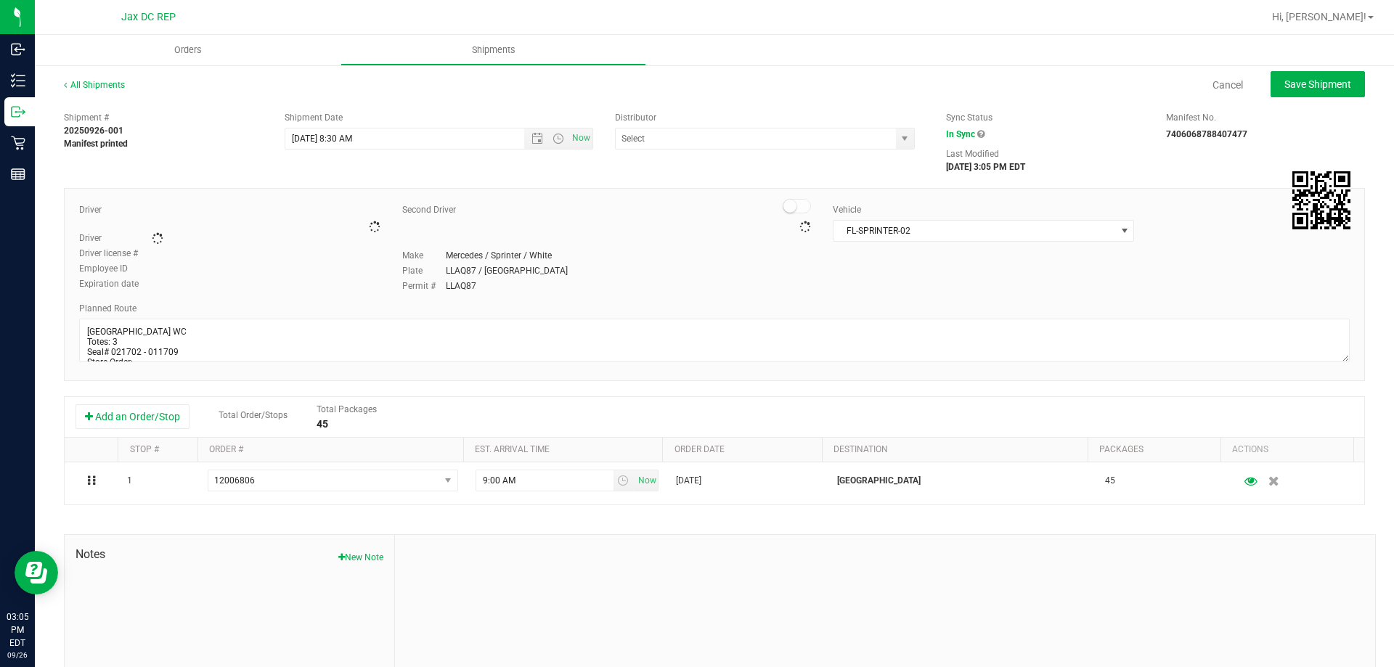
type input "JAX DC REP"
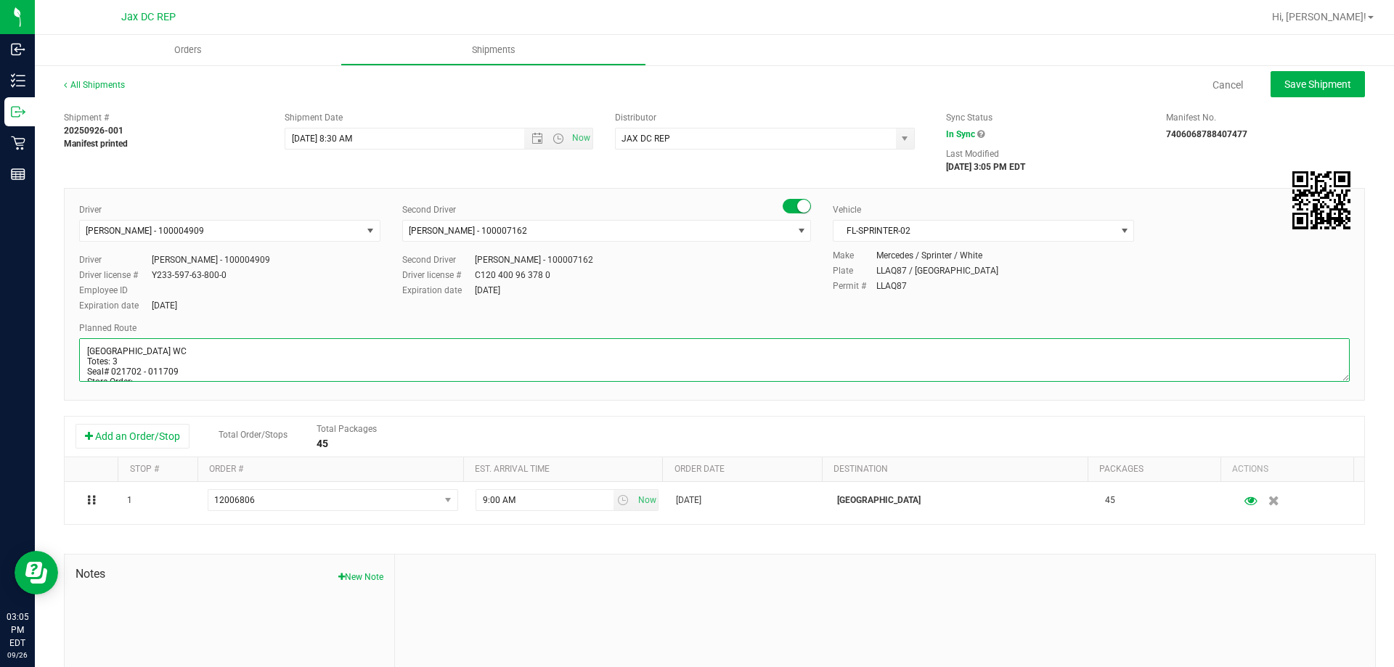
click at [115, 356] on textarea at bounding box center [714, 360] width 1270 height 44
click at [117, 359] on textarea at bounding box center [714, 360] width 1270 height 44
click at [351, 356] on textarea at bounding box center [714, 360] width 1270 height 44
type textarea "[GEOGRAPHIC_DATA] WC Totes: 4 Seal# 021702 - 011709 Store Order: 1) [GEOGRAPHIC…"
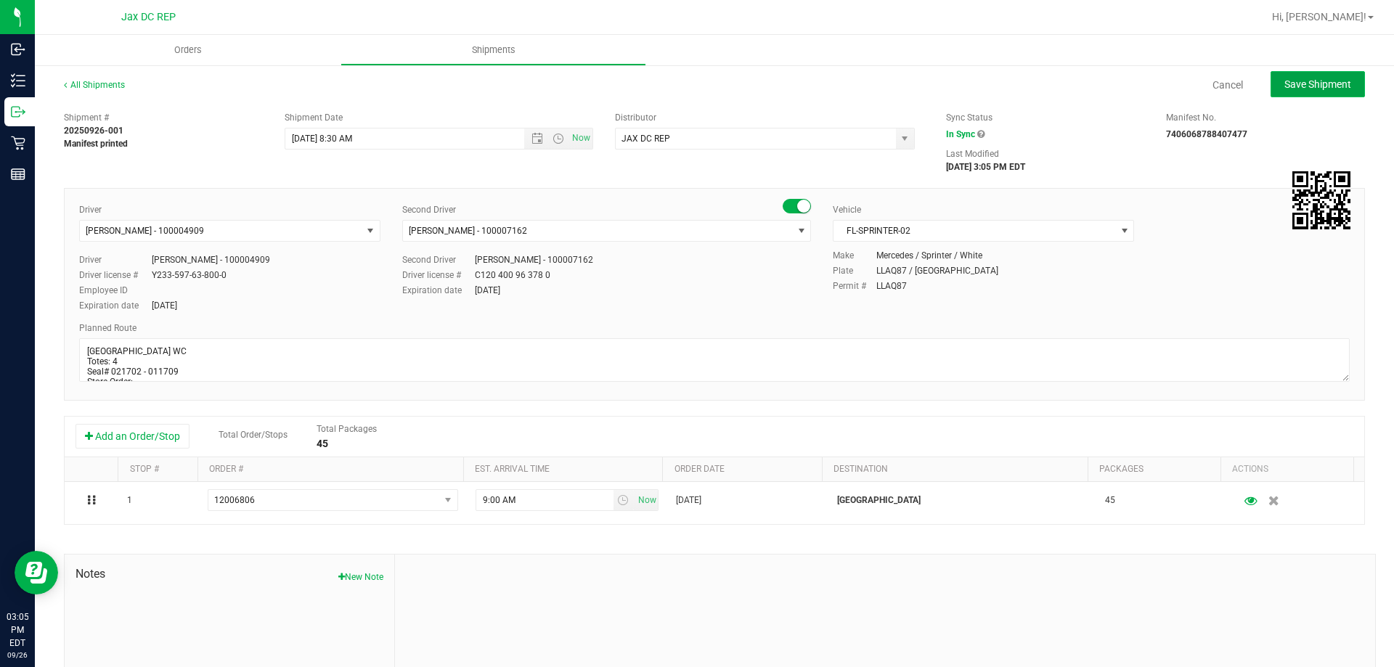
click at [1284, 81] on span "Save Shipment" at bounding box center [1317, 84] width 67 height 12
type input "[DATE] 12:30 PM"
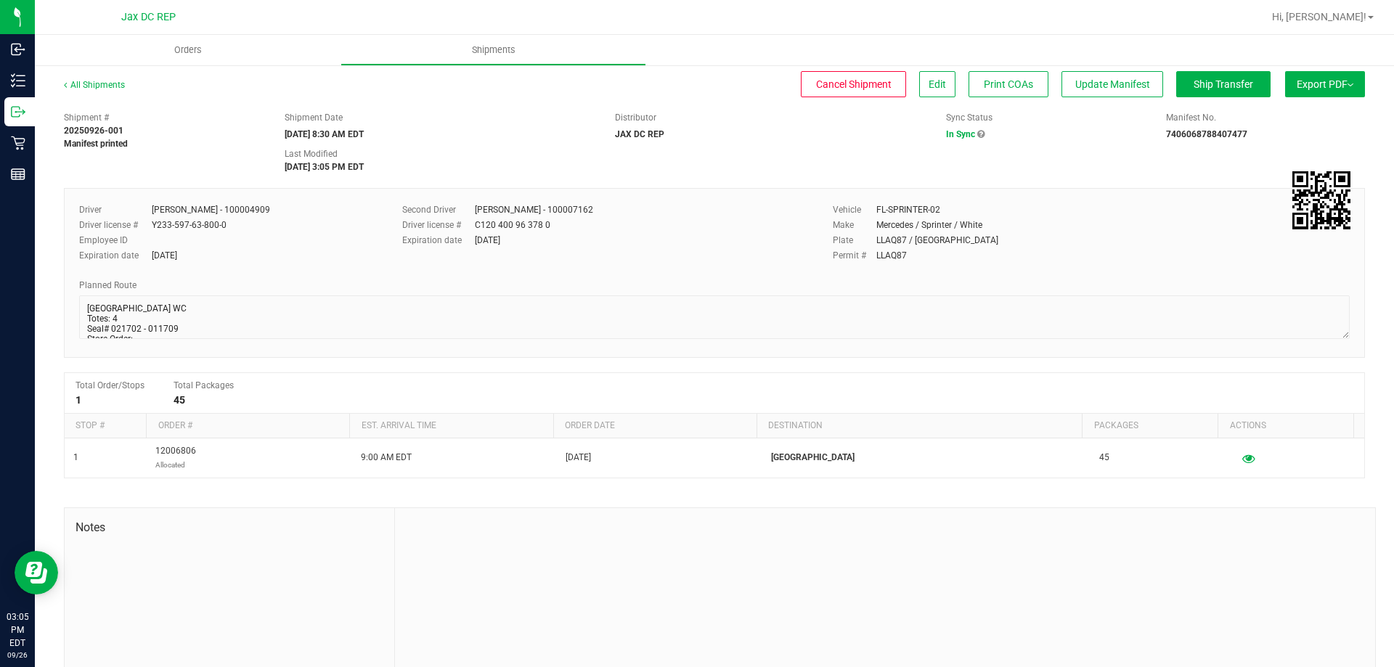
click at [1302, 76] on button "Export PDF" at bounding box center [1325, 84] width 80 height 26
click at [1290, 117] on span "Manifest by Package ID" at bounding box center [1303, 116] width 92 height 10
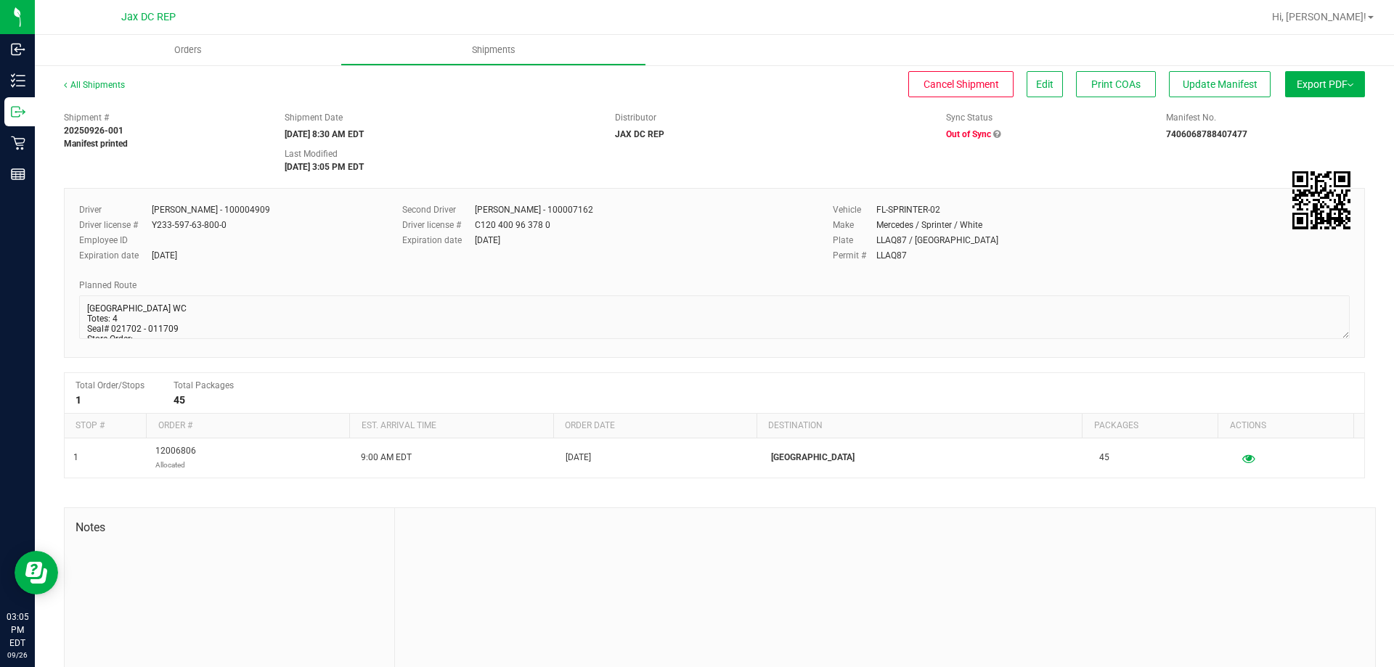
click at [1300, 80] on span "Export PDF" at bounding box center [1324, 84] width 57 height 12
click at [189, 51] on span "Orders" at bounding box center [188, 50] width 67 height 13
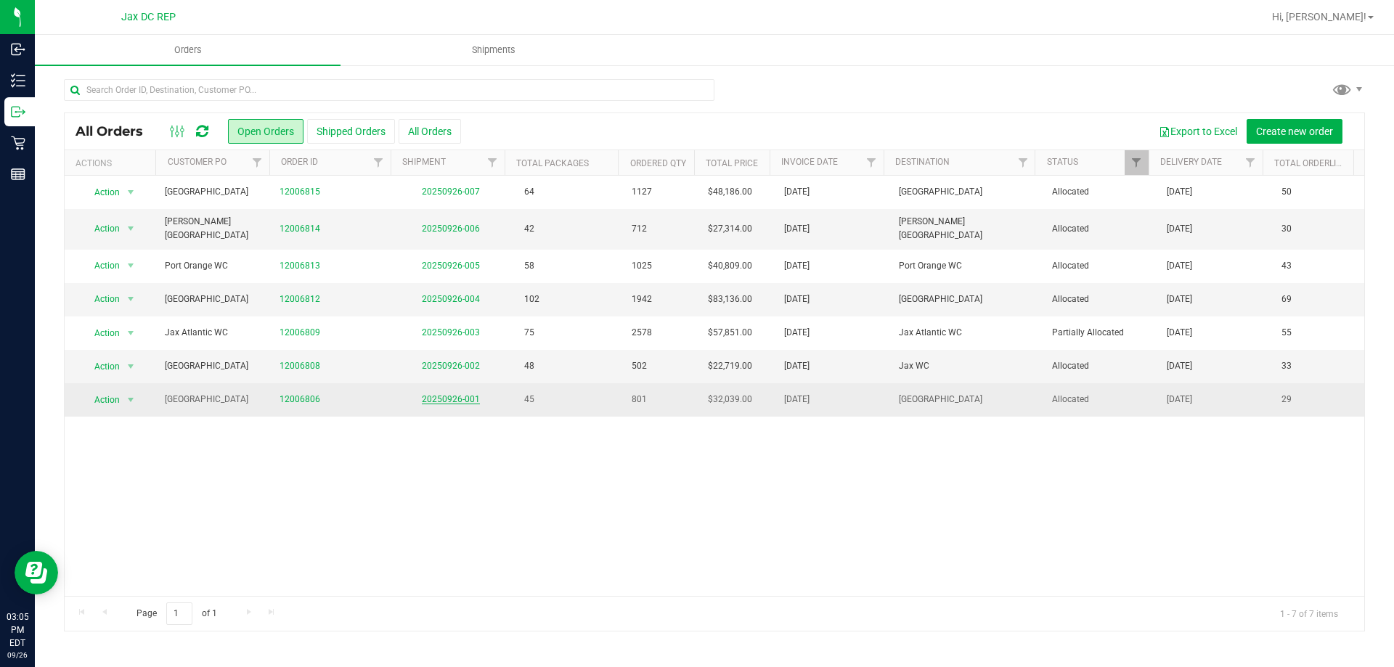
click at [466, 394] on link "20250926-001" at bounding box center [451, 399] width 58 height 10
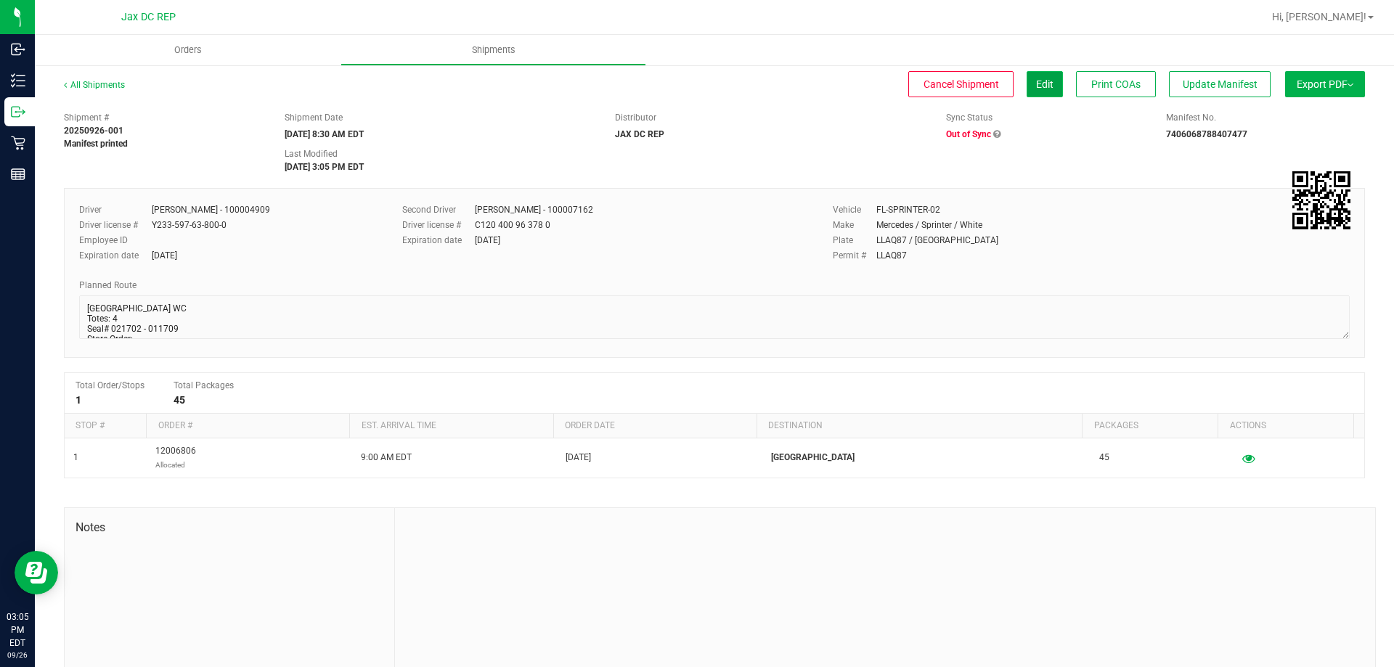
click at [1026, 85] on button "Edit" at bounding box center [1044, 84] width 36 height 26
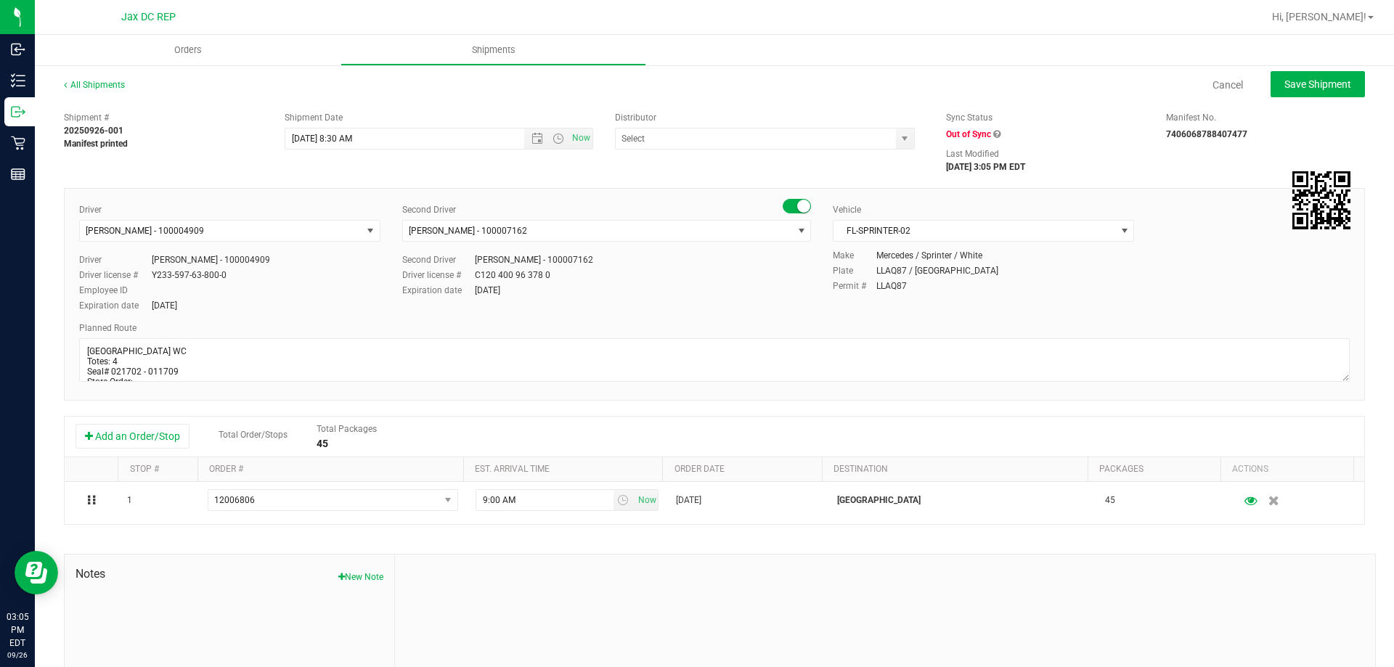
type input "JAX DC REP"
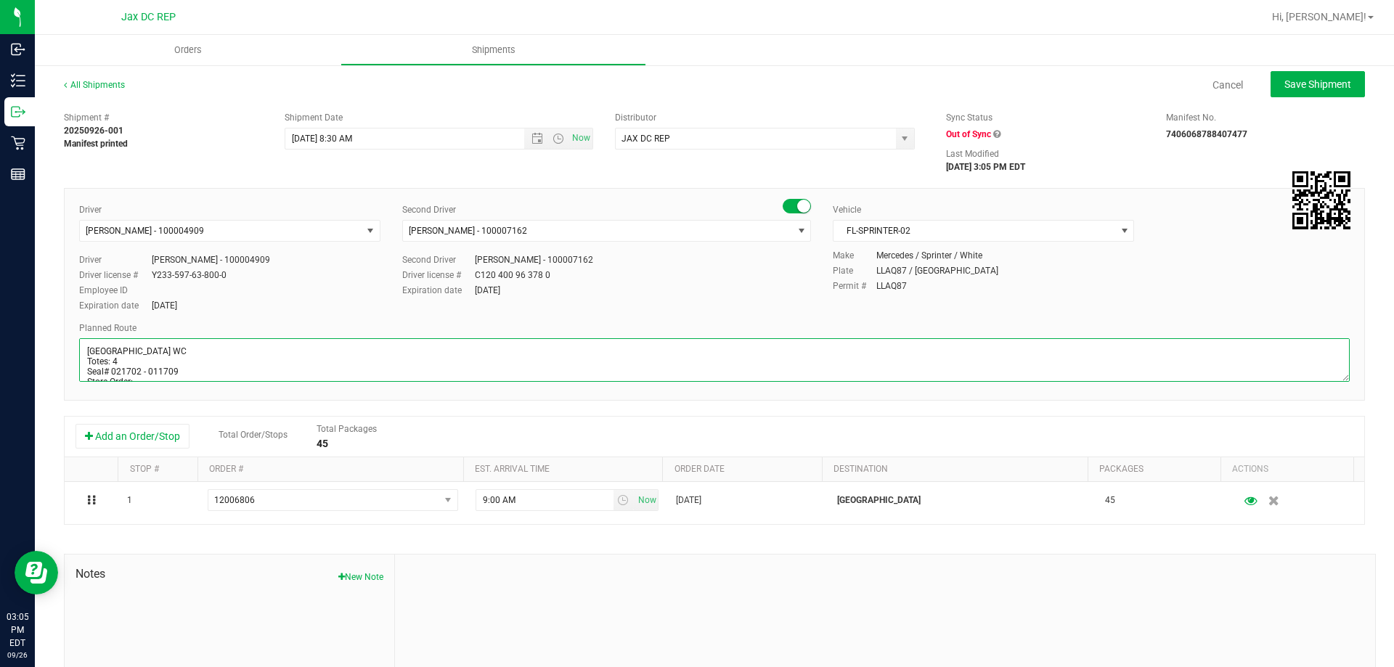
click at [157, 370] on textarea at bounding box center [714, 360] width 1270 height 44
type textarea "[GEOGRAPHIC_DATA] WC Totes: 4 Seal# 021702 - 021709 Store Order: 1) [GEOGRAPHIC…"
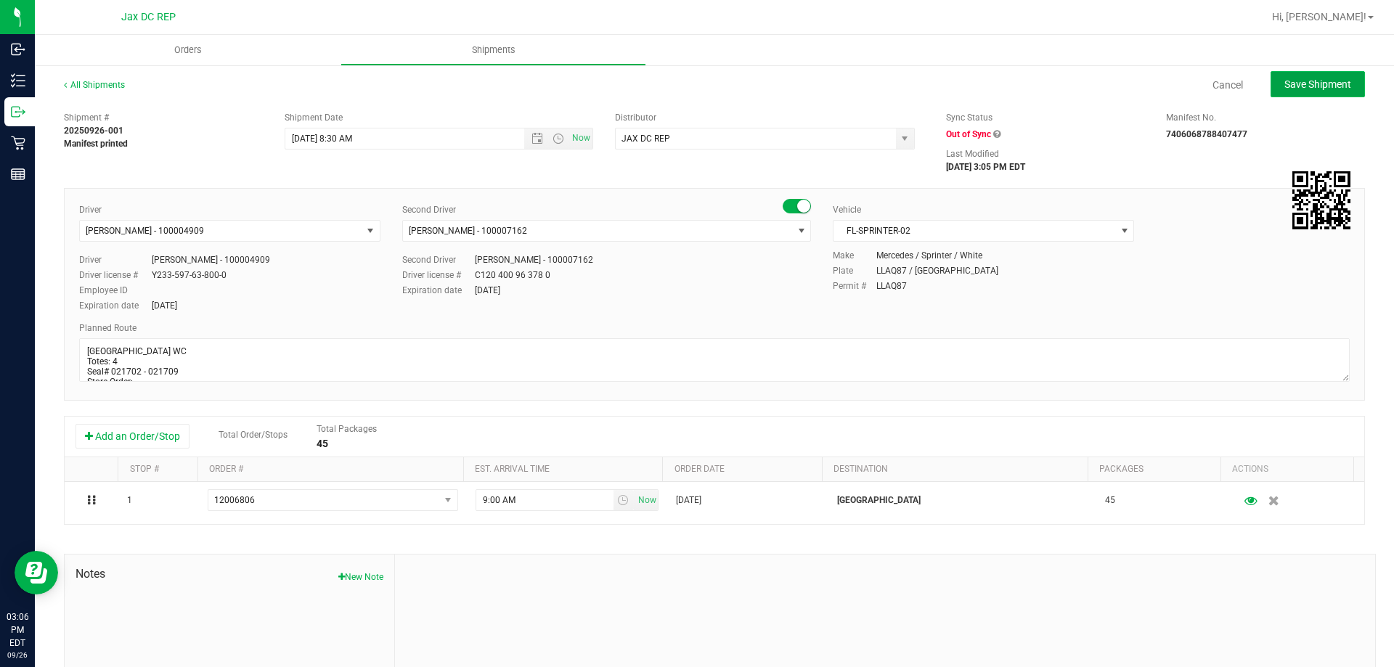
click at [1298, 86] on span "Save Shipment" at bounding box center [1317, 84] width 67 height 12
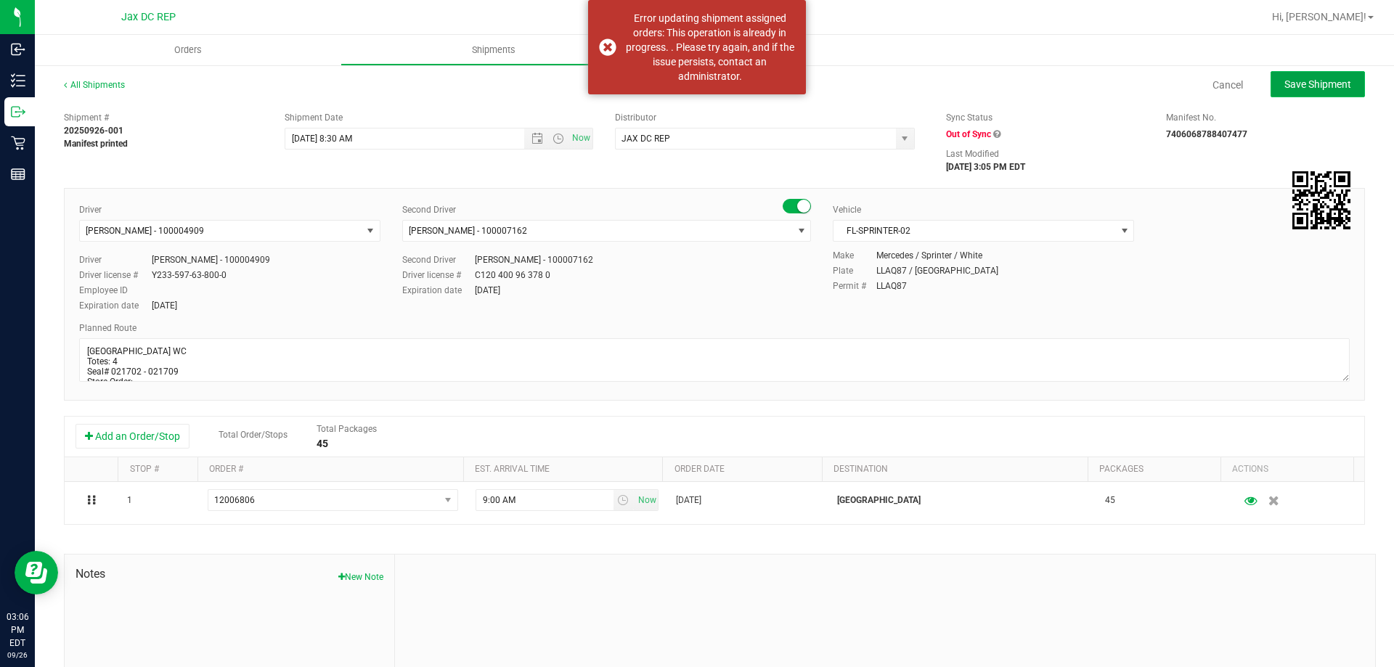
click at [1330, 81] on span "Save Shipment" at bounding box center [1317, 84] width 67 height 12
click at [480, 100] on div "All Shipments Cancel Save Shipment" at bounding box center [714, 91] width 1301 height 26
click at [1221, 82] on link "Cancel" at bounding box center [1227, 85] width 30 height 15
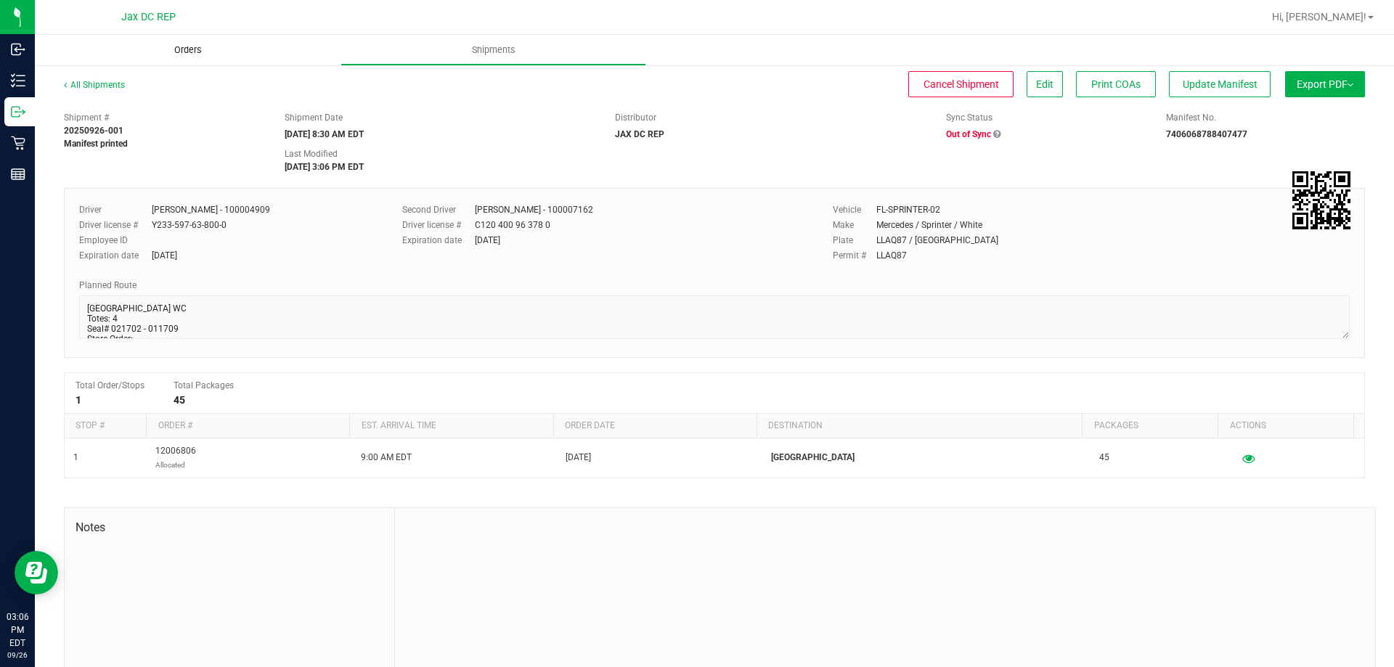
click at [189, 54] on span "Orders" at bounding box center [188, 50] width 67 height 13
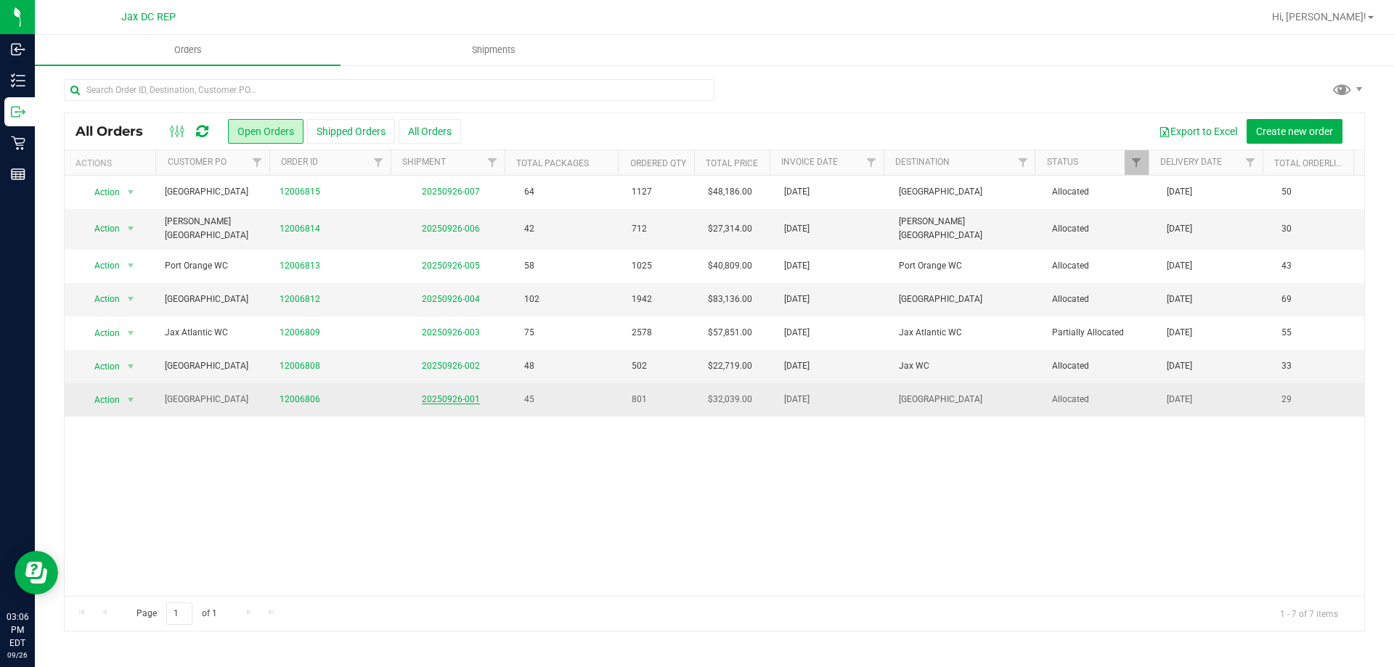
click at [444, 395] on link "20250926-001" at bounding box center [451, 399] width 58 height 10
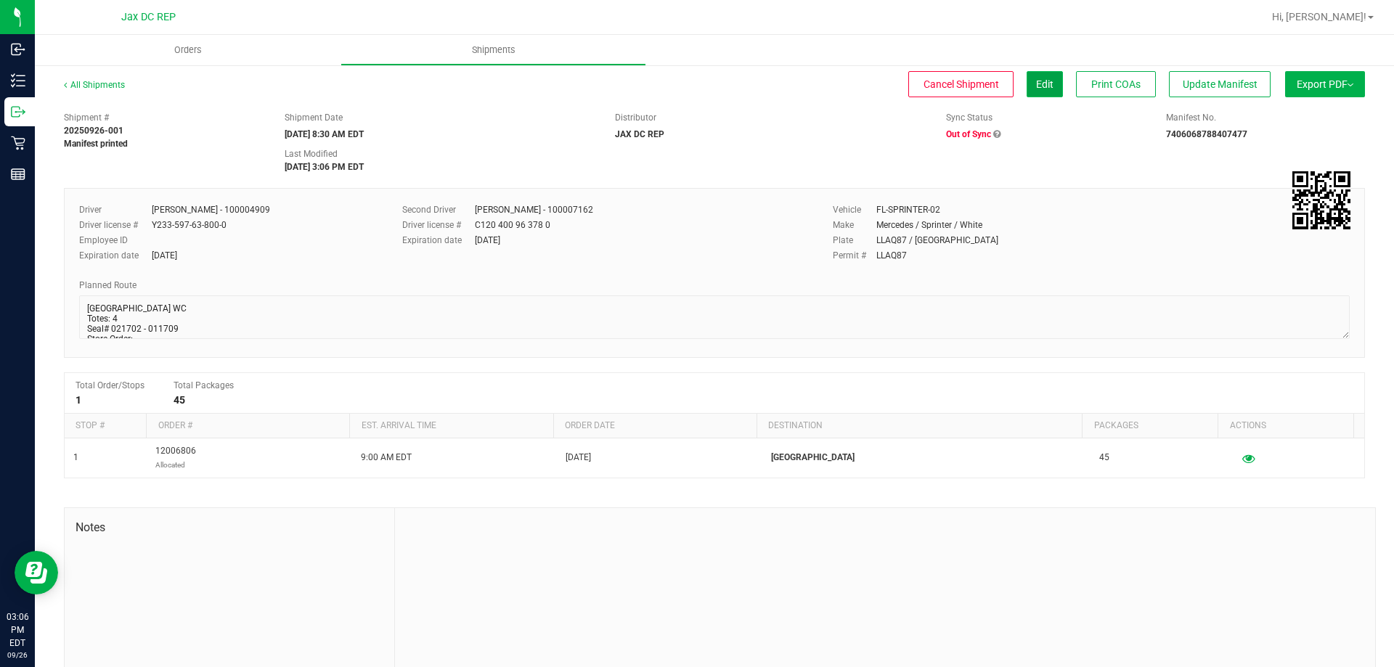
click at [1036, 82] on span "Edit" at bounding box center [1044, 84] width 17 height 12
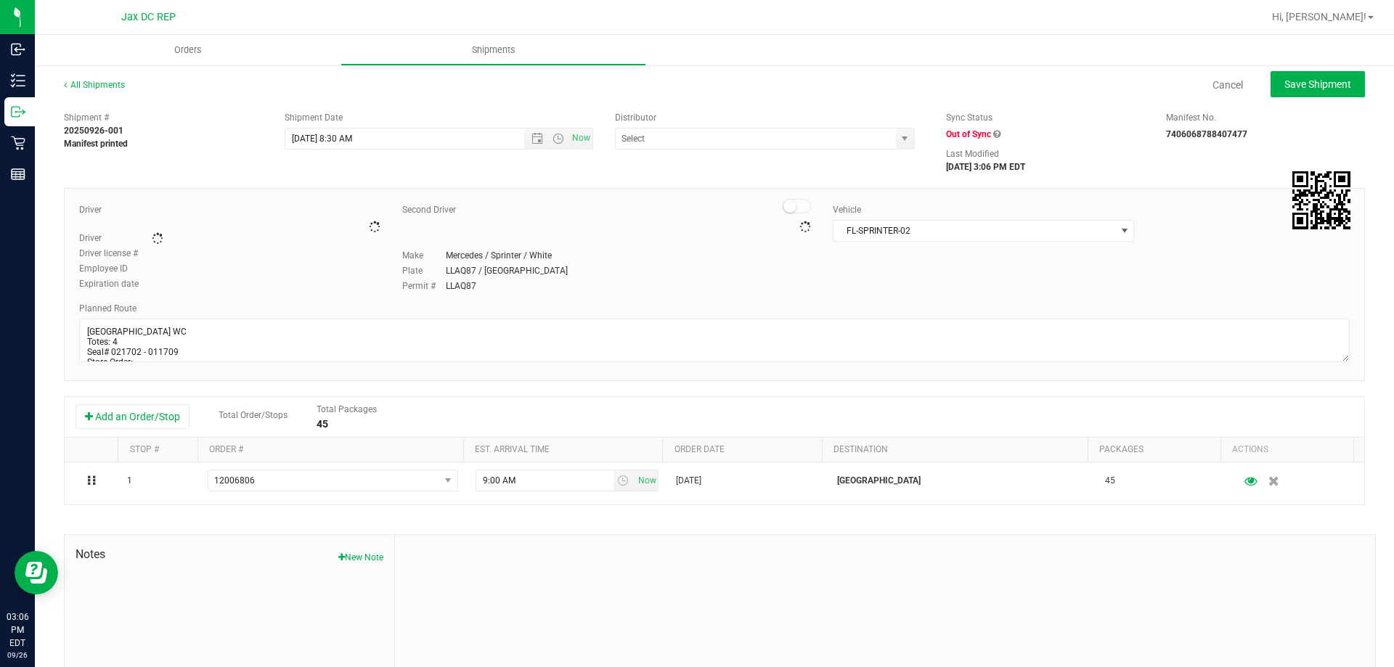
type input "JAX DC REP"
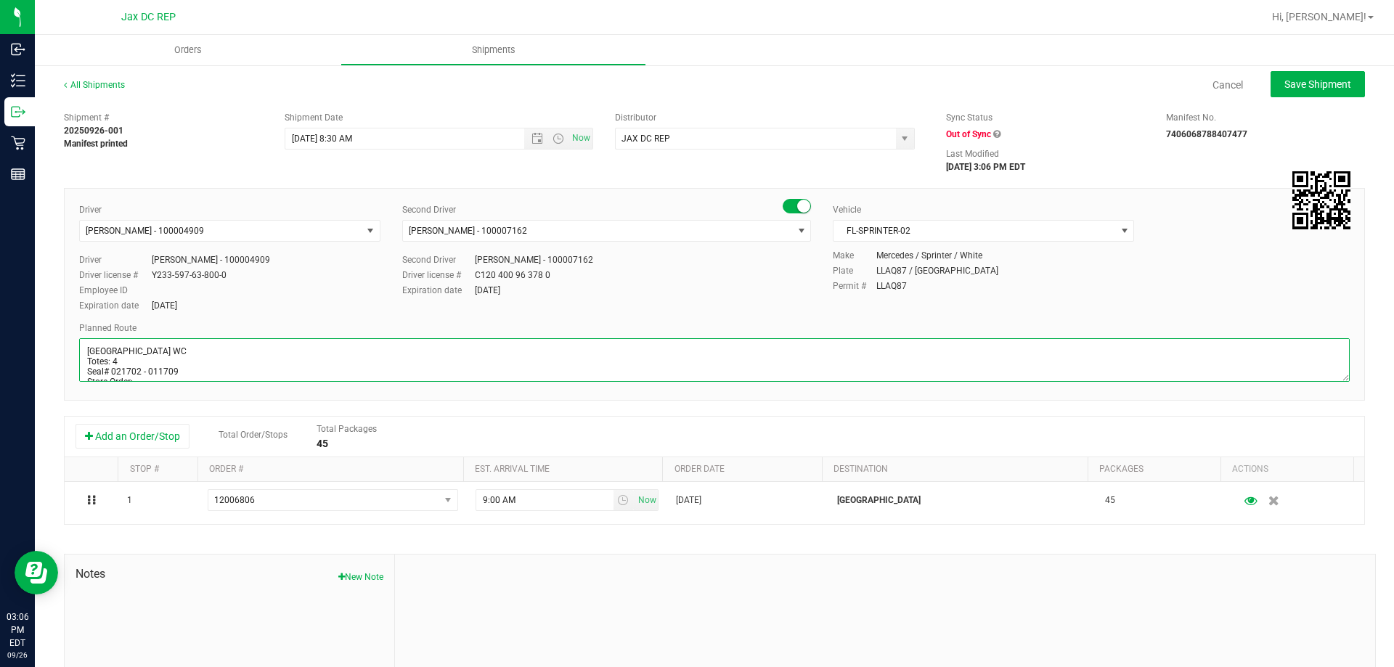
click at [160, 369] on textarea at bounding box center [714, 360] width 1270 height 44
type textarea "[GEOGRAPHIC_DATA] WC Totes: 4 Seal# 021702 - 021709 Store Order: 1) [GEOGRAPHIC…"
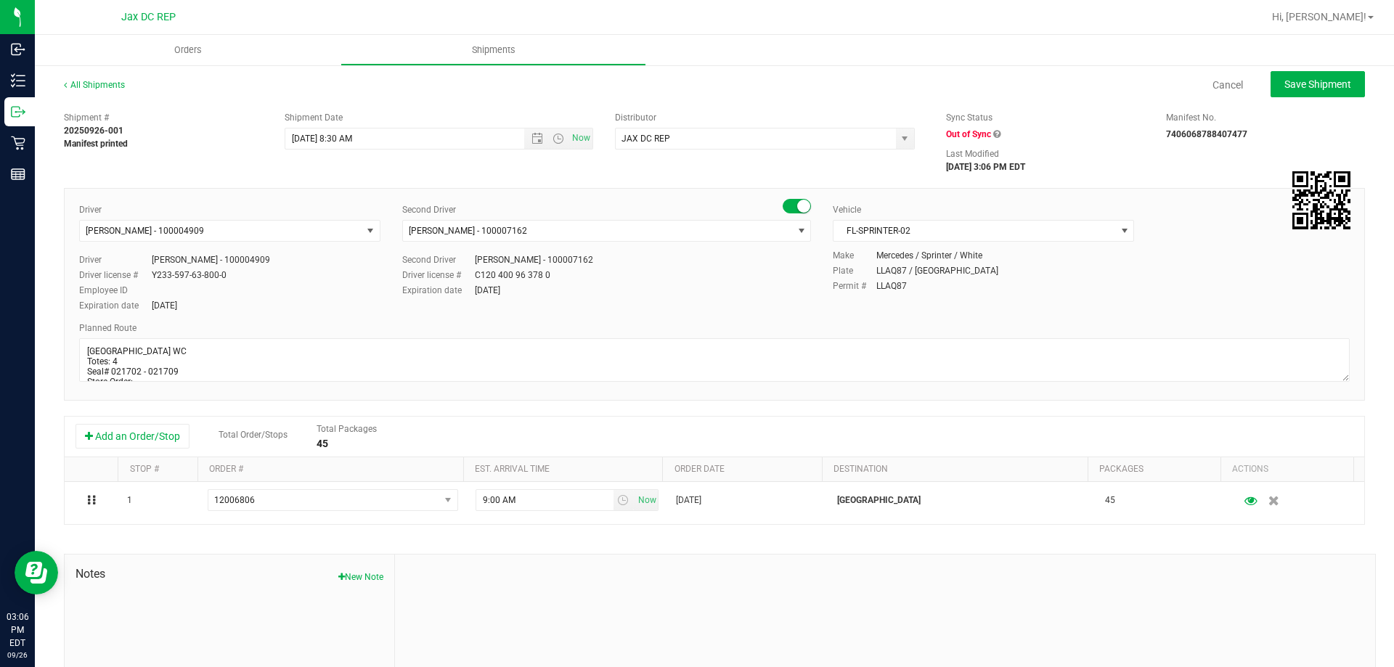
click at [1325, 70] on div "All Shipments Cancel Save Shipment Shipment # 20250926-001 Manifest printed Shi…" at bounding box center [714, 414] width 1359 height 700
click at [1312, 81] on span "Save Shipment" at bounding box center [1317, 84] width 67 height 12
type input "[DATE] 12:30 PM"
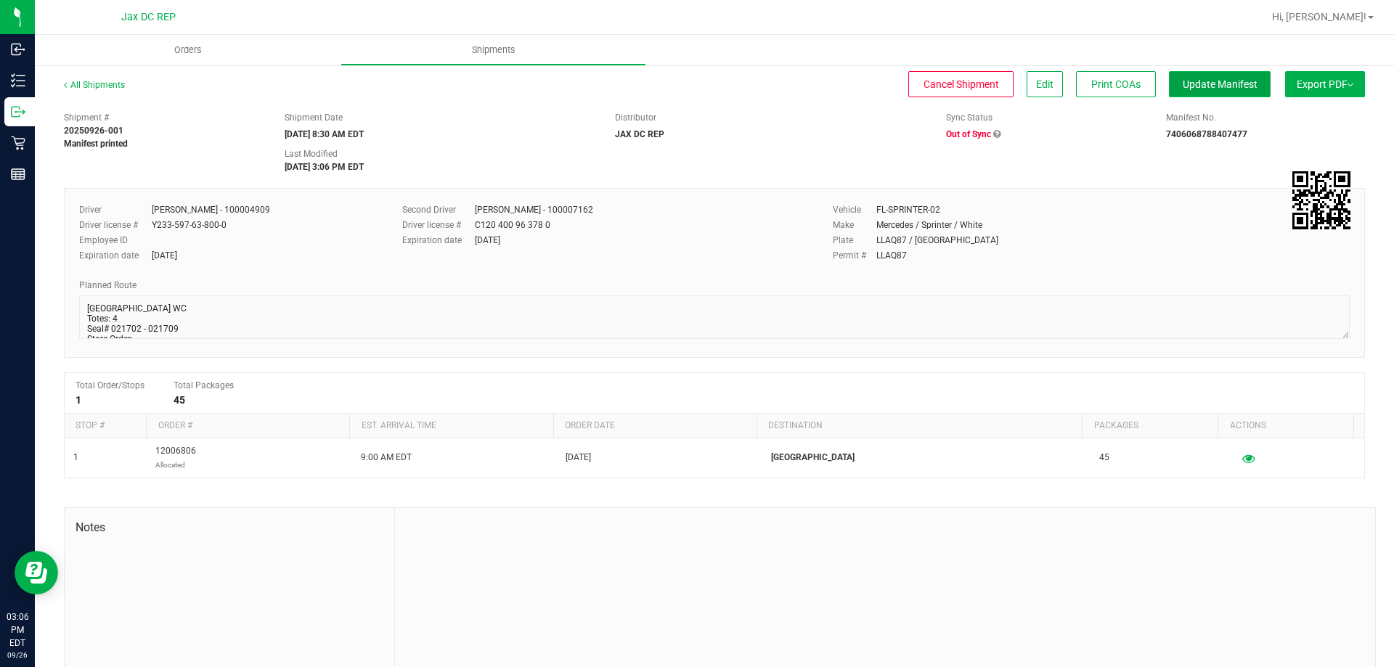
click at [1196, 94] on button "Update Manifest" at bounding box center [1220, 84] width 102 height 26
click at [1208, 83] on span "Ship Transfer" at bounding box center [1223, 84] width 60 height 12
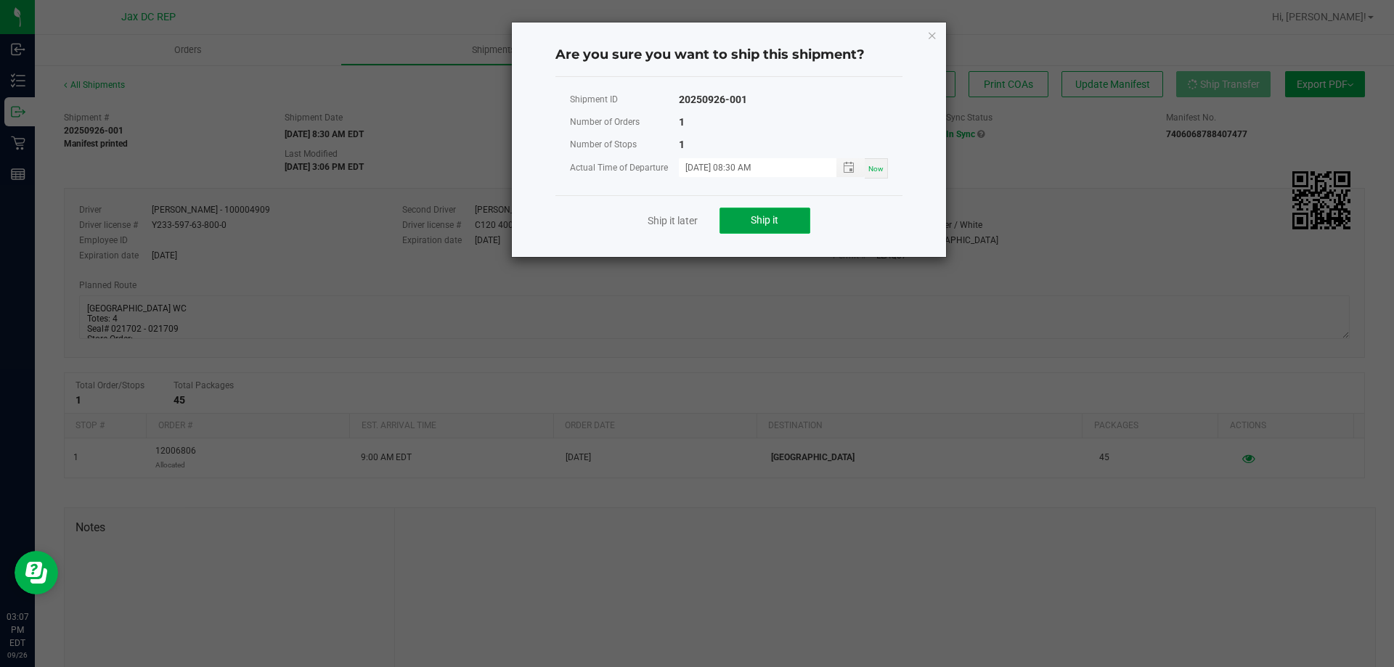
click at [756, 218] on span "Ship it" at bounding box center [764, 220] width 28 height 12
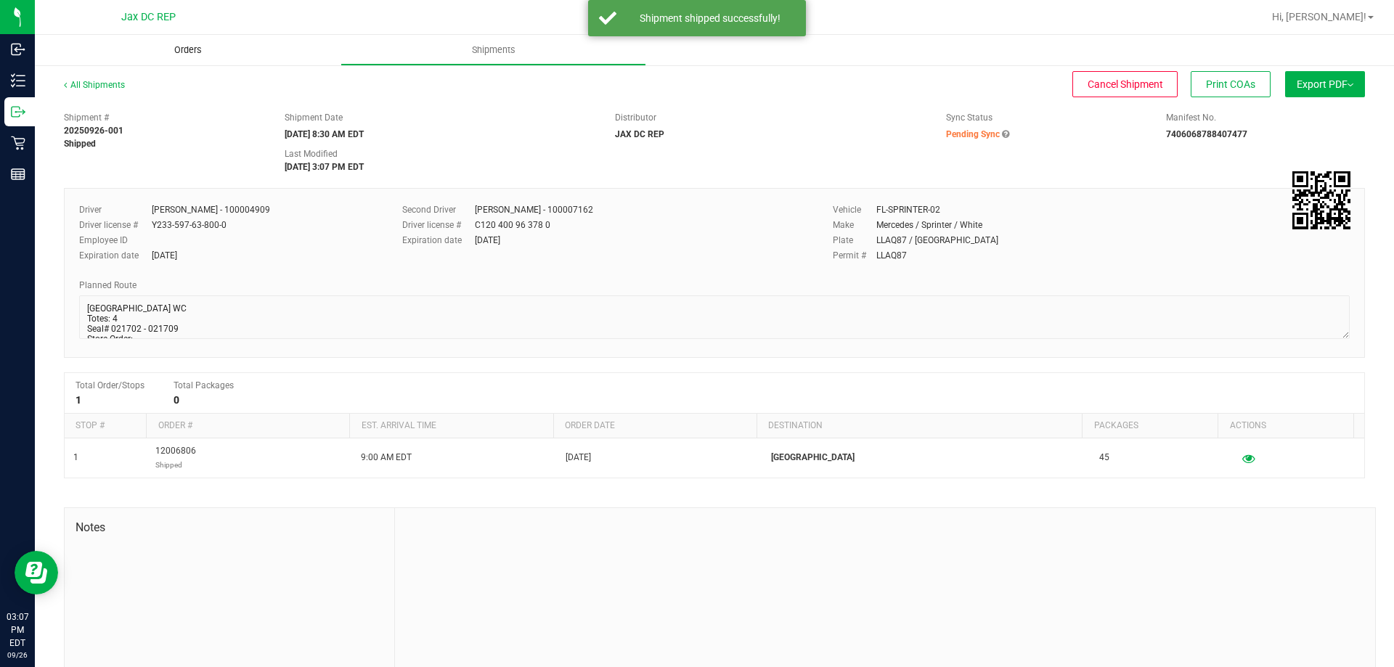
click at [188, 57] on uib-tab-heading "Orders" at bounding box center [188, 50] width 306 height 30
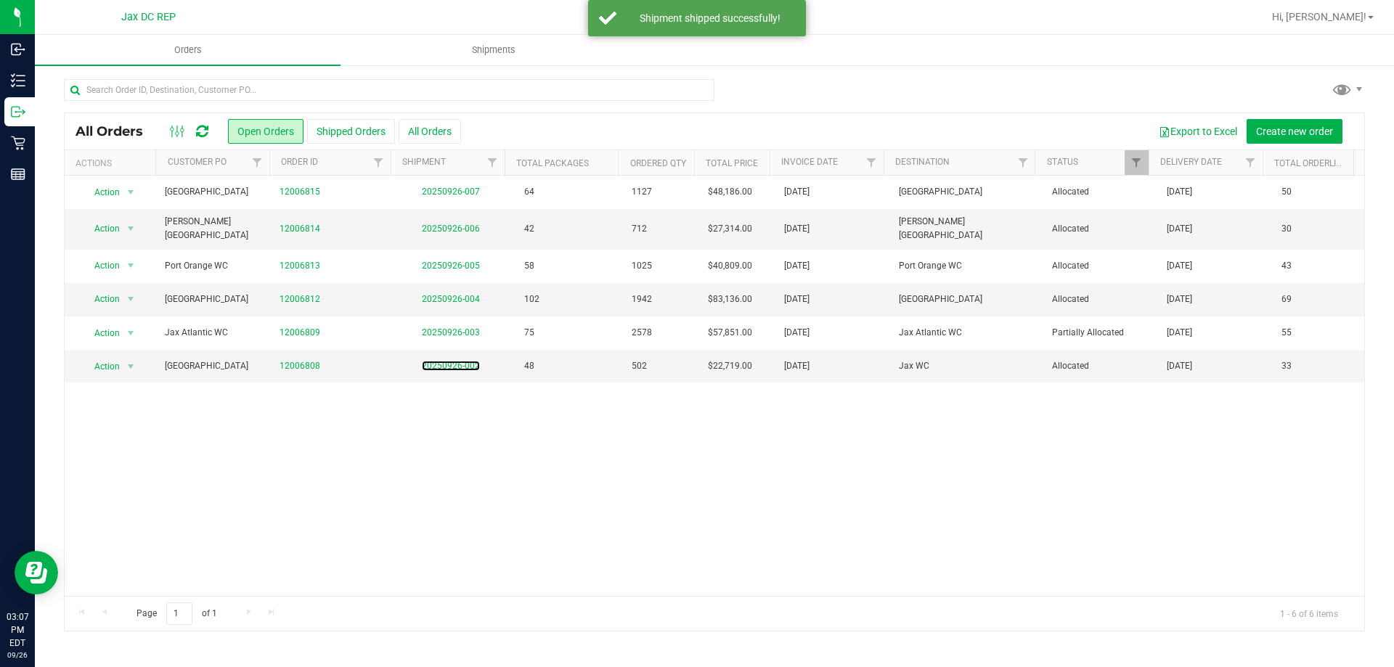
click at [461, 361] on link "20250926-002" at bounding box center [451, 366] width 58 height 10
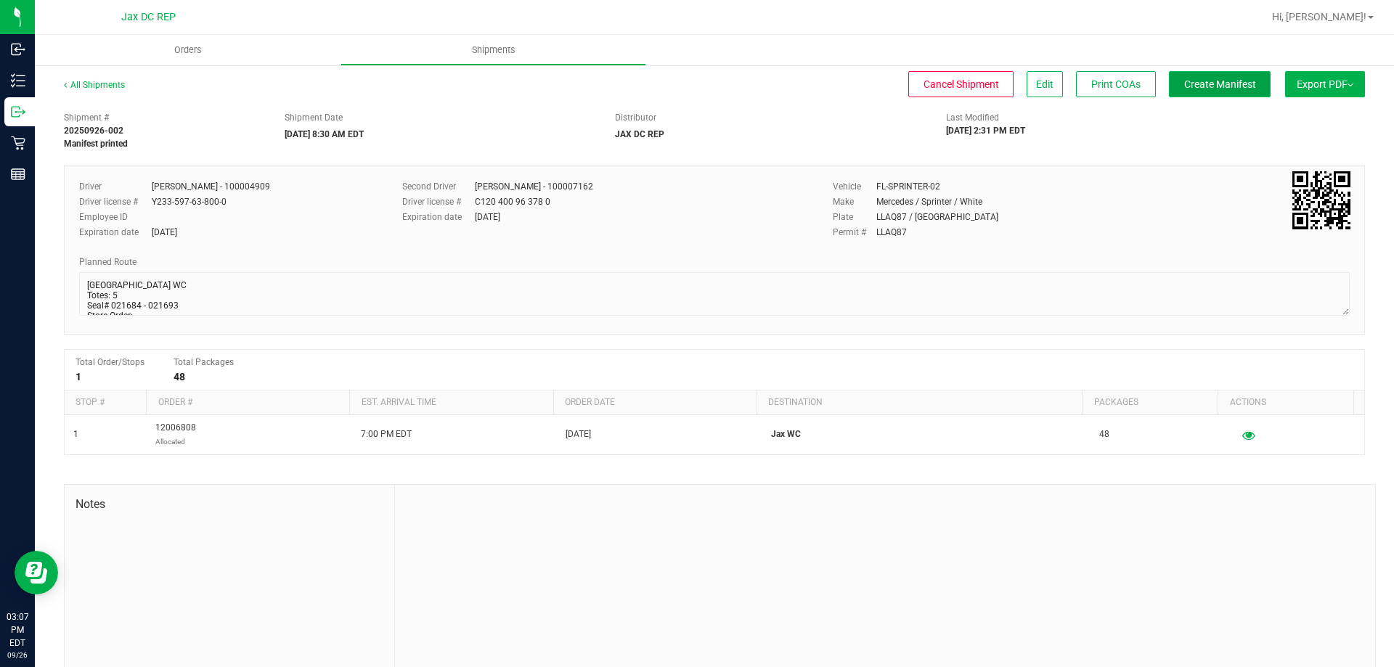
click at [1200, 75] on button "Create Manifest" at bounding box center [1220, 84] width 102 height 26
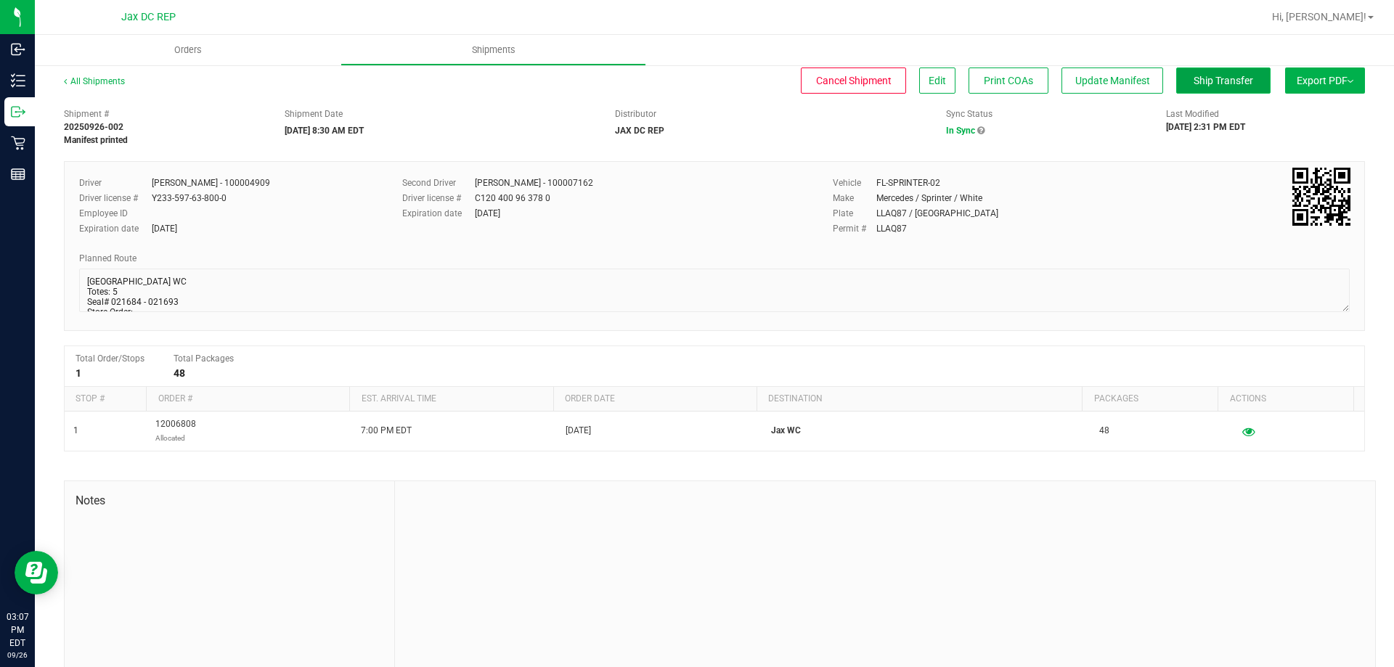
scroll to position [7, 0]
click at [1203, 83] on span "Ship Transfer" at bounding box center [1223, 78] width 60 height 12
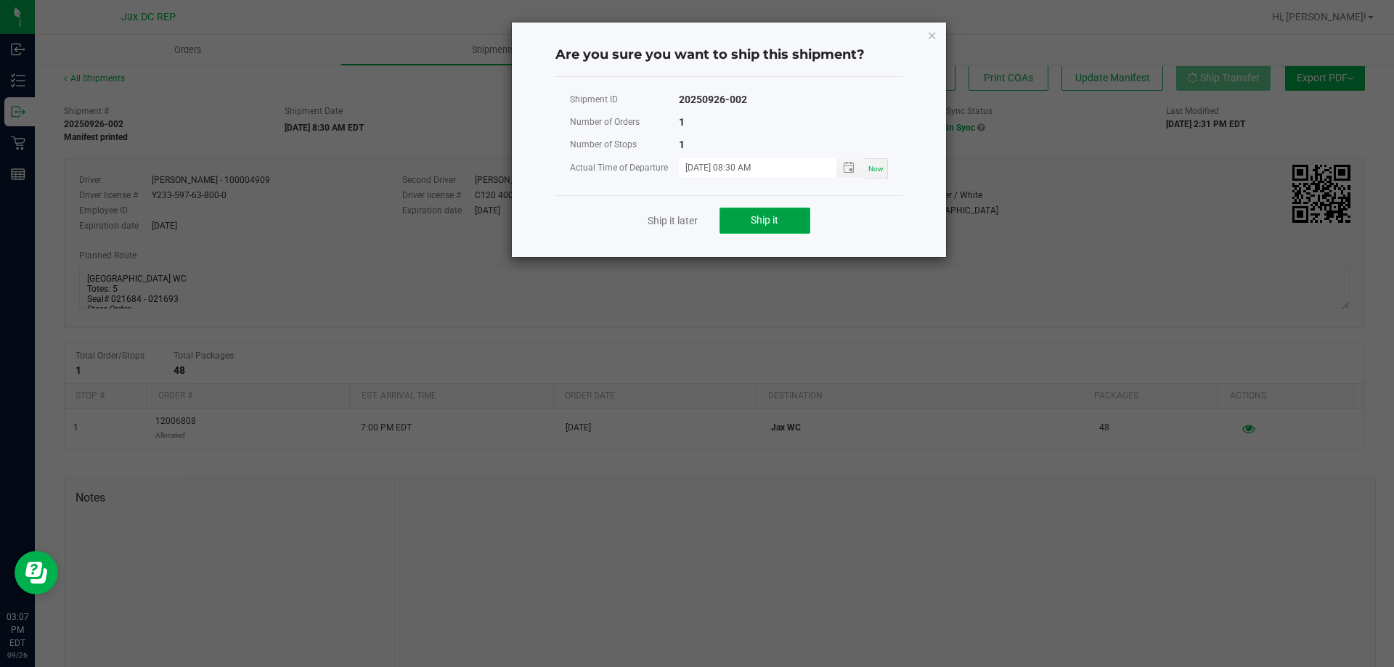
click at [769, 224] on span "Ship it" at bounding box center [764, 220] width 28 height 12
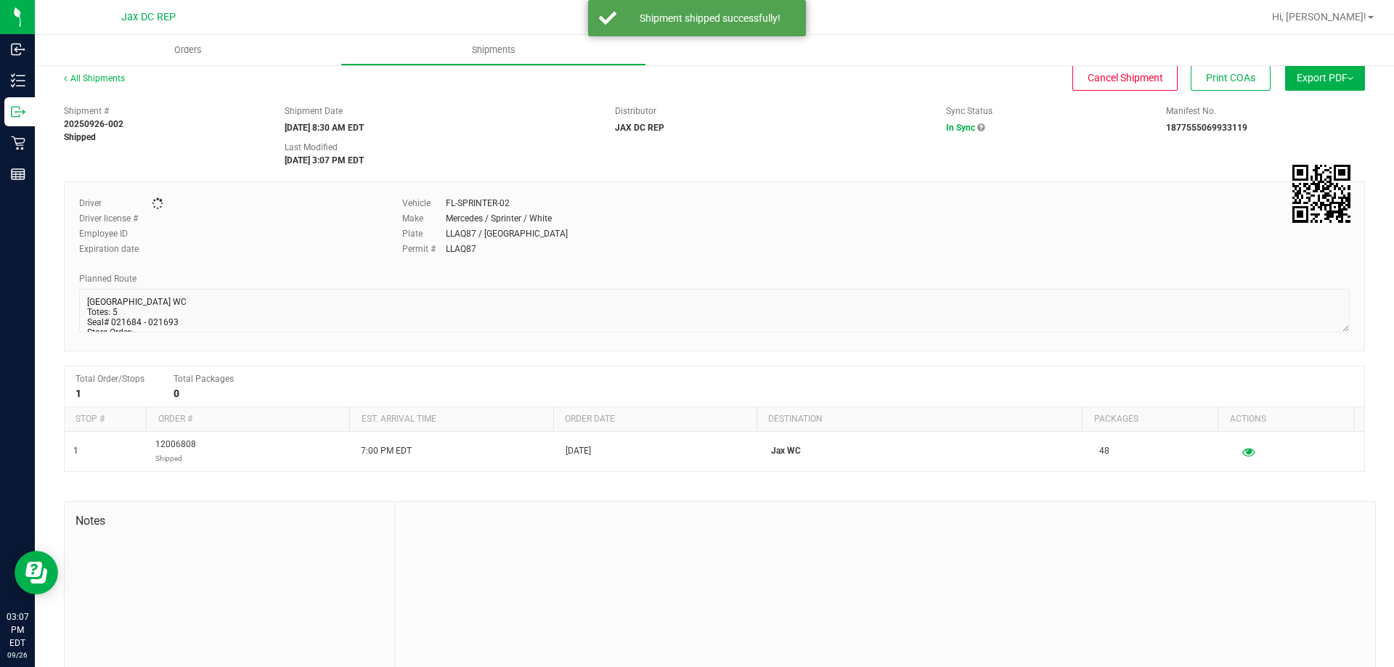
scroll to position [0, 0]
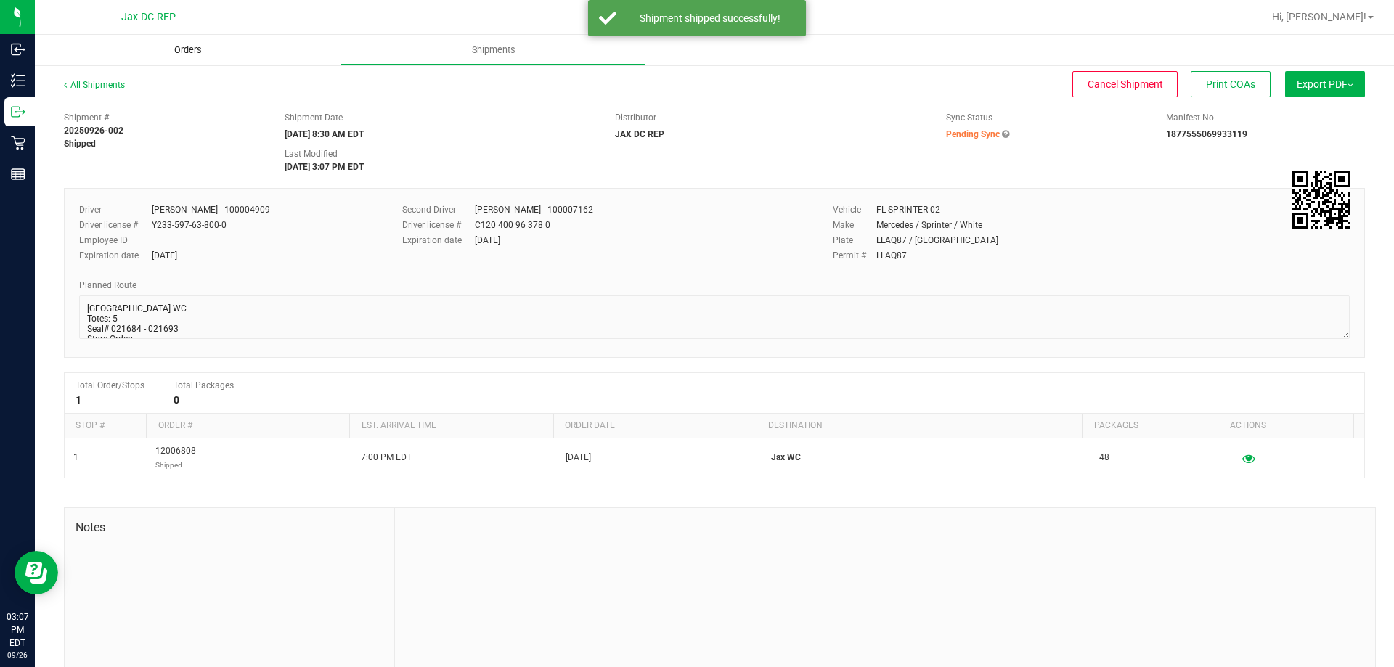
click at [200, 41] on uib-tab-heading "Orders" at bounding box center [188, 50] width 306 height 30
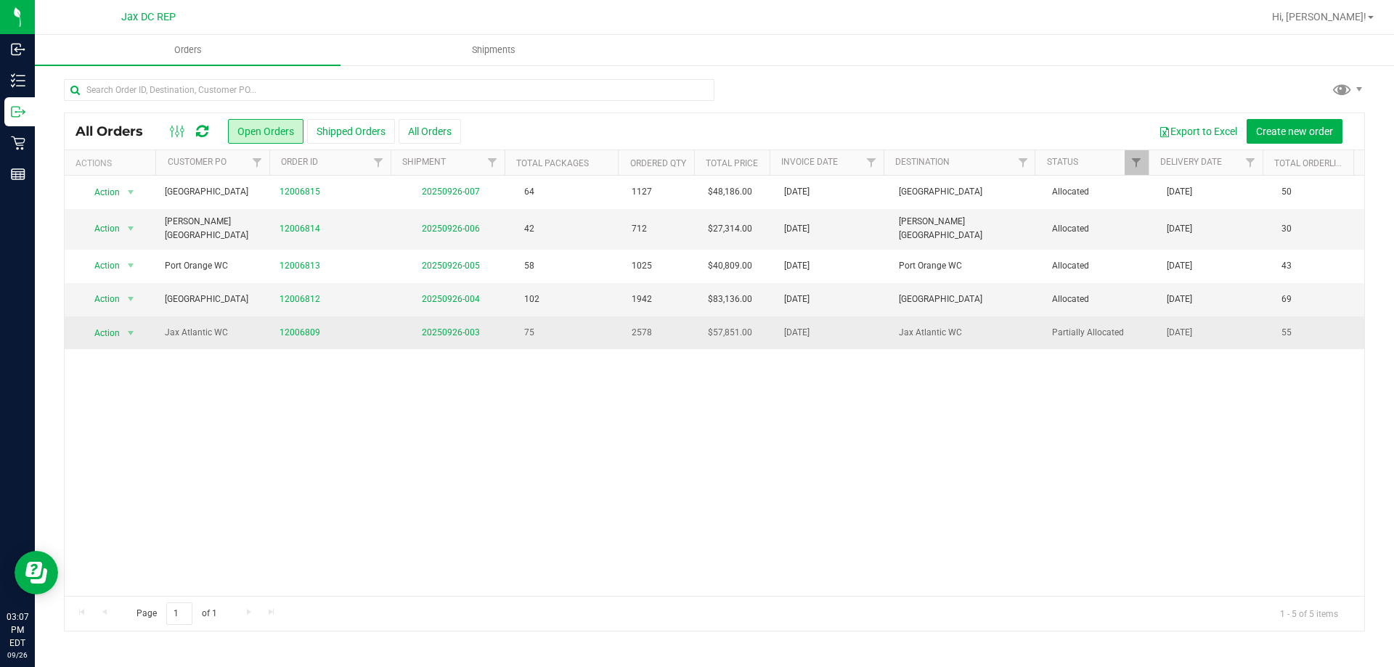
click at [451, 331] on td "20250926-003" at bounding box center [450, 332] width 115 height 33
click at [439, 327] on link "20250926-003" at bounding box center [451, 332] width 58 height 10
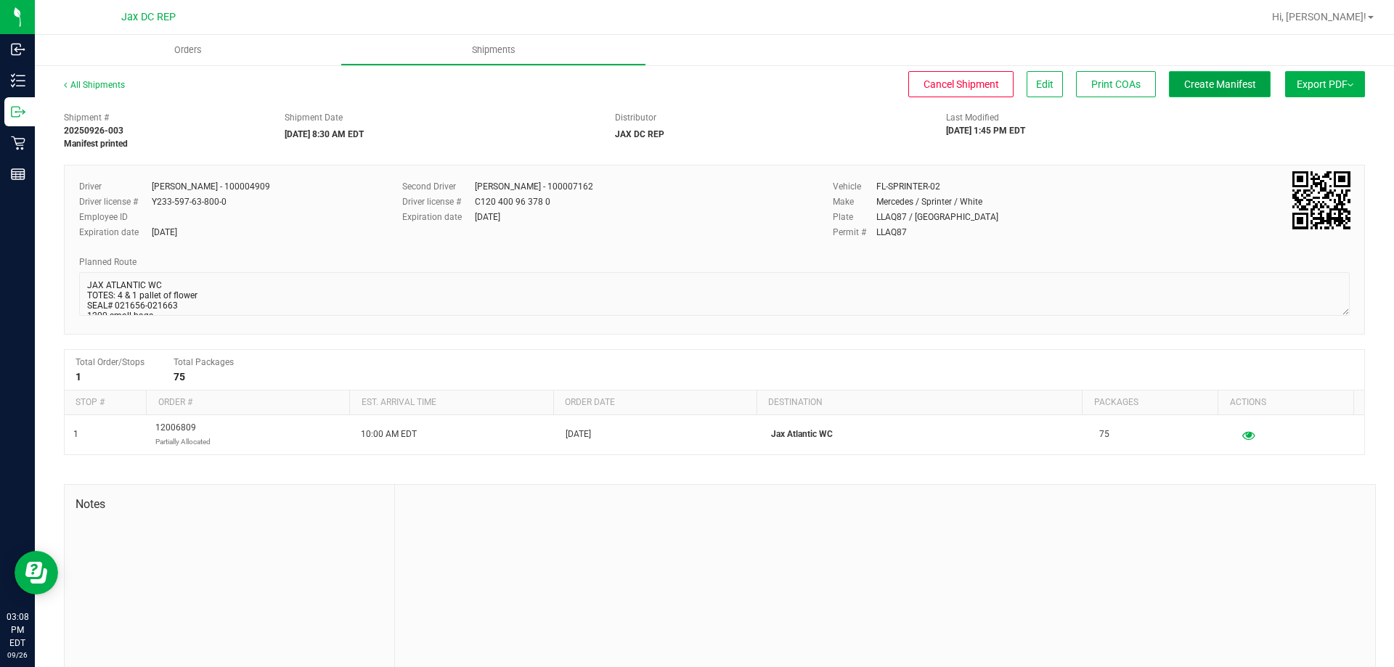
click at [1196, 76] on button "Create Manifest" at bounding box center [1220, 84] width 102 height 26
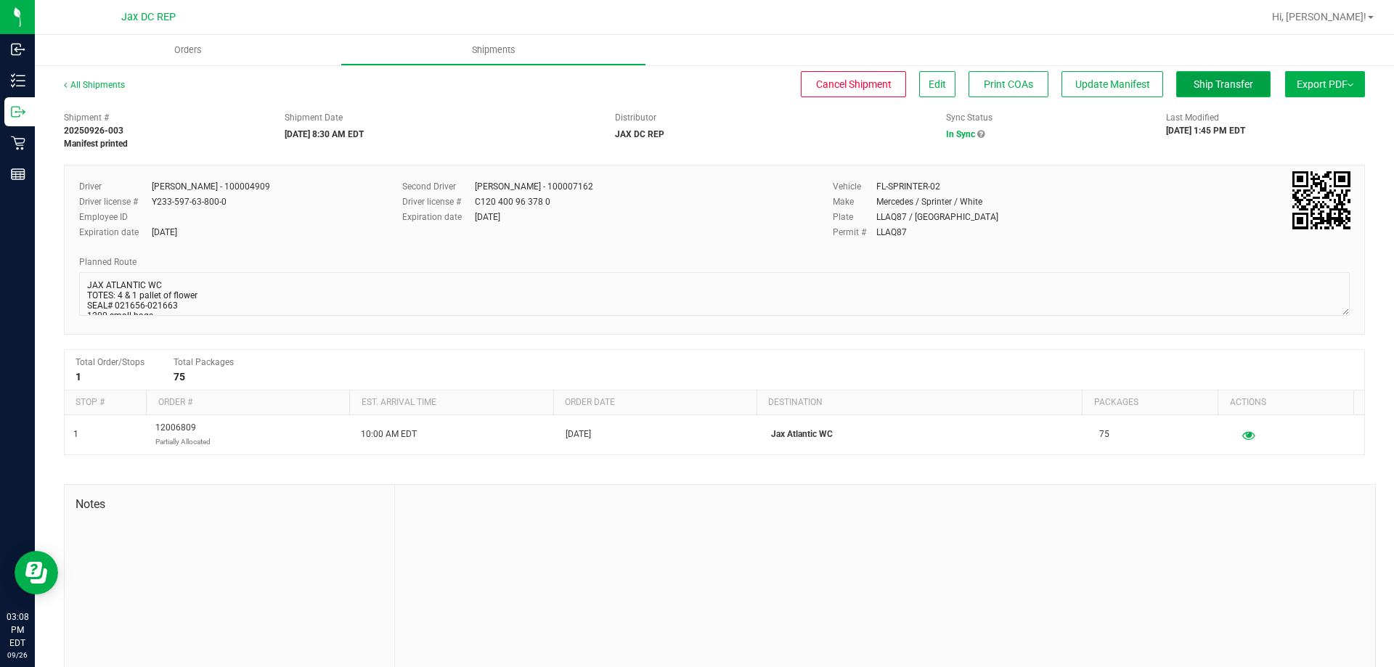
click at [1193, 86] on span "Ship Transfer" at bounding box center [1223, 84] width 60 height 12
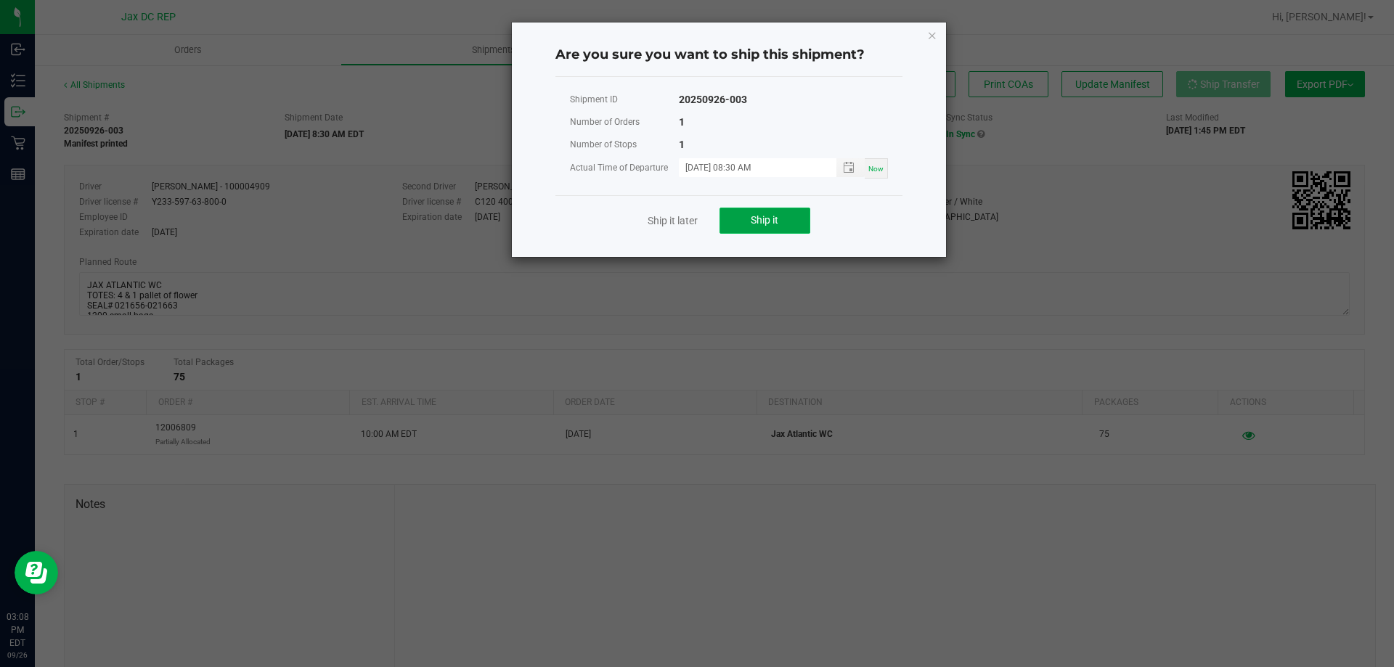
click at [758, 217] on span "Ship it" at bounding box center [764, 220] width 28 height 12
click at [936, 39] on icon "Close" at bounding box center [932, 34] width 10 height 17
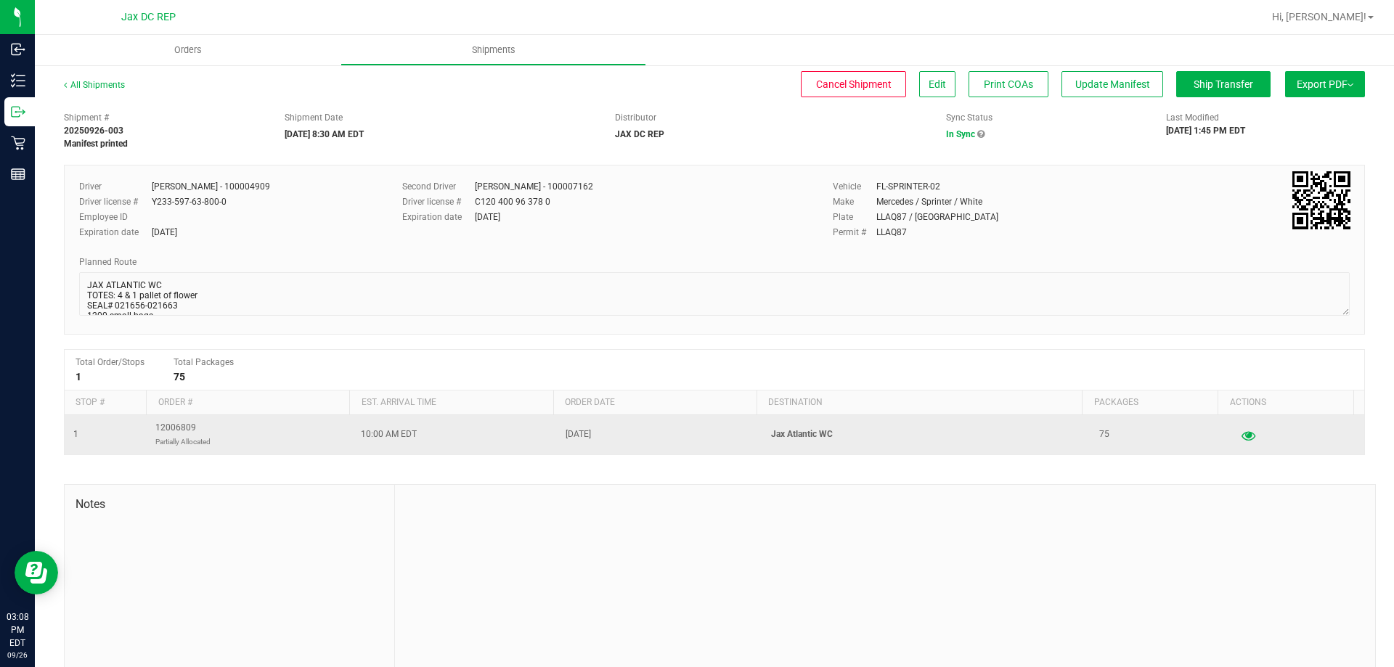
click at [1235, 435] on button "button" at bounding box center [1248, 434] width 26 height 23
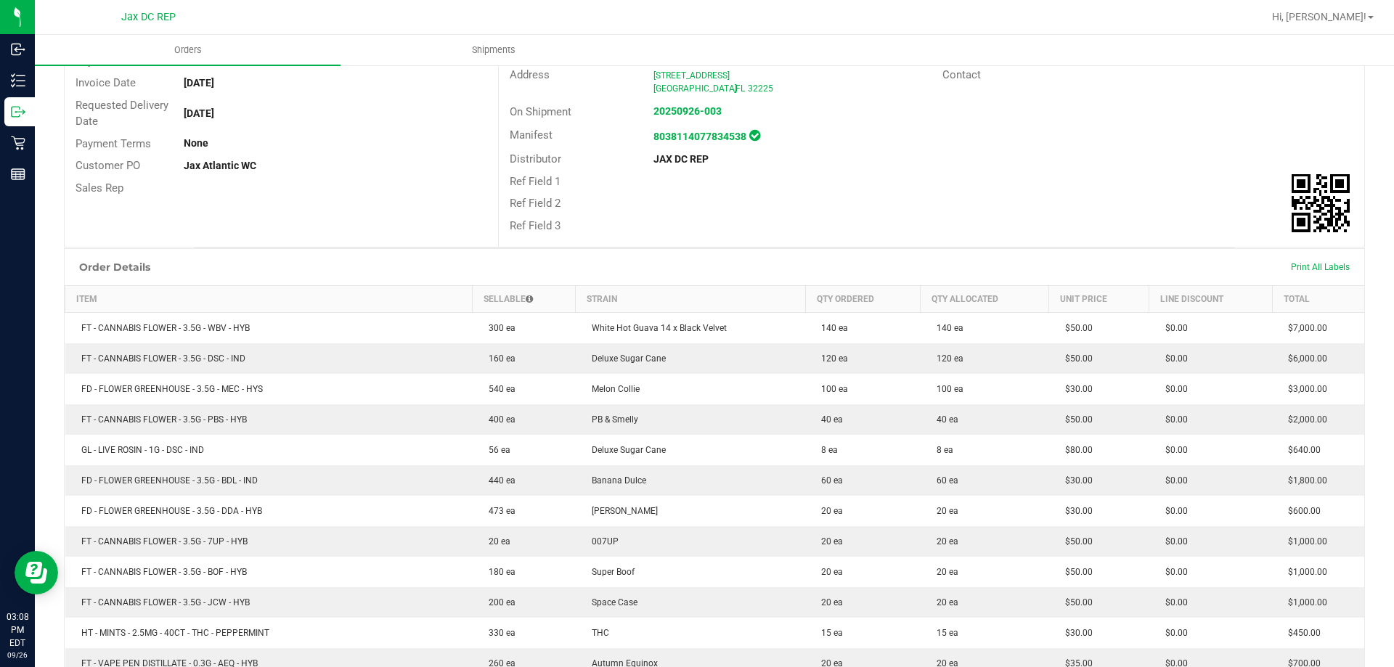
scroll to position [218, 0]
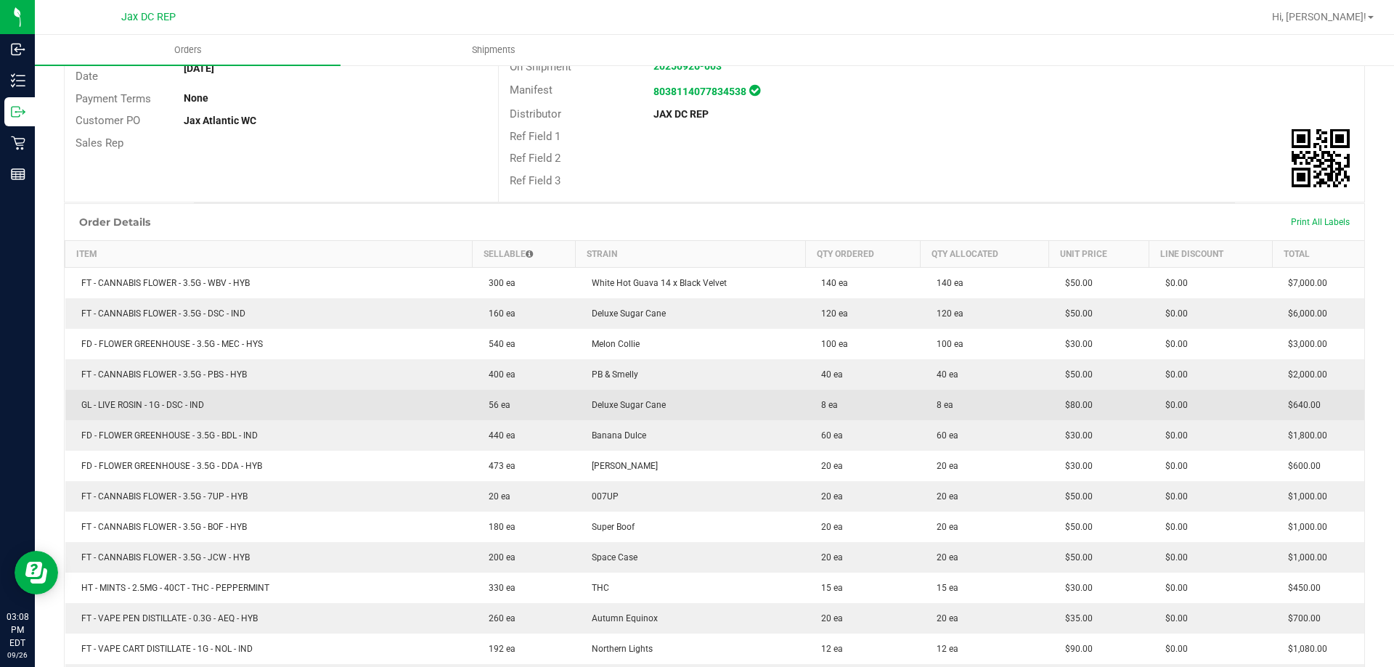
drag, startPoint x: 790, startPoint y: 406, endPoint x: 1032, endPoint y: 398, distance: 241.8
click at [1032, 398] on outbound-order-line-row "GL - LIVE ROSIN - 1G - DSC - IND 56 ea Deluxe Sugar Cane 8 ea 8 ea $80.00 $0.00…" at bounding box center [714, 405] width 1299 height 30
click at [1030, 398] on td "8 ea" at bounding box center [984, 405] width 128 height 30
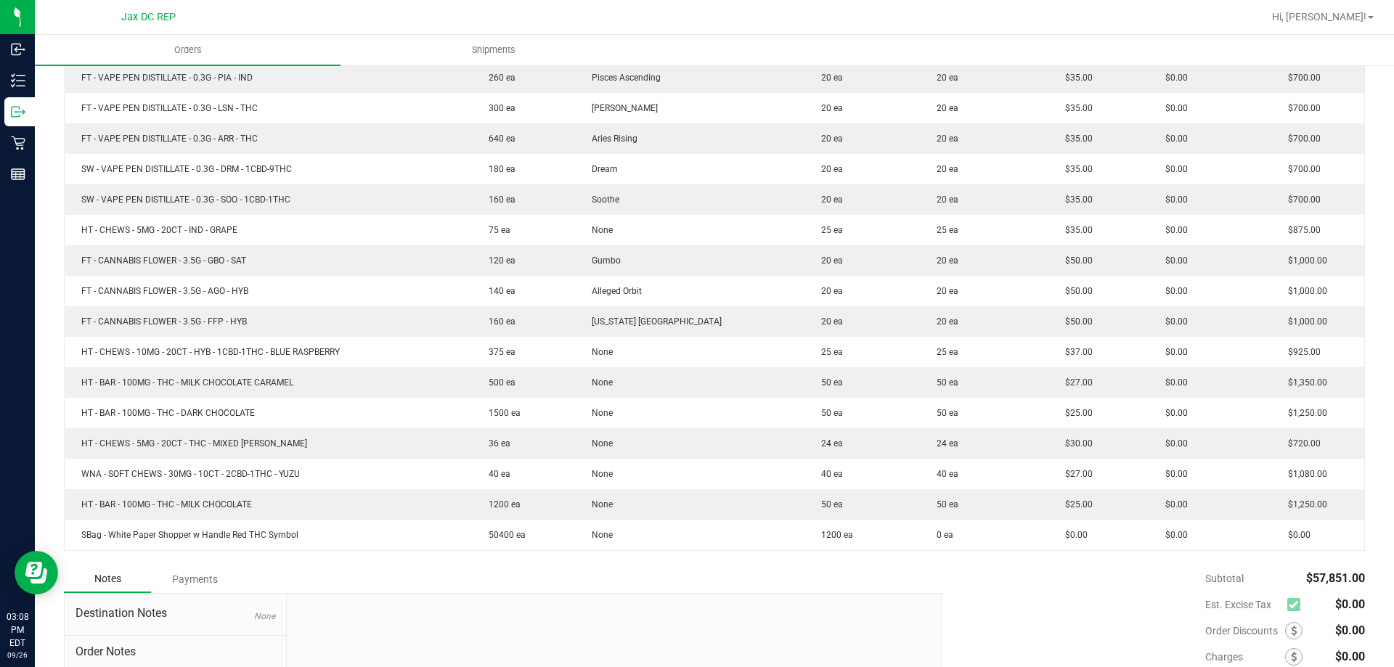
scroll to position [1614, 0]
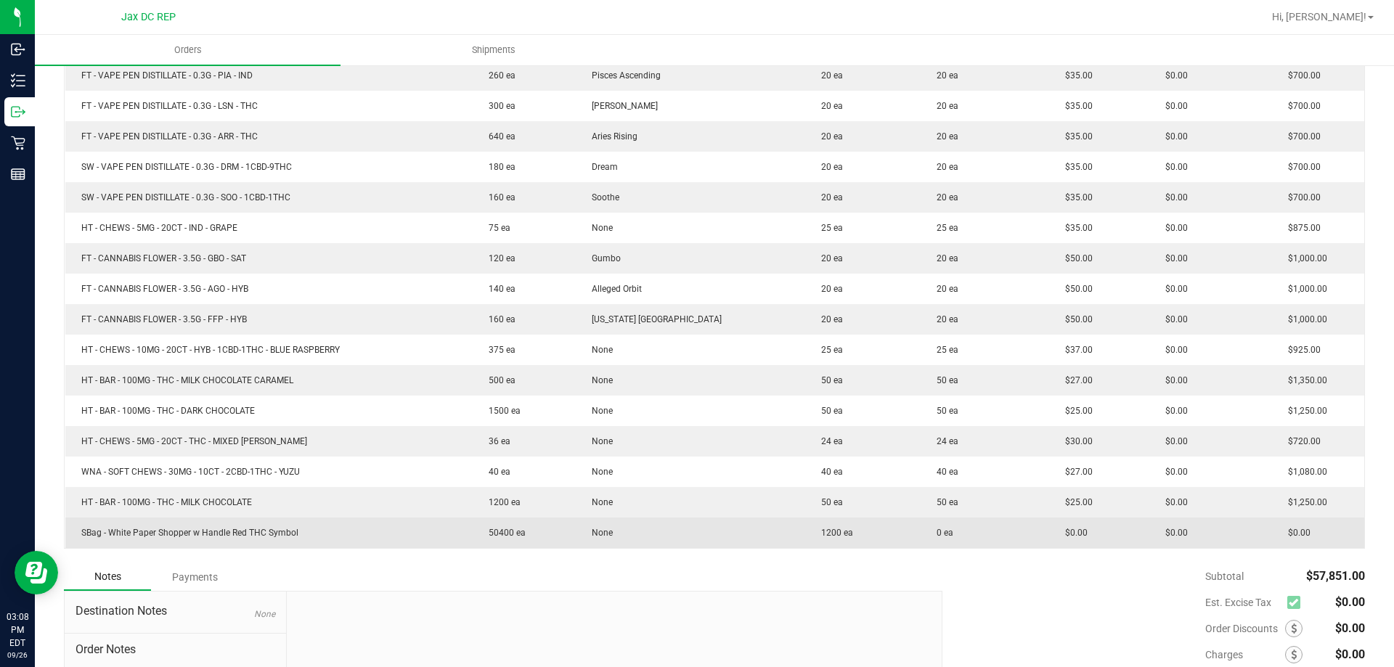
click at [923, 545] on td "0 ea" at bounding box center [984, 532] width 128 height 30
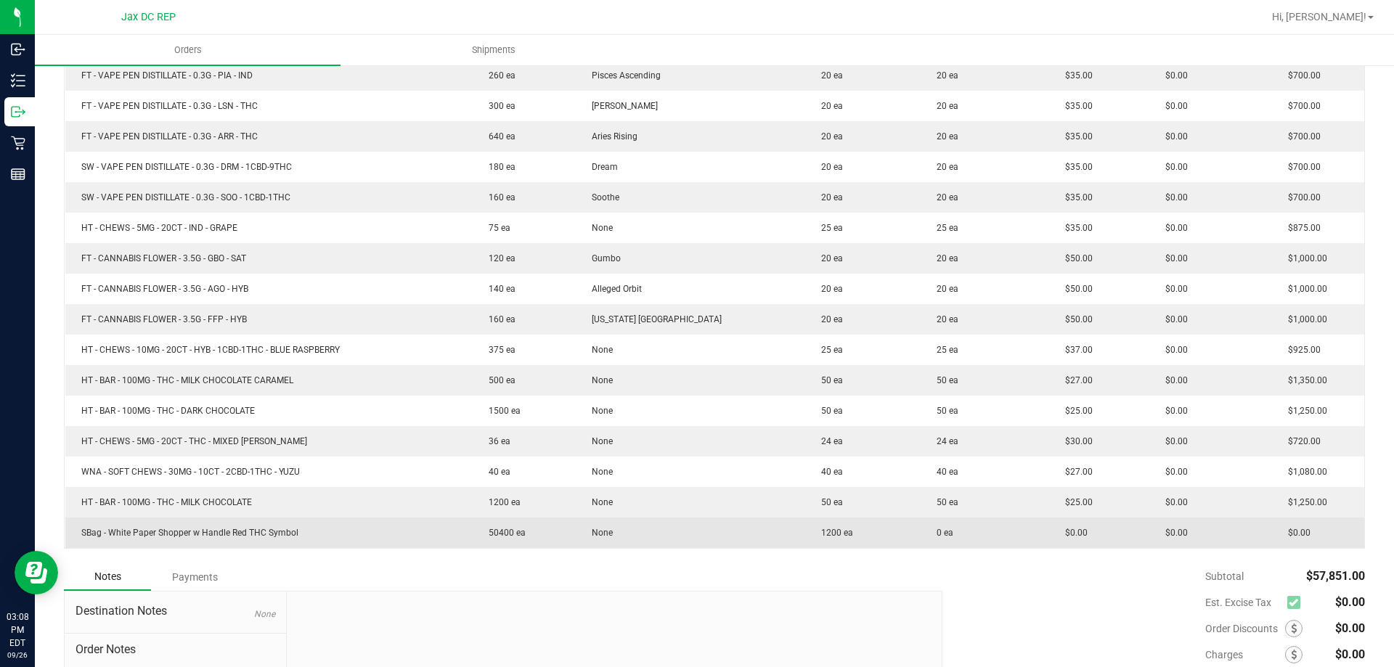
click at [940, 546] on td "0 ea" at bounding box center [984, 532] width 128 height 30
click at [941, 542] on td "0 ea" at bounding box center [984, 532] width 128 height 30
click at [949, 543] on td "0 ea" at bounding box center [984, 532] width 128 height 30
click at [920, 531] on td "0 ea" at bounding box center [984, 532] width 128 height 30
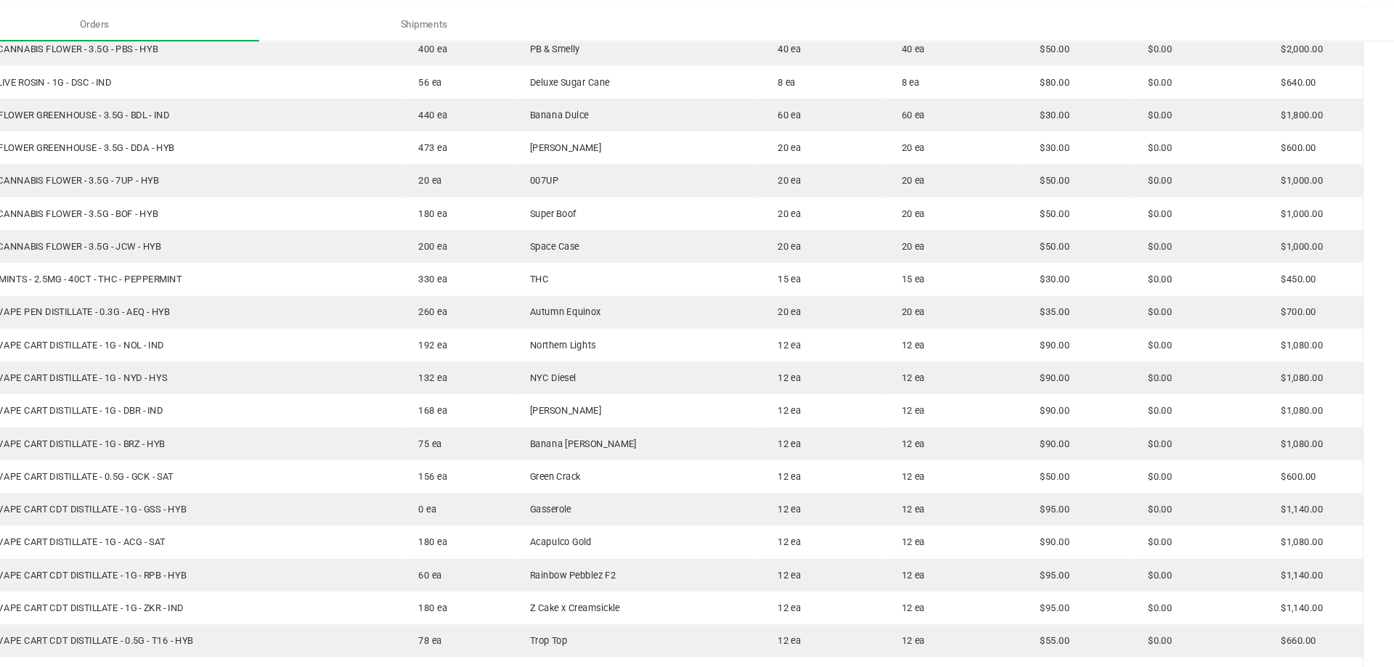
scroll to position [0, 0]
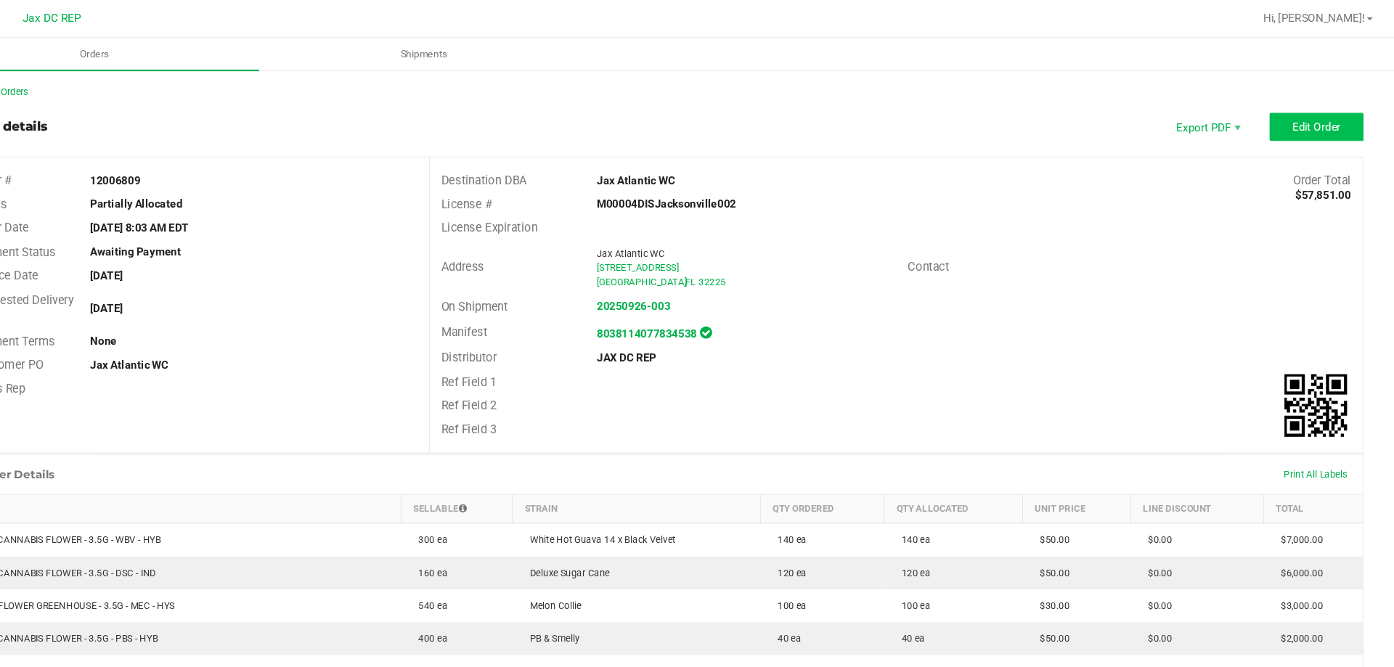
click at [1297, 129] on button "Edit Order" at bounding box center [1320, 118] width 87 height 26
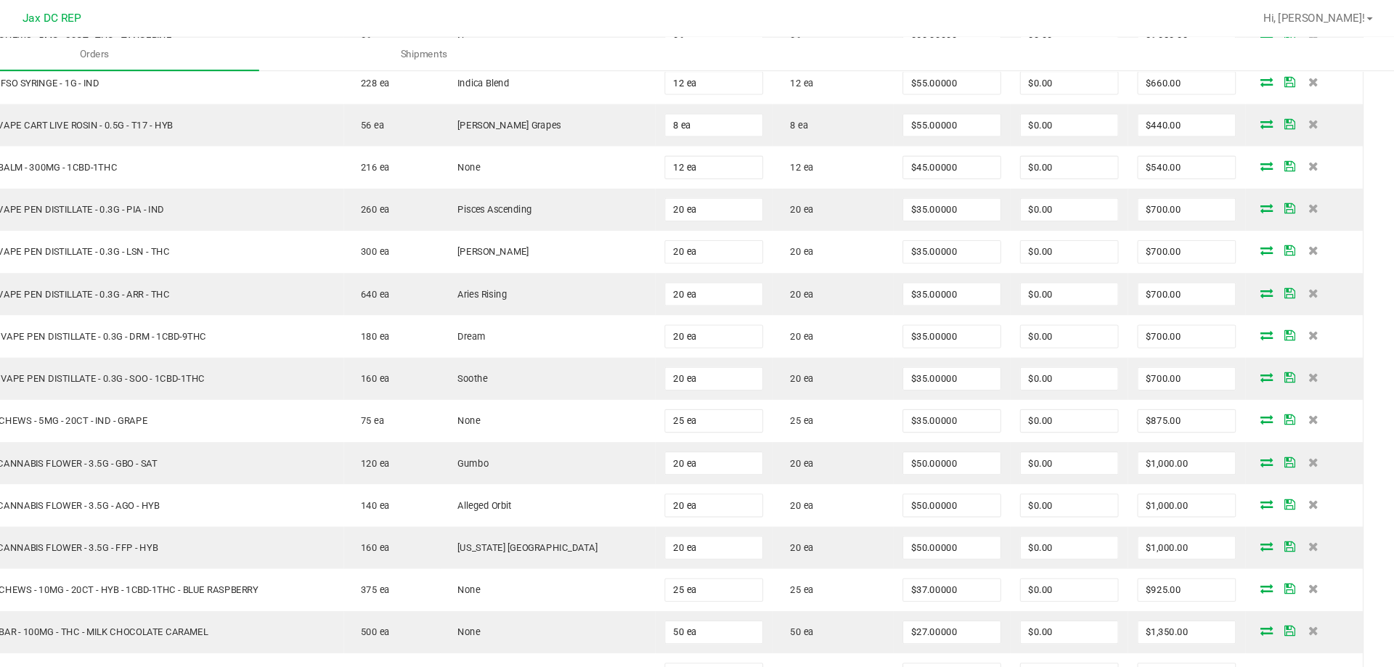
scroll to position [2296, 0]
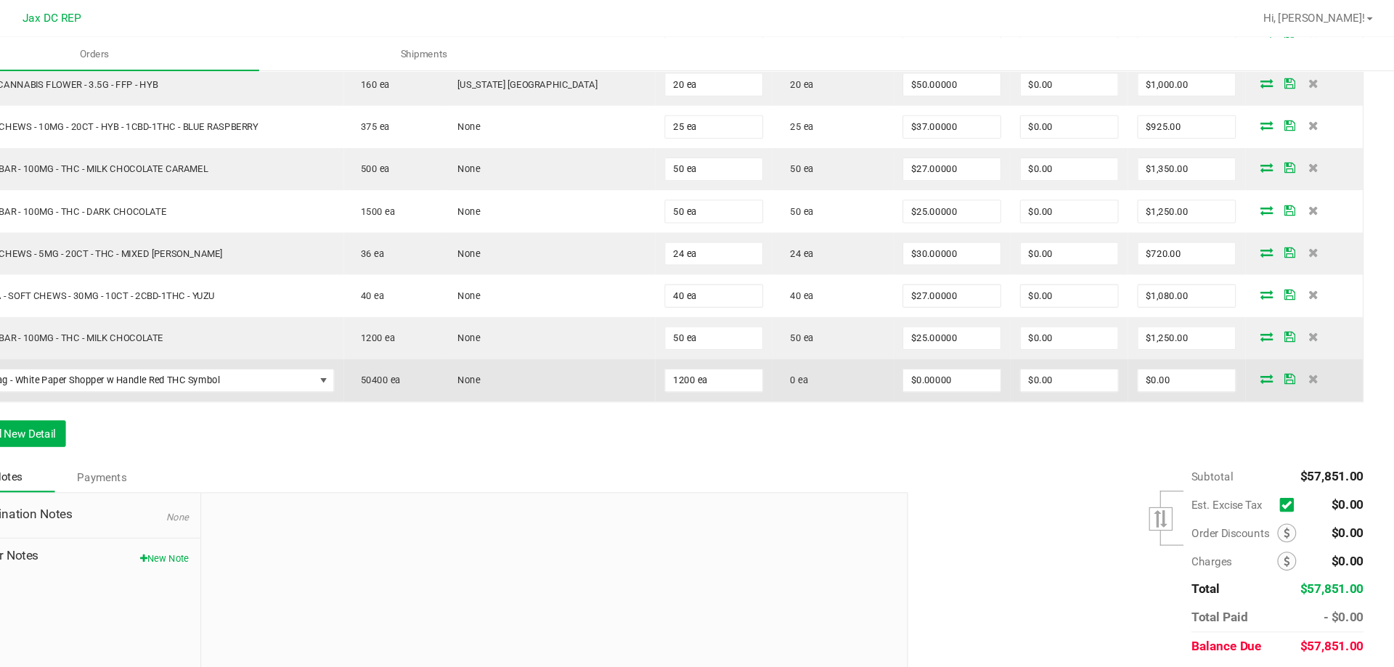
click at [1264, 350] on span at bounding box center [1275, 351] width 22 height 9
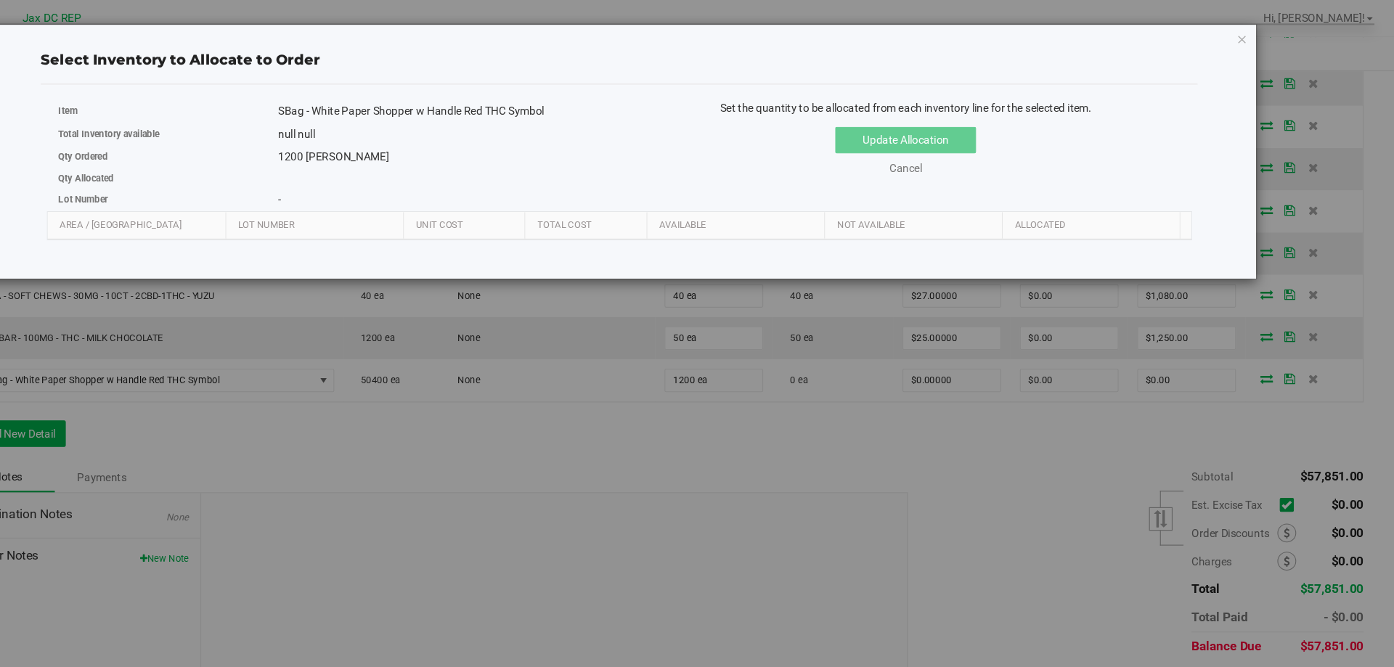
click at [1272, 353] on div "Select Inventory to Allocate to Order Item SBag - White Paper Shopper w Handle …" at bounding box center [702, 333] width 1404 height 667
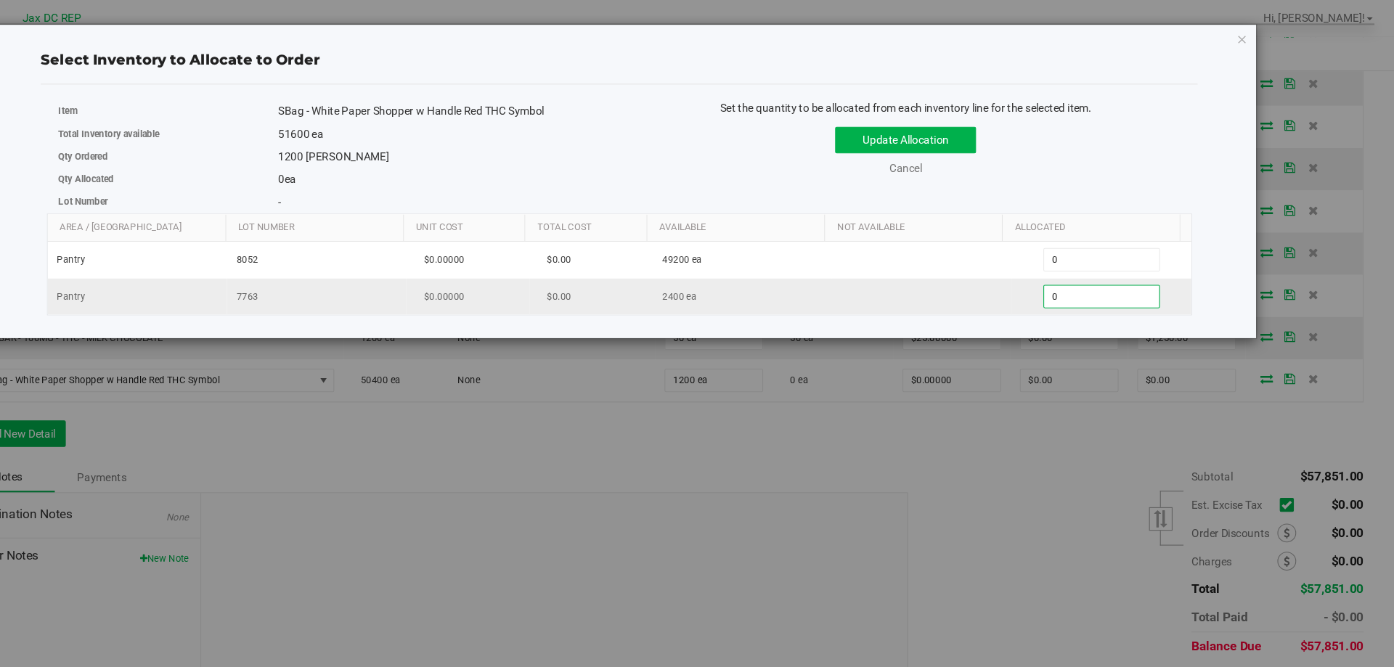
click at [1078, 280] on span "0 0" at bounding box center [1122, 275] width 108 height 22
type input "01200"
type input "1,200"
click at [906, 129] on button "Update Allocation" at bounding box center [940, 130] width 131 height 25
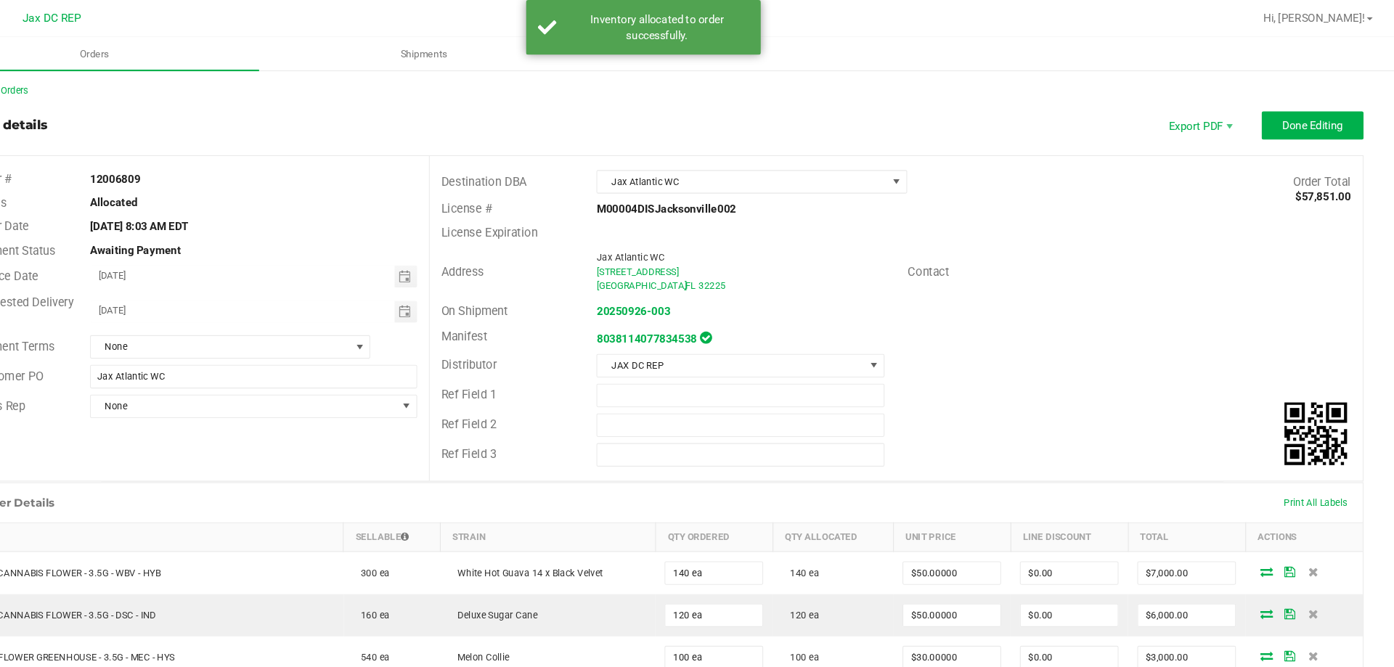
scroll to position [0, 0]
click at [1277, 121] on button "Done Editing" at bounding box center [1317, 118] width 94 height 26
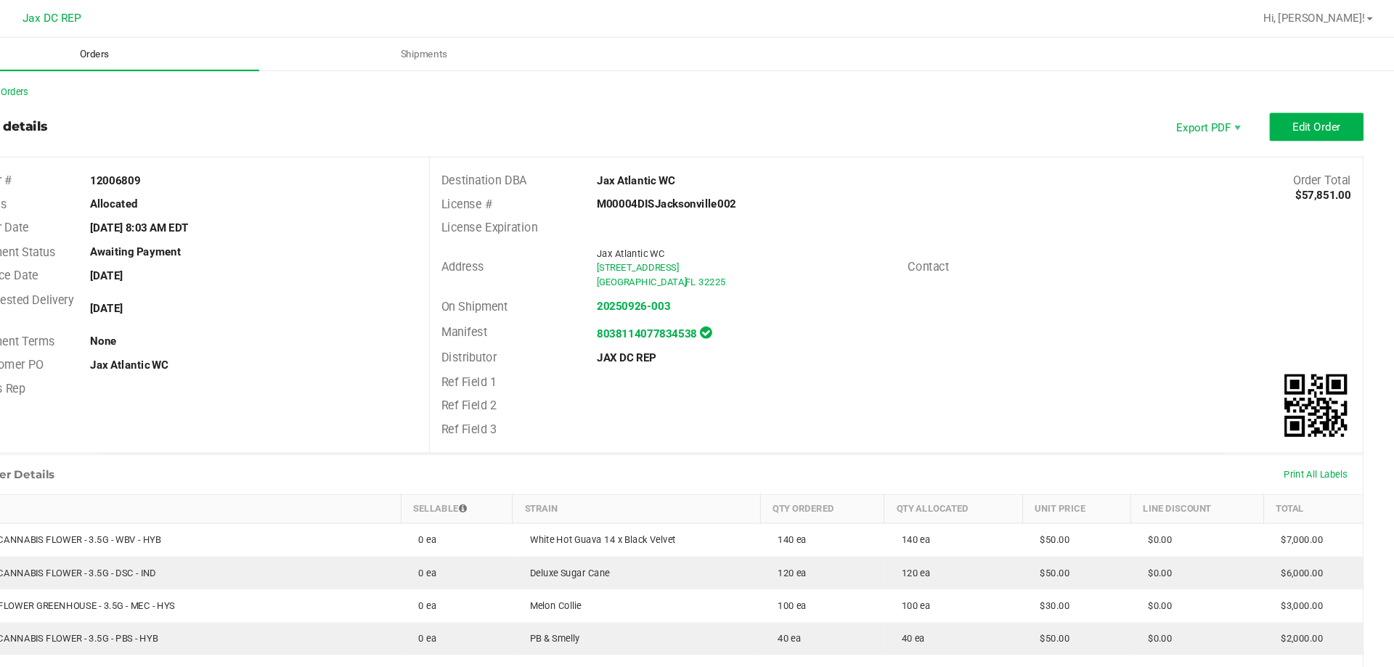
click at [202, 45] on span "Orders" at bounding box center [188, 50] width 67 height 13
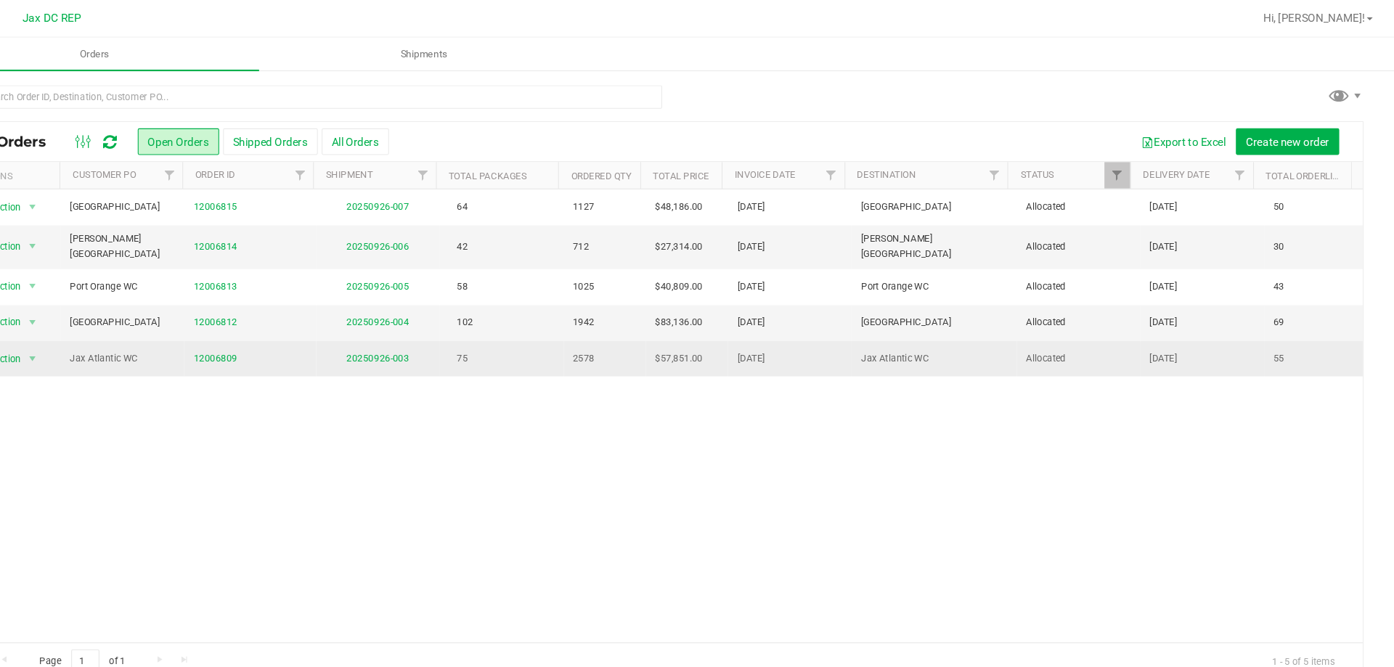
click at [443, 333] on td "20250926-003" at bounding box center [450, 332] width 115 height 33
click at [427, 316] on td "20250926-003" at bounding box center [450, 332] width 115 height 33
click at [427, 327] on link "20250926-003" at bounding box center [451, 332] width 58 height 10
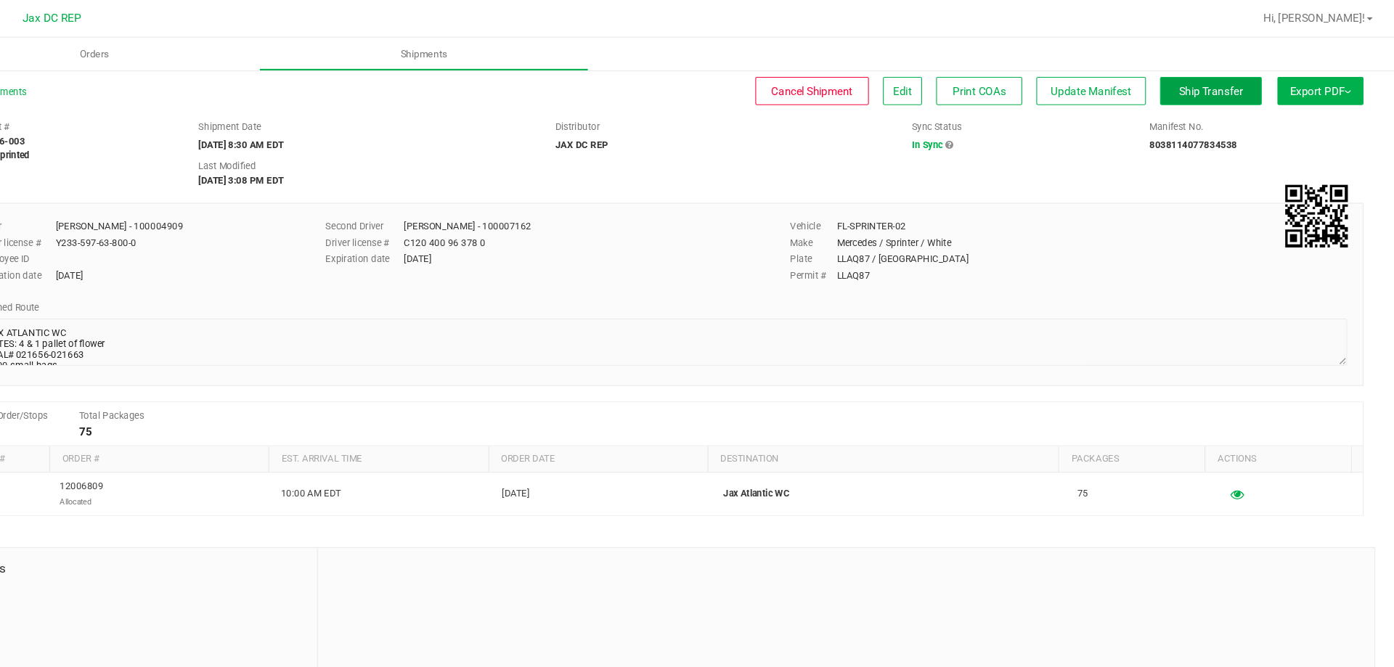
click at [1216, 79] on span "Ship Transfer" at bounding box center [1223, 84] width 60 height 12
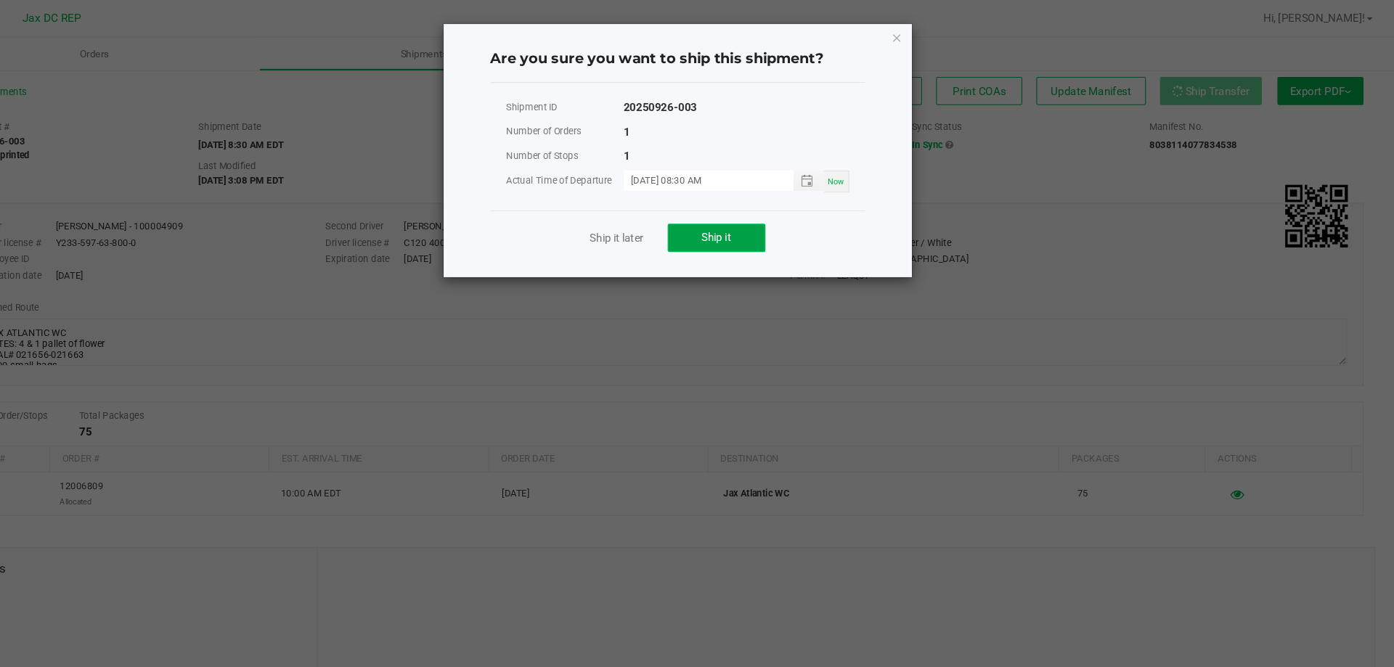
click at [732, 222] on button "Ship it" at bounding box center [764, 221] width 91 height 26
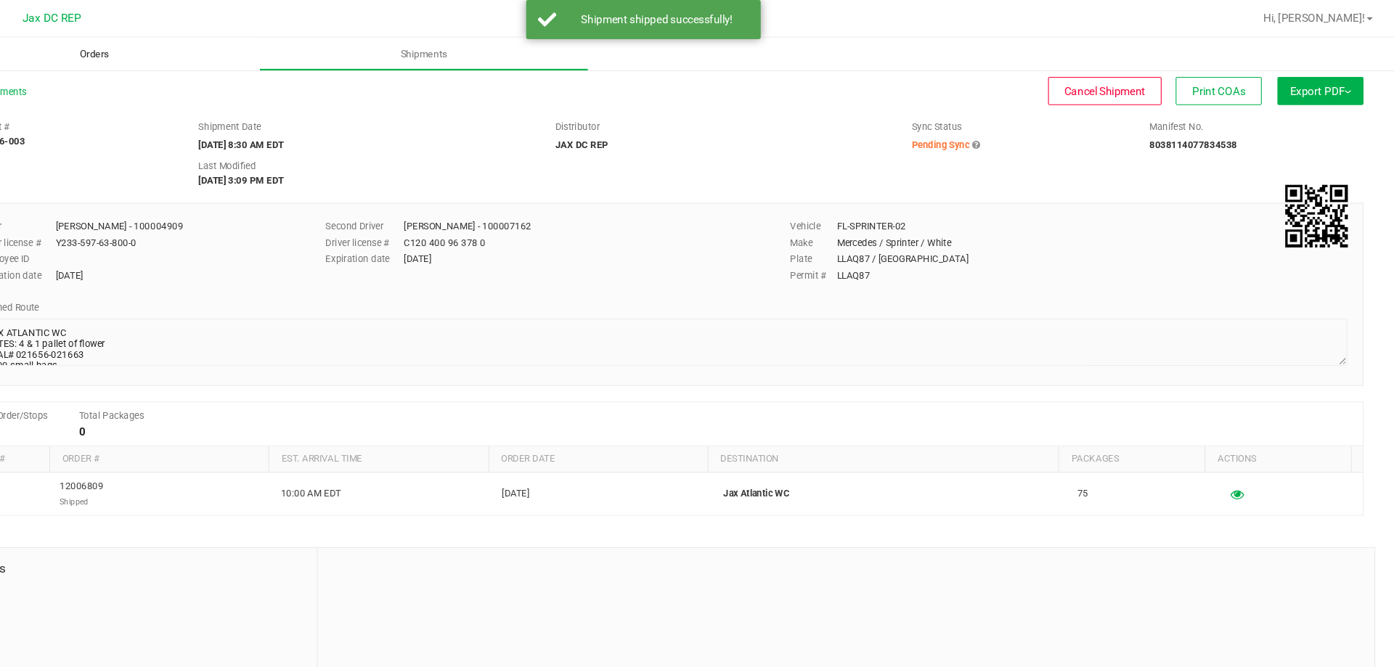
click at [189, 61] on uib-tab-heading "Orders" at bounding box center [188, 50] width 306 height 30
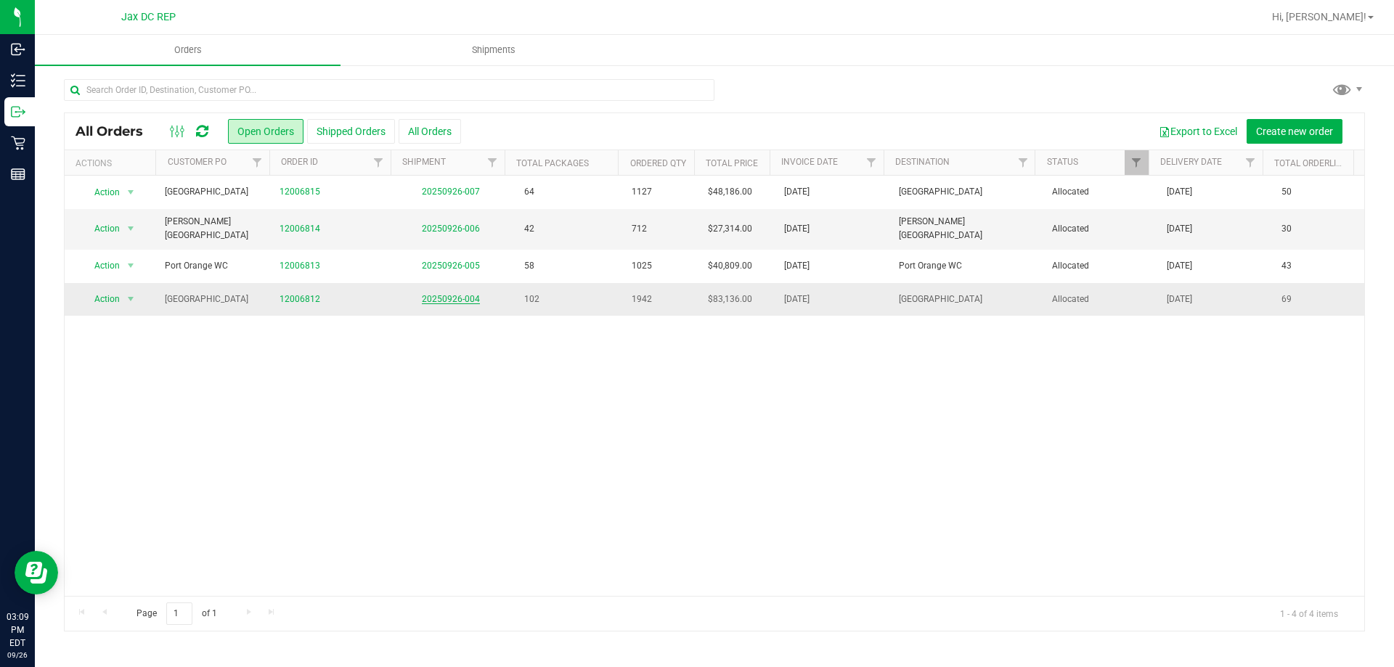
click at [443, 294] on link "20250926-004" at bounding box center [451, 299] width 58 height 10
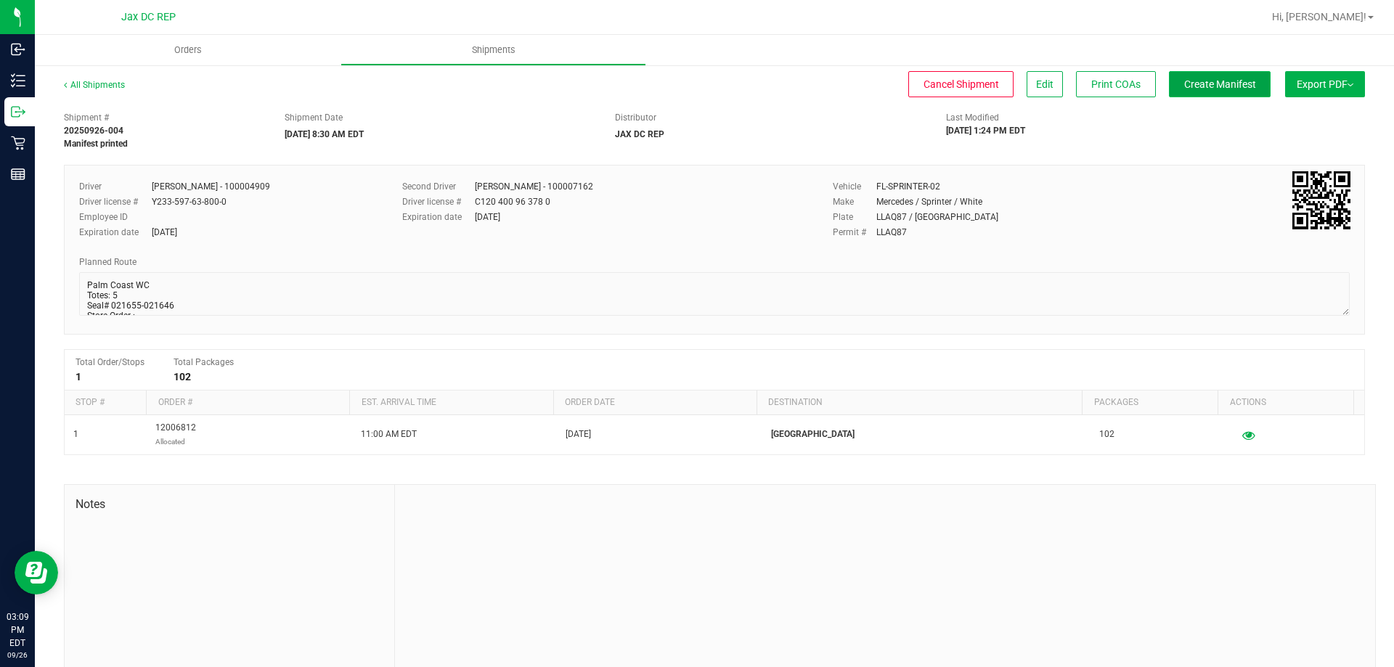
click at [1245, 81] on button "Create Manifest" at bounding box center [1220, 84] width 102 height 26
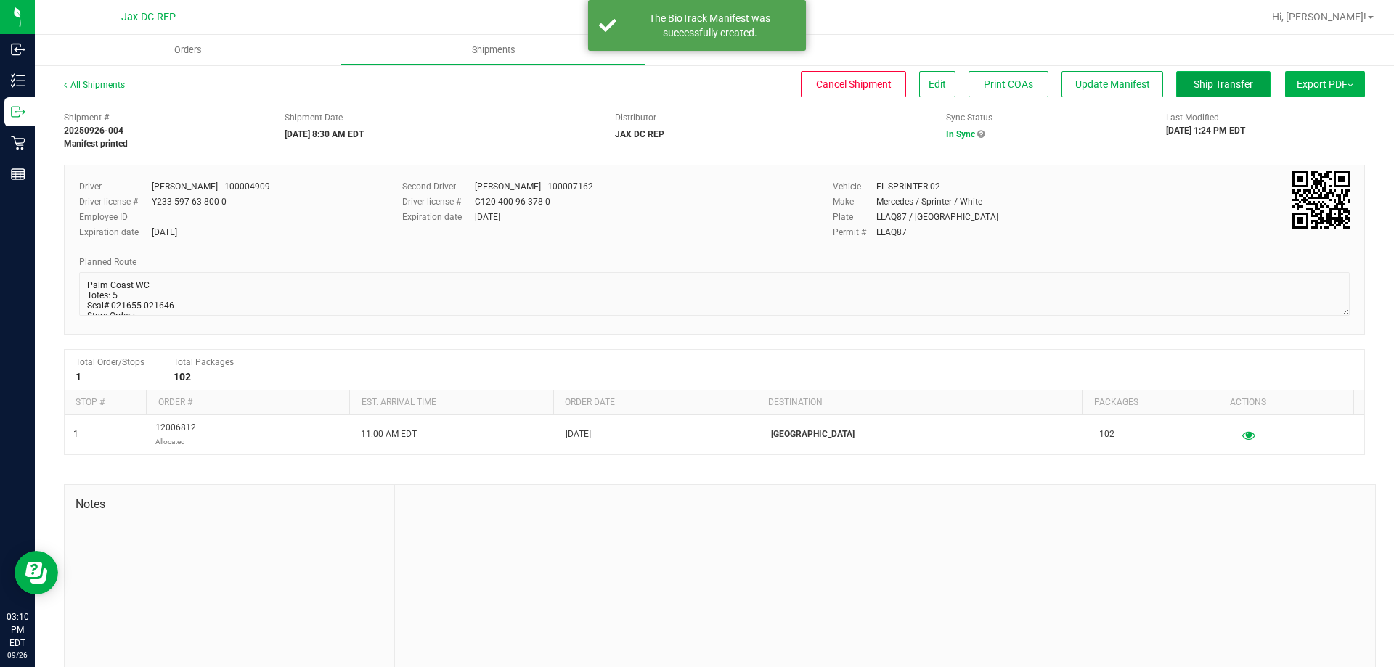
click at [1178, 81] on button "Ship Transfer" at bounding box center [1223, 84] width 94 height 26
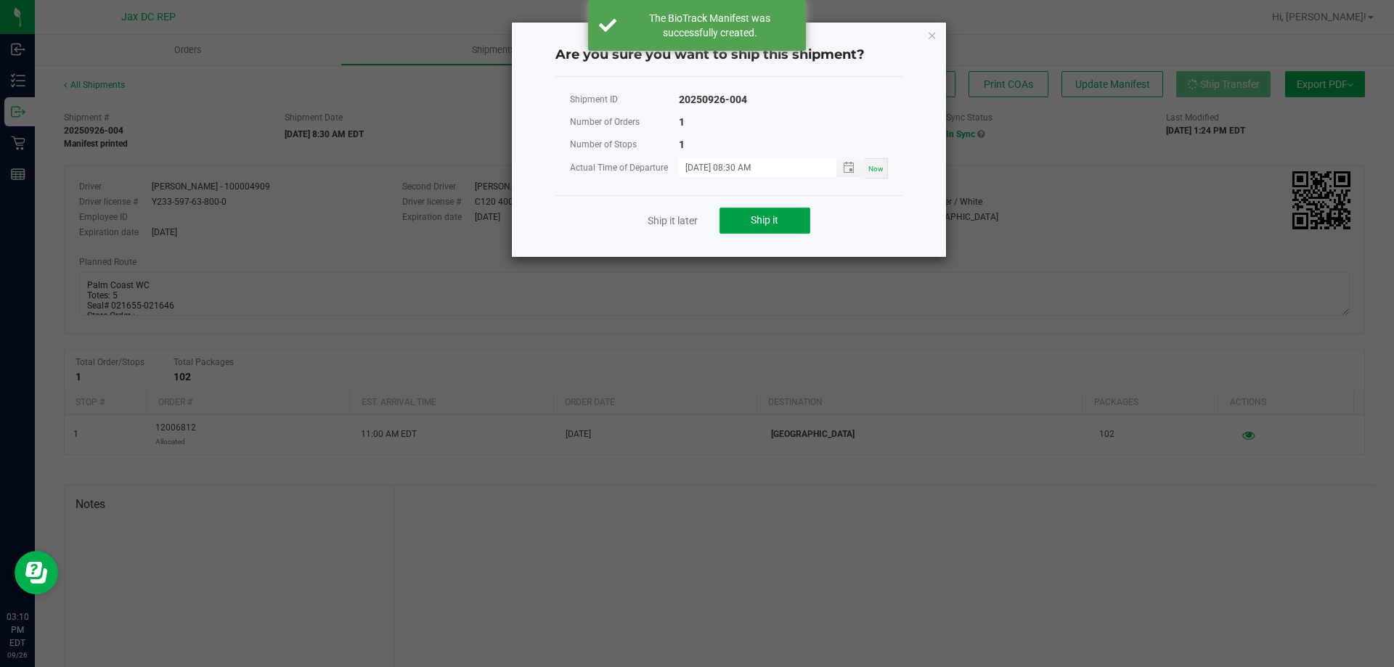
click at [796, 225] on button "Ship it" at bounding box center [764, 221] width 91 height 26
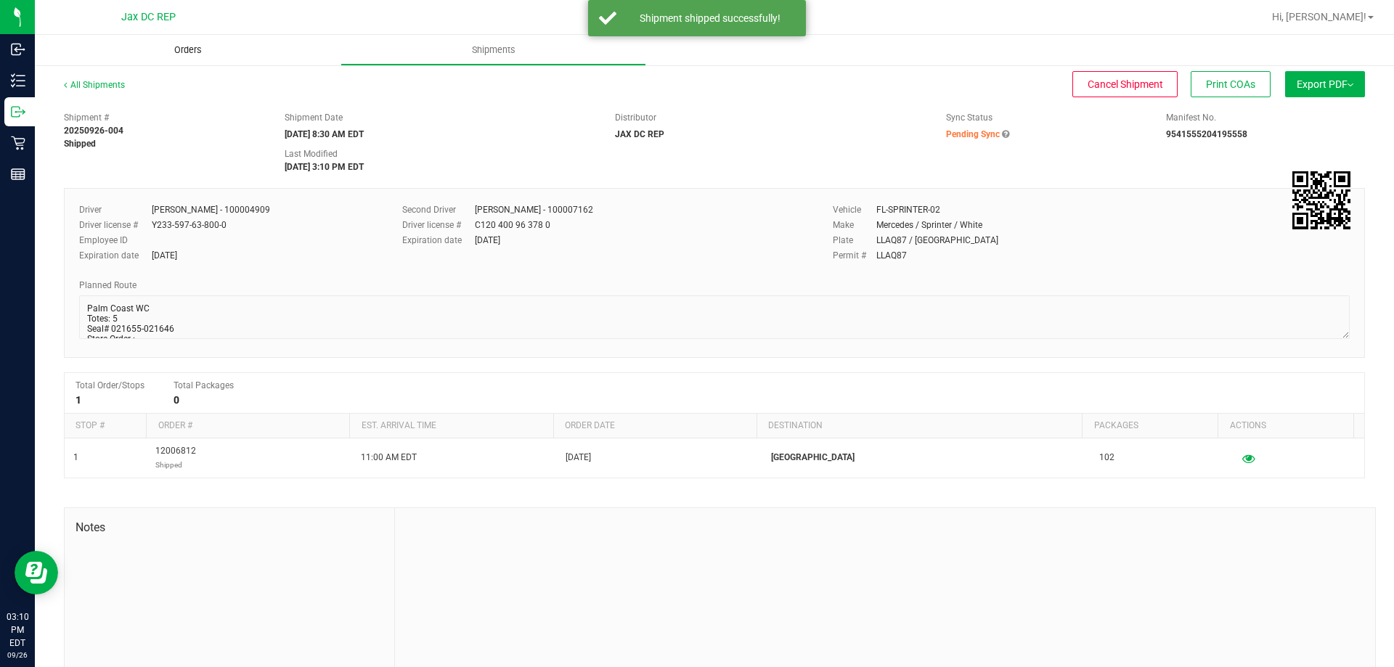
click at [171, 62] on uib-tab-heading "Orders" at bounding box center [188, 50] width 306 height 30
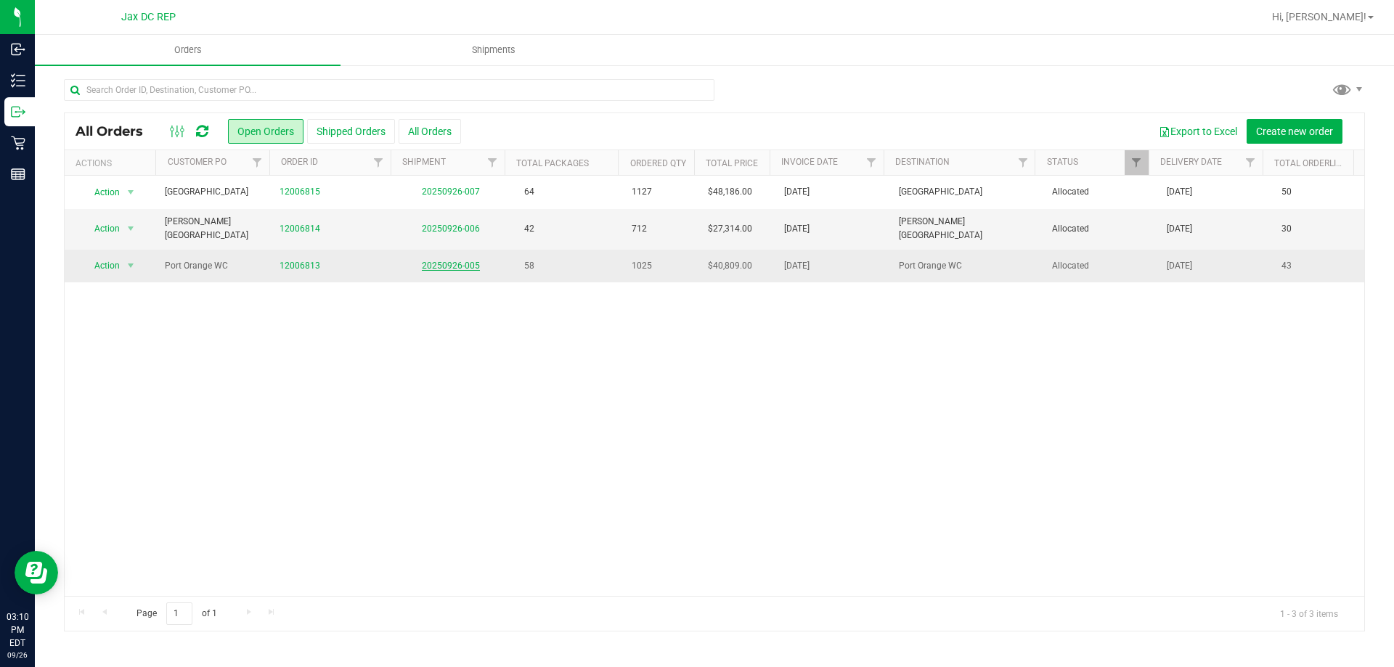
click at [449, 261] on link "20250926-005" at bounding box center [451, 266] width 58 height 10
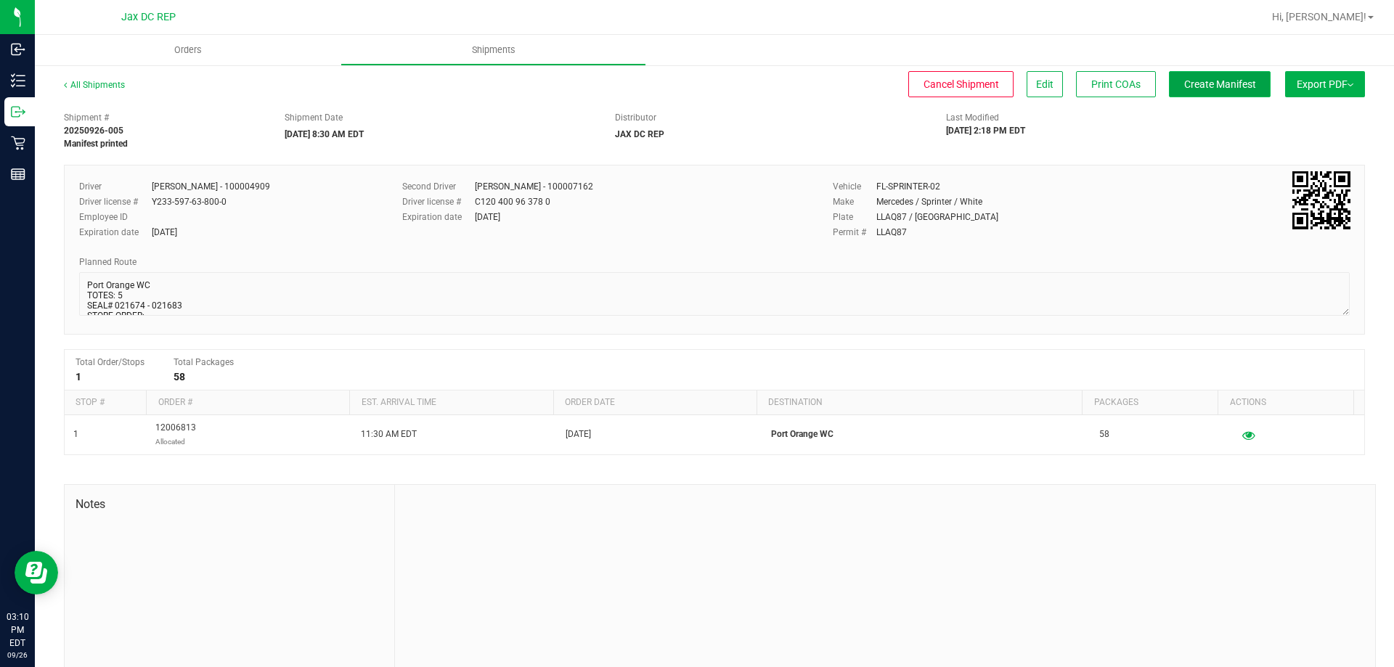
click at [1177, 71] on button "Create Manifest" at bounding box center [1220, 84] width 102 height 26
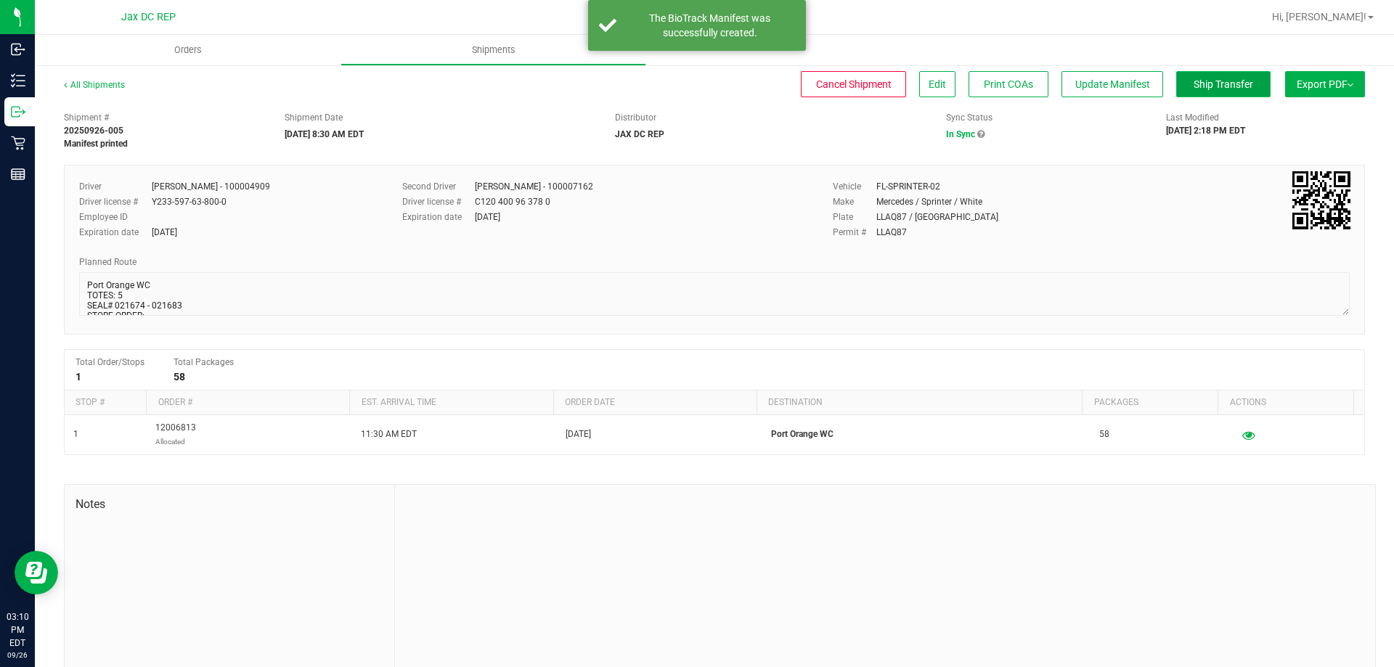
click at [1208, 92] on button "Ship Transfer" at bounding box center [1223, 84] width 94 height 26
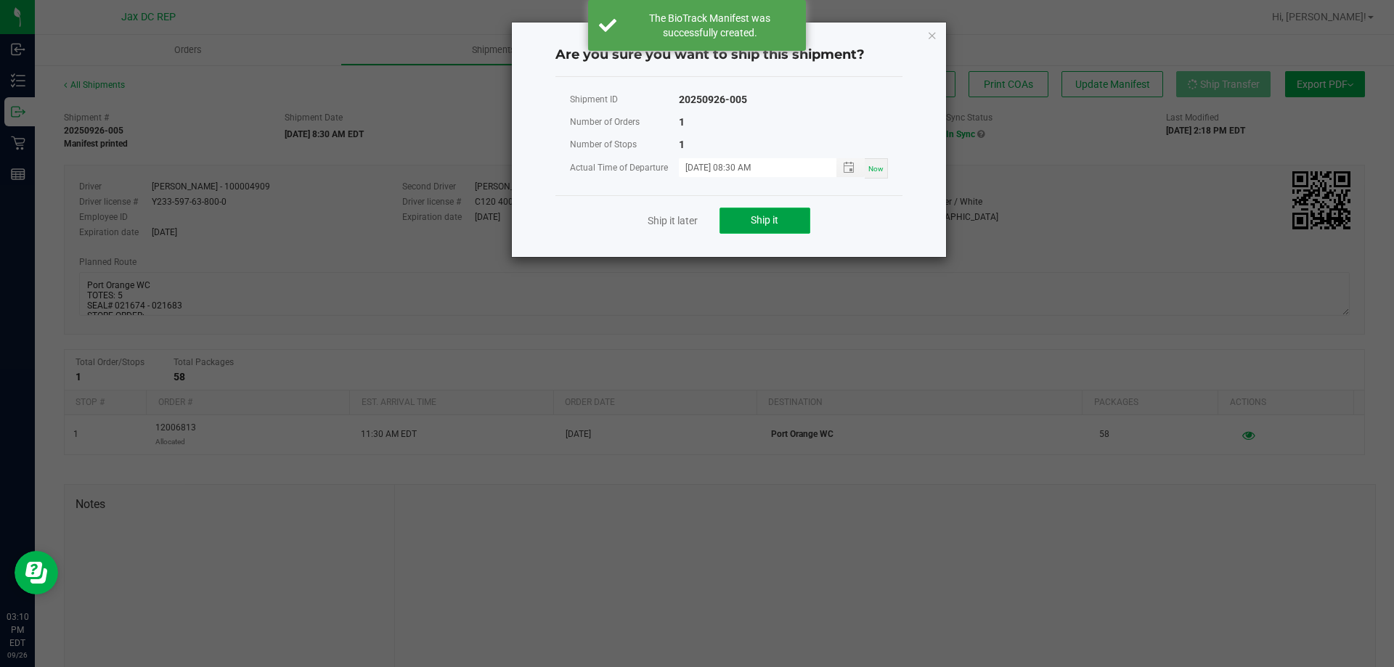
click at [745, 211] on button "Ship it" at bounding box center [764, 221] width 91 height 26
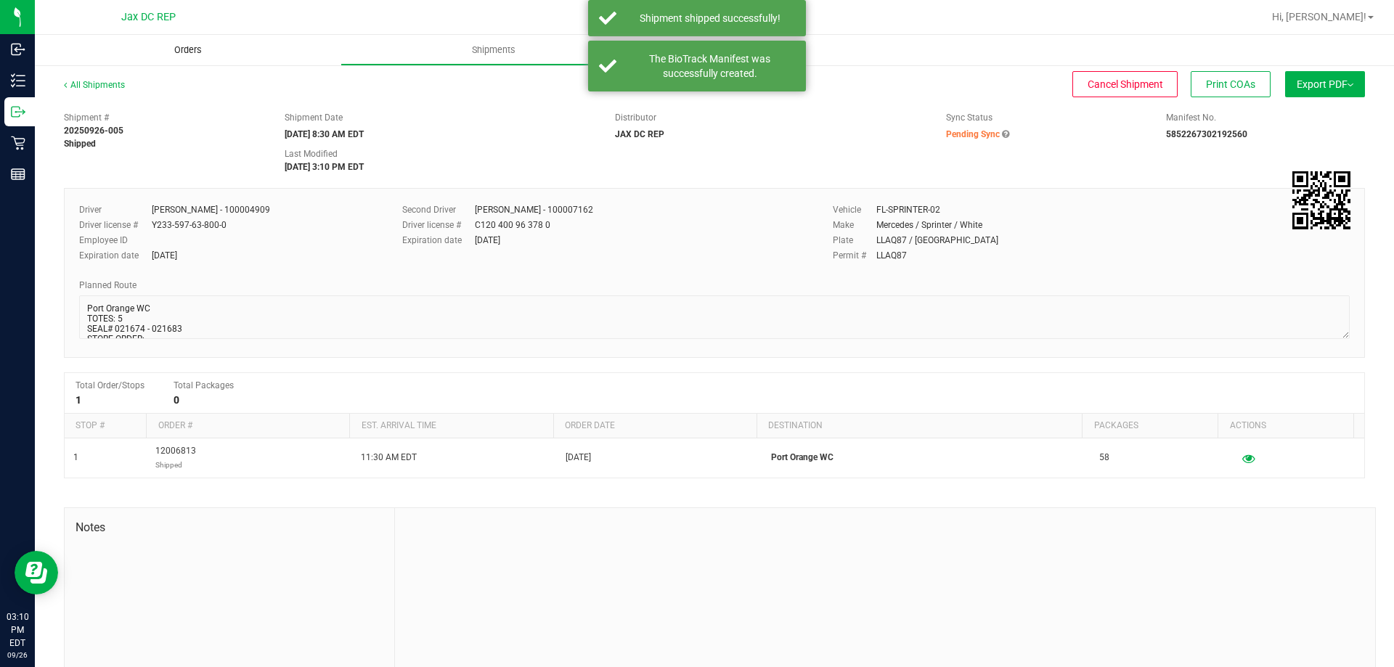
click at [176, 44] on span "Orders" at bounding box center [188, 50] width 67 height 13
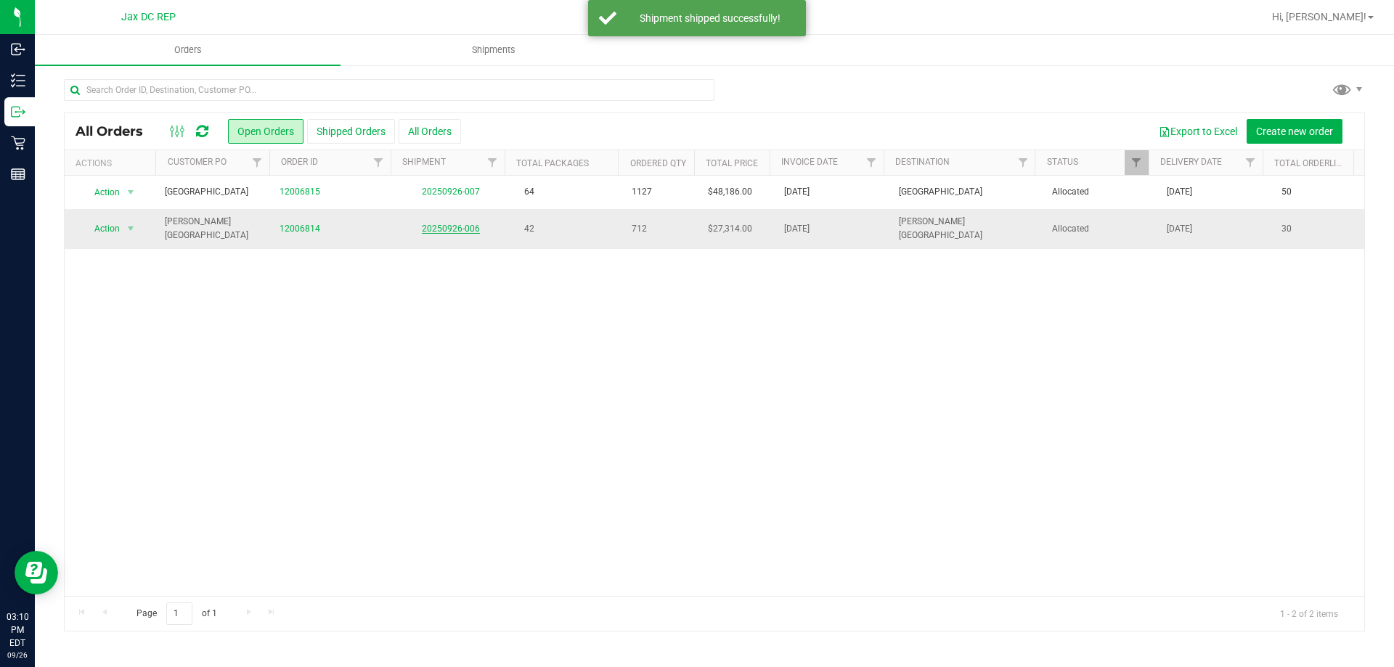
click at [432, 228] on link "20250926-006" at bounding box center [451, 229] width 58 height 10
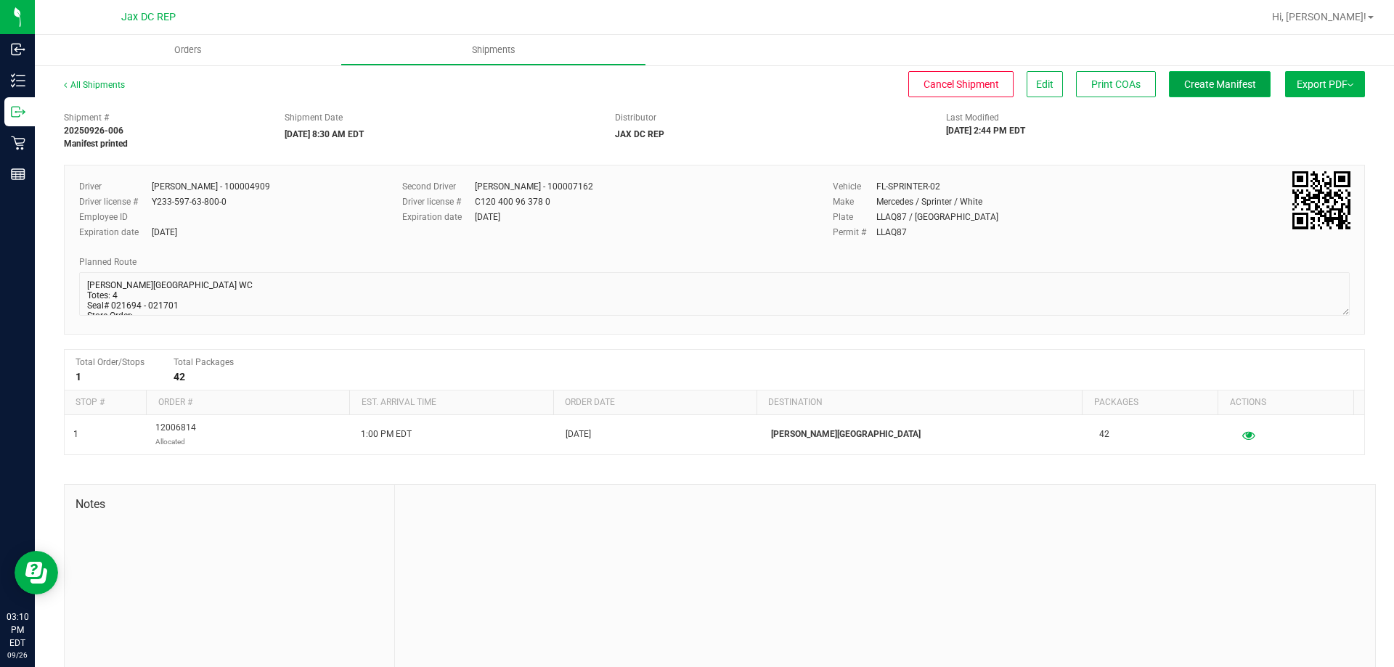
click at [1184, 80] on span "Create Manifest" at bounding box center [1220, 84] width 72 height 12
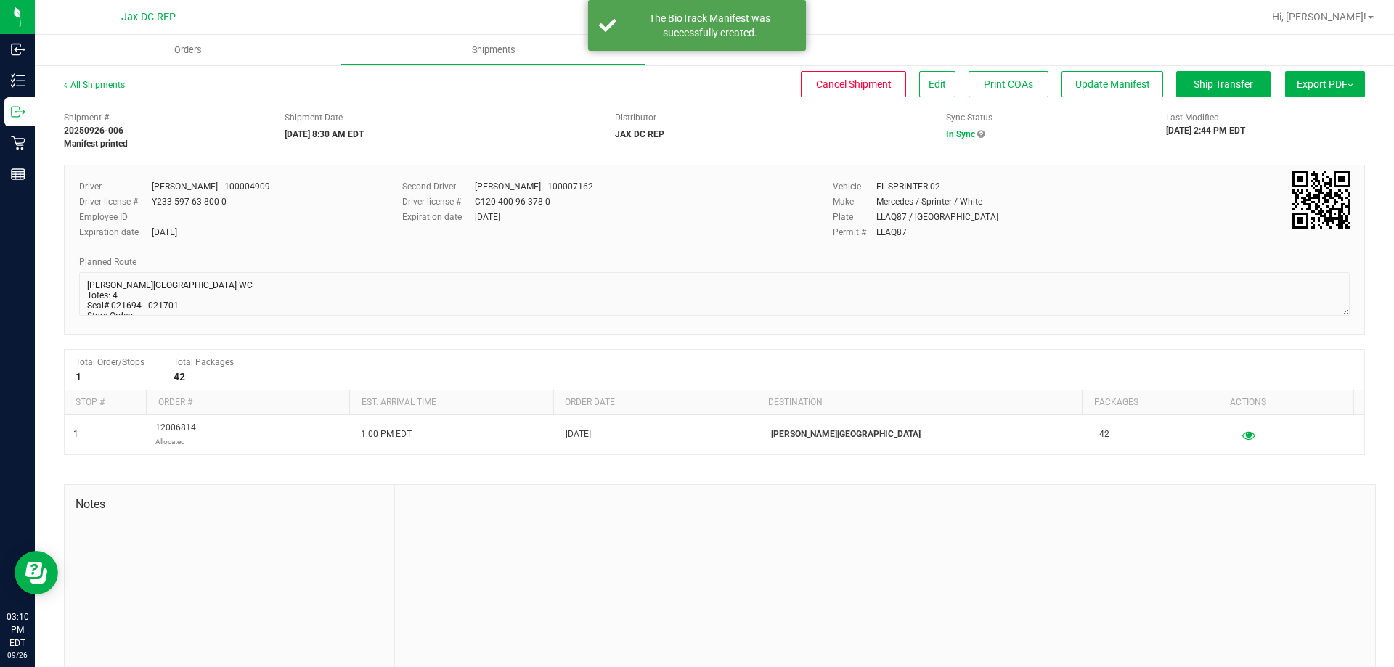
click at [1201, 68] on div "All Shipments Cancel Shipment Edit Print COAs Update Manifest Ship Transfer Exp…" at bounding box center [714, 379] width 1359 height 631
click at [1189, 93] on button "Ship Transfer" at bounding box center [1223, 84] width 94 height 26
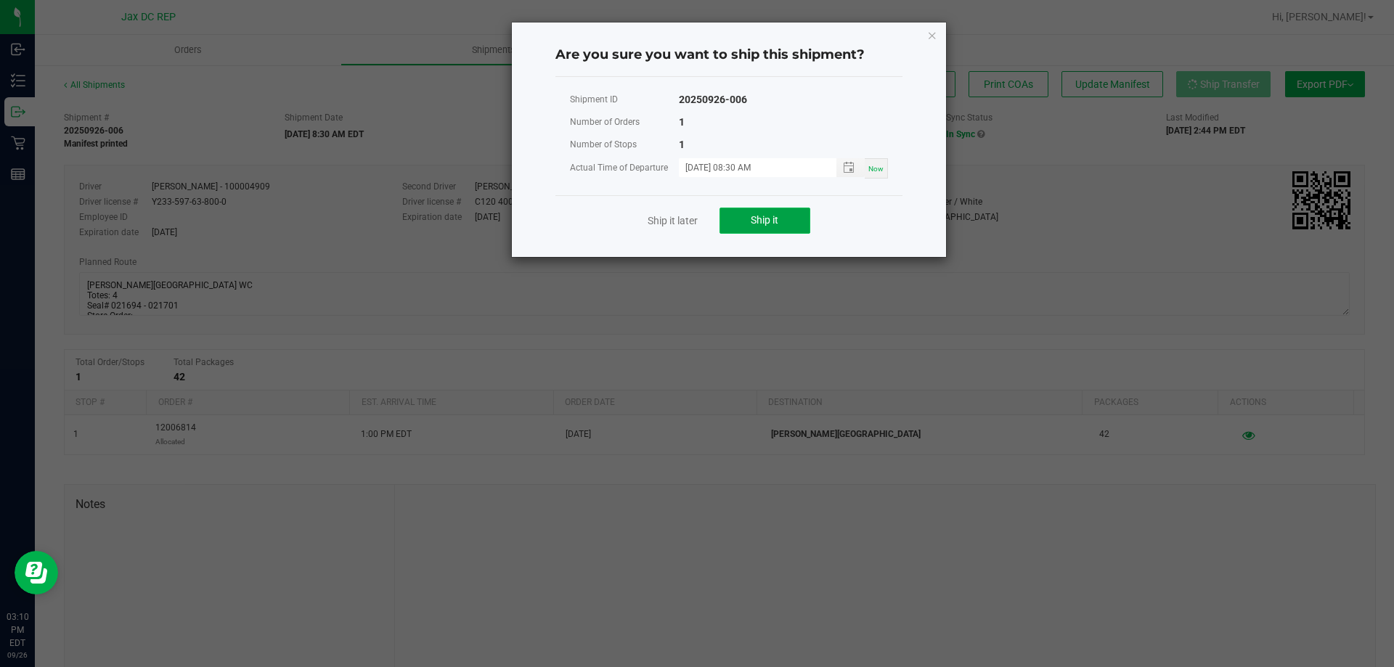
click at [739, 216] on button "Ship it" at bounding box center [764, 221] width 91 height 26
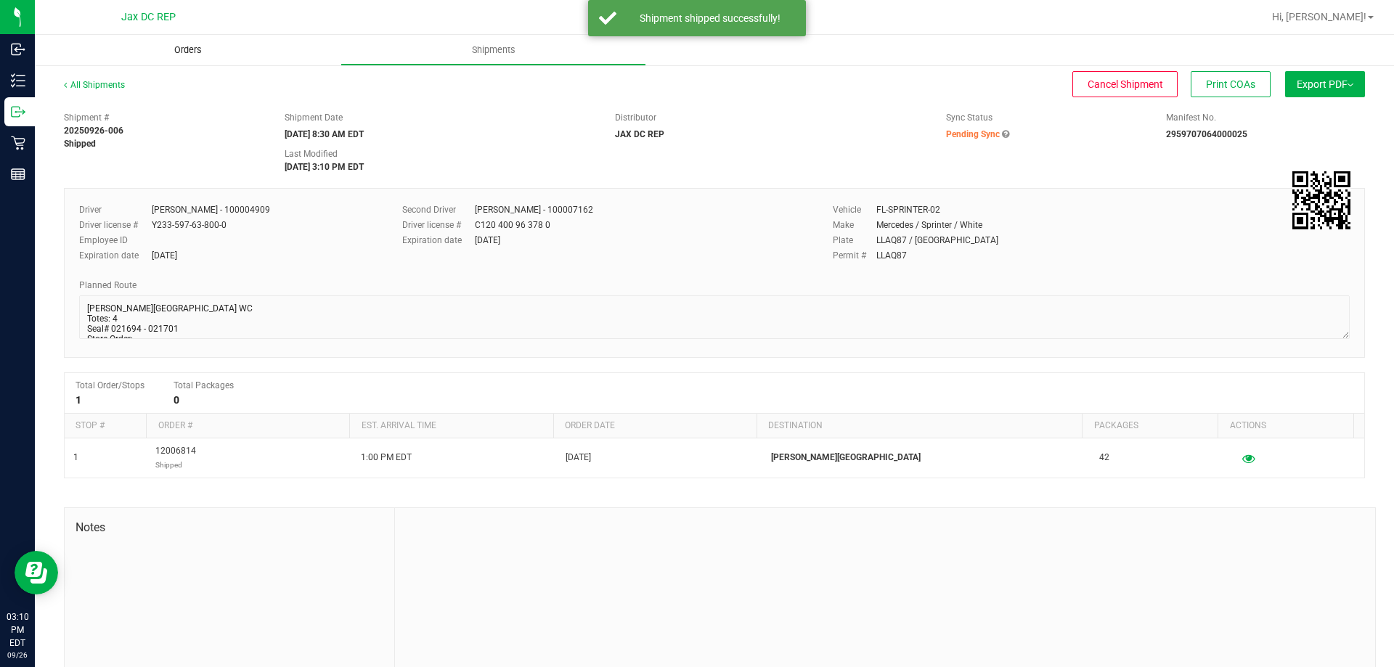
click at [207, 48] on span "Orders" at bounding box center [188, 50] width 67 height 13
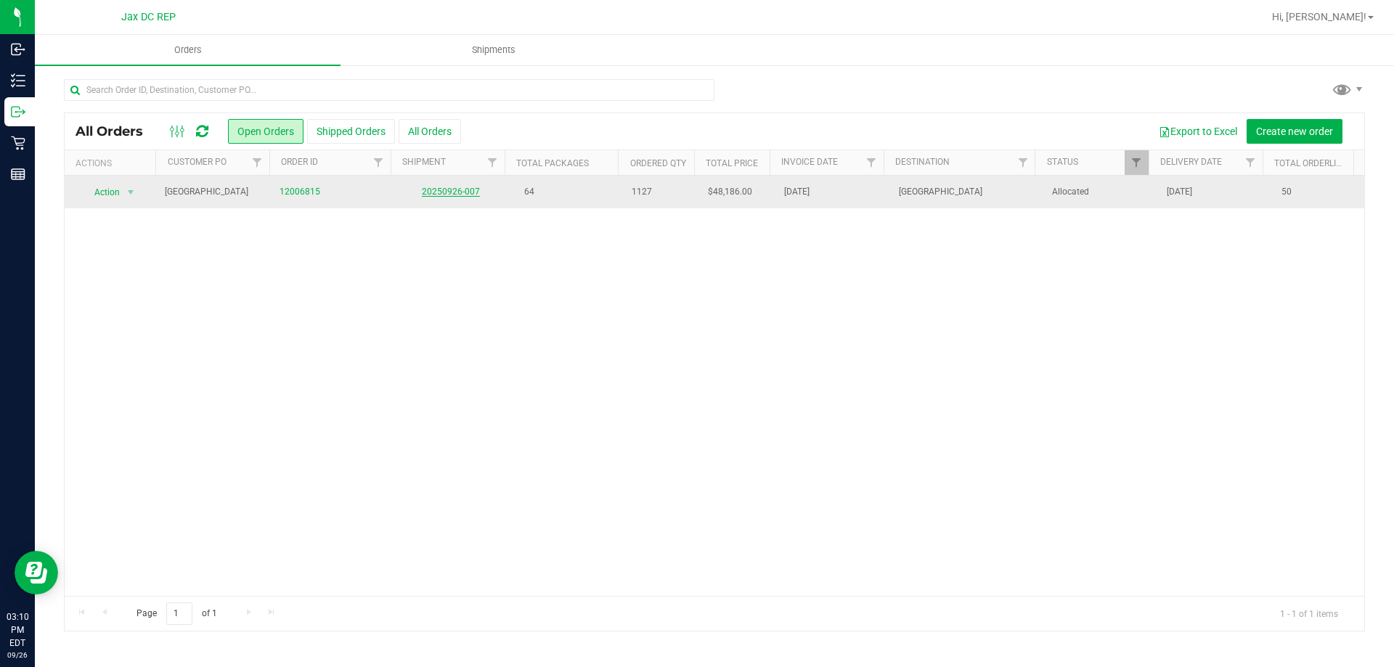
click at [434, 189] on link "20250926-007" at bounding box center [451, 192] width 58 height 10
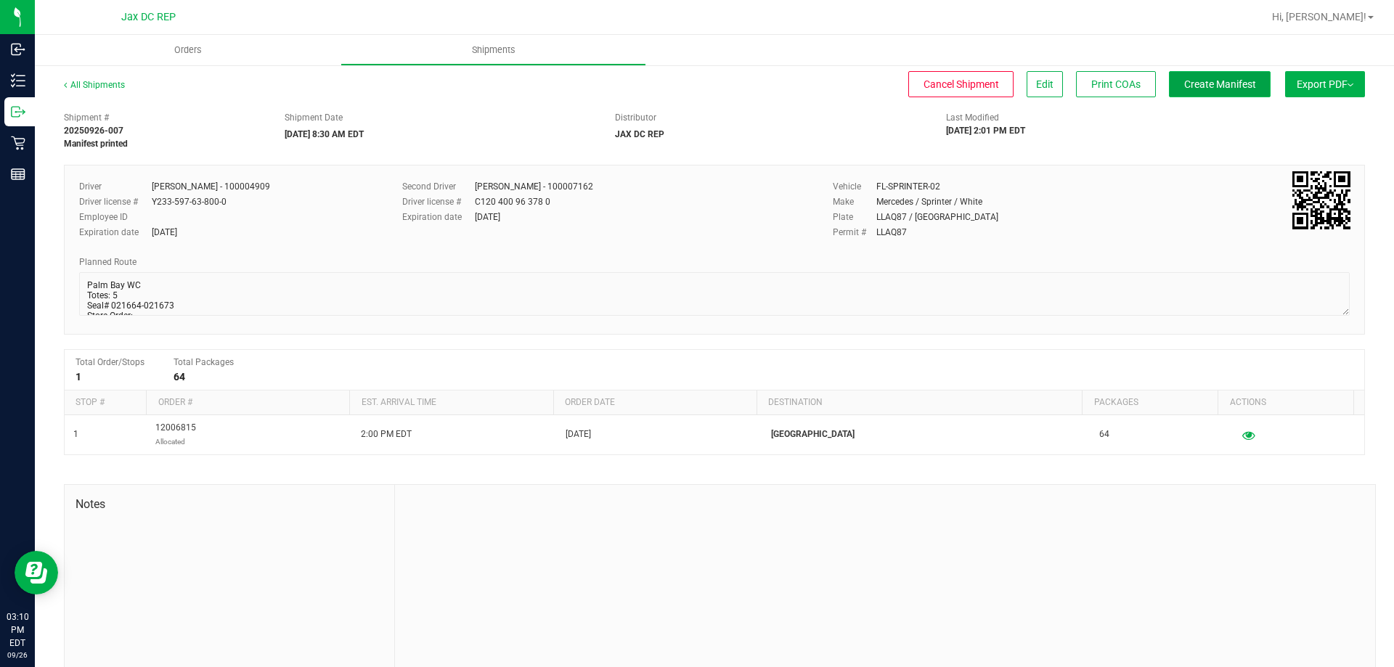
click at [1223, 74] on button "Create Manifest" at bounding box center [1220, 84] width 102 height 26
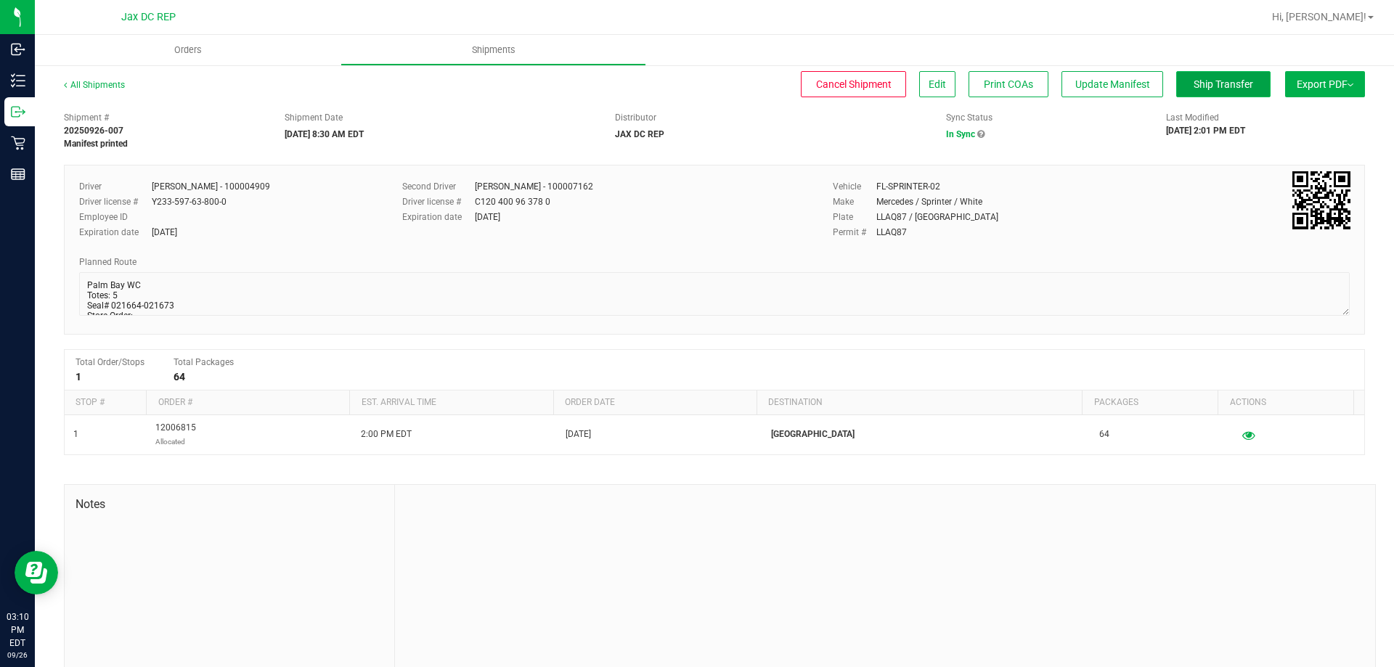
click at [1208, 73] on button "Ship Transfer" at bounding box center [1223, 84] width 94 height 26
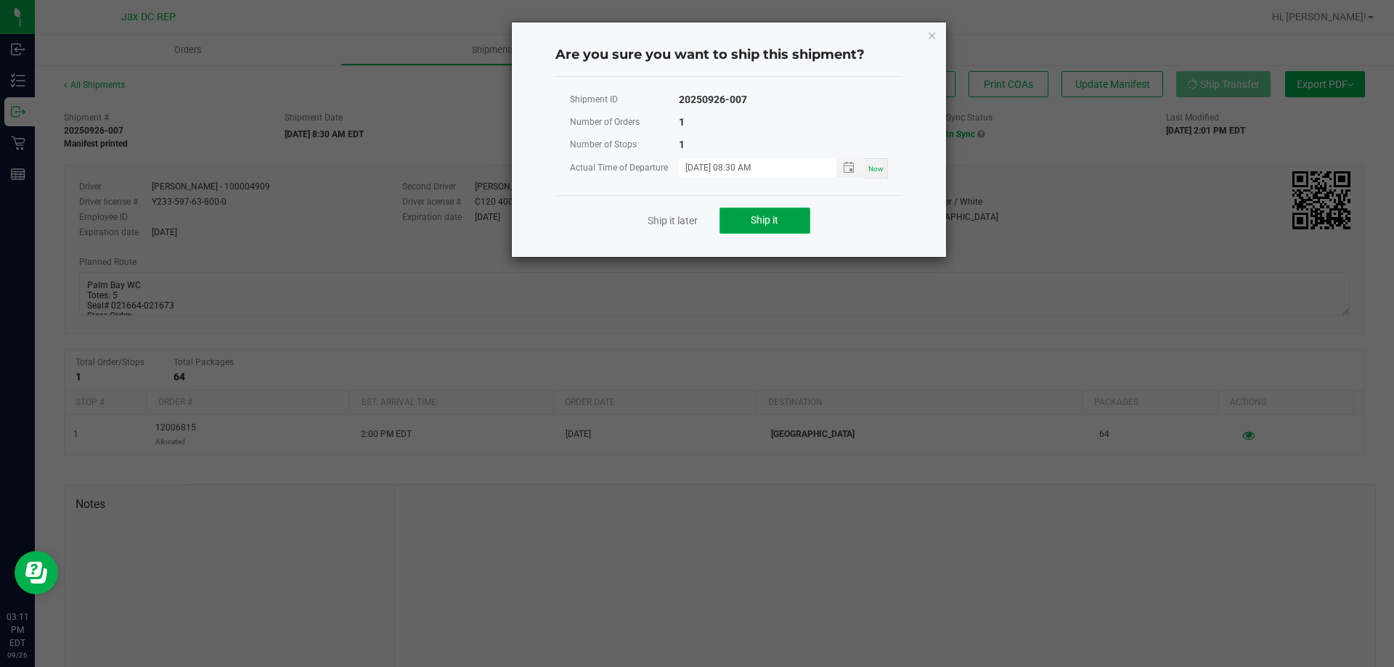
click at [782, 216] on button "Ship it" at bounding box center [764, 221] width 91 height 26
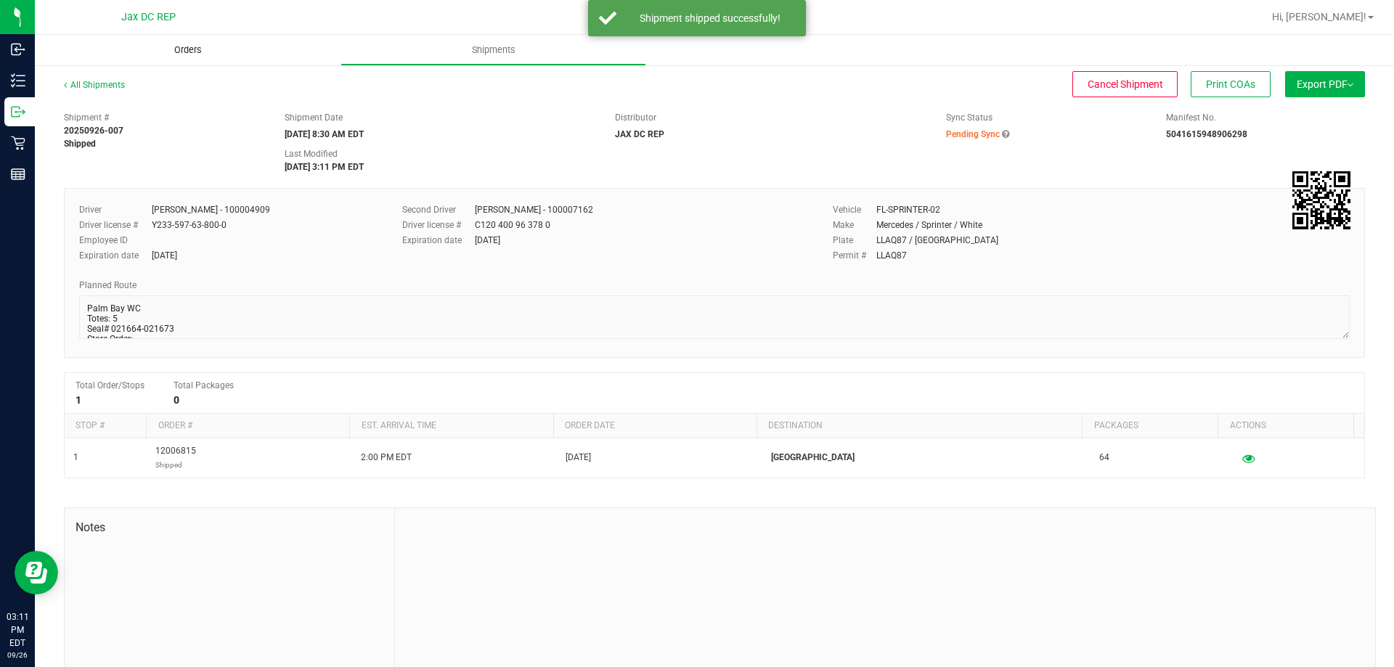
click at [193, 55] on span "Orders" at bounding box center [188, 50] width 67 height 13
